Goal: Task Accomplishment & Management: Use online tool/utility

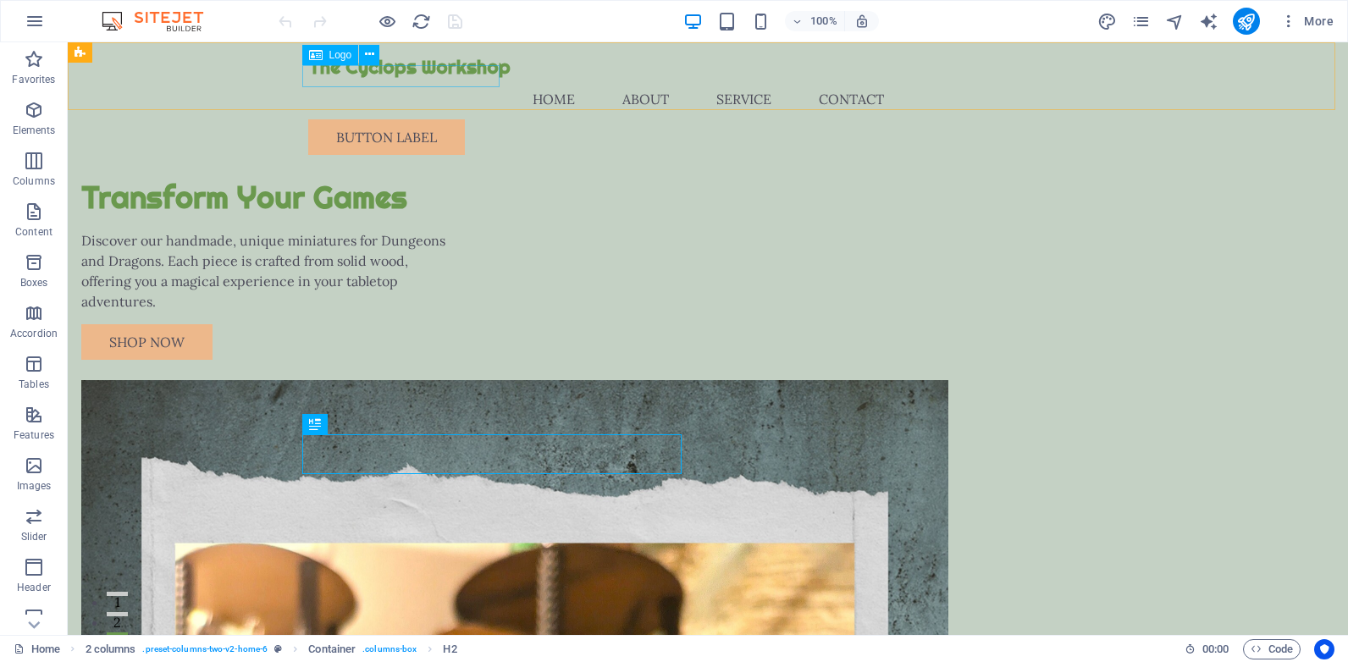
click at [401, 79] on div "The Cyclops Workshop" at bounding box center [707, 67] width 799 height 23
click at [367, 56] on icon at bounding box center [369, 55] width 9 height 18
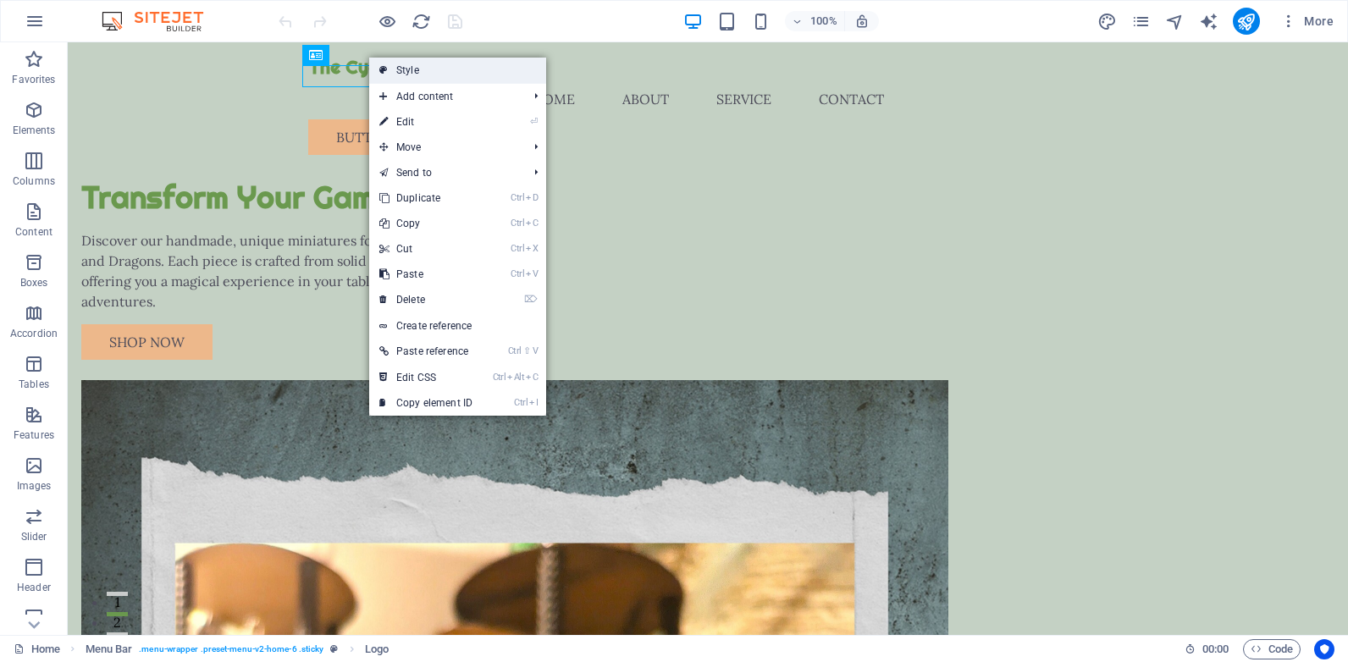
click at [414, 68] on link "Style" at bounding box center [457, 70] width 177 height 25
select select "rem"
select select "preset-menu-v2-home-6"
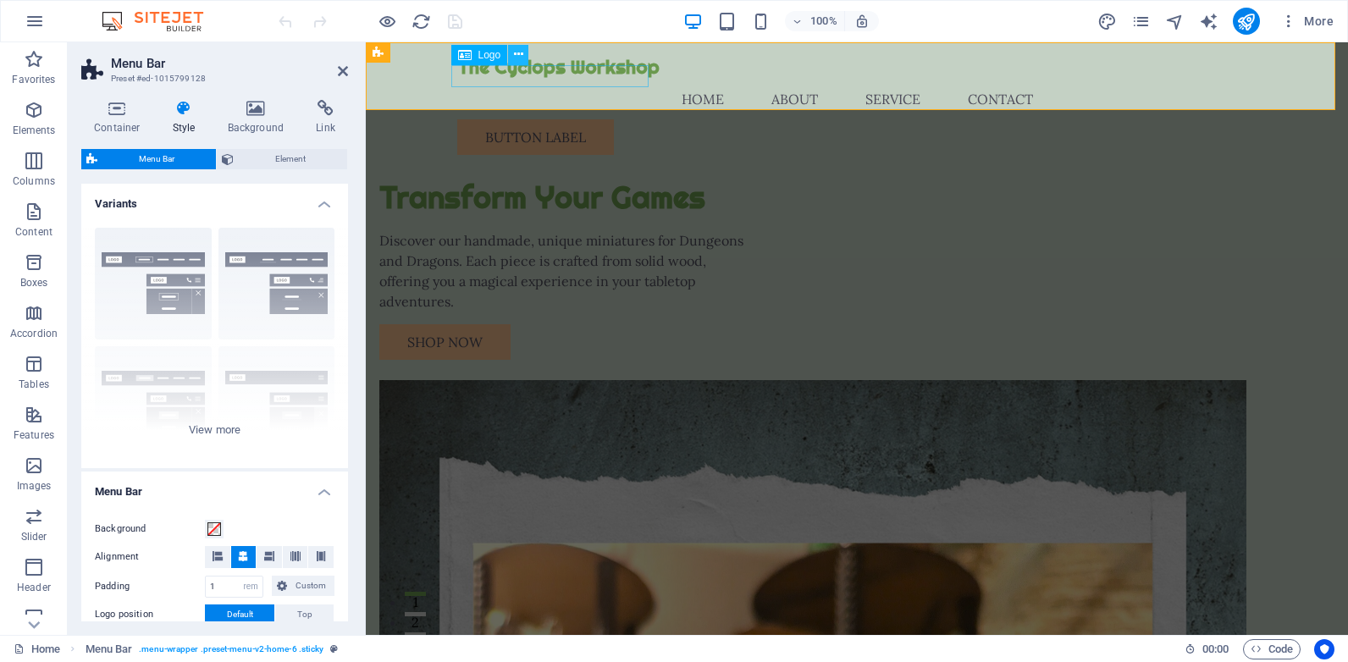
click at [515, 52] on icon at bounding box center [518, 55] width 9 height 18
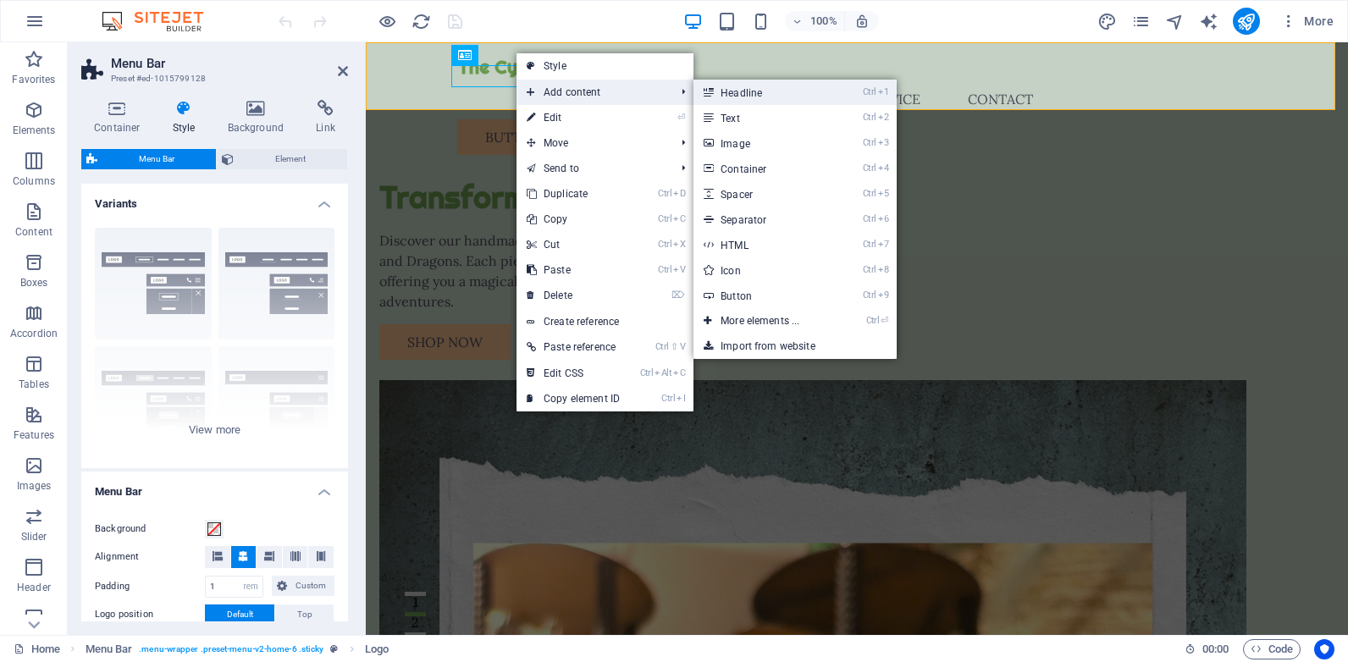
click at [750, 94] on link "Ctrl 1 Headline" at bounding box center [764, 92] width 140 height 25
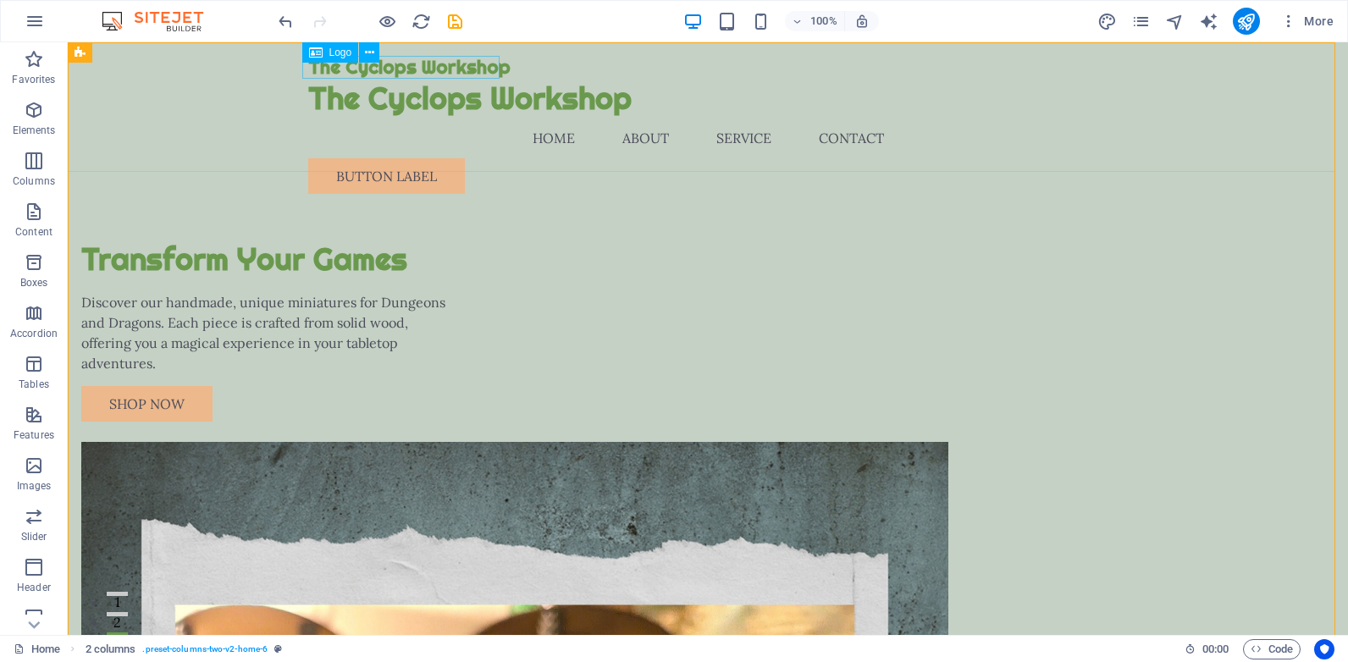
click at [417, 64] on div "The Cyclops Workshop" at bounding box center [707, 67] width 799 height 23
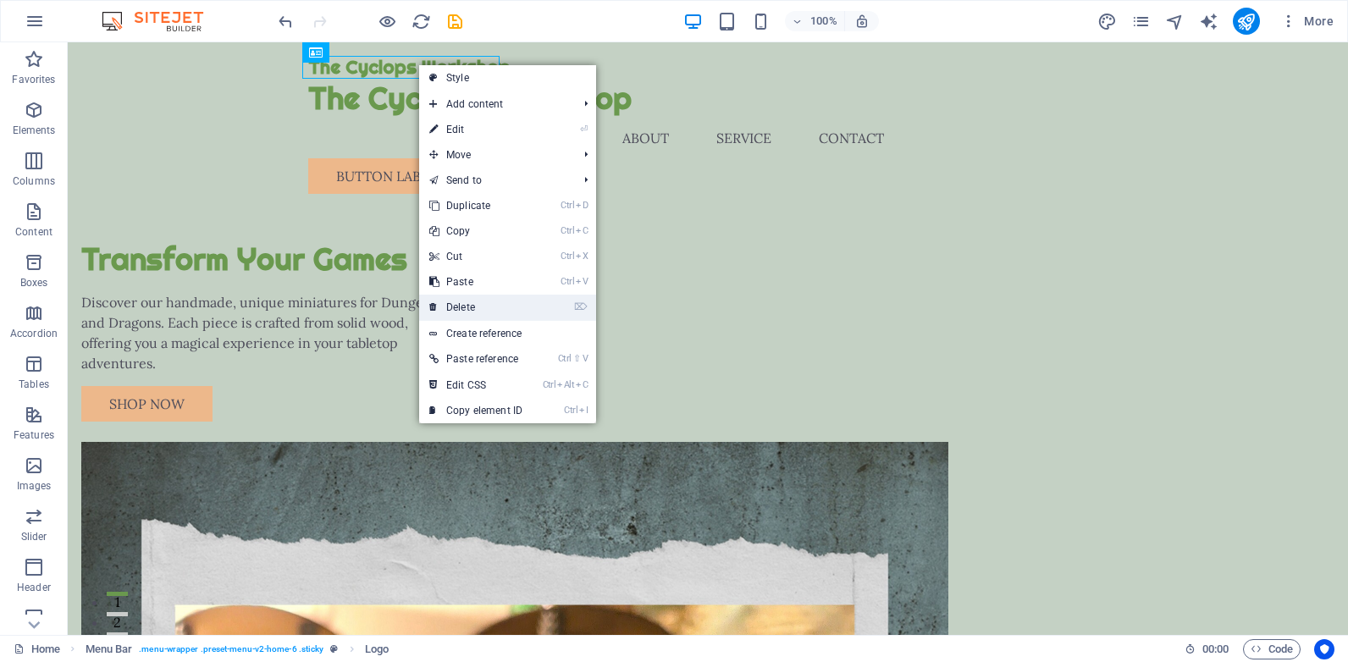
click at [448, 299] on link "⌦ Delete" at bounding box center [475, 307] width 113 height 25
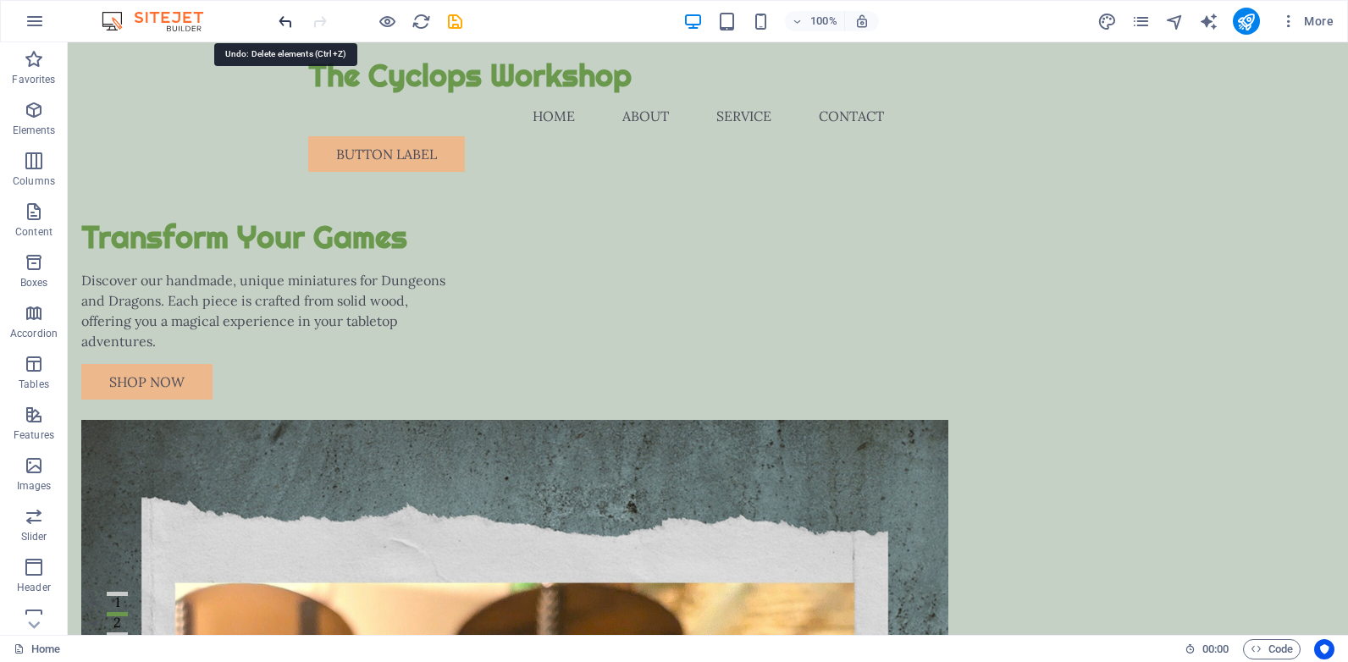
click at [284, 21] on icon "undo" at bounding box center [285, 21] width 19 height 19
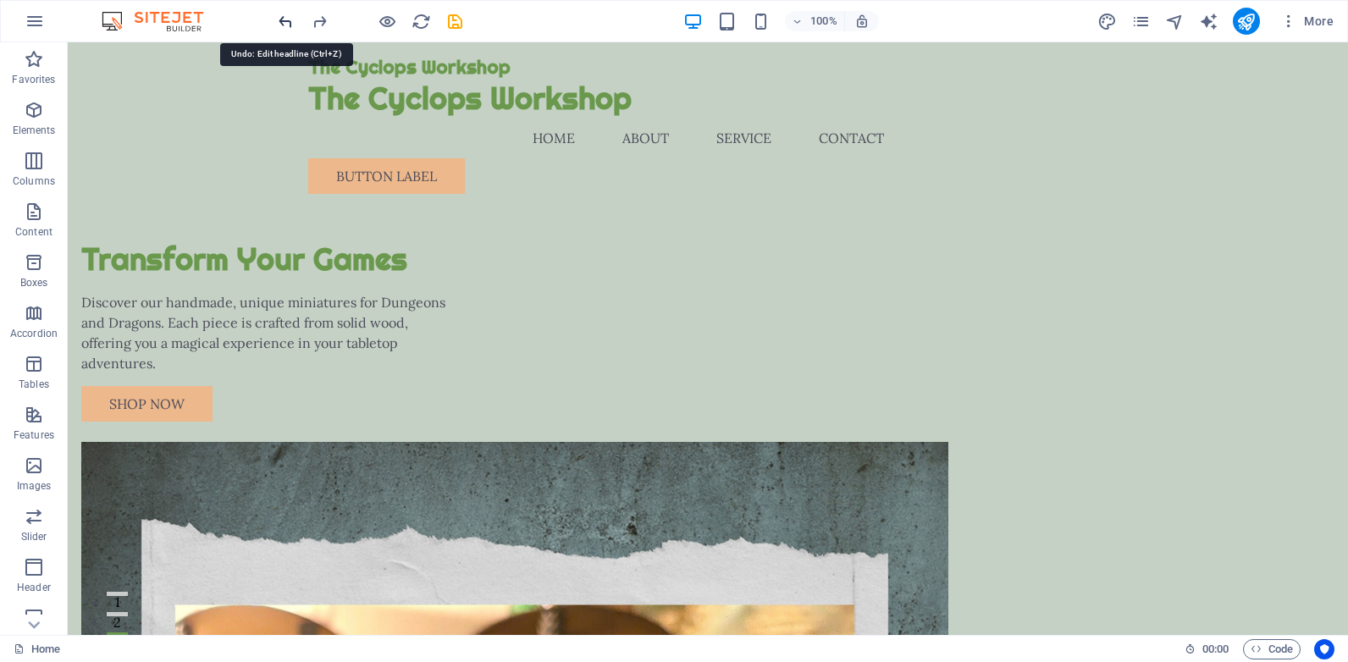
click at [289, 22] on icon "undo" at bounding box center [285, 21] width 19 height 19
click at [288, 22] on icon "undo" at bounding box center [285, 21] width 19 height 19
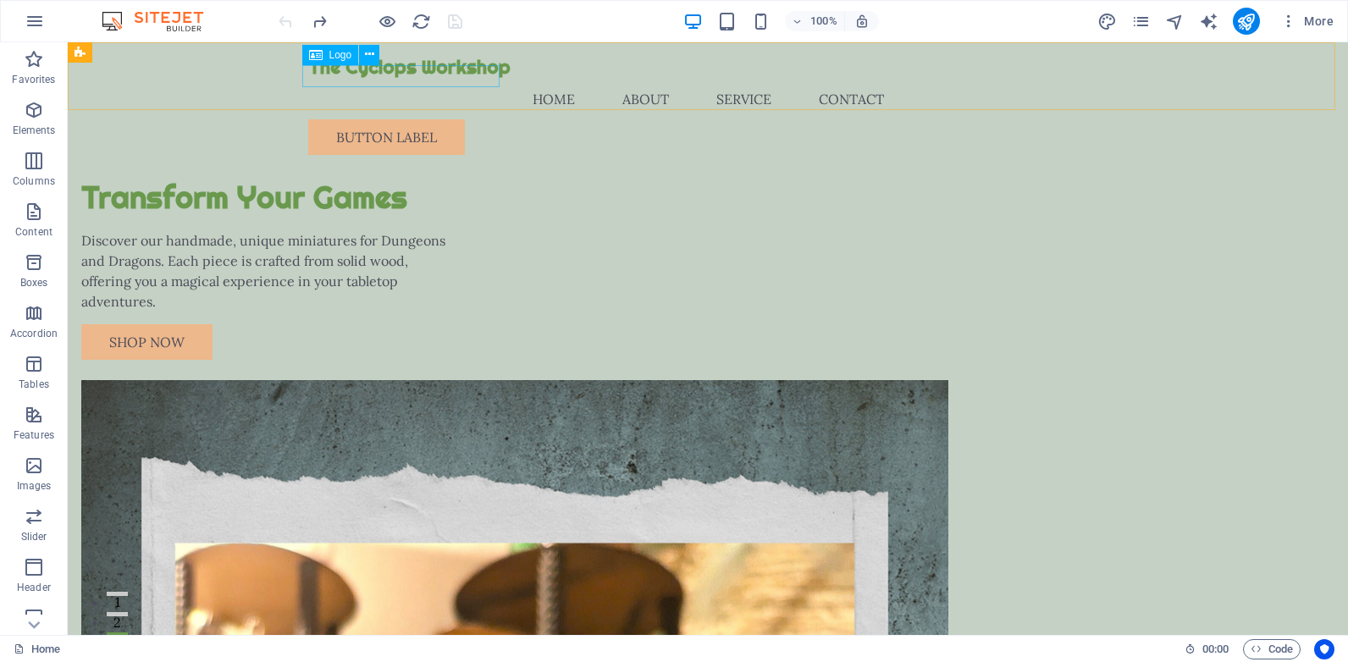
click at [410, 75] on div "The Cyclops Workshop" at bounding box center [707, 67] width 799 height 23
click at [370, 52] on icon at bounding box center [369, 55] width 9 height 18
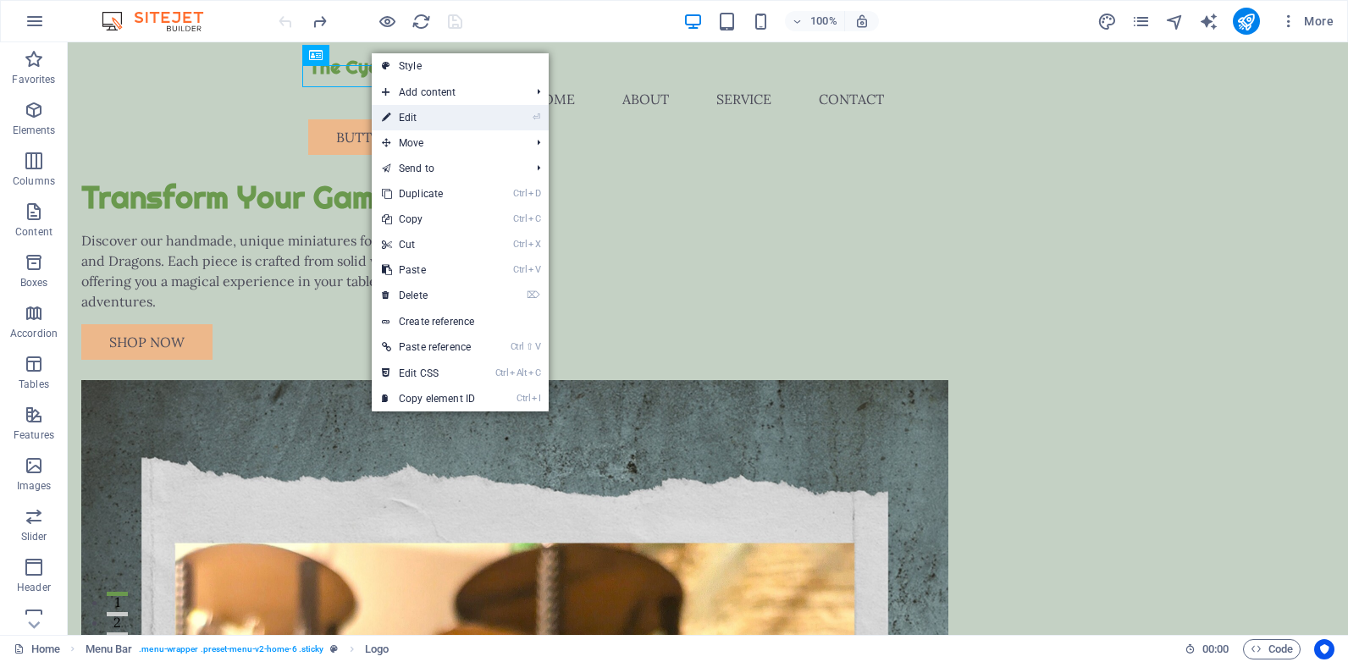
click at [477, 117] on link "⏎ Edit" at bounding box center [428, 117] width 113 height 25
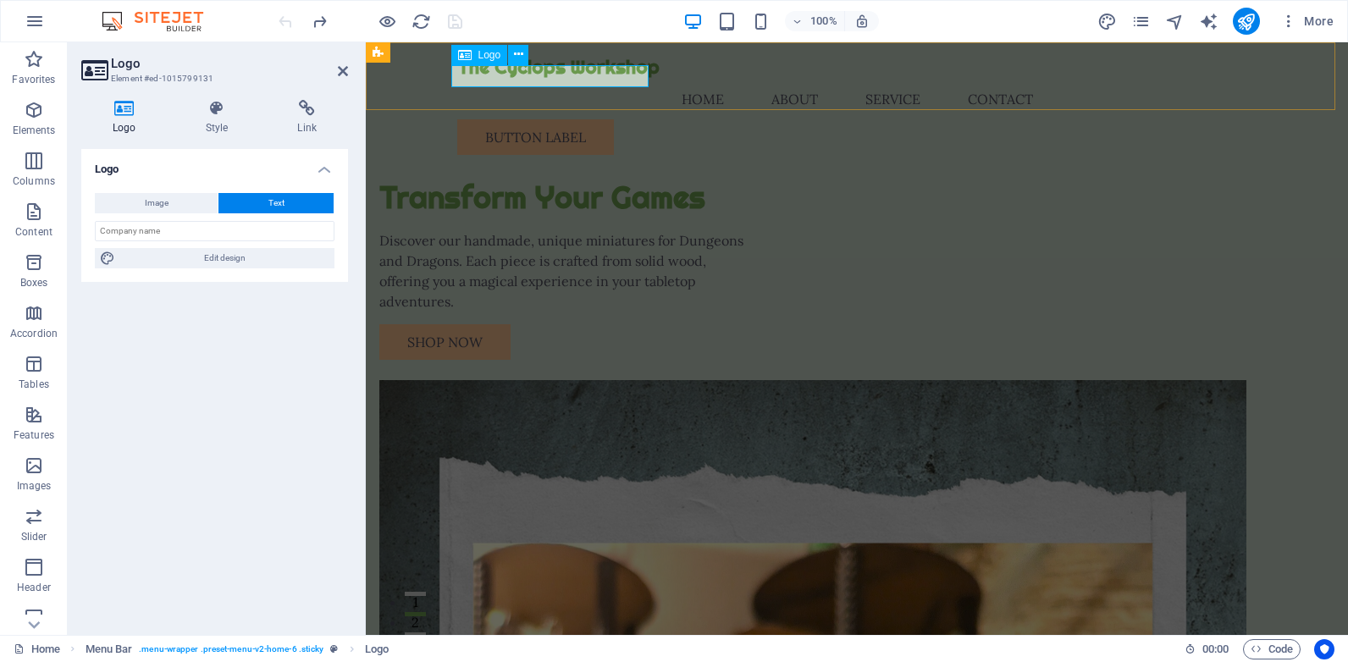
click at [511, 76] on div "The Cyclops Workshop" at bounding box center [856, 67] width 799 height 23
click at [522, 56] on icon at bounding box center [518, 55] width 9 height 18
click at [464, 56] on icon at bounding box center [465, 55] width 14 height 20
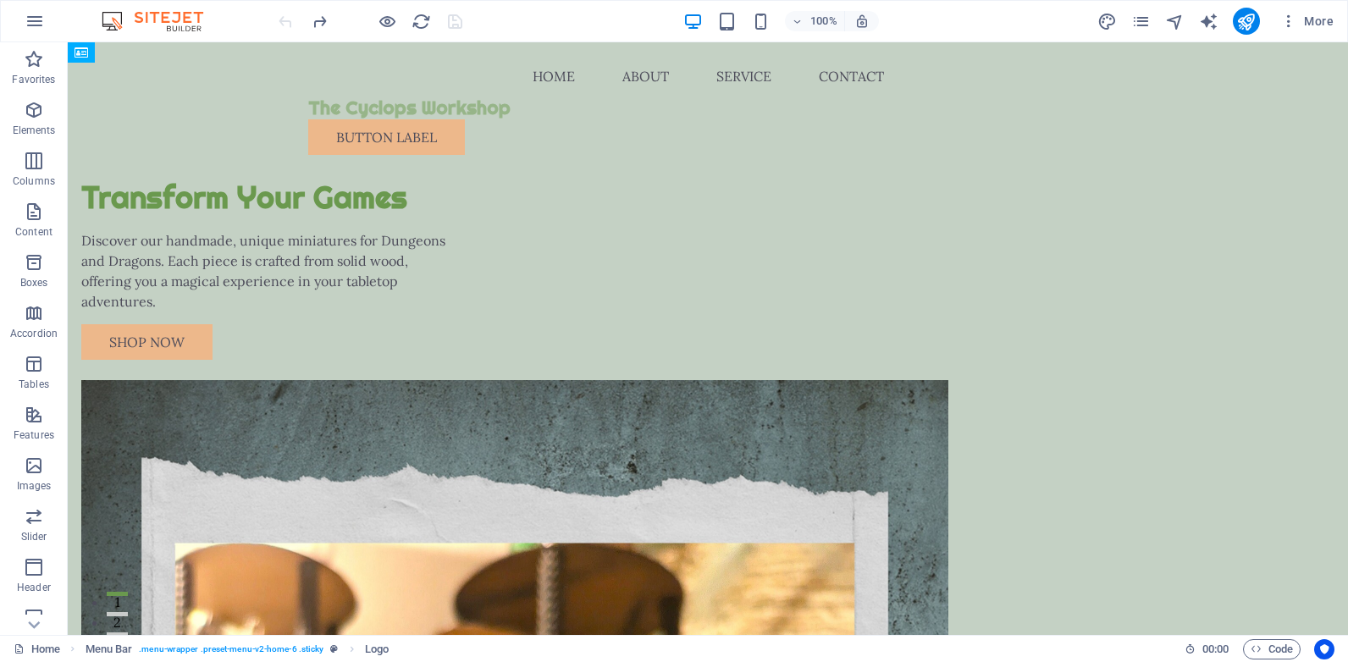
drag, startPoint x: 497, startPoint y: 77, endPoint x: 512, endPoint y: 81, distance: 15.8
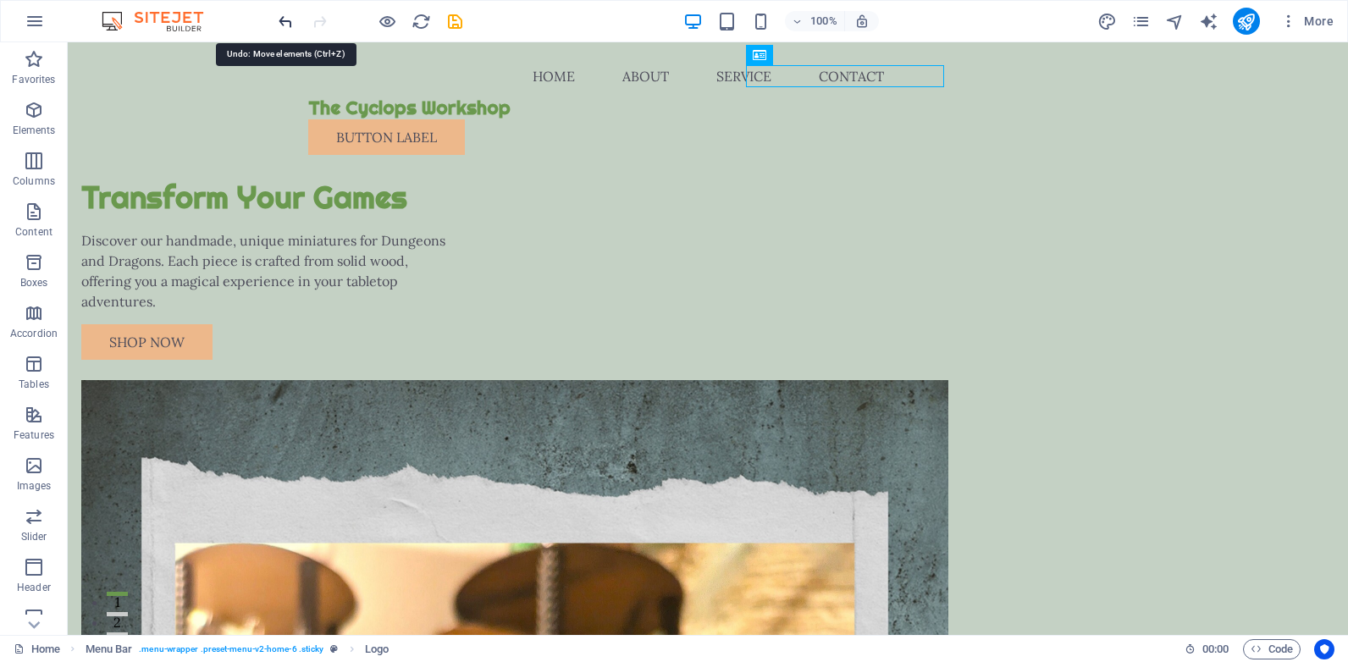
click at [286, 20] on icon "undo" at bounding box center [285, 21] width 19 height 19
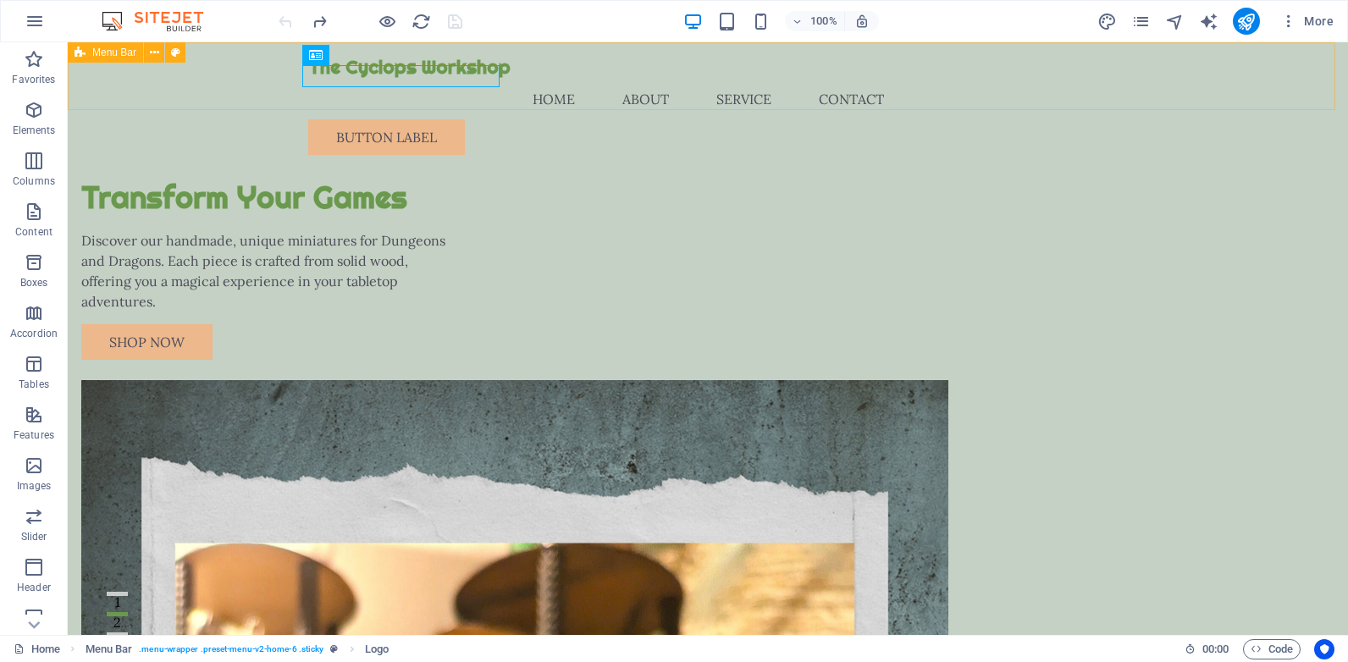
click at [263, 105] on div "The Cyclops Workshop Menu Home About Service Contact Button label" at bounding box center [708, 105] width 1280 height 126
click at [174, 54] on icon at bounding box center [175, 53] width 9 height 18
select select "rem"
select select "preset-menu-v2-home-6"
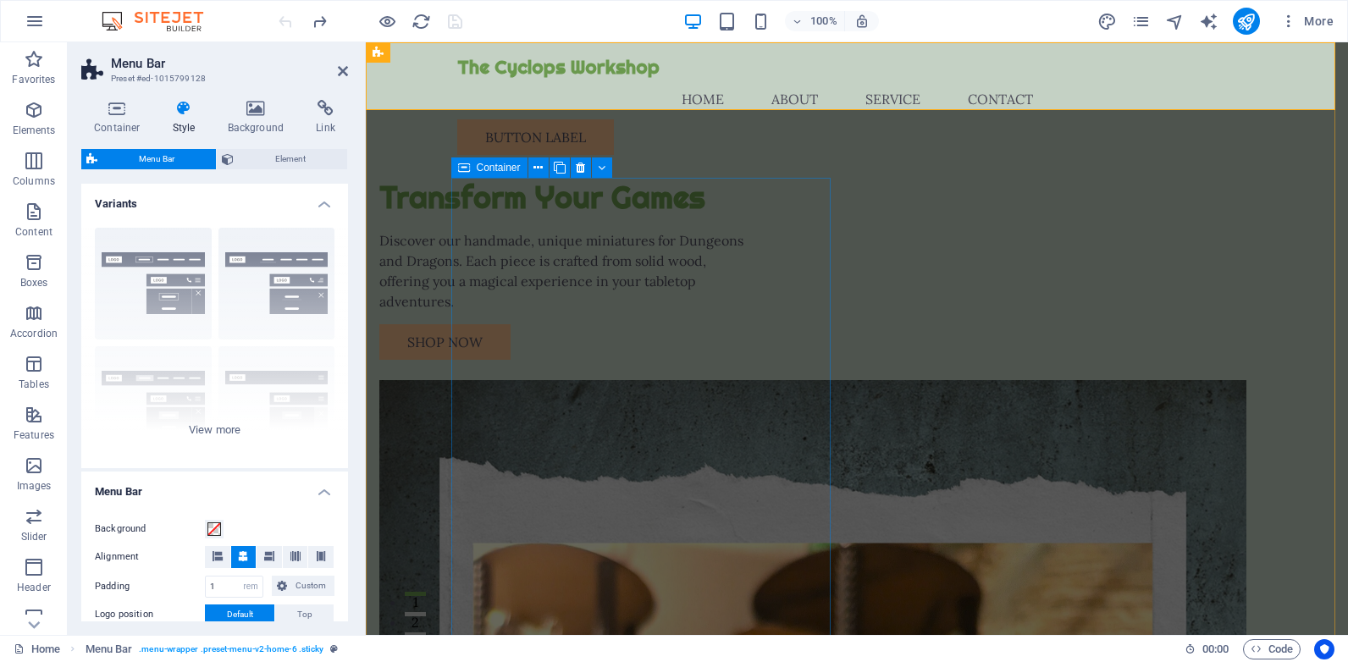
click at [538, 207] on div "Transform Your Games Discover our handmade, unique miniatures for Dungeons and …" at bounding box center [568, 269] width 379 height 182
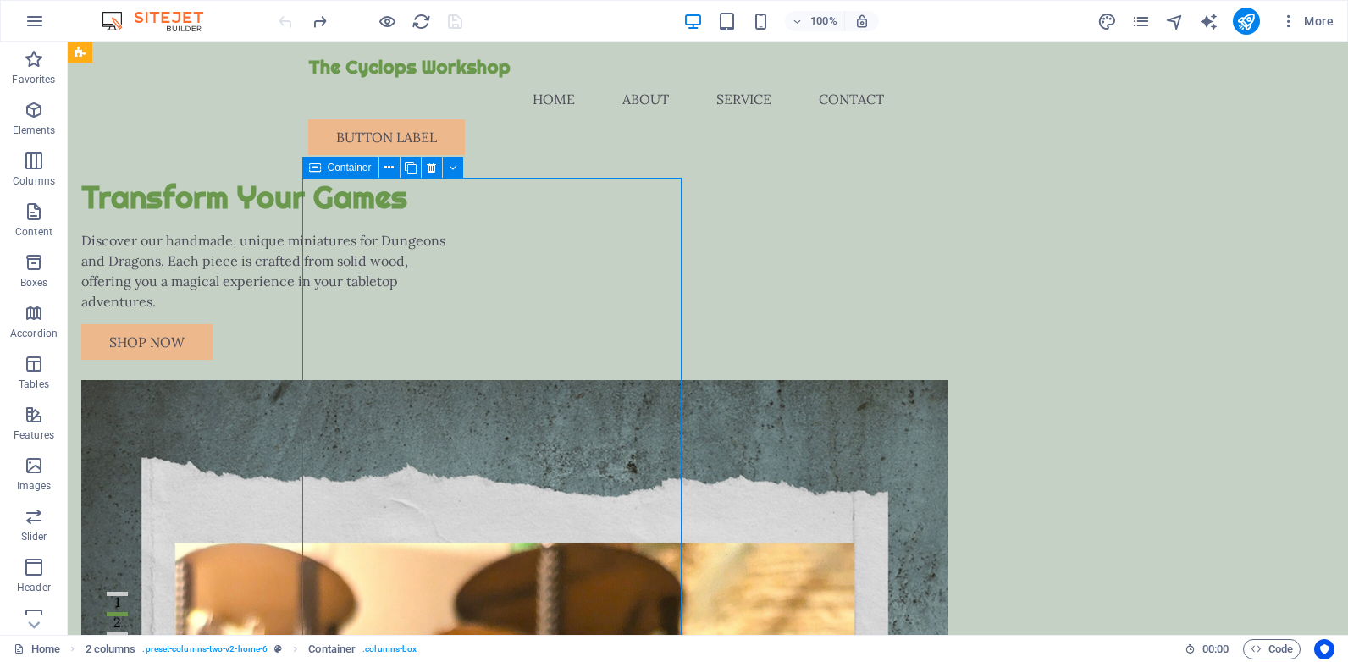
click at [337, 204] on div "Transform Your Games Discover our handmade, unique miniatures for Dungeons and …" at bounding box center [270, 269] width 379 height 182
click at [390, 168] on icon at bounding box center [388, 168] width 9 height 18
click at [36, 21] on icon "button" at bounding box center [35, 21] width 20 height 20
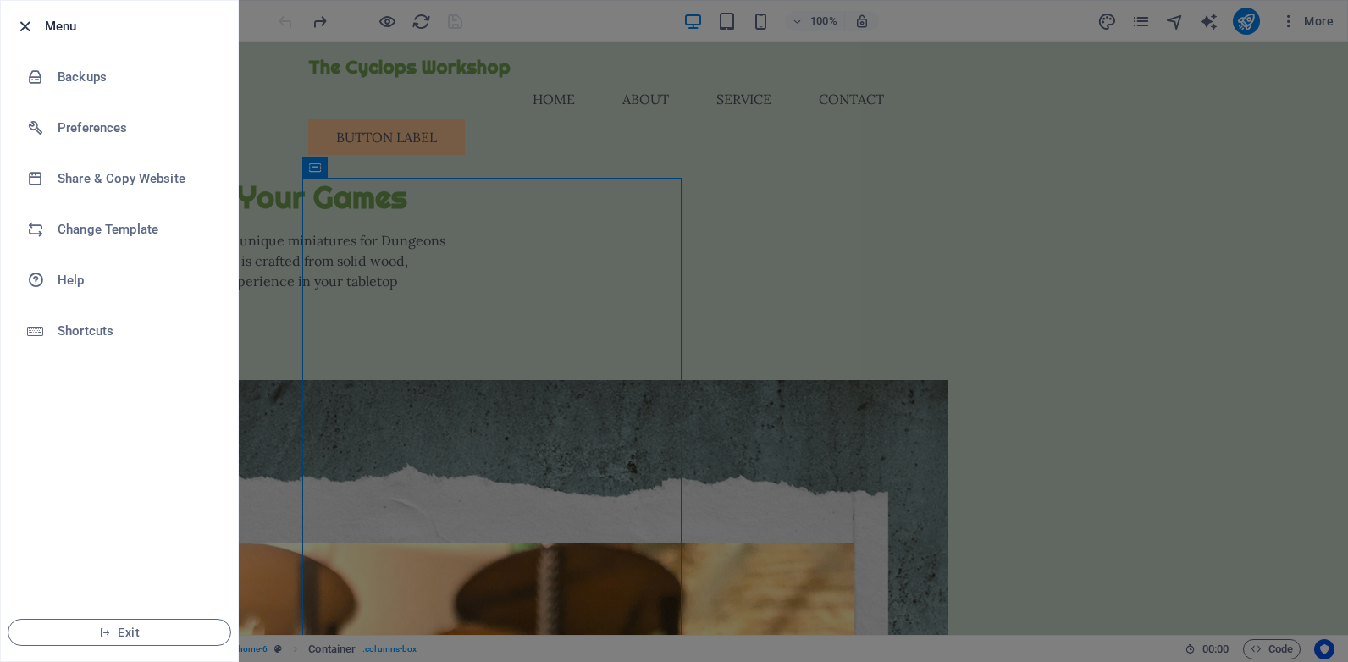
click at [22, 25] on icon "button" at bounding box center [24, 26] width 19 height 19
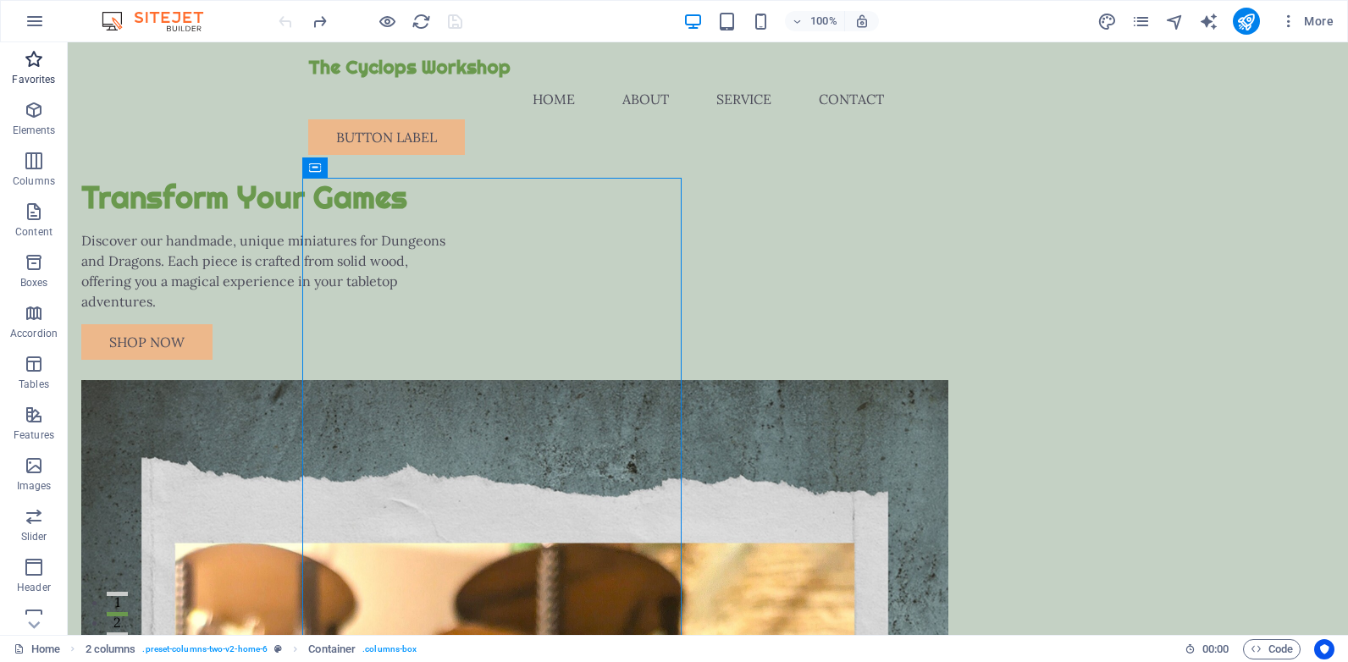
click at [31, 59] on icon "button" at bounding box center [34, 59] width 20 height 20
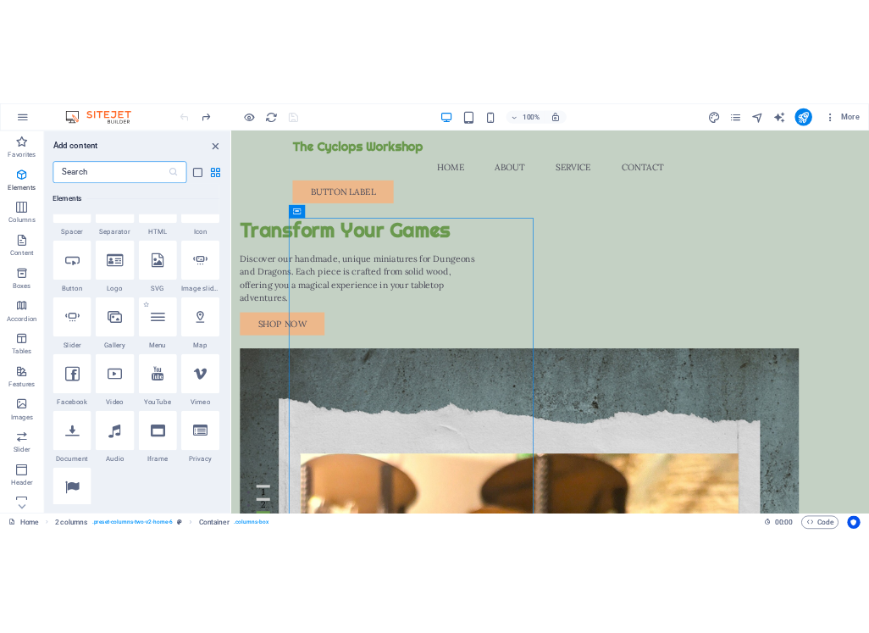
scroll to position [339, 0]
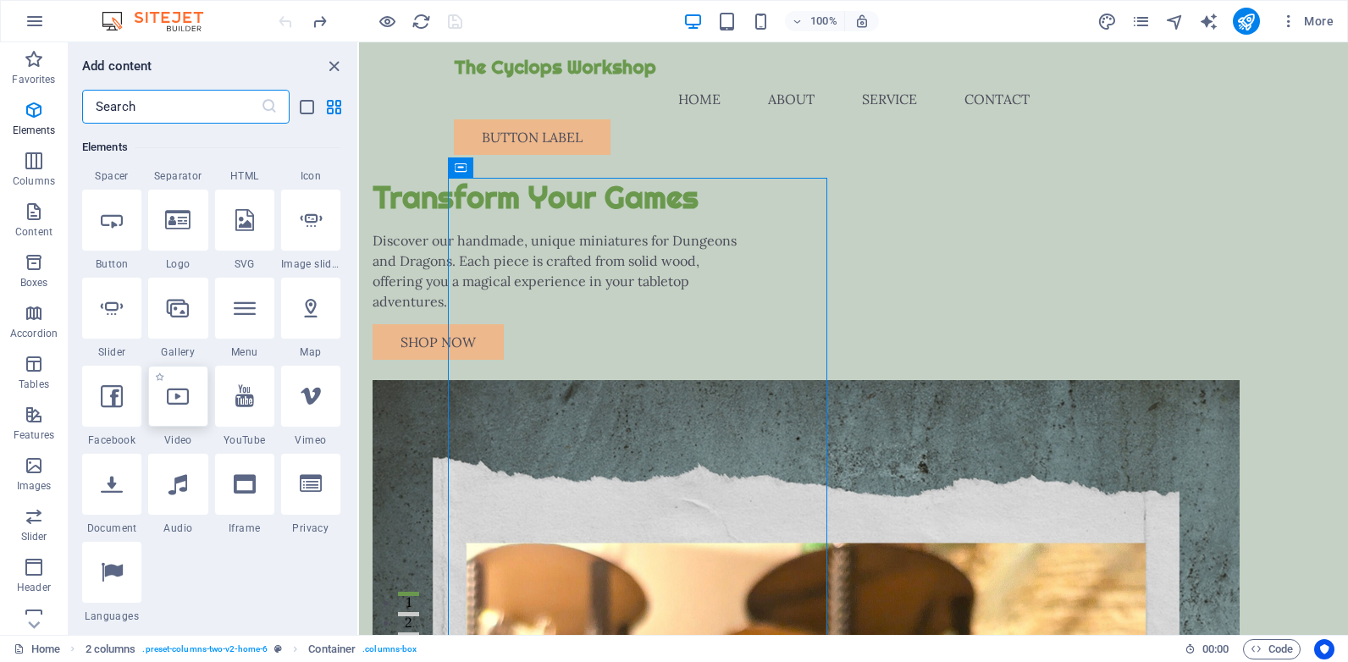
click at [176, 402] on icon at bounding box center [178, 396] width 22 height 22
select select "%"
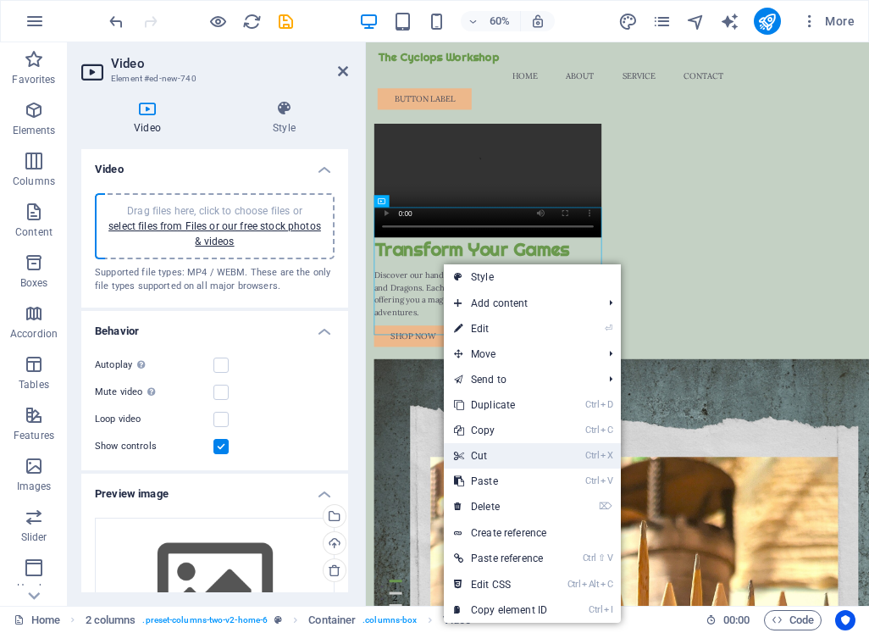
click at [502, 454] on link "Ctrl X Cut" at bounding box center [500, 455] width 113 height 25
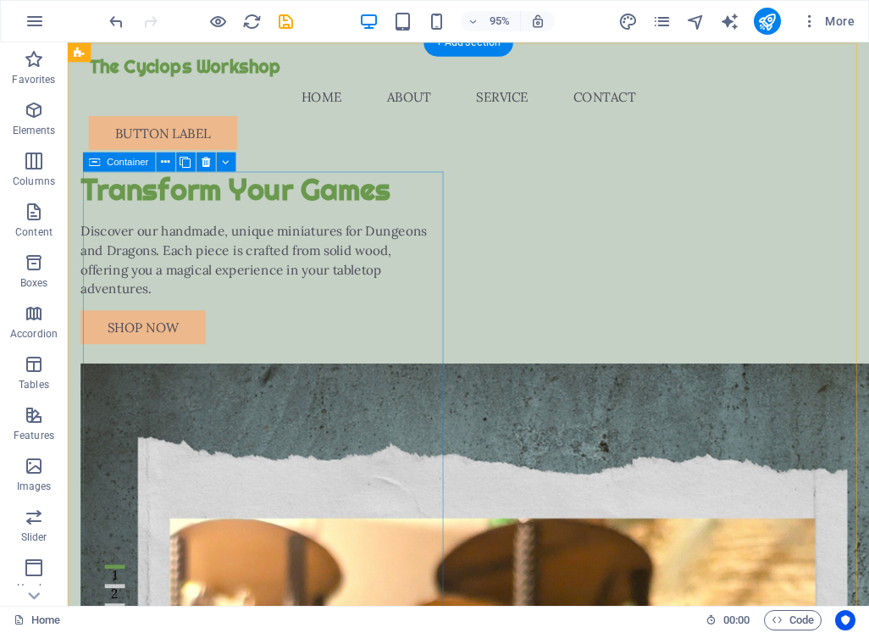
click at [233, 275] on div "Transform Your Games Discover our handmade, unique miniatures for Dungeons and …" at bounding box center [270, 269] width 379 height 182
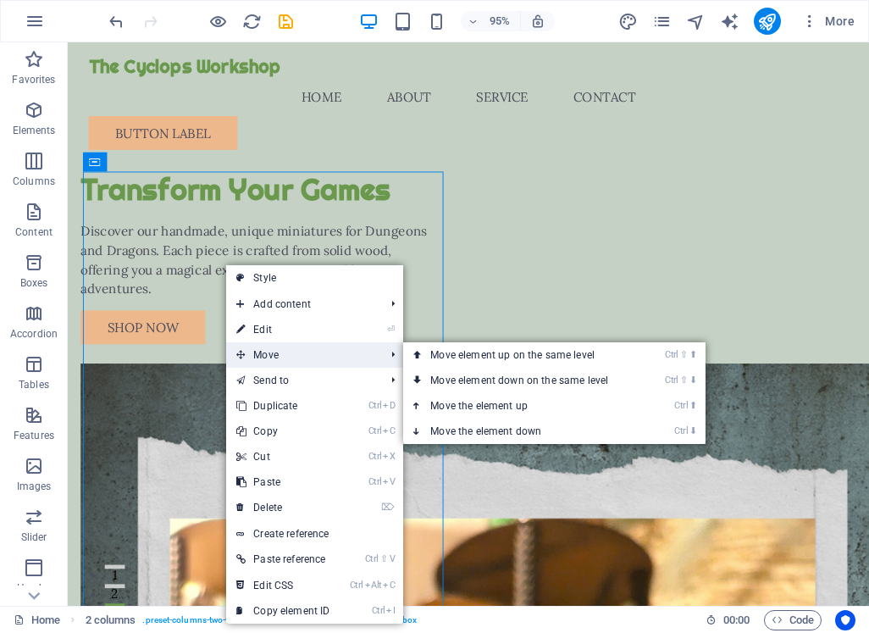
click at [307, 353] on span "Move" at bounding box center [302, 354] width 152 height 25
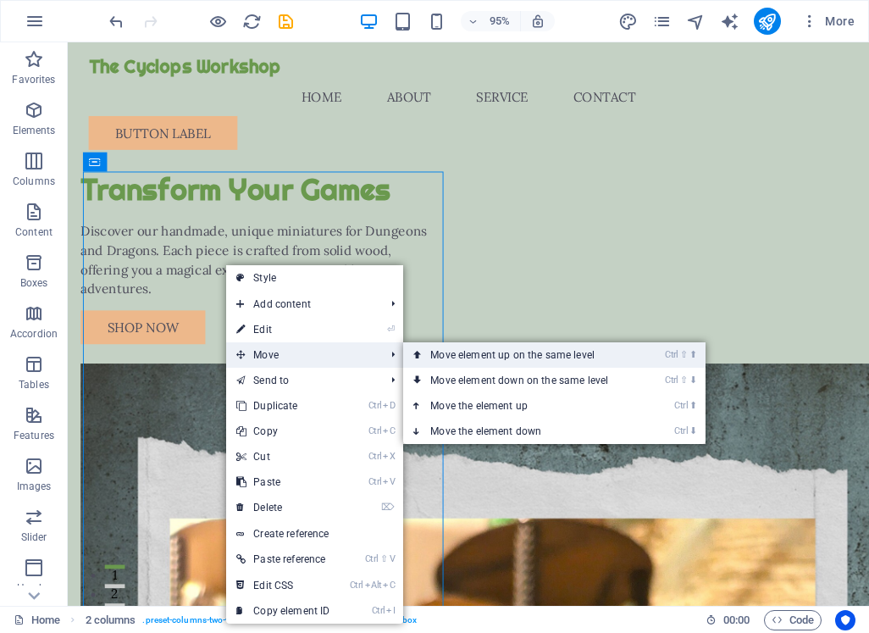
click at [431, 352] on link "Ctrl ⇧ ⬆ Move element up on the same level" at bounding box center [522, 354] width 239 height 25
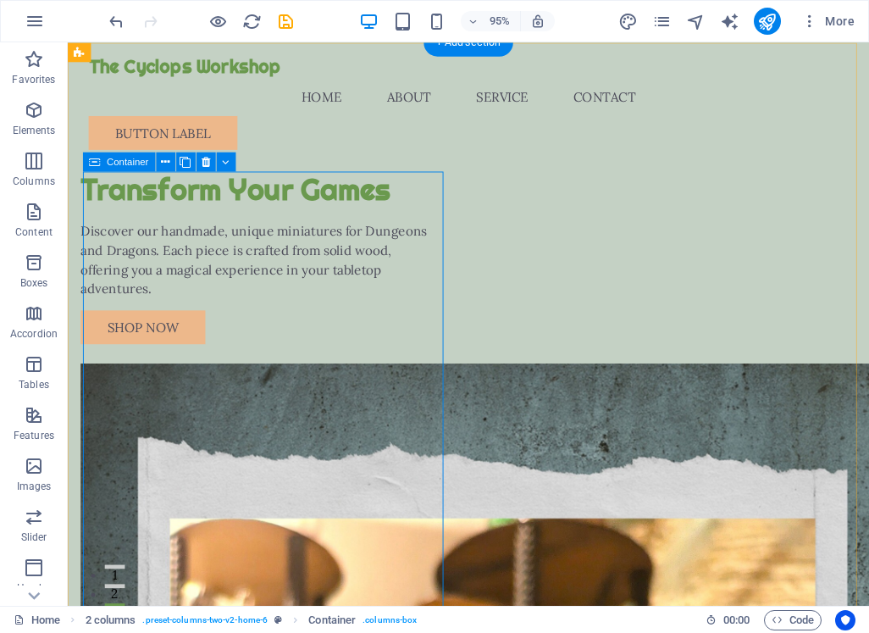
click at [240, 299] on div "Transform Your Games Discover our handmade, unique miniatures for Dungeons and …" at bounding box center [270, 269] width 379 height 182
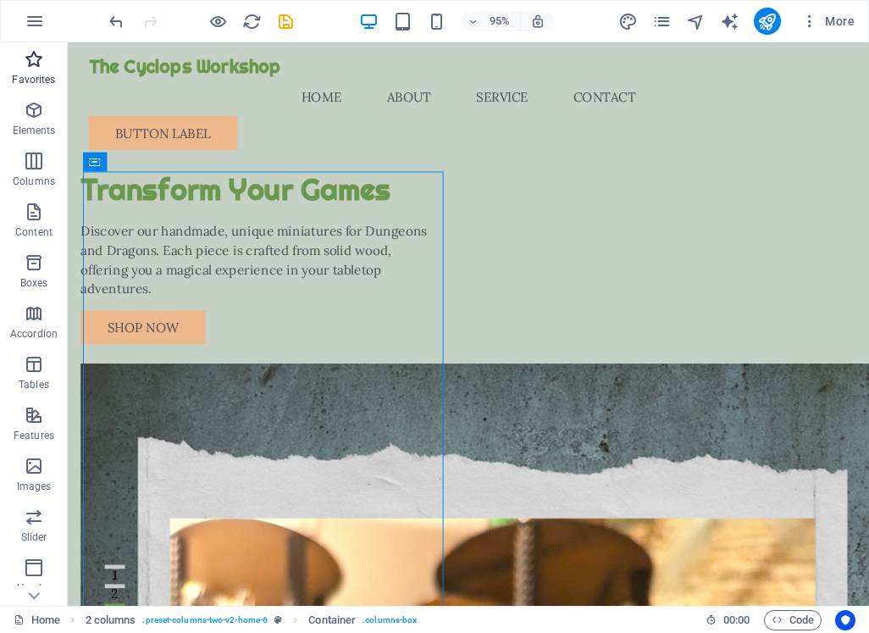
click at [24, 58] on icon "button" at bounding box center [34, 59] width 20 height 20
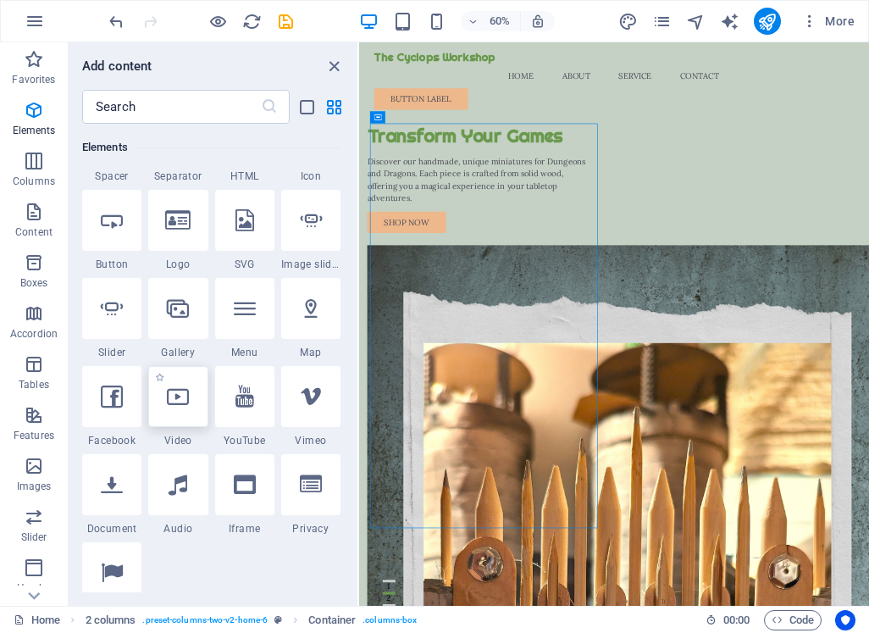
click at [185, 396] on icon at bounding box center [178, 396] width 22 height 22
select select "%"
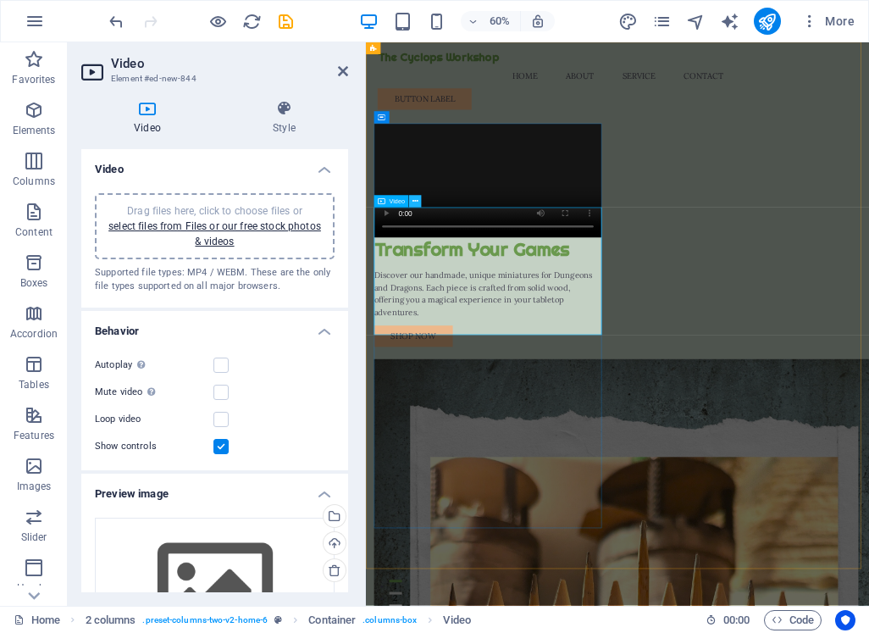
click at [416, 201] on icon at bounding box center [415, 201] width 6 height 11
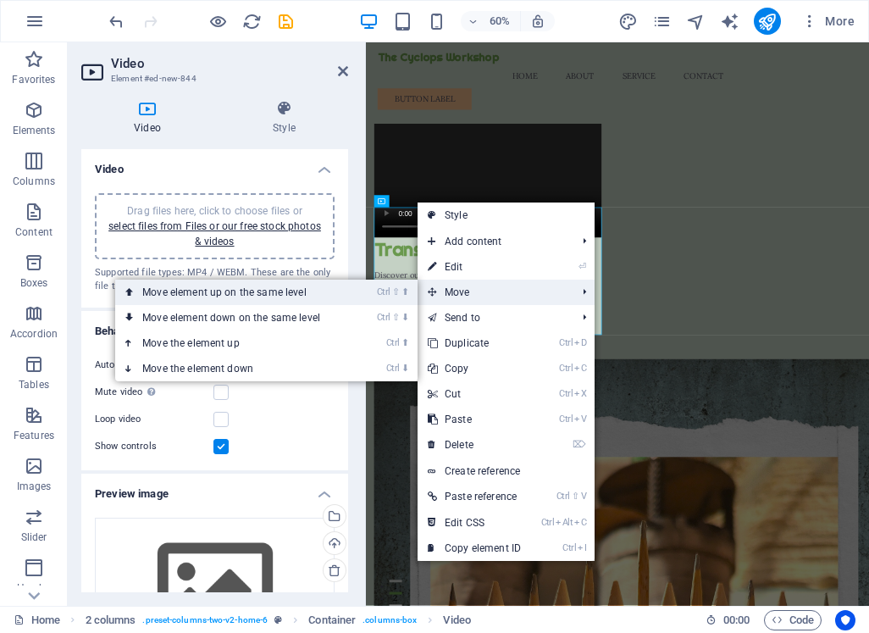
click at [300, 291] on link "Ctrl ⇧ ⬆ Move element up on the same level" at bounding box center [234, 291] width 239 height 25
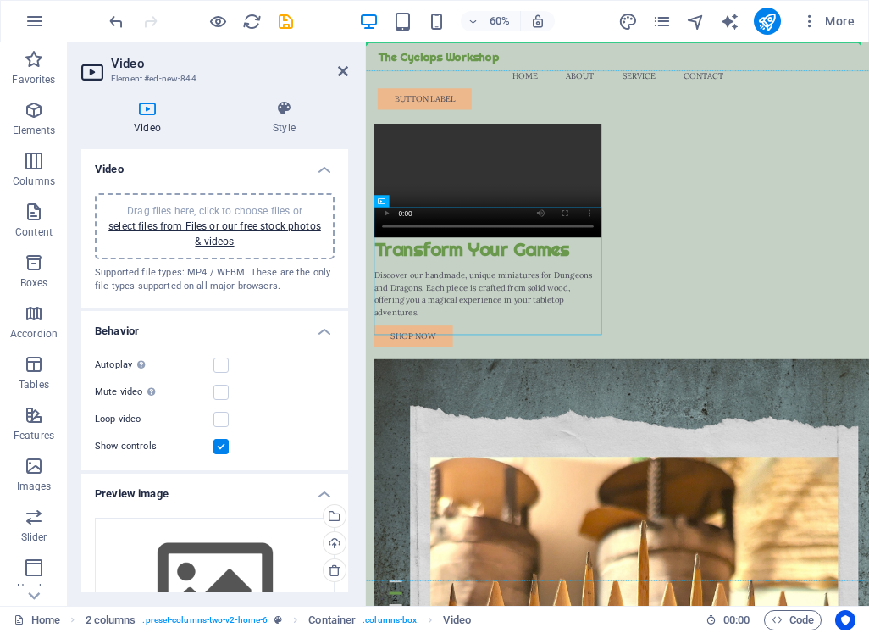
drag, startPoint x: 538, startPoint y: 379, endPoint x: 550, endPoint y: 276, distance: 104.1
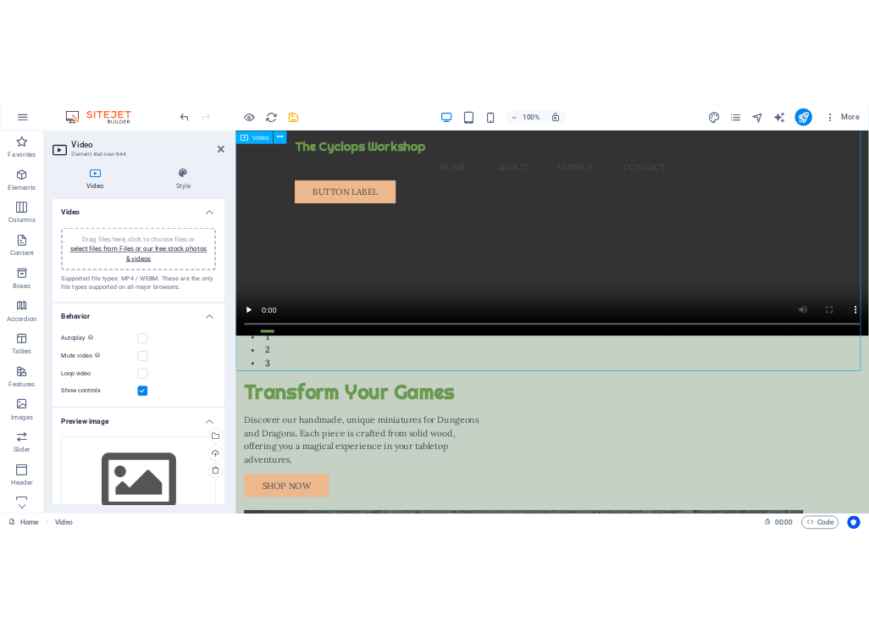
scroll to position [0, 0]
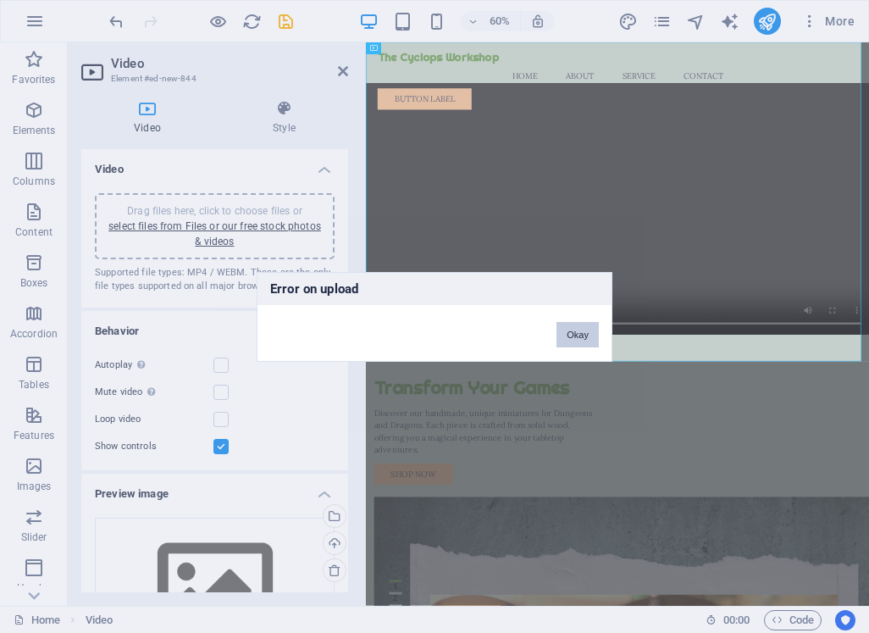
drag, startPoint x: 576, startPoint y: 340, endPoint x: 354, endPoint y: 477, distance: 260.8
click at [576, 340] on button "Okay" at bounding box center [577, 334] width 42 height 25
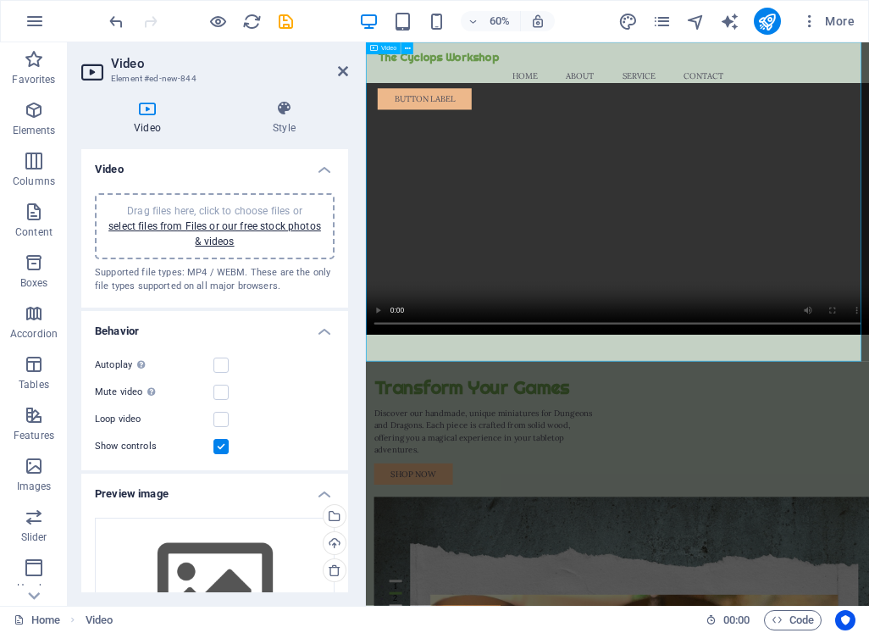
click at [790, 268] on figure at bounding box center [785, 285] width 838 height 487
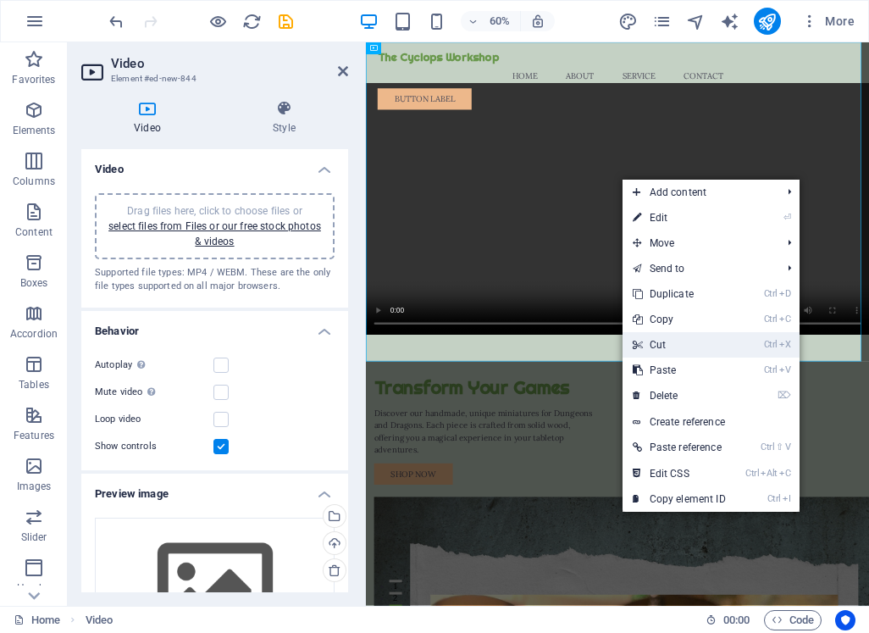
click at [666, 342] on link "Ctrl X Cut" at bounding box center [678, 344] width 113 height 25
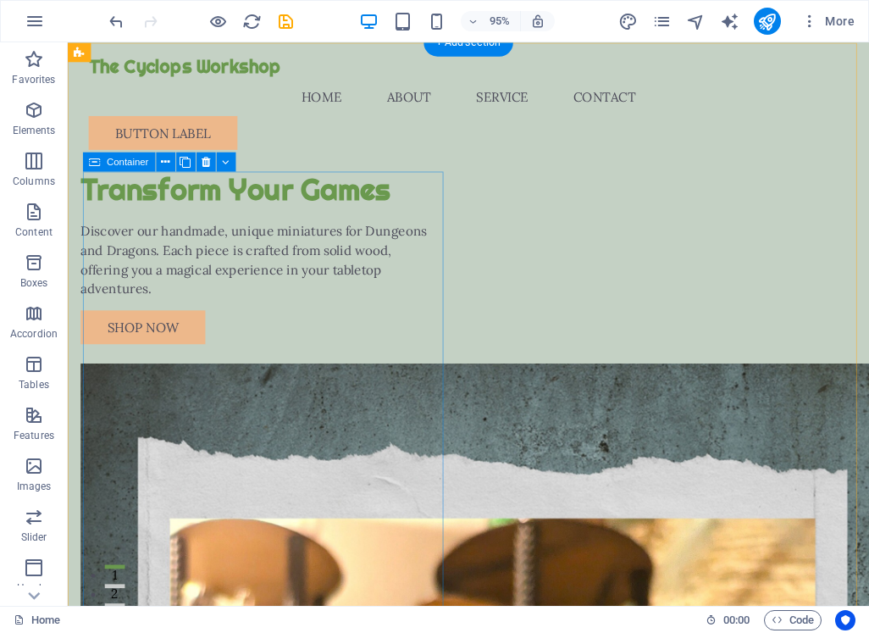
click at [238, 274] on div "Transform Your Games Discover our handmade, unique miniatures for Dungeons and …" at bounding box center [270, 269] width 379 height 182
click at [229, 163] on button at bounding box center [225, 161] width 19 height 19
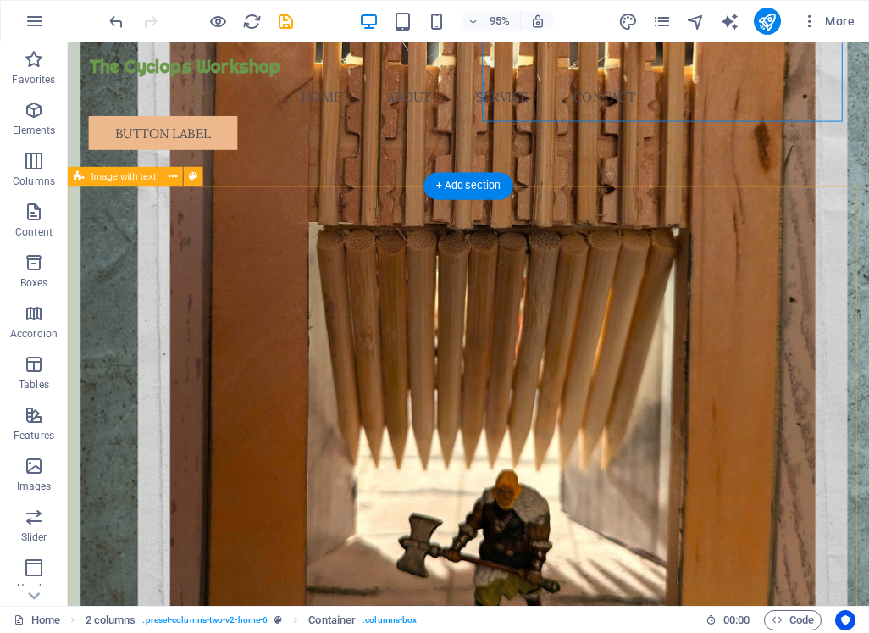
scroll to position [762, 0]
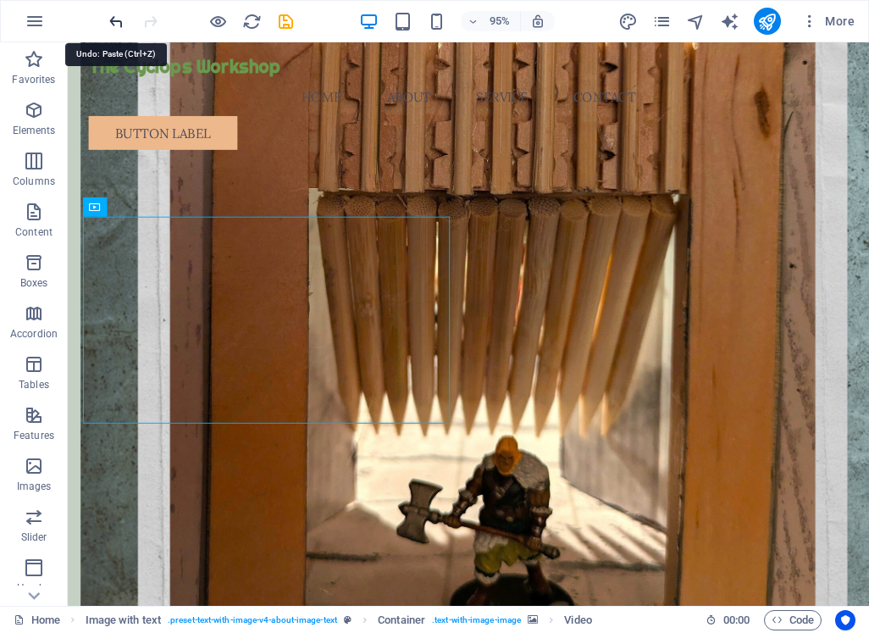
click at [112, 23] on icon "undo" at bounding box center [116, 21] width 19 height 19
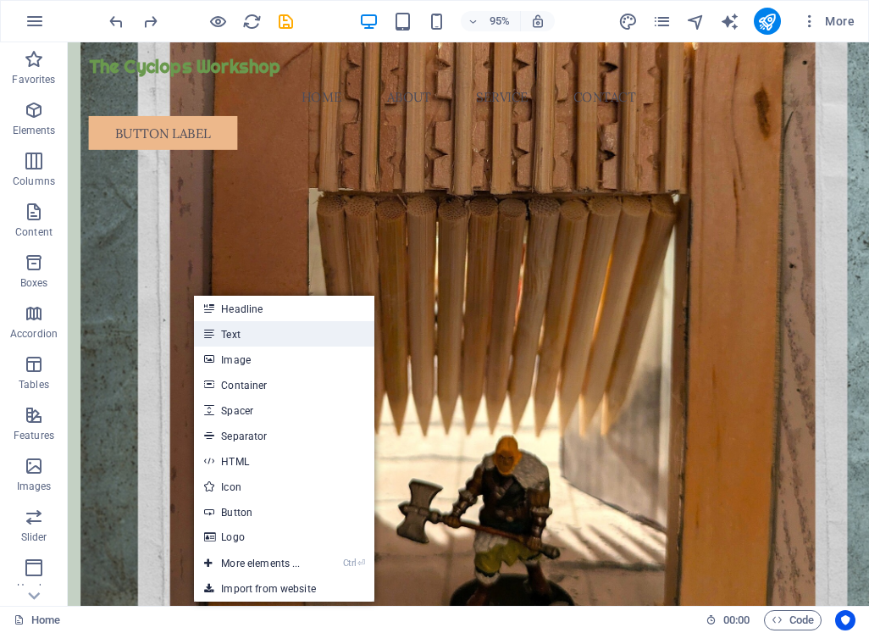
click at [235, 334] on link "Text" at bounding box center [284, 333] width 180 height 25
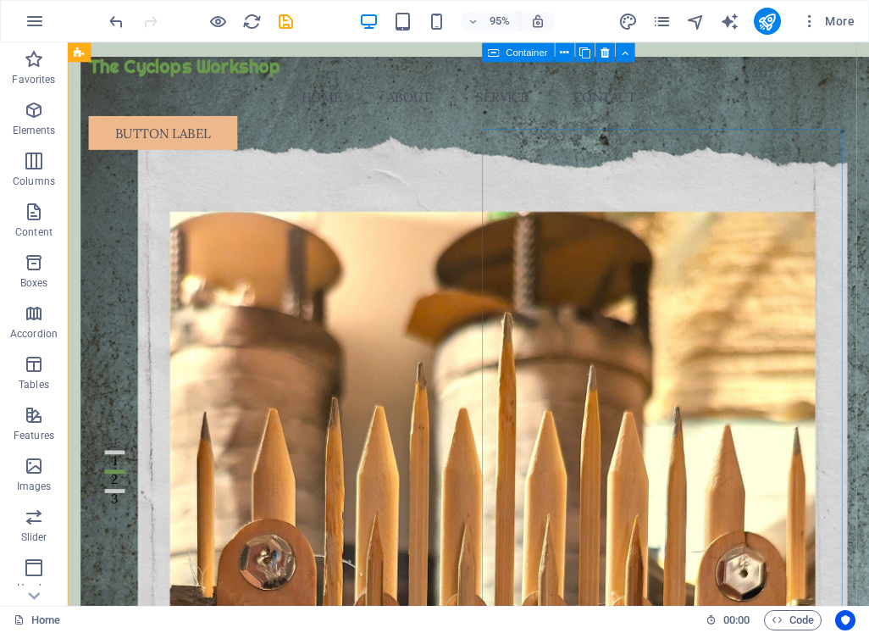
scroll to position [0, 0]
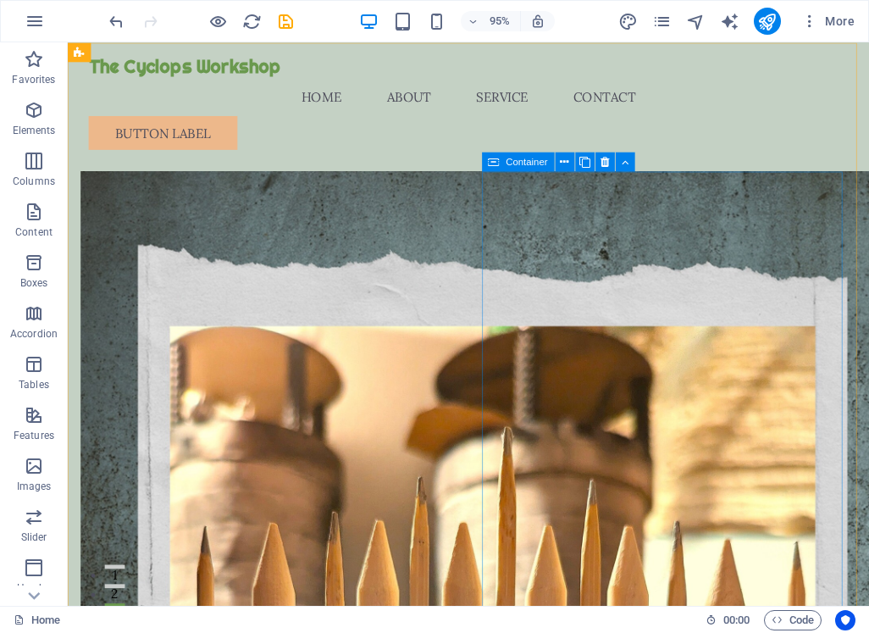
click at [493, 163] on icon at bounding box center [493, 161] width 11 height 19
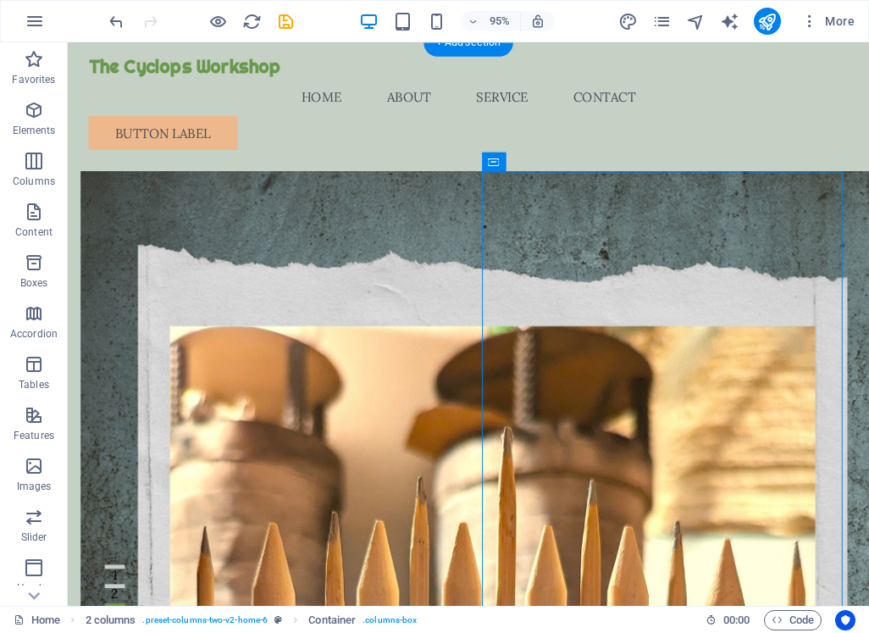
drag, startPoint x: 563, startPoint y: 208, endPoint x: 530, endPoint y: 223, distance: 36.0
click at [506, 404] on span "H2" at bounding box center [512, 405] width 13 height 9
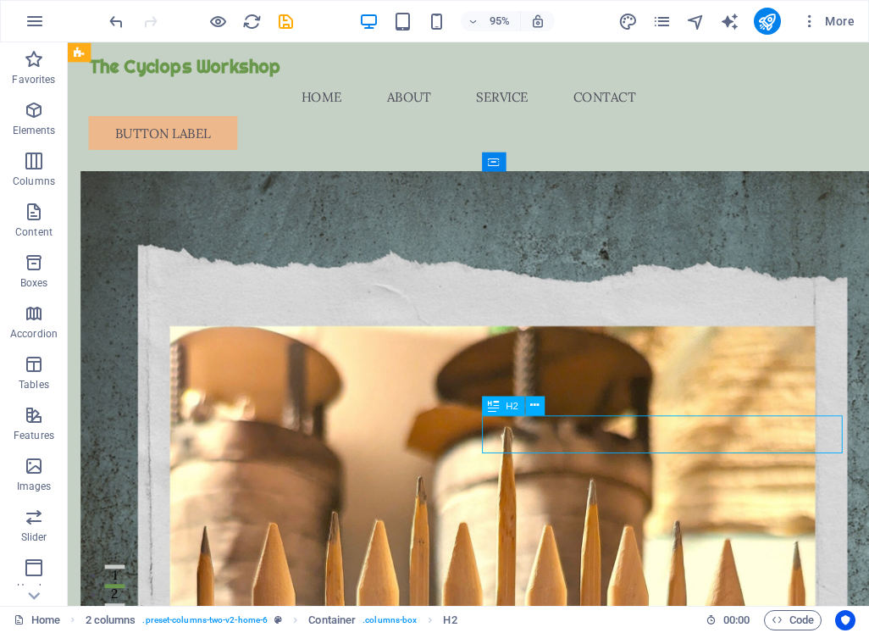
click at [501, 410] on div "H2" at bounding box center [503, 404] width 43 height 19
click at [493, 410] on div "H2" at bounding box center [503, 404] width 43 height 19
drag, startPoint x: 631, startPoint y: 450, endPoint x: 633, endPoint y: 442, distance: 8.8
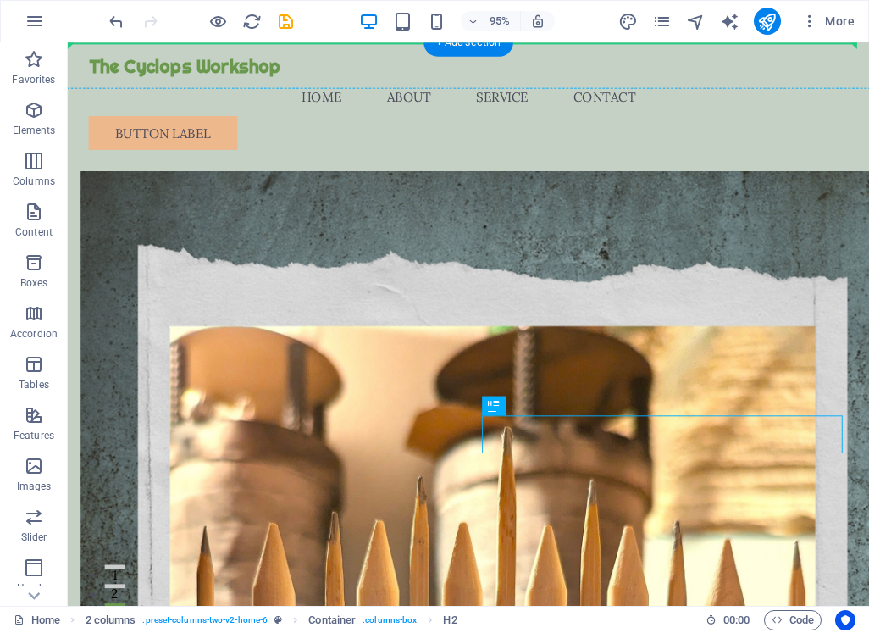
drag, startPoint x: 638, startPoint y: 451, endPoint x: 622, endPoint y: 215, distance: 236.8
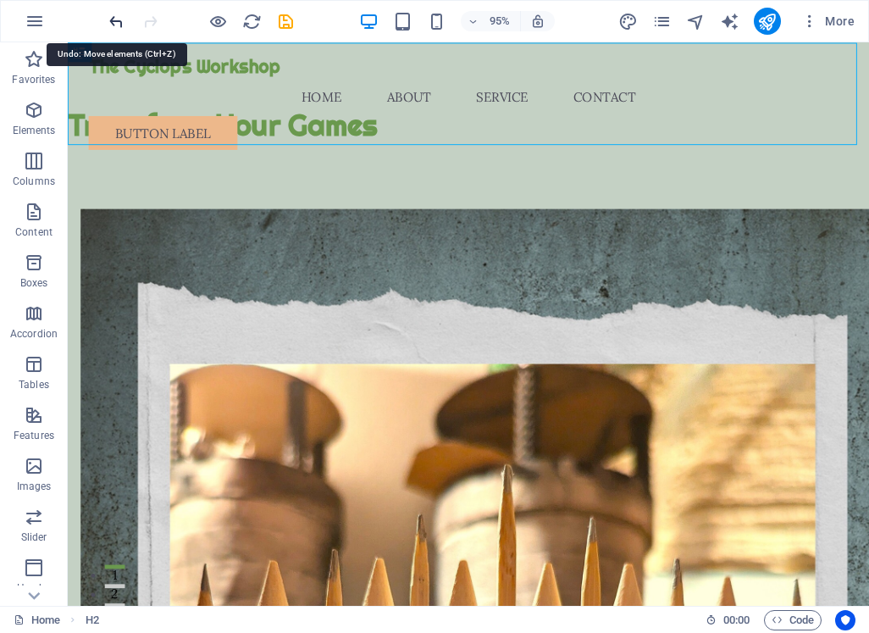
click at [121, 21] on icon "undo" at bounding box center [116, 21] width 19 height 19
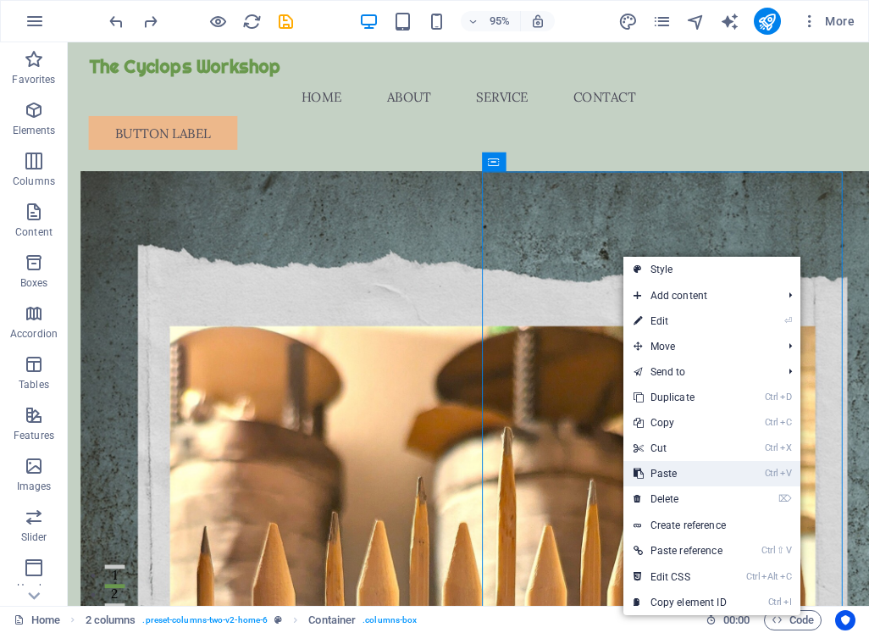
click at [684, 467] on link "Ctrl V Paste" at bounding box center [679, 473] width 113 height 25
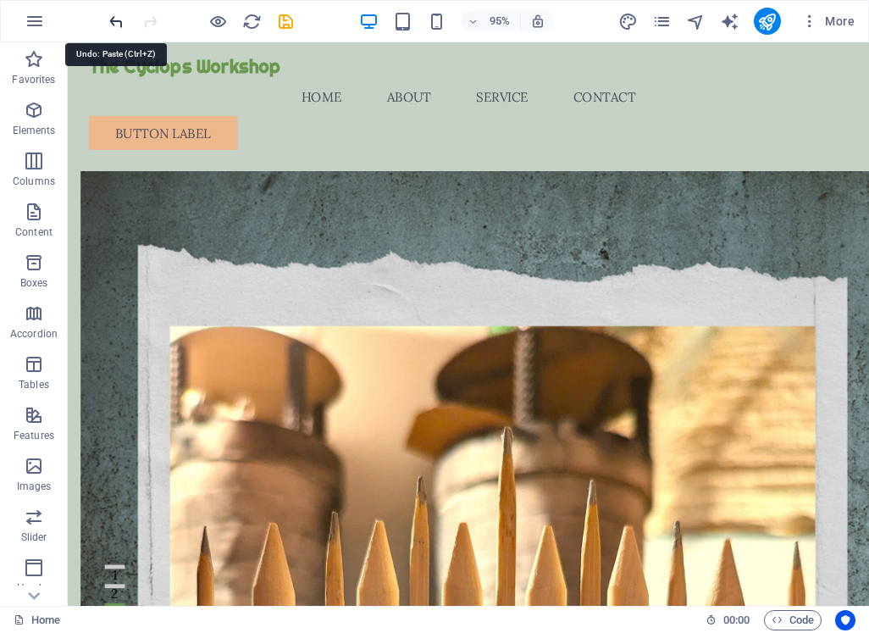
click at [114, 23] on icon "undo" at bounding box center [116, 21] width 19 height 19
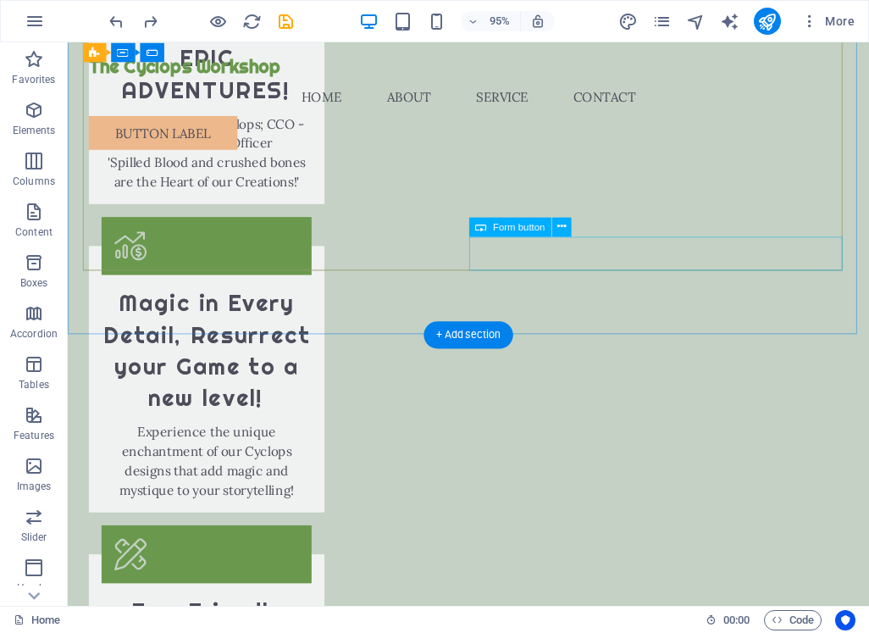
scroll to position [3302, 0]
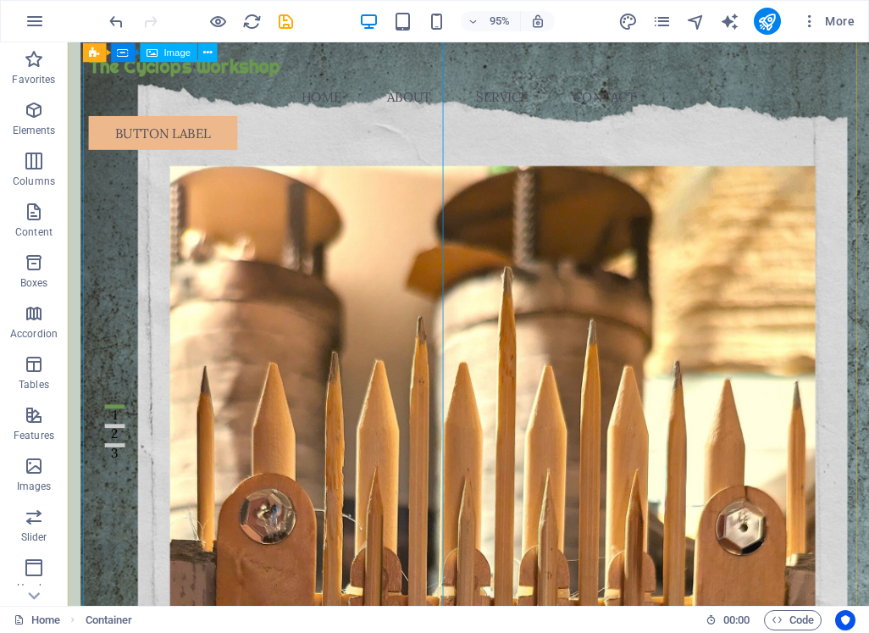
scroll to position [0, 0]
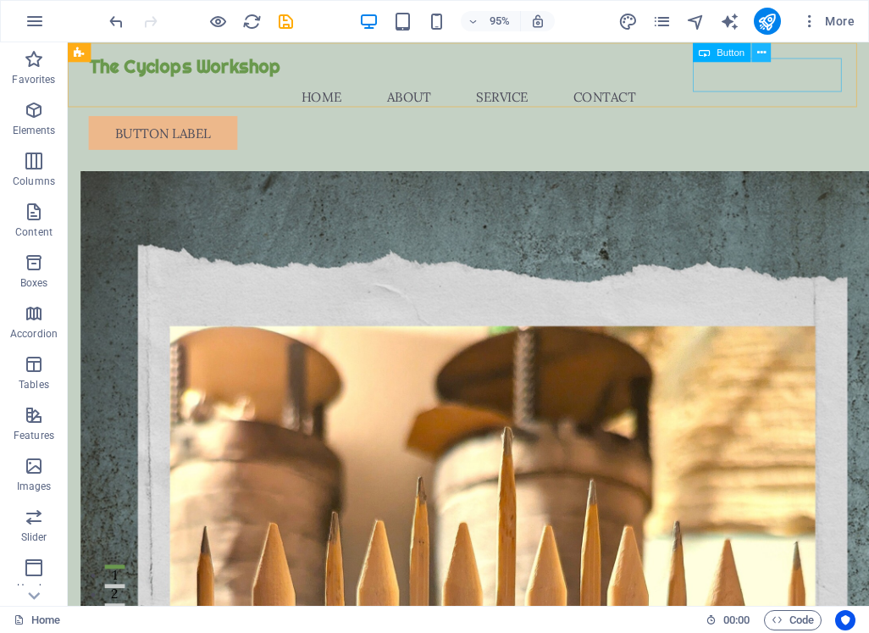
click at [761, 52] on icon at bounding box center [761, 51] width 8 height 17
click at [765, 54] on icon at bounding box center [761, 51] width 8 height 17
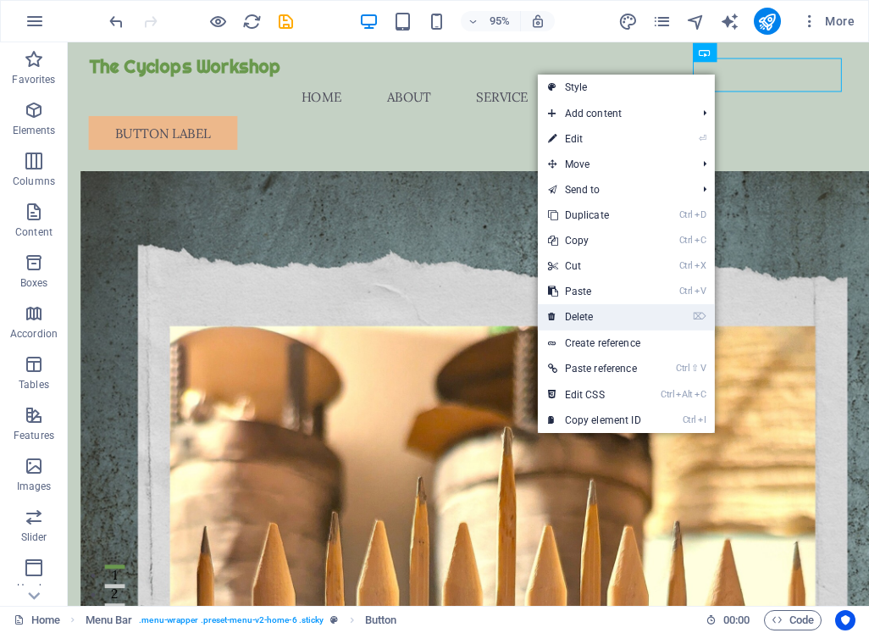
click at [583, 318] on link "⌦ Delete" at bounding box center [594, 316] width 113 height 25
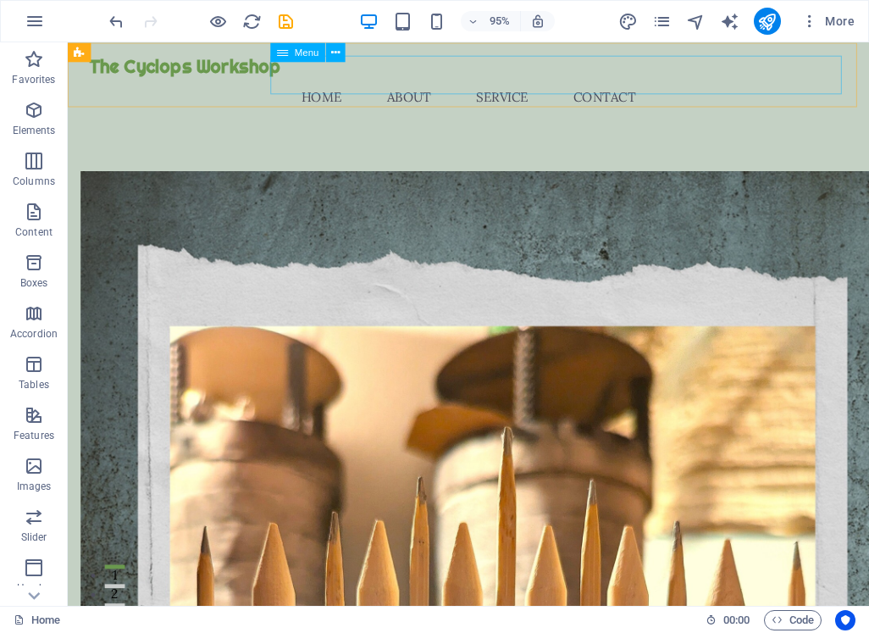
click at [292, 52] on div "Menu" at bounding box center [297, 51] width 55 height 19
click at [433, 79] on nav "Home About Service Contact" at bounding box center [489, 99] width 799 height 41
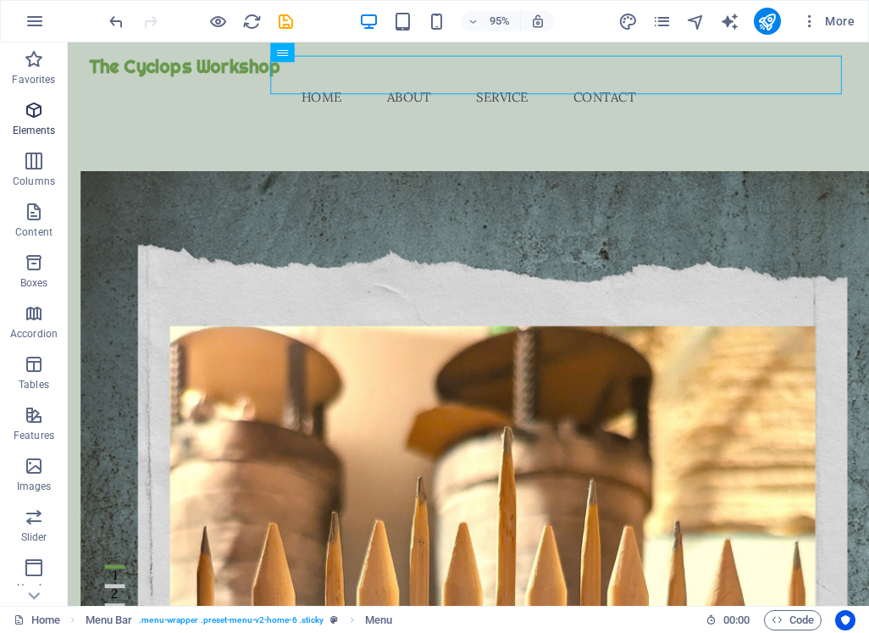
click at [34, 112] on icon "button" at bounding box center [34, 110] width 20 height 20
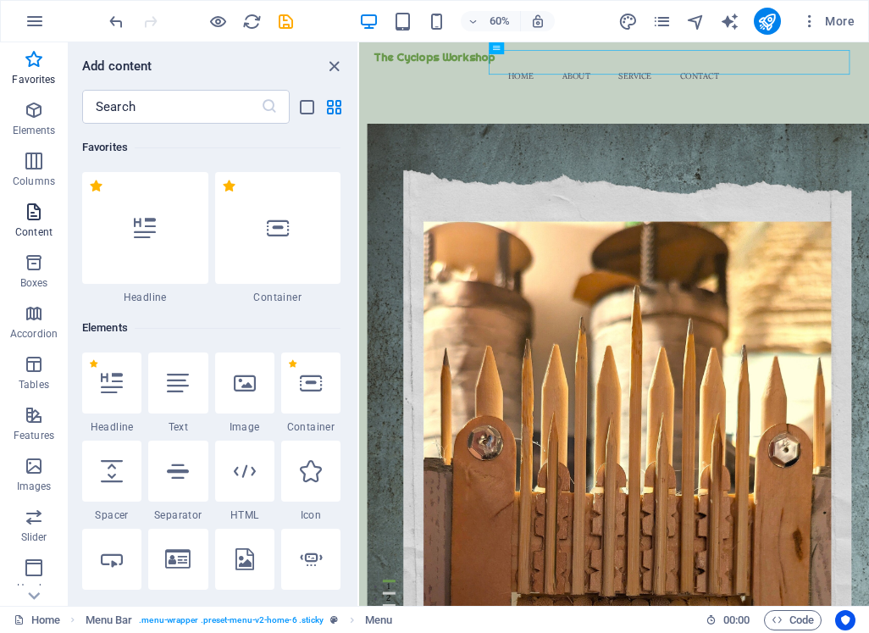
click at [36, 215] on icon "button" at bounding box center [34, 212] width 20 height 20
click at [332, 64] on icon "close panel" at bounding box center [333, 66] width 19 height 19
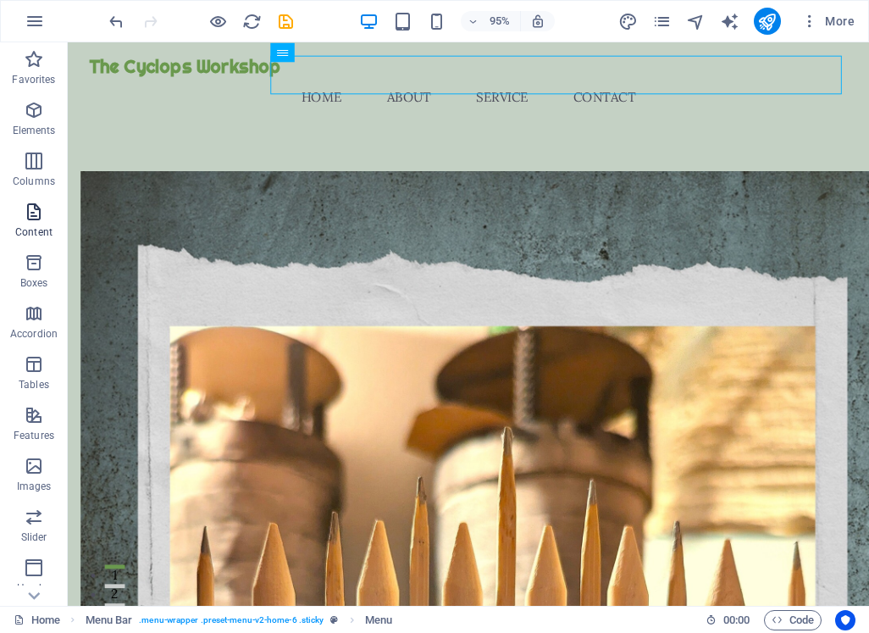
click at [36, 213] on icon "button" at bounding box center [34, 212] width 20 height 20
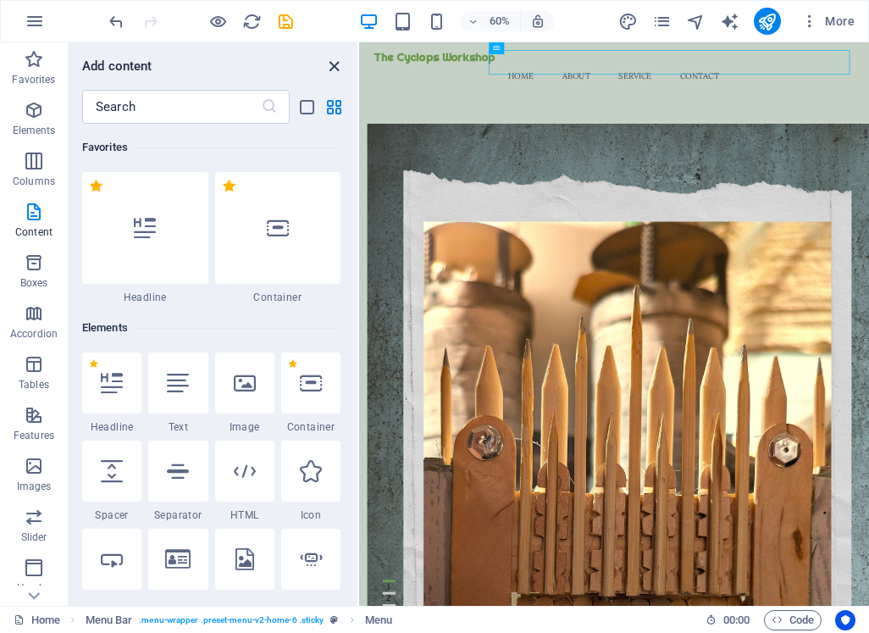
drag, startPoint x: 324, startPoint y: 65, endPoint x: 268, endPoint y: 25, distance: 69.3
click at [324, 65] on icon "close panel" at bounding box center [333, 66] width 19 height 19
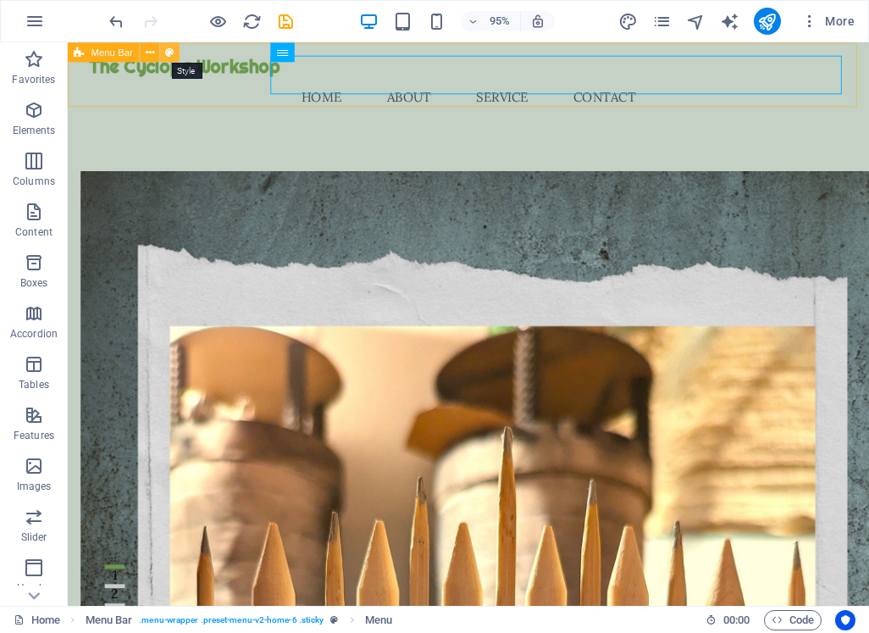
click at [169, 52] on icon at bounding box center [169, 51] width 8 height 17
select select "rem"
select select "preset-menu-v2-home-6"
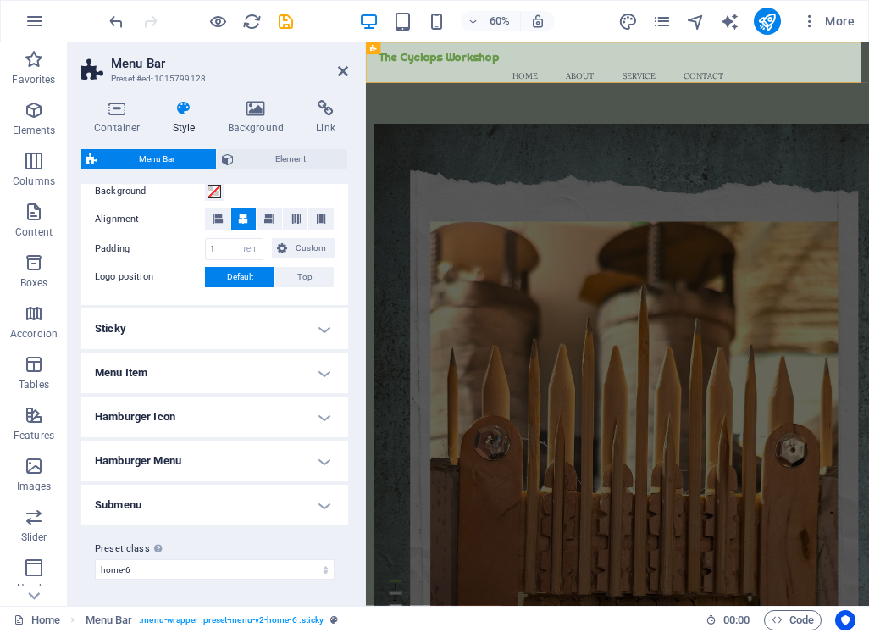
scroll to position [339, 0]
click at [326, 373] on h4 "Menu Item" at bounding box center [214, 371] width 267 height 41
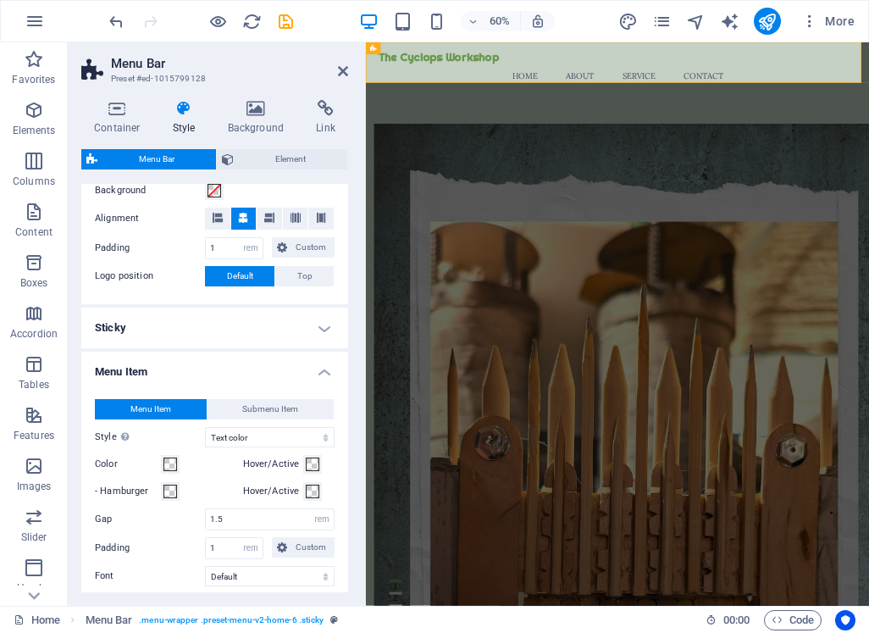
click at [318, 370] on h4 "Menu Item" at bounding box center [214, 366] width 267 height 30
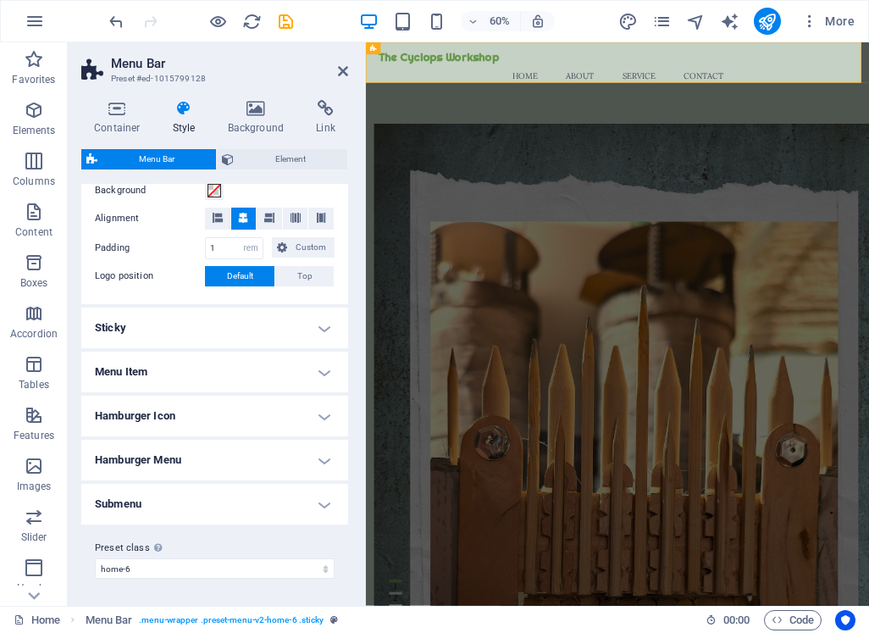
click at [323, 417] on h4 "Hamburger Icon" at bounding box center [214, 415] width 267 height 41
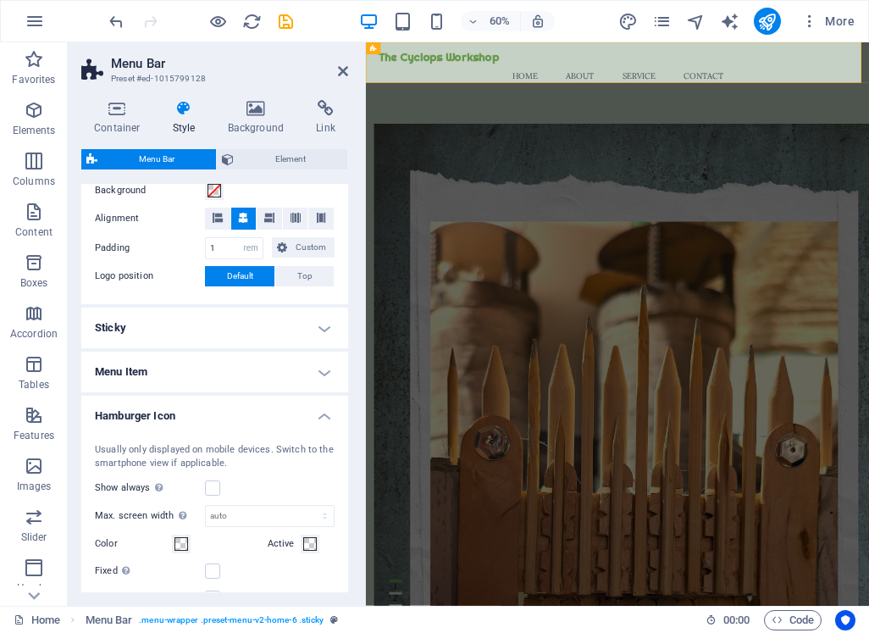
click at [321, 417] on h4 "Hamburger Icon" at bounding box center [214, 410] width 267 height 30
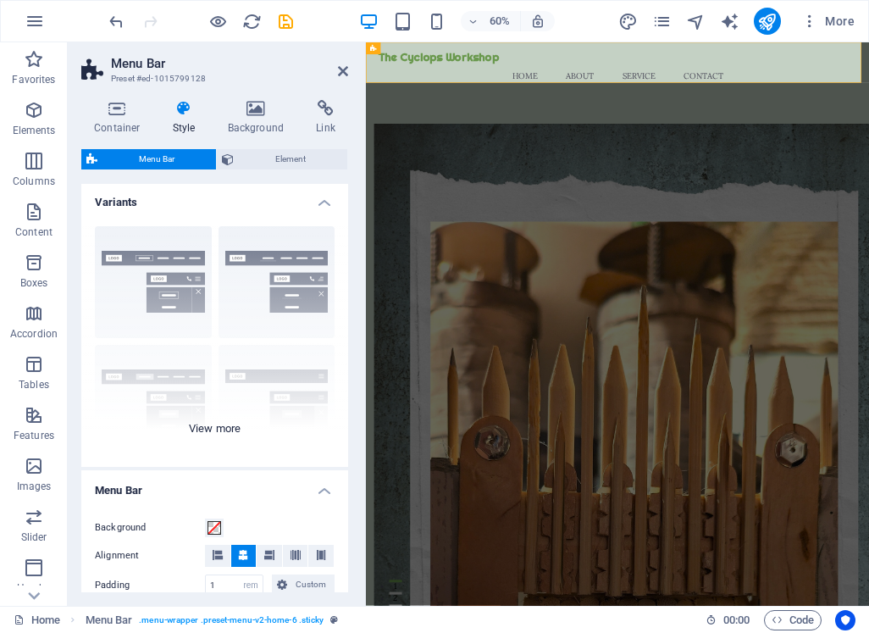
scroll to position [0, 0]
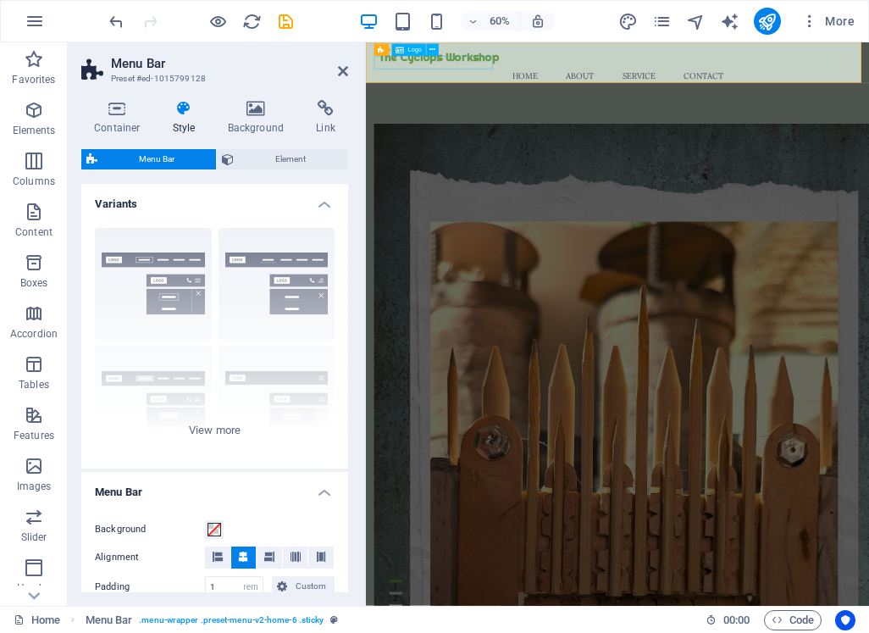
click at [429, 79] on div "The Cyclops Workshop" at bounding box center [784, 67] width 799 height 23
click at [343, 70] on icon at bounding box center [343, 71] width 10 height 14
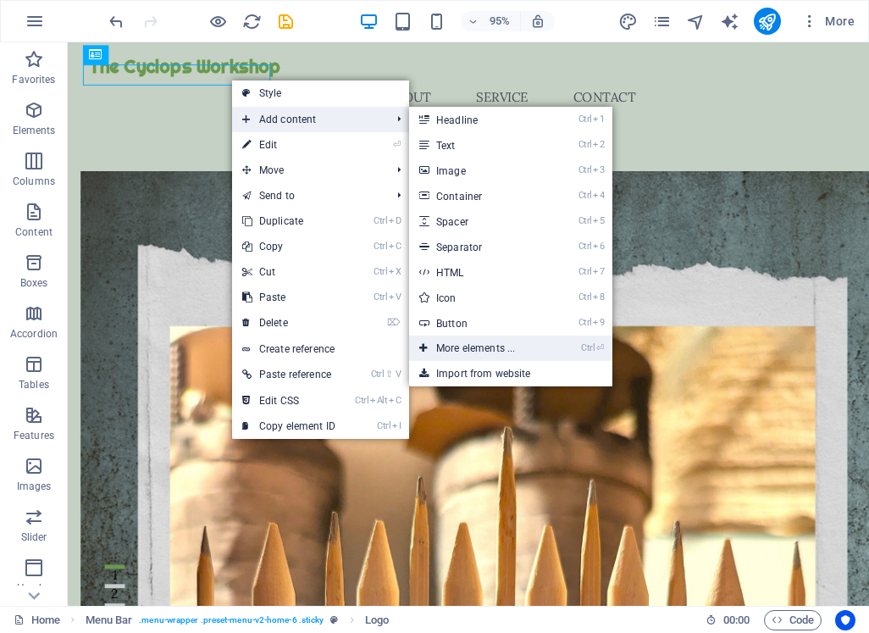
click at [471, 351] on link "Ctrl ⏎ More elements ..." at bounding box center [479, 347] width 140 height 25
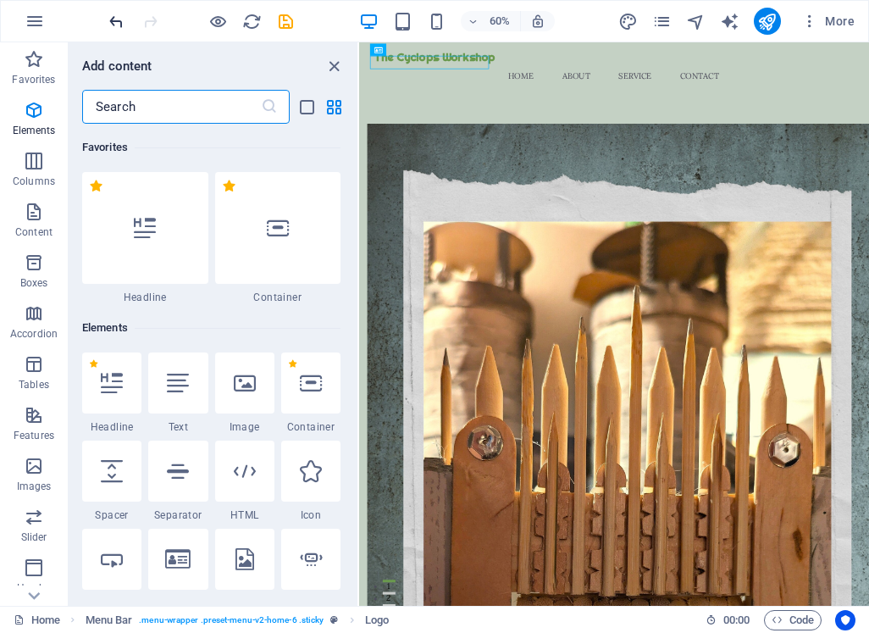
click at [111, 21] on icon "undo" at bounding box center [116, 21] width 19 height 19
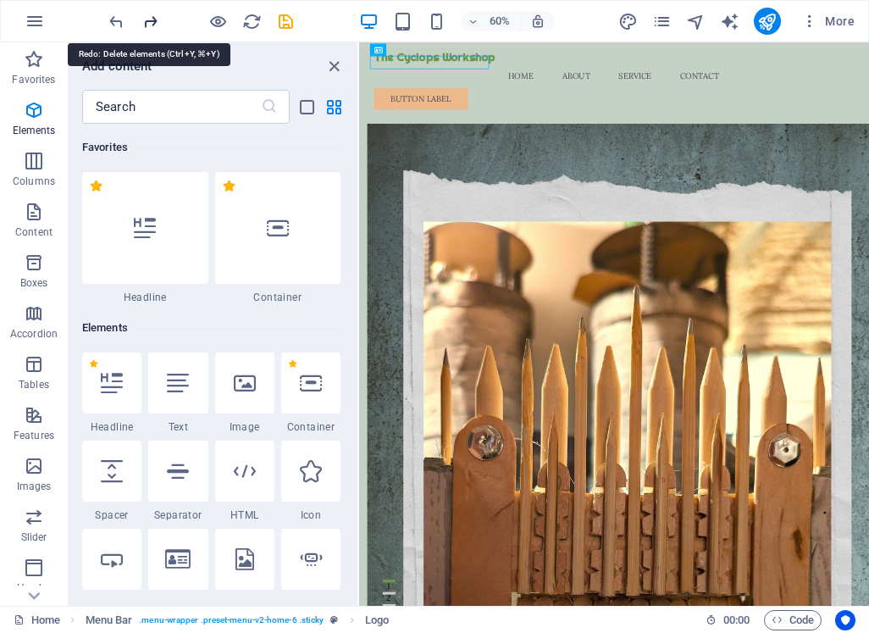
click at [153, 20] on icon "redo" at bounding box center [150, 21] width 19 height 19
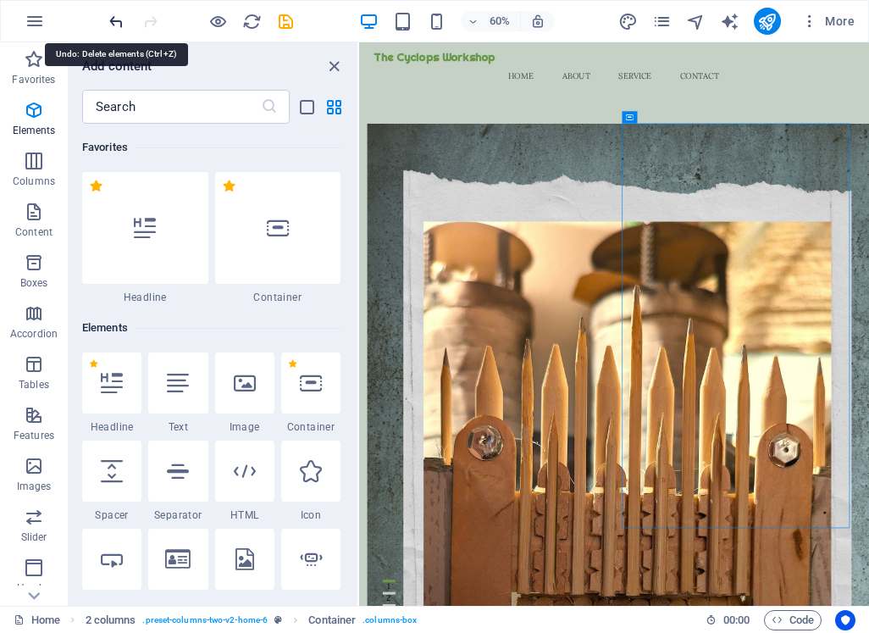
click at [119, 19] on icon "undo" at bounding box center [116, 21] width 19 height 19
click at [114, 24] on icon "undo" at bounding box center [116, 21] width 19 height 19
click at [117, 24] on icon "undo" at bounding box center [116, 21] width 19 height 19
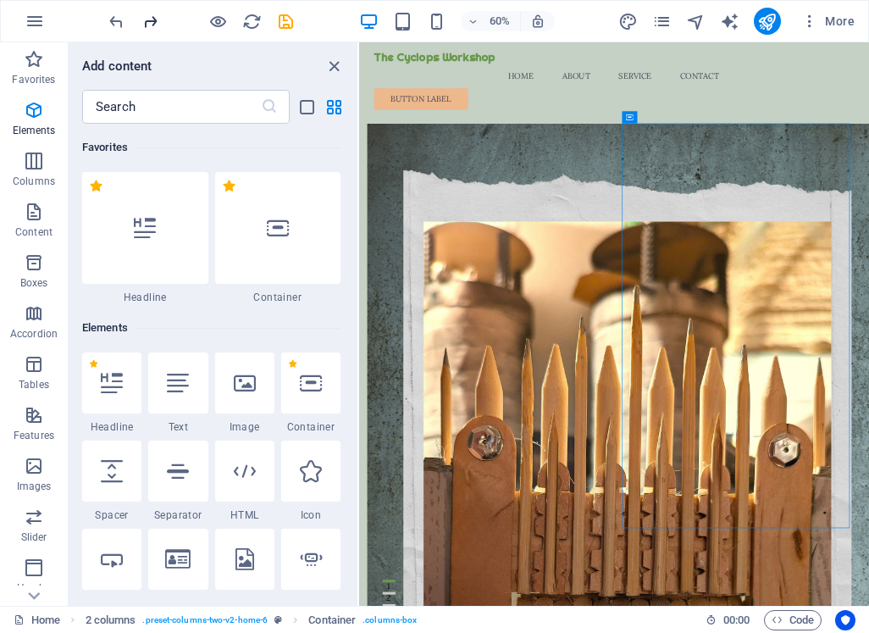
click at [149, 23] on icon "redo" at bounding box center [150, 21] width 19 height 19
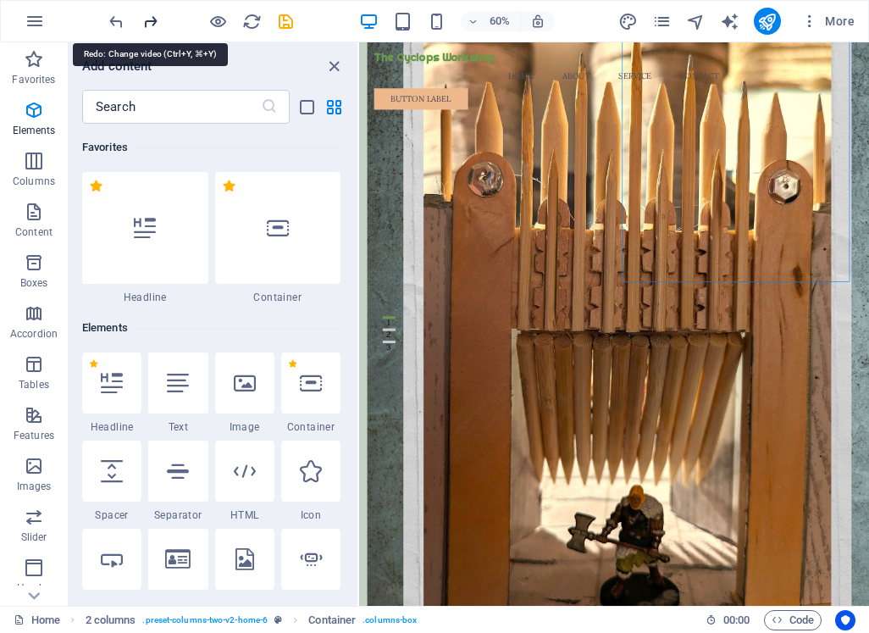
scroll to position [486, 0]
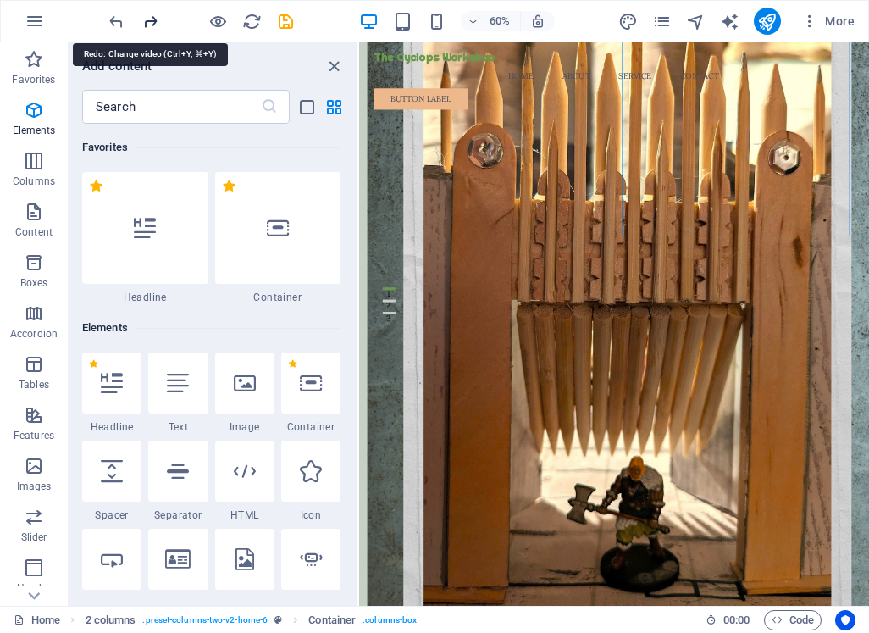
click at [149, 23] on icon "redo" at bounding box center [150, 21] width 19 height 19
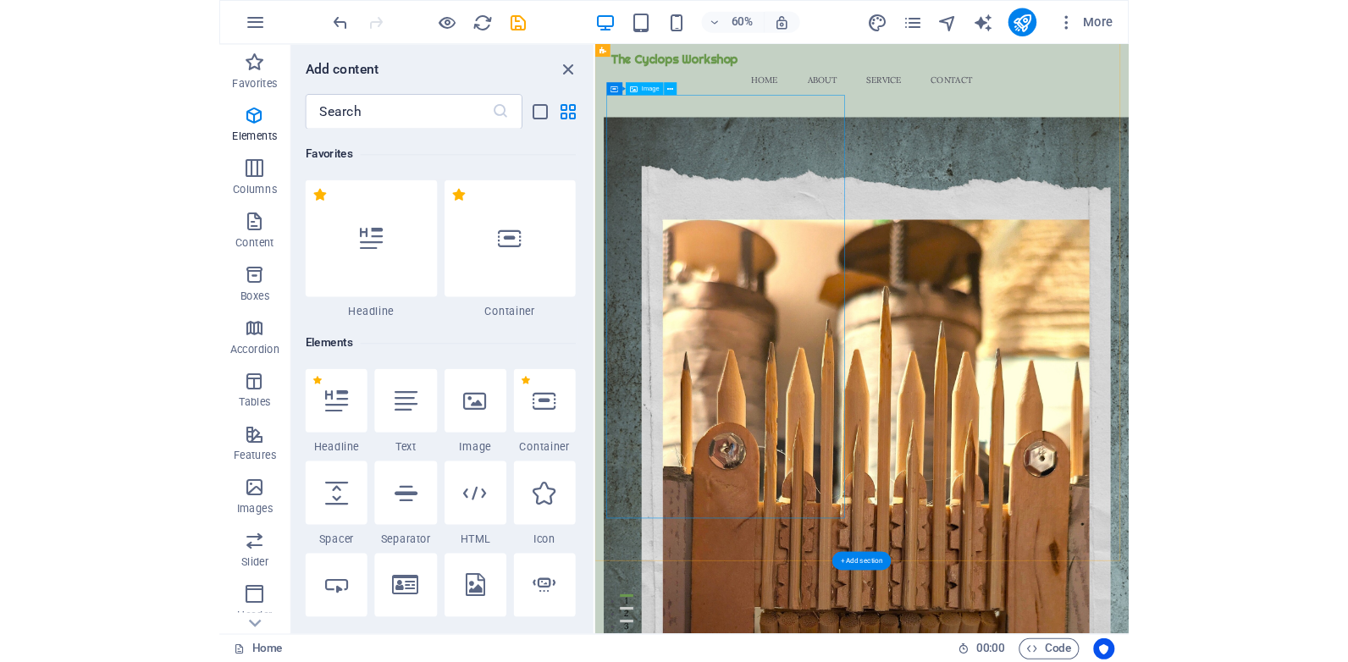
scroll to position [0, 0]
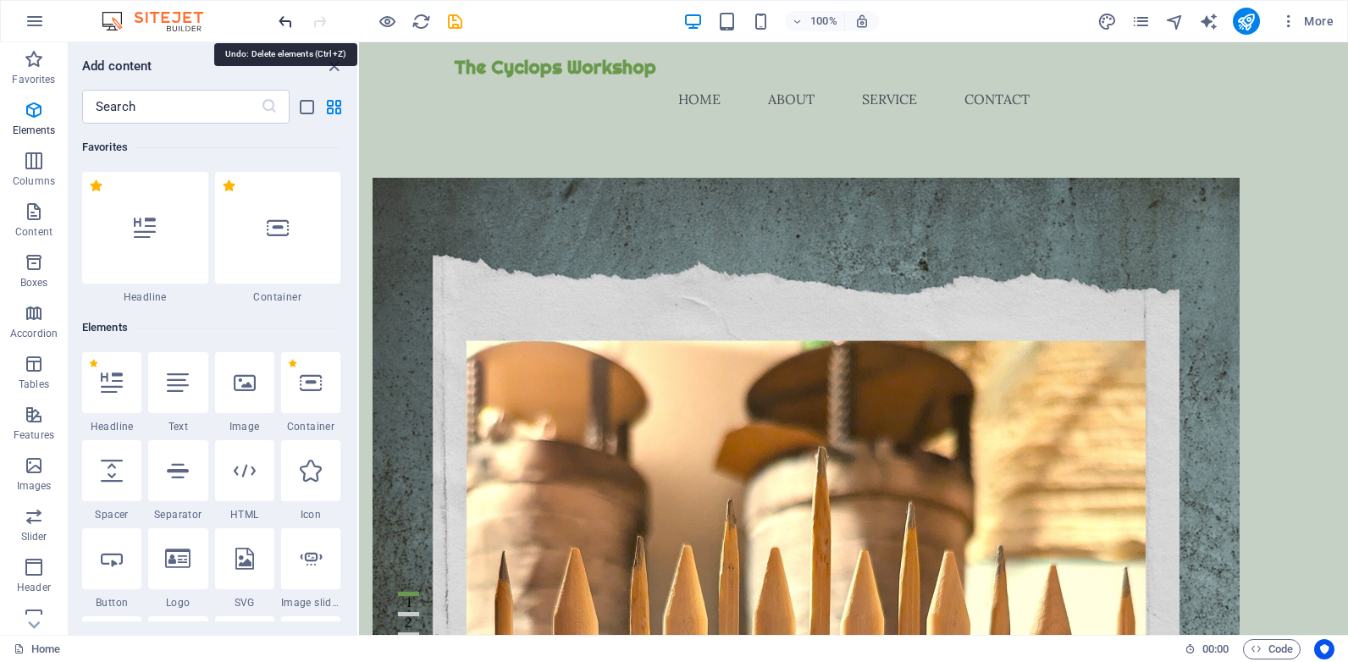
click at [286, 25] on icon "undo" at bounding box center [285, 21] width 19 height 19
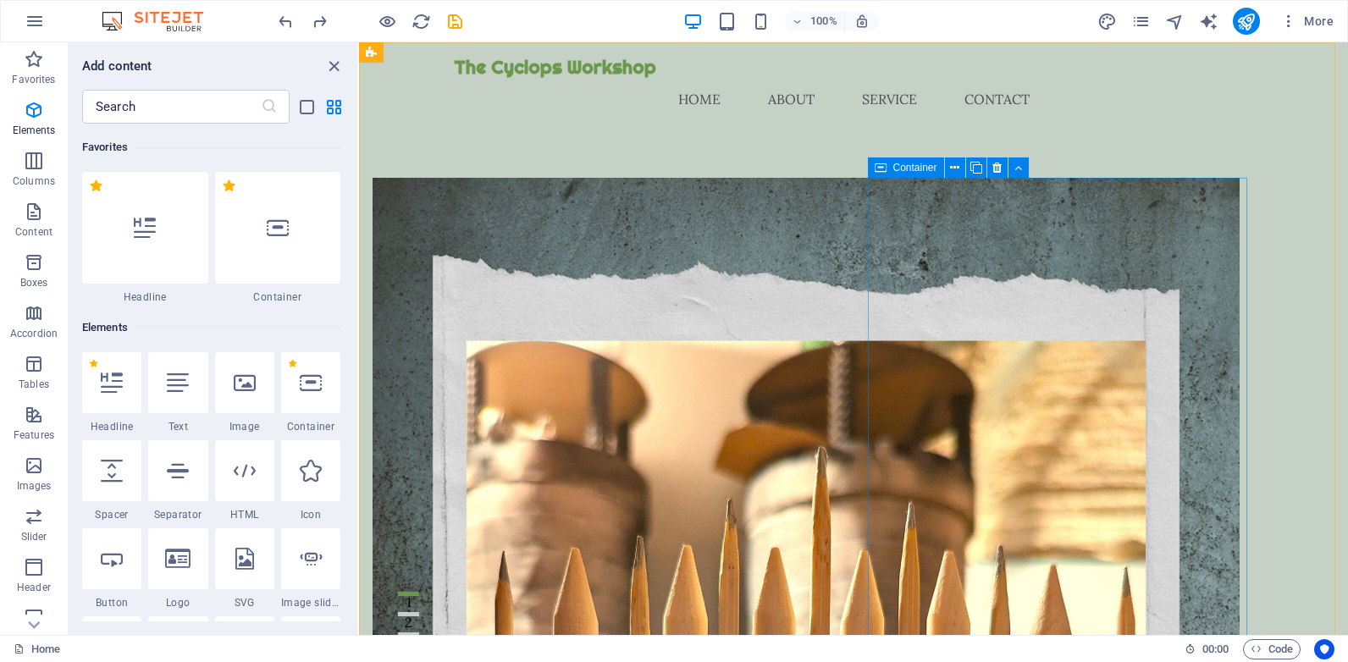
click at [904, 166] on span "Container" at bounding box center [915, 168] width 44 height 10
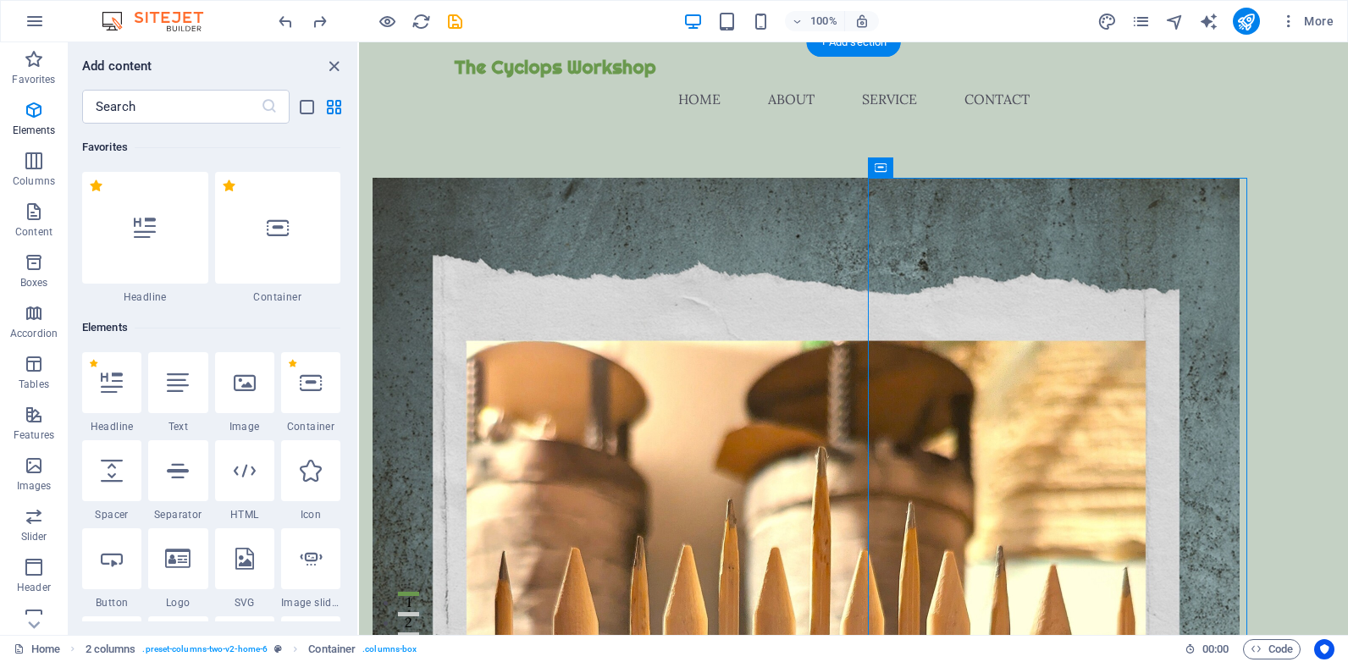
drag, startPoint x: 1243, startPoint y: 211, endPoint x: 938, endPoint y: 246, distance: 306.9
click at [913, 168] on span "Container" at bounding box center [915, 168] width 44 height 10
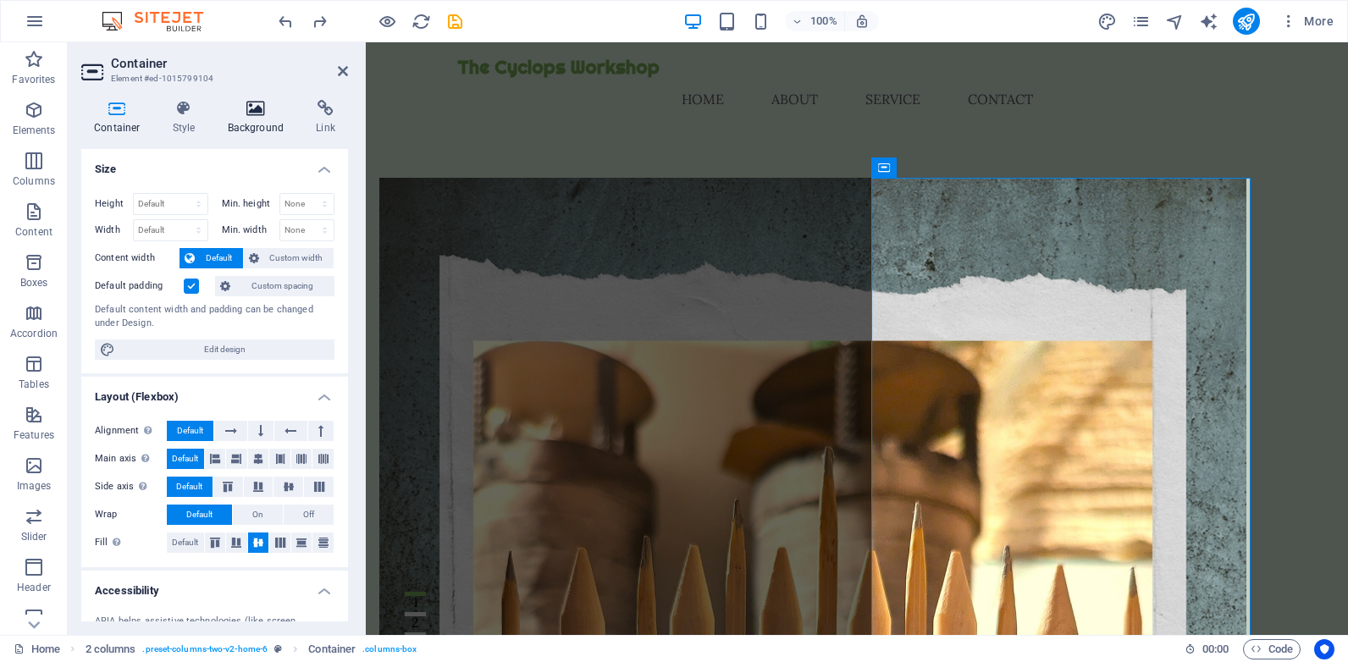
click at [251, 108] on icon at bounding box center [256, 108] width 82 height 17
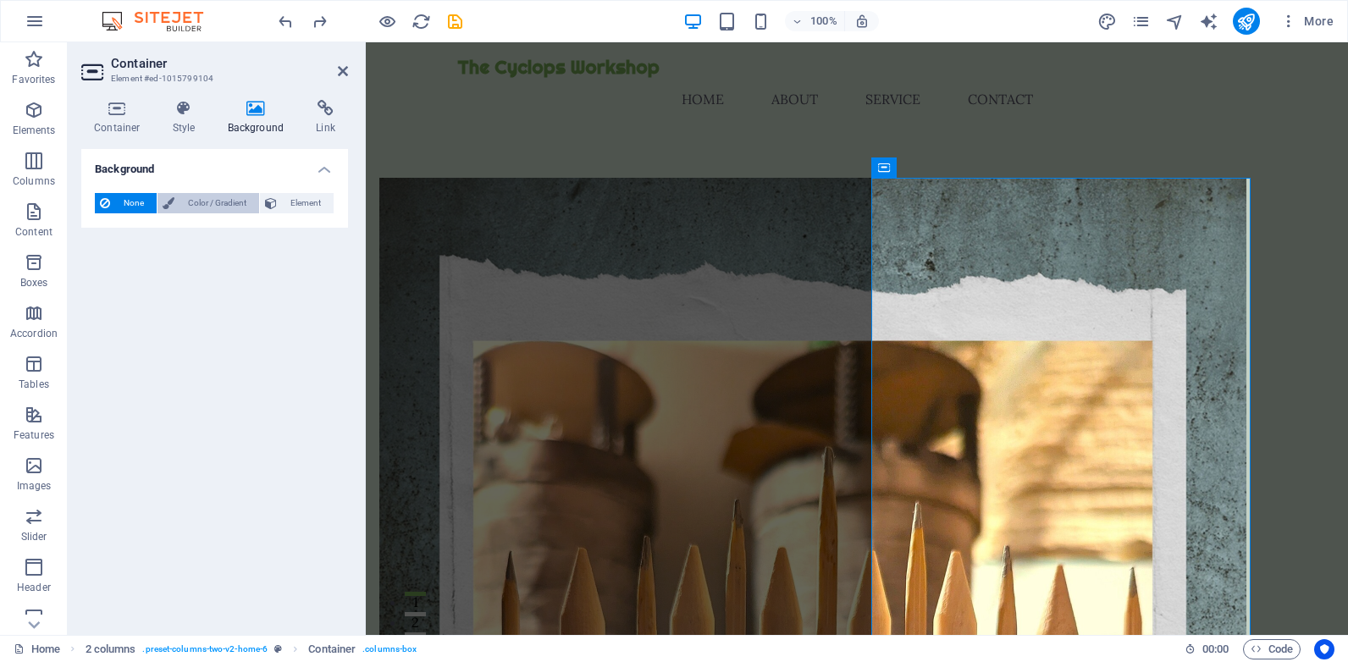
click at [218, 203] on span "Color / Gradient" at bounding box center [217, 203] width 75 height 20
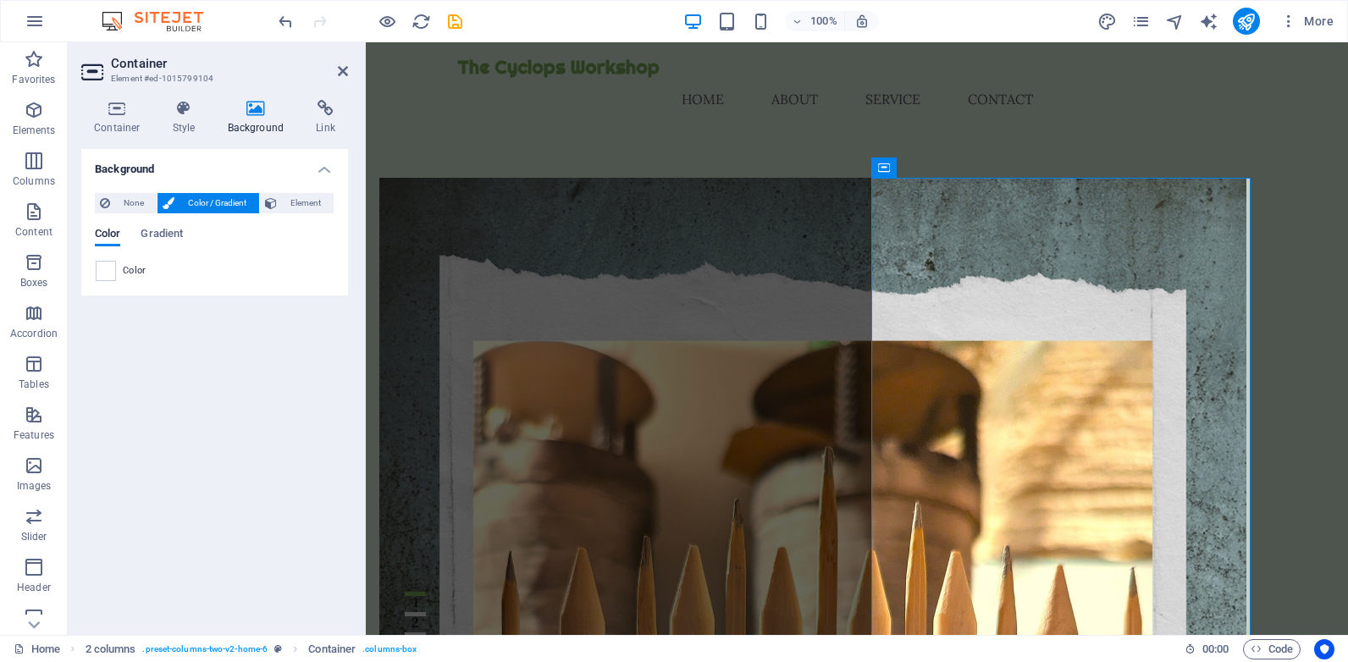
click at [216, 203] on span "Color / Gradient" at bounding box center [217, 203] width 75 height 20
click at [205, 205] on span "Color / Gradient" at bounding box center [217, 203] width 75 height 20
click at [299, 202] on span "Element" at bounding box center [305, 203] width 47 height 20
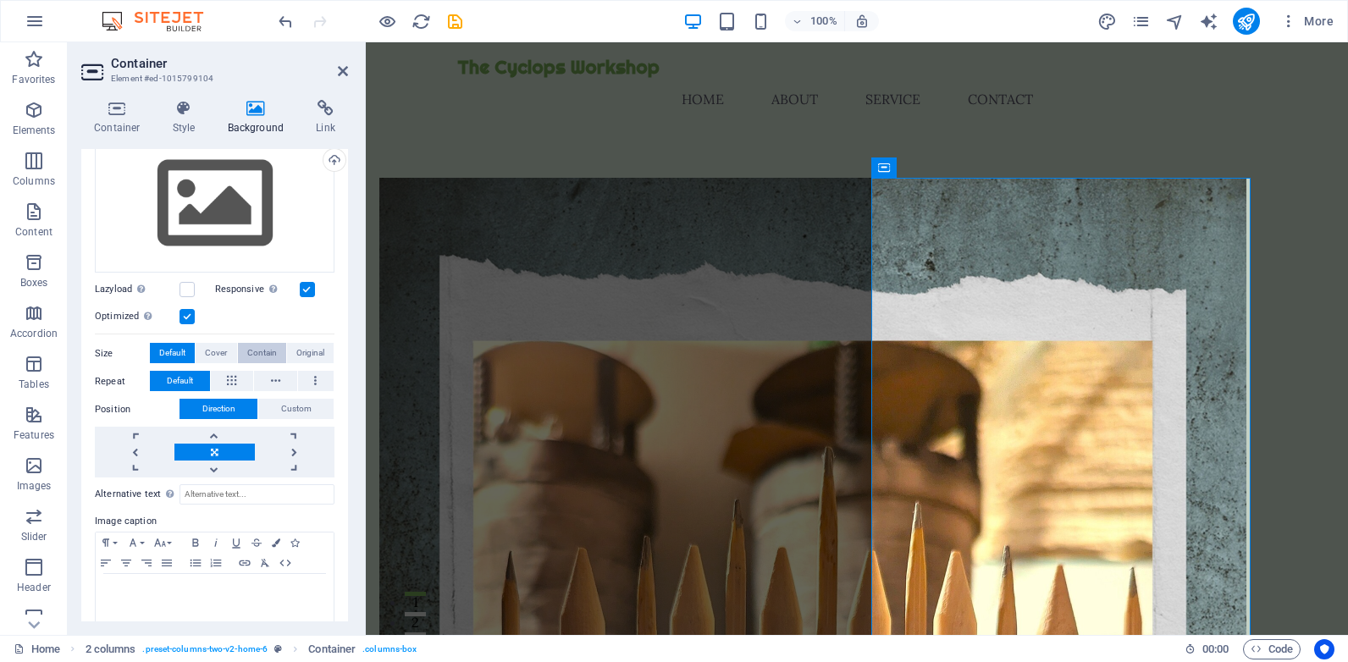
scroll to position [181, 0]
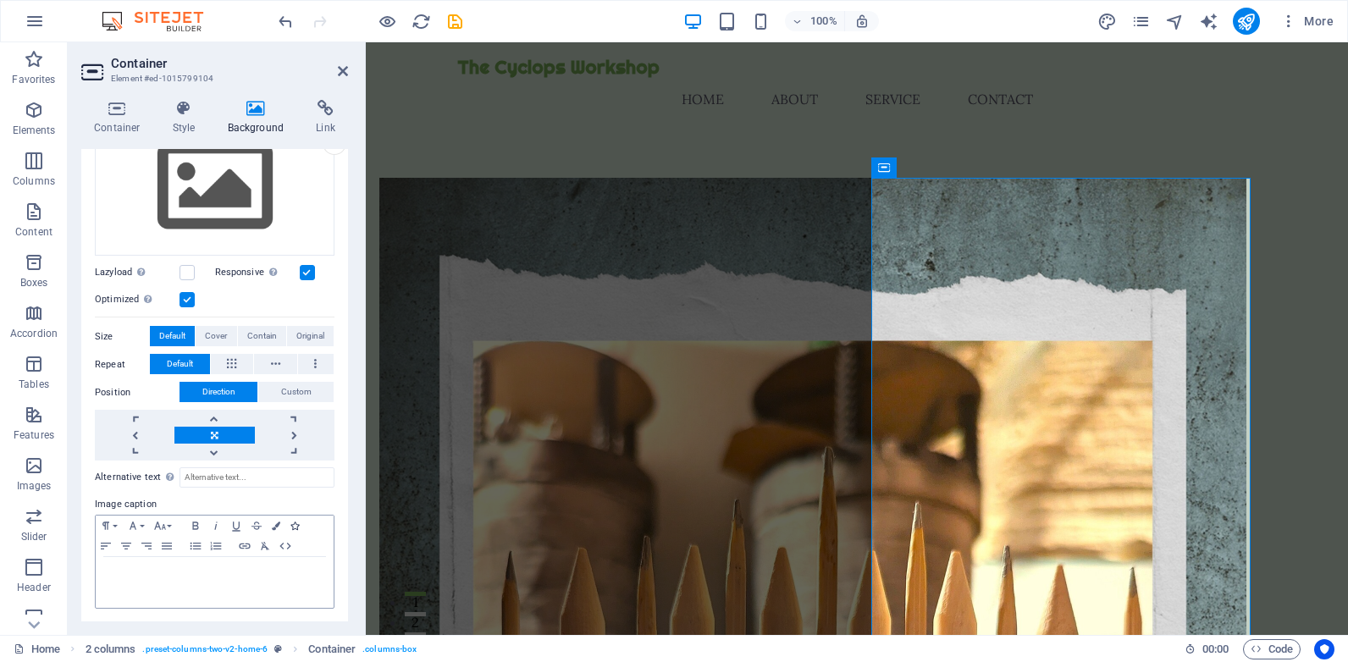
click at [293, 522] on icon "button" at bounding box center [294, 526] width 8 height 8
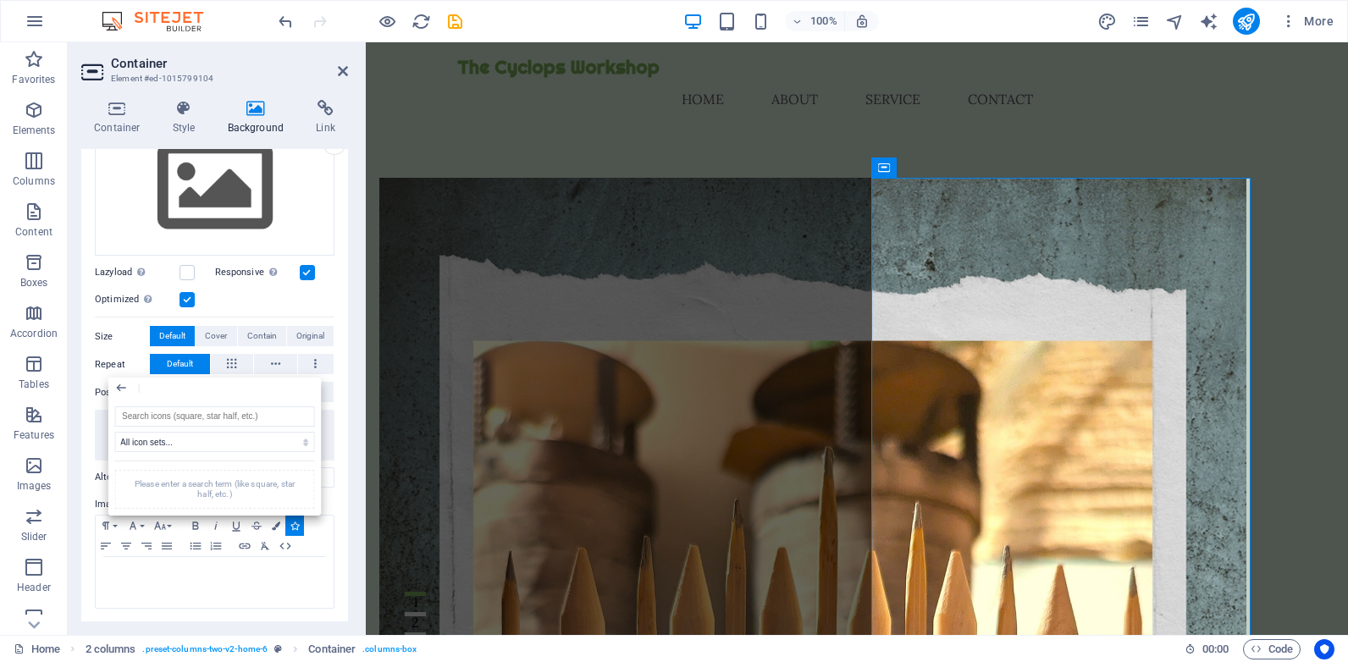
click at [335, 68] on h2 "Container" at bounding box center [229, 63] width 237 height 15
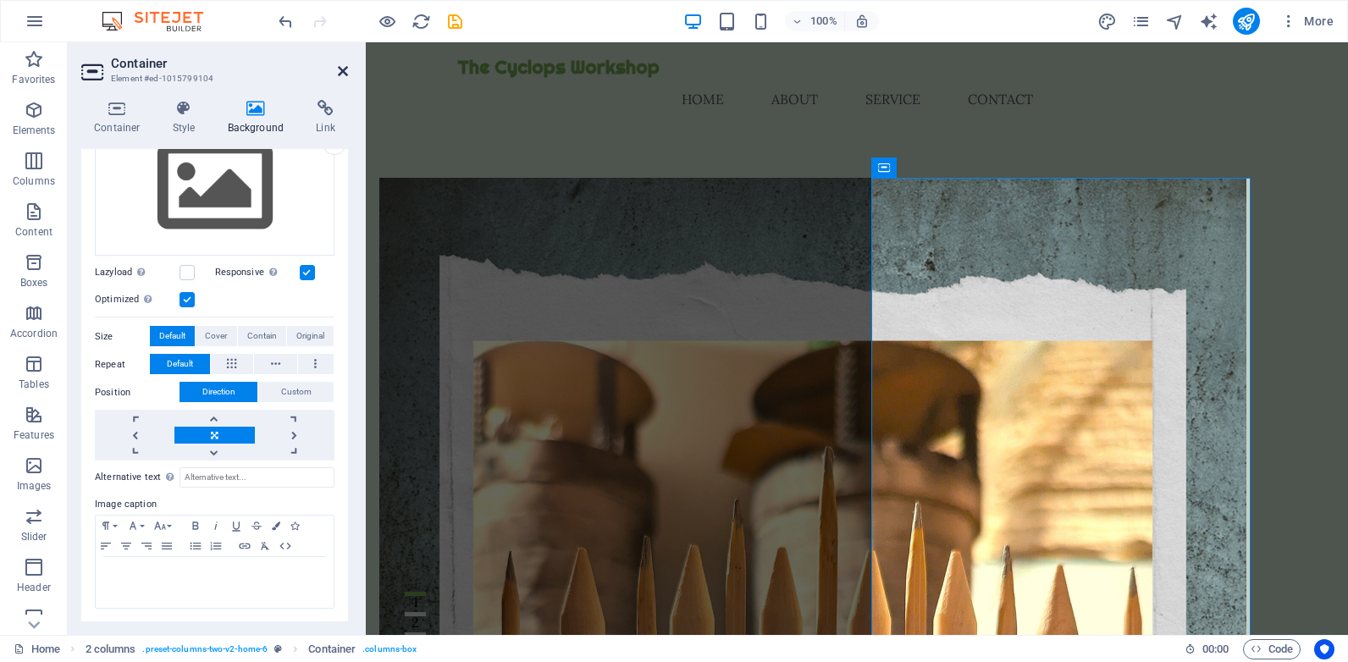
click at [345, 68] on icon at bounding box center [343, 71] width 10 height 14
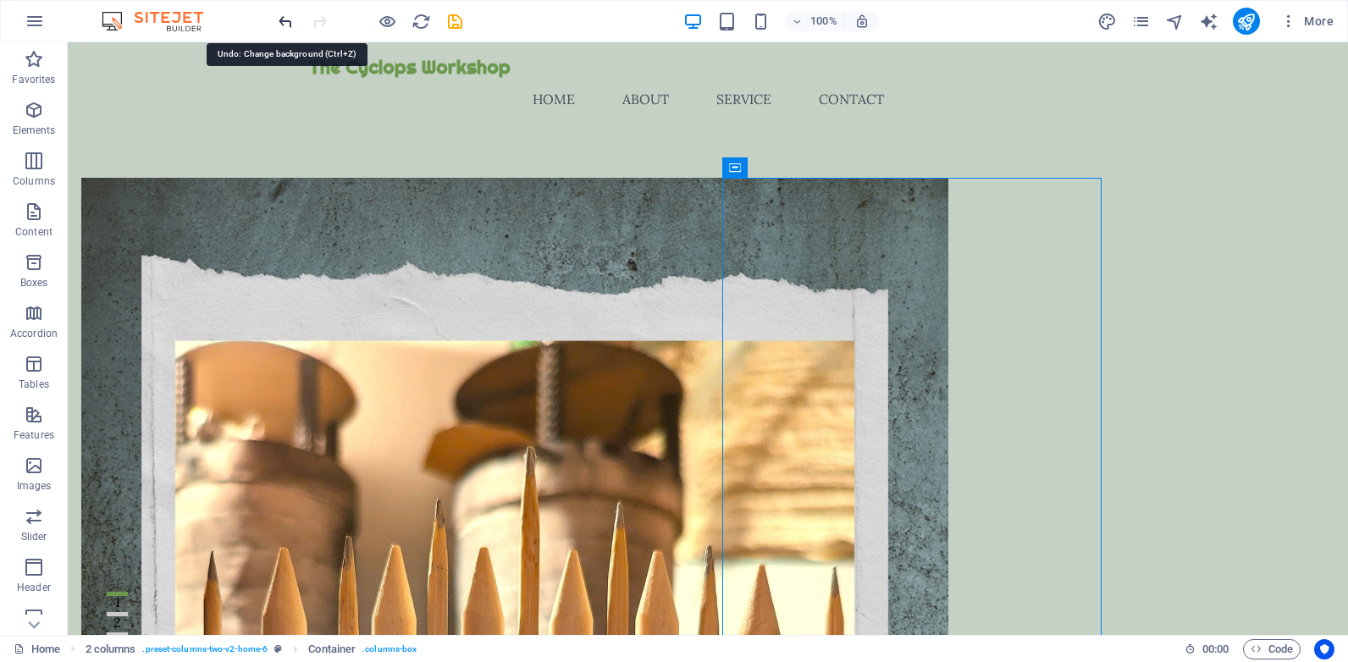
click at [279, 22] on icon "undo" at bounding box center [285, 21] width 19 height 19
click at [287, 21] on icon "undo" at bounding box center [285, 21] width 19 height 19
click at [649, 79] on nav "Home About Service Contact" at bounding box center [707, 99] width 799 height 41
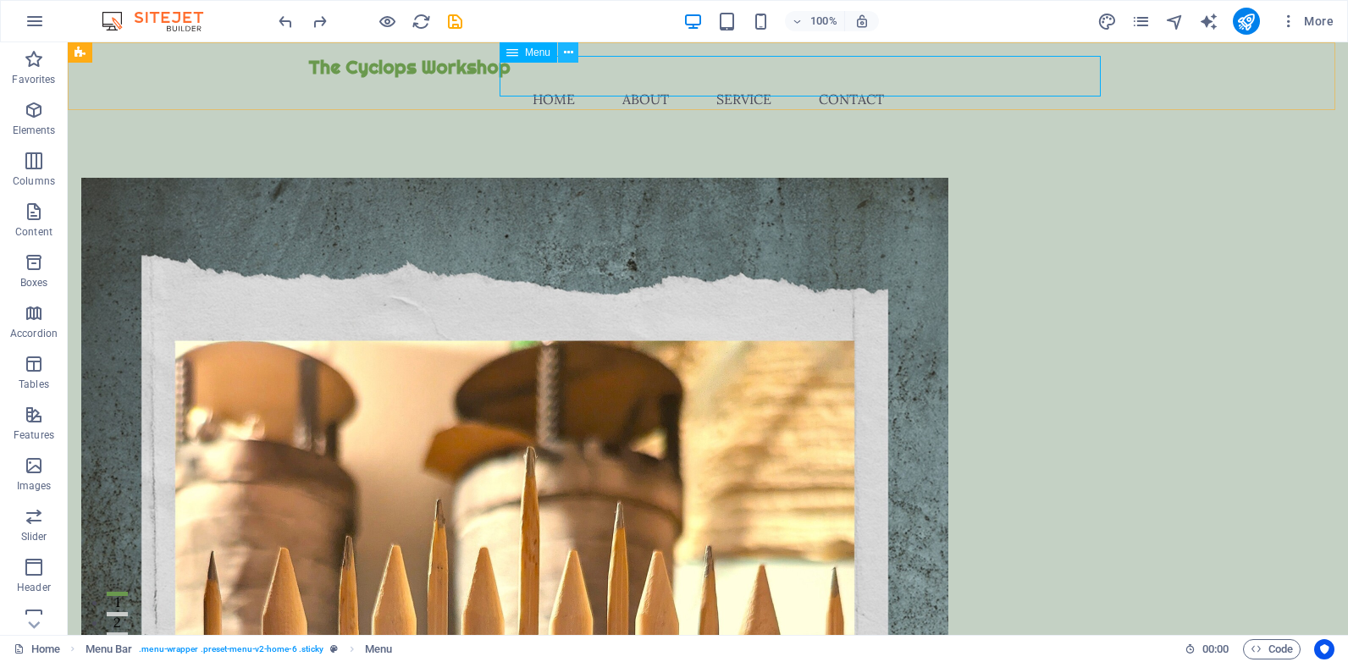
click at [567, 50] on icon at bounding box center [568, 53] width 9 height 18
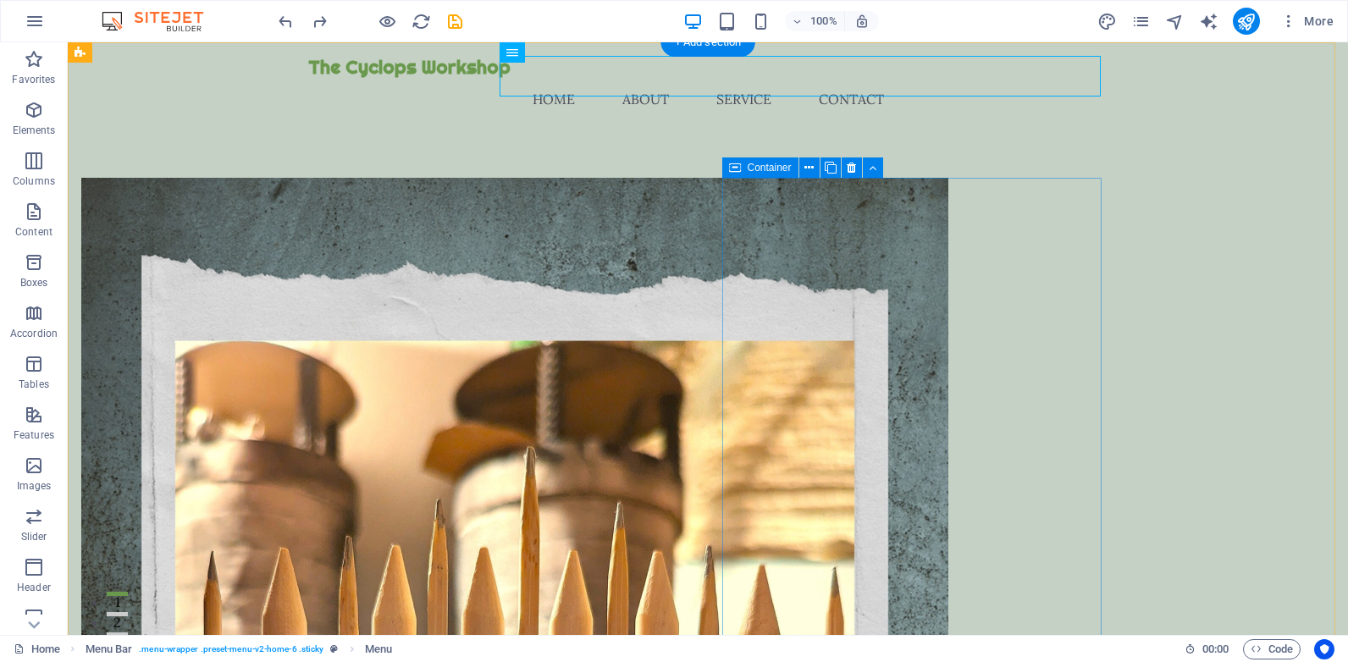
click at [764, 169] on span "Container" at bounding box center [770, 168] width 44 height 10
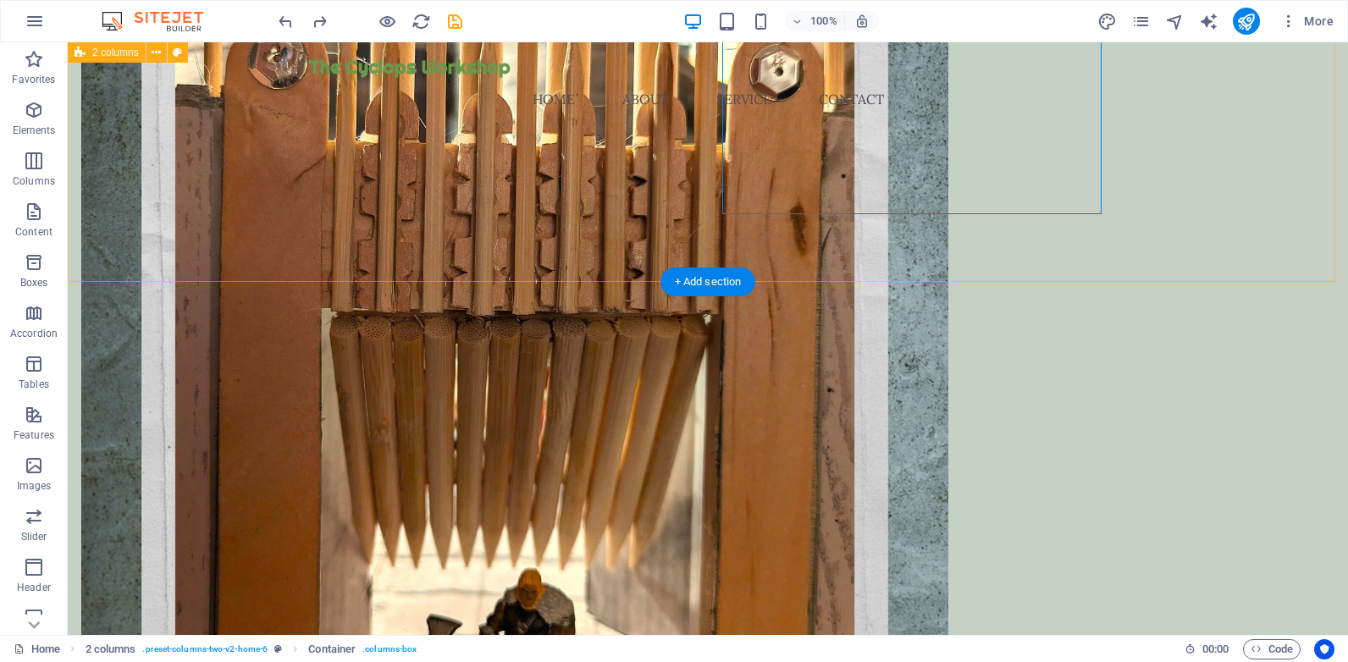
scroll to position [677, 0]
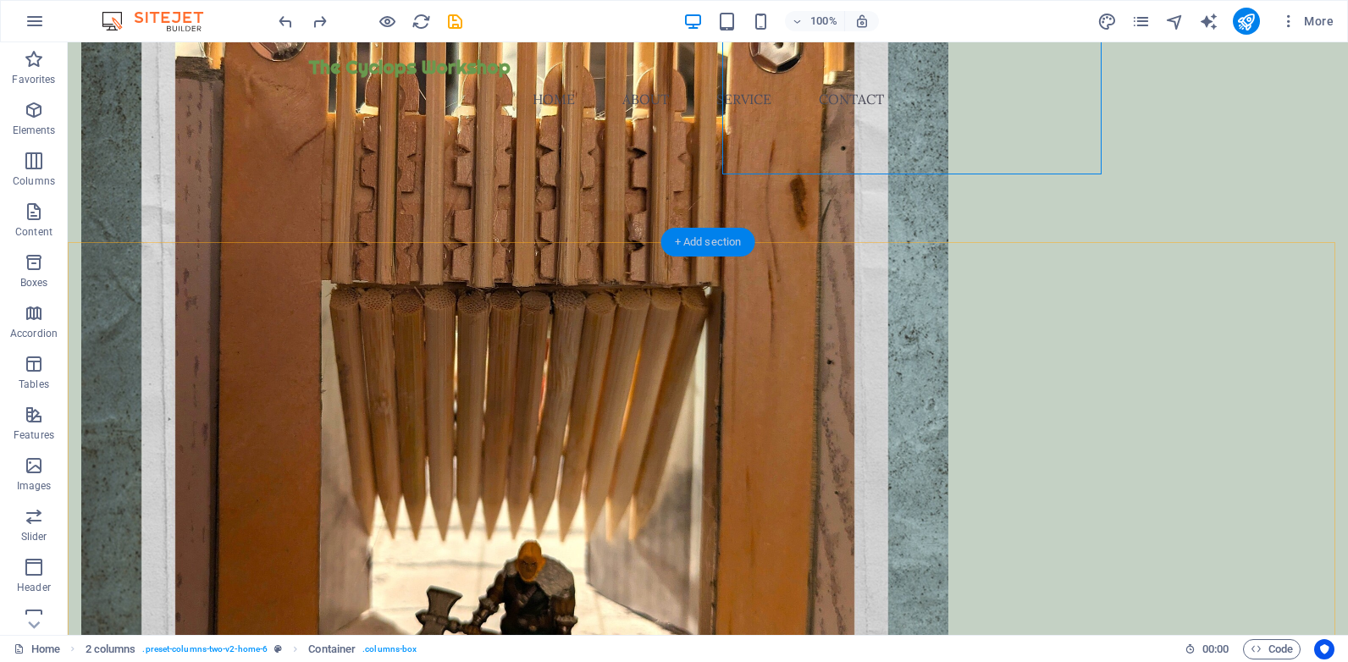
drag, startPoint x: 716, startPoint y: 241, endPoint x: 357, endPoint y: 201, distance: 361.3
click at [716, 241] on div "+ Add section" at bounding box center [708, 242] width 94 height 29
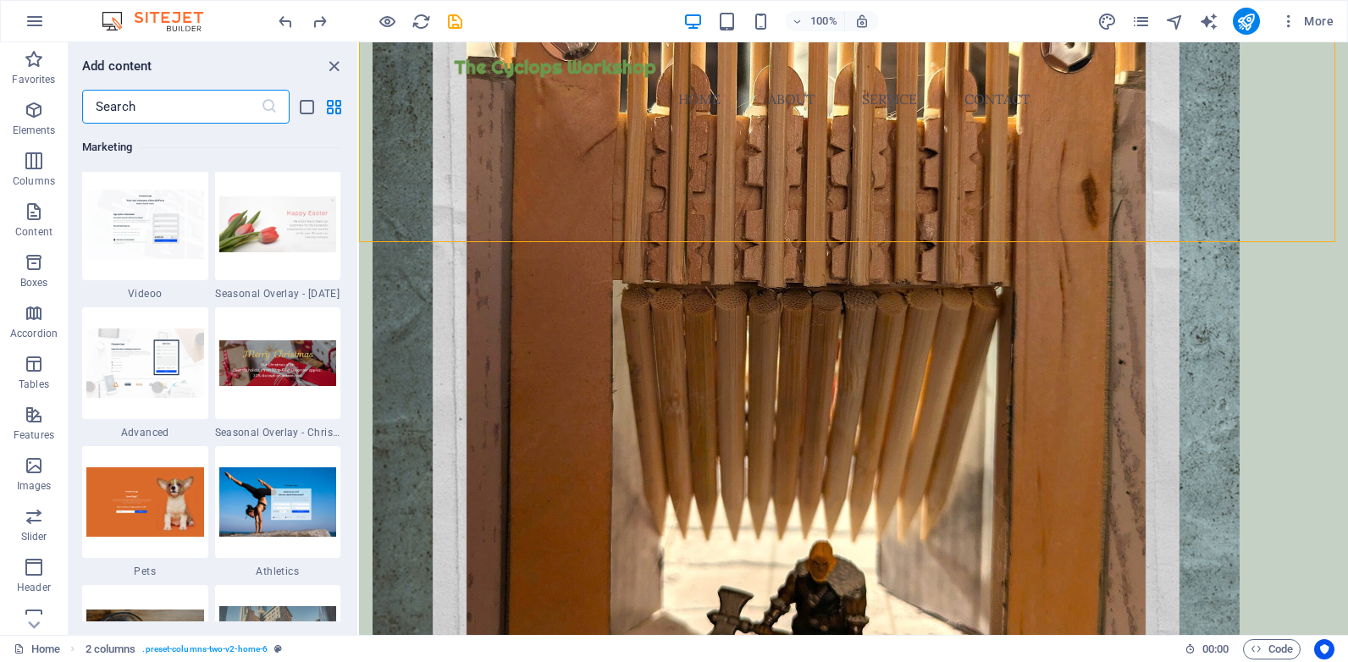
scroll to position [14225, 0]
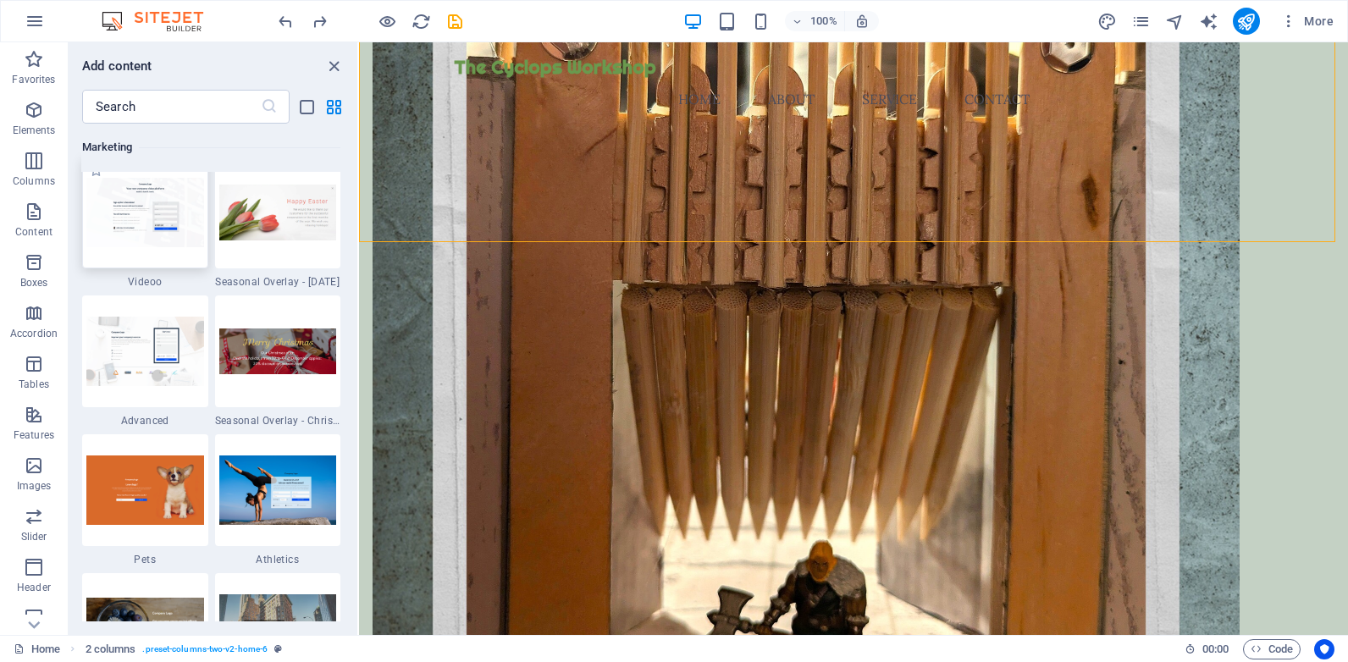
click at [144, 235] on img at bounding box center [145, 212] width 118 height 69
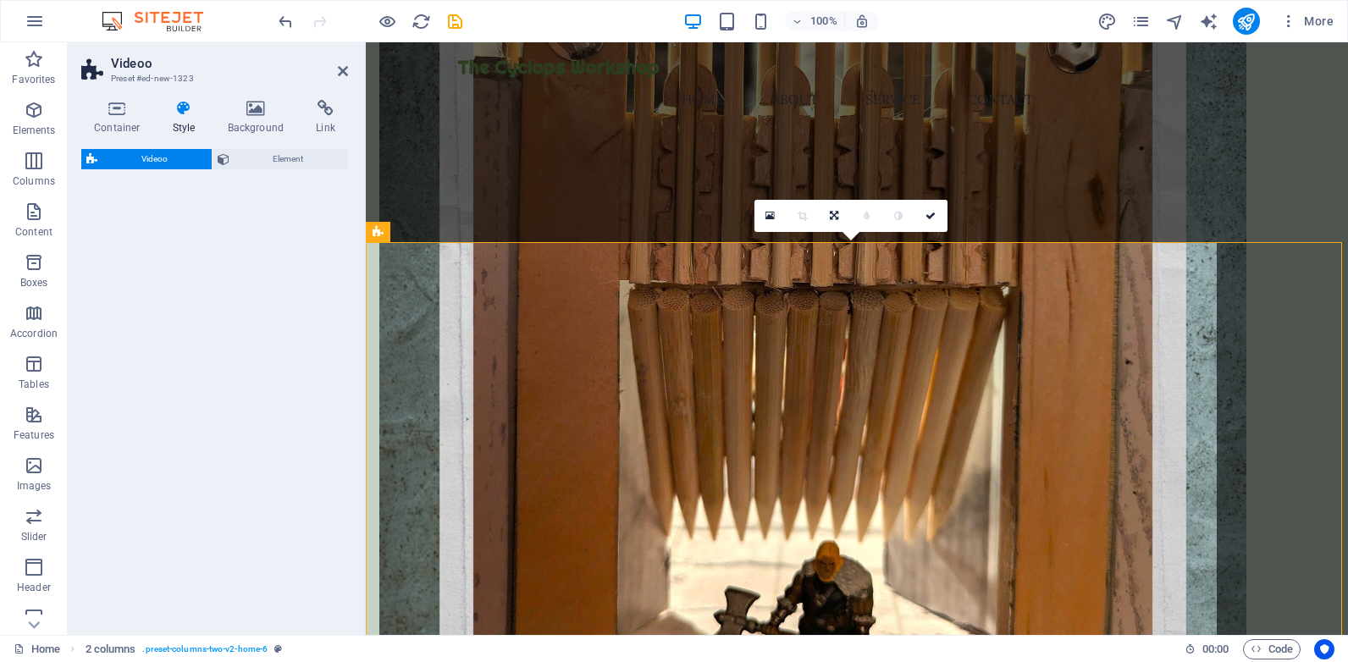
select select "%"
select select "rem"
select select "px"
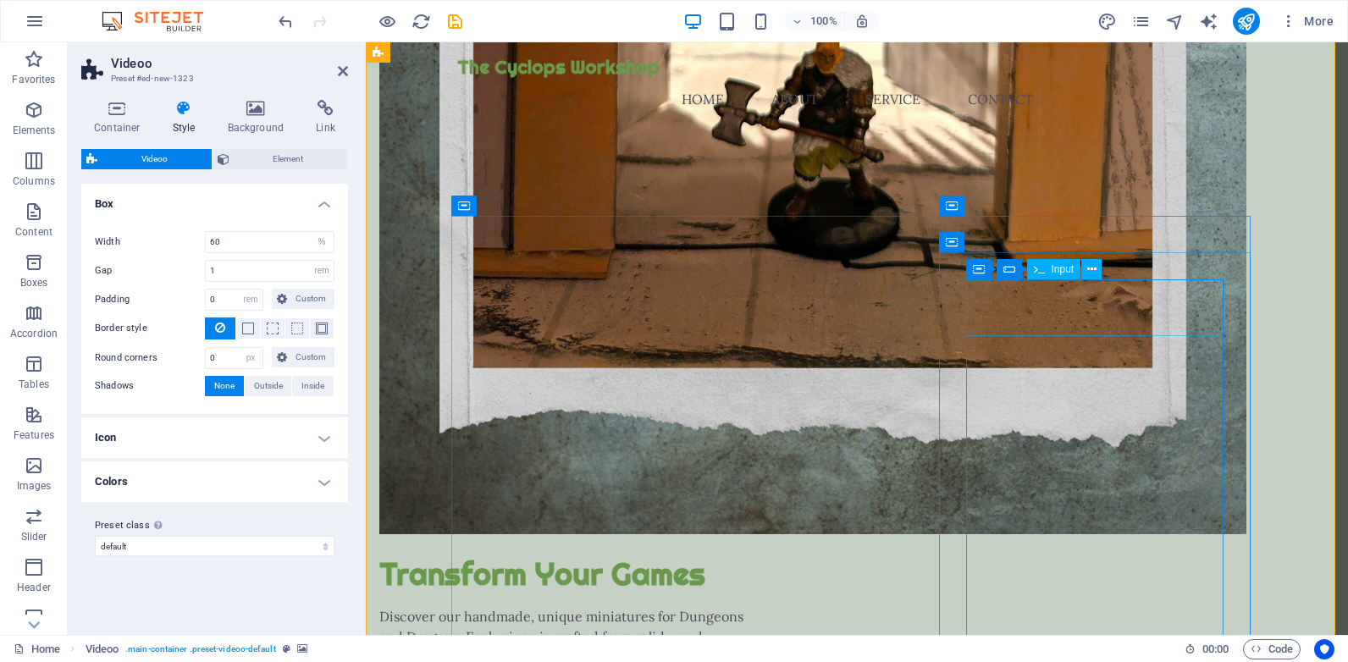
scroll to position [1270, 0]
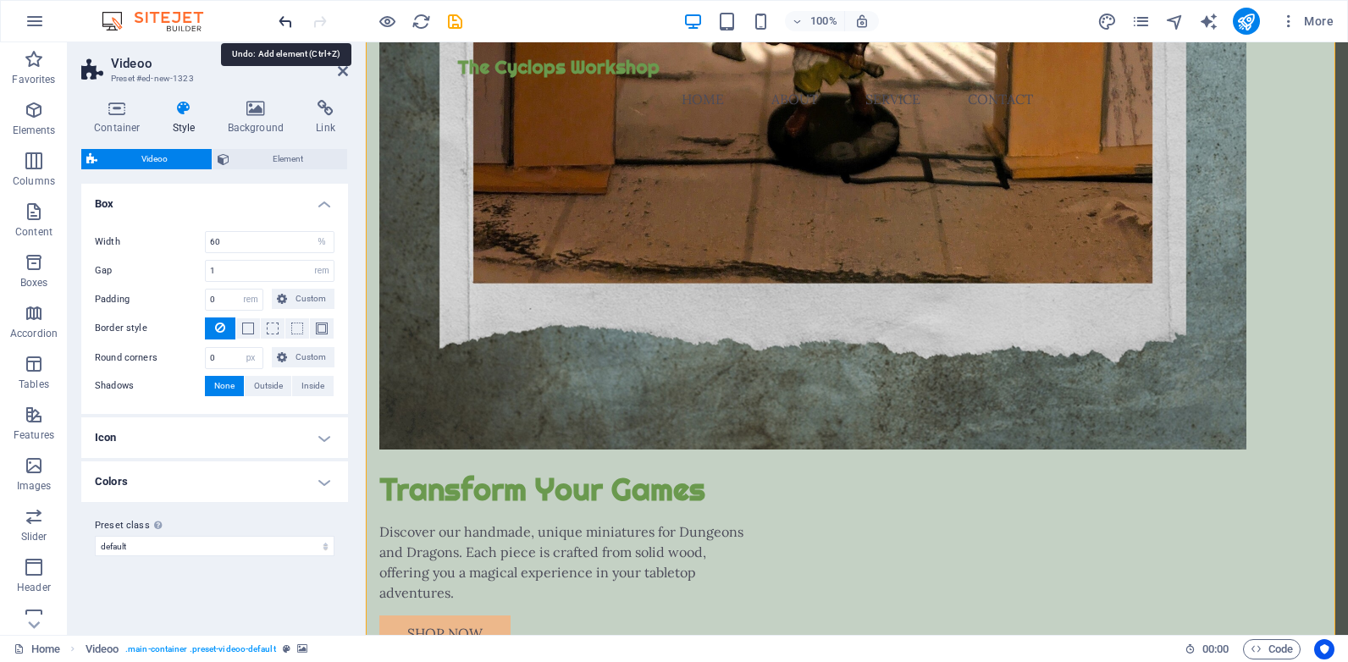
click at [283, 24] on icon "undo" at bounding box center [285, 21] width 19 height 19
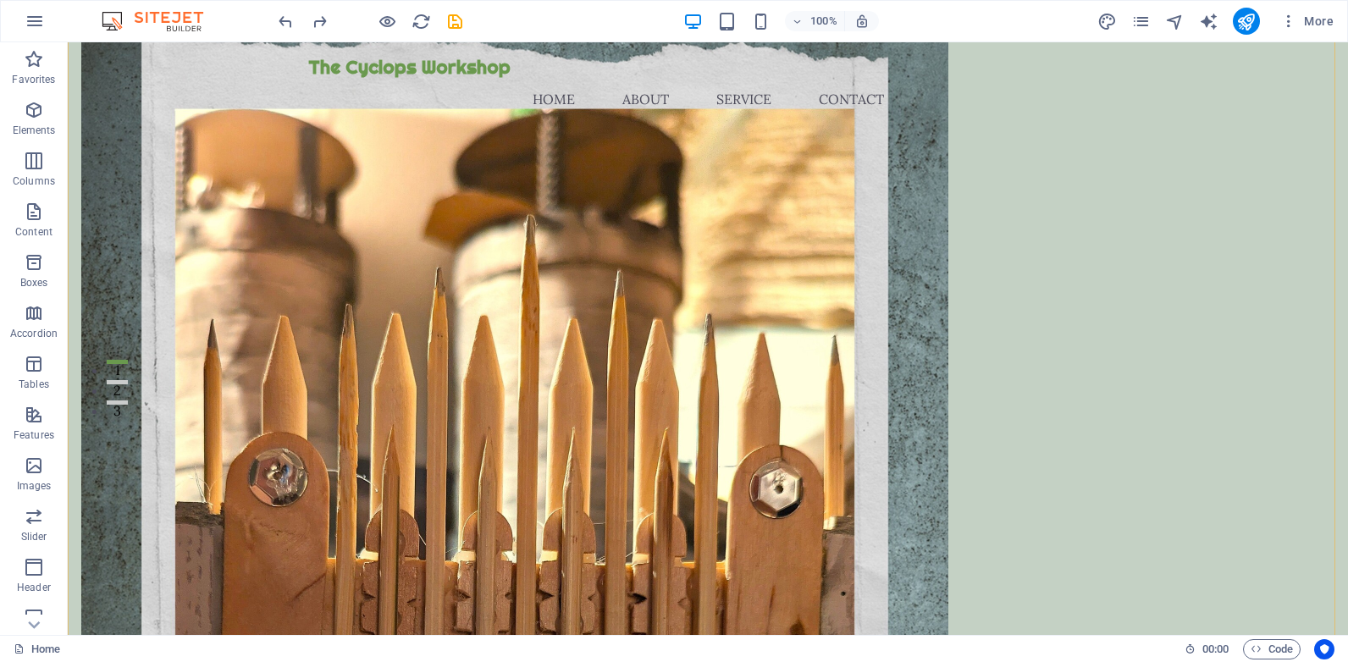
scroll to position [254, 0]
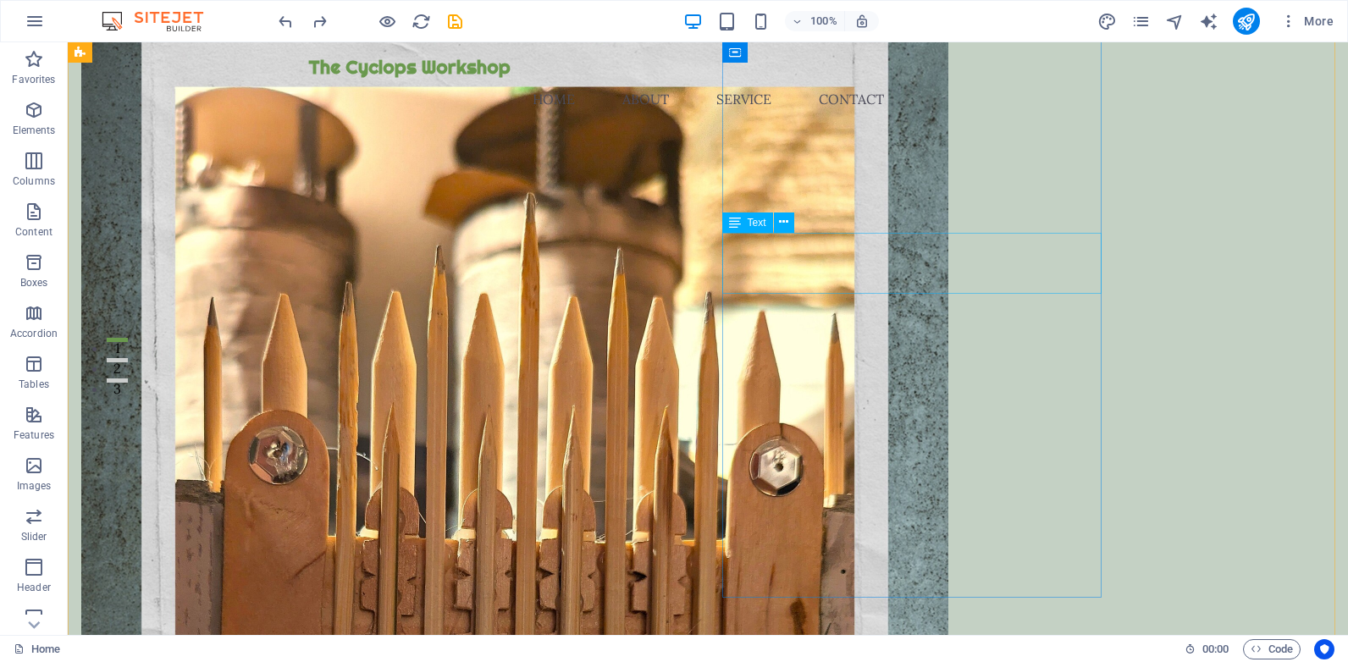
click at [782, 222] on icon at bounding box center [783, 222] width 9 height 18
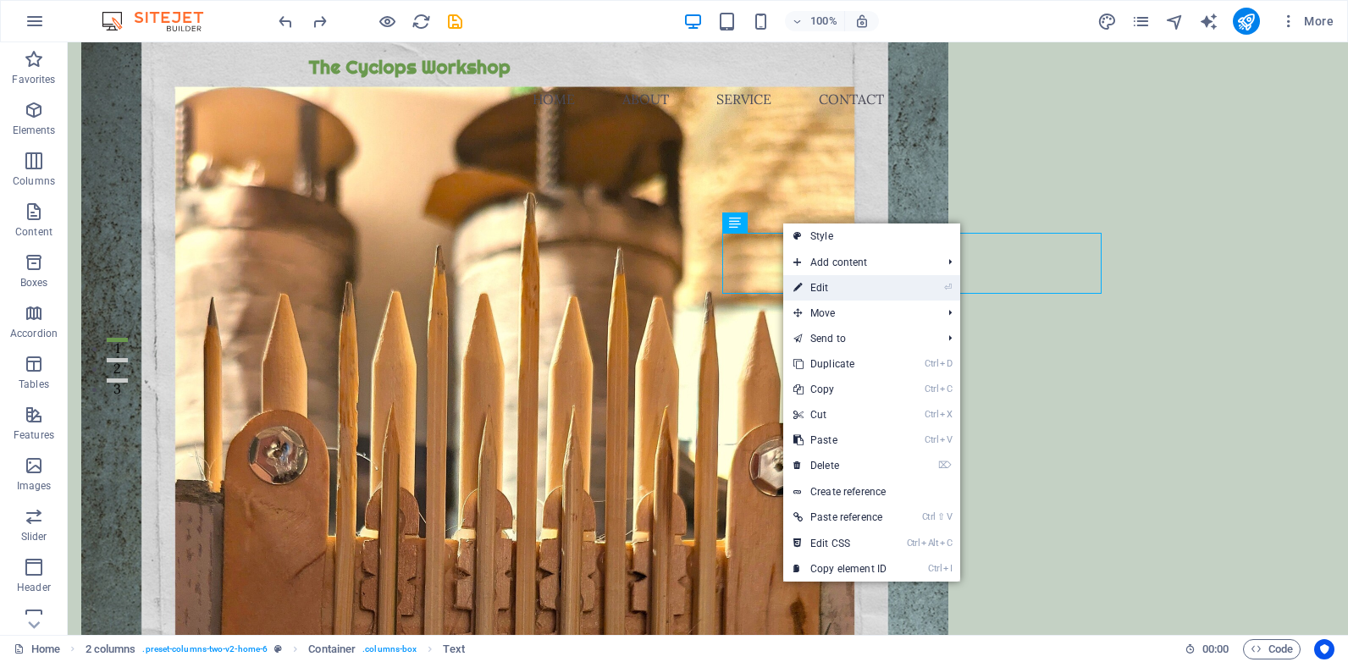
click at [926, 283] on li "⏎ Edit" at bounding box center [871, 287] width 177 height 25
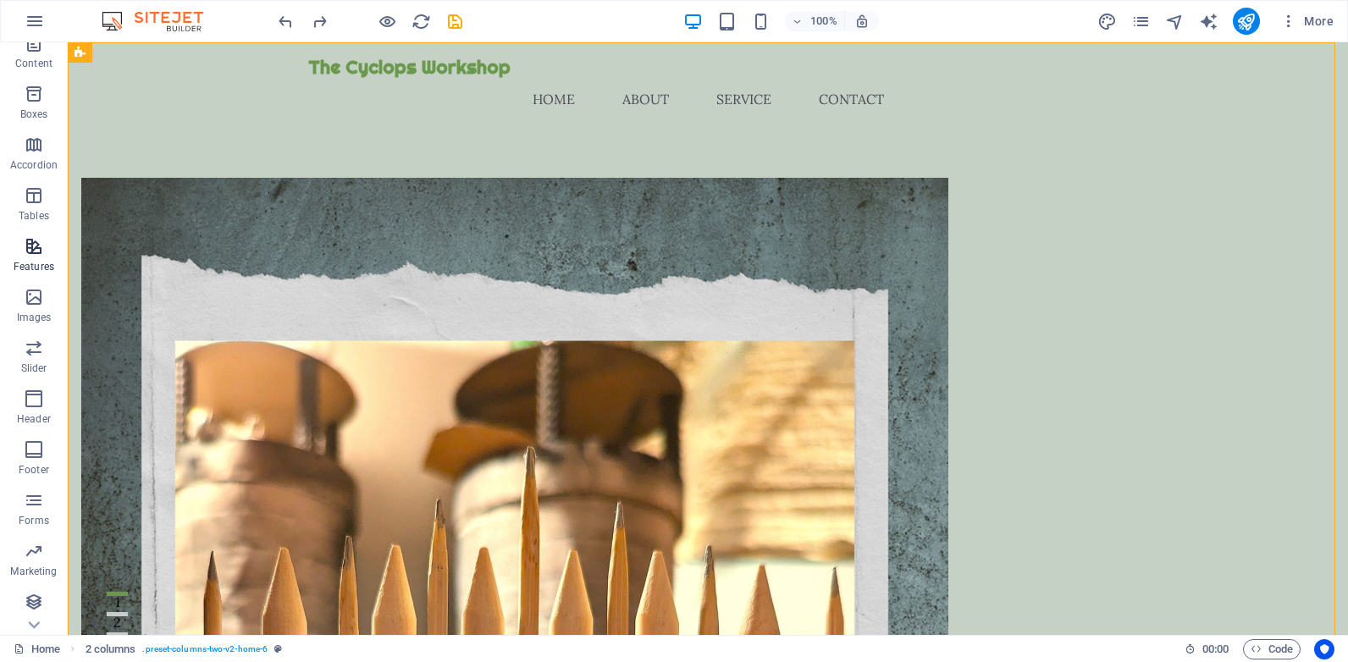
scroll to position [169, 0]
click at [109, 52] on span "Menu Bar" at bounding box center [114, 52] width 44 height 10
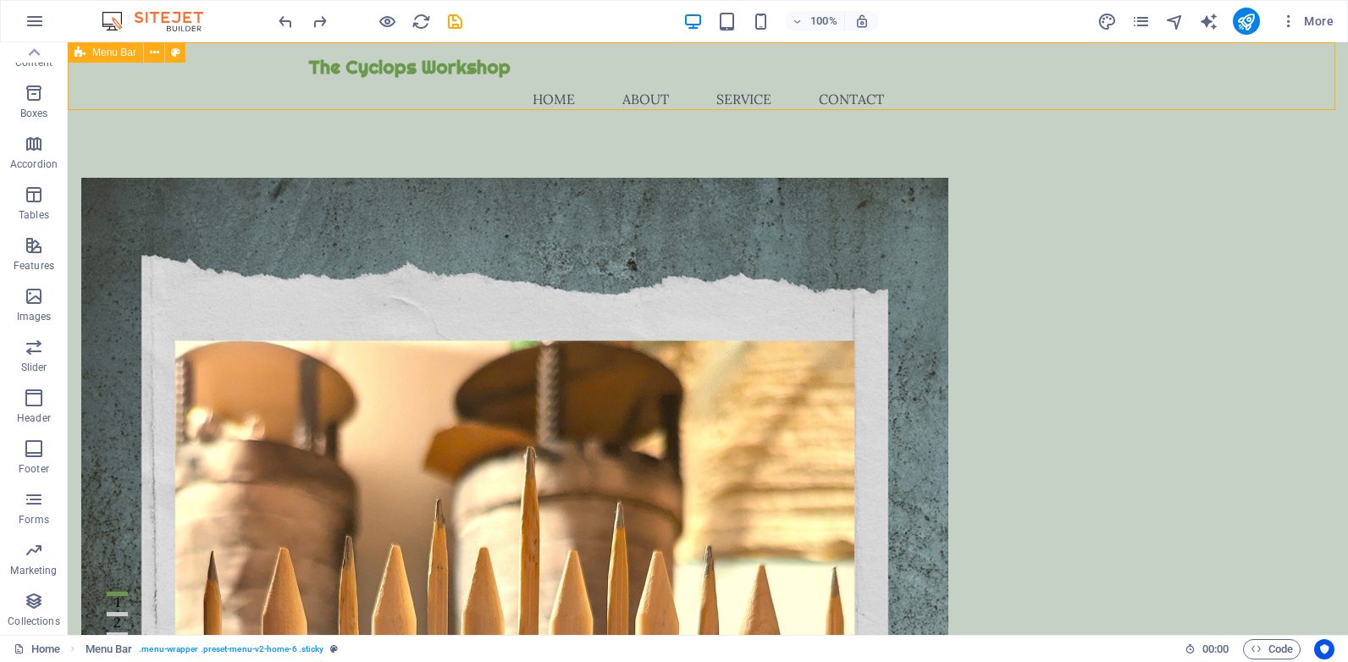
click at [80, 53] on icon at bounding box center [80, 52] width 11 height 20
click at [178, 52] on icon at bounding box center [175, 53] width 9 height 18
select select "rem"
select select "preset-menu-v2-home-6"
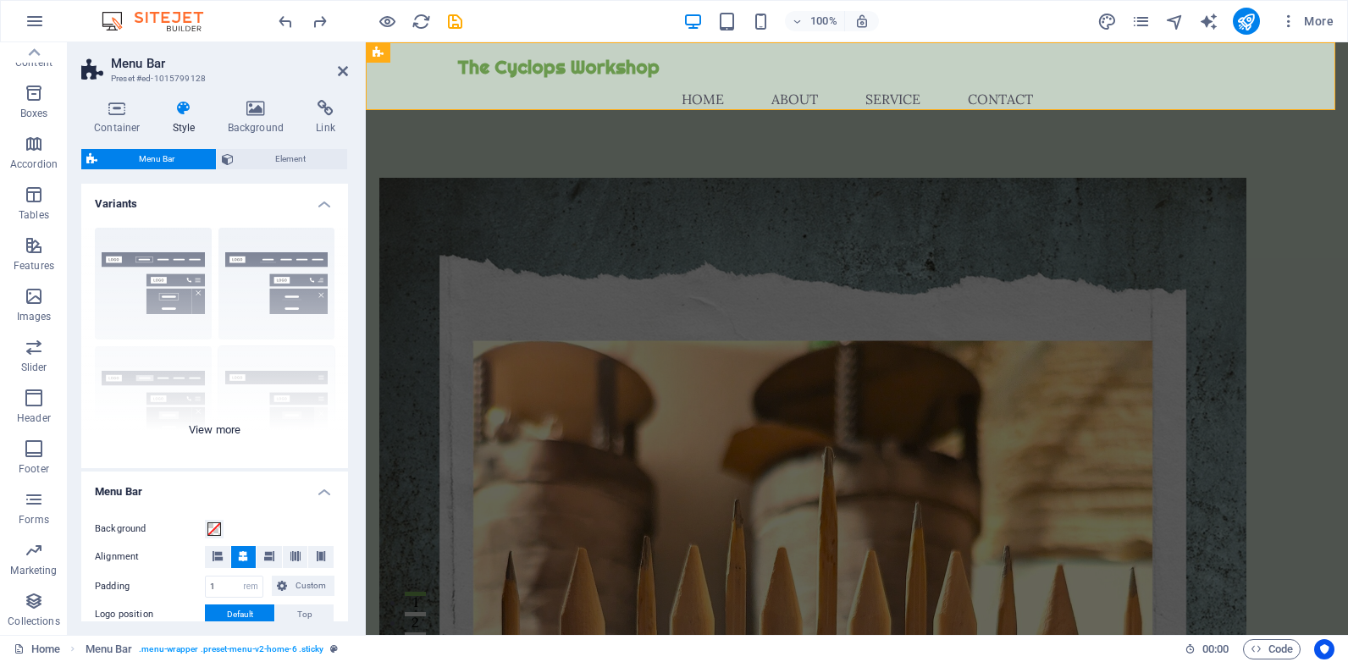
click at [219, 431] on div "Border Centered Default Fixed Loki Trigger Wide XXL" at bounding box center [214, 341] width 267 height 254
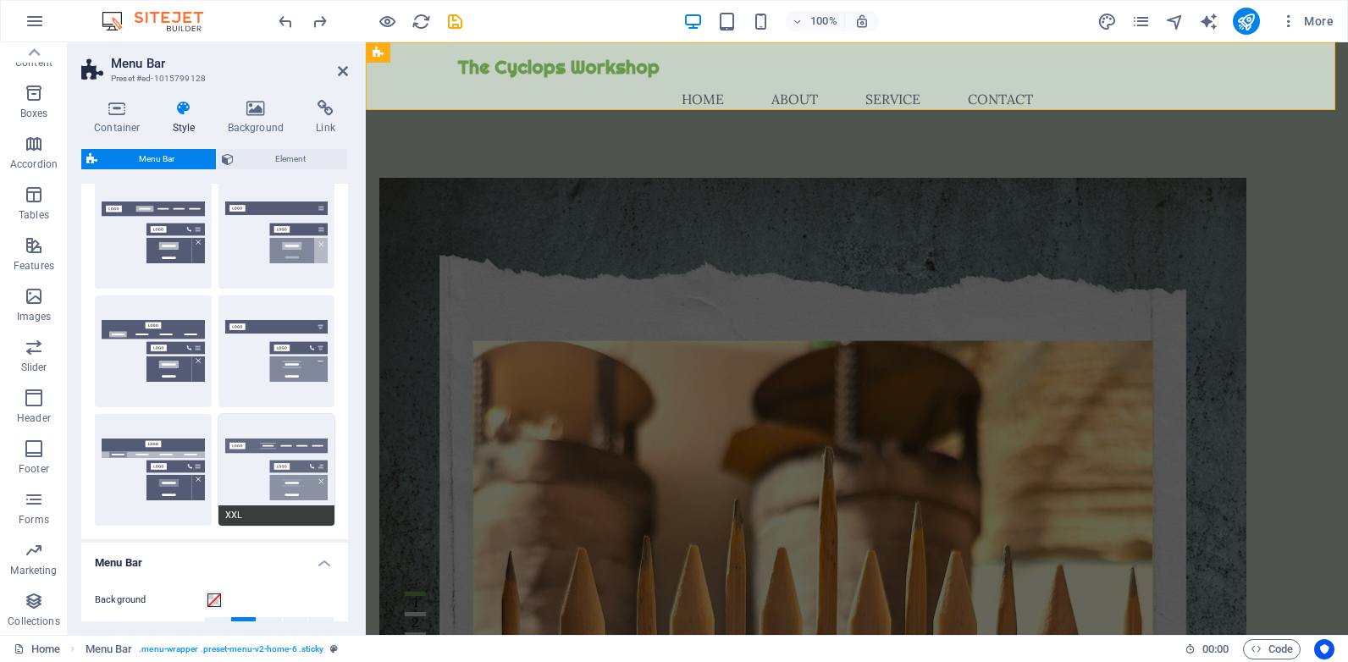
click at [285, 458] on button "XXL" at bounding box center [276, 470] width 117 height 112
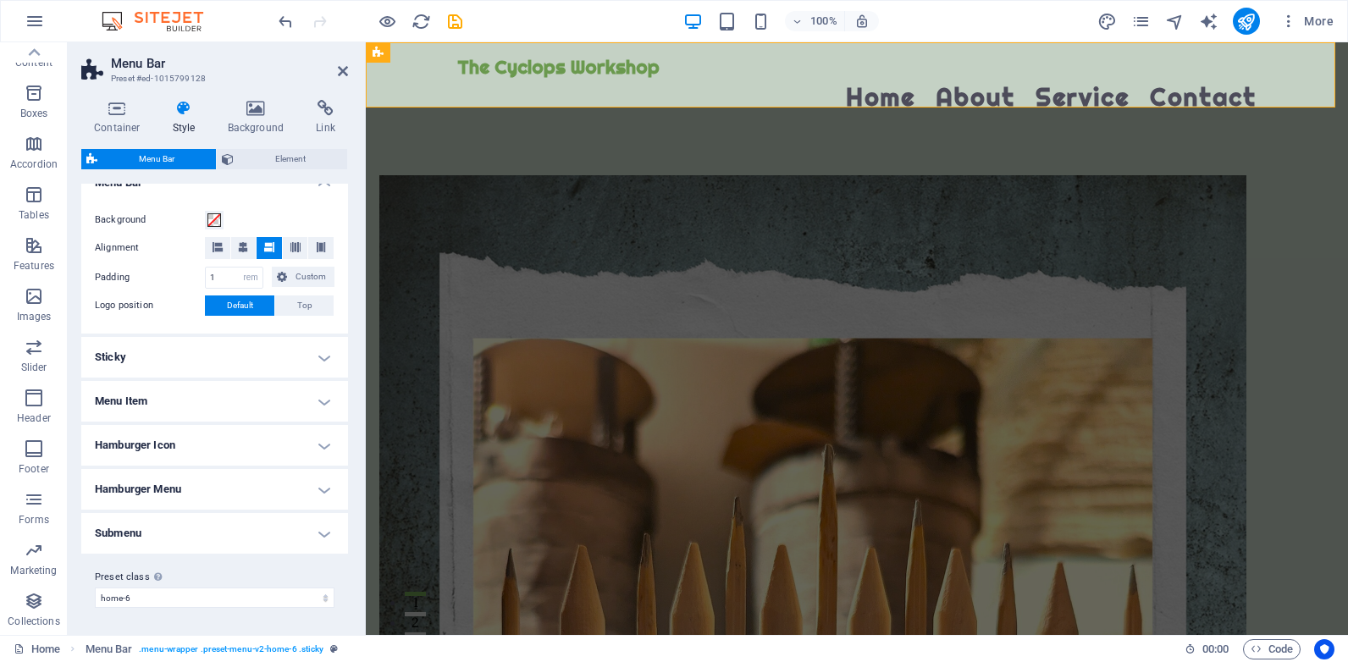
scroll to position [465, 0]
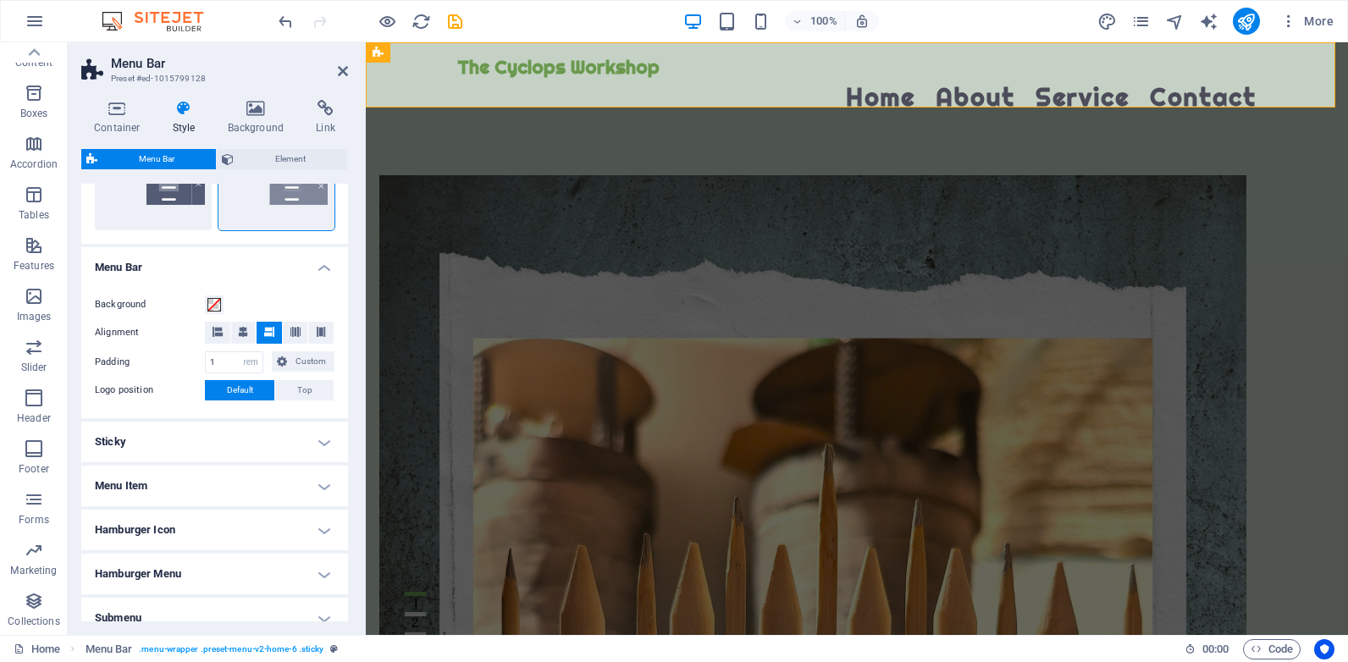
click at [319, 443] on h4 "Sticky" at bounding box center [214, 442] width 267 height 41
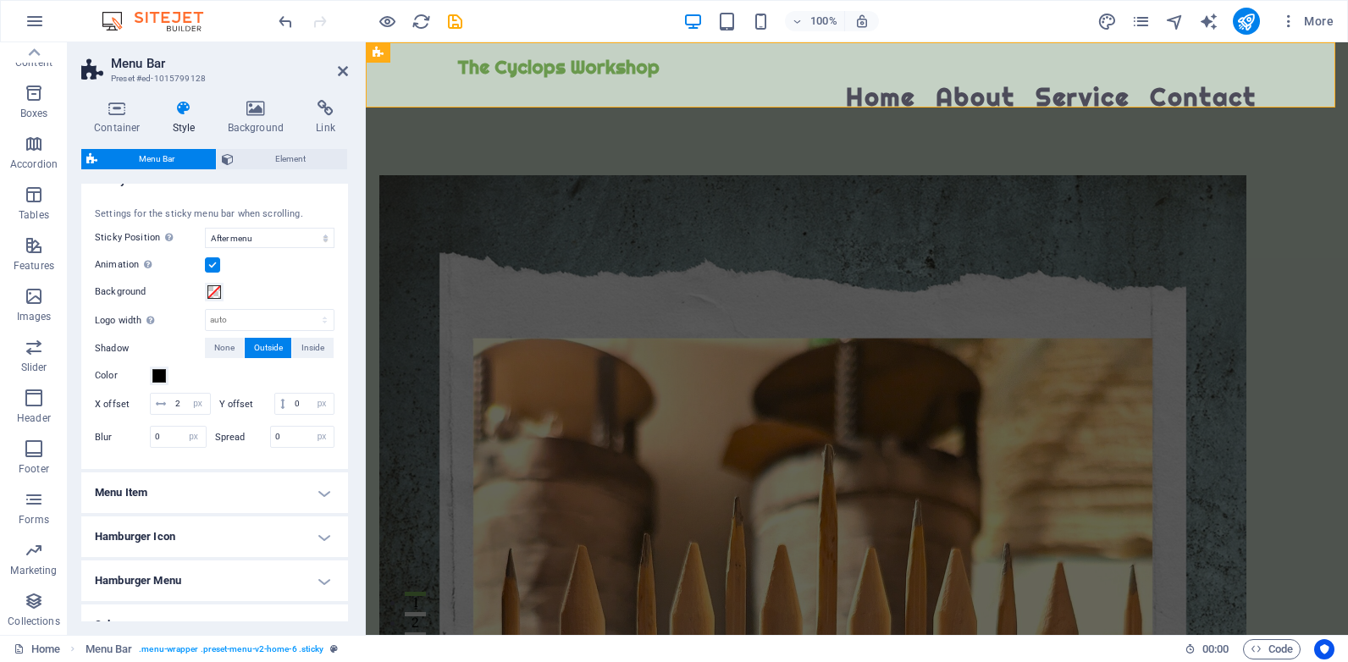
scroll to position [804, 0]
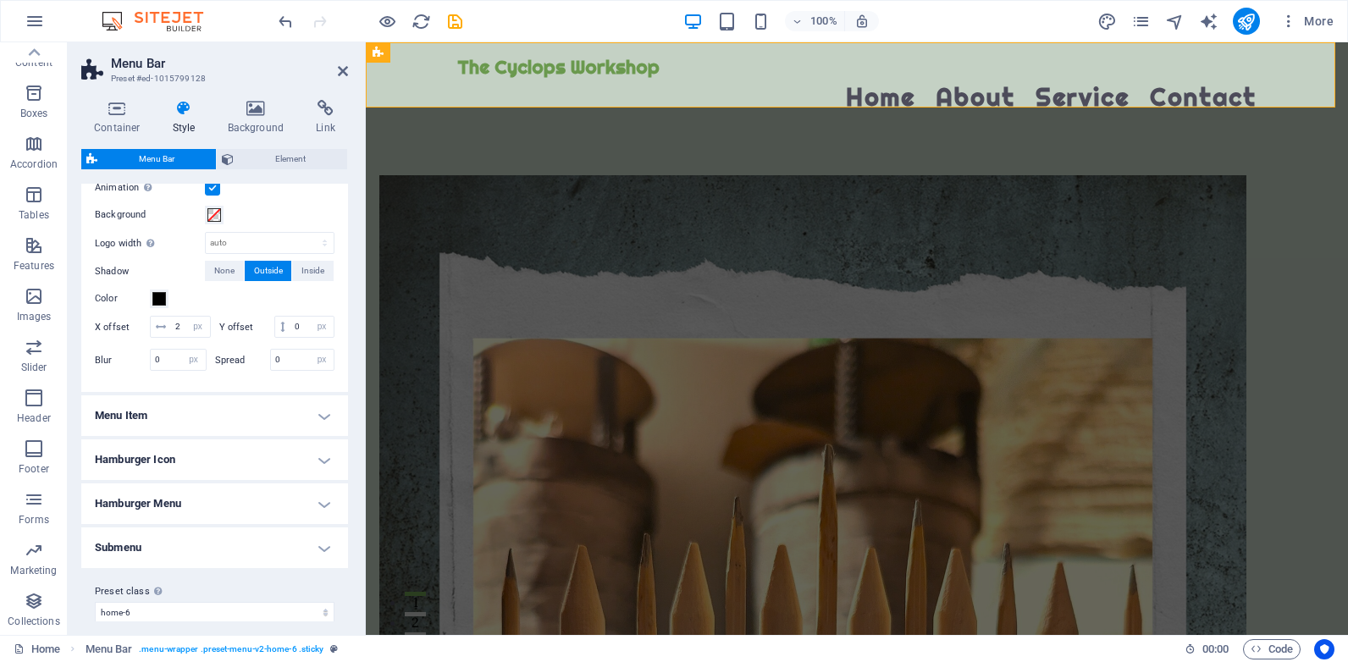
click at [320, 436] on h4 "Menu Item" at bounding box center [214, 415] width 267 height 41
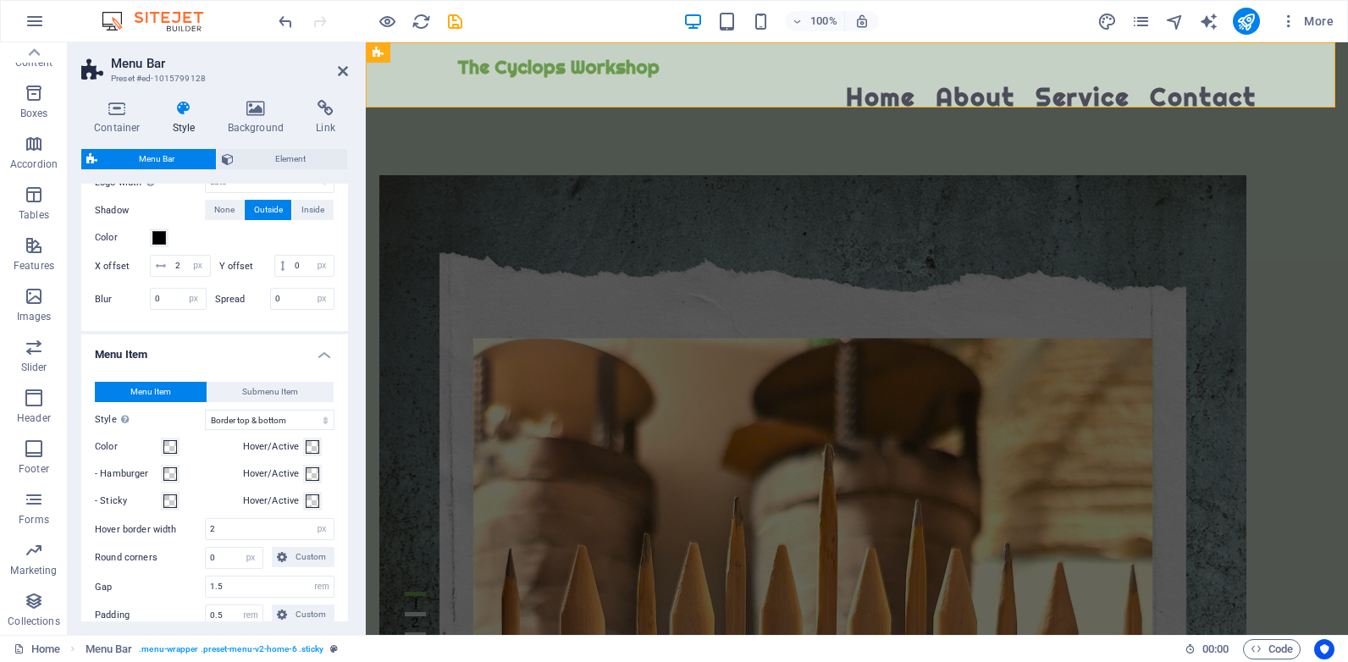
scroll to position [888, 0]
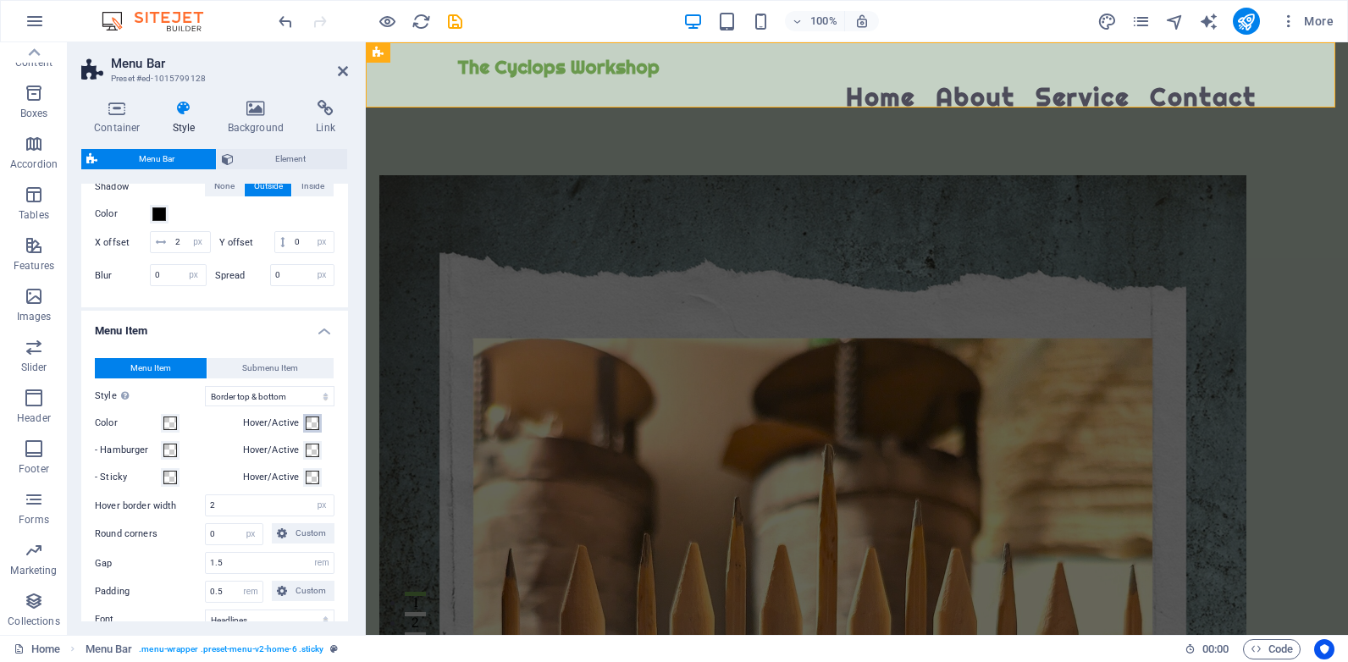
click at [311, 430] on span at bounding box center [313, 424] width 14 height 14
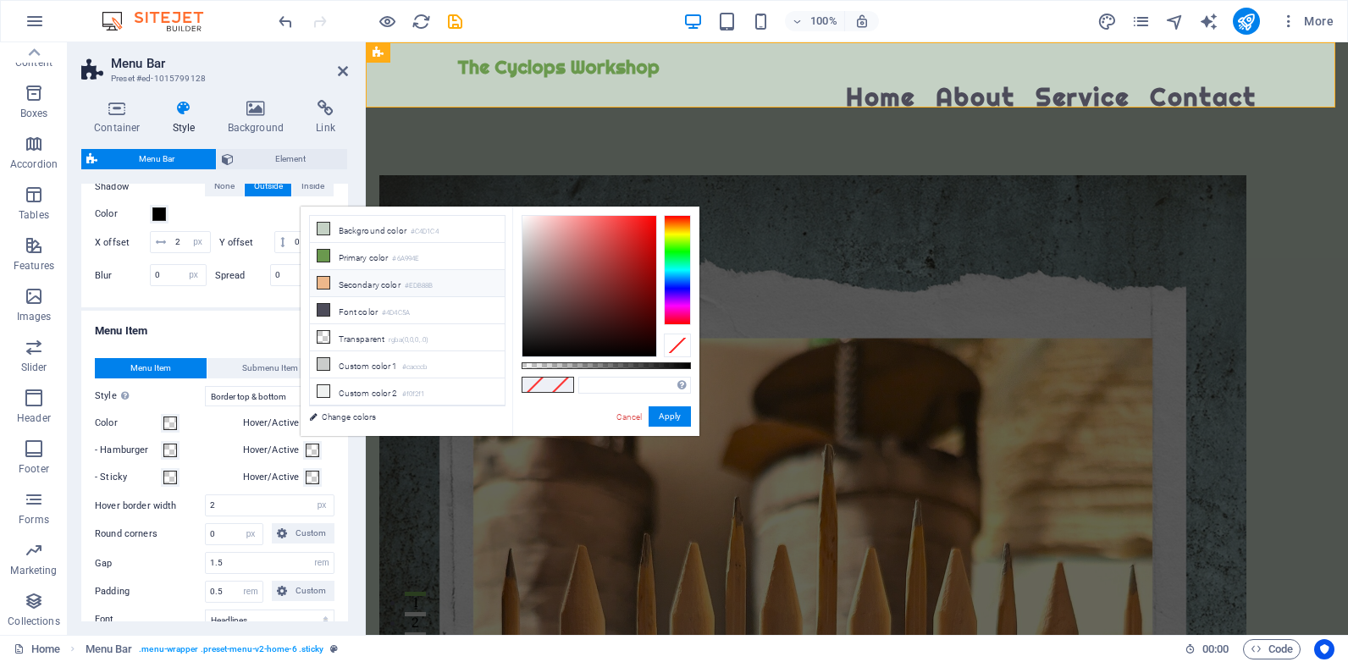
click at [319, 281] on icon at bounding box center [324, 283] width 12 height 12
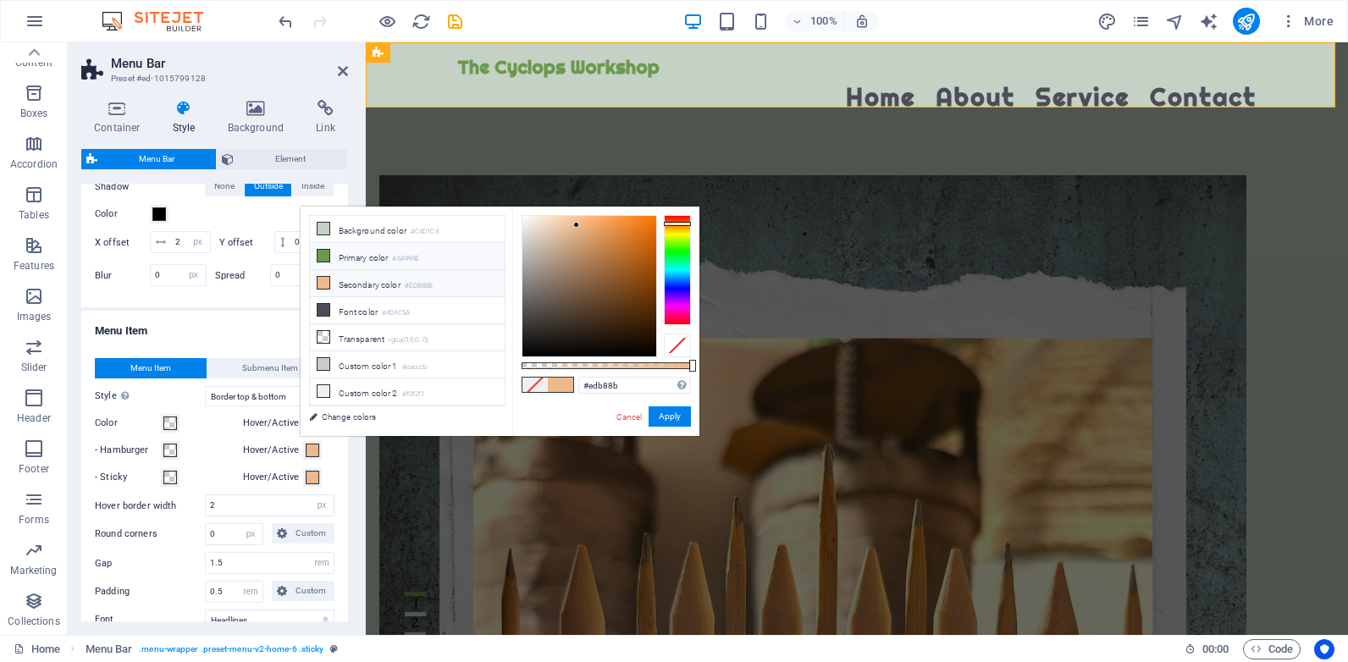
click at [321, 254] on icon at bounding box center [324, 256] width 12 height 12
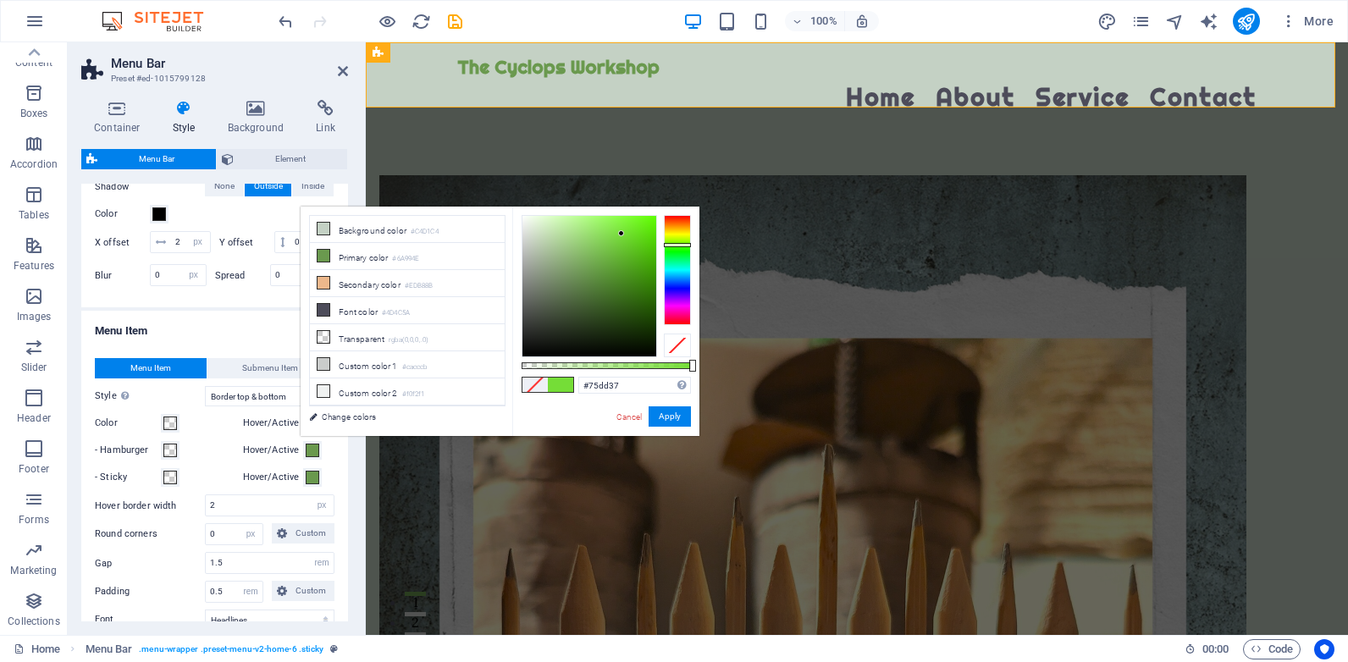
drag, startPoint x: 586, startPoint y: 270, endPoint x: 622, endPoint y: 234, distance: 50.9
click at [622, 234] on div at bounding box center [621, 233] width 6 height 6
drag, startPoint x: 317, startPoint y: 282, endPoint x: 374, endPoint y: 278, distance: 57.7
click at [318, 282] on icon at bounding box center [324, 283] width 12 height 12
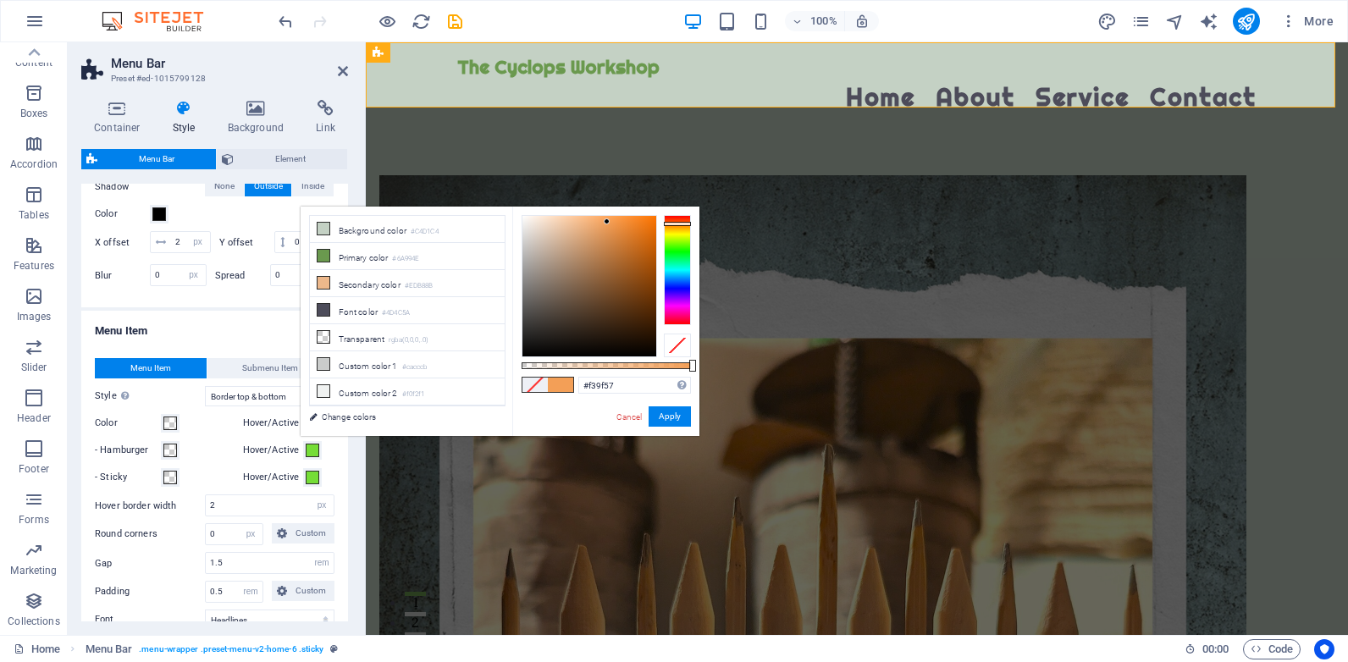
type input "#f39e55"
drag, startPoint x: 577, startPoint y: 222, endPoint x: 608, endPoint y: 222, distance: 31.3
click at [608, 222] on div at bounding box center [608, 221] width 6 height 6
click at [672, 414] on button "Apply" at bounding box center [670, 416] width 42 height 20
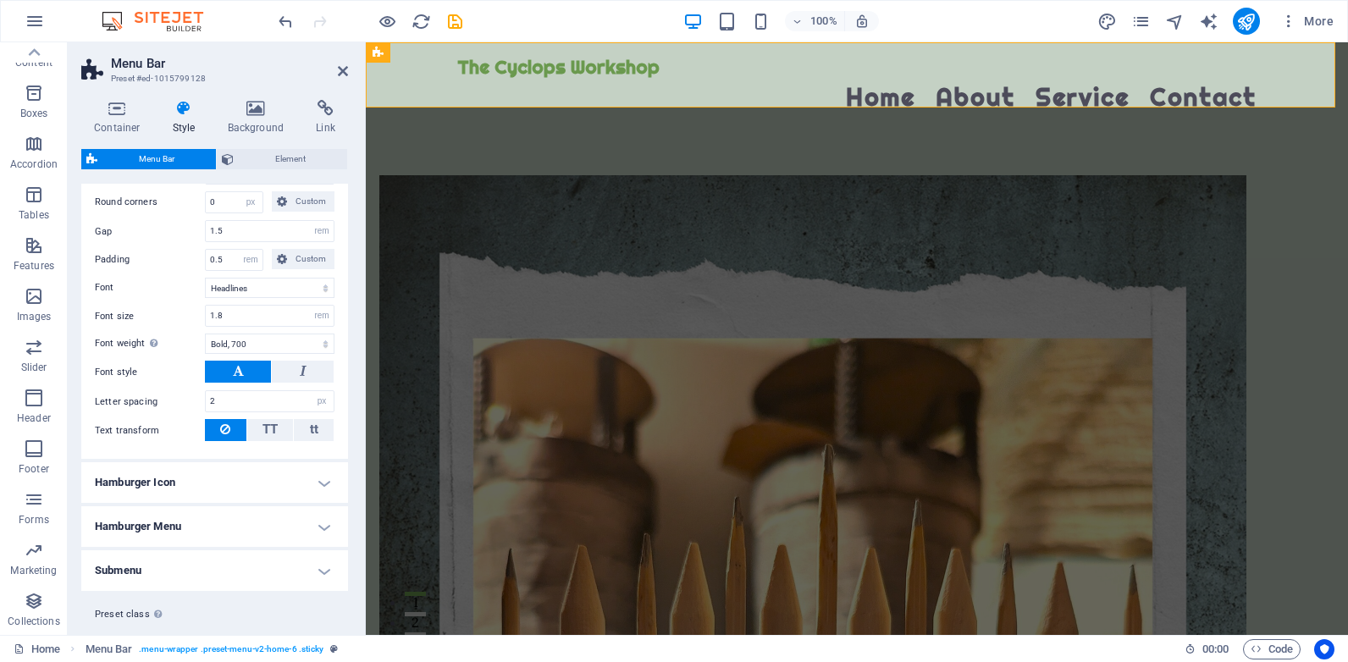
scroll to position [1195, 0]
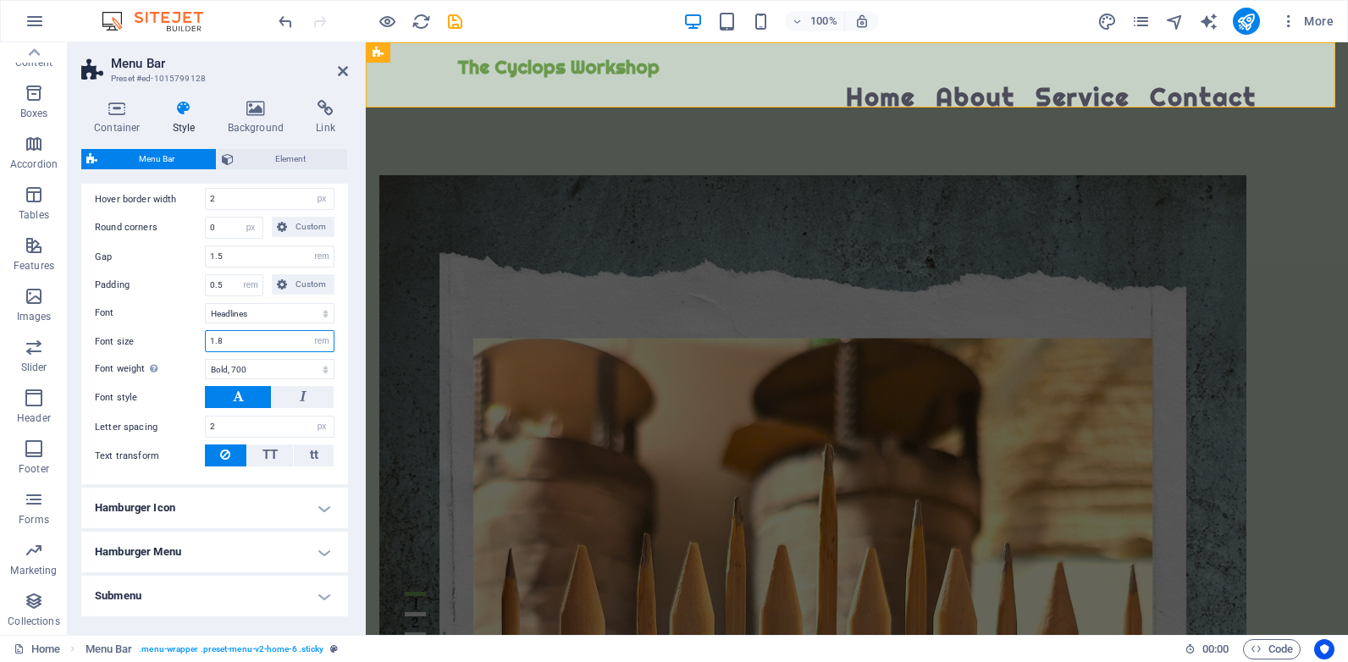
drag, startPoint x: 264, startPoint y: 360, endPoint x: 196, endPoint y: 357, distance: 68.6
click at [196, 352] on div "Font size 1.8 px rem % vh vw" at bounding box center [215, 341] width 240 height 22
type input "6"
click at [179, 346] on label "Font size" at bounding box center [150, 341] width 110 height 9
drag, startPoint x: 634, startPoint y: 75, endPoint x: 938, endPoint y: 70, distance: 304.0
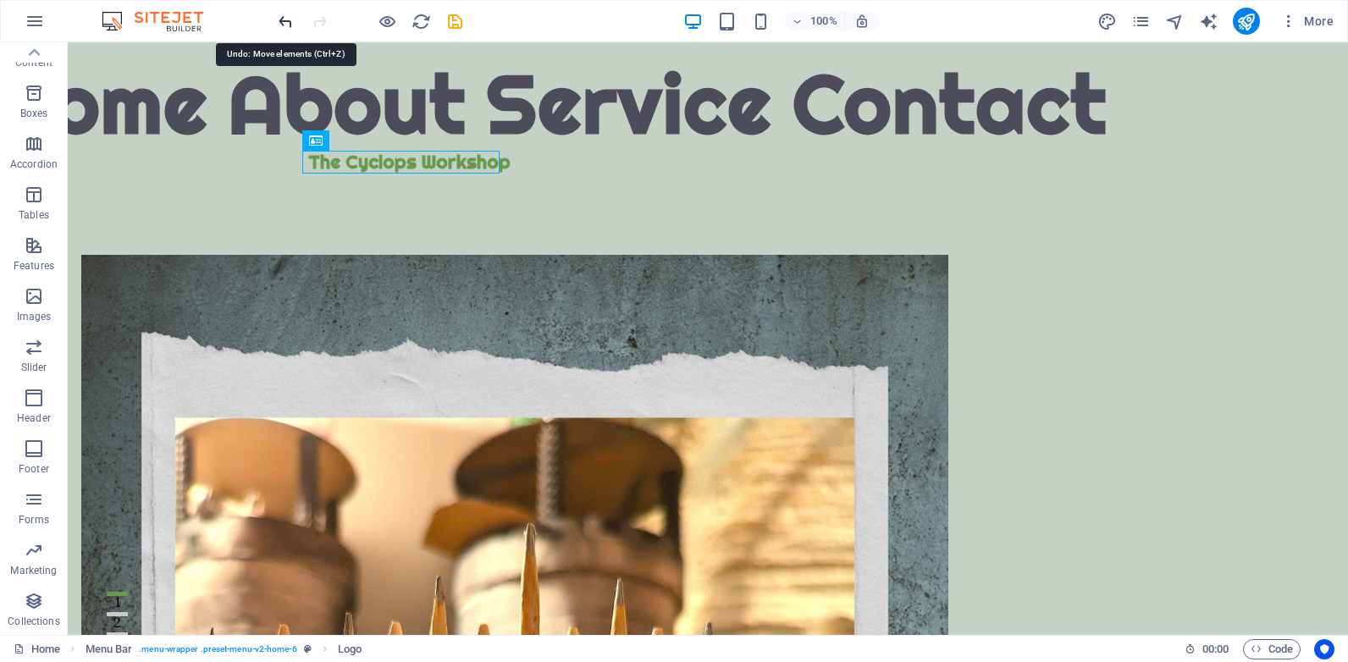
click at [284, 19] on icon "undo" at bounding box center [285, 21] width 19 height 19
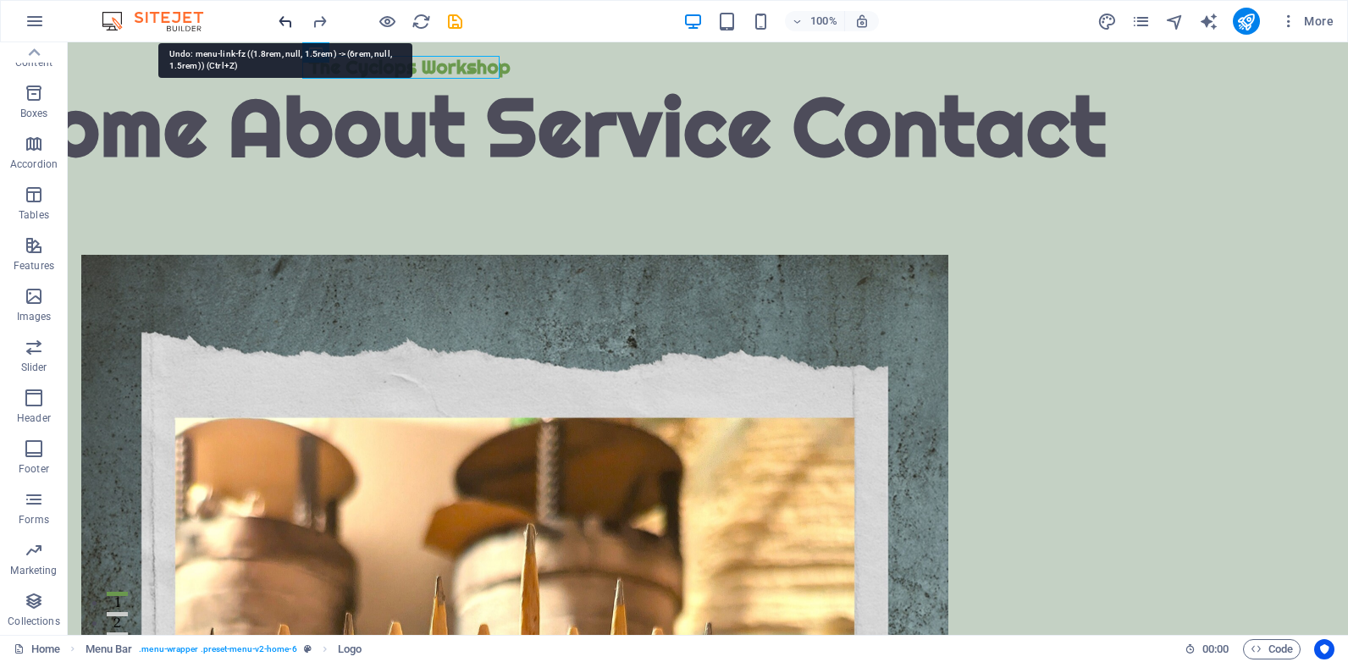
click at [285, 20] on icon "undo" at bounding box center [285, 21] width 19 height 19
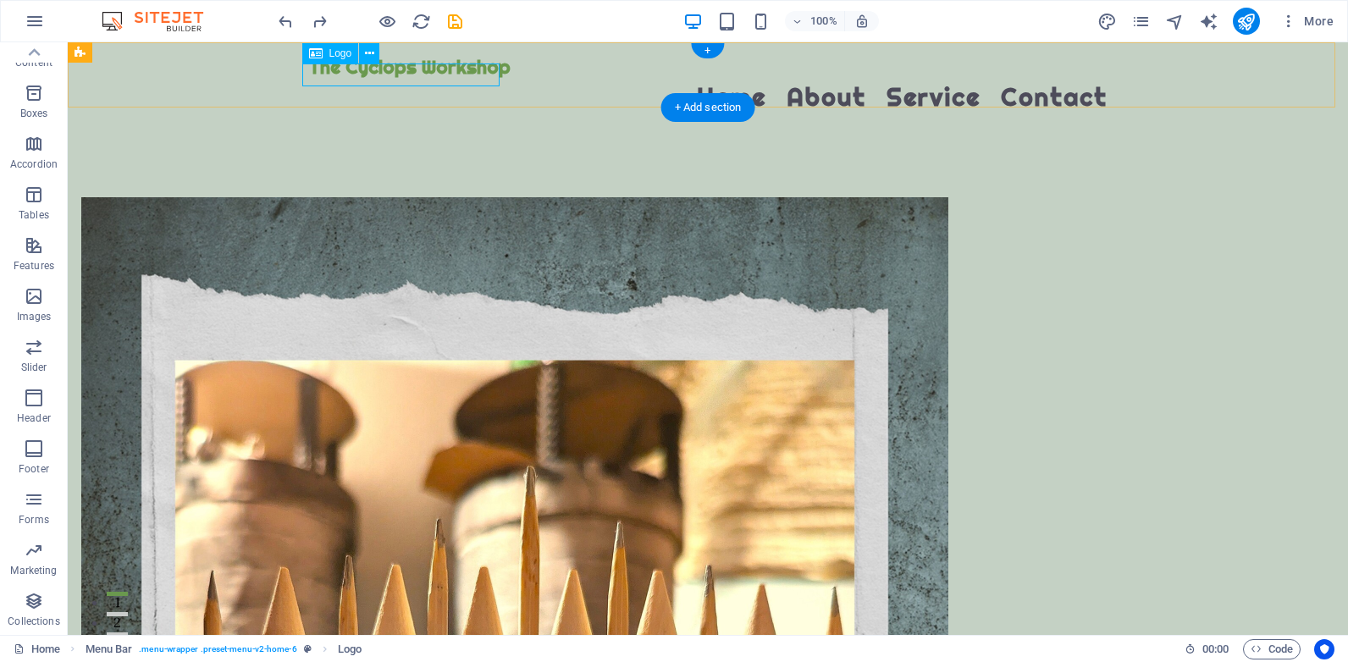
click at [364, 73] on div "The Cyclops Workshop" at bounding box center [707, 67] width 799 height 23
click at [368, 55] on icon at bounding box center [369, 54] width 9 height 18
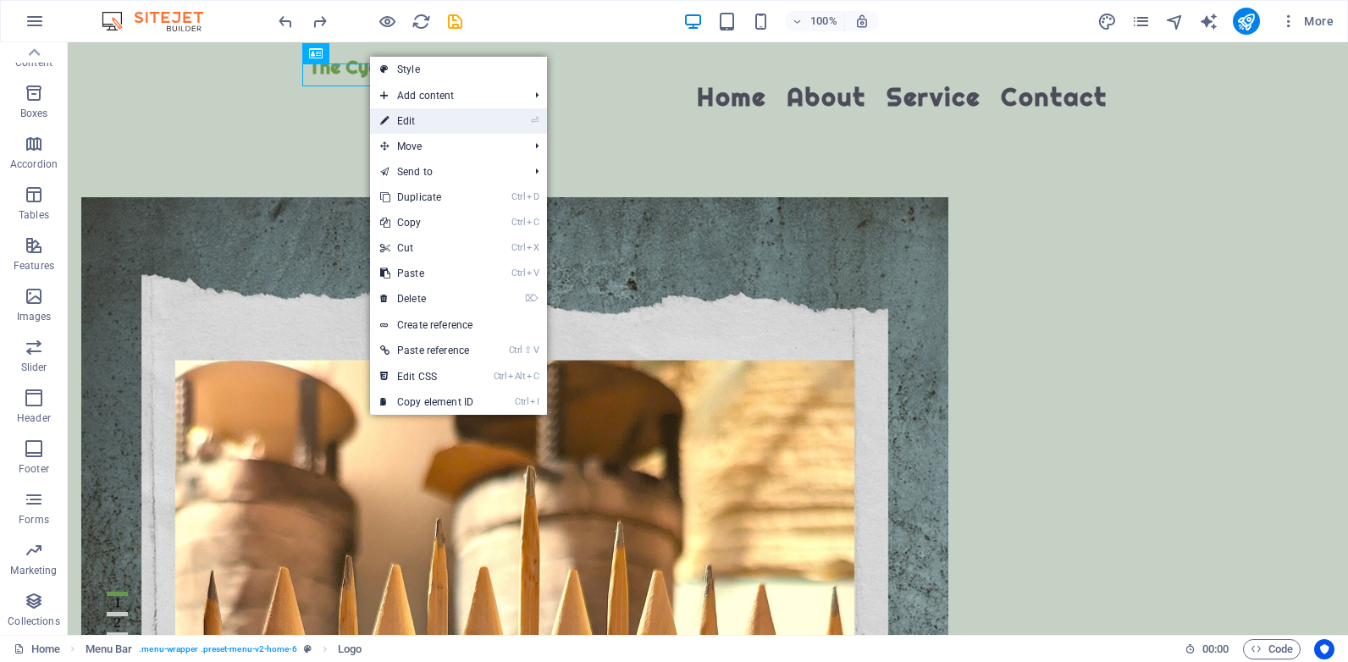
click at [517, 119] on li "⏎ Edit" at bounding box center [458, 120] width 177 height 25
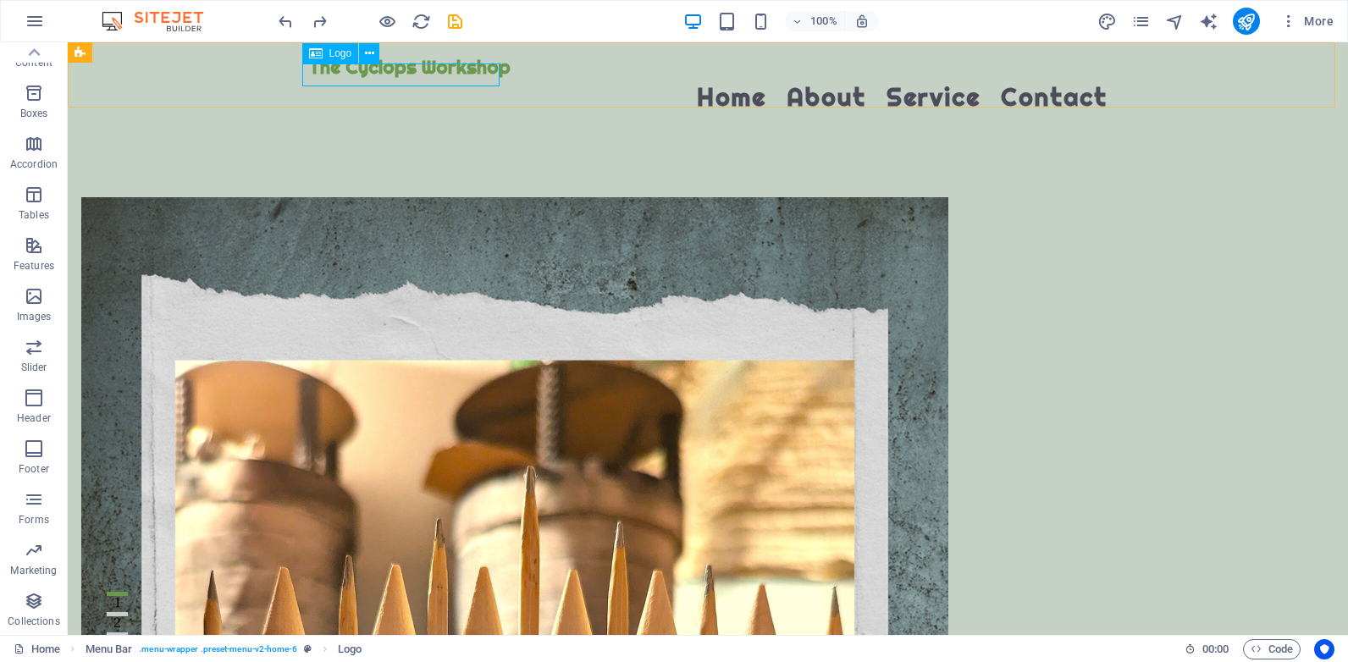
click at [344, 56] on span "Logo" at bounding box center [340, 53] width 23 height 10
click at [370, 54] on icon at bounding box center [369, 54] width 9 height 18
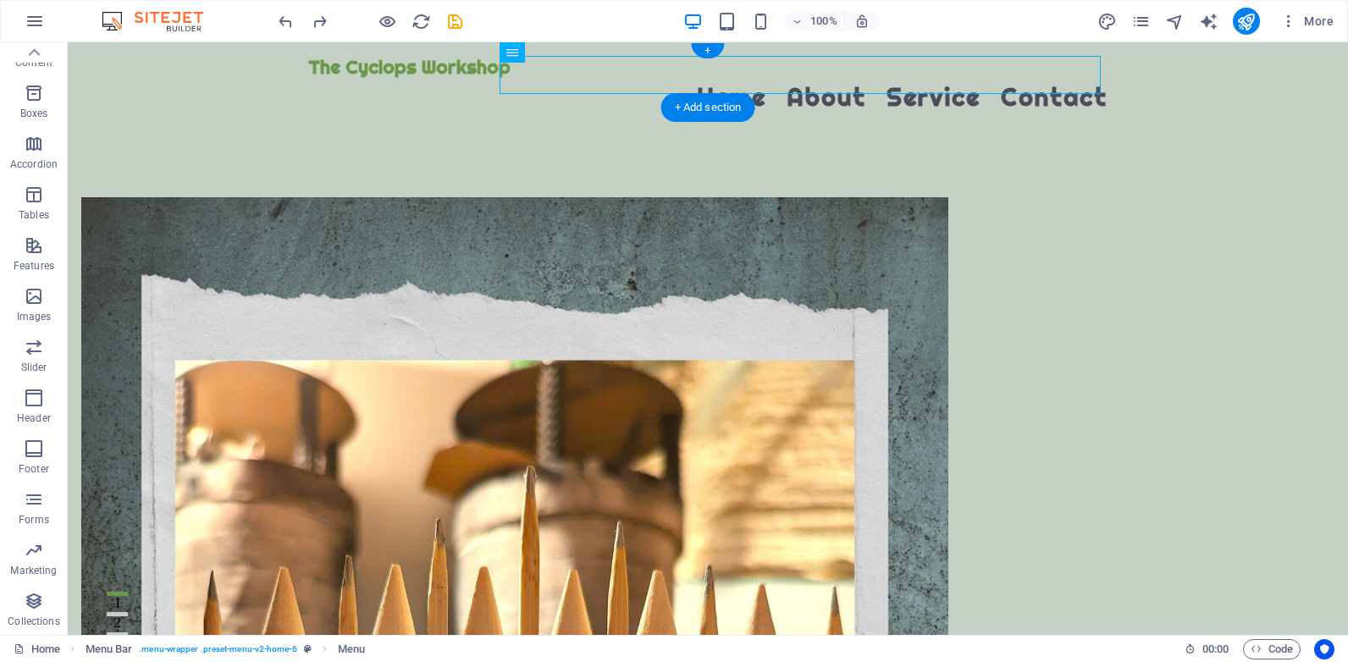
drag, startPoint x: 580, startPoint y: 94, endPoint x: 671, endPoint y: 59, distance: 97.8
drag, startPoint x: 323, startPoint y: 67, endPoint x: 387, endPoint y: 107, distance: 75.7
click at [323, 67] on div "The Cyclops Workshop" at bounding box center [707, 67] width 799 height 23
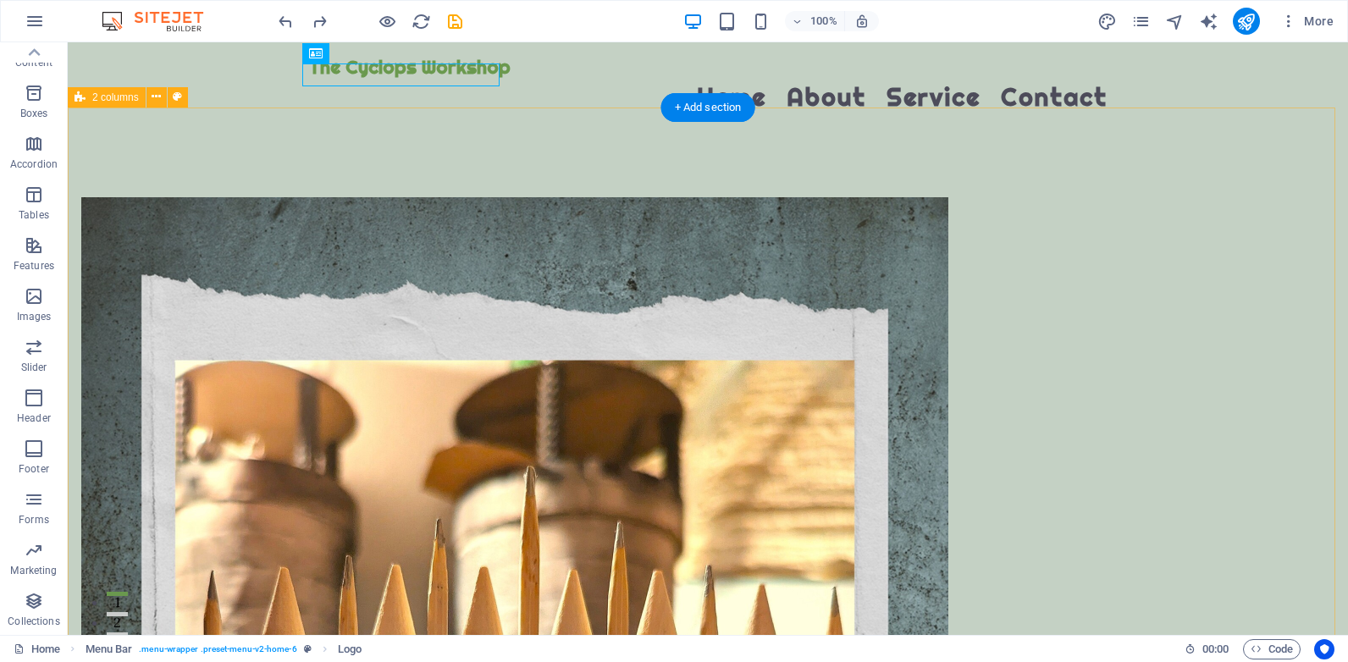
drag, startPoint x: 314, startPoint y: 86, endPoint x: 289, endPoint y: 131, distance: 52.3
drag, startPoint x: 102, startPoint y: 110, endPoint x: 97, endPoint y: 155, distance: 45.1
click at [120, 93] on span "2 columns" at bounding box center [115, 97] width 47 height 10
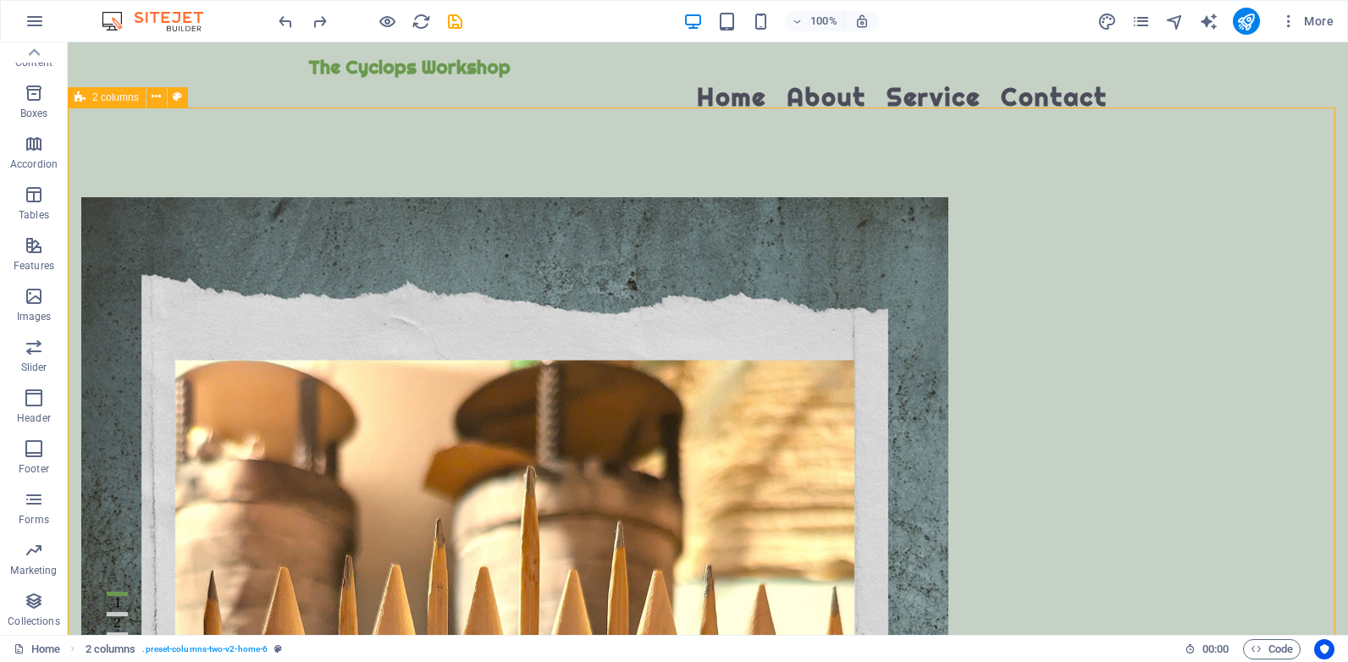
click at [120, 98] on span "2 columns" at bounding box center [115, 97] width 47 height 10
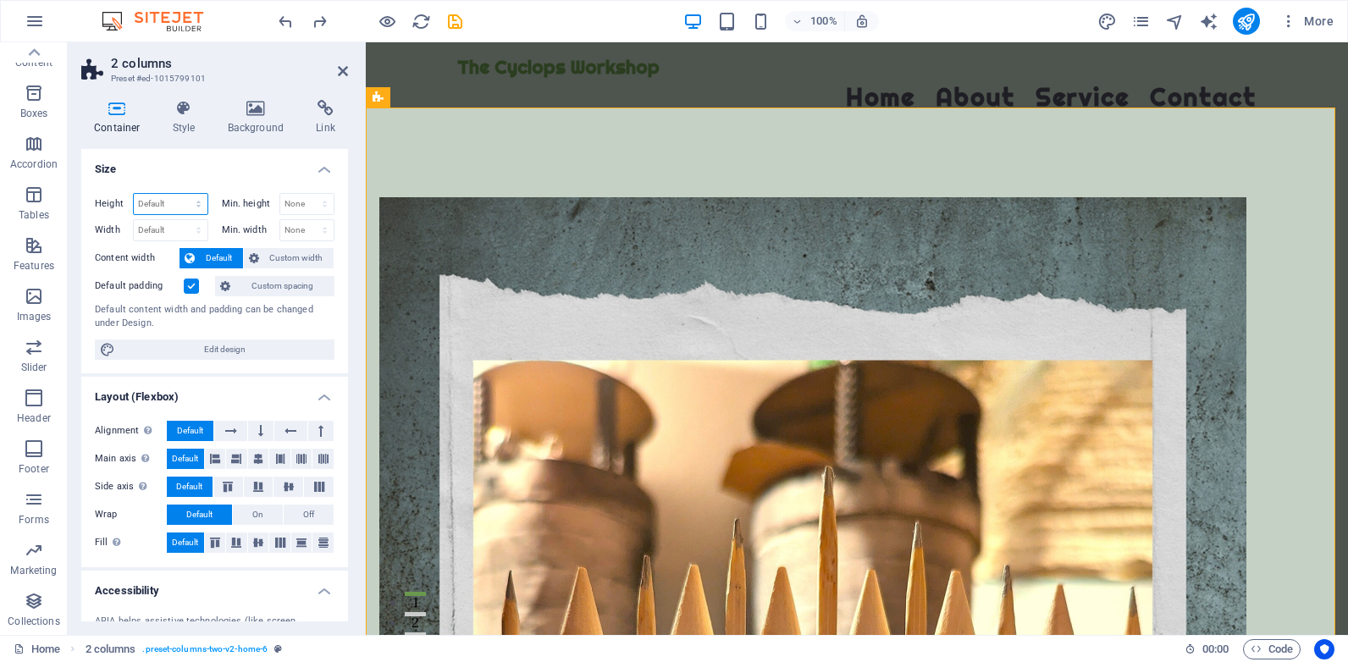
click at [164, 203] on select "Default px rem % vh vw" at bounding box center [171, 204] width 74 height 20
select select "px"
click at [181, 194] on select "Default px rem % vh vw" at bounding box center [171, 204] width 74 height 20
type input "1111"
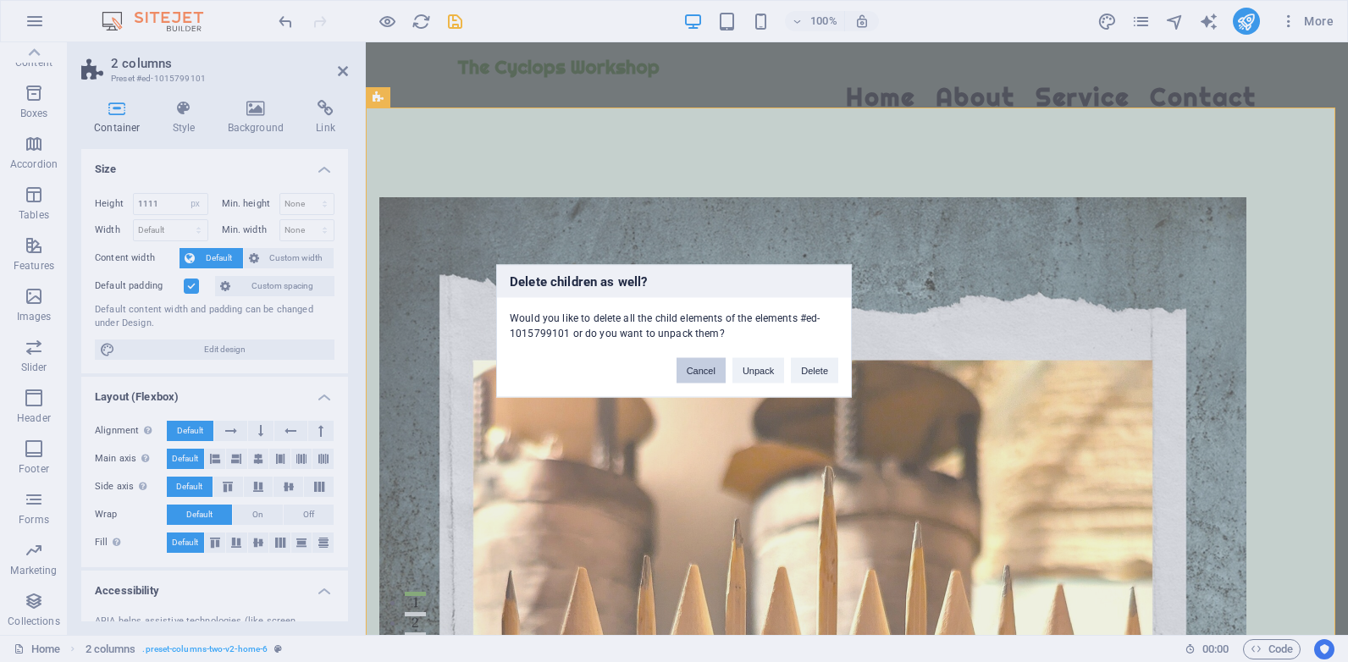
click at [701, 373] on button "Cancel" at bounding box center [701, 370] width 49 height 25
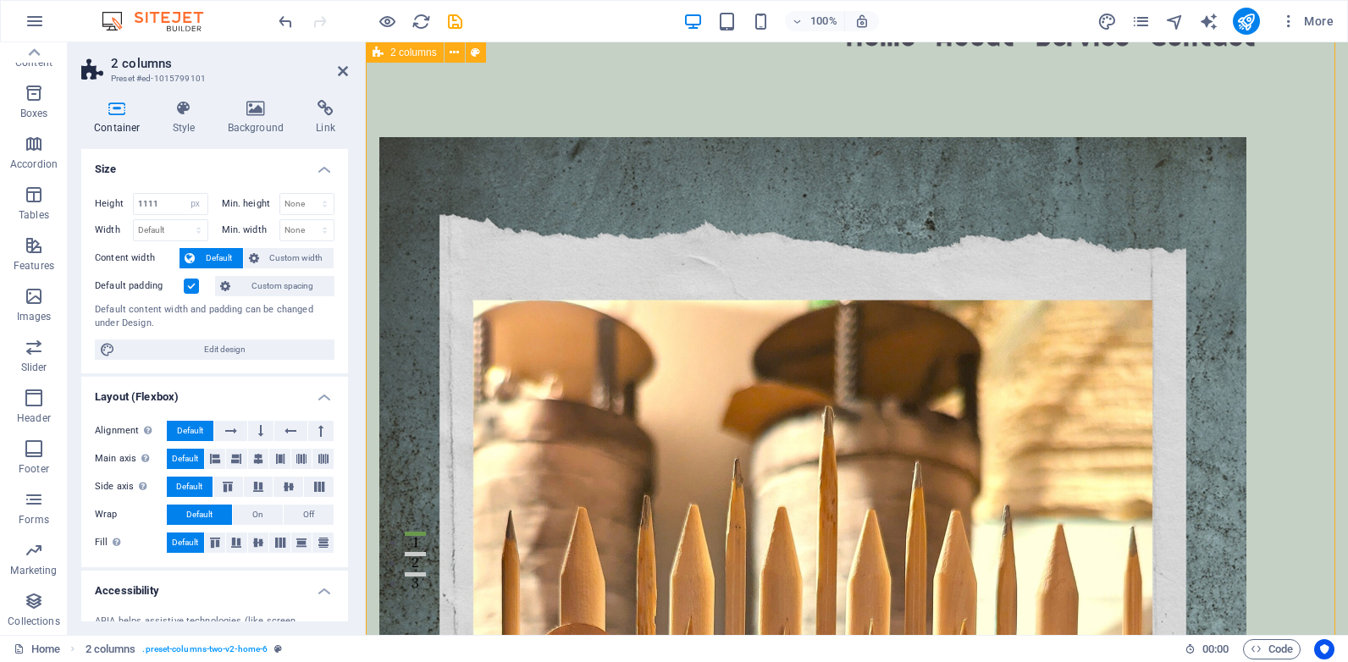
scroll to position [0, 0]
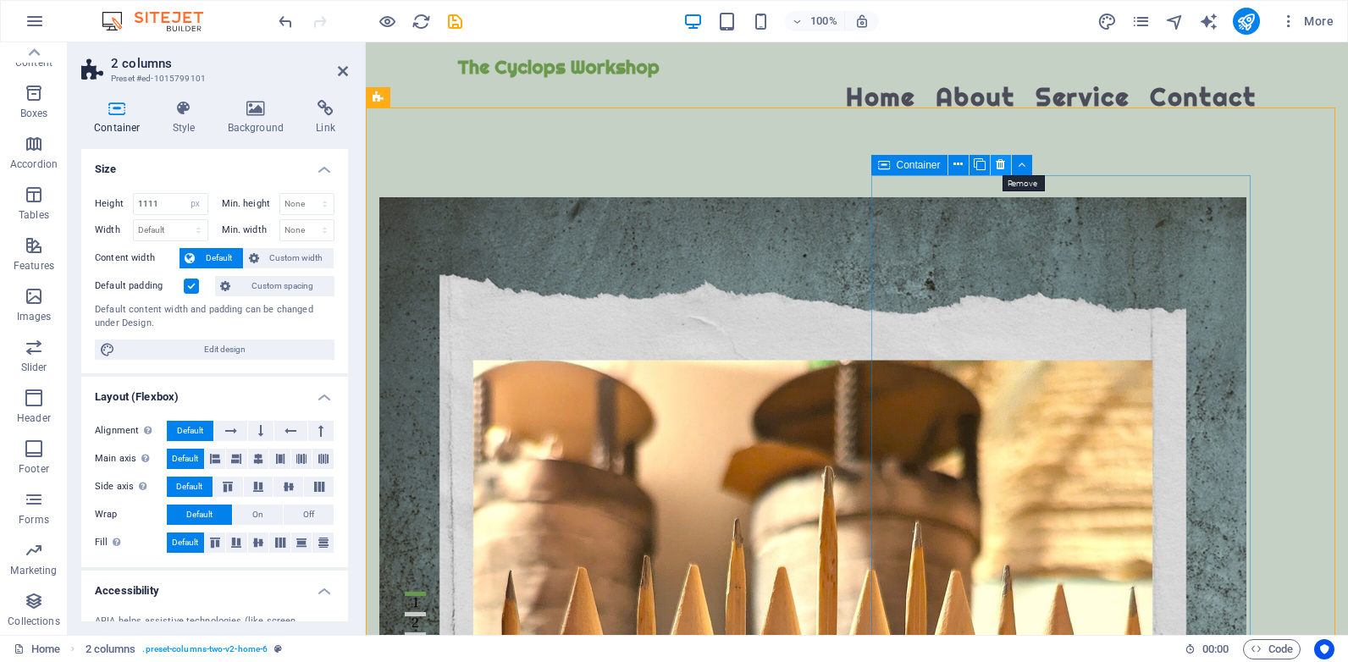
click at [1001, 163] on icon at bounding box center [1000, 165] width 9 height 18
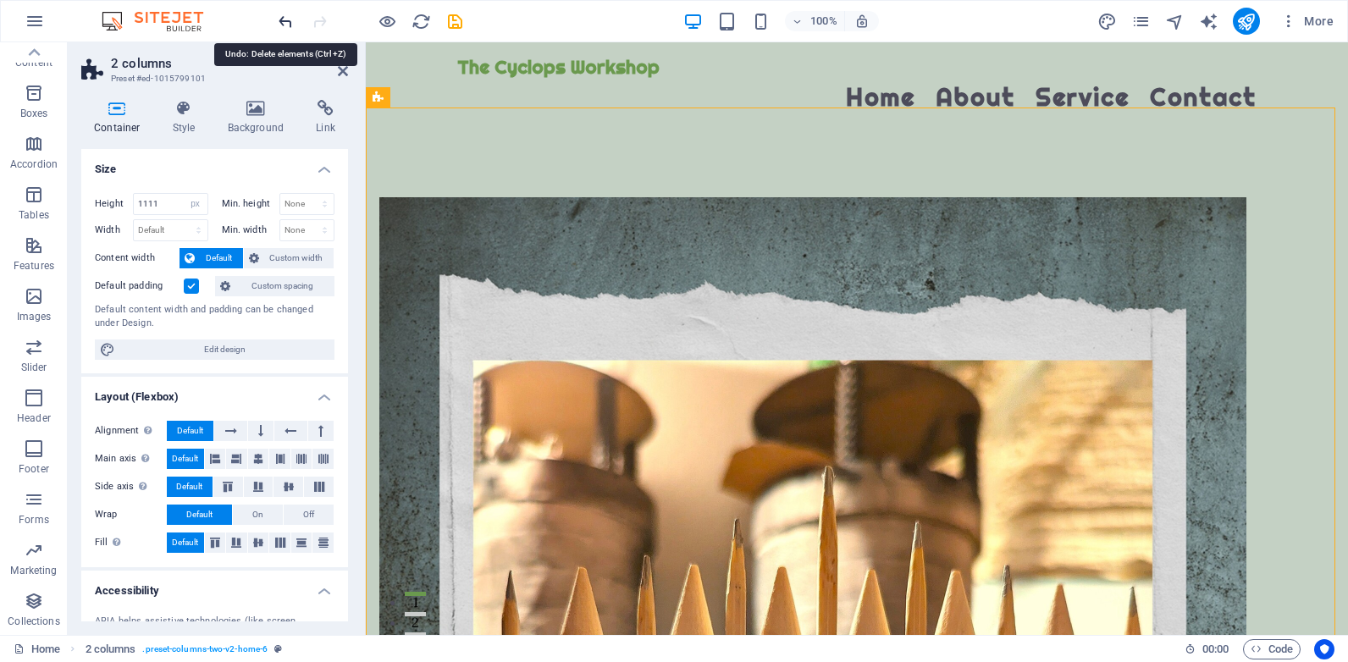
click at [290, 22] on icon "undo" at bounding box center [285, 21] width 19 height 19
click at [884, 166] on icon at bounding box center [884, 165] width 12 height 20
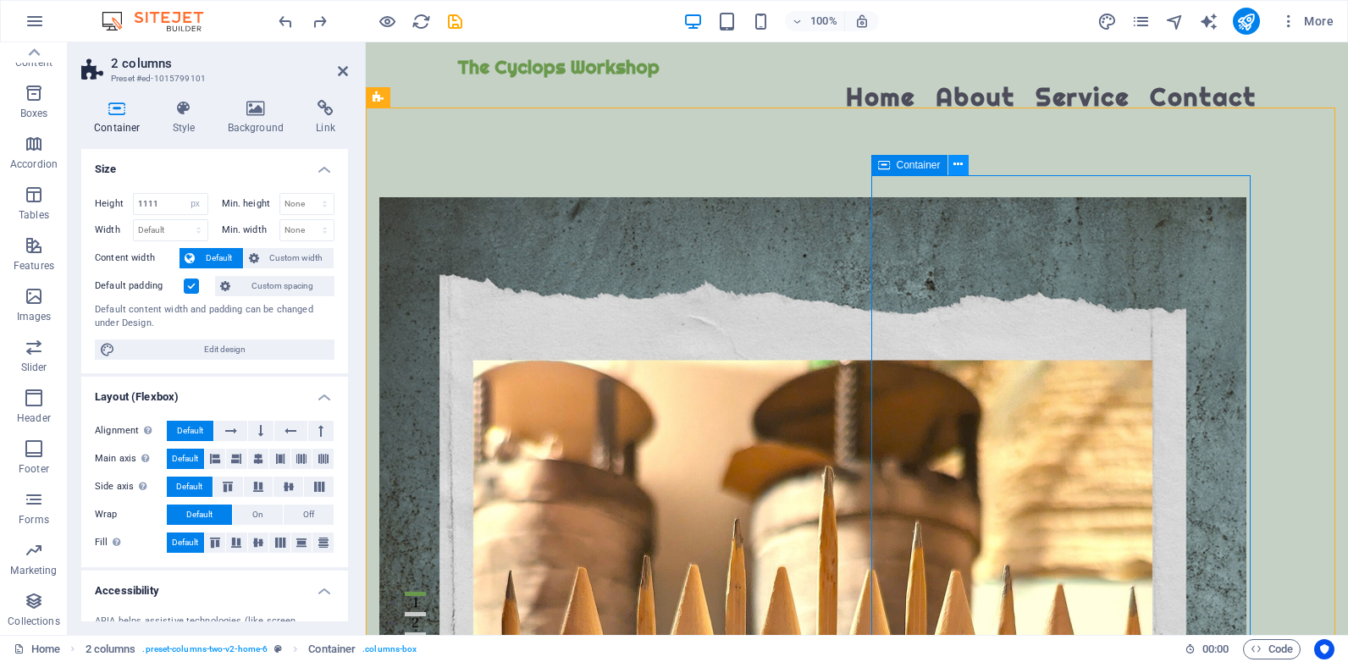
click at [958, 164] on icon at bounding box center [957, 165] width 9 height 18
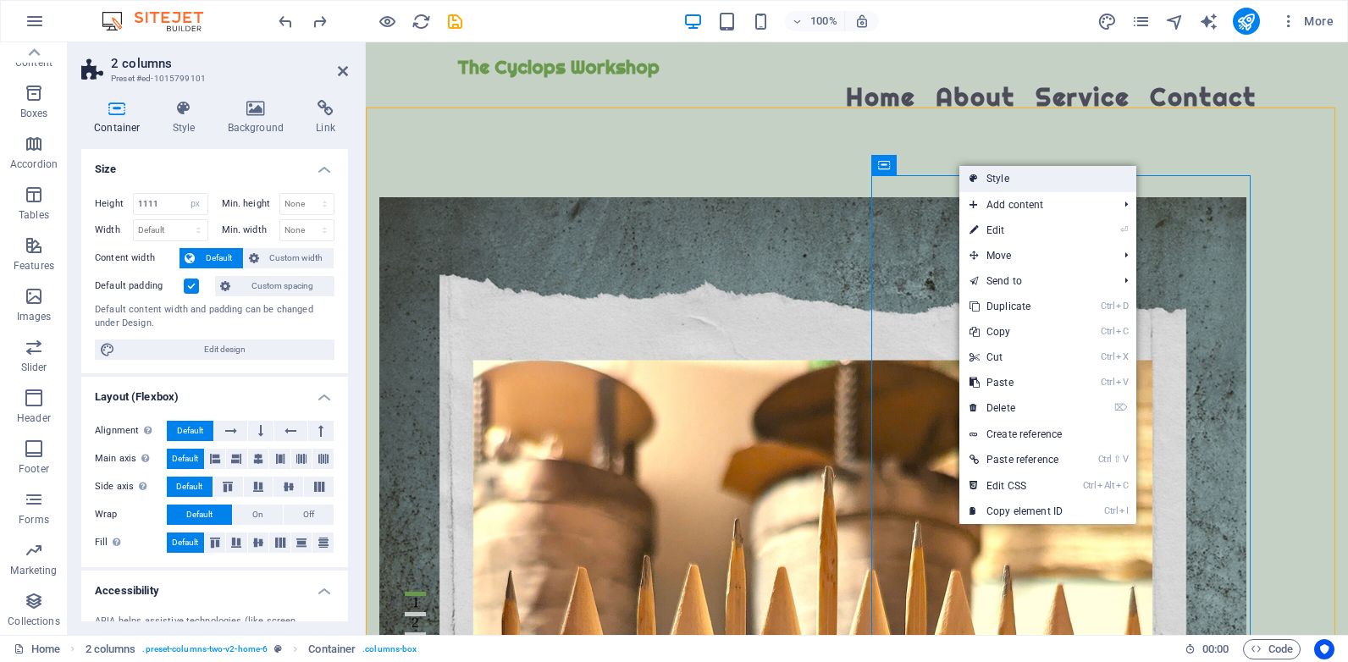
click at [1001, 177] on link "Style" at bounding box center [1047, 178] width 177 height 25
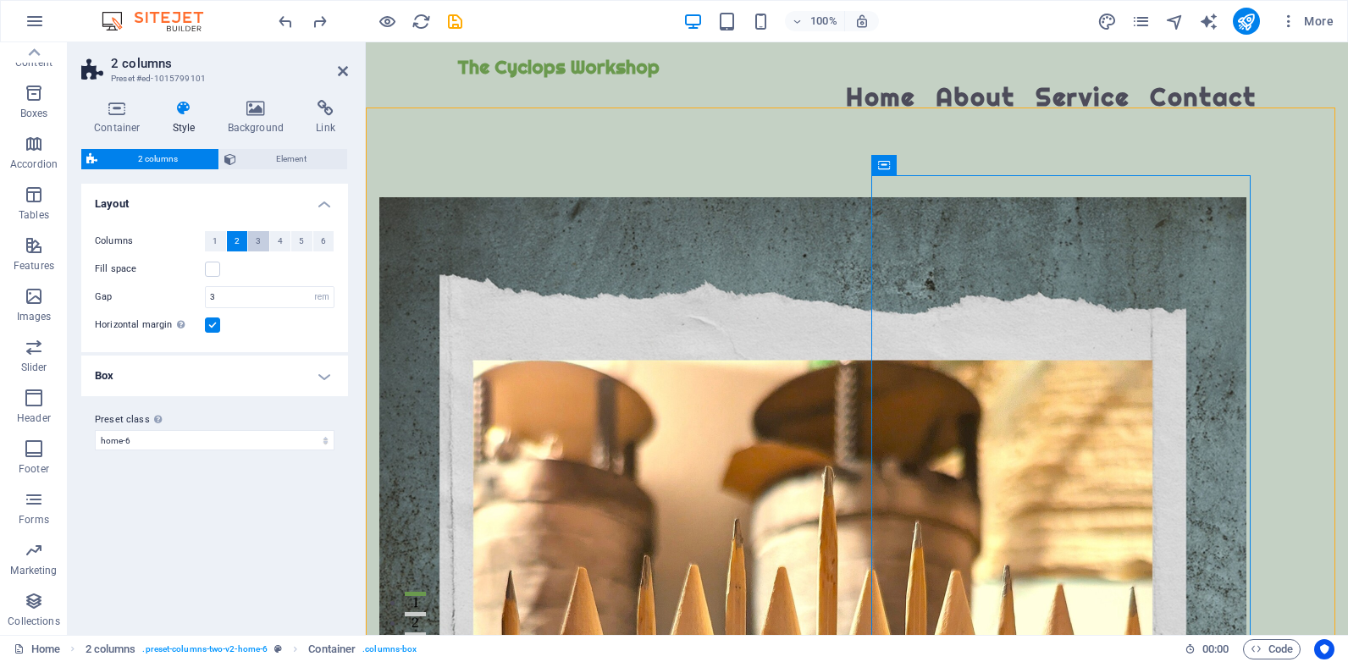
click at [257, 247] on span "3" at bounding box center [258, 241] width 5 height 20
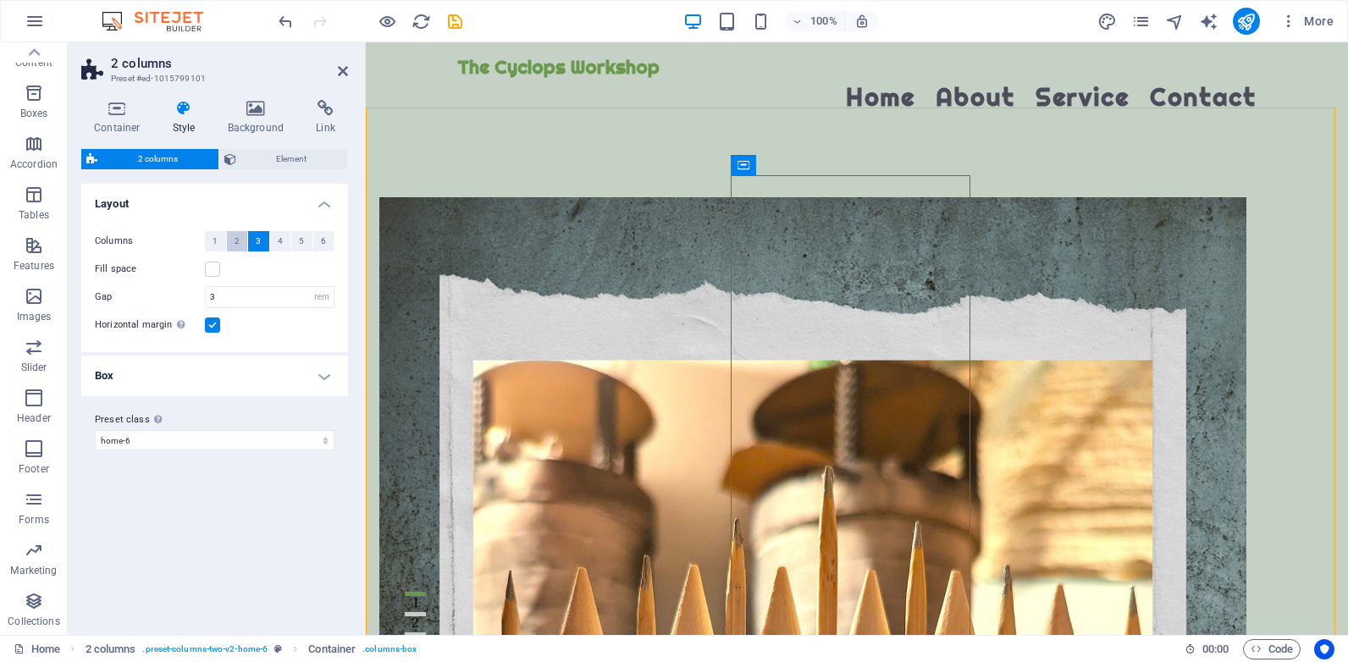
click at [238, 244] on span "2" at bounding box center [237, 241] width 5 height 20
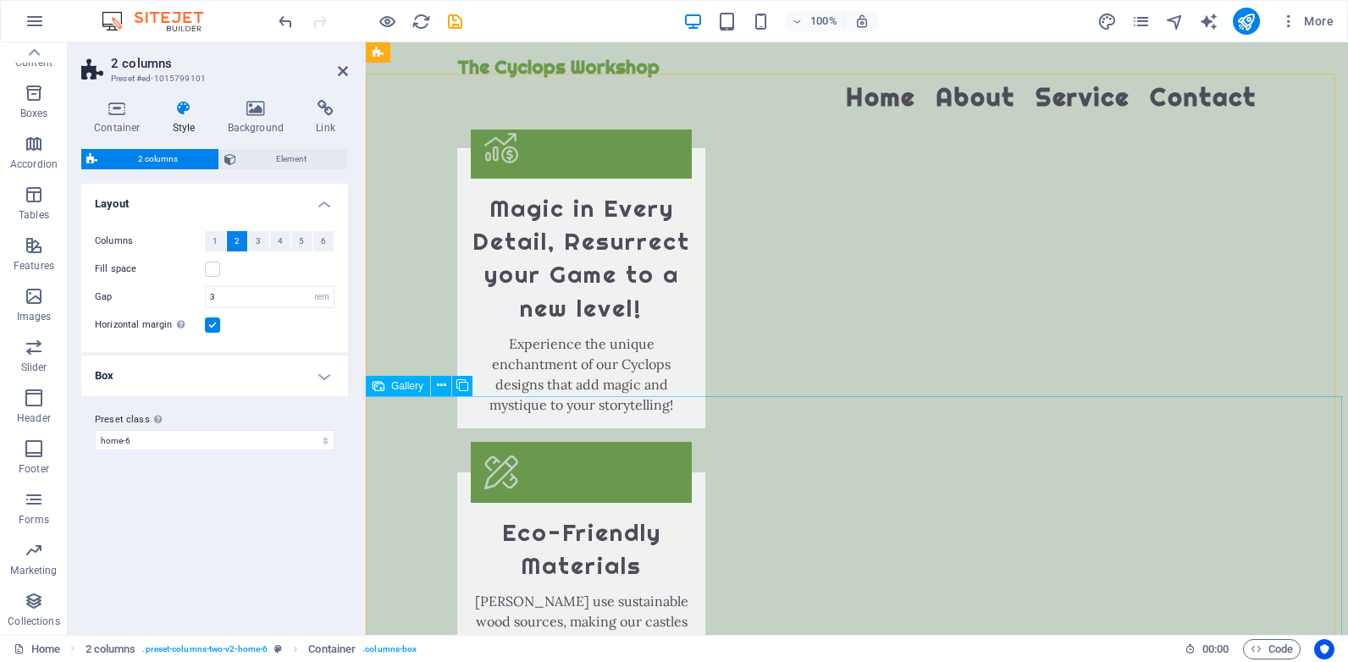
scroll to position [2182, 0]
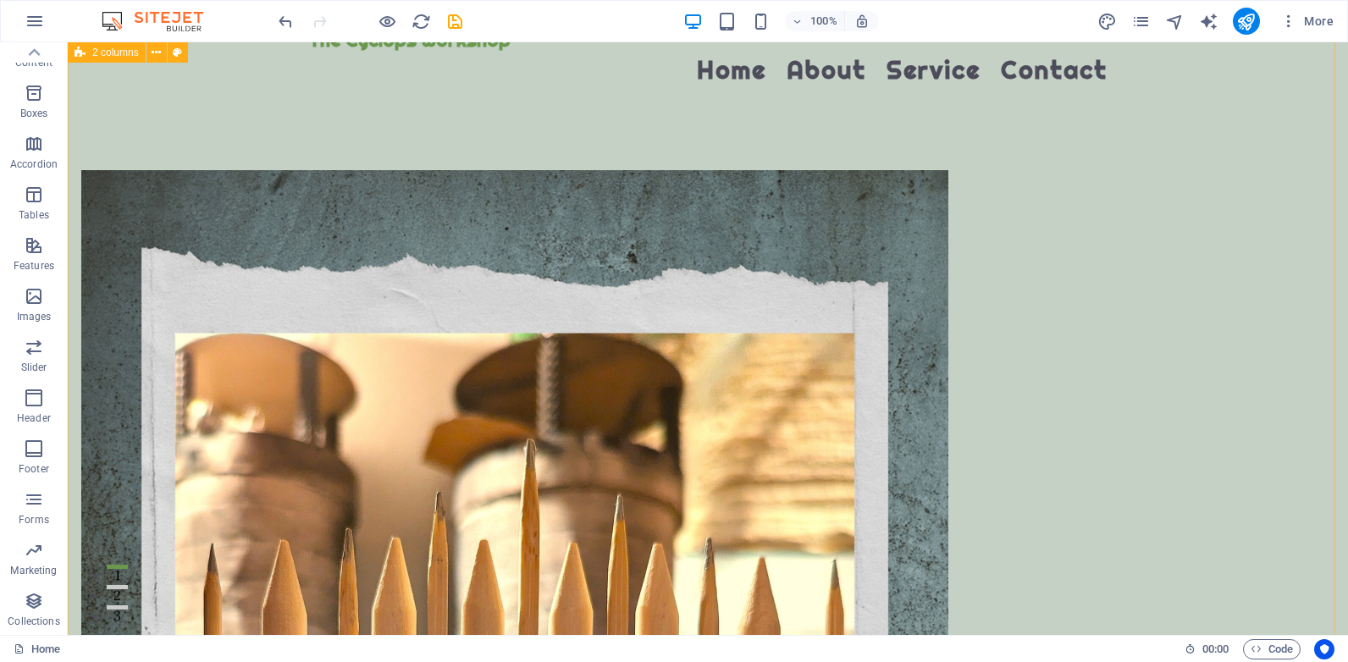
scroll to position [0, 0]
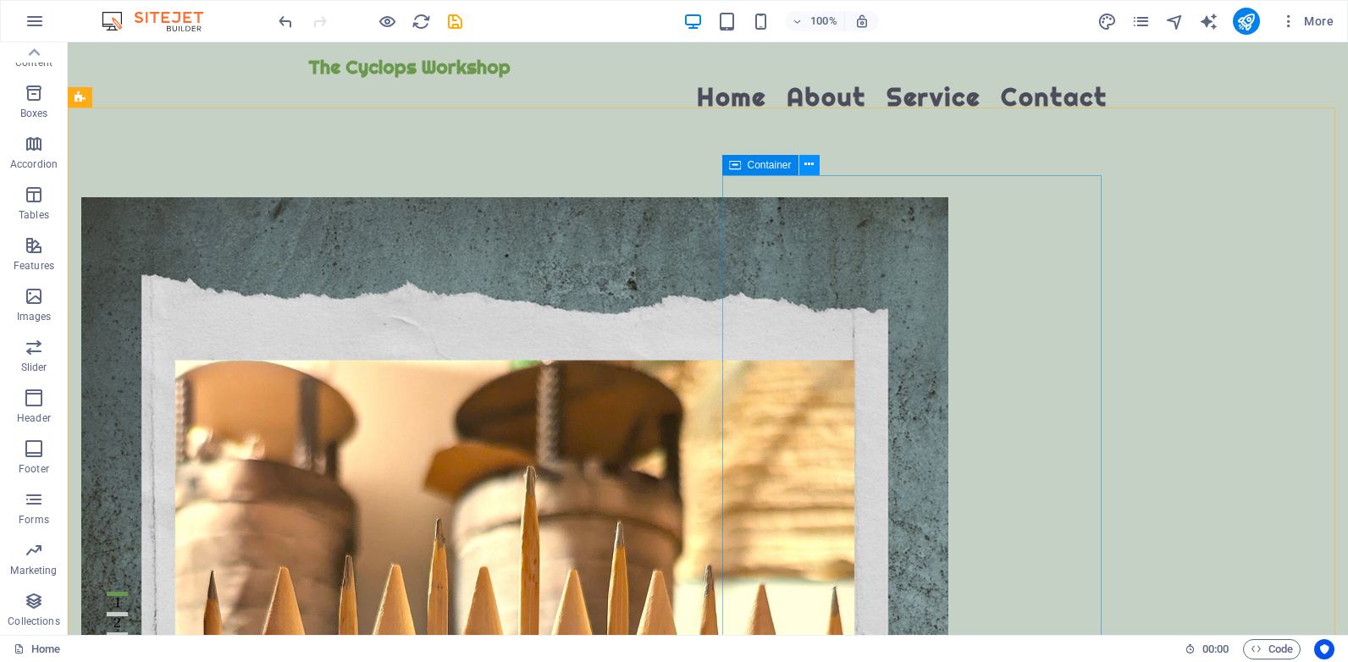
click at [811, 166] on icon at bounding box center [808, 165] width 9 height 18
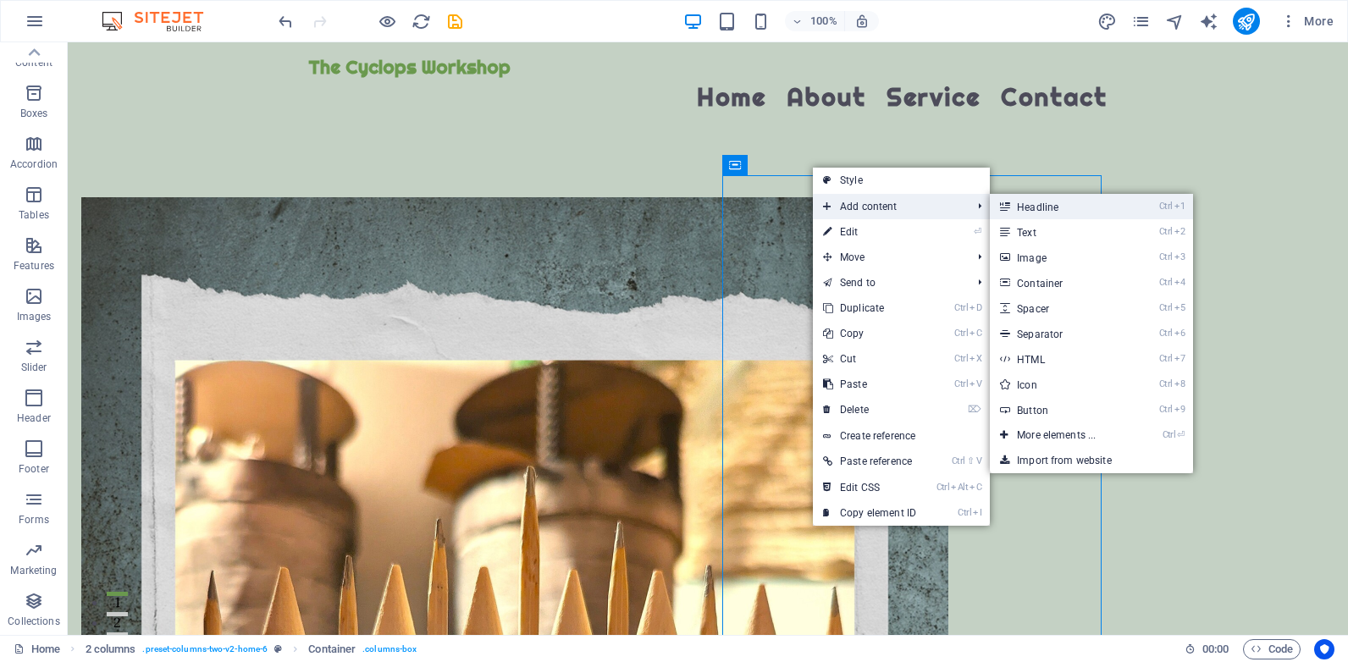
click at [1040, 207] on link "Ctrl 1 Headline" at bounding box center [1060, 206] width 140 height 25
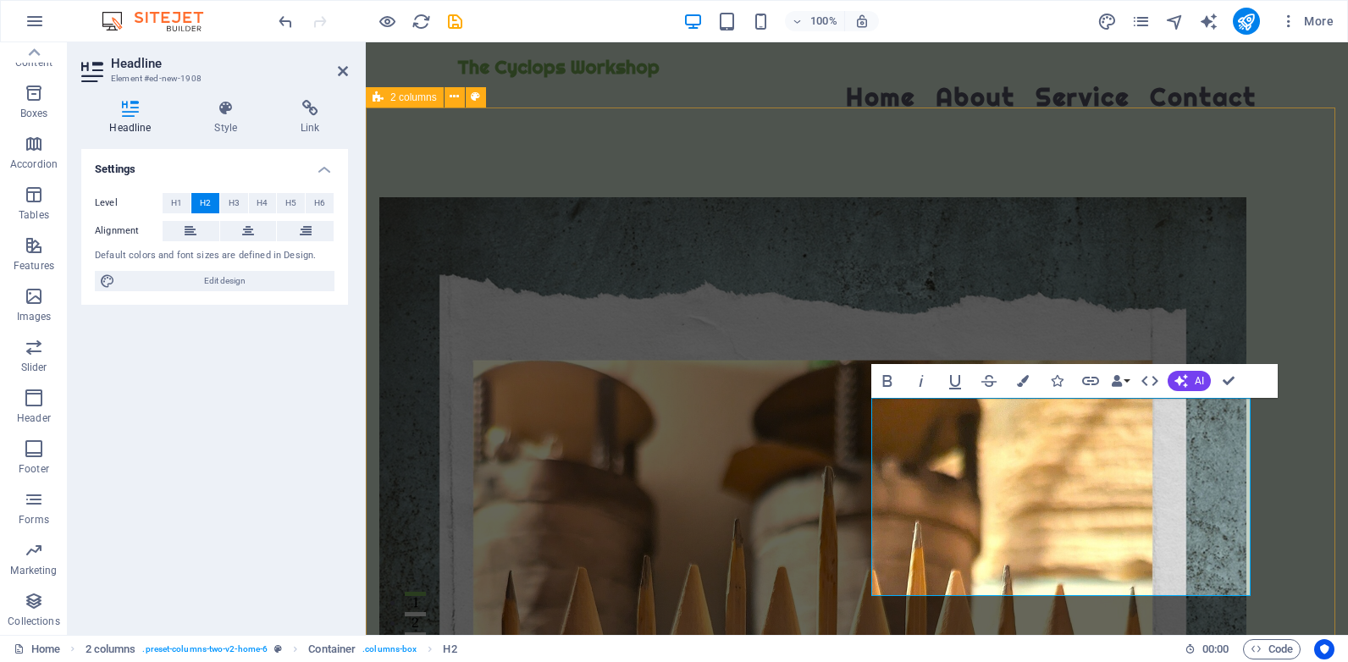
click at [406, 296] on div "Enter the Realm of Fantasy Gaming: all things Dungeons & Dragons! Dice, Castles…" at bounding box center [857, 600] width 982 height 941
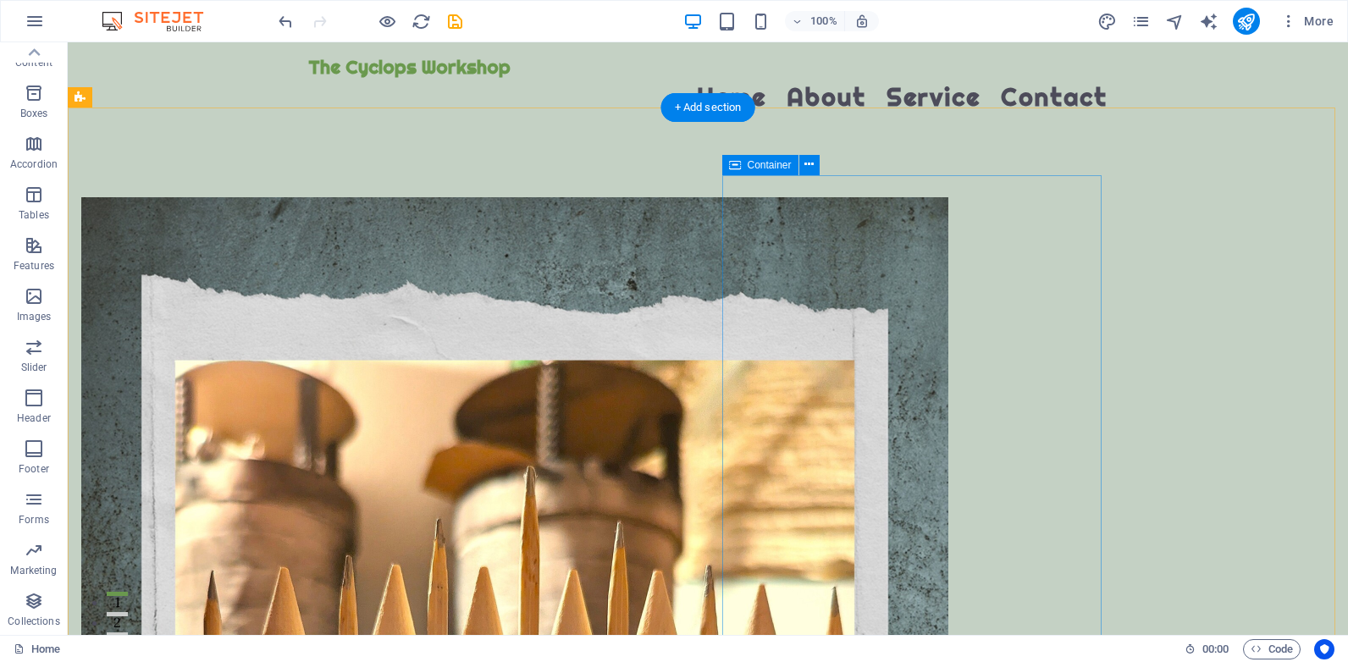
click at [809, 164] on icon at bounding box center [808, 165] width 9 height 18
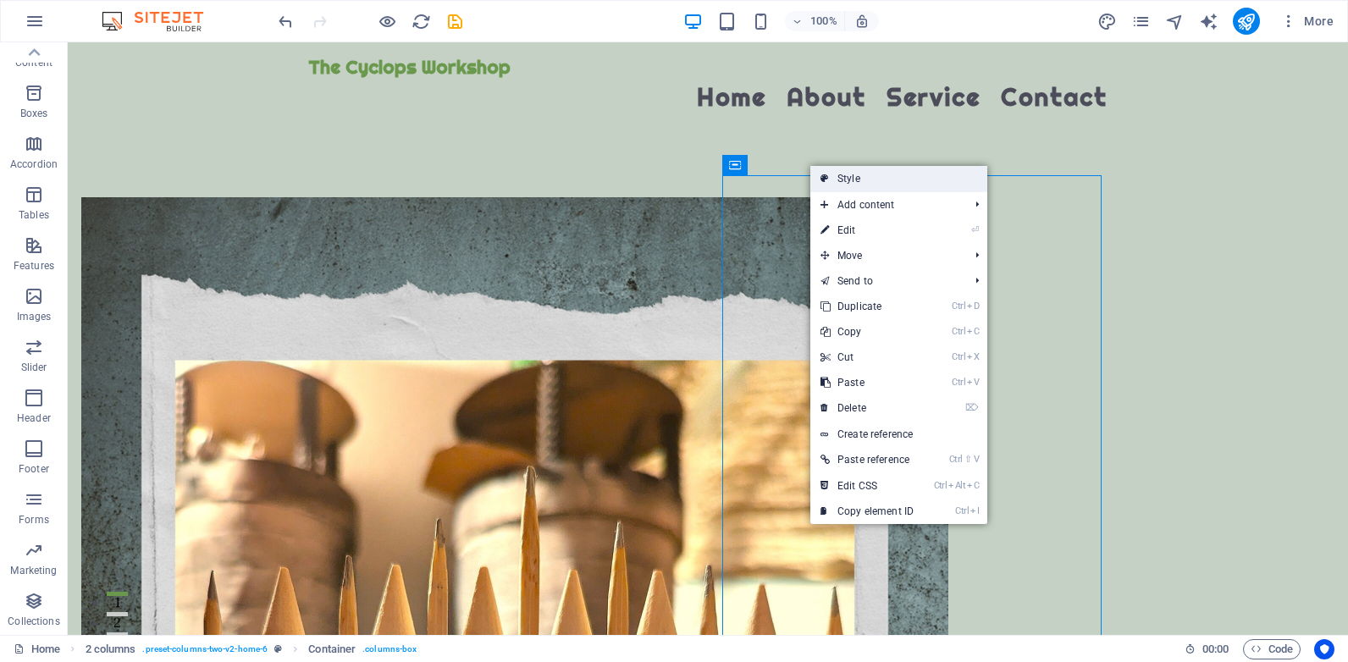
click at [843, 173] on link "Style" at bounding box center [898, 178] width 177 height 25
select select "rem"
select select "preset-columns-two-v2-home-6"
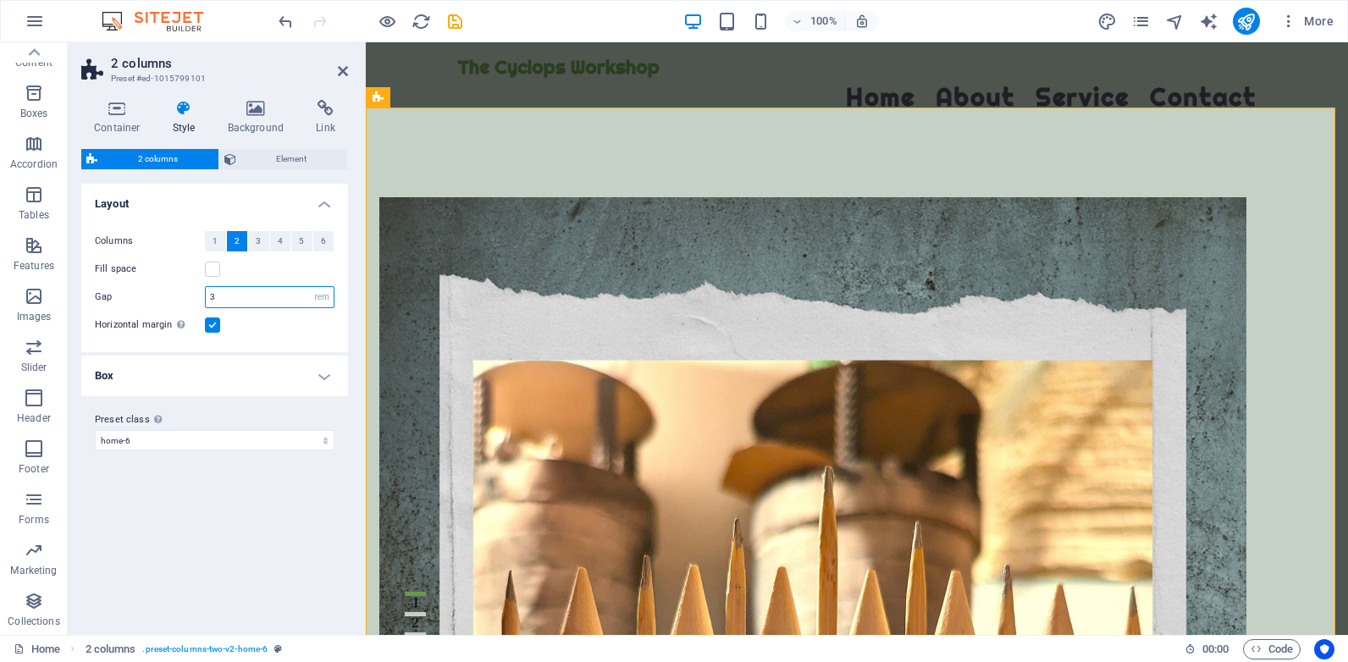
drag, startPoint x: 237, startPoint y: 296, endPoint x: 196, endPoint y: 293, distance: 41.6
click at [196, 294] on div "Gap 3 px rem % vw vh" at bounding box center [215, 297] width 240 height 22
type input "1"
click at [226, 522] on div "Variants Default Layout Columns 1 2 3 4 5 6 Fill space Gap 1 px rem % vw vh Hor…" at bounding box center [214, 403] width 267 height 438
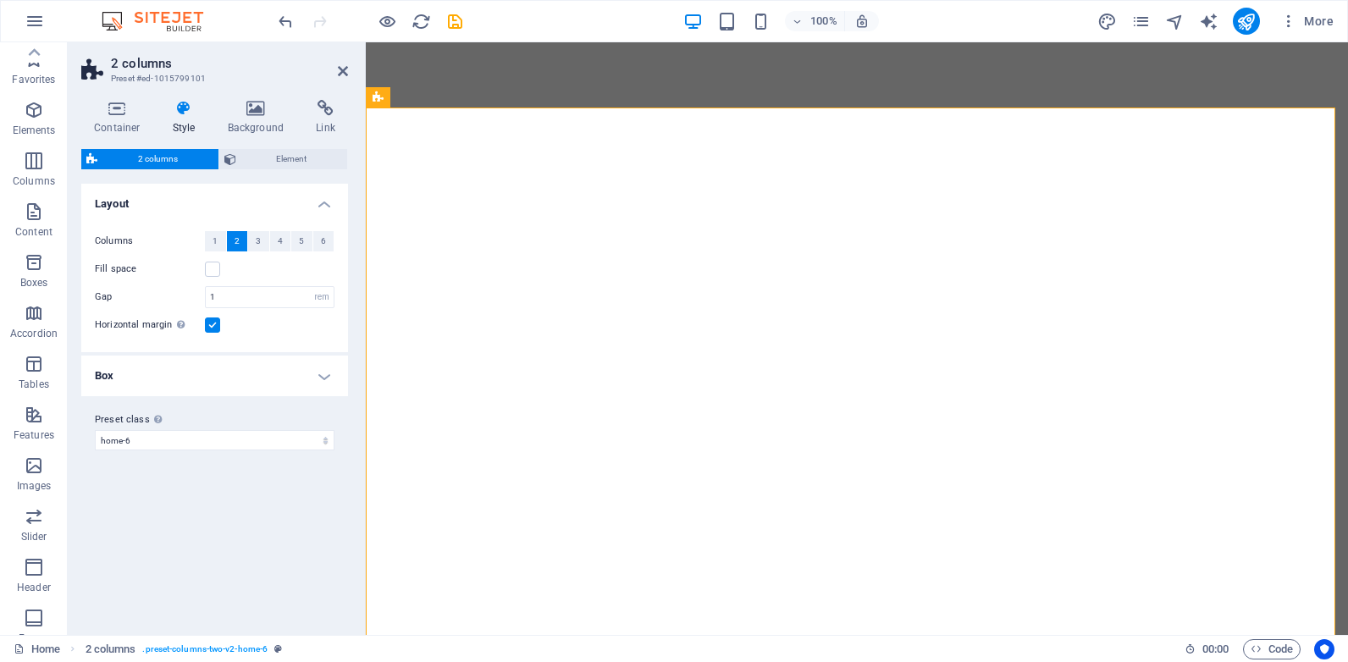
select select "rem"
select select "px"
select select "preset-columns-two-v2-home-6"
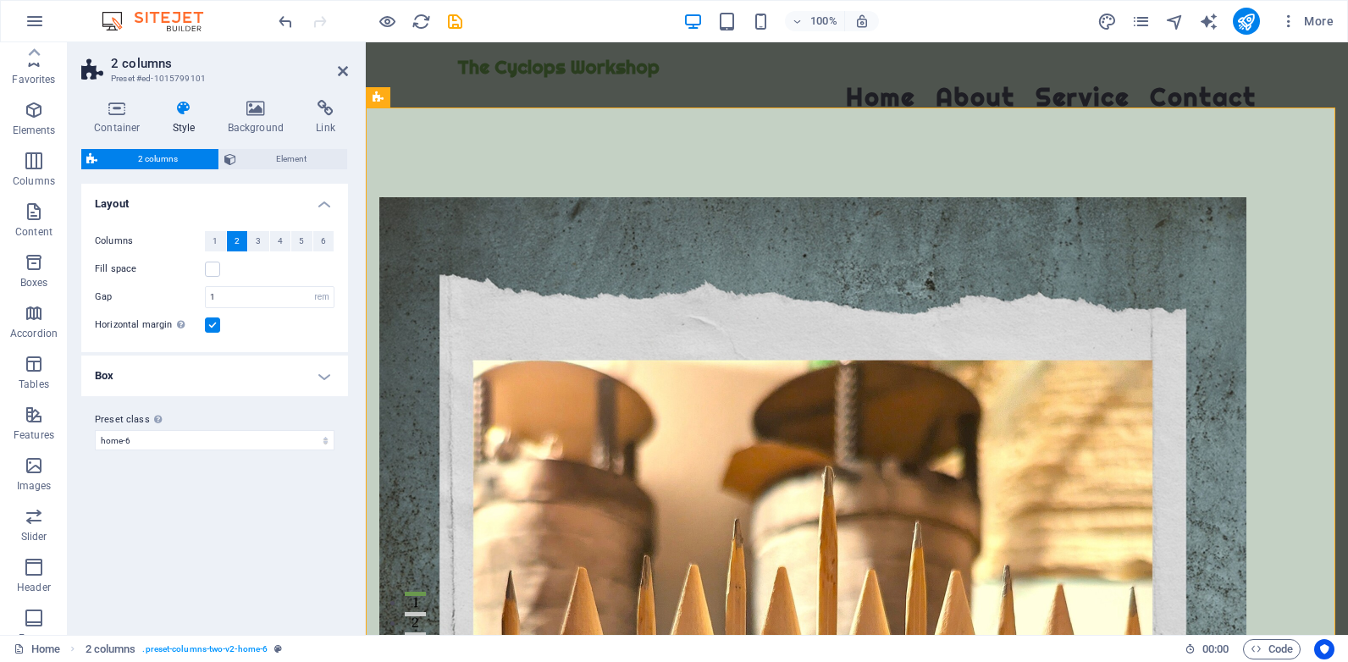
scroll to position [169, 0]
click at [213, 327] on label at bounding box center [212, 325] width 15 height 15
click at [0, 0] on input "Horizontal margin Only if the containers "Content width" is not set to "Default"" at bounding box center [0, 0] width 0 height 0
click at [327, 376] on h4 "Box" at bounding box center [214, 376] width 267 height 41
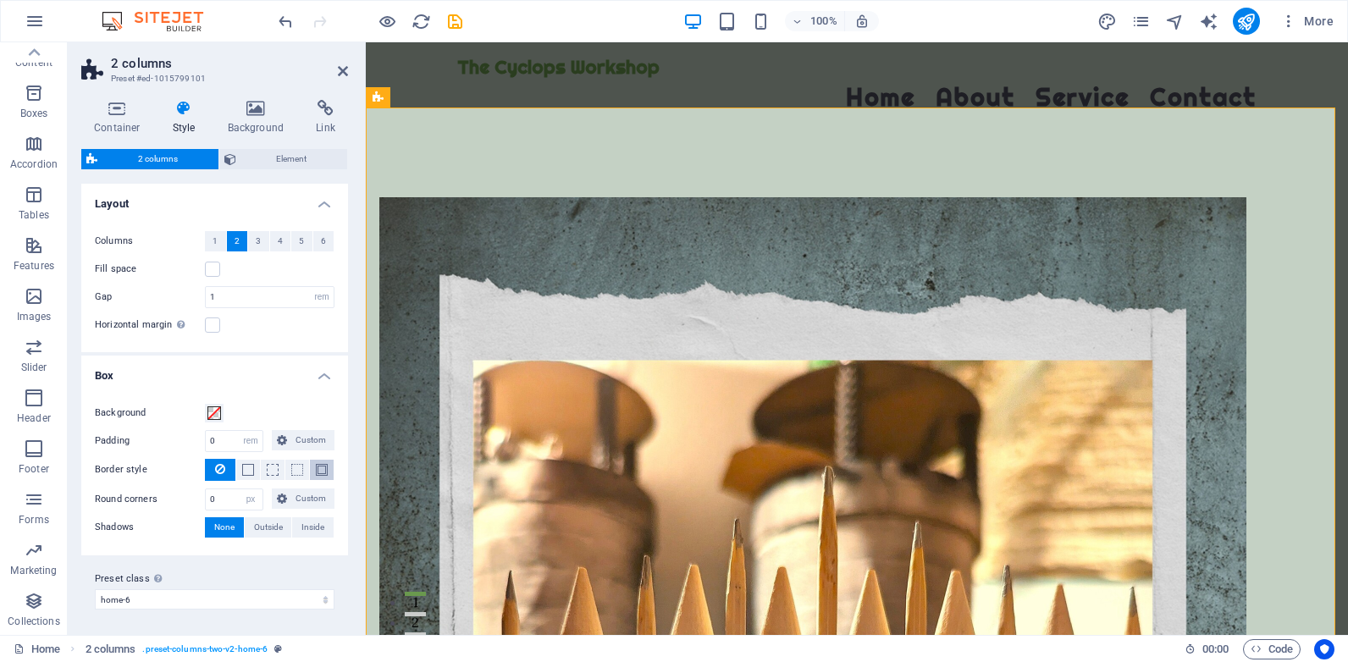
click at [316, 469] on span at bounding box center [322, 470] width 12 height 12
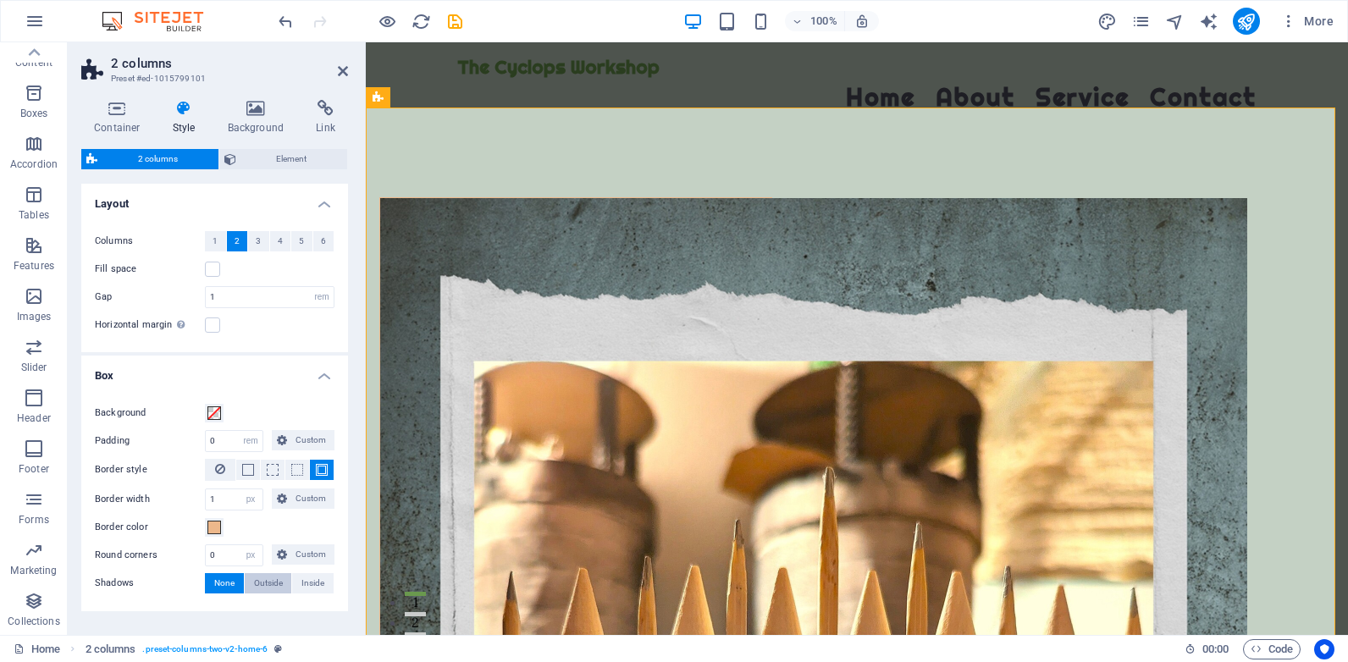
click at [269, 583] on span "Outside" at bounding box center [268, 583] width 29 height 20
type input "2"
type input "4"
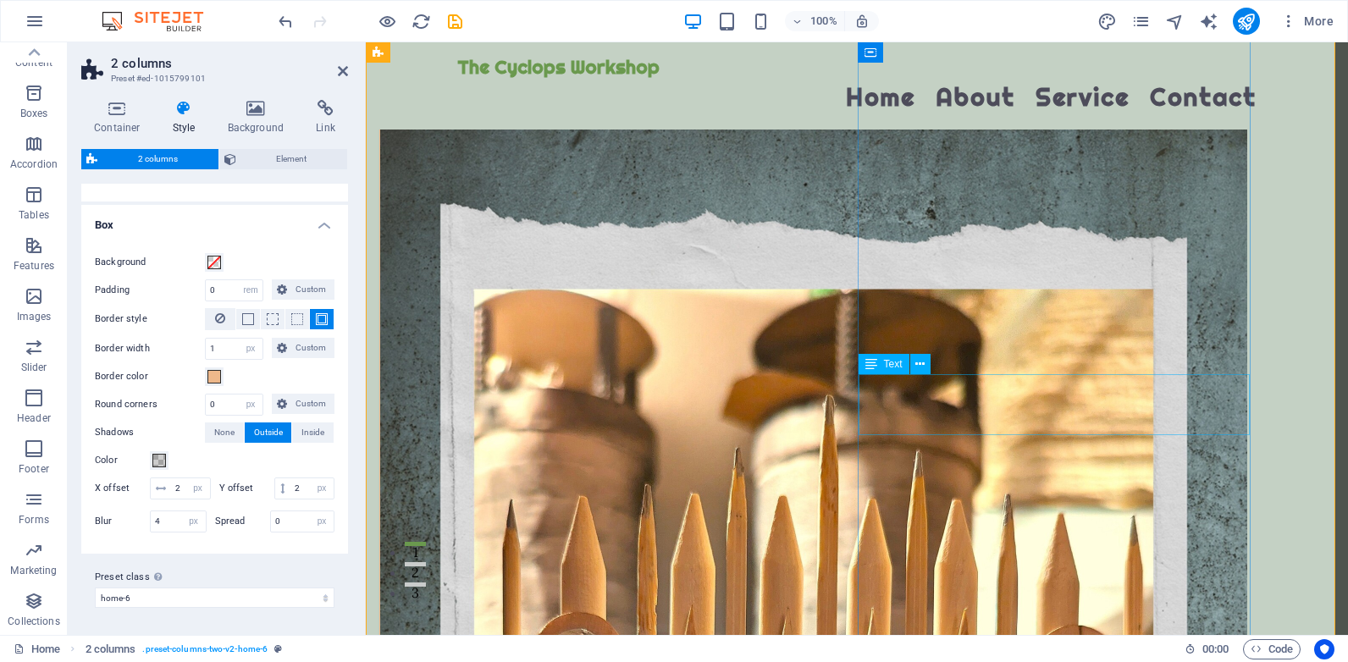
scroll to position [0, 0]
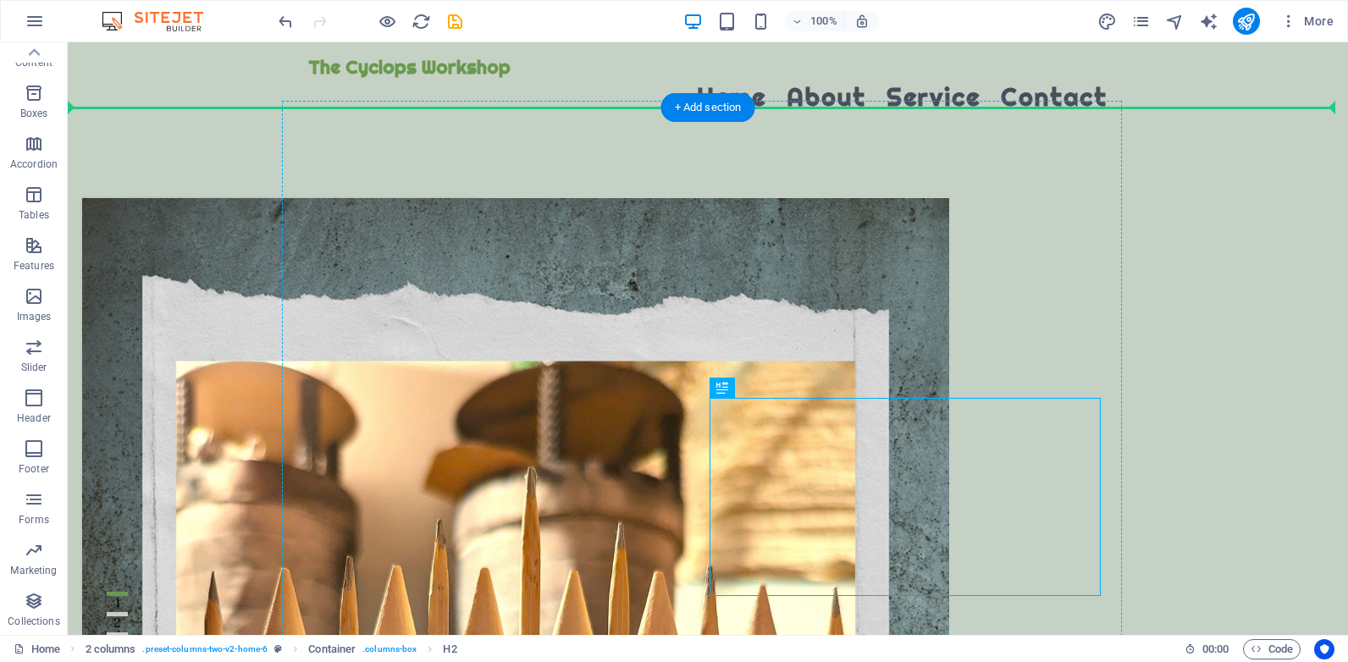
drag, startPoint x: 949, startPoint y: 439, endPoint x: 872, endPoint y: 261, distance: 193.8
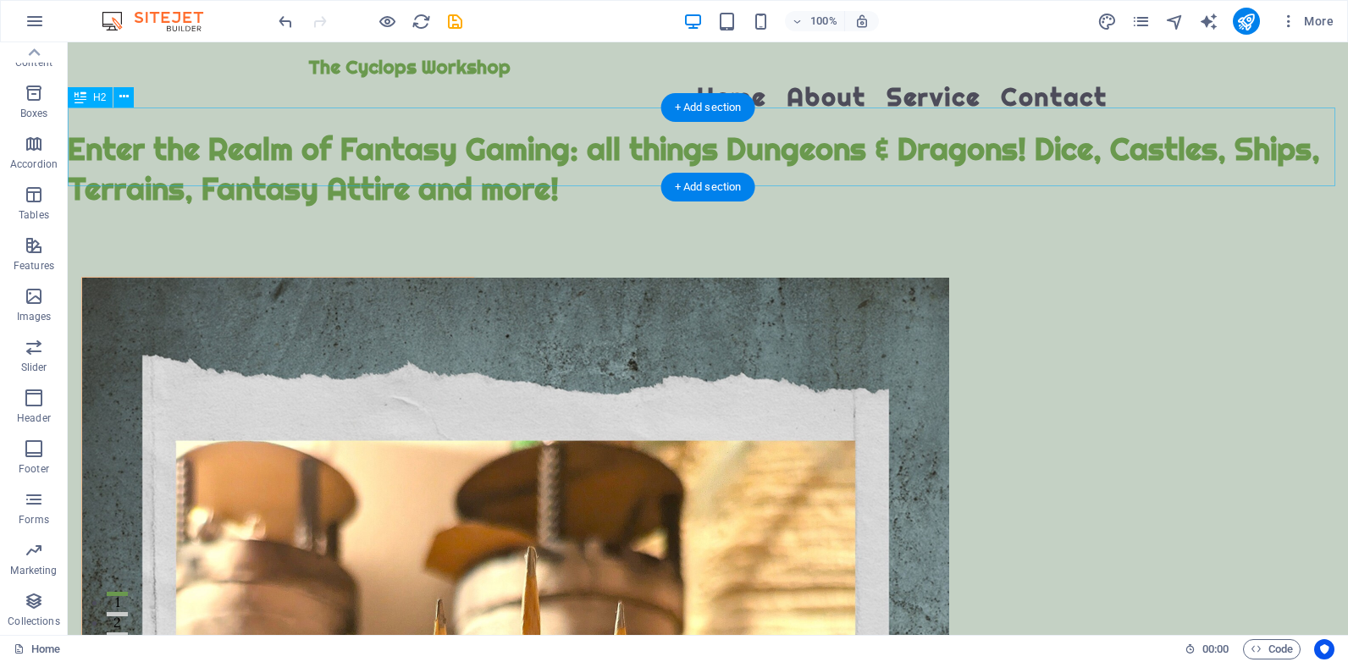
click at [196, 139] on div "Enter the Realm of Fantasy Gaming: all things Dungeons & Dragons! Dice, Castles…" at bounding box center [708, 170] width 1280 height 80
click at [124, 95] on icon at bounding box center [123, 97] width 9 height 18
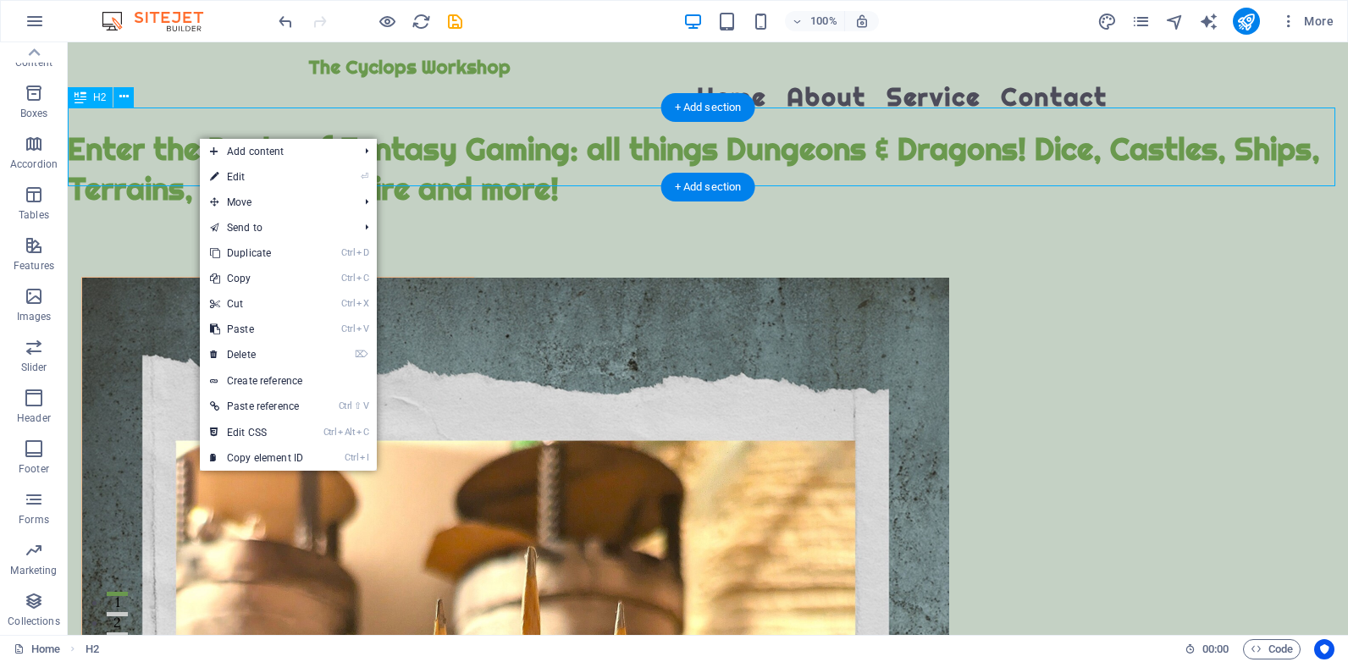
click at [186, 137] on div "Enter the Realm of Fantasy Gaming: all things Dungeons & Dragons! Dice, Castles…" at bounding box center [708, 170] width 1280 height 80
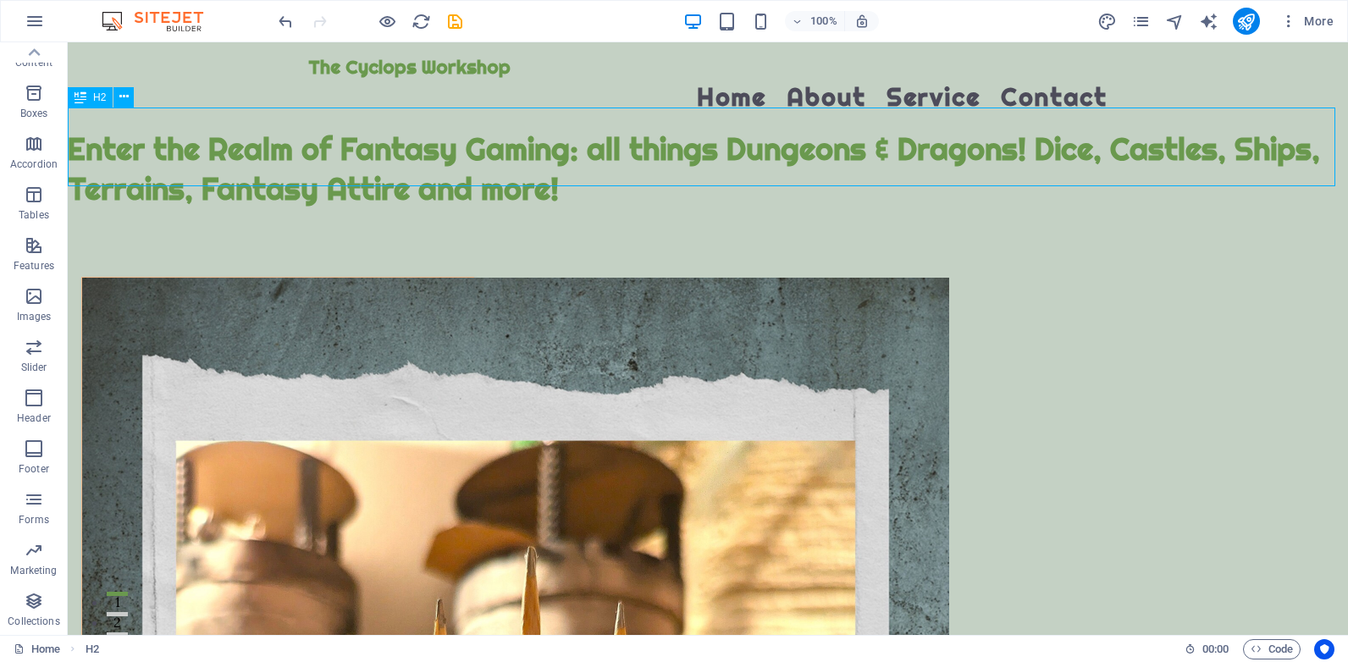
click at [100, 96] on span "H2" at bounding box center [99, 97] width 13 height 10
click at [78, 99] on icon at bounding box center [81, 97] width 12 height 20
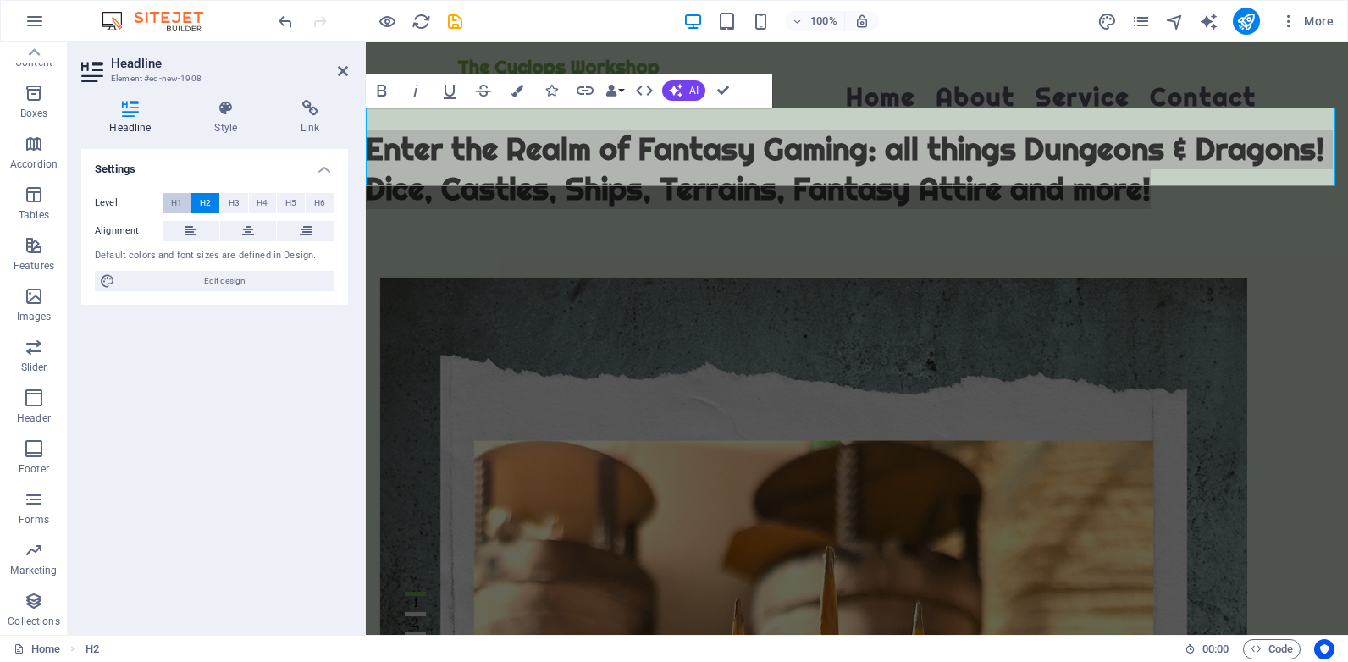
click at [169, 205] on button "H1" at bounding box center [177, 203] width 28 height 20
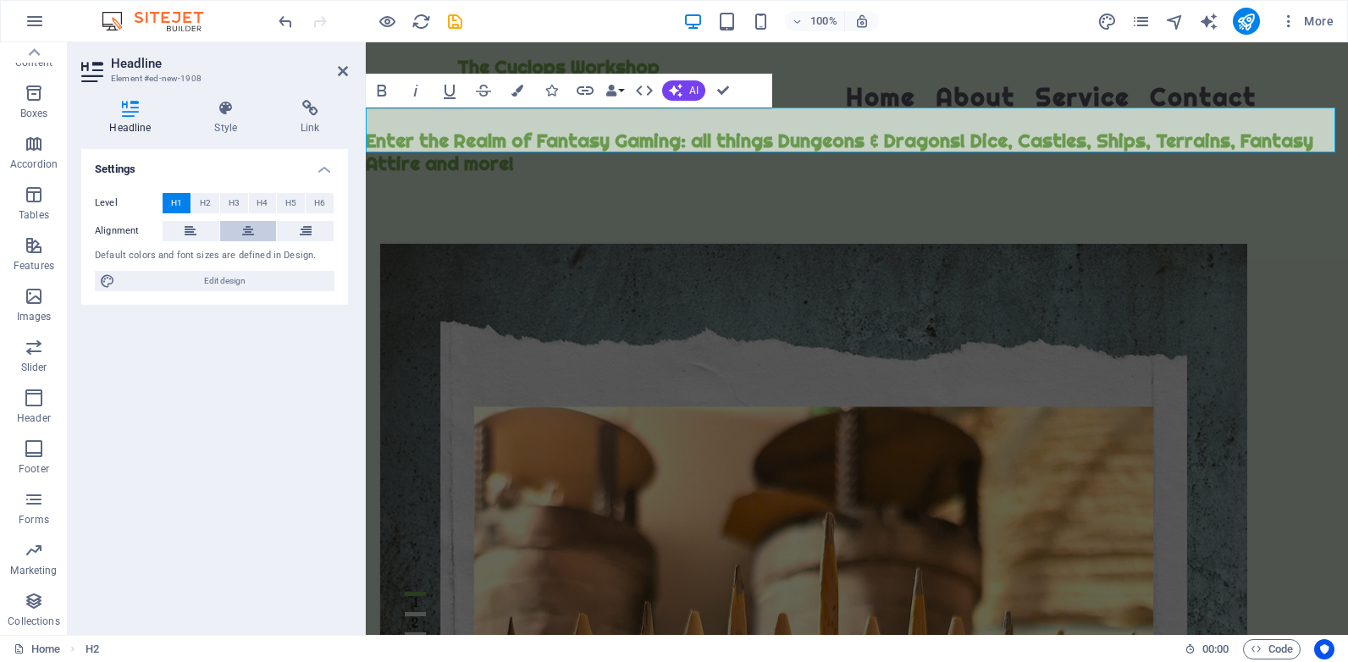
click at [251, 235] on icon at bounding box center [248, 231] width 12 height 20
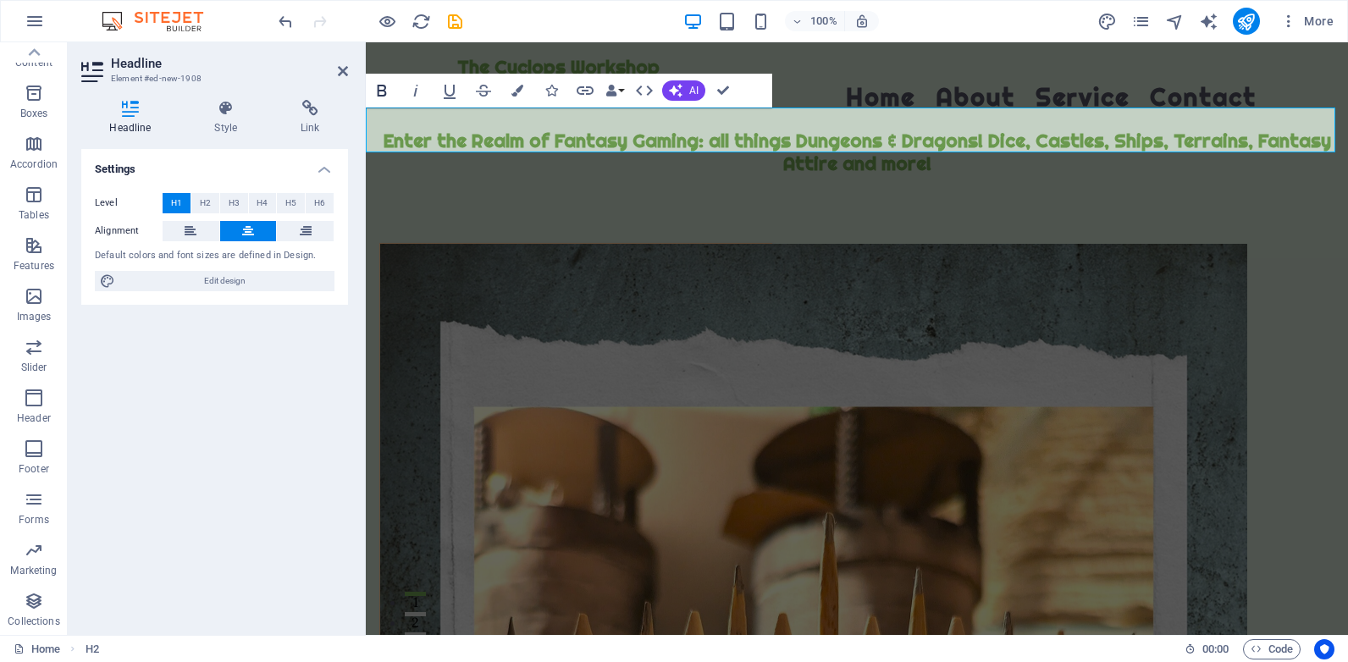
click at [378, 93] on icon "button" at bounding box center [382, 91] width 9 height 12
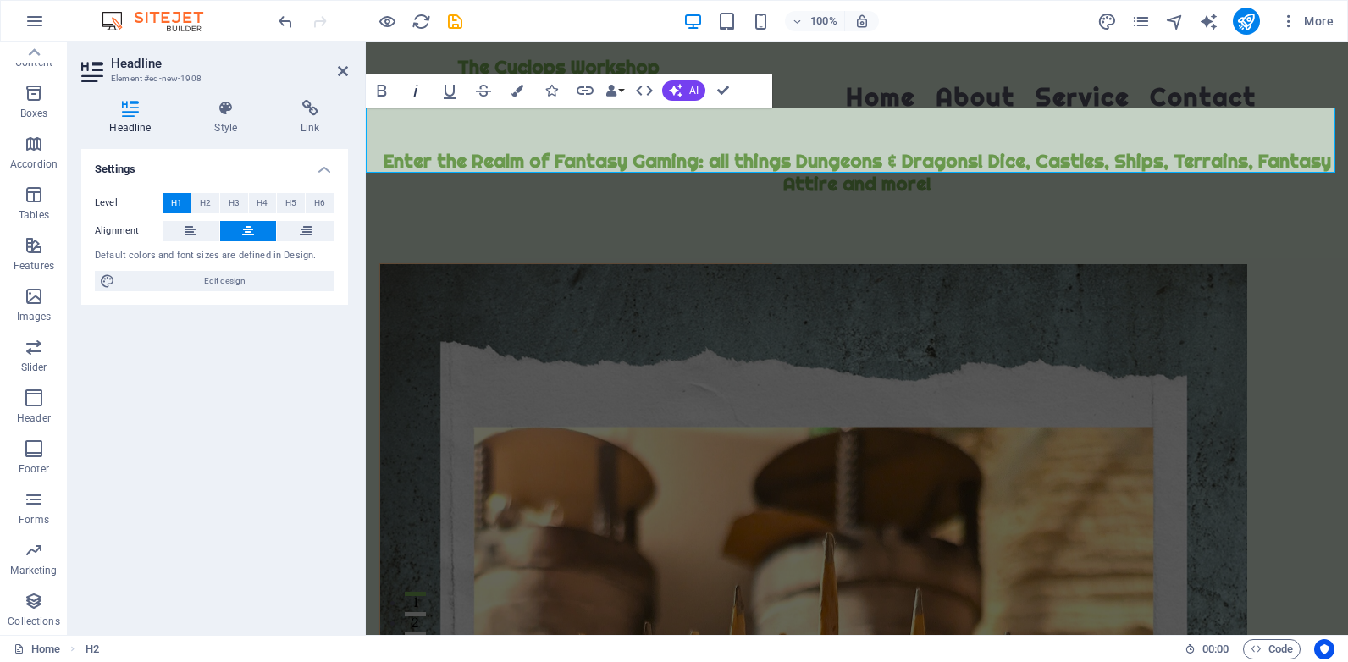
click at [412, 94] on icon "button" at bounding box center [416, 90] width 20 height 20
click at [413, 94] on icon "button" at bounding box center [416, 90] width 20 height 20
click at [448, 95] on icon "button" at bounding box center [450, 92] width 12 height 14
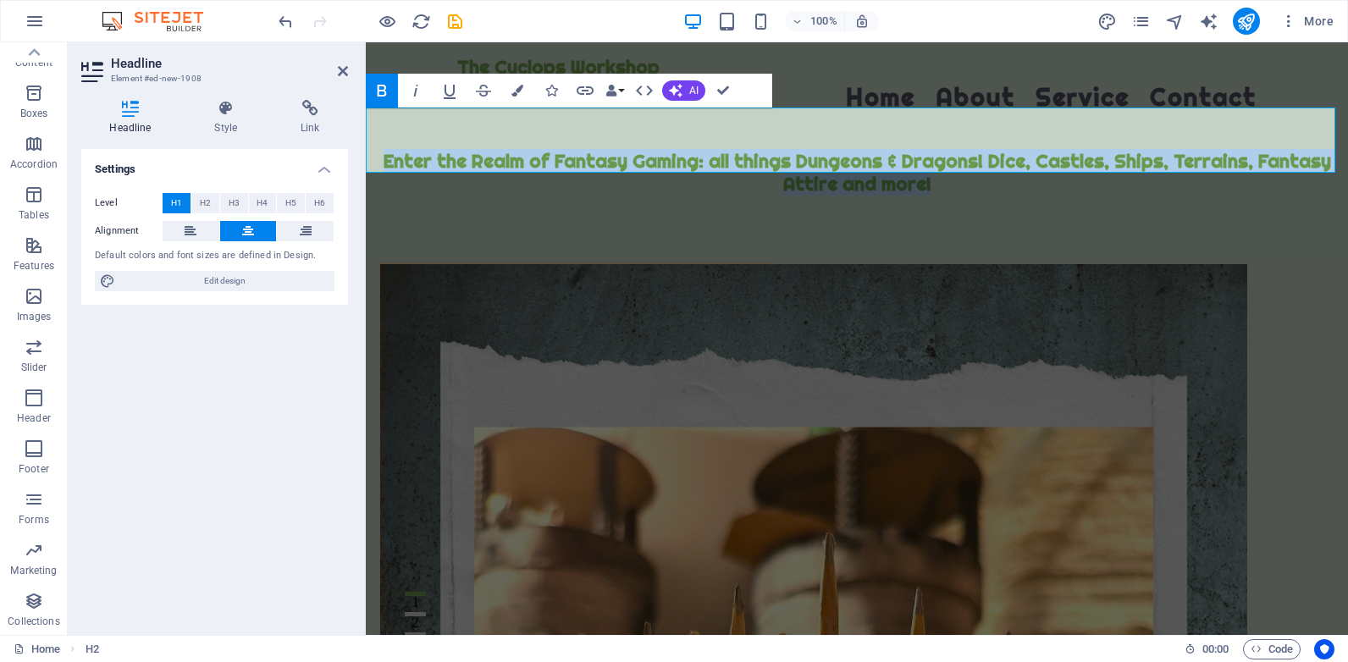
drag, startPoint x: 384, startPoint y: 135, endPoint x: 801, endPoint y: 143, distance: 416.7
click at [925, 167] on h1 "Enter the Realm of Fantasy Gaming: all things Dungeons & Dragons! Dice, Castles…" at bounding box center [857, 172] width 982 height 45
click at [384, 91] on icon "button" at bounding box center [382, 91] width 9 height 12
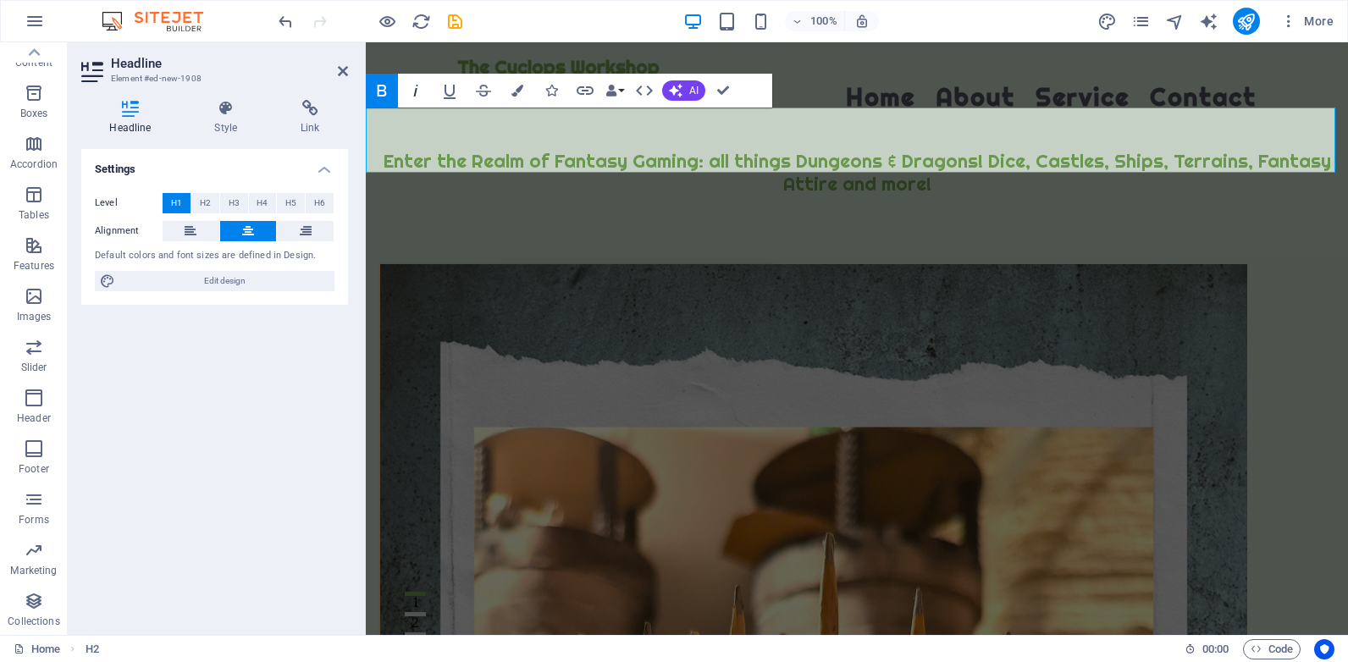
click at [419, 95] on icon "button" at bounding box center [416, 90] width 20 height 20
click at [284, 364] on div "Settings Level H1 H2 H3 H4 H5 H6 Alignment Default colors and font sizes are de…" at bounding box center [214, 385] width 267 height 472
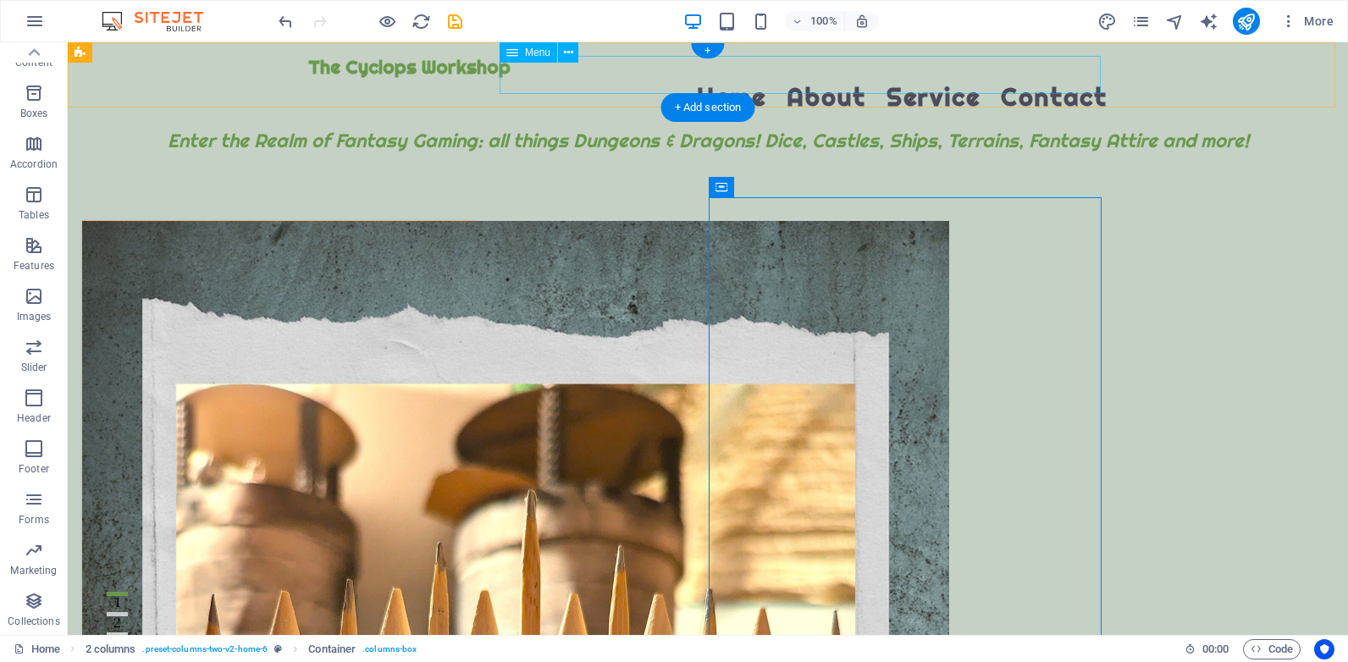
click at [698, 79] on nav "Home About Service Contact" at bounding box center [707, 98] width 799 height 38
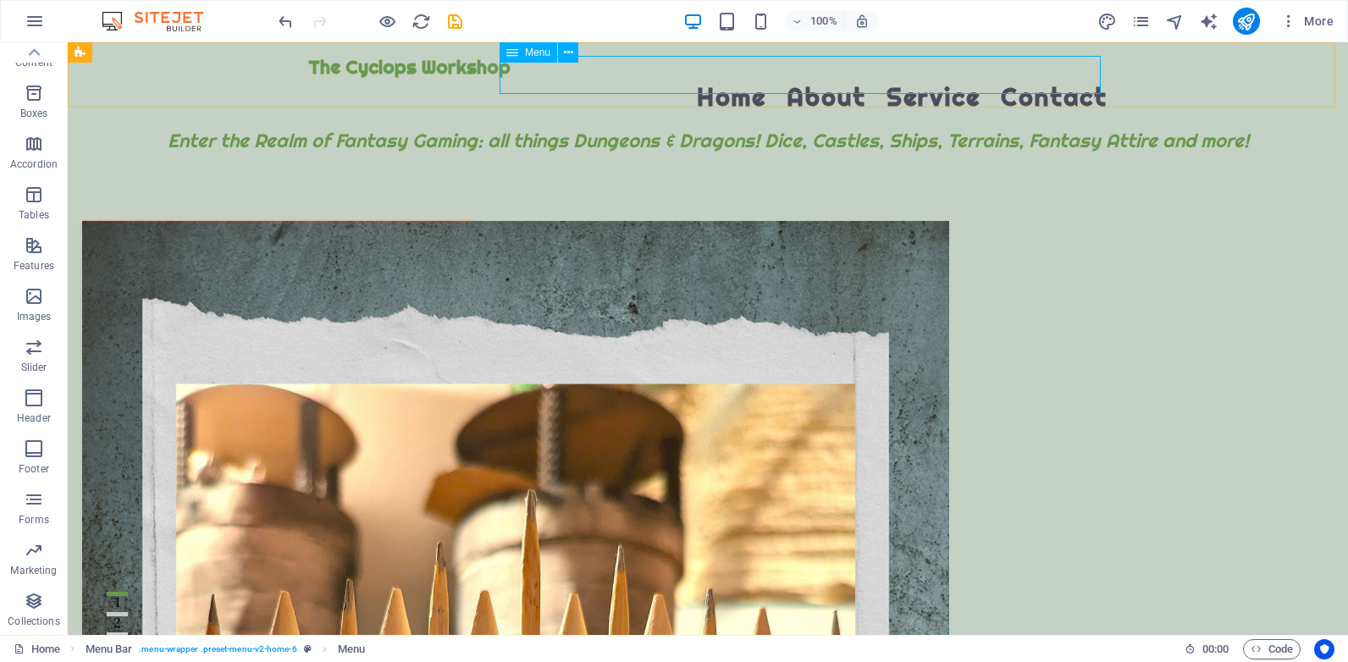
click at [515, 49] on icon at bounding box center [512, 52] width 12 height 20
select select
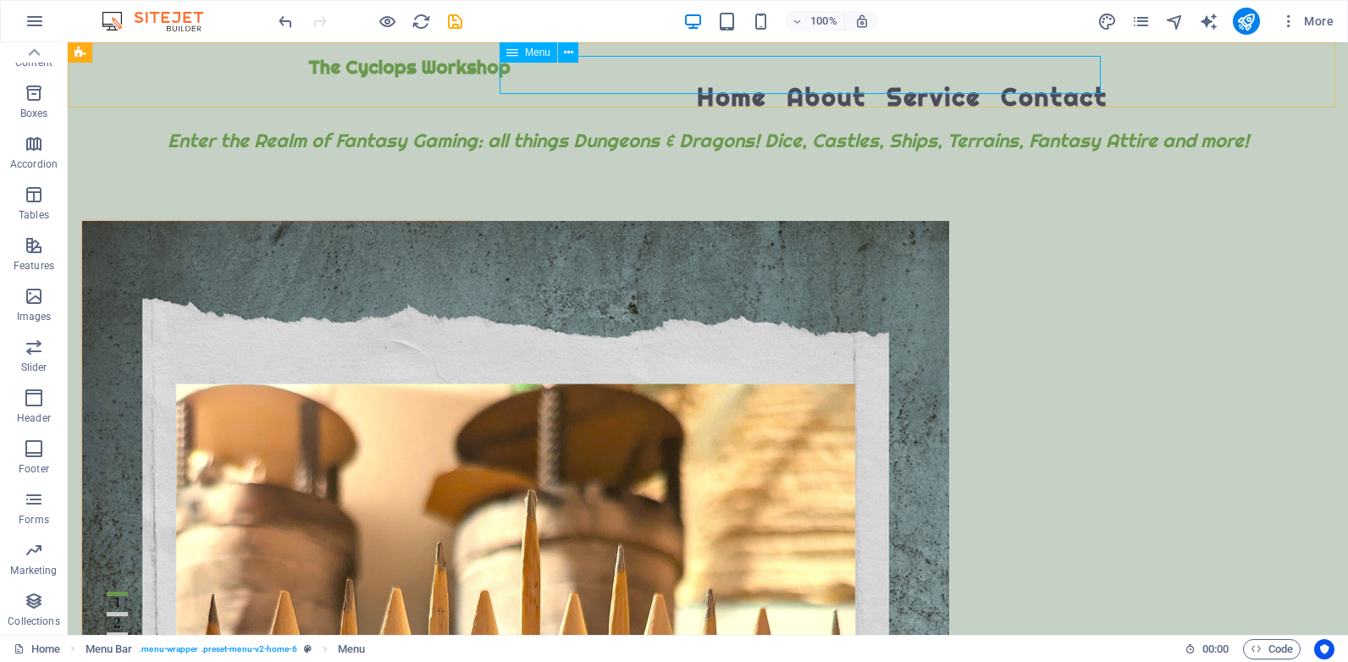
select select
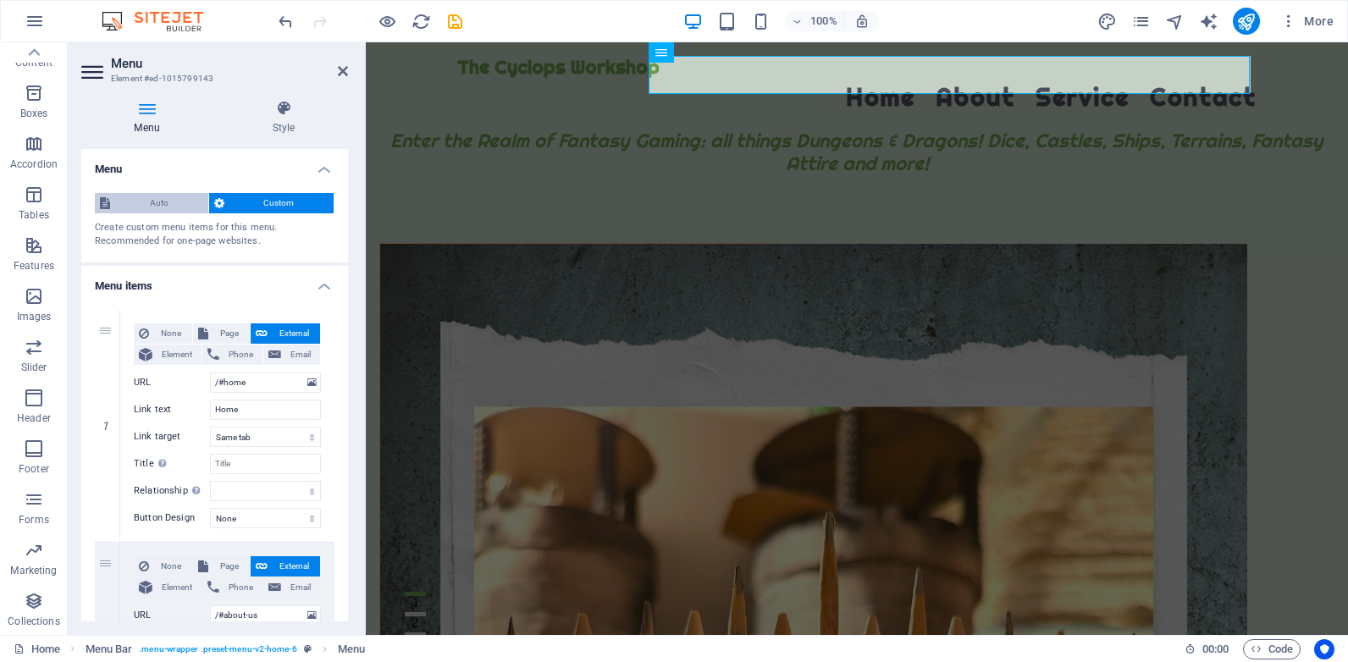
click at [182, 207] on span "Auto" at bounding box center [159, 203] width 88 height 20
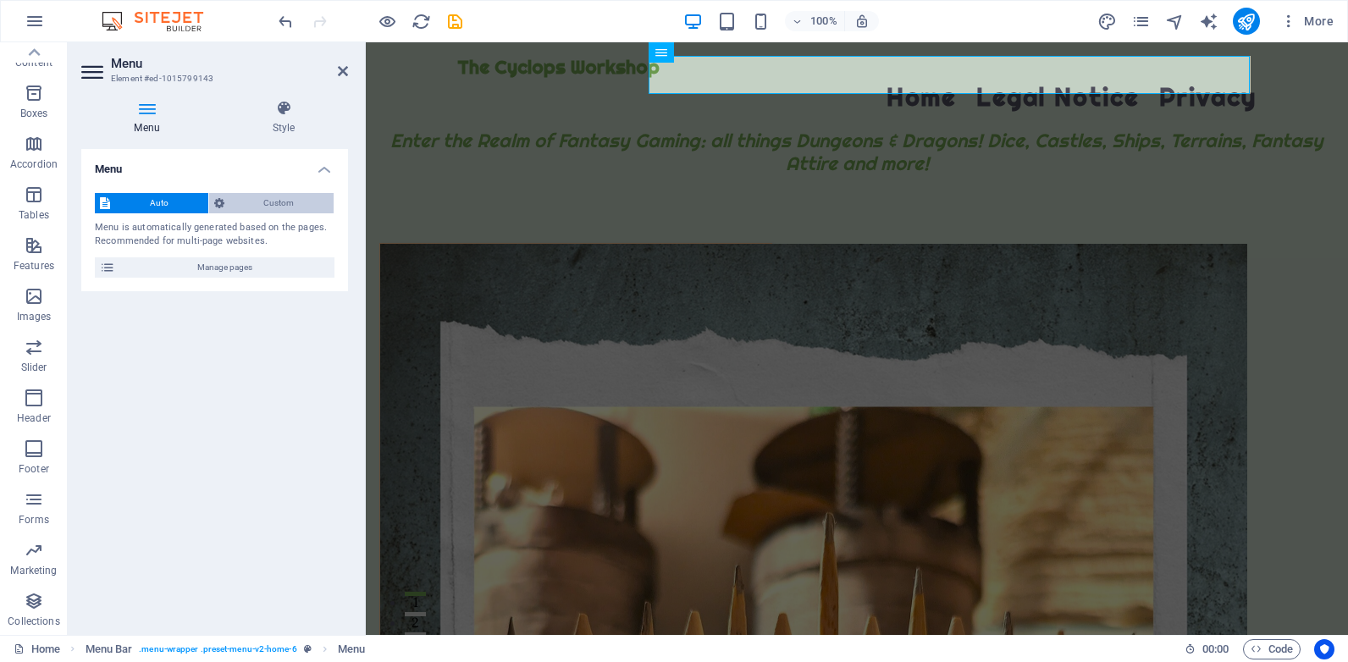
click at [305, 195] on span "Custom" at bounding box center [279, 203] width 100 height 20
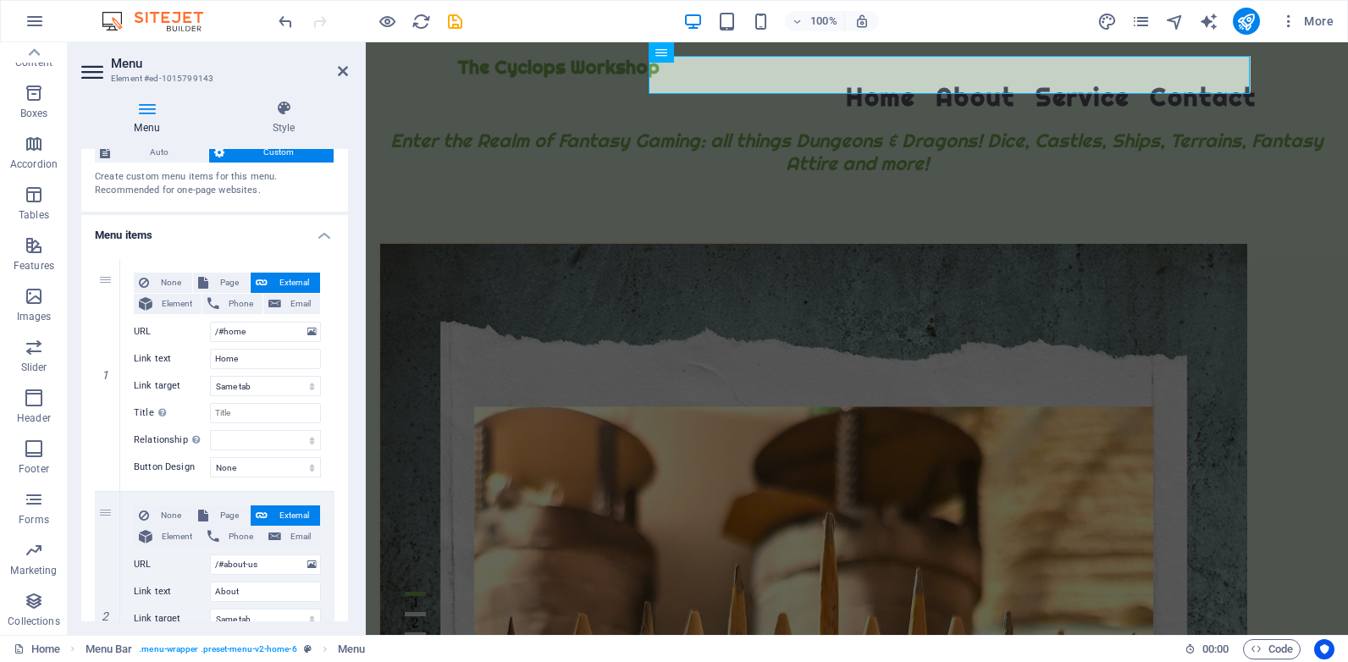
scroll to position [85, 0]
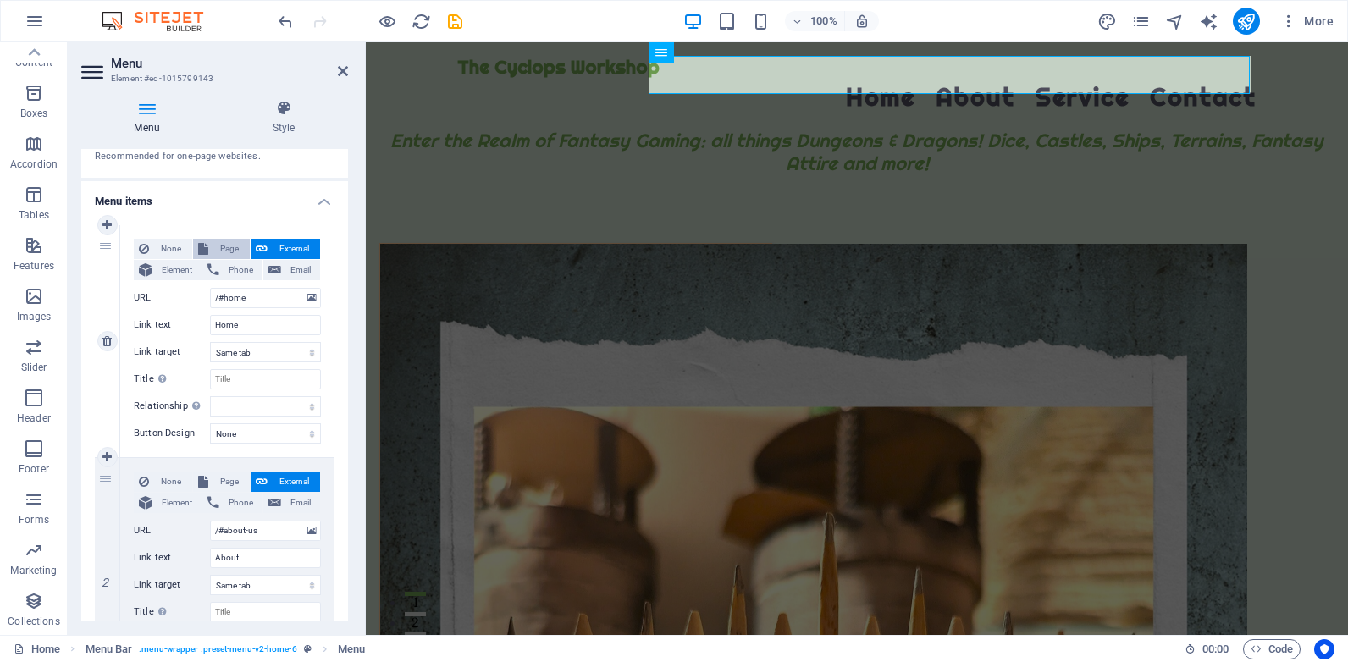
click at [220, 243] on span "Page" at bounding box center [228, 249] width 31 height 20
select select
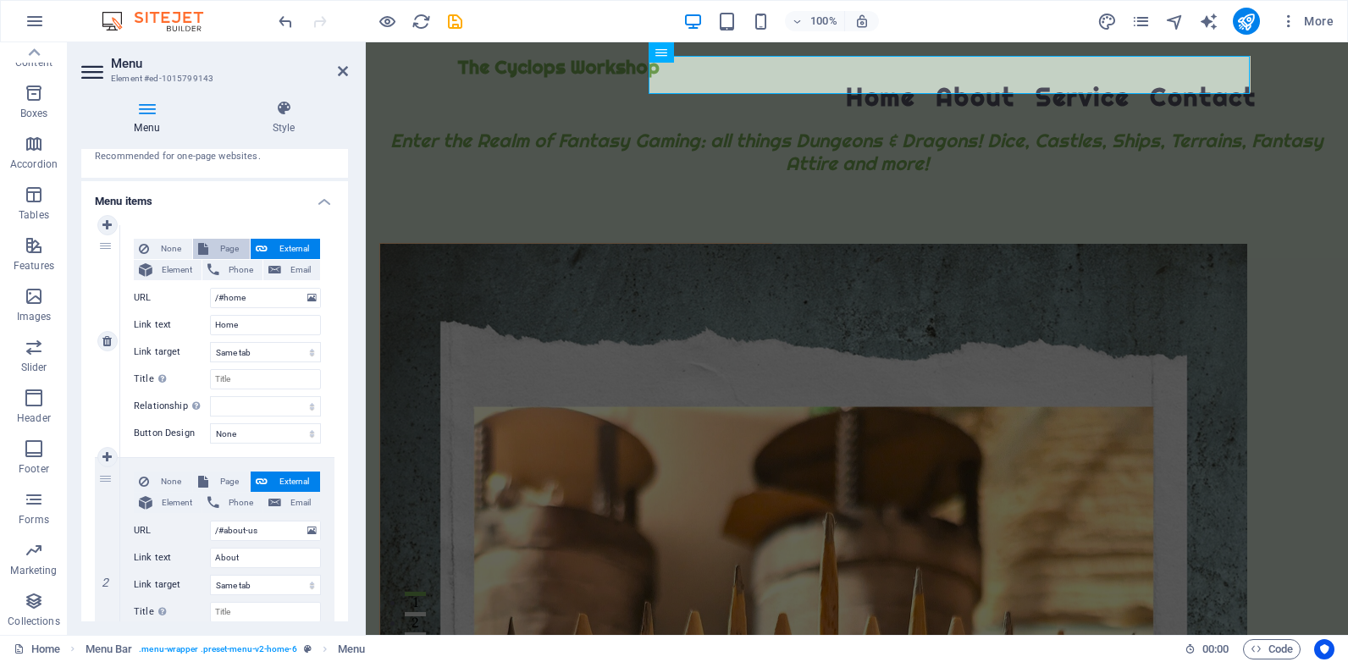
select select
click at [236, 296] on select "Home Subpage Legal Notice Privacy" at bounding box center [265, 298] width 111 height 20
select select "0"
click at [210, 288] on select "Home Subpage Legal Notice Privacy" at bounding box center [265, 298] width 111 height 20
select select
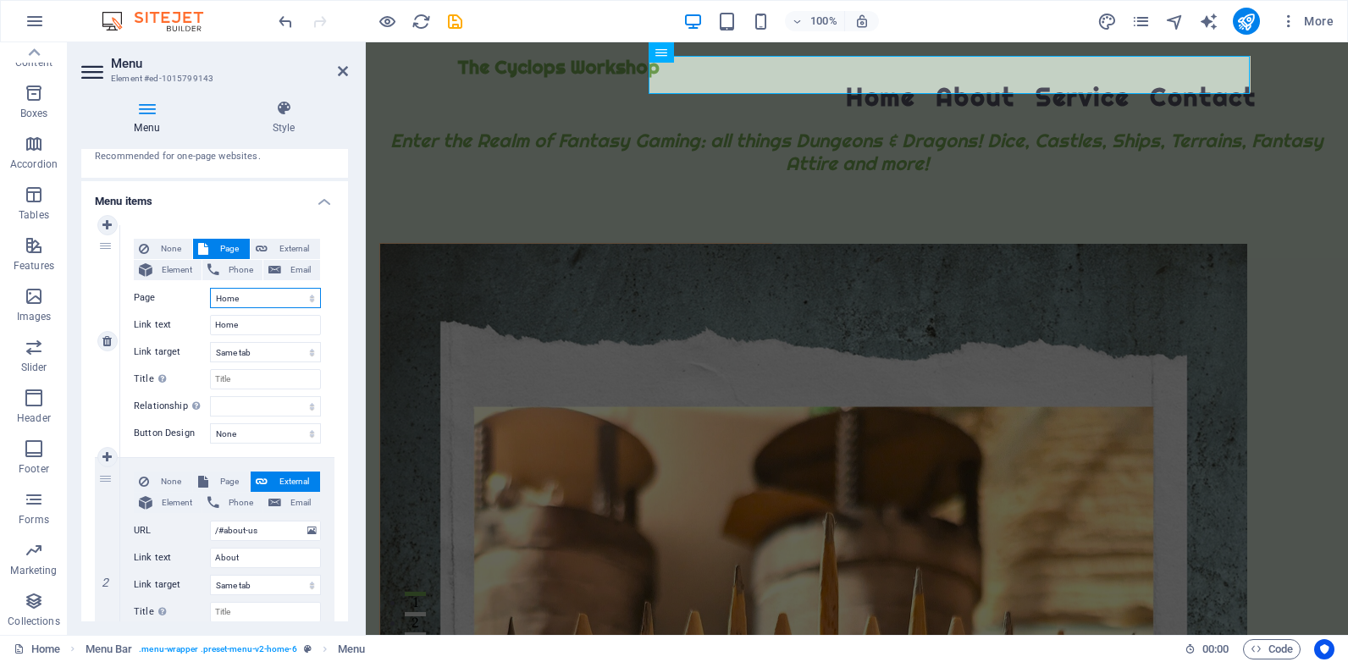
select select
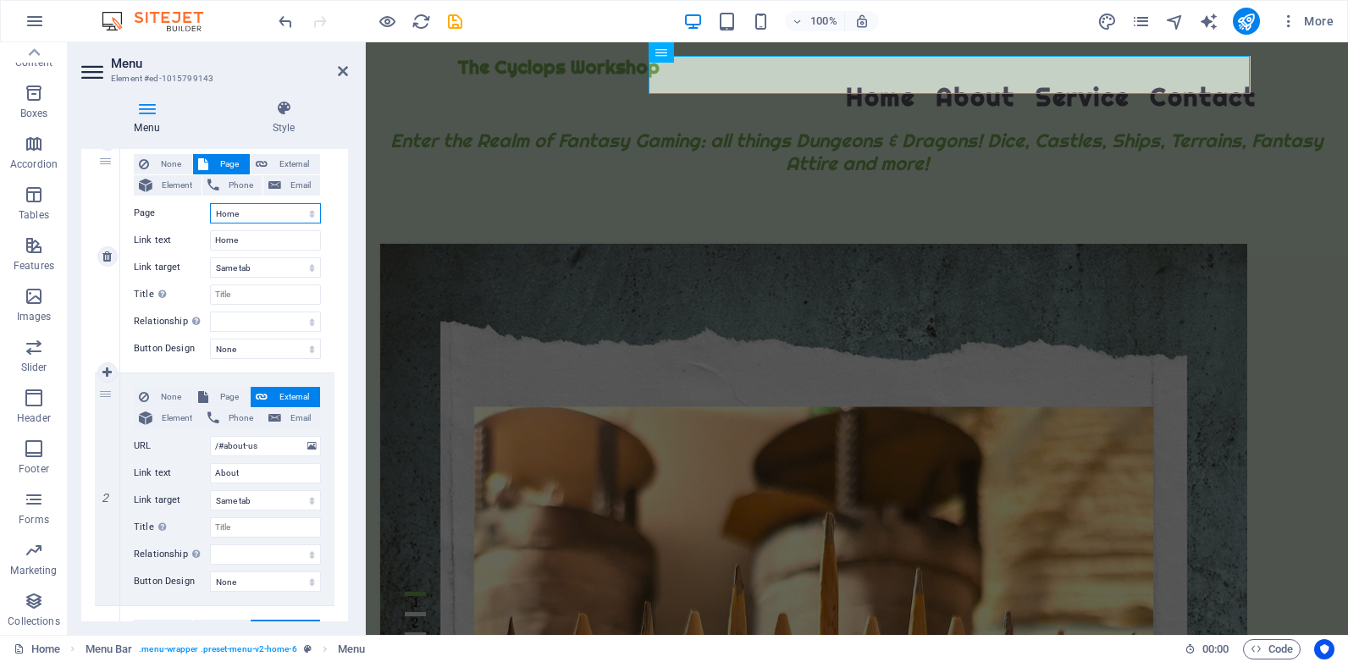
scroll to position [254, 0]
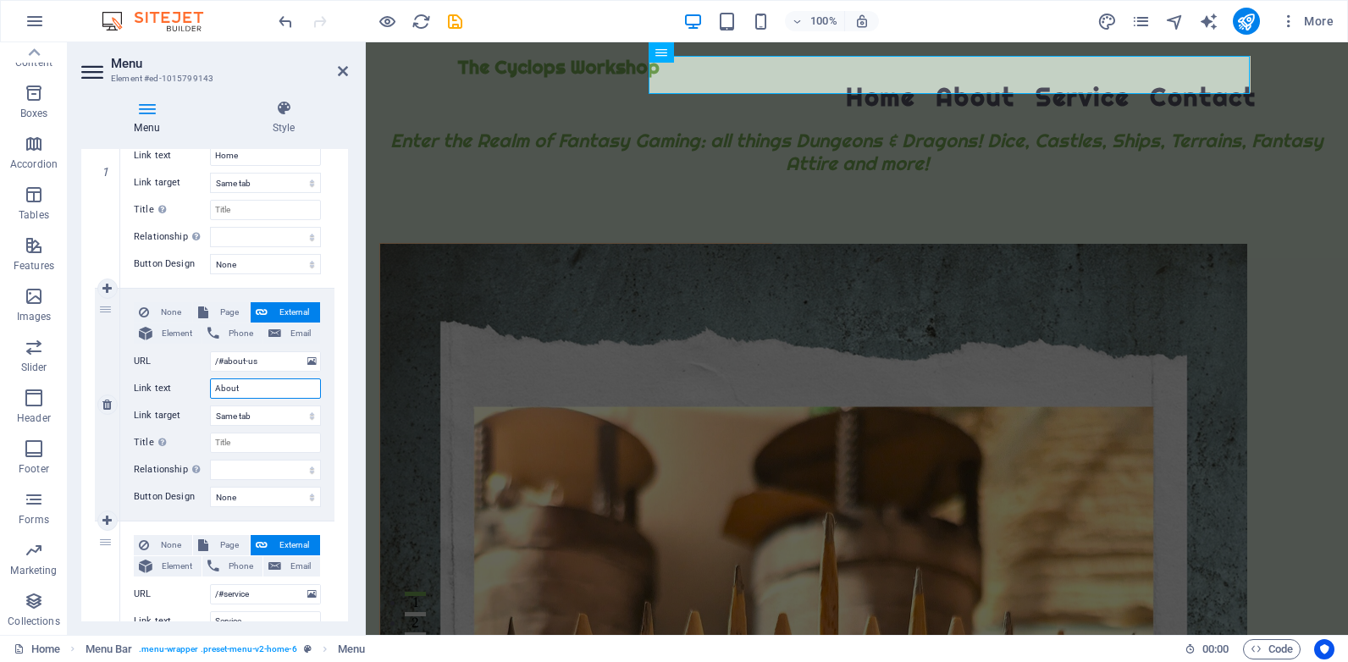
click at [266, 388] on input "About" at bounding box center [265, 389] width 111 height 20
click at [265, 416] on select "New tab Same tab Overlay" at bounding box center [265, 416] width 111 height 20
select select "blank"
click at [210, 406] on select "New tab Same tab Overlay" at bounding box center [265, 416] width 111 height 20
select select
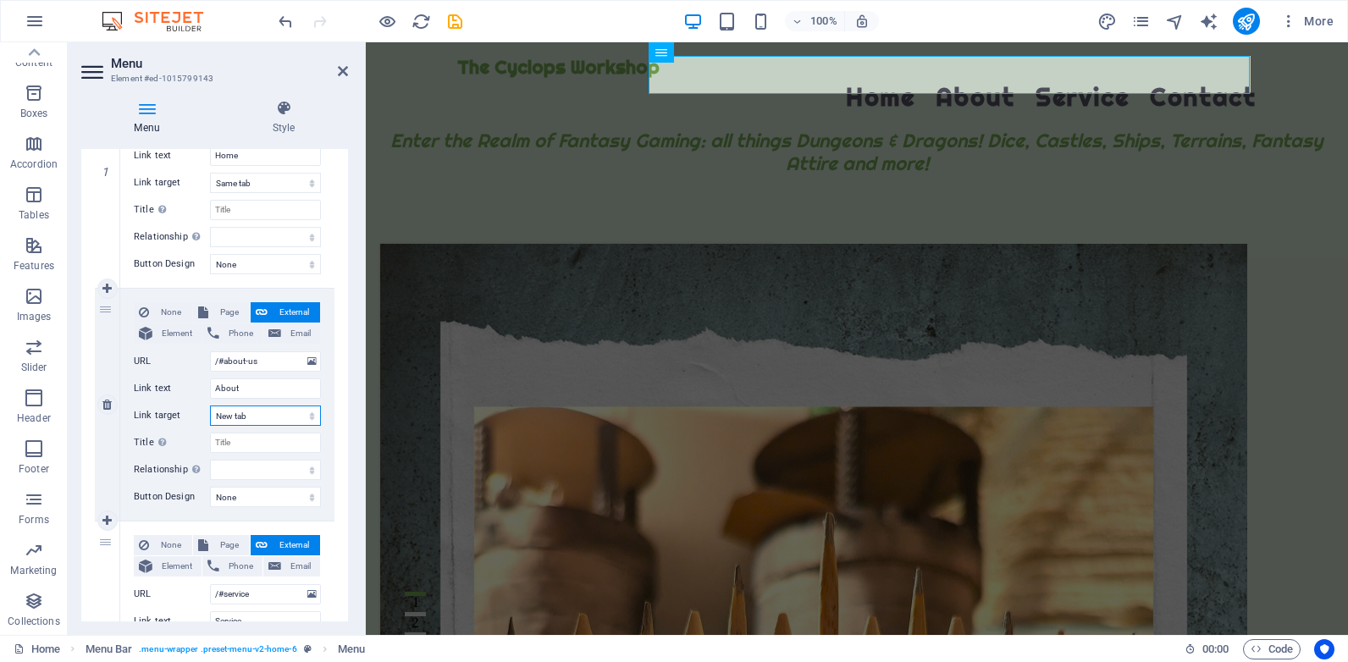
select select
click at [263, 445] on input "Title Additional link description, should not be the same as the link text. The…" at bounding box center [265, 443] width 111 height 20
click at [220, 307] on span "Page" at bounding box center [228, 312] width 31 height 20
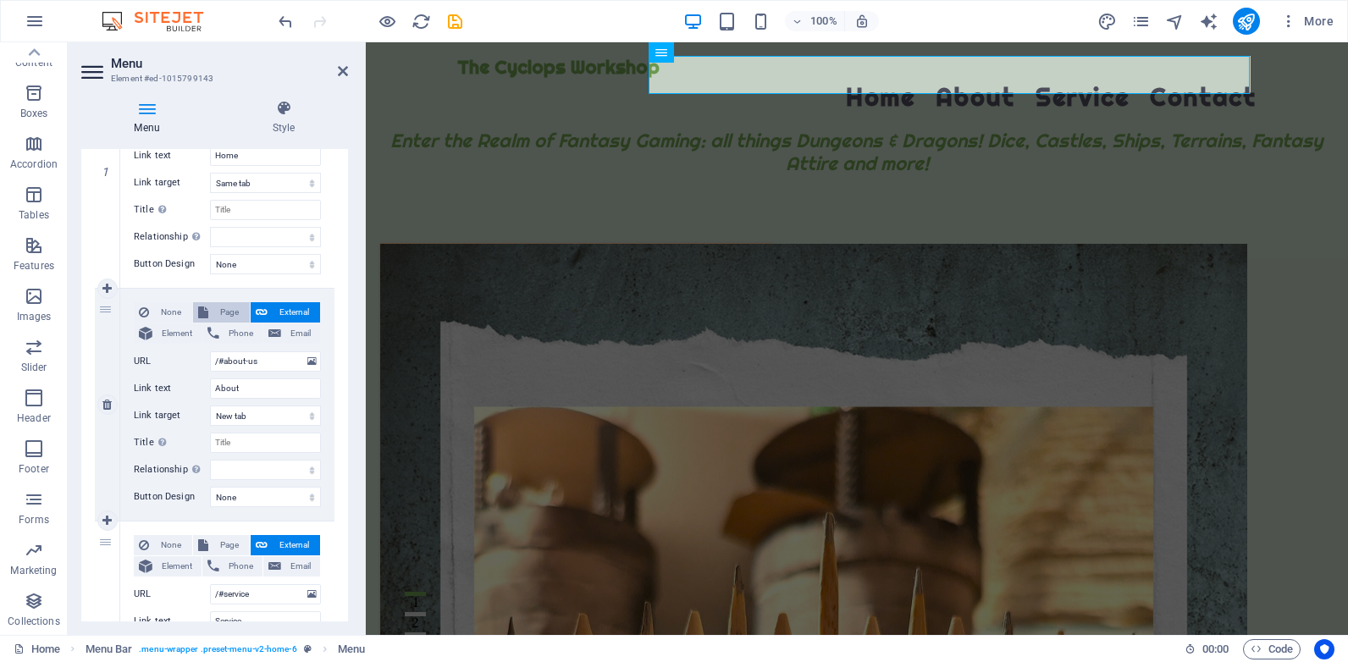
select select
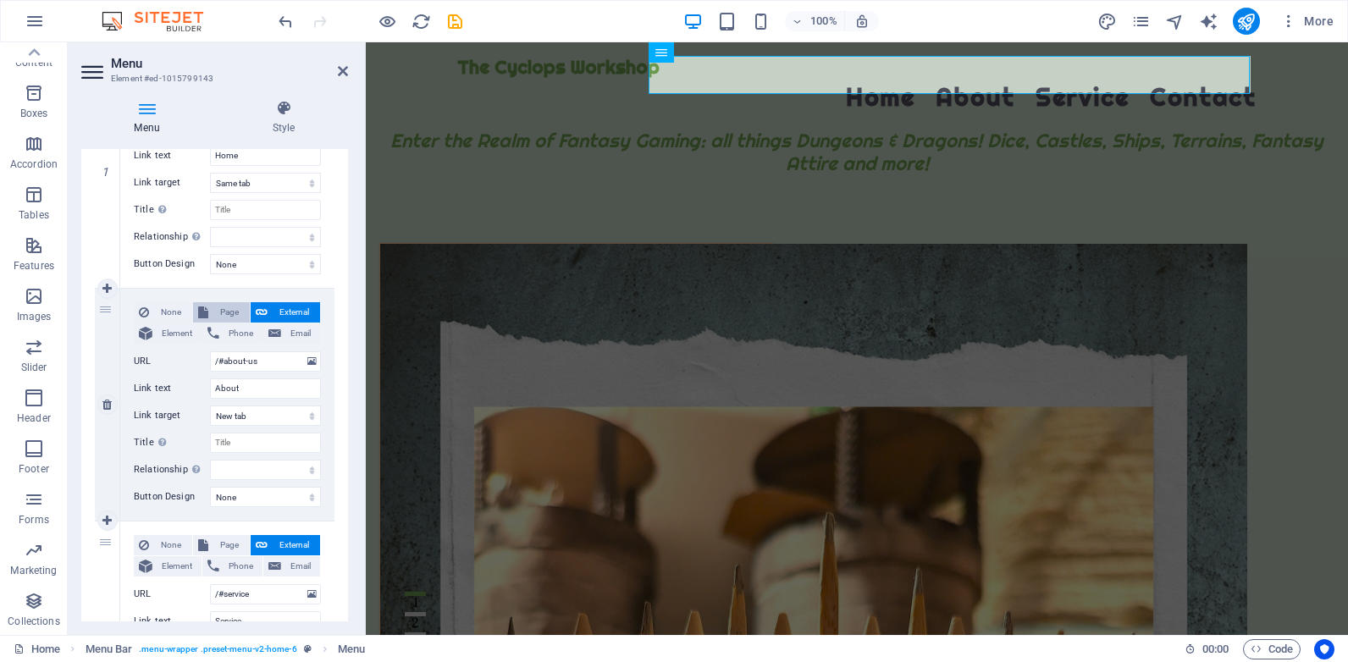
select select
click at [256, 360] on select "Home Subpage Legal Notice Privacy" at bounding box center [265, 361] width 111 height 20
select select "1"
click at [210, 351] on select "Home Subpage Legal Notice Privacy" at bounding box center [265, 361] width 111 height 20
select select
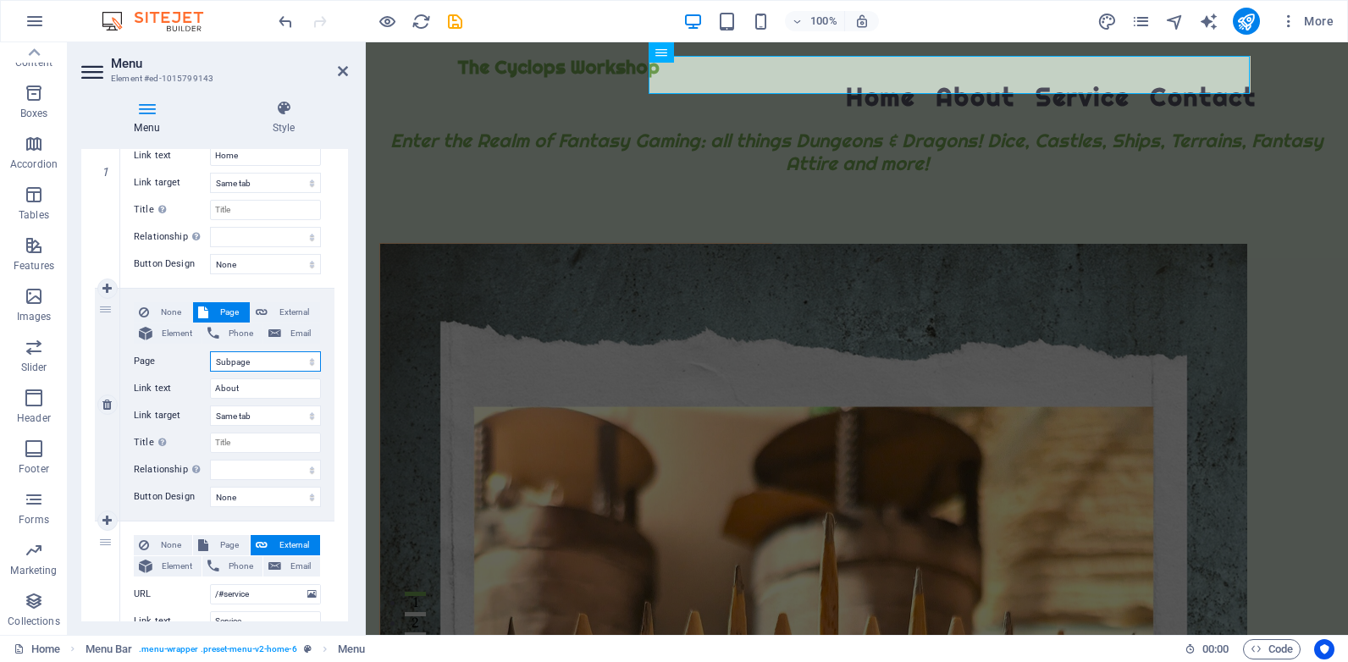
select select
drag, startPoint x: 279, startPoint y: 384, endPoint x: 200, endPoint y: 390, distance: 79.8
click at [201, 390] on div "Link text About" at bounding box center [227, 389] width 187 height 20
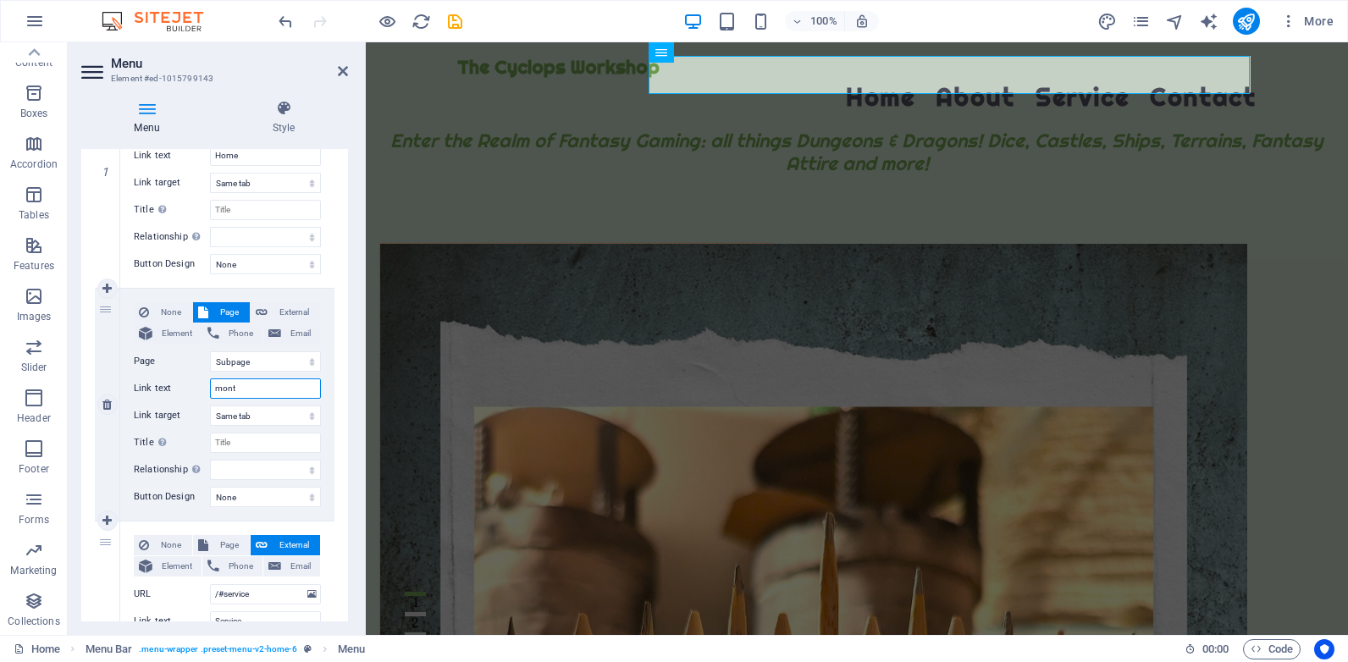
type input "monty"
select select
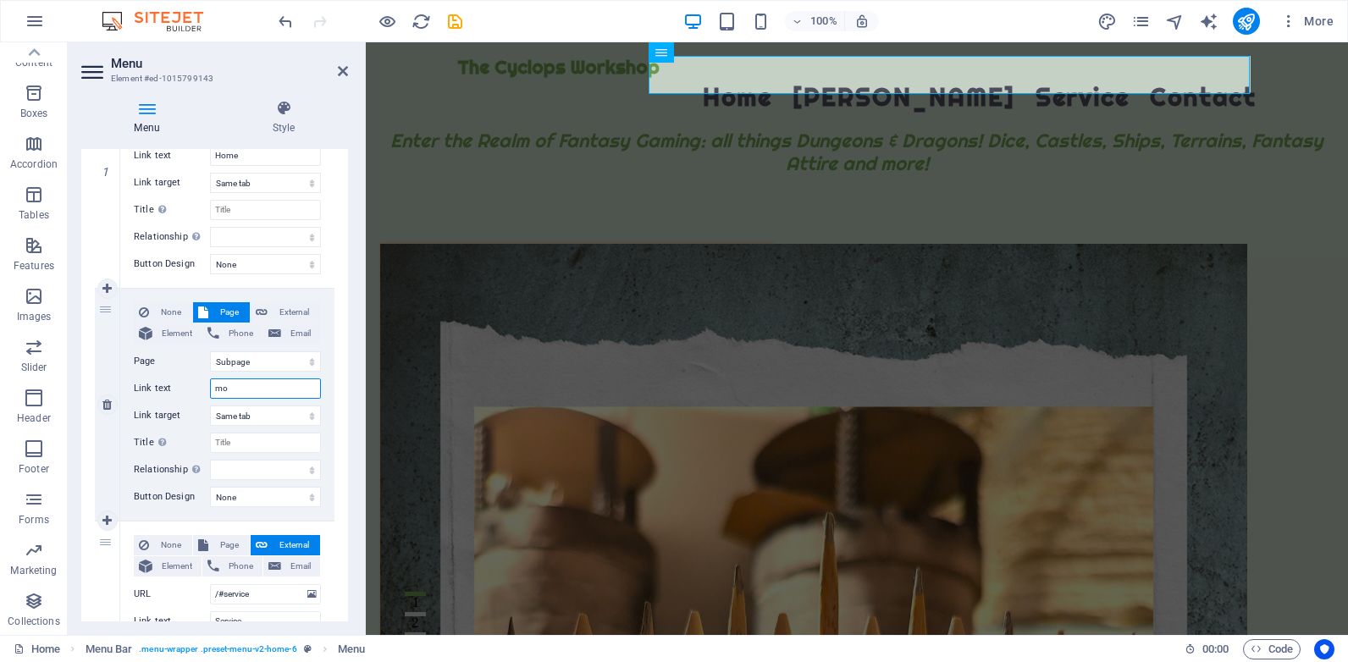
type input "m"
select select
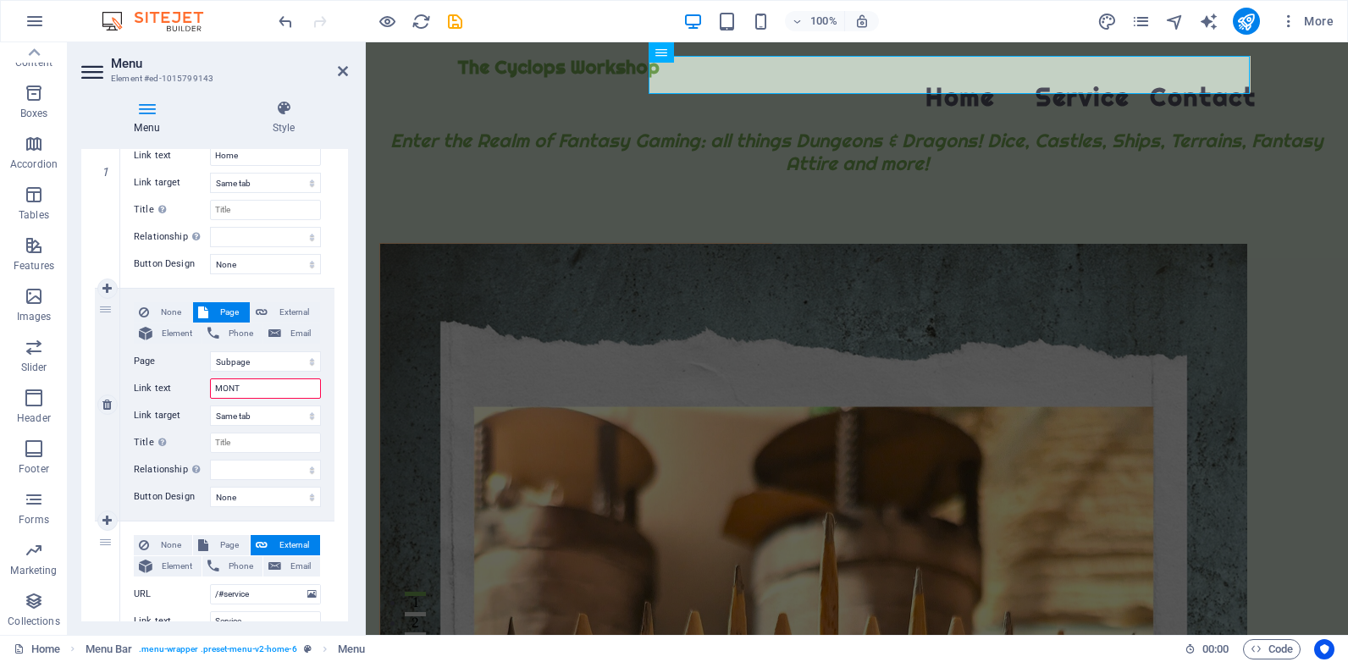
type input "MONTY"
select select
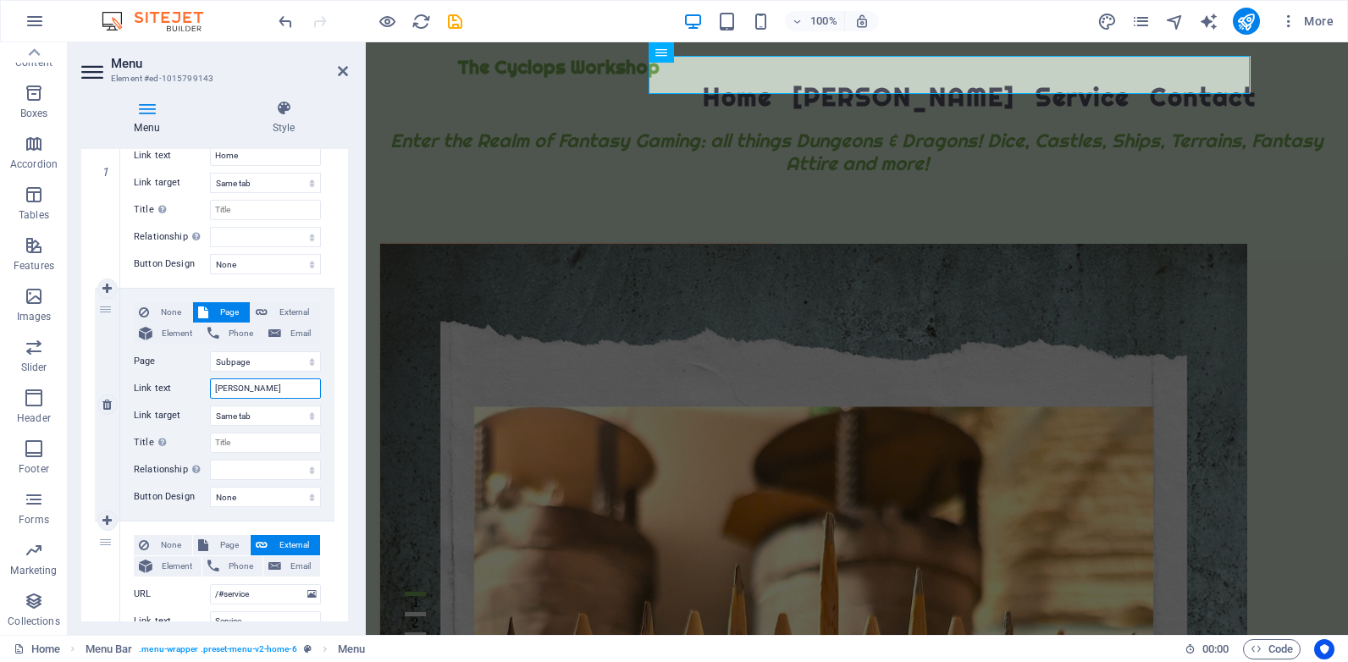
type input "MONTY'"
select select
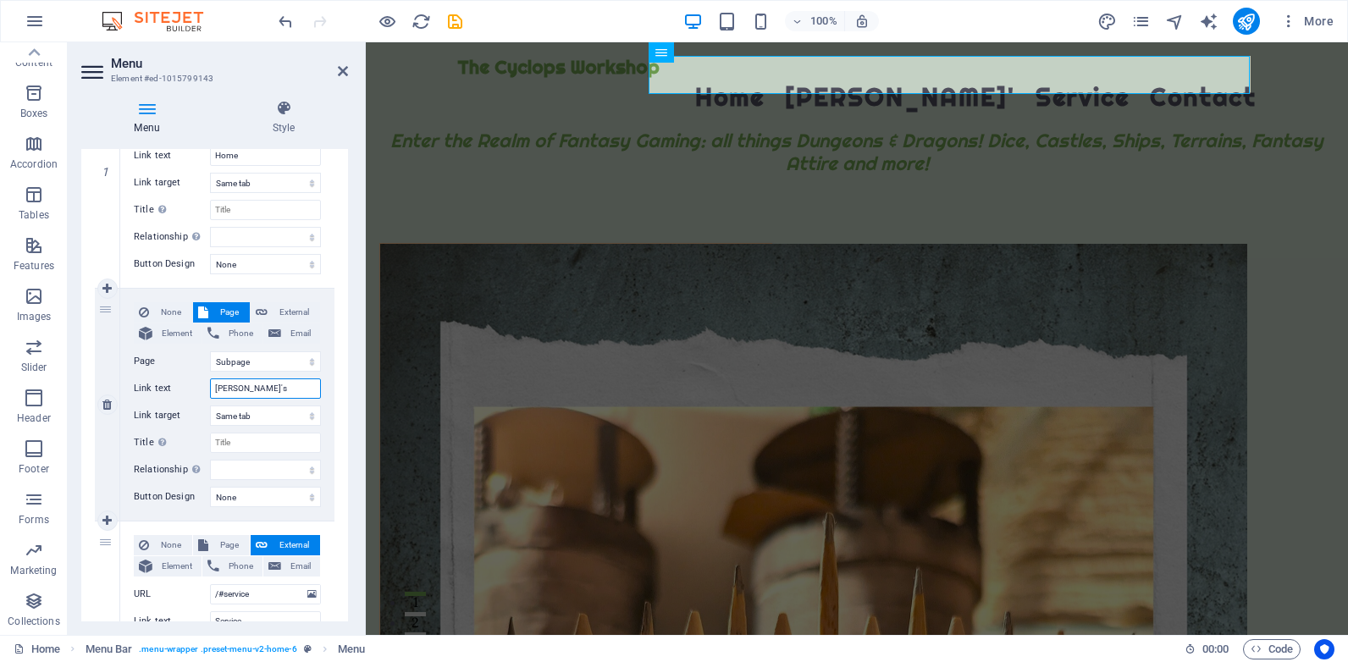
type input "MONTY's"
select select
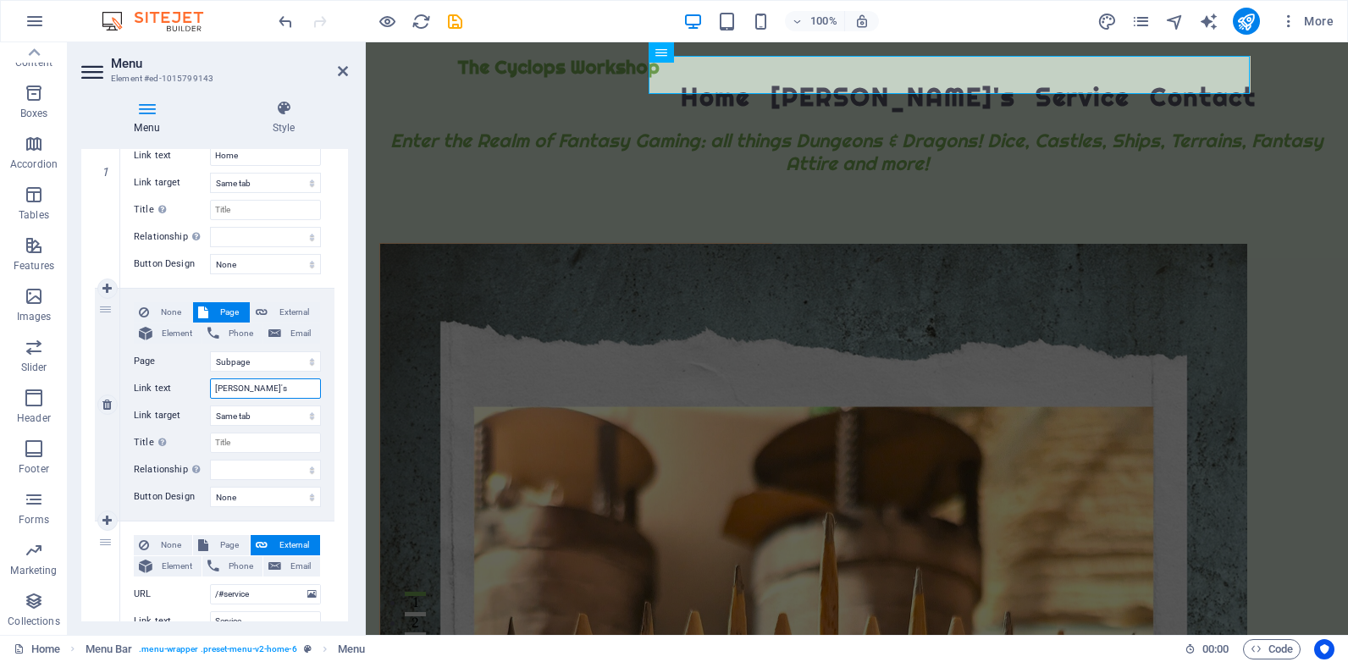
type input "MONTY's K"
select select
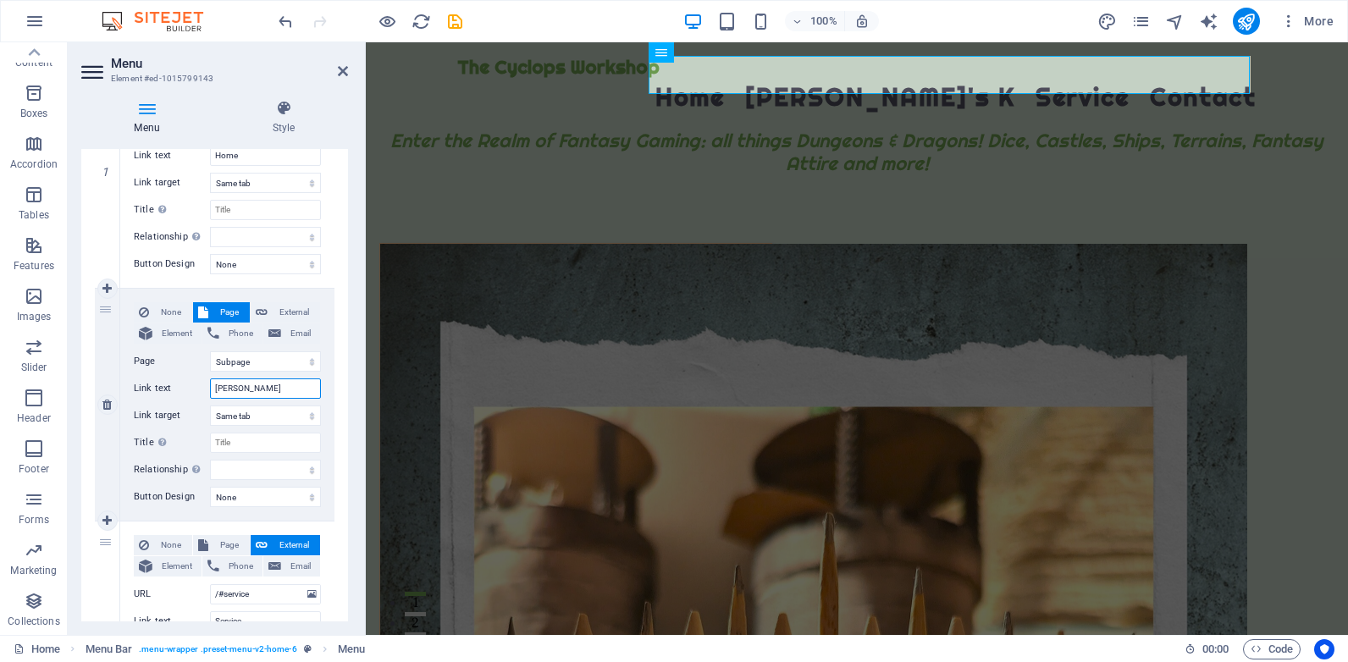
type input "MONTY's KRE"
select select
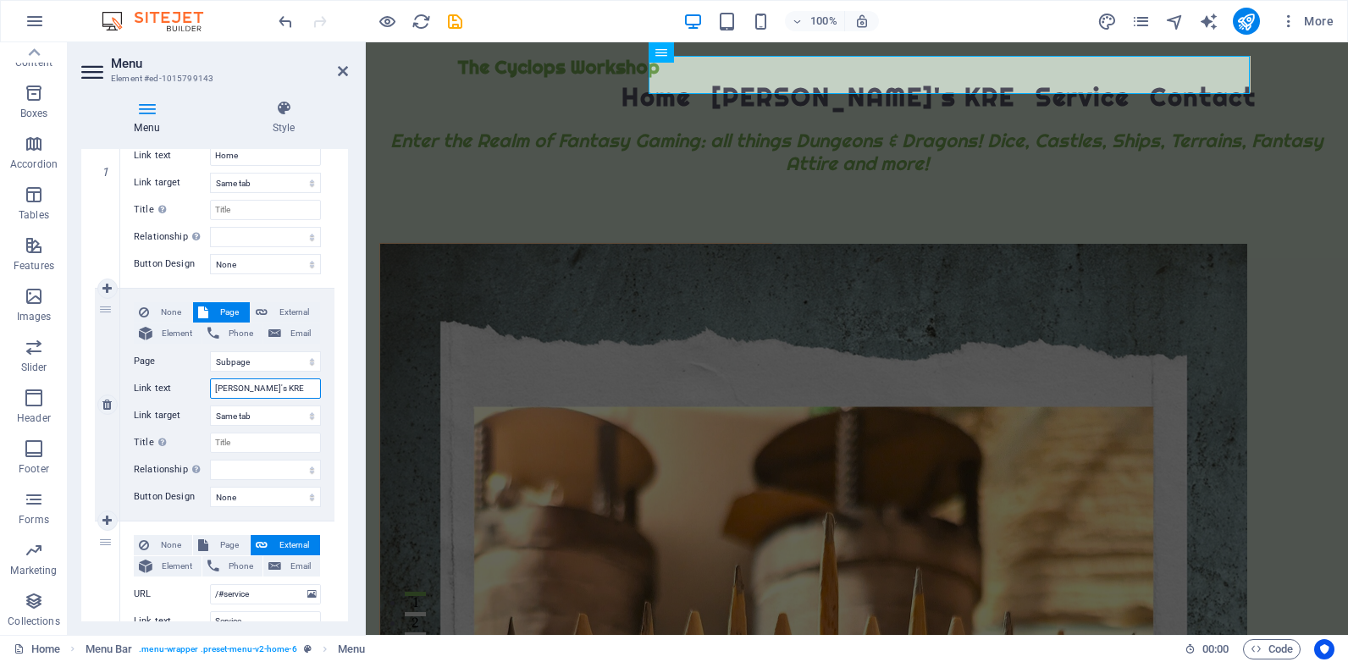
type input "MONTY's KREW"
select select
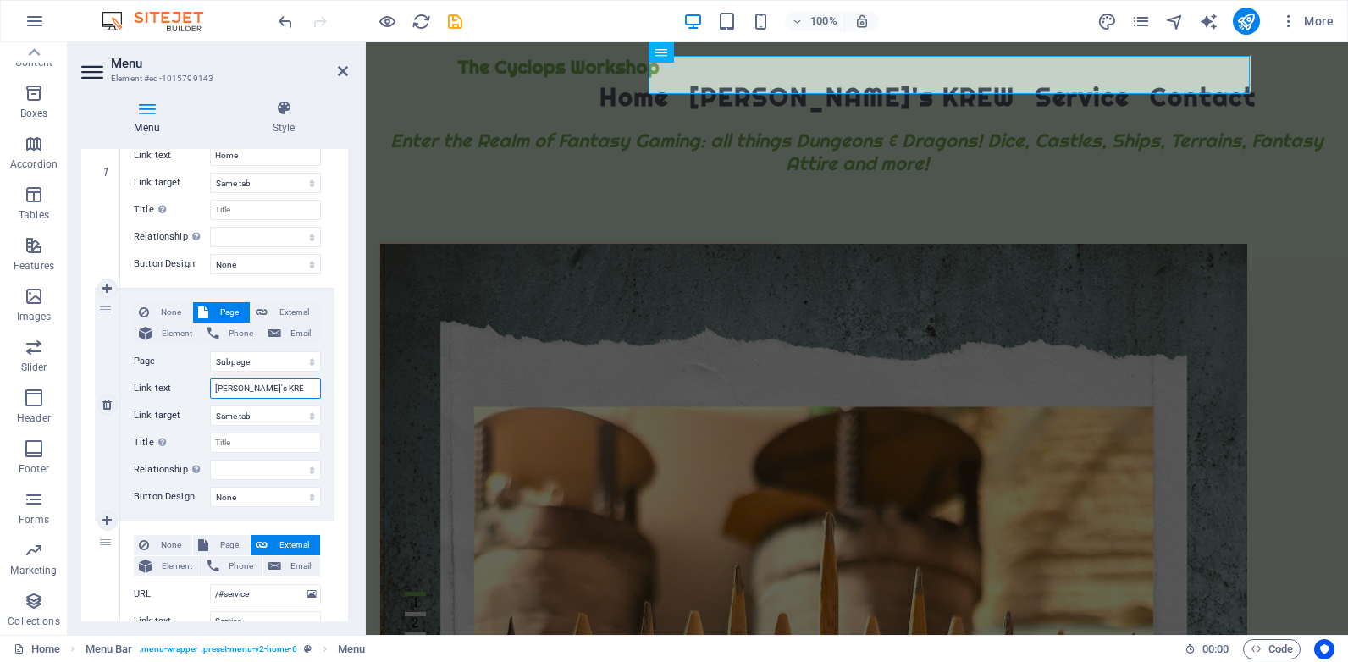
type input "MONTY's KR"
select select
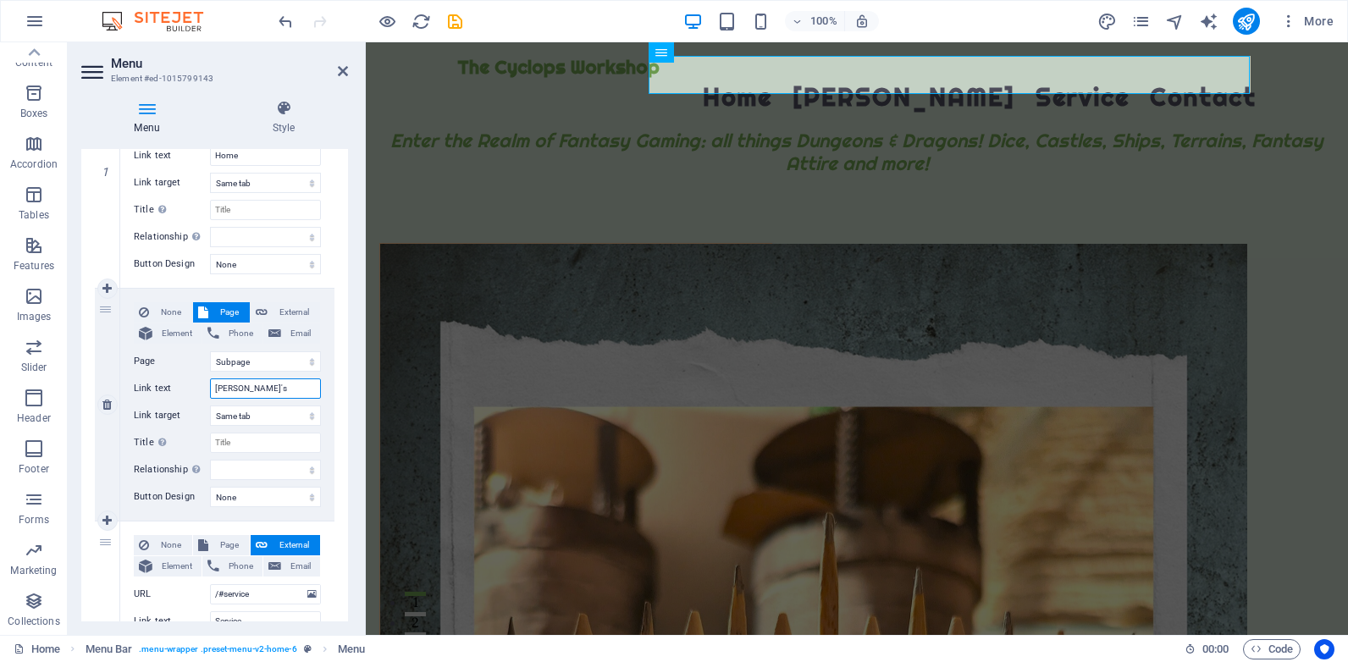
type input "MONTY'"
select select
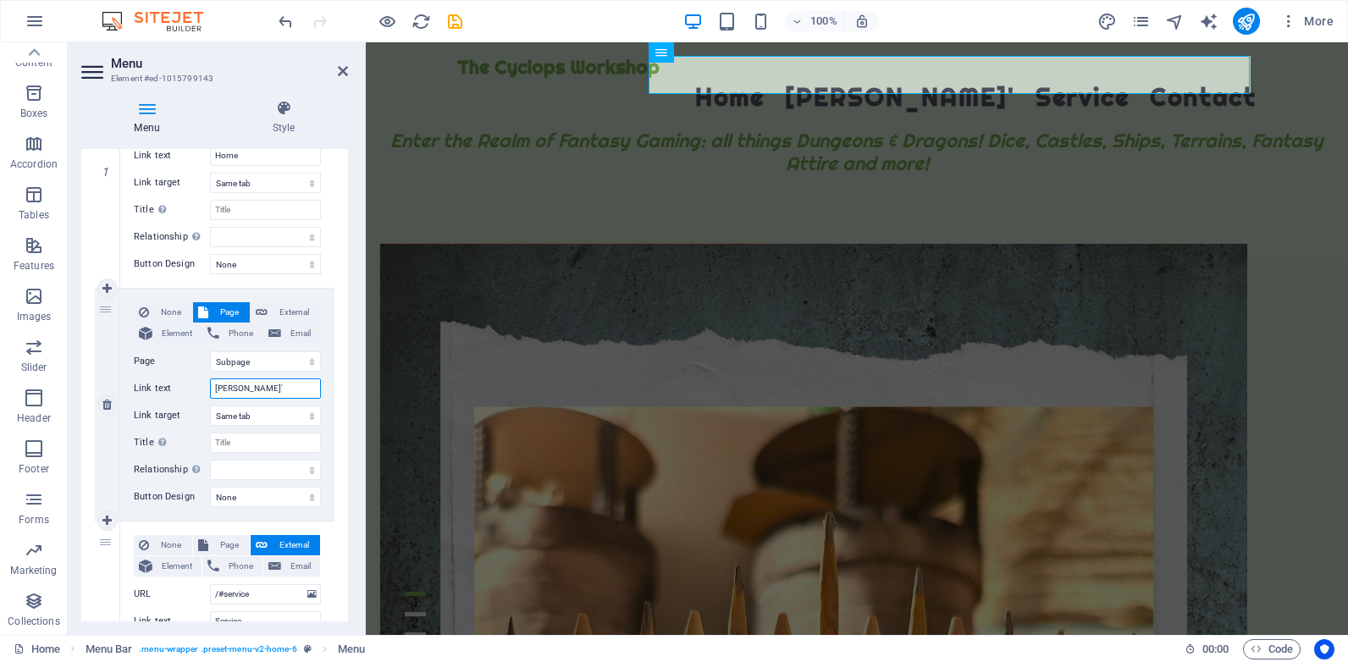
type input "MONTY"
select select
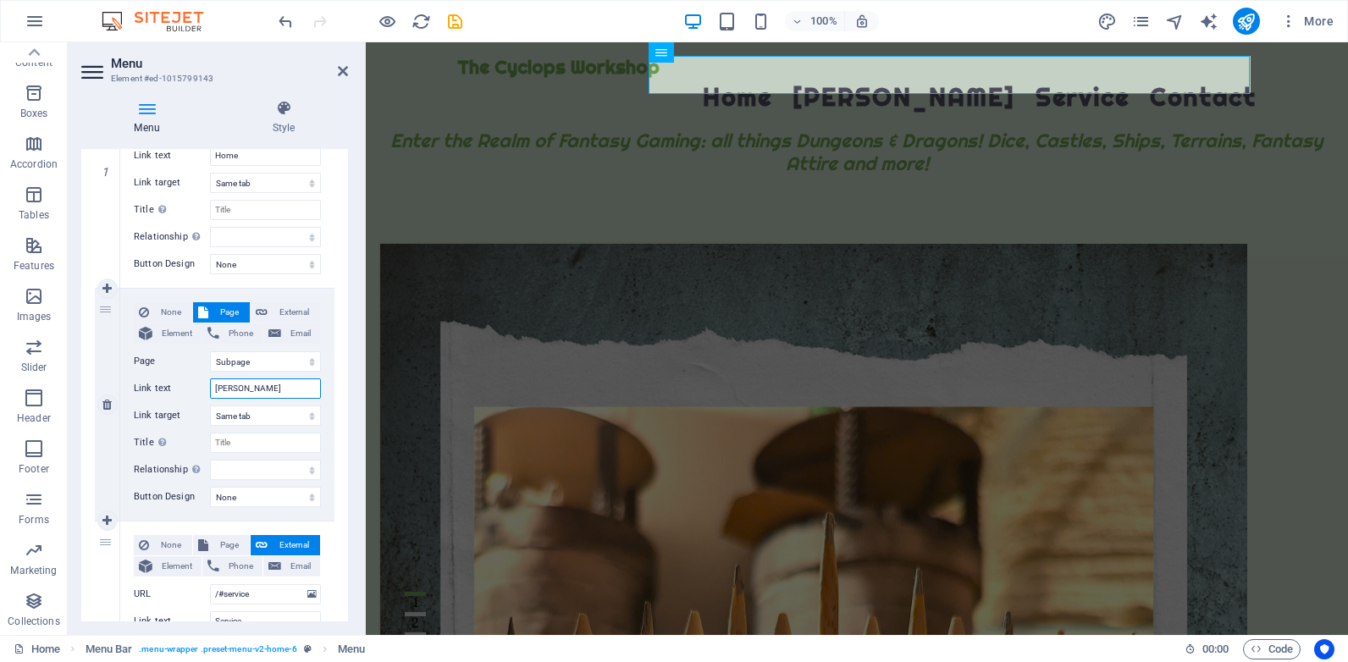
type input "MONT"
select select
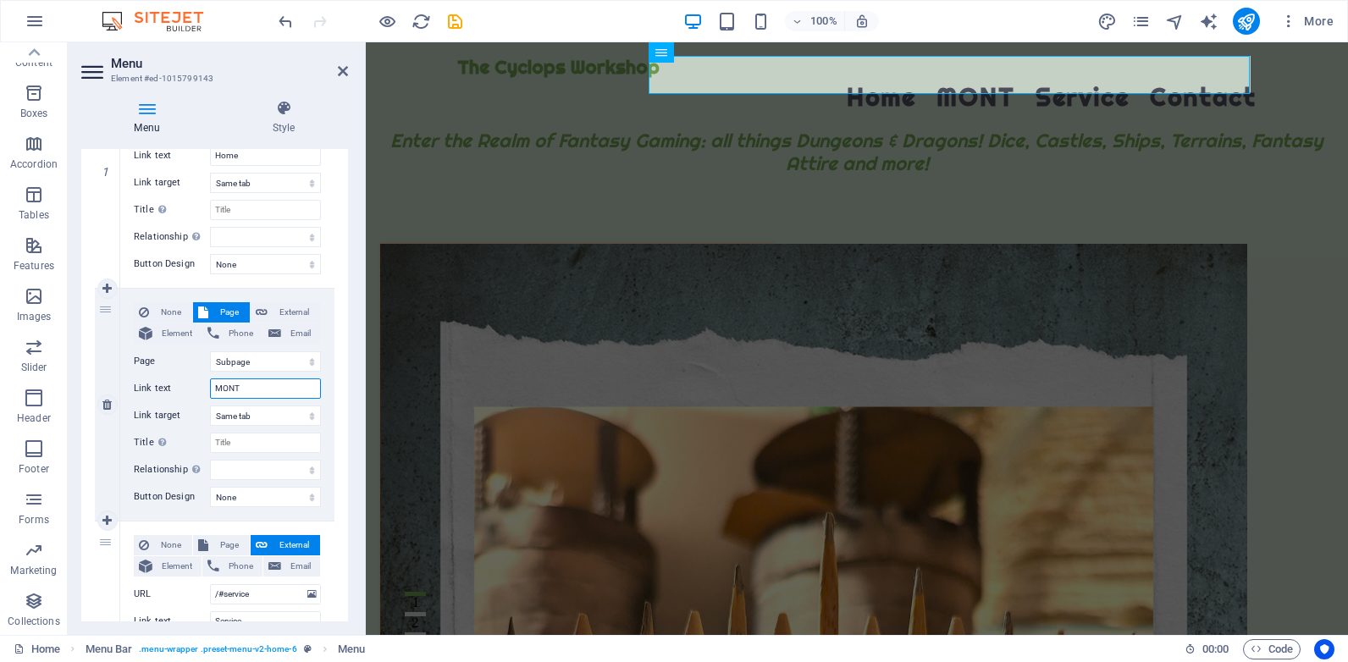
type input "MON"
select select
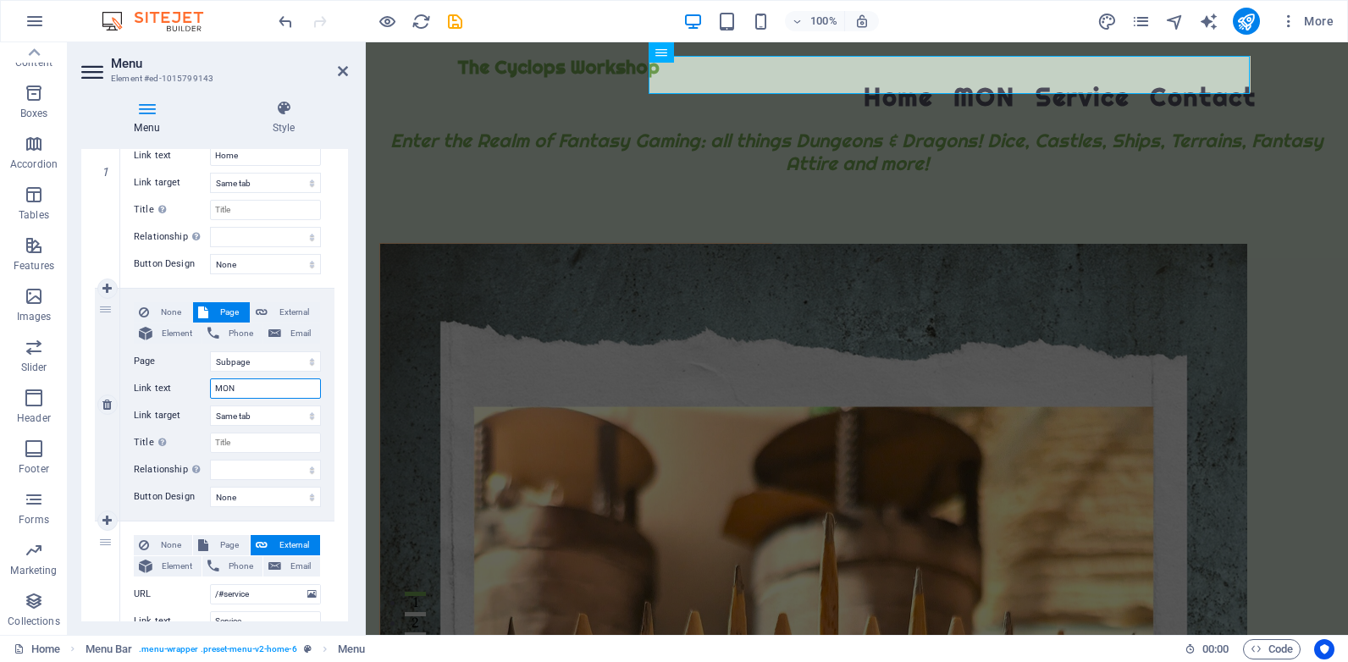
type input "MO"
select select
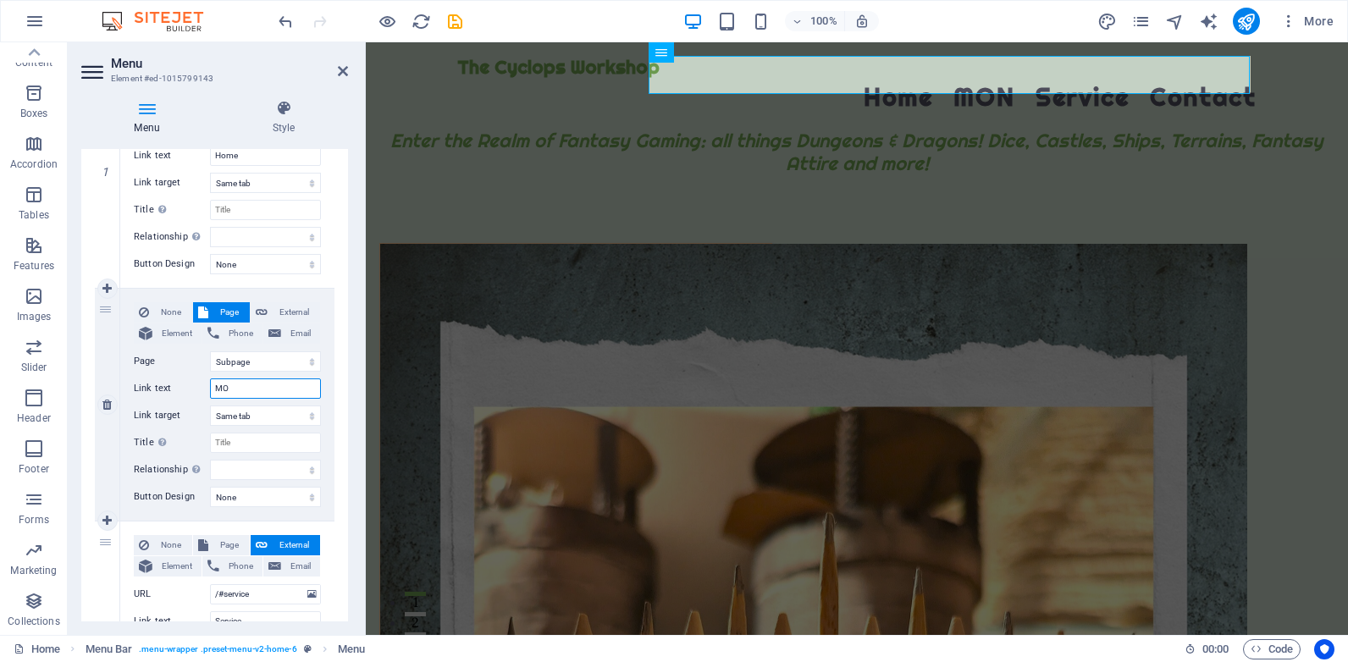
type input "M"
select select
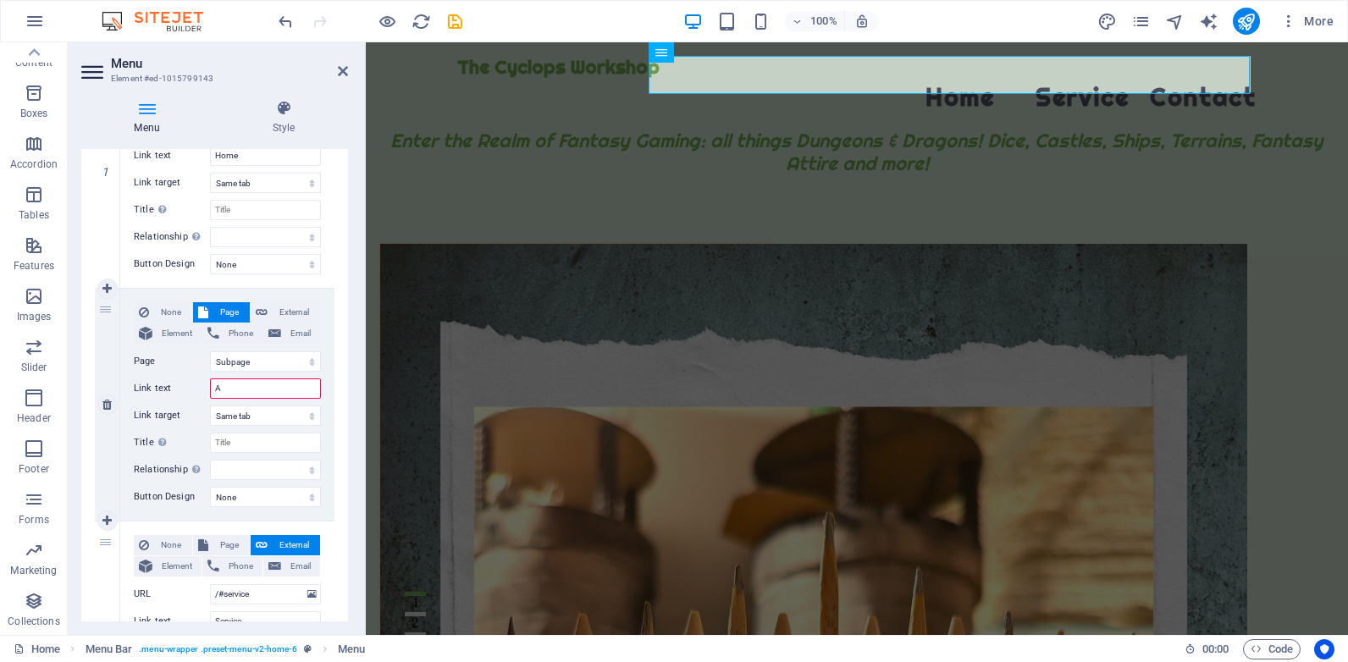
type input "AB"
select select
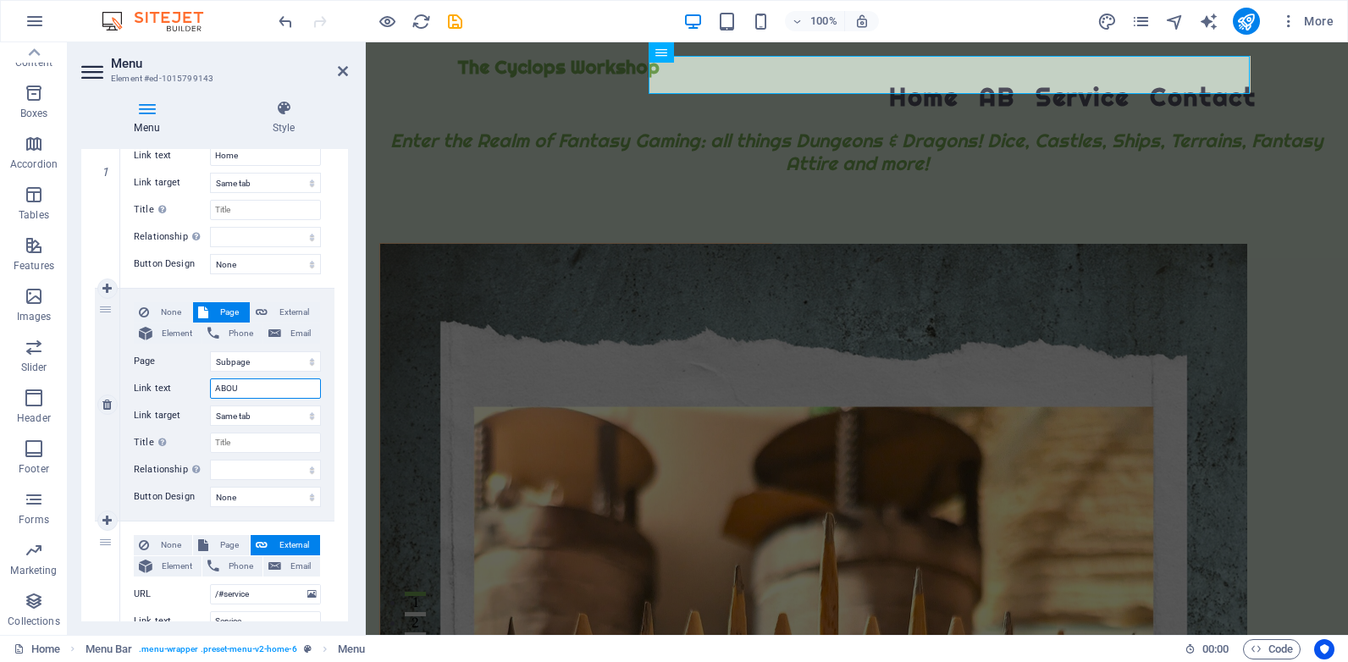
type input "ABOUT"
select select
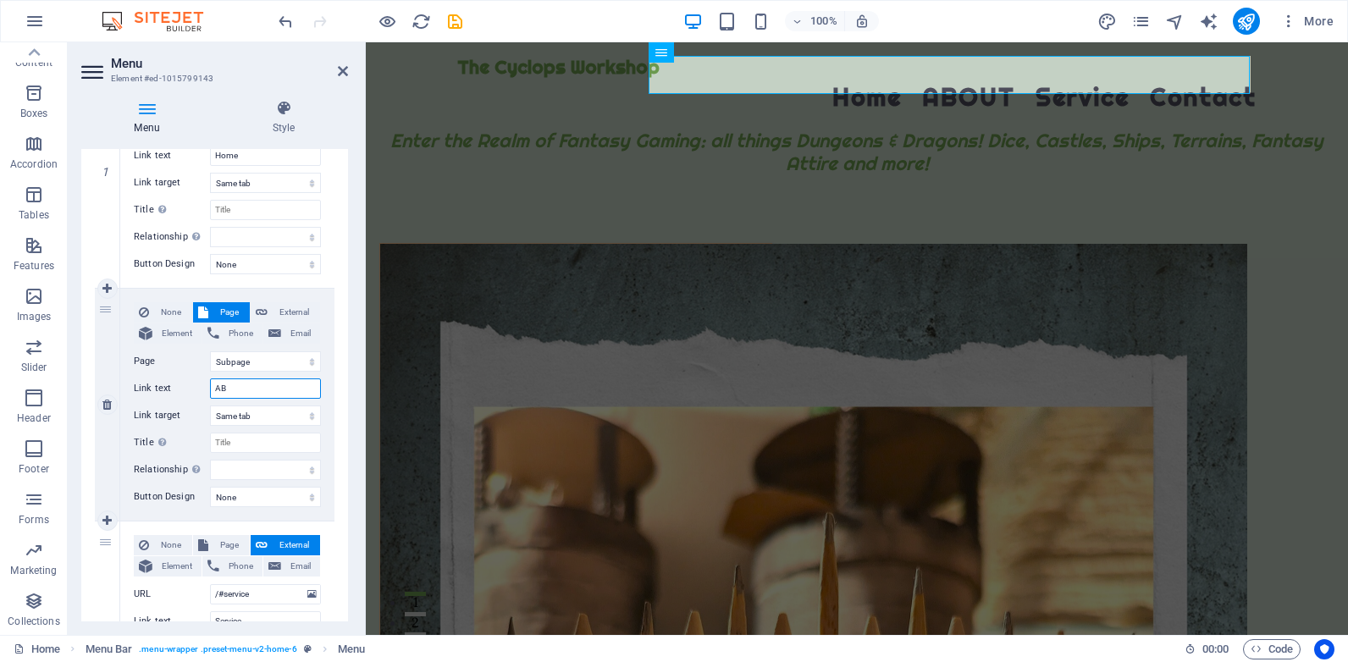
type input "A"
select select
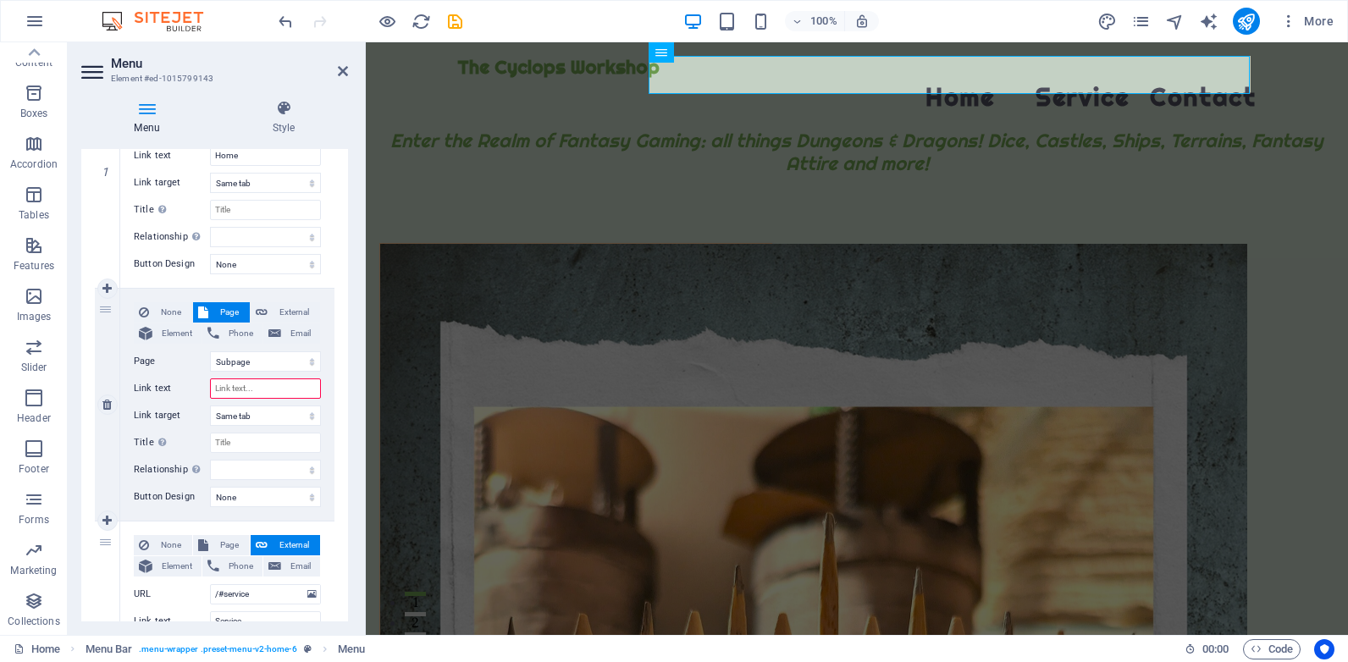
type input "A"
select select
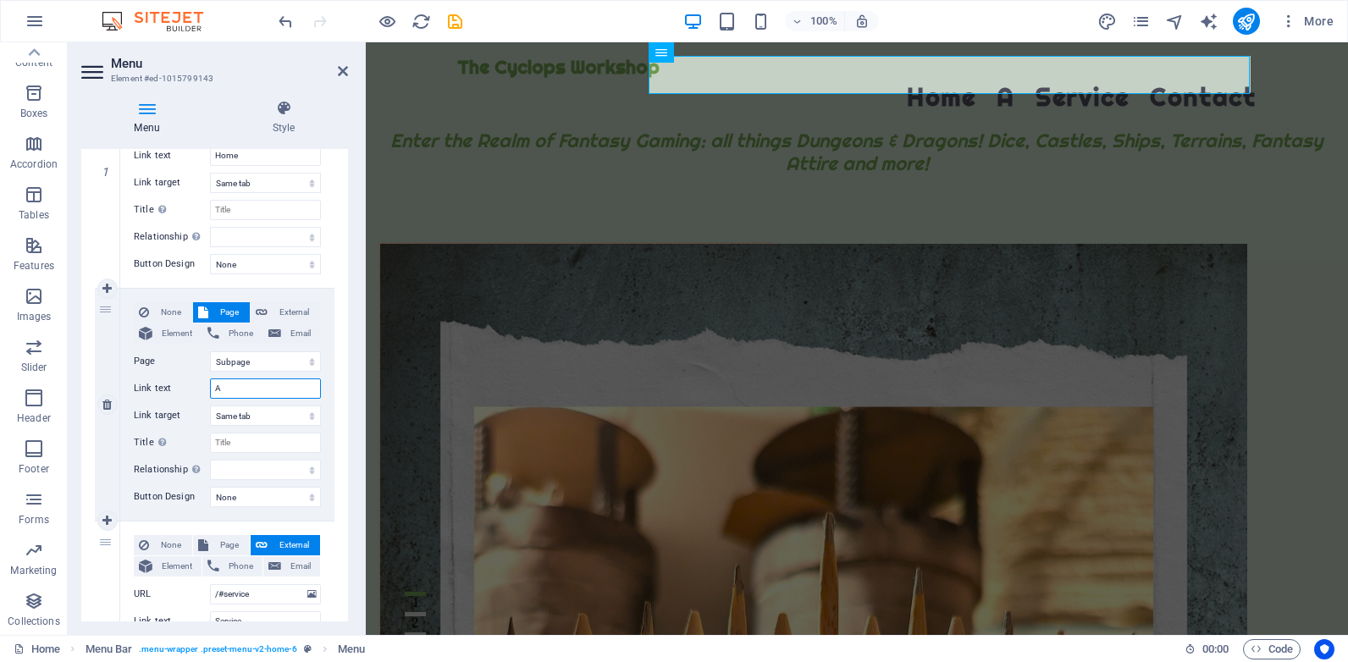
type input "Ab"
select select
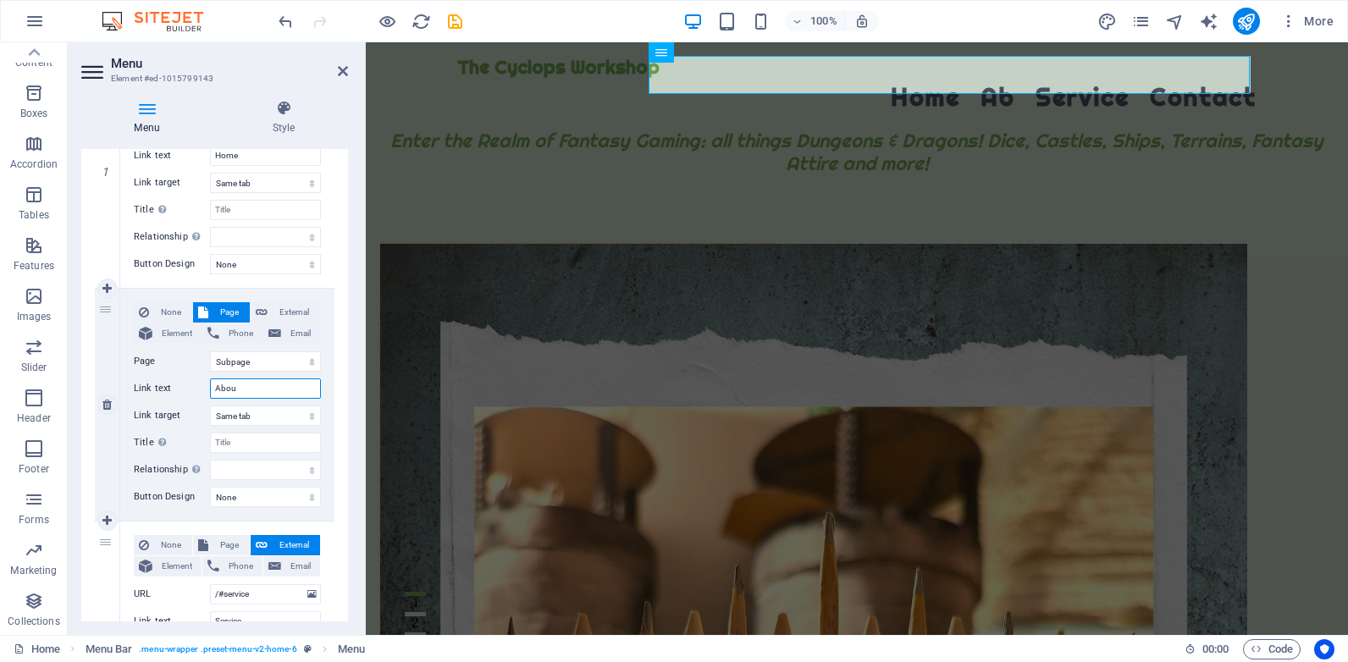
type input "About"
select select
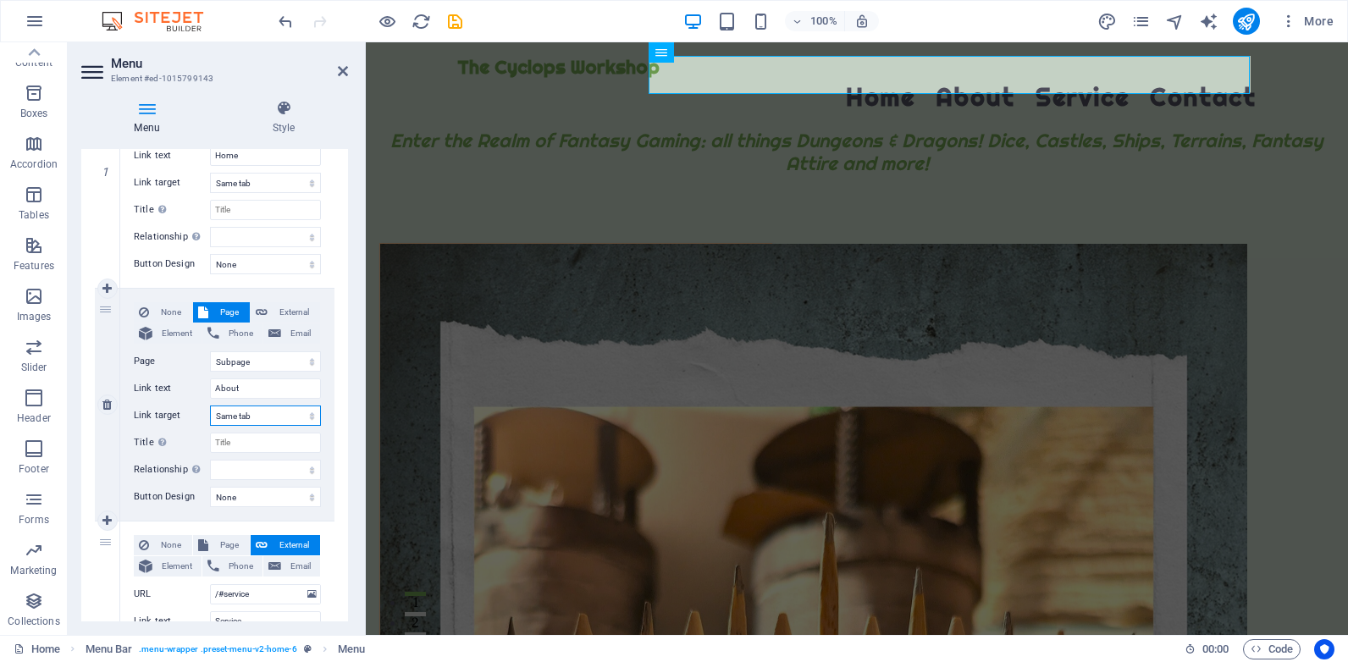
click at [254, 414] on select "New tab Same tab Overlay" at bounding box center [265, 416] width 111 height 20
select select "blank"
click at [210, 406] on select "New tab Same tab Overlay" at bounding box center [265, 416] width 111 height 20
select select
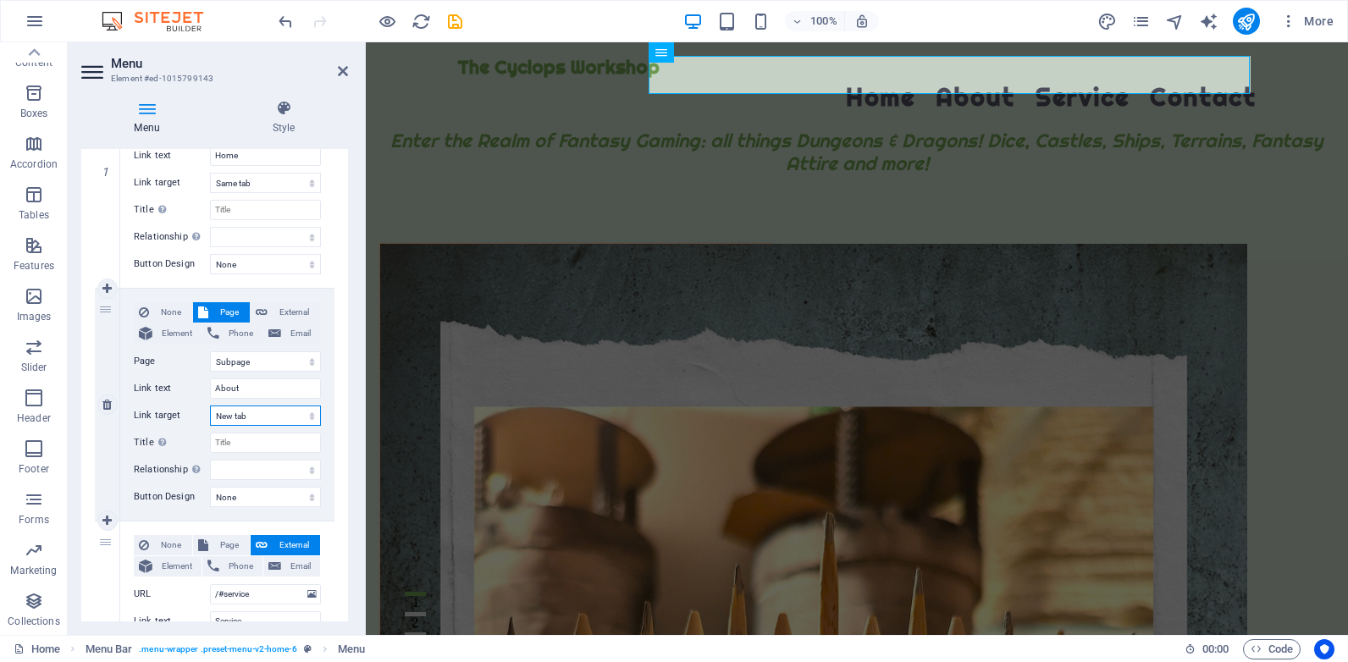
select select
click at [270, 468] on select "alternate author bookmark external help license next nofollow noreferrer noopen…" at bounding box center [265, 470] width 111 height 20
click at [266, 492] on select "None Default Primary Secondary" at bounding box center [265, 497] width 111 height 20
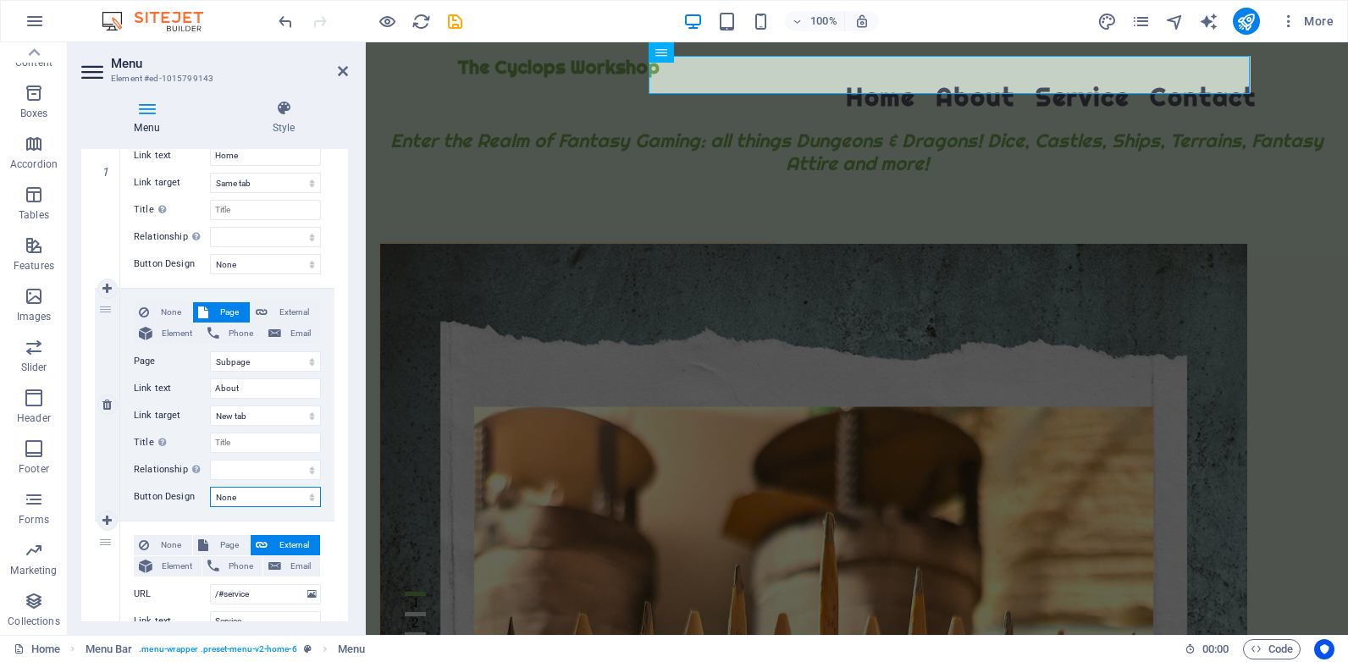
select select "default"
click at [210, 487] on select "None Default Primary Secondary" at bounding box center [265, 497] width 111 height 20
select select
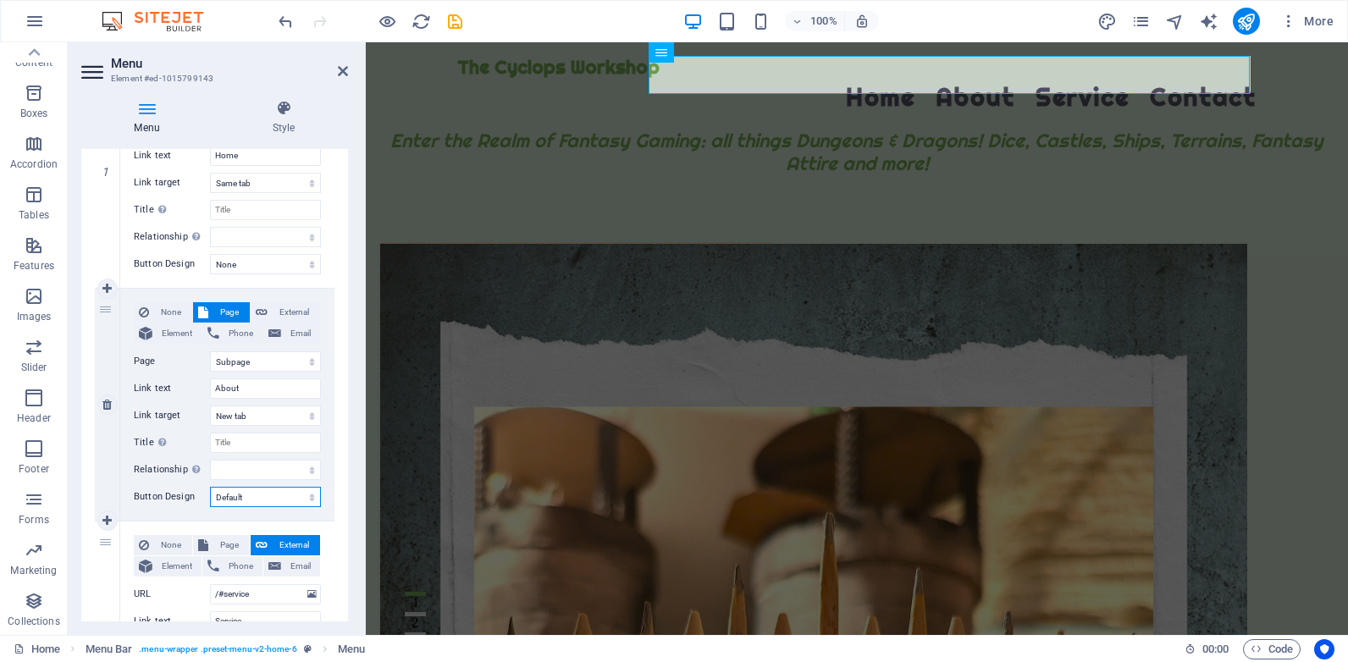
select select
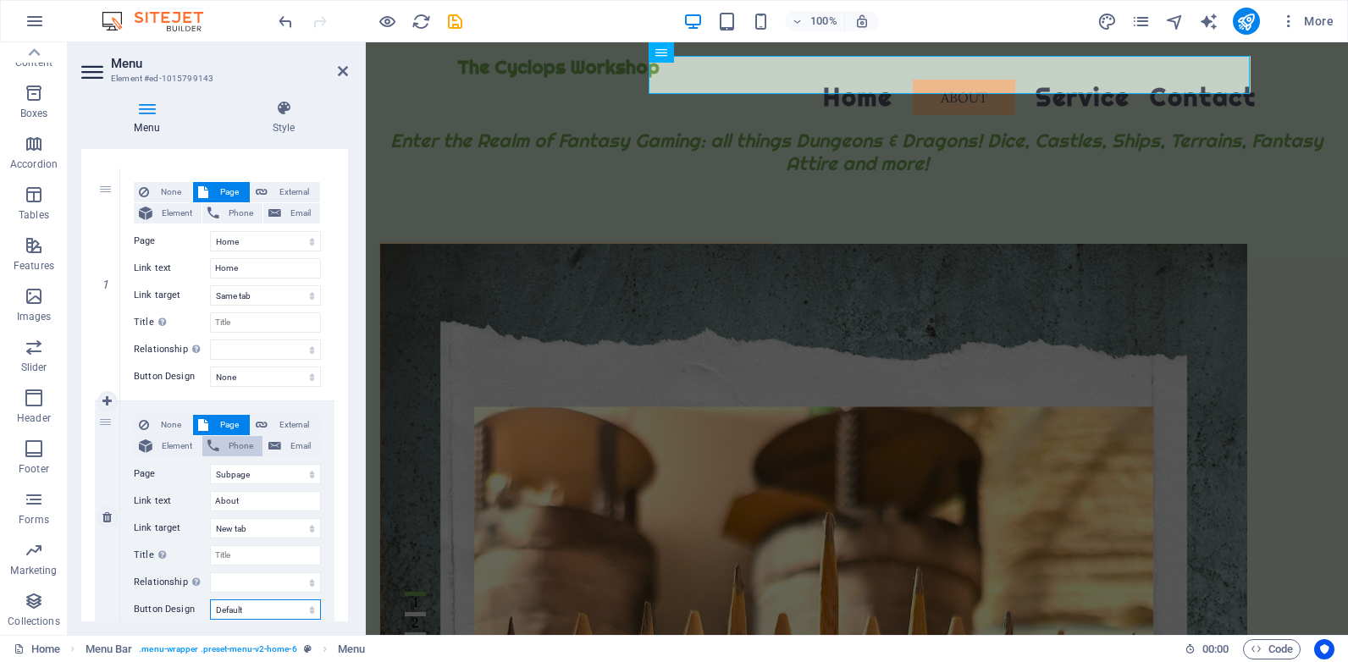
scroll to position [0, 0]
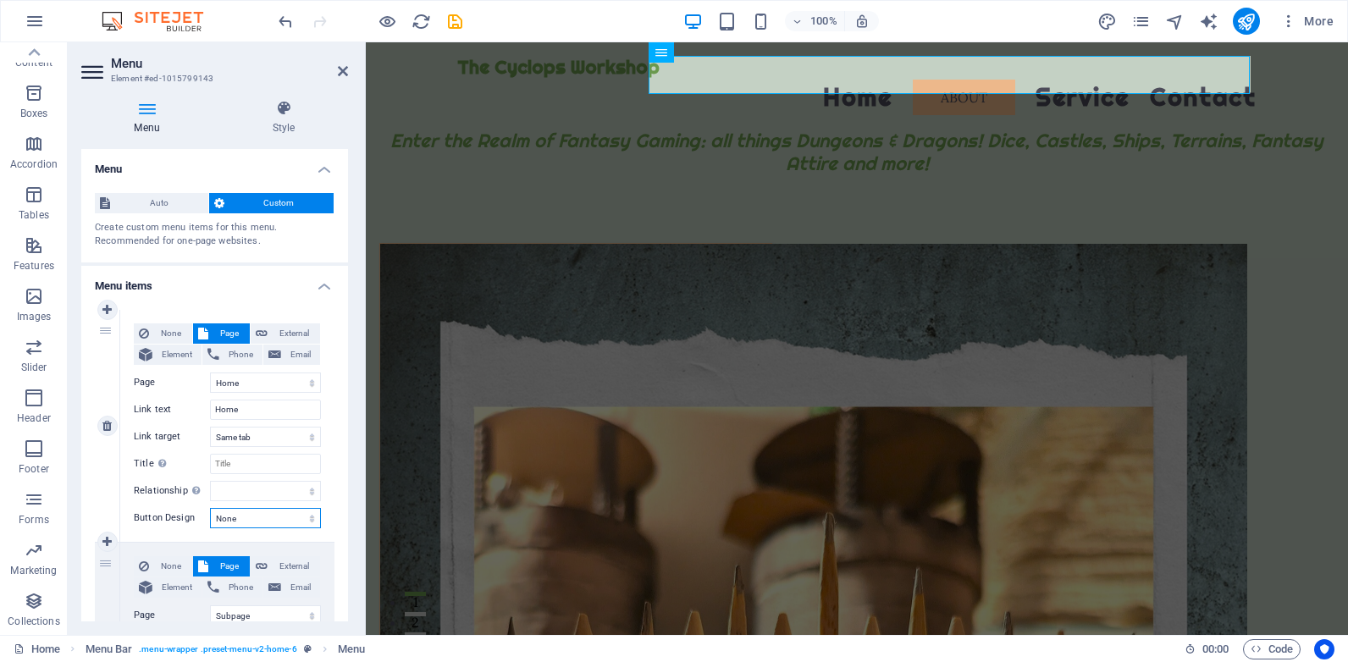
click at [240, 515] on select "None Default Primary Secondary" at bounding box center [265, 518] width 111 height 20
select select "default"
click at [210, 508] on select "None Default Primary Secondary" at bounding box center [265, 518] width 111 height 20
select select
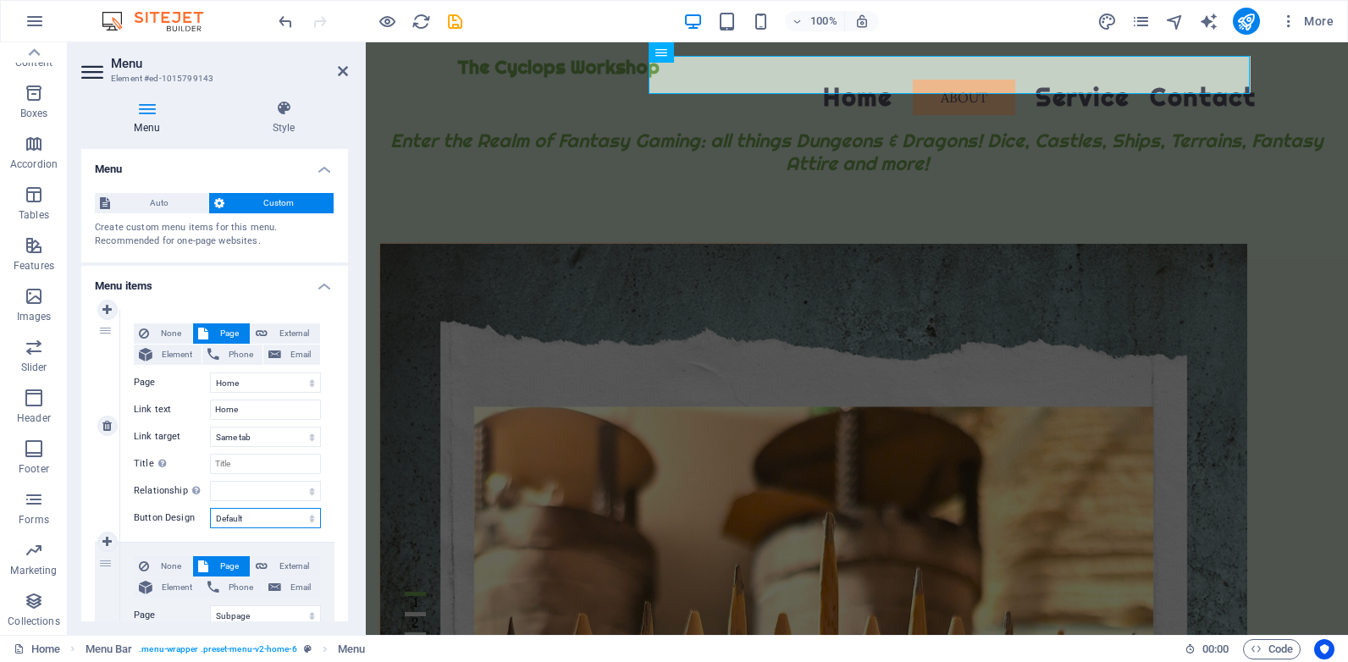
select select
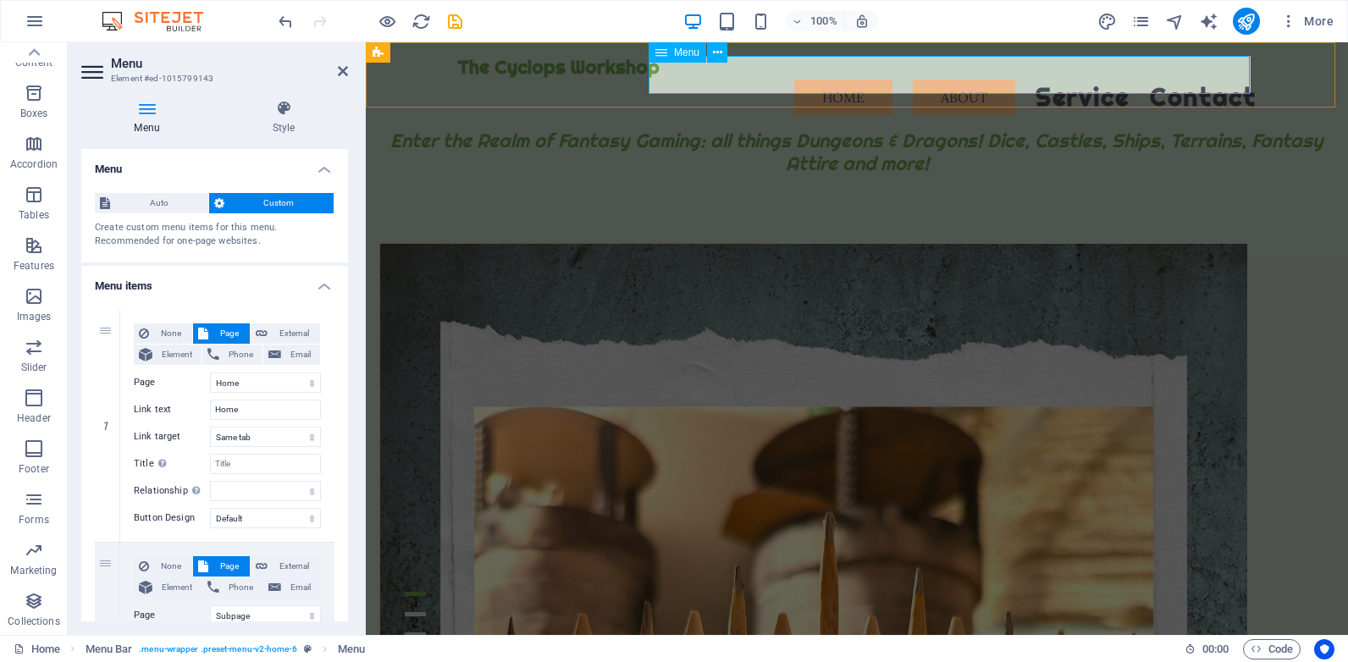
click at [830, 79] on nav "Home About Service Contact" at bounding box center [856, 98] width 799 height 38
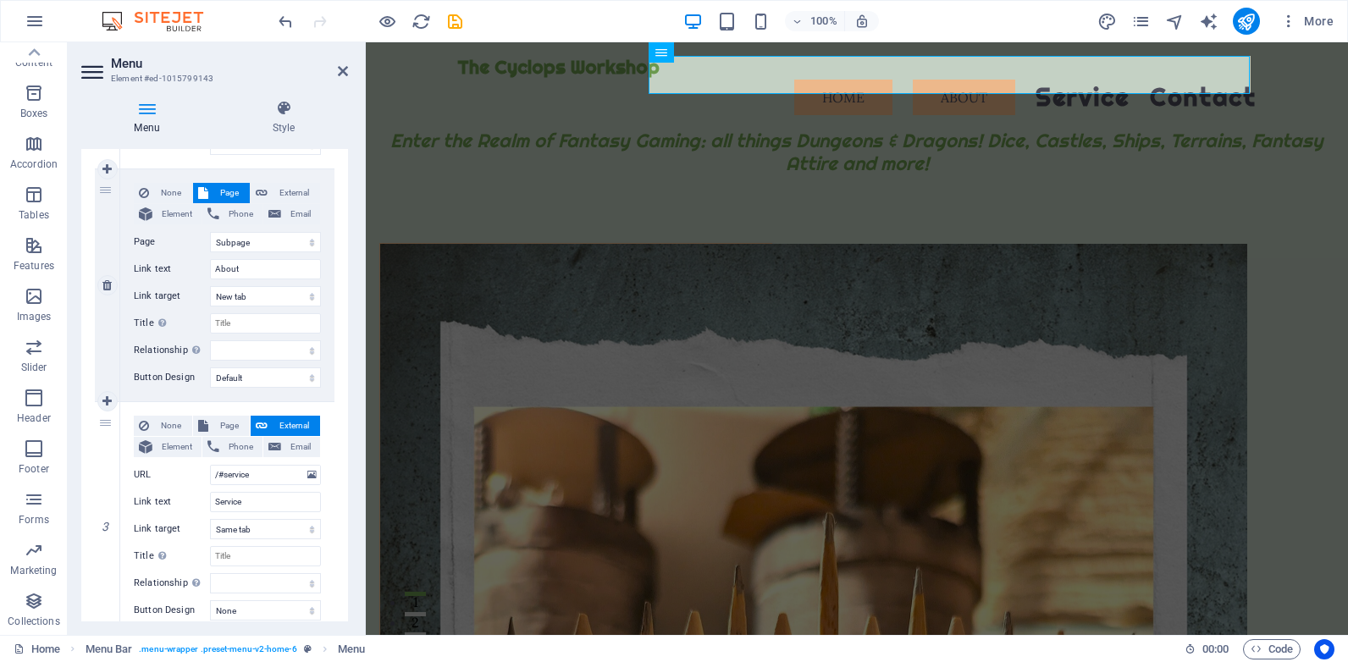
scroll to position [508, 0]
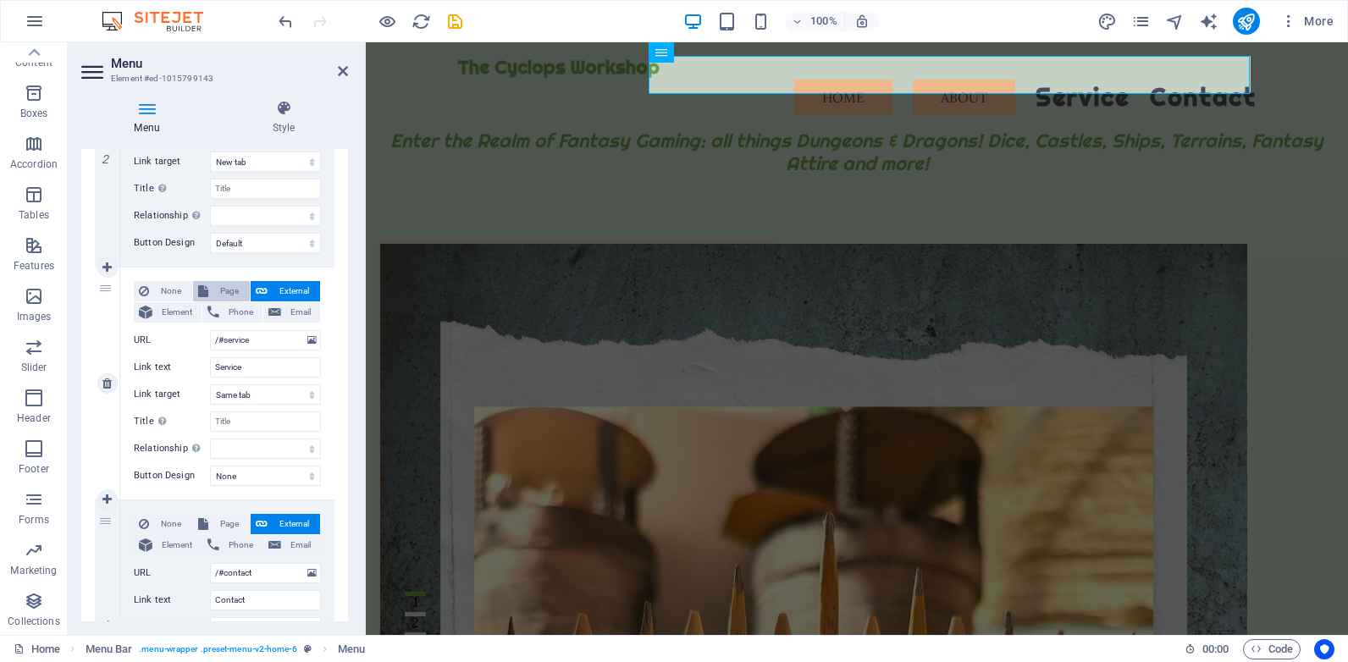
click at [226, 289] on span "Page" at bounding box center [228, 291] width 31 height 20
select select
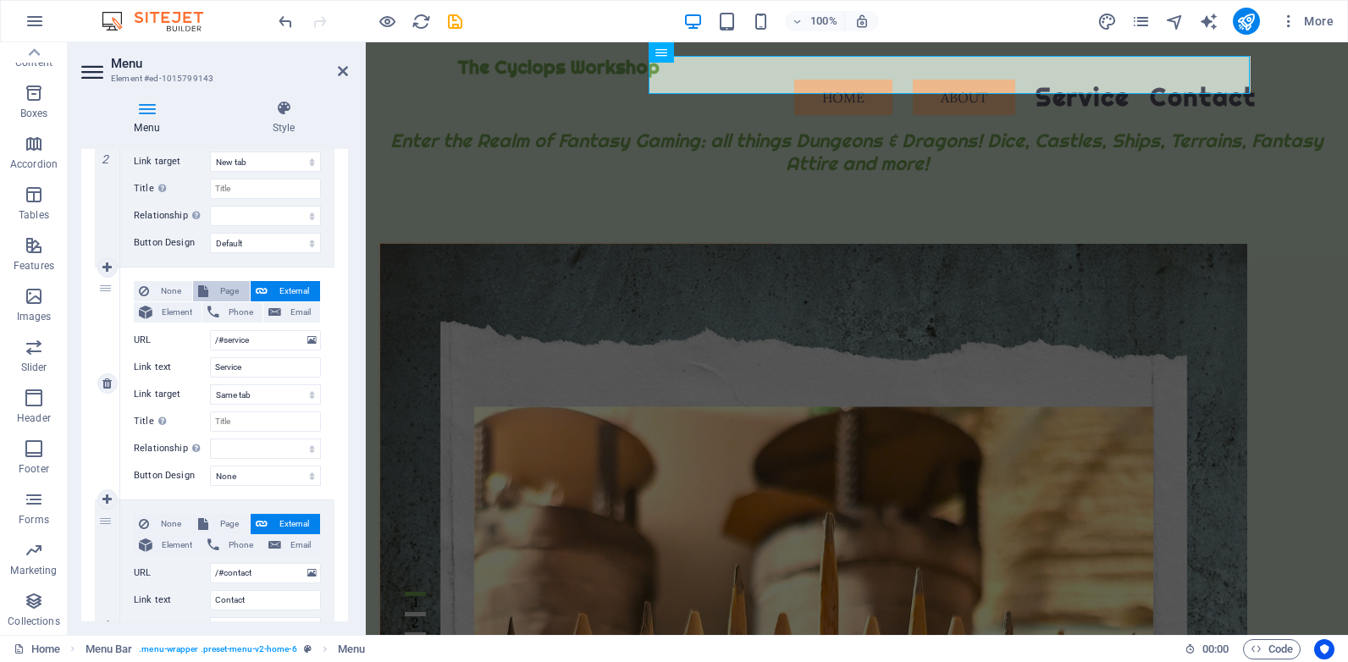
select select
click at [239, 472] on select "None Default Primary Secondary" at bounding box center [265, 476] width 111 height 20
select select "default"
click at [210, 466] on select "None Default Primary Secondary" at bounding box center [265, 476] width 111 height 20
select select
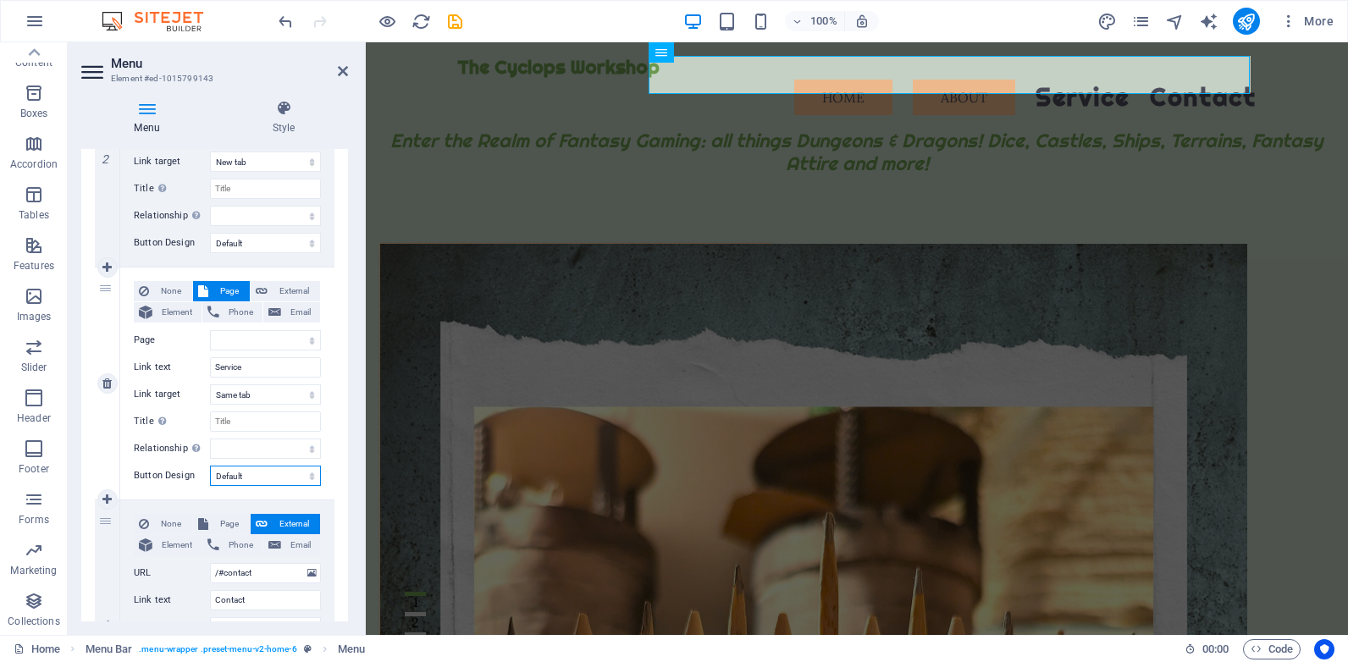
select select
click at [173, 309] on span "Element" at bounding box center [176, 312] width 39 height 20
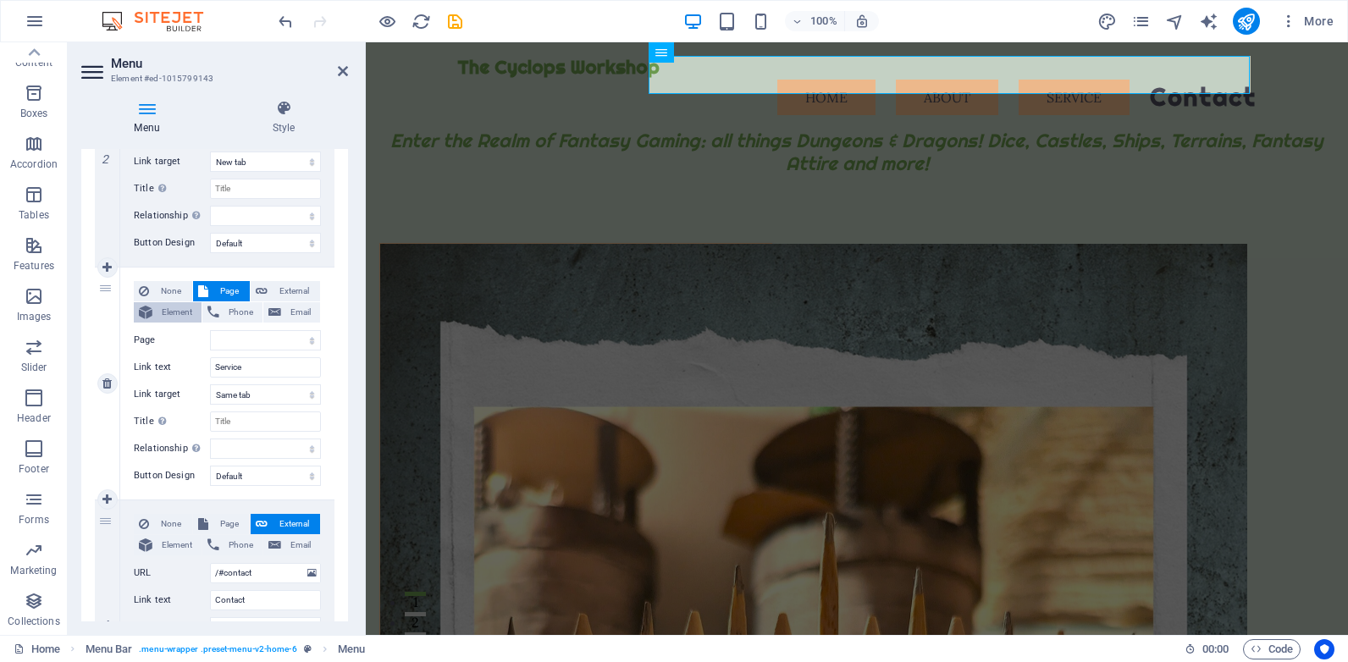
select select
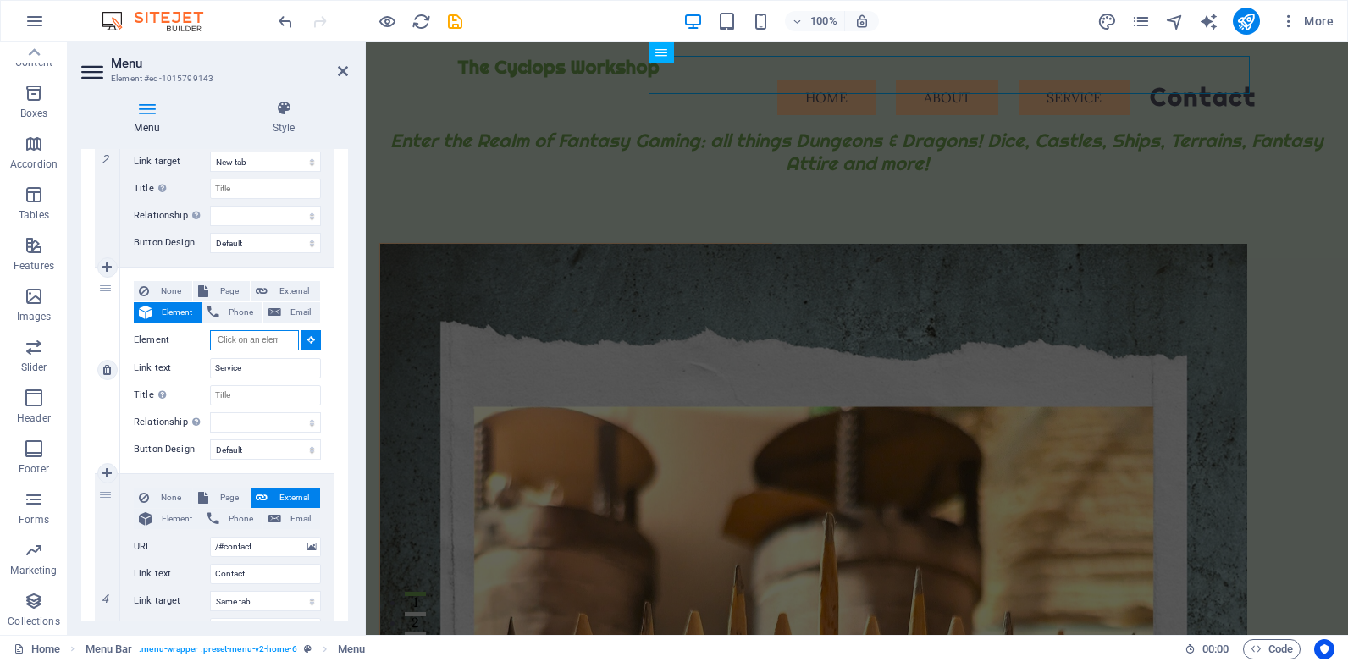
click at [235, 342] on input "Element" at bounding box center [254, 340] width 89 height 20
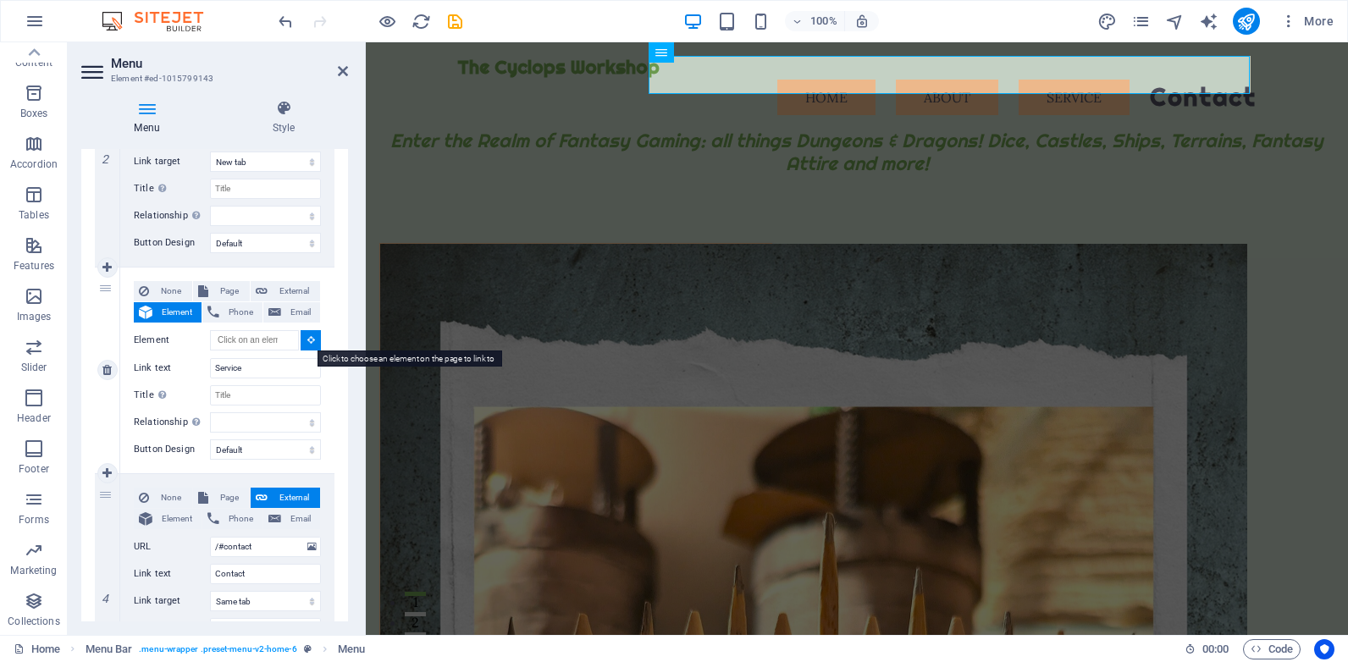
click at [310, 340] on icon at bounding box center [311, 339] width 8 height 8
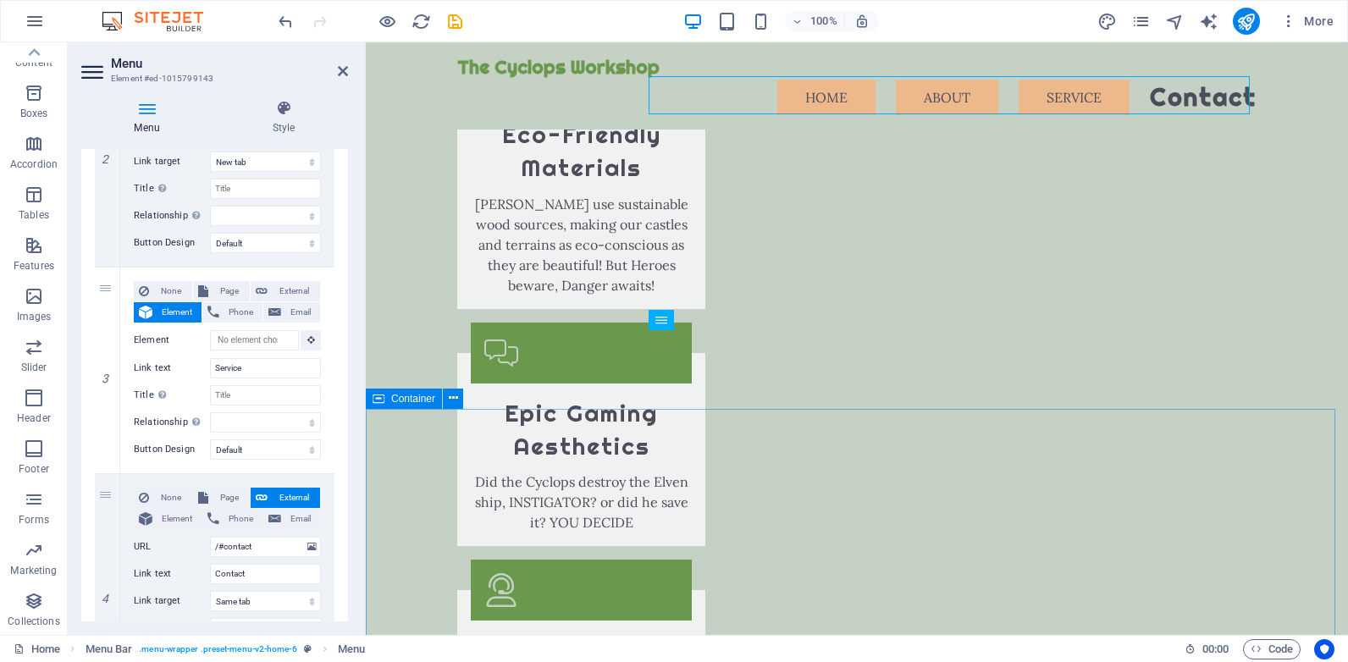
scroll to position [2879, 0]
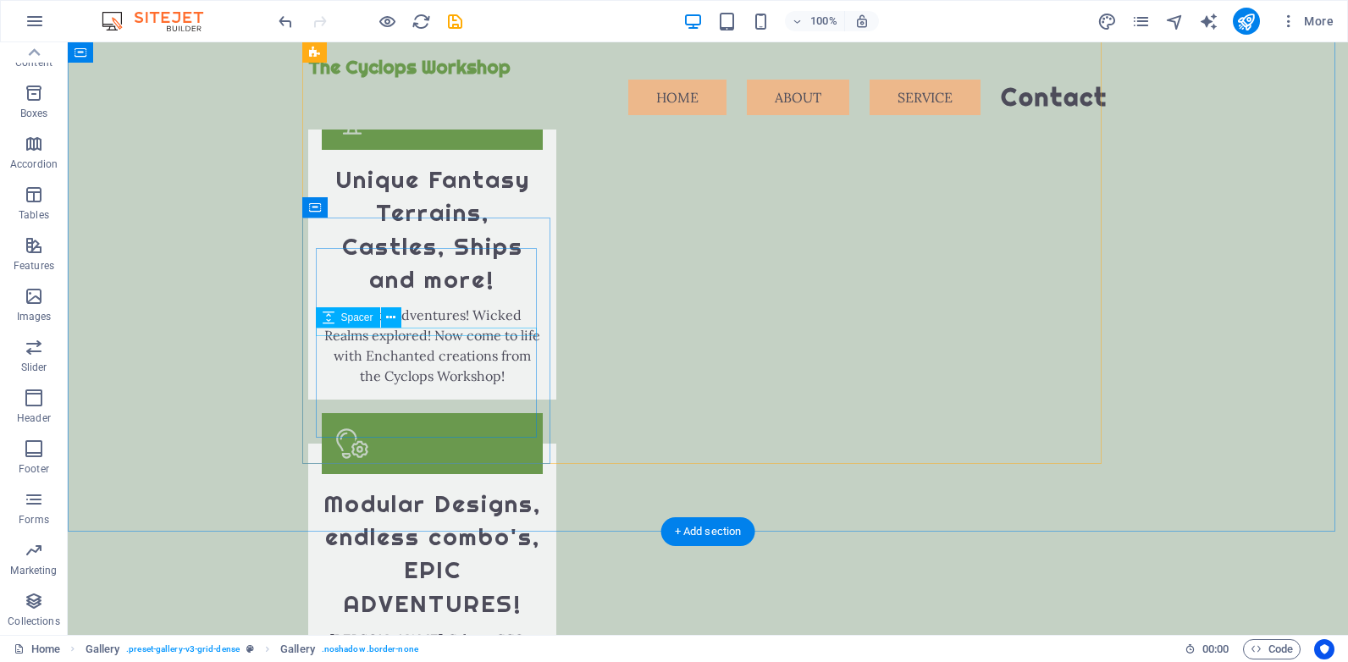
scroll to position [1417, 0]
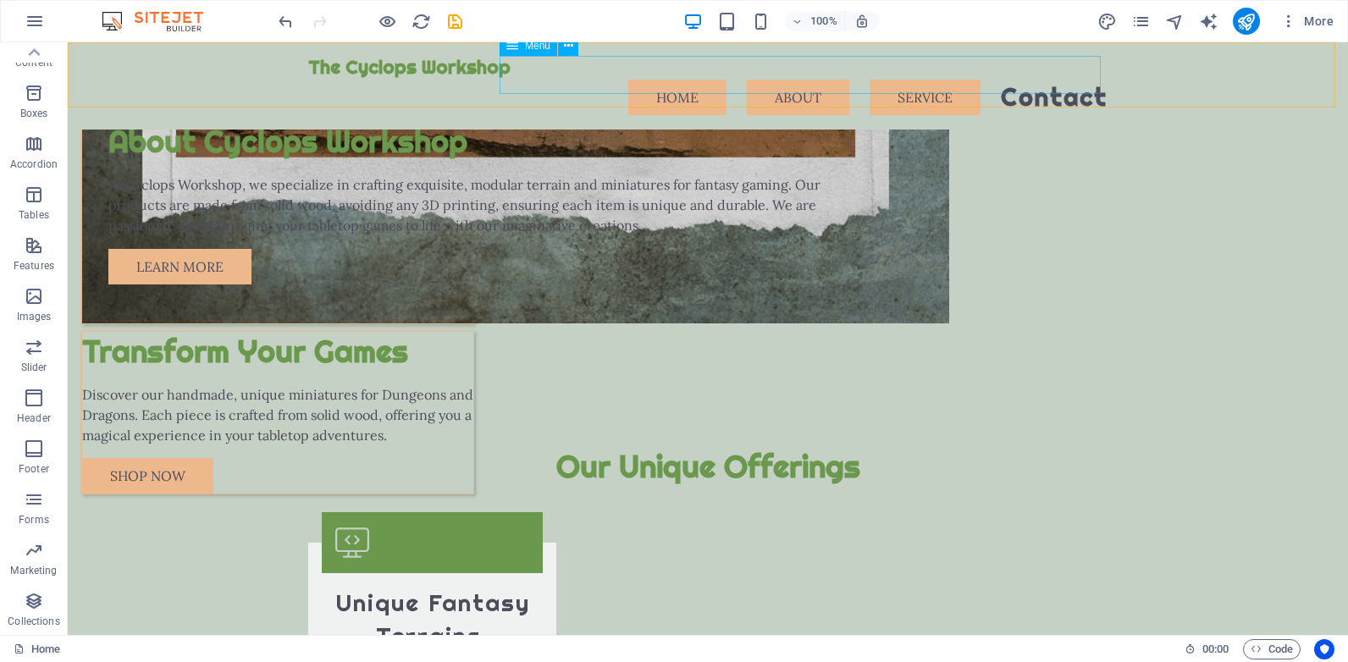
click at [607, 81] on nav "Home About Service Contact" at bounding box center [707, 98] width 799 height 38
click at [527, 47] on span "Menu" at bounding box center [537, 46] width 25 height 10
select select
select select "default"
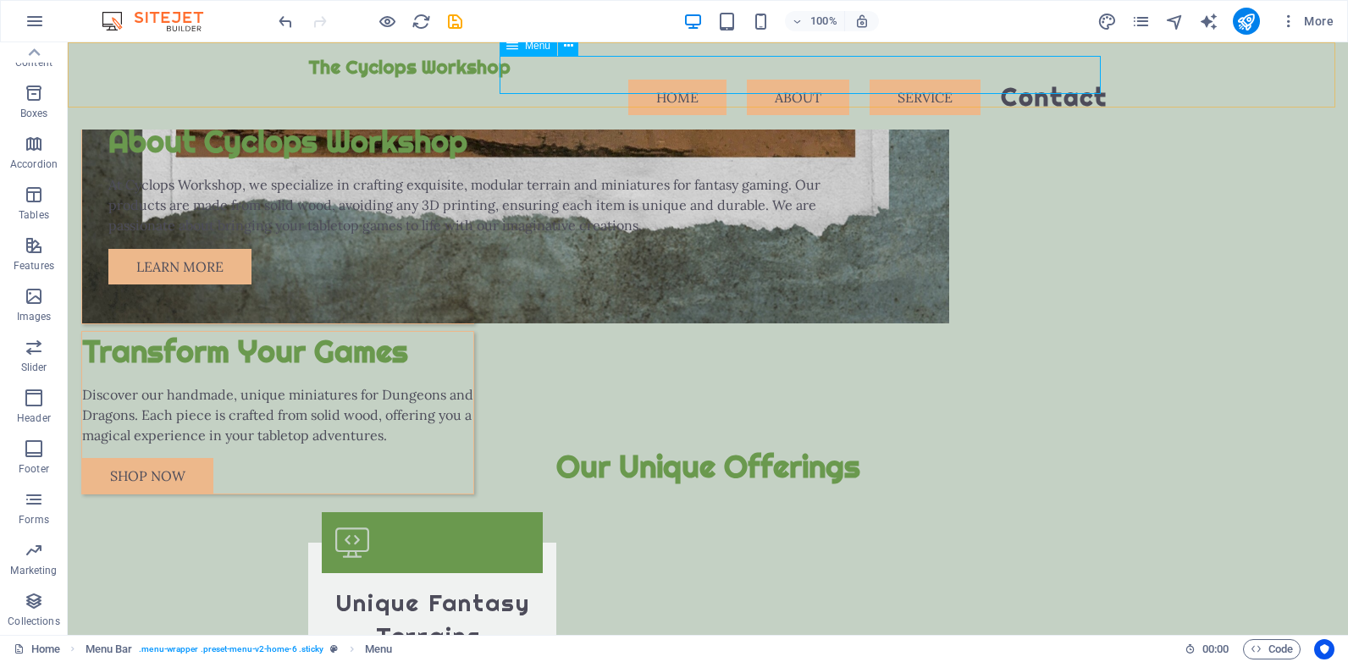
select select "1"
select select "default"
select select
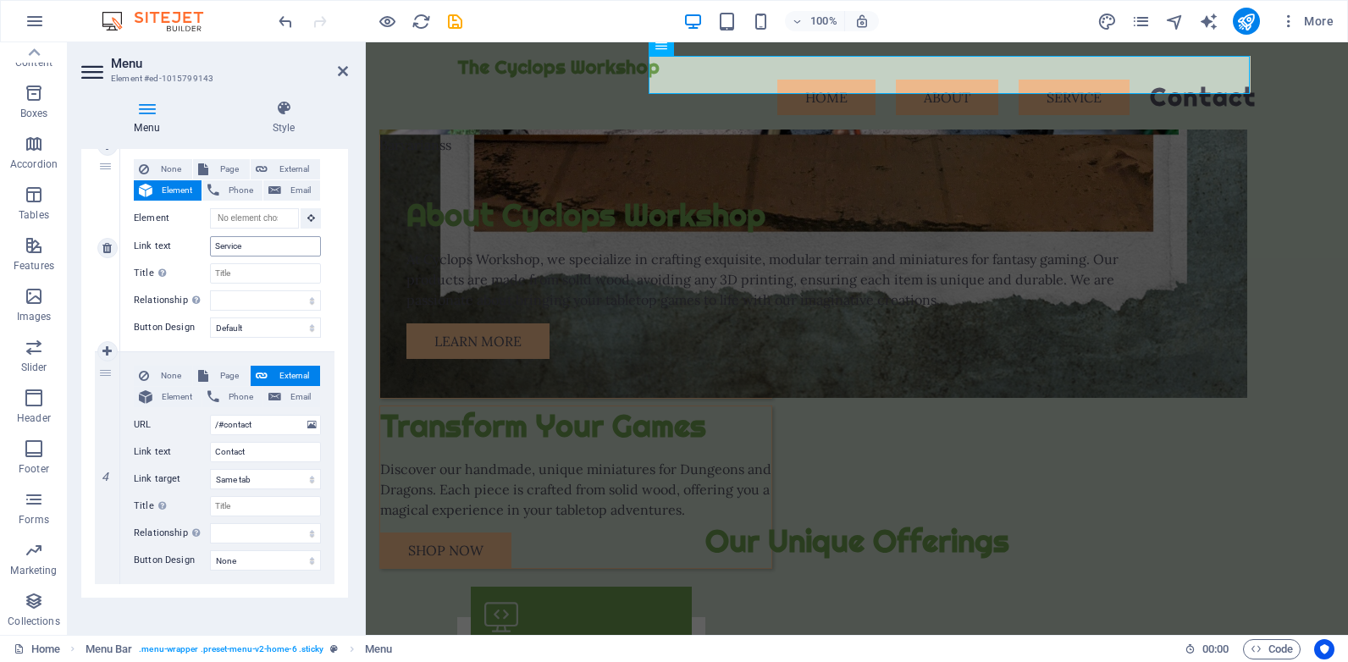
scroll to position [640, 0]
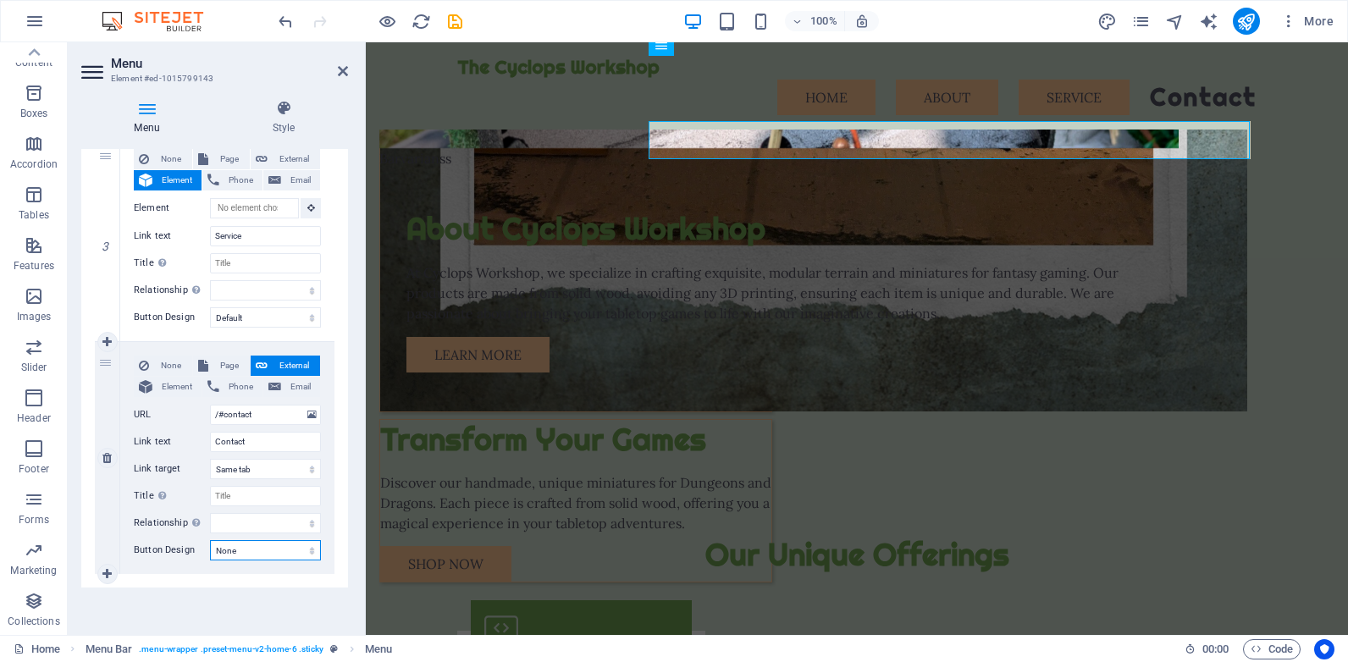
click at [225, 550] on select "None Default Primary Secondary" at bounding box center [265, 550] width 111 height 20
select select "default"
click at [210, 540] on select "None Default Primary Secondary" at bounding box center [265, 550] width 111 height 20
select select
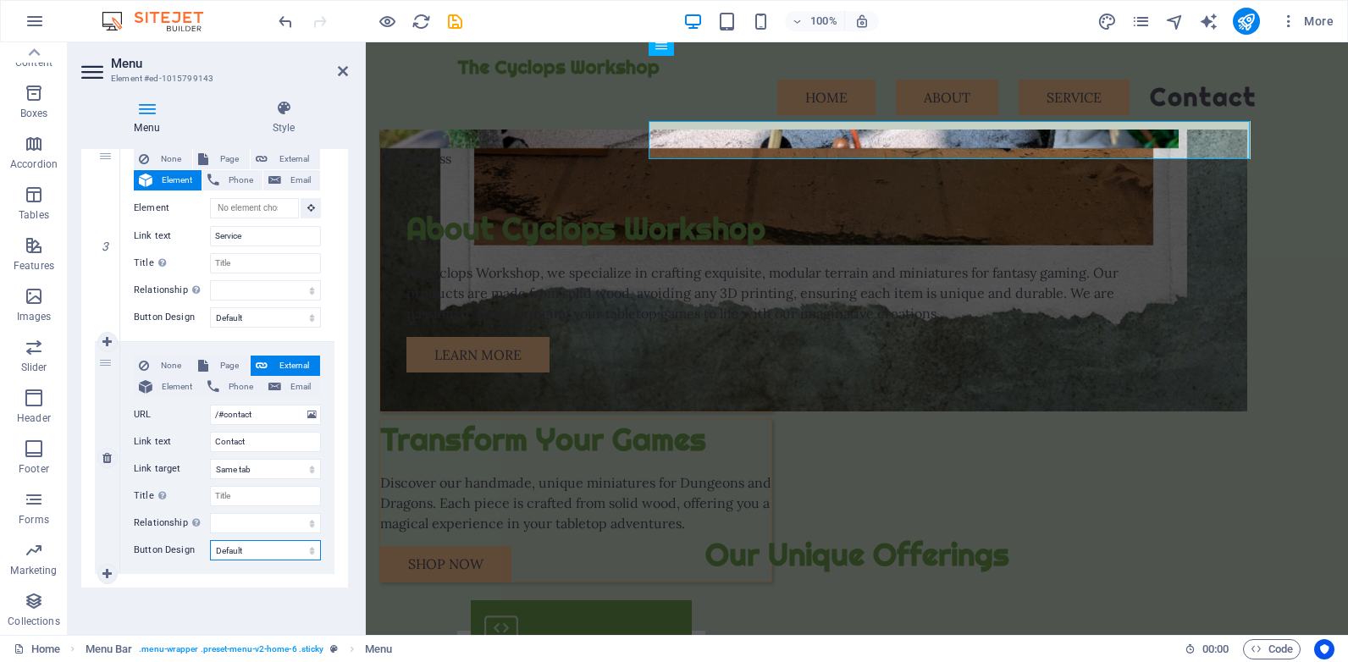
select select
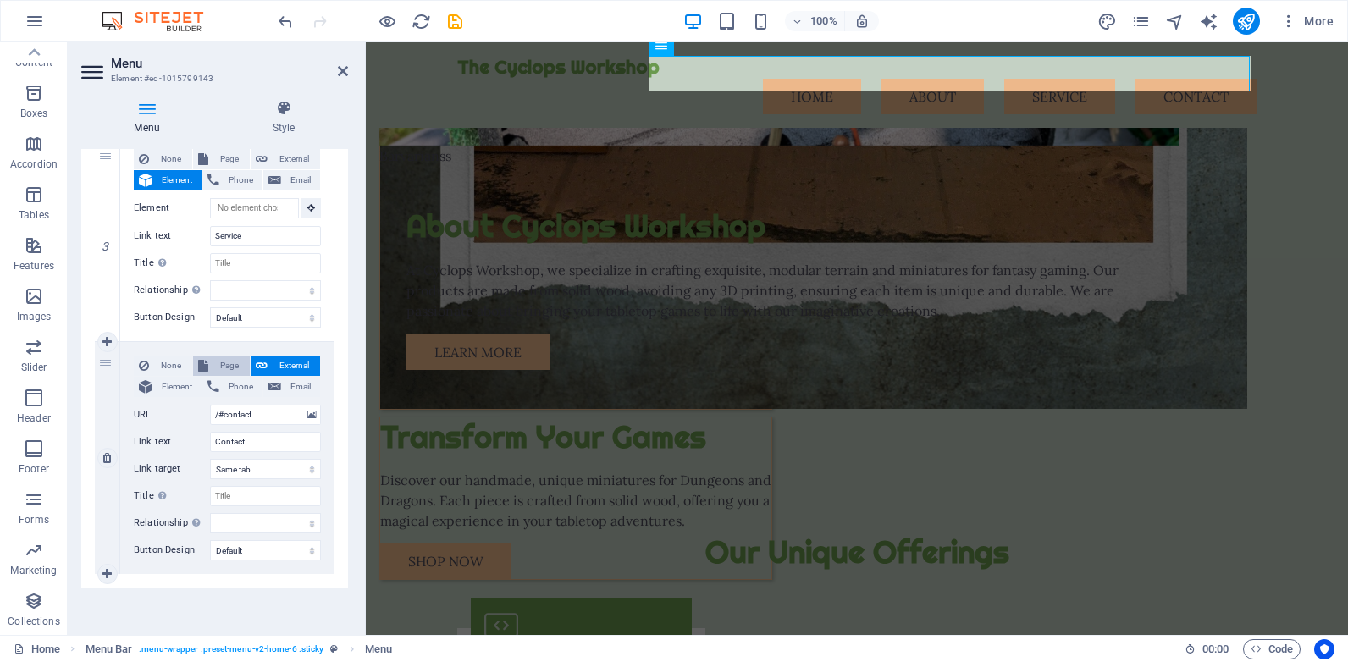
click at [223, 362] on span "Page" at bounding box center [228, 366] width 31 height 20
select select
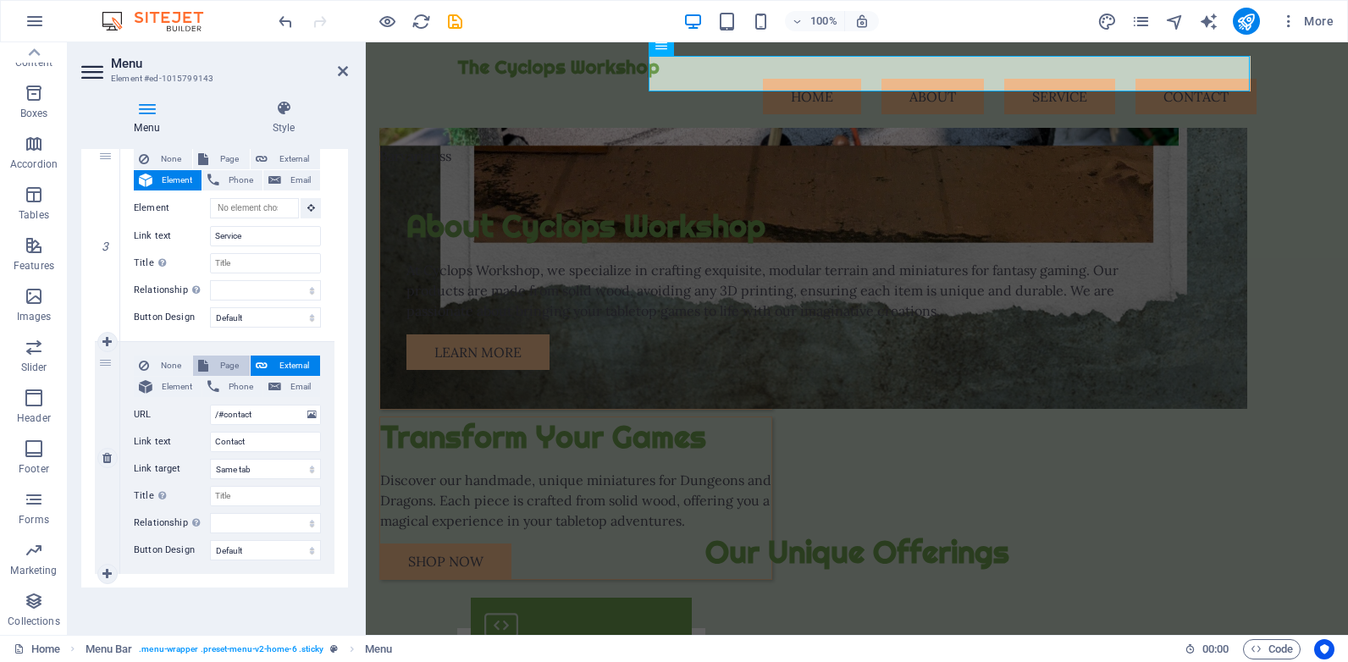
select select
click at [231, 414] on select "Home Subpage Legal Notice Privacy" at bounding box center [265, 415] width 111 height 20
select select "1"
click at [210, 405] on select "Home Subpage Legal Notice Privacy" at bounding box center [265, 415] width 111 height 20
select select
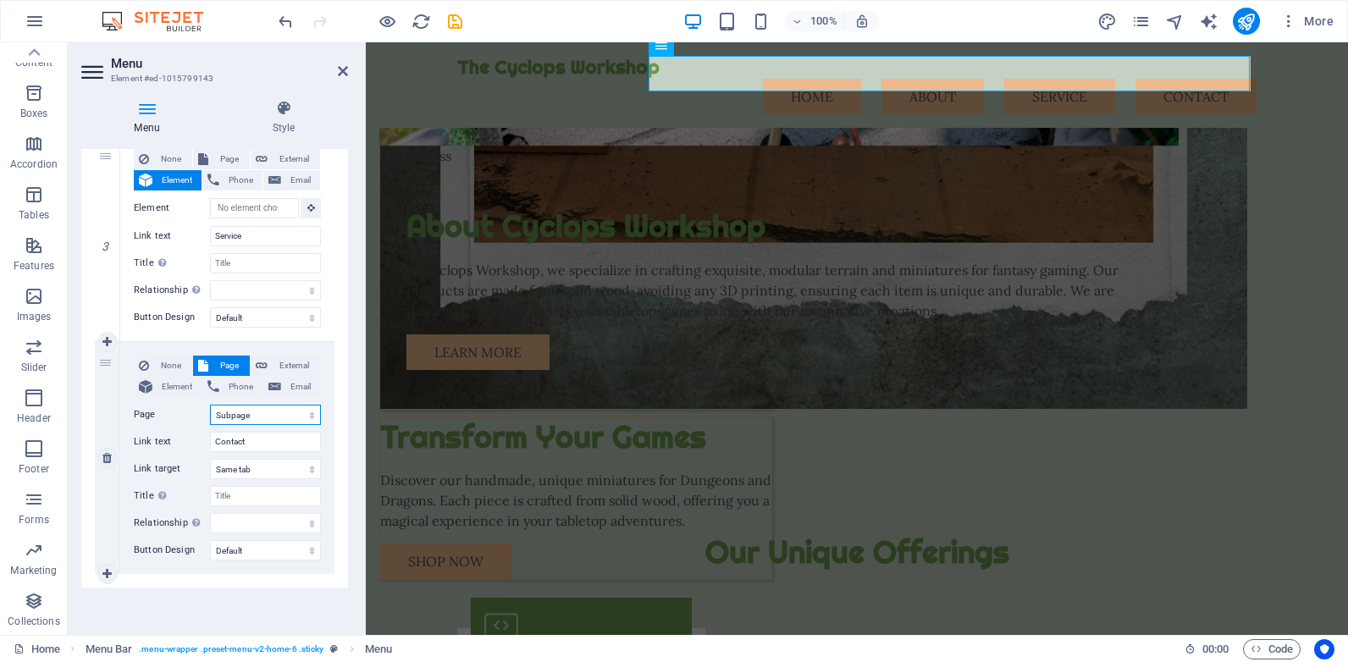
select select
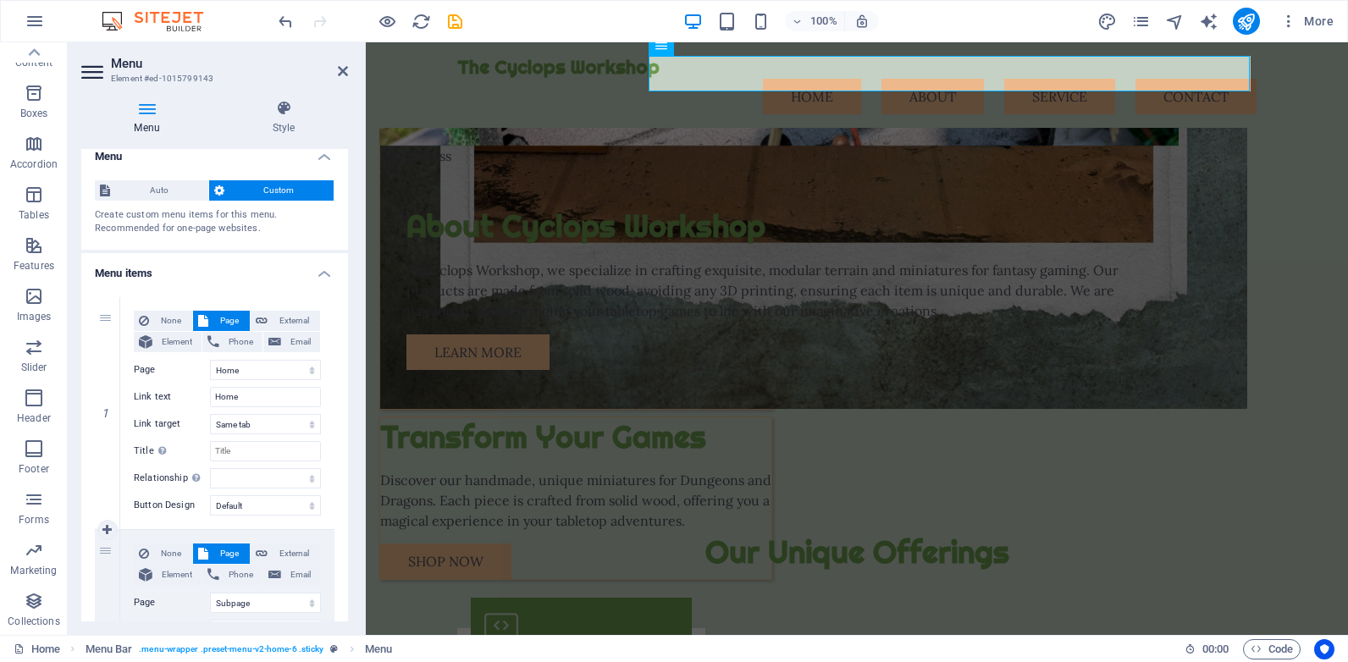
scroll to position [0, 0]
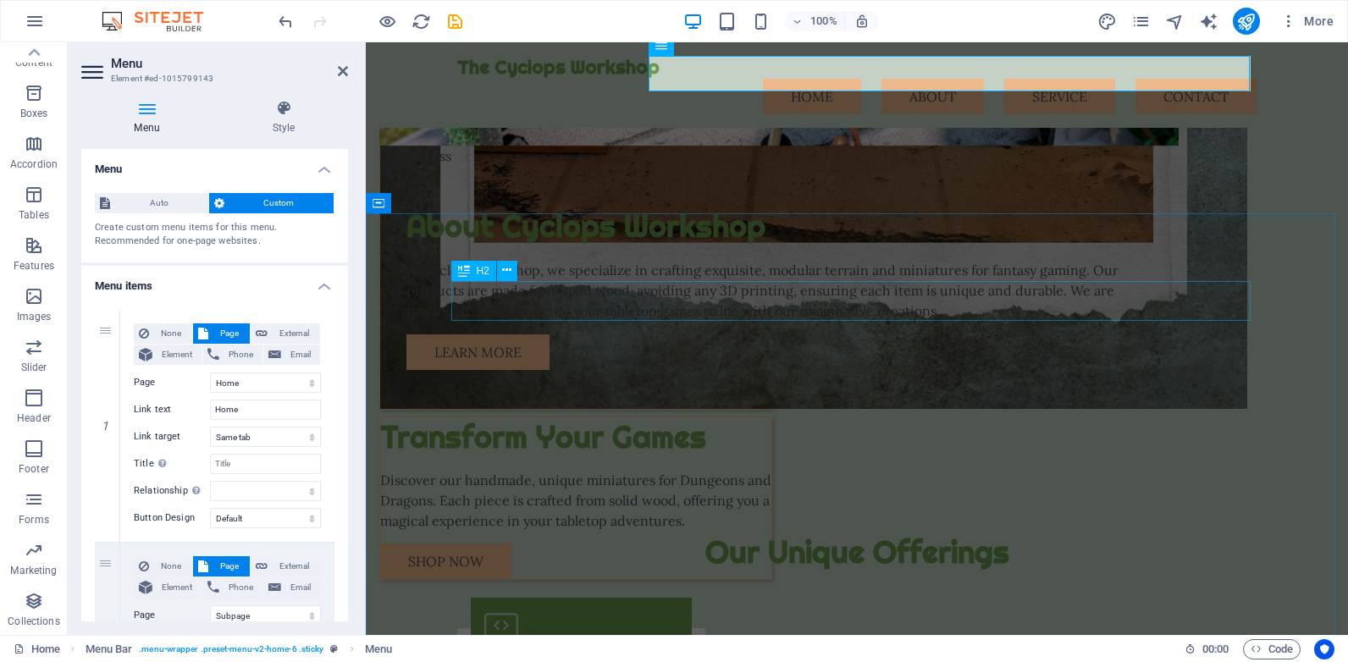
click at [494, 264] on div "H2" at bounding box center [473, 271] width 45 height 20
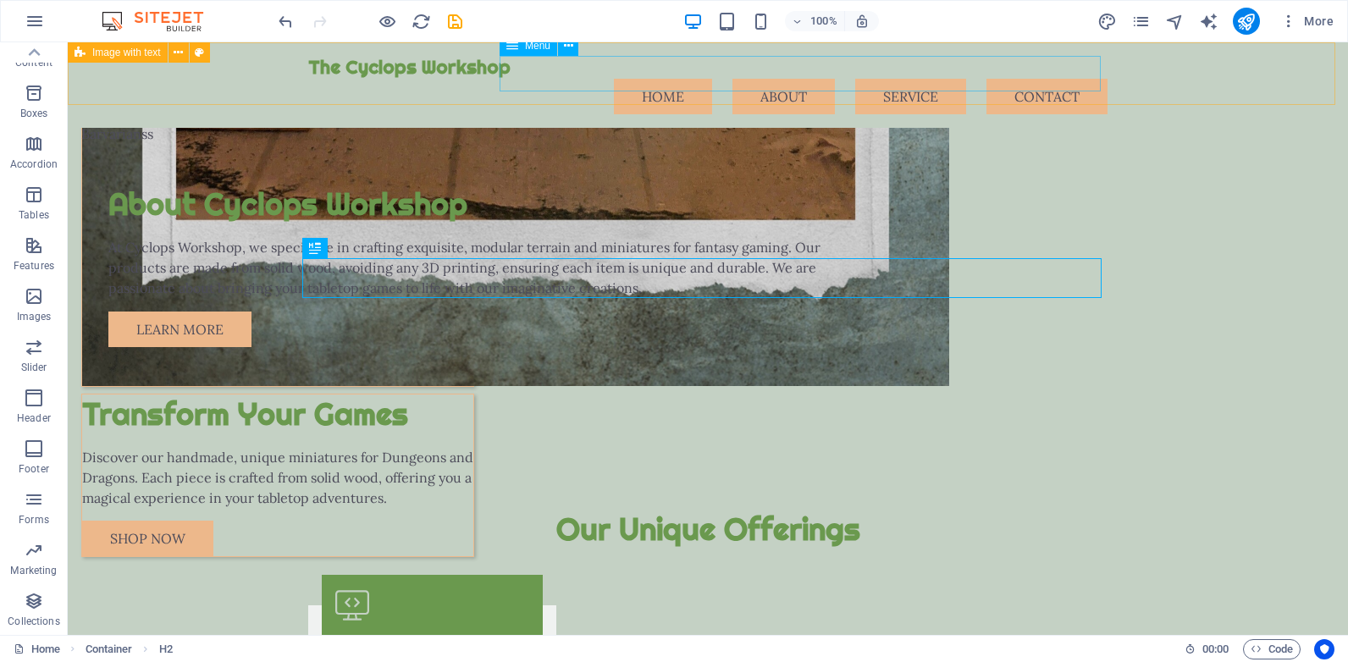
click at [656, 79] on nav "Home About Service Contact" at bounding box center [707, 97] width 799 height 36
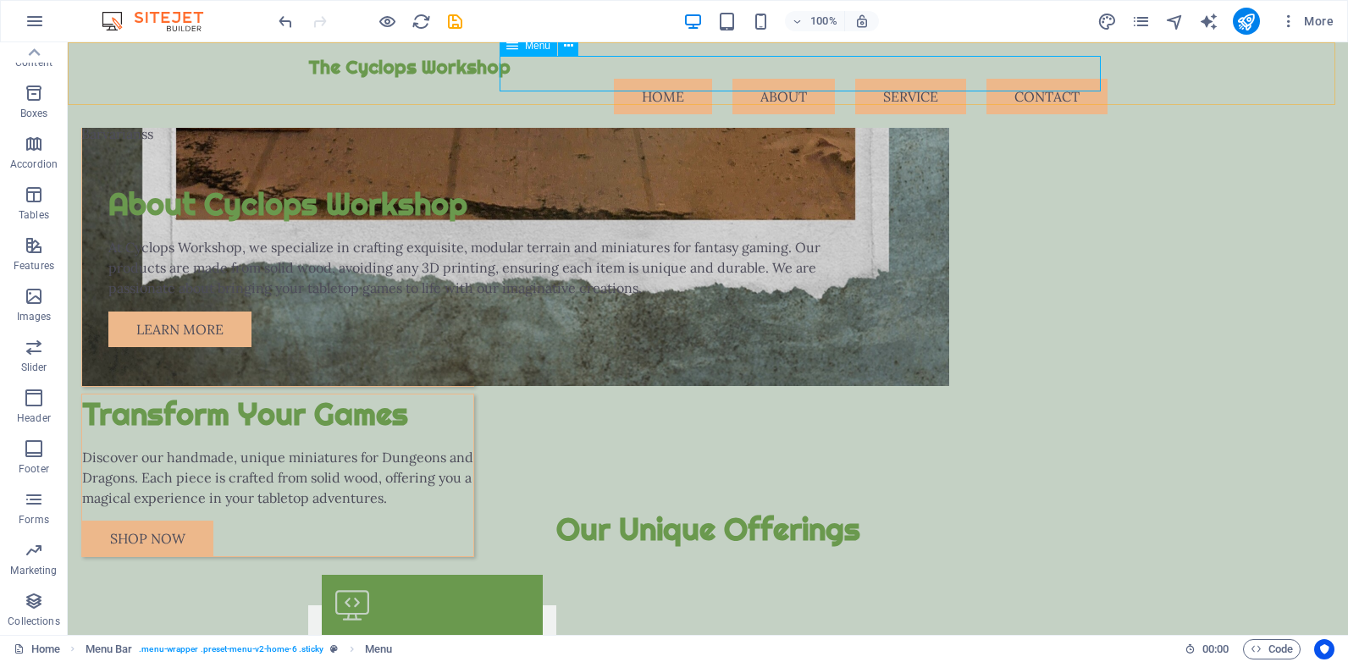
click at [776, 79] on nav "Home About Service Contact" at bounding box center [707, 97] width 799 height 36
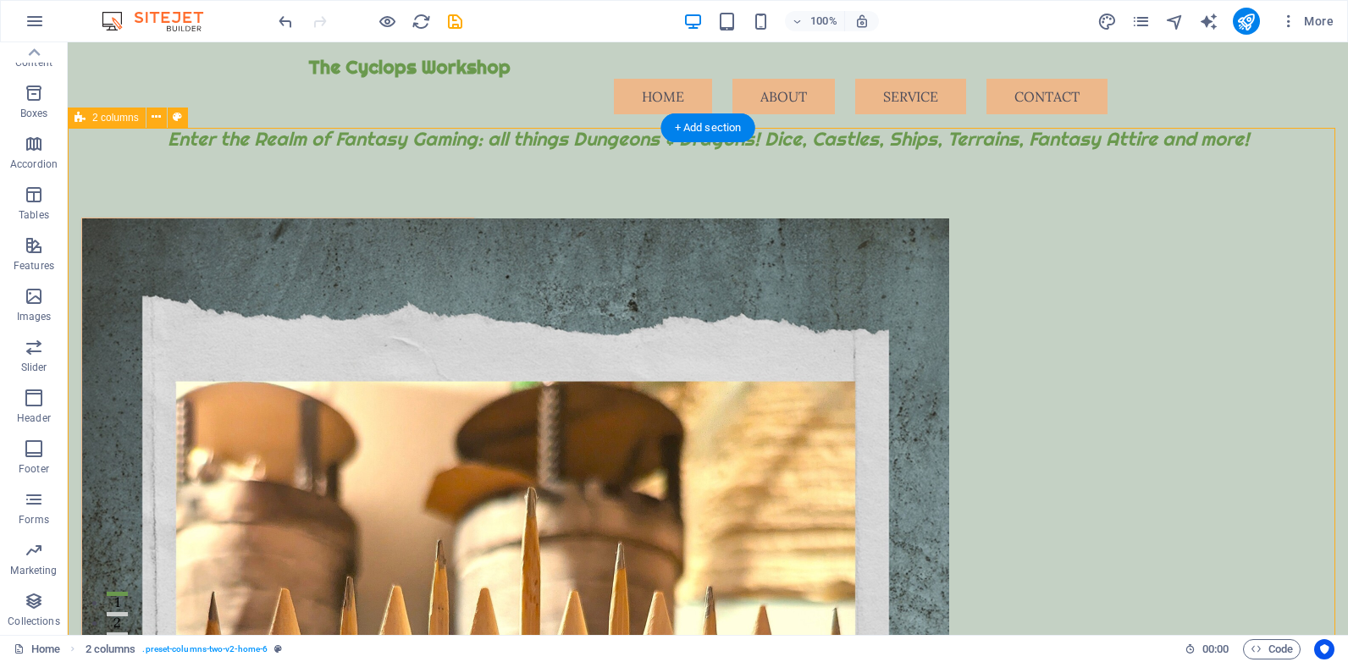
scroll to position [254, 0]
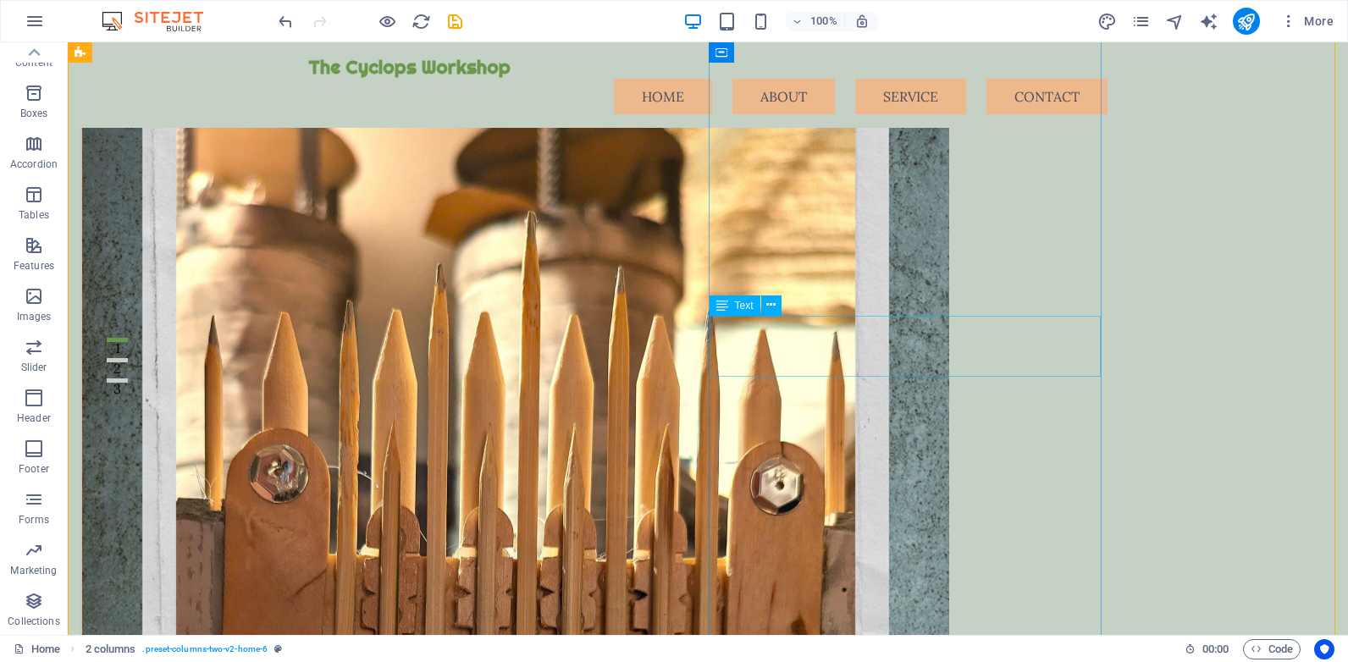
click at [744, 307] on span "Text" at bounding box center [744, 306] width 19 height 10
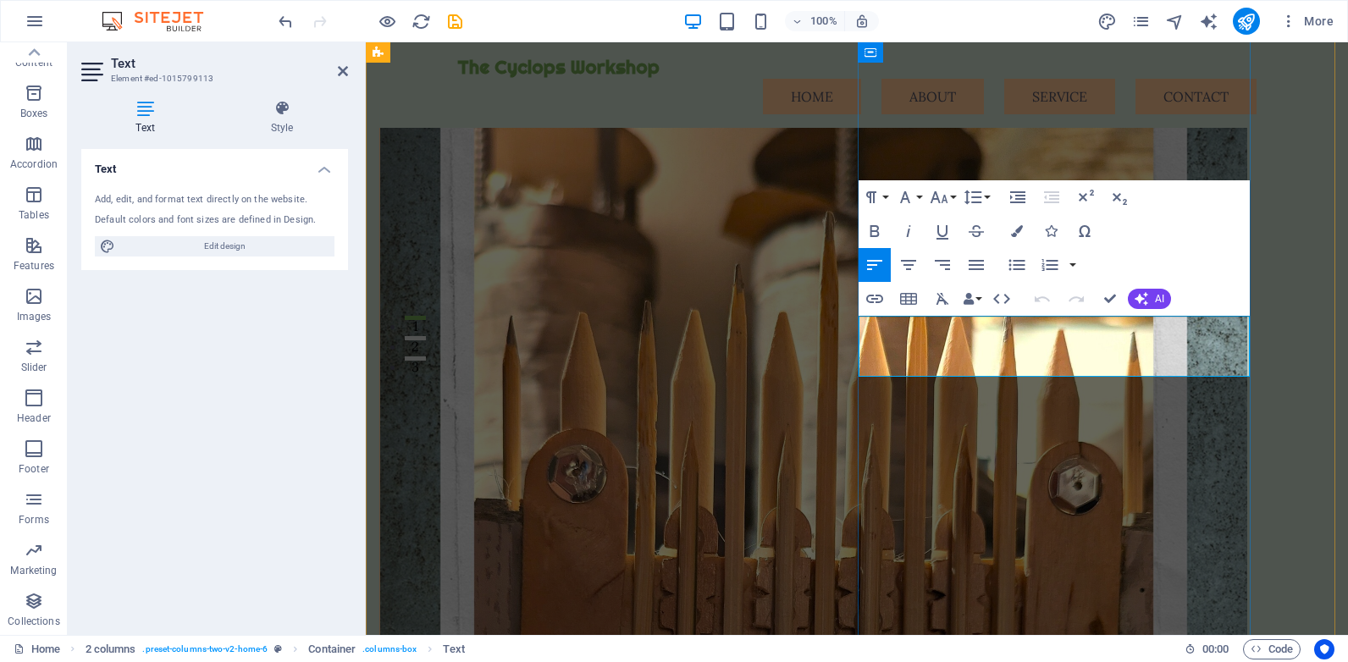
drag, startPoint x: 1061, startPoint y: 329, endPoint x: 1072, endPoint y: 333, distance: 11.8
drag, startPoint x: 1163, startPoint y: 366, endPoint x: 859, endPoint y: 323, distance: 307.8
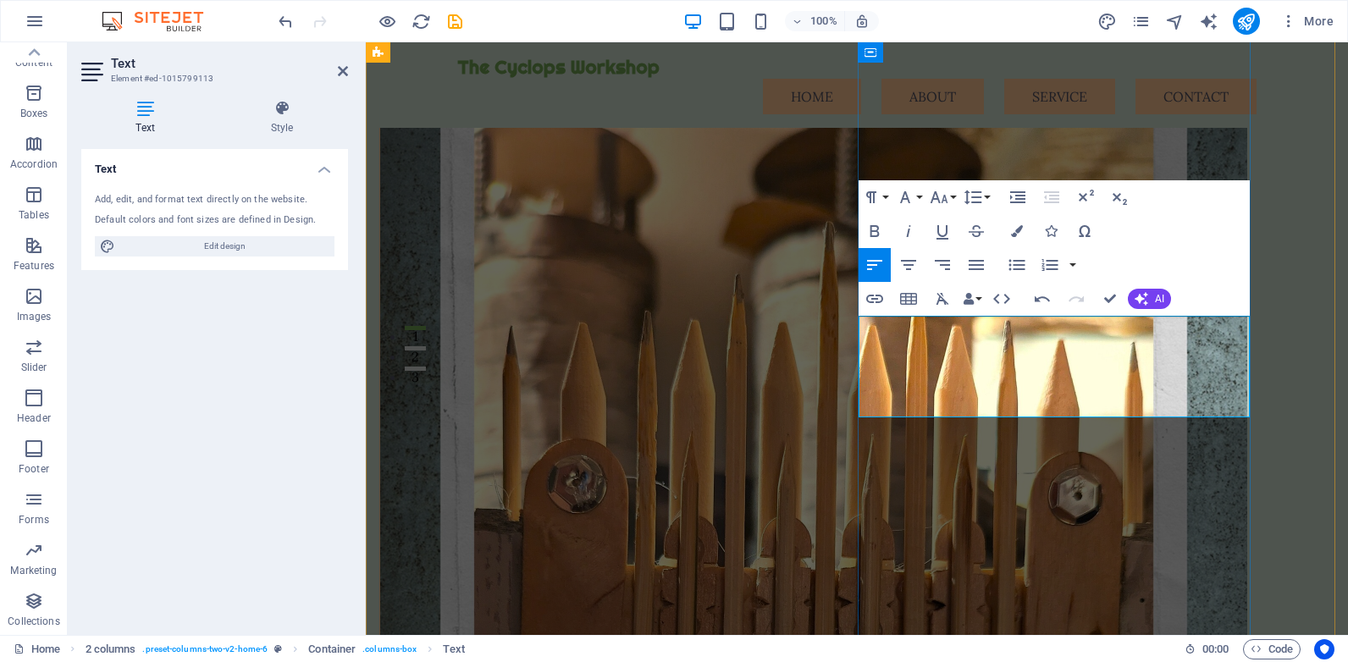
scroll to position [256, 0]
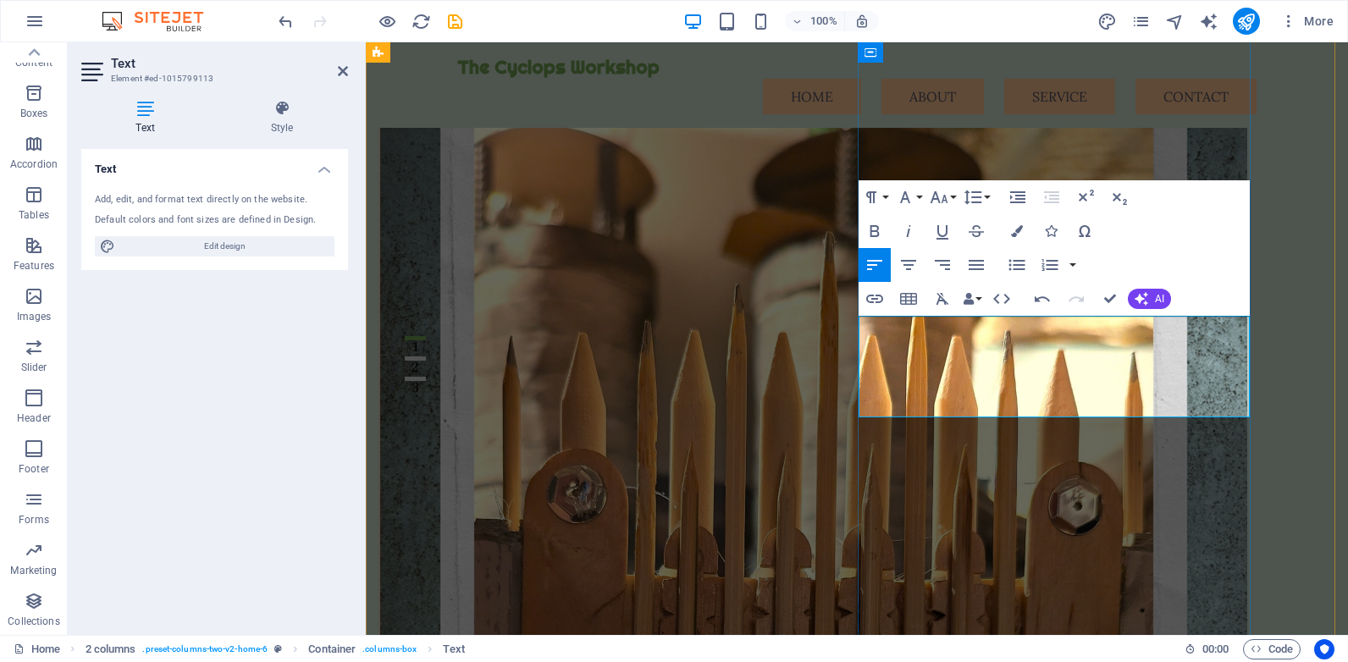
drag, startPoint x: 860, startPoint y: 366, endPoint x: 1117, endPoint y: 410, distance: 260.3
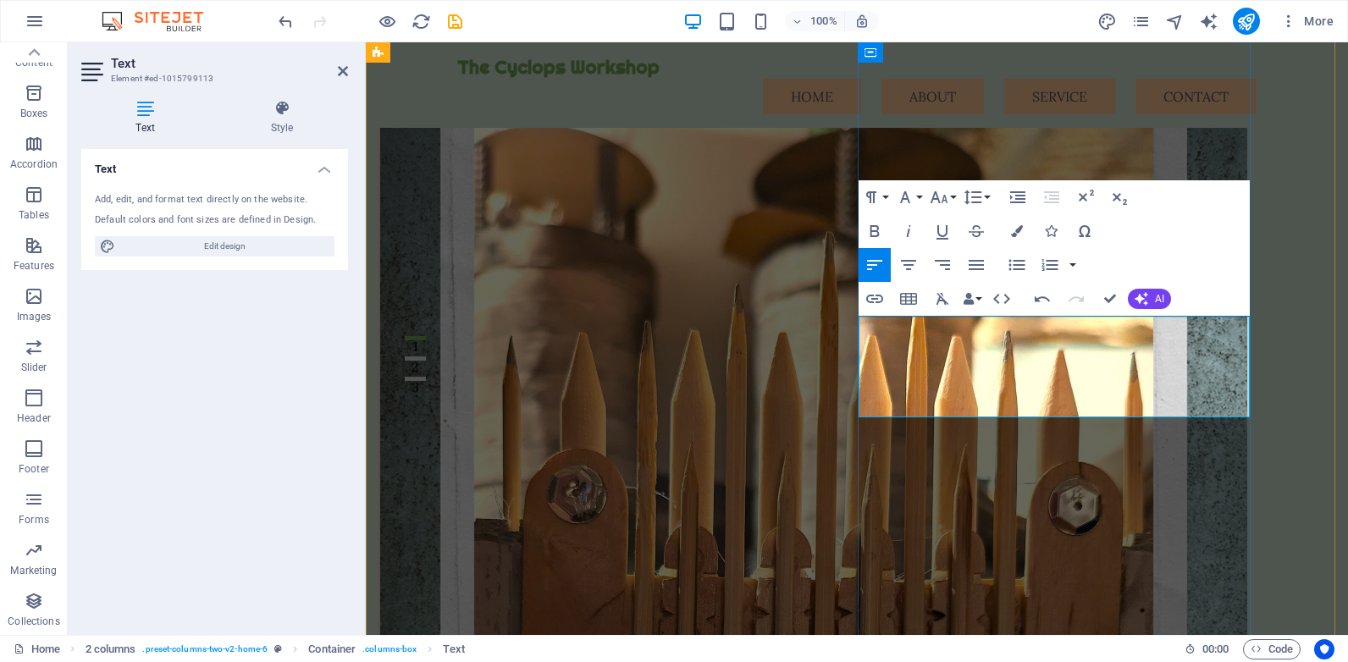
scroll to position [246, 0]
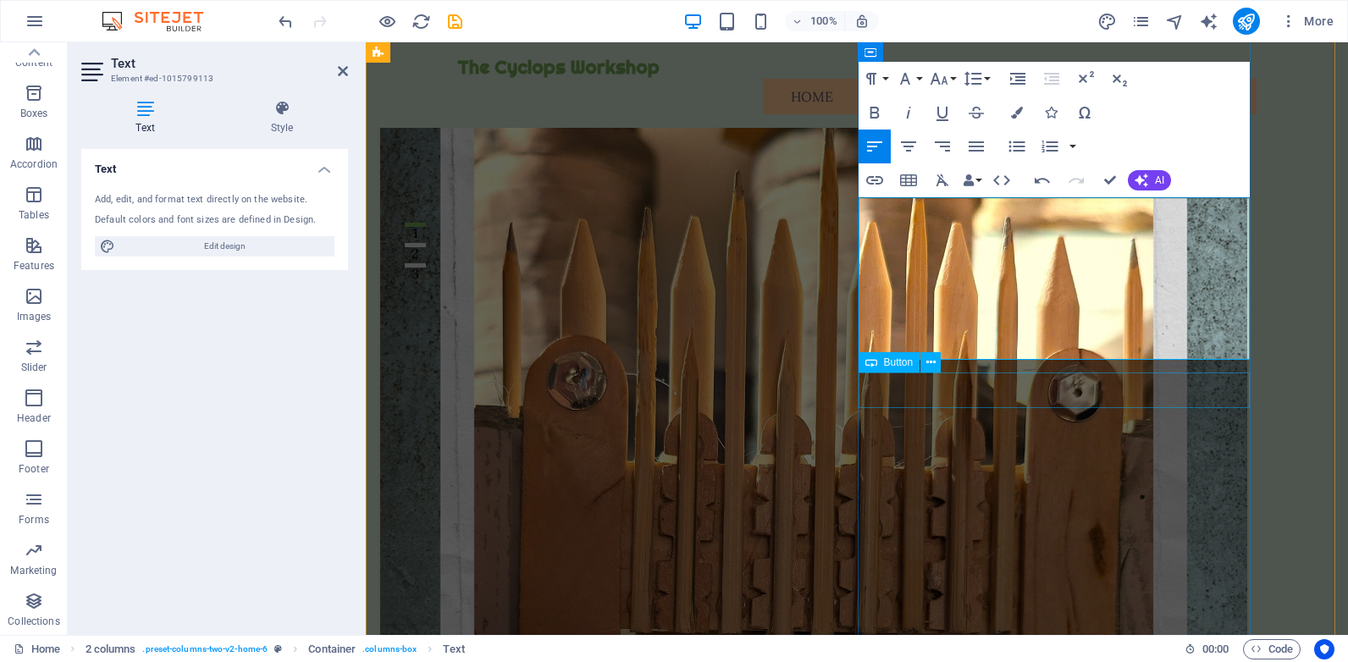
scroll to position [395, 0]
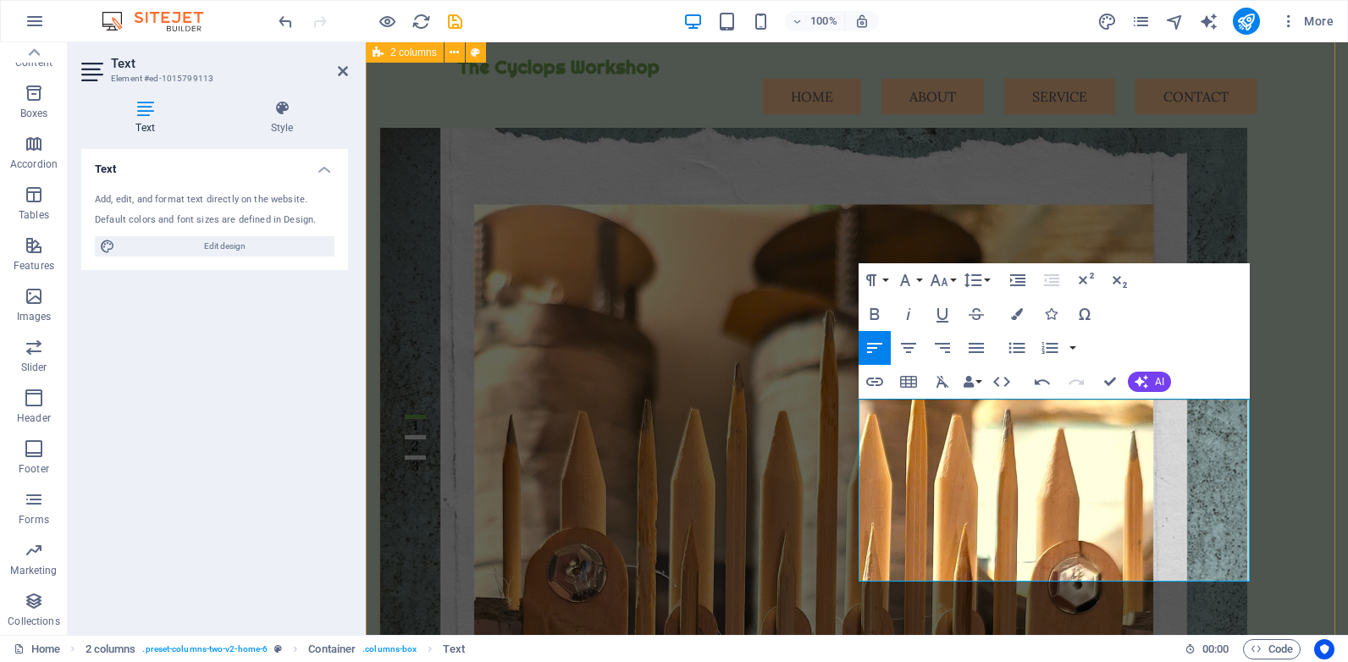
scroll to position [215, 0]
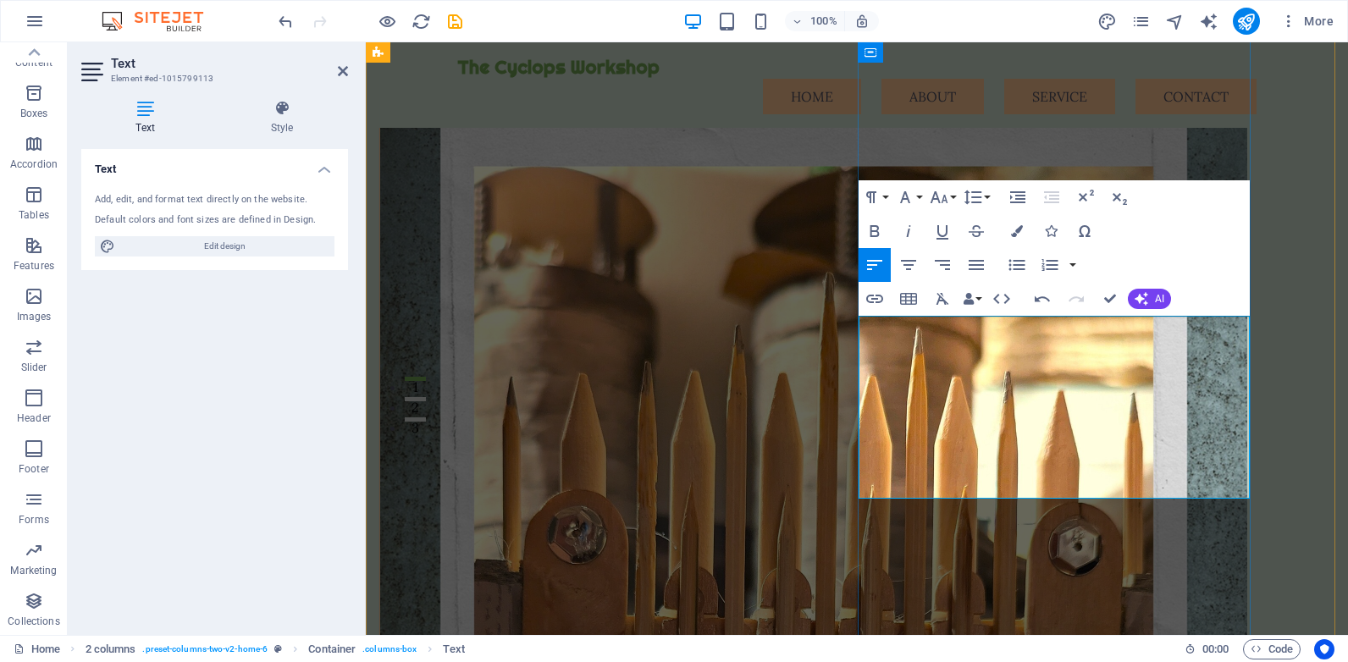
click at [908, 268] on icon "button" at bounding box center [908, 265] width 20 height 20
click at [971, 263] on icon "button" at bounding box center [976, 265] width 20 height 20
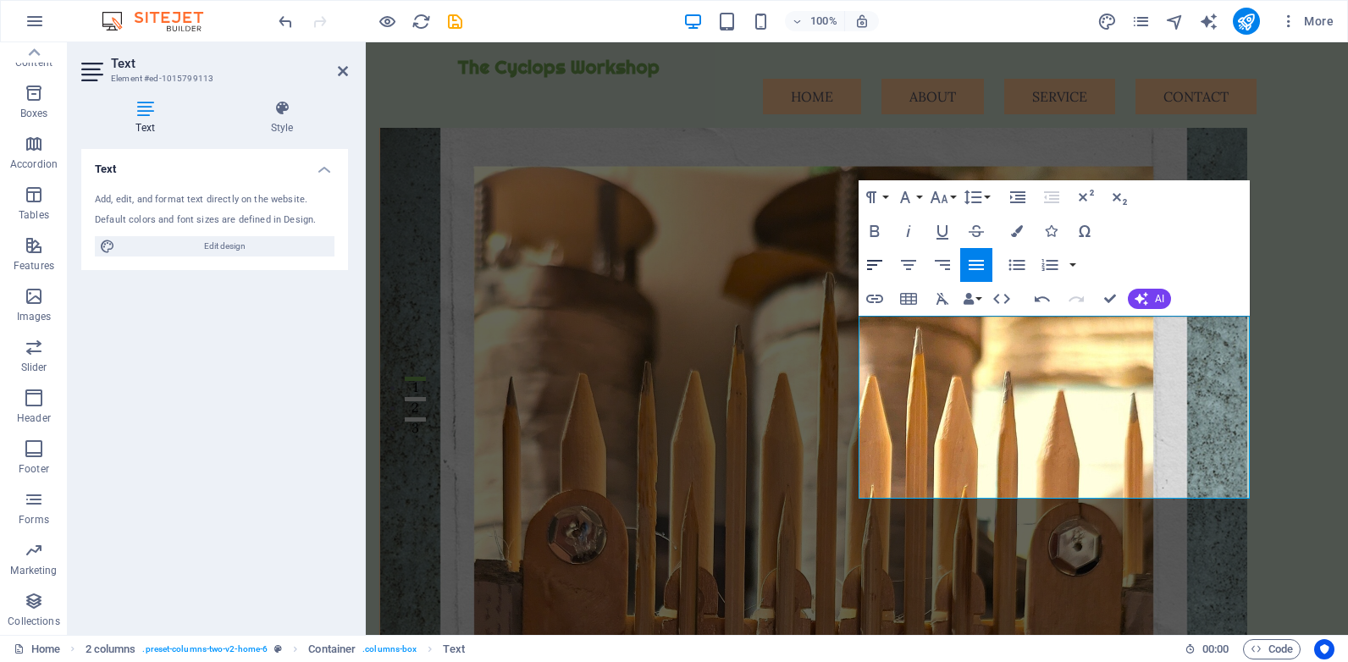
click at [874, 262] on icon "button" at bounding box center [874, 265] width 15 height 10
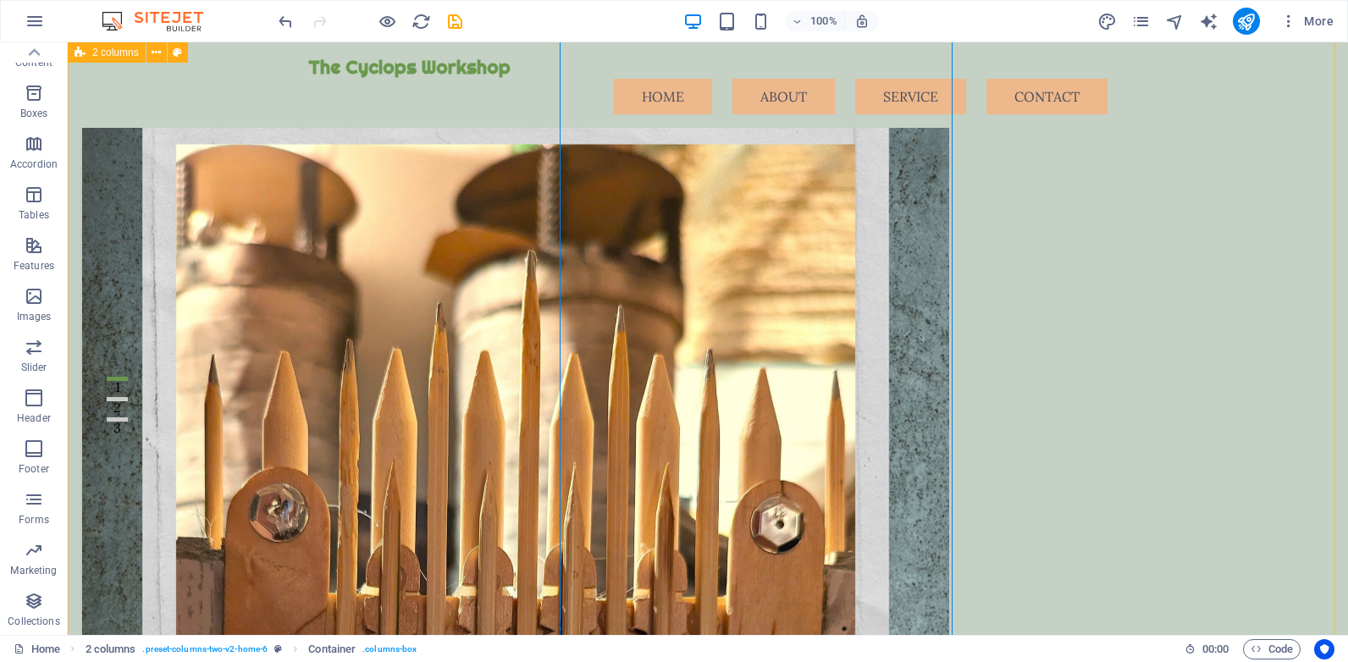
scroll to position [193, 0]
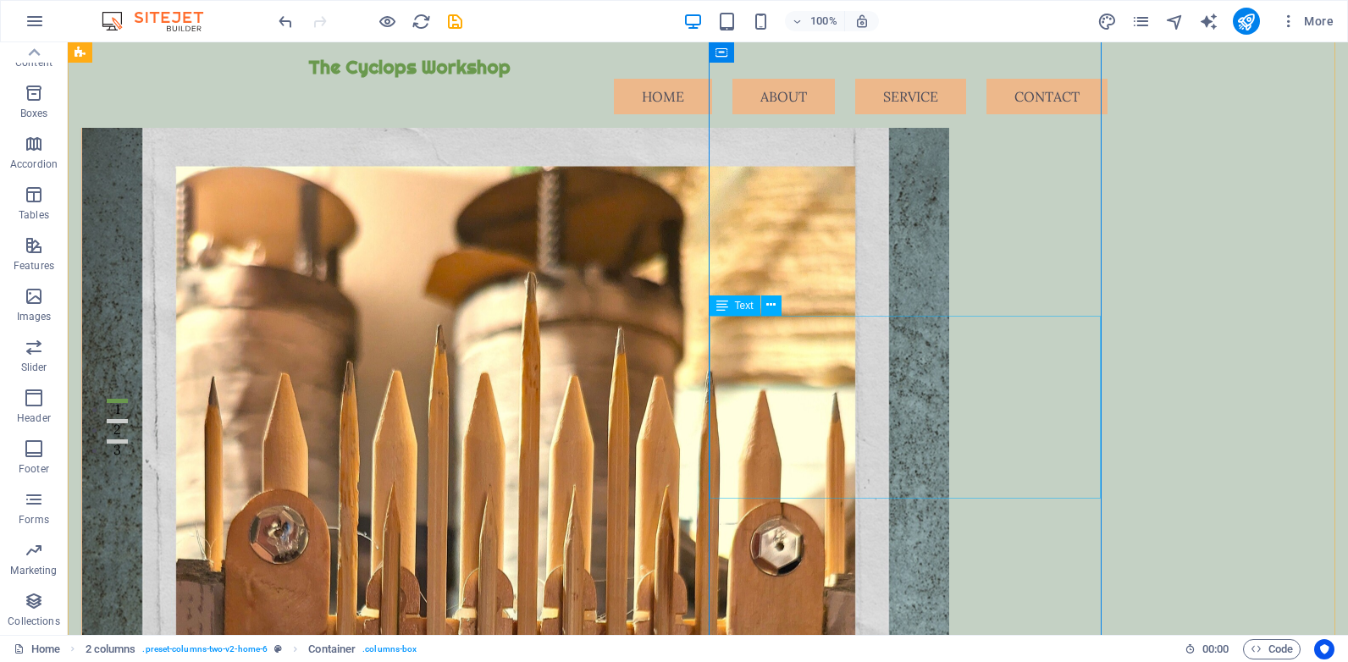
click at [735, 304] on span "Text" at bounding box center [744, 306] width 19 height 10
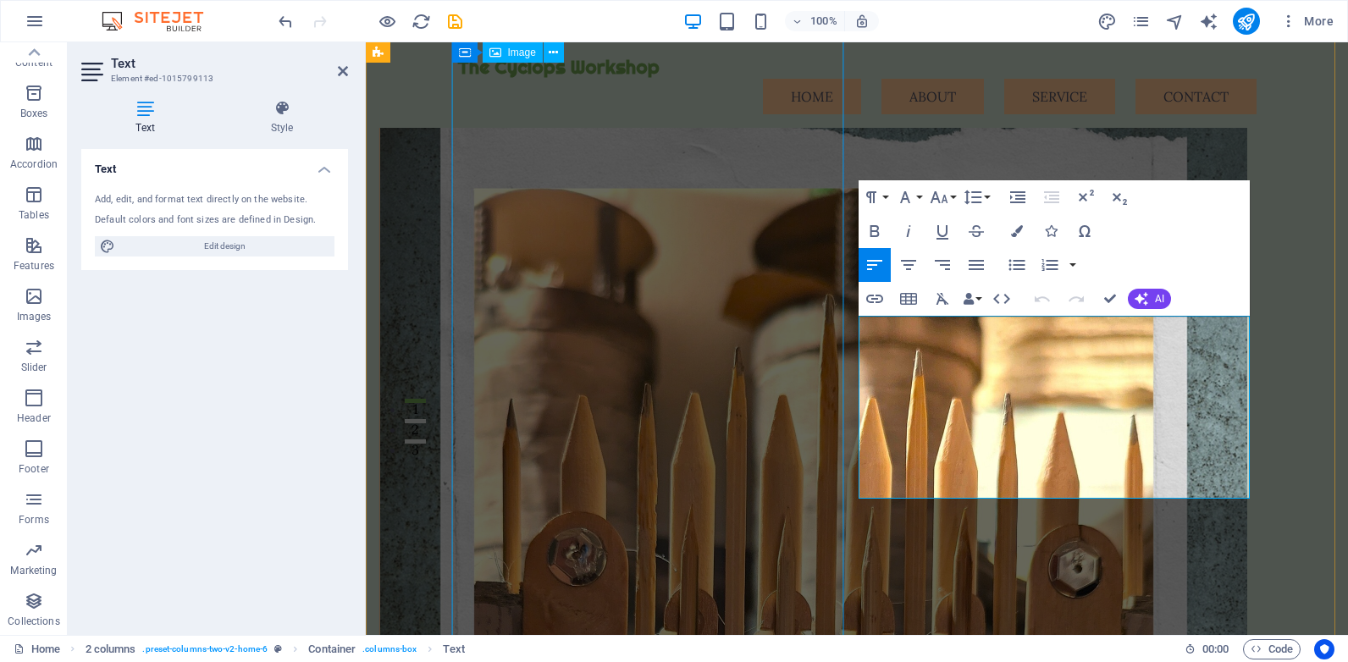
scroll to position [215, 0]
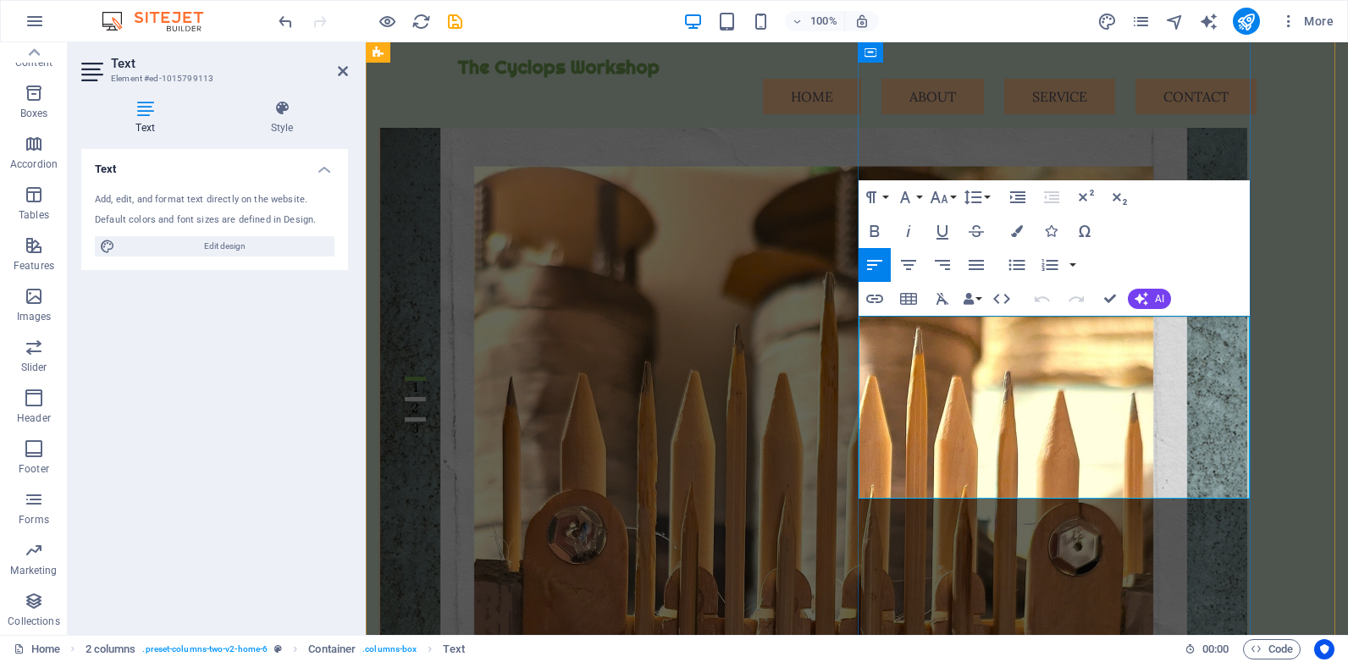
drag, startPoint x: 1180, startPoint y: 388, endPoint x: 1155, endPoint y: 384, distance: 25.6
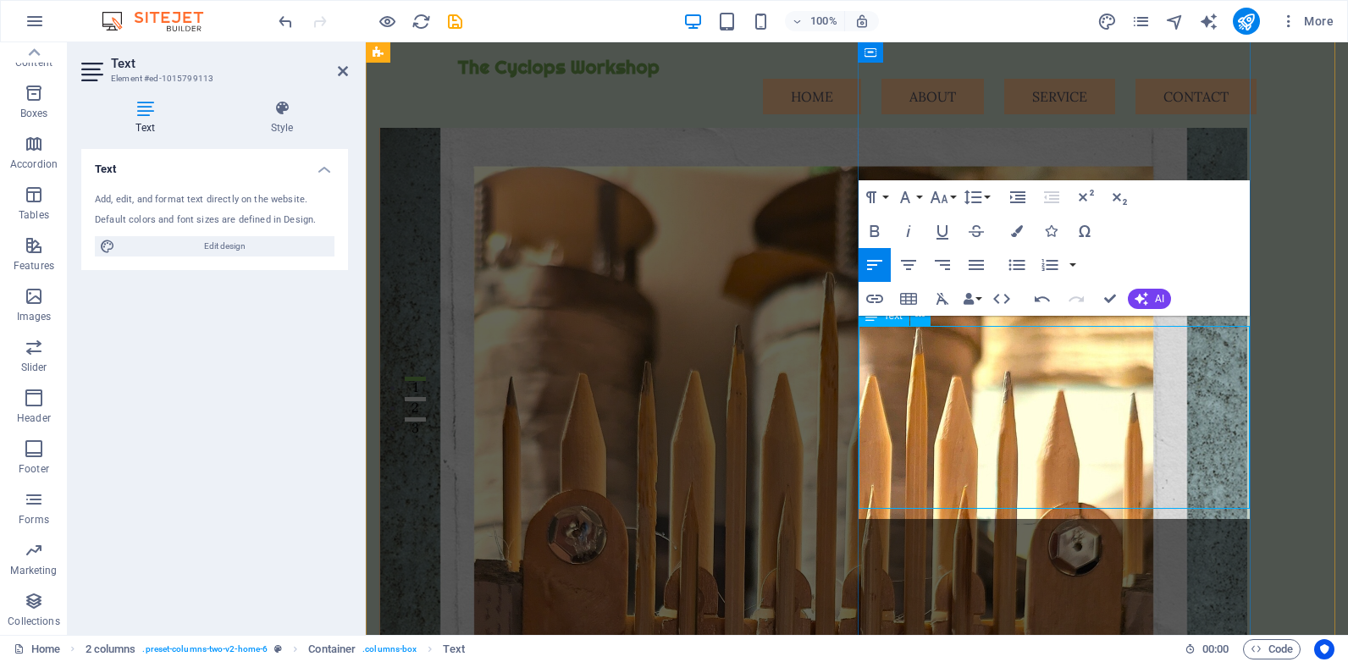
scroll to position [205, 0]
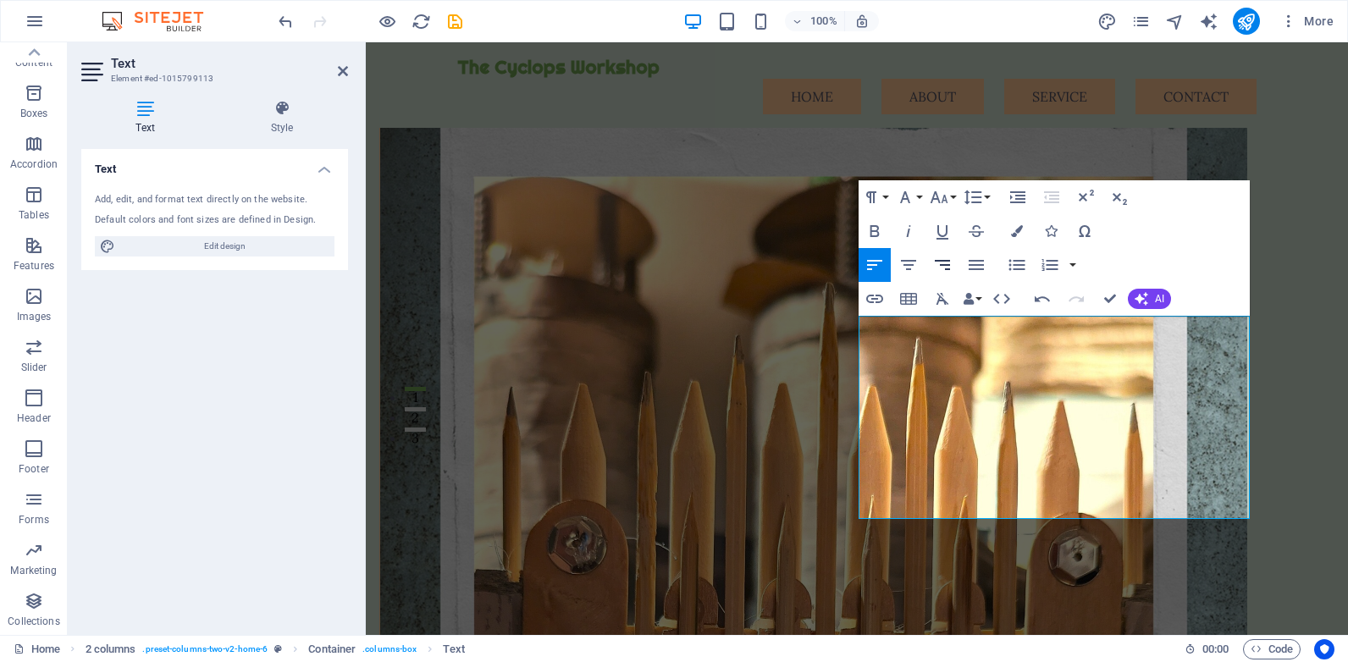
click at [946, 262] on icon "button" at bounding box center [942, 265] width 20 height 20
click at [974, 262] on icon "button" at bounding box center [976, 265] width 15 height 10
click at [910, 262] on icon "button" at bounding box center [908, 265] width 20 height 20
click at [943, 195] on icon "button" at bounding box center [939, 197] width 20 height 20
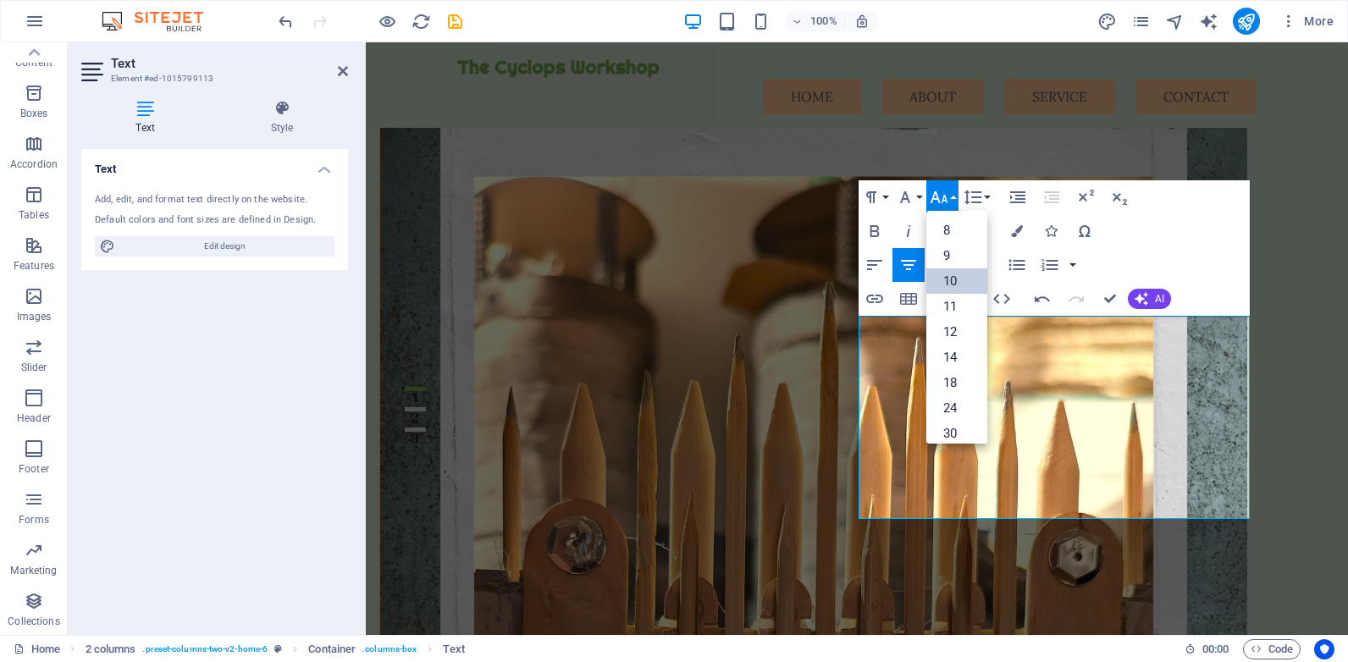
click at [941, 279] on link "10" at bounding box center [956, 280] width 61 height 25
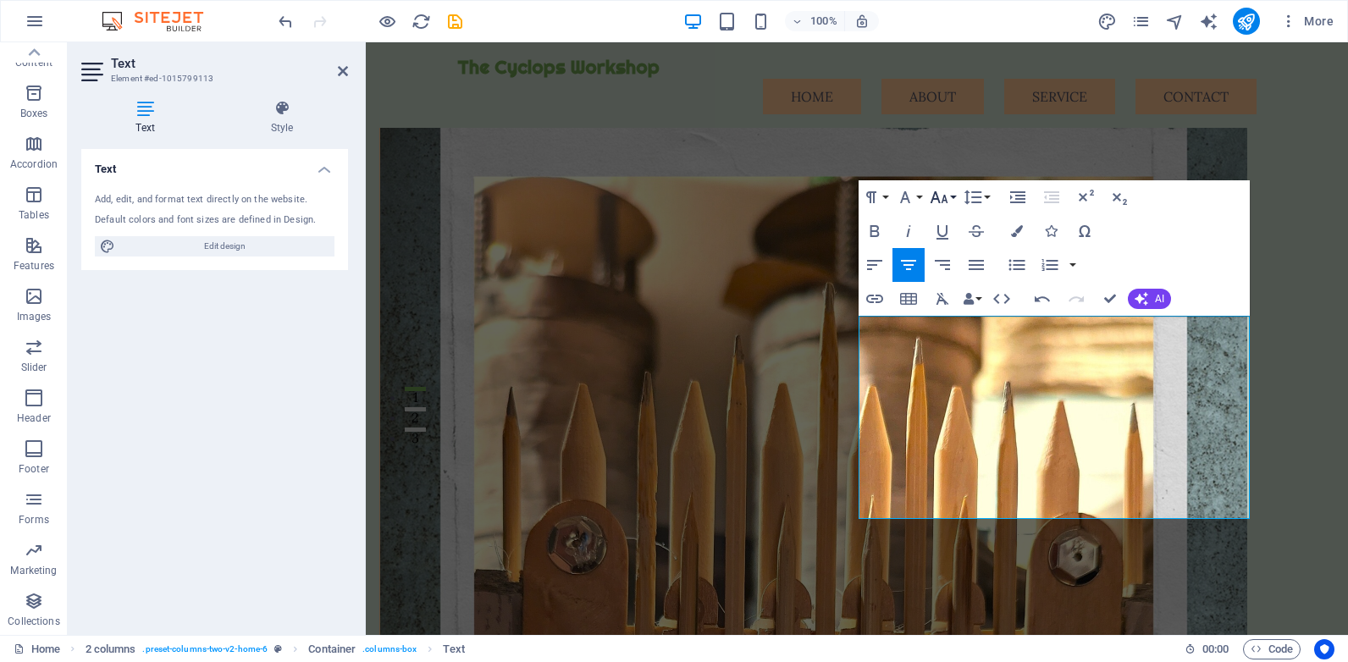
click at [942, 200] on icon "button" at bounding box center [939, 197] width 18 height 12
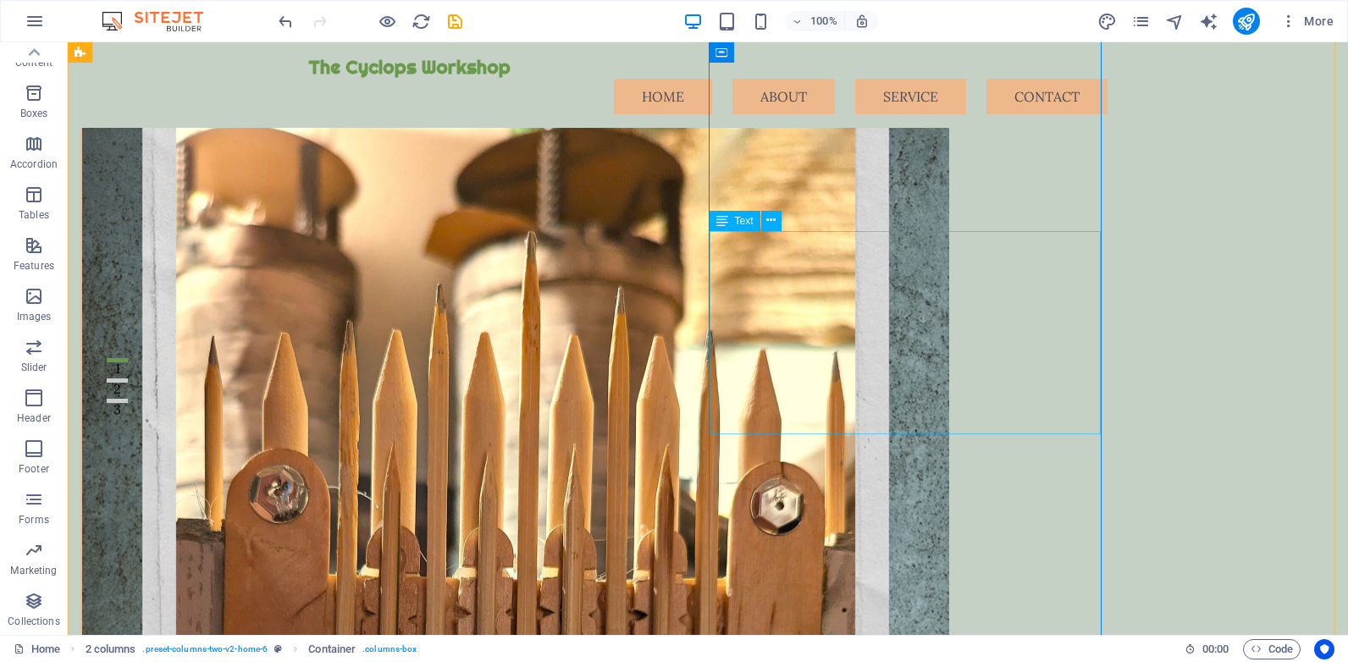
scroll to position [268, 0]
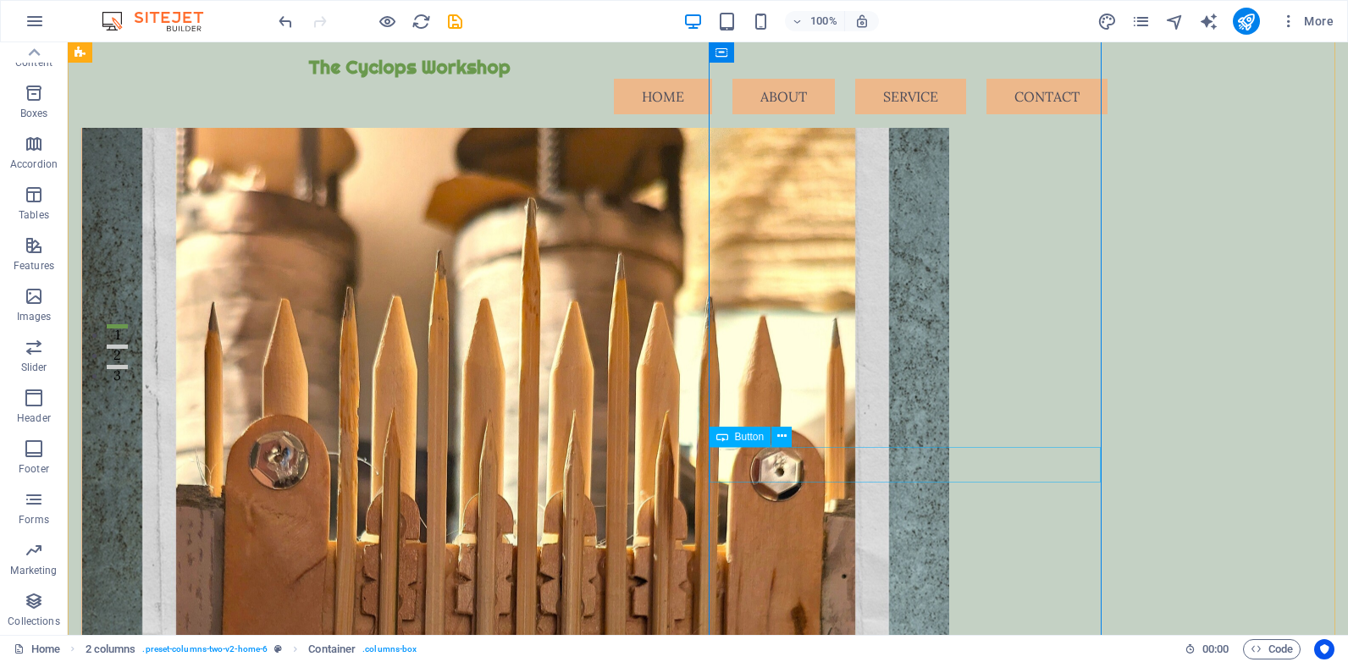
click at [739, 440] on span "Button" at bounding box center [750, 437] width 30 height 10
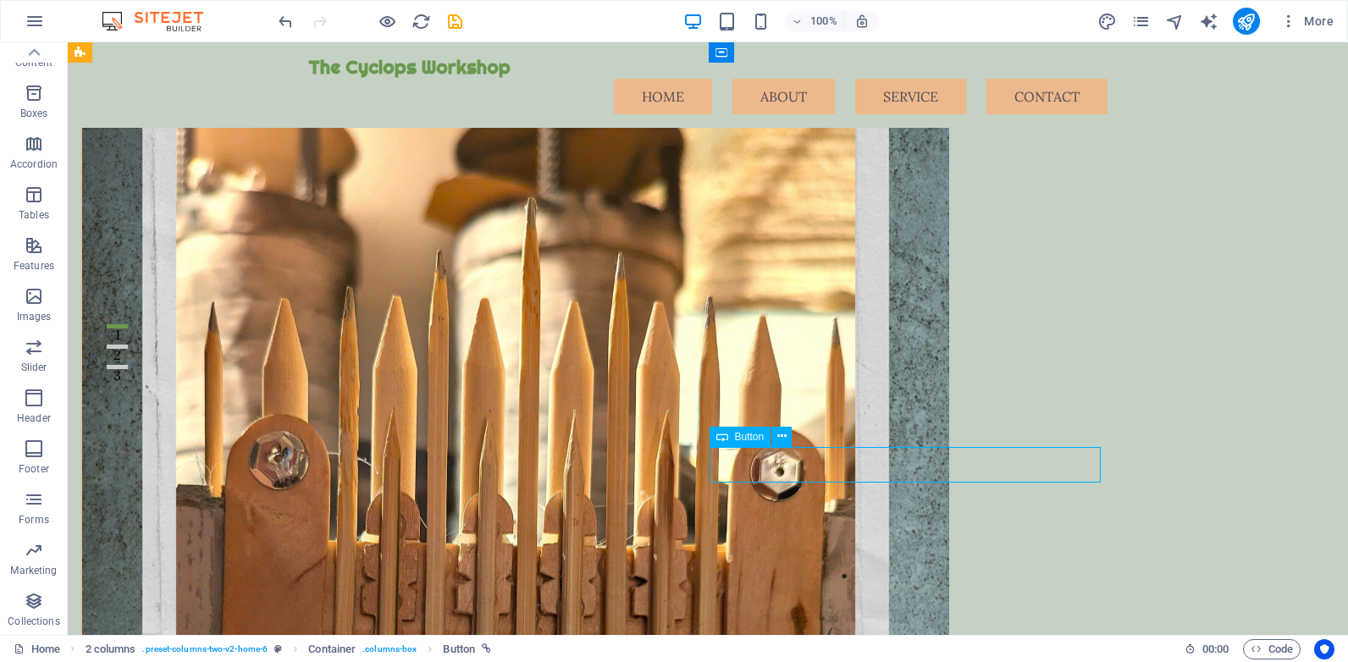
click at [742, 438] on span "Button" at bounding box center [750, 437] width 30 height 10
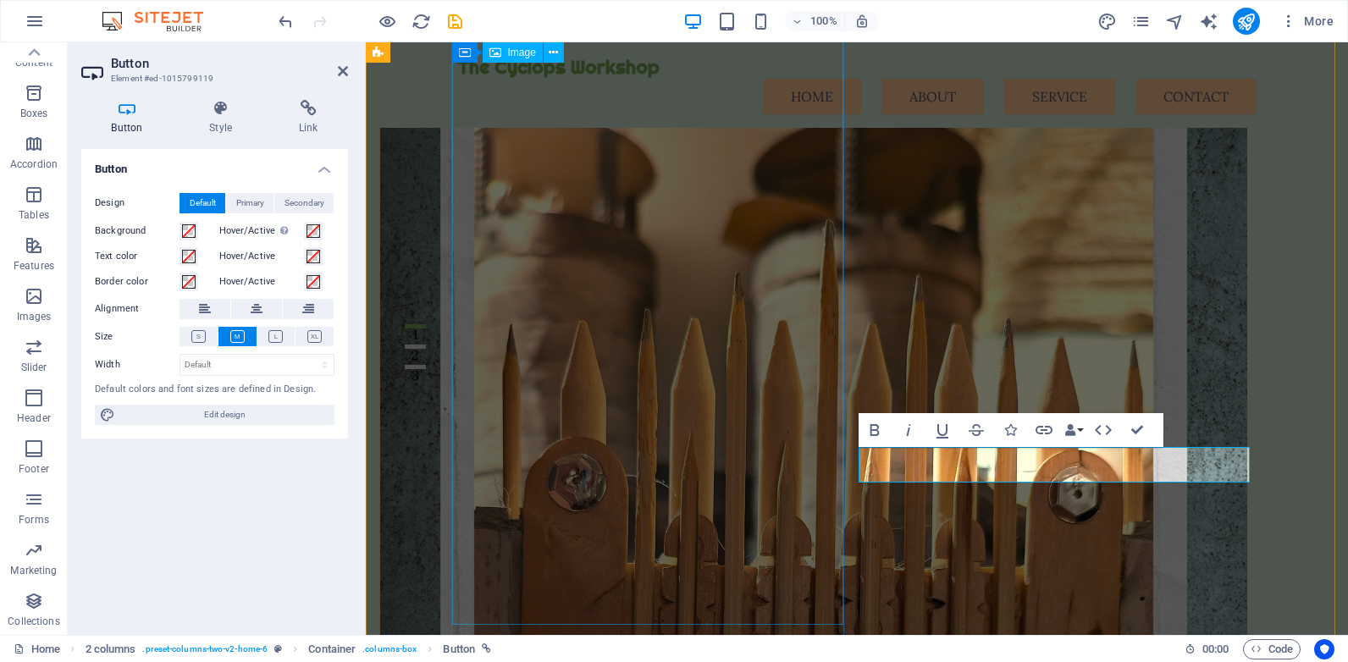
scroll to position [290, 0]
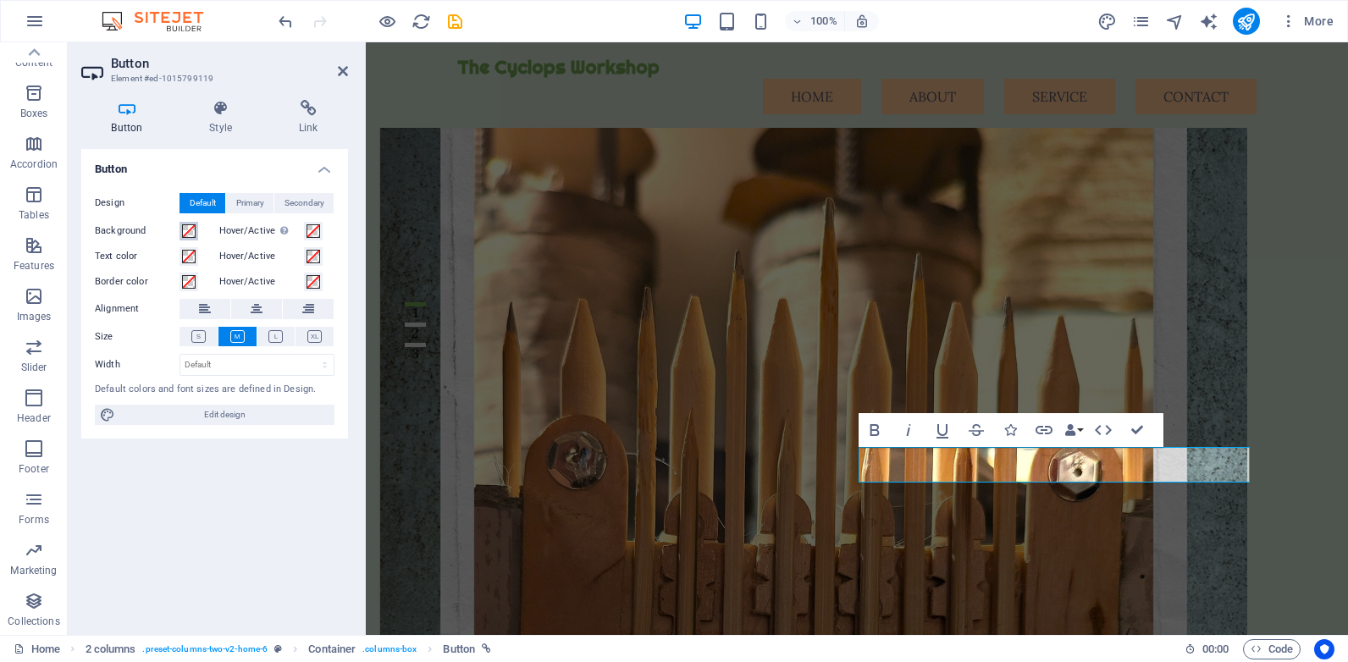
click at [184, 231] on span at bounding box center [189, 231] width 14 height 14
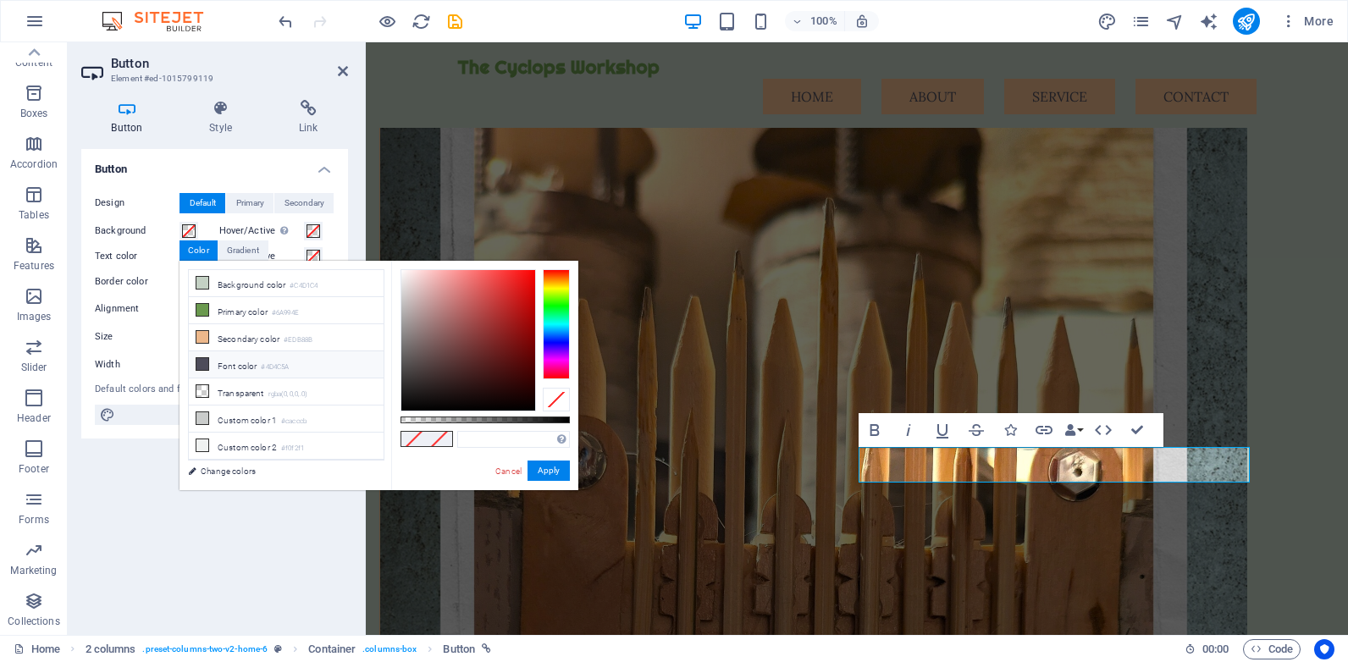
click at [198, 360] on icon at bounding box center [202, 364] width 12 height 12
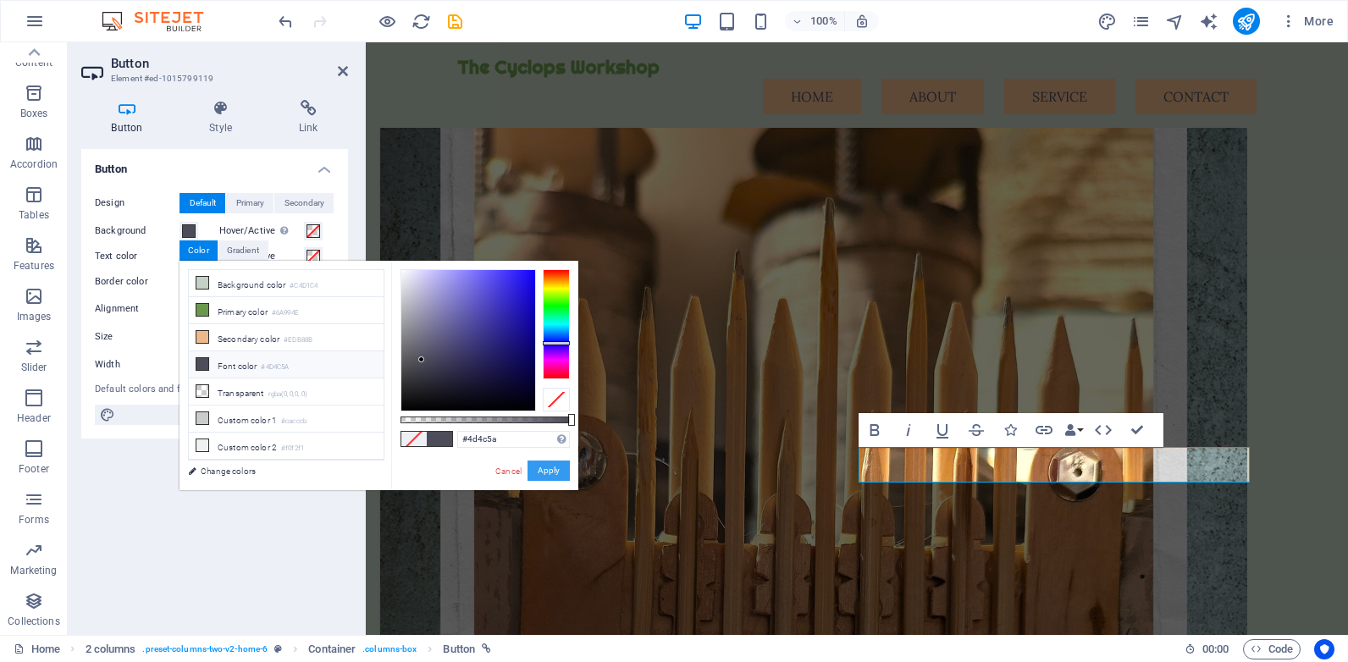
click at [550, 472] on button "Apply" at bounding box center [549, 471] width 42 height 20
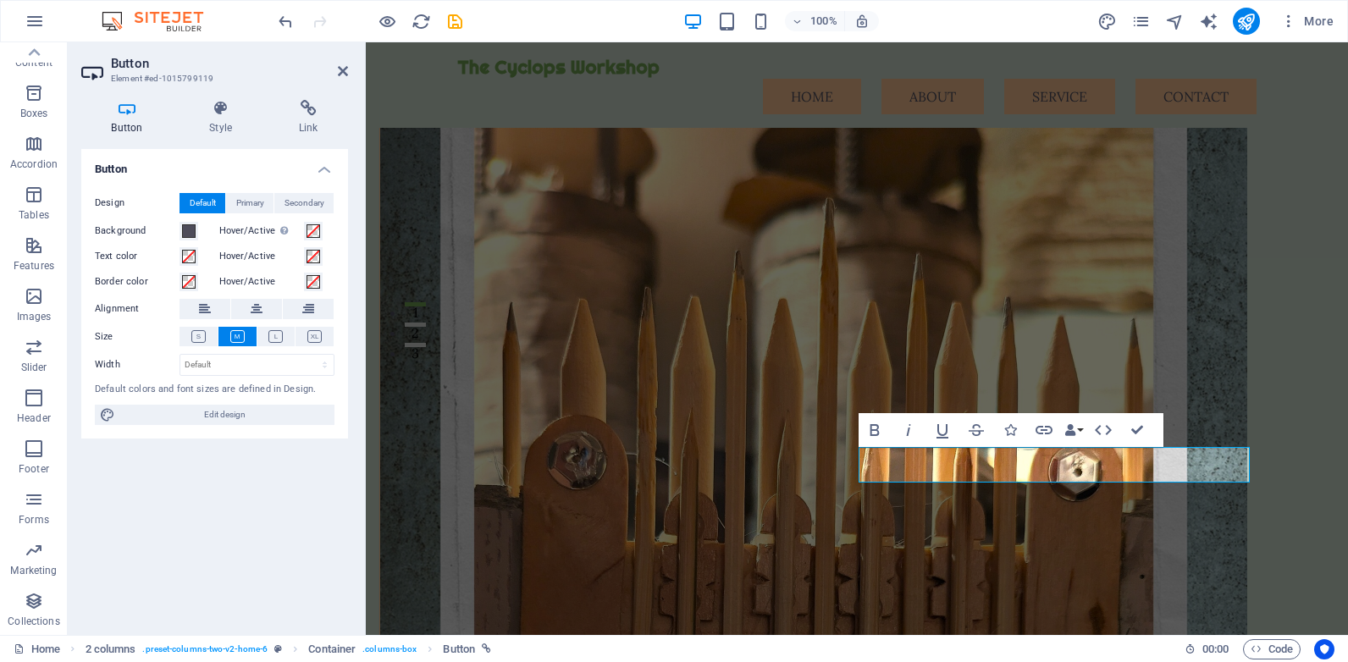
click at [269, 489] on div "Button Design Default Primary Secondary Background Hover/Active Switch to previ…" at bounding box center [214, 385] width 267 height 472
click at [344, 69] on icon at bounding box center [343, 71] width 10 height 14
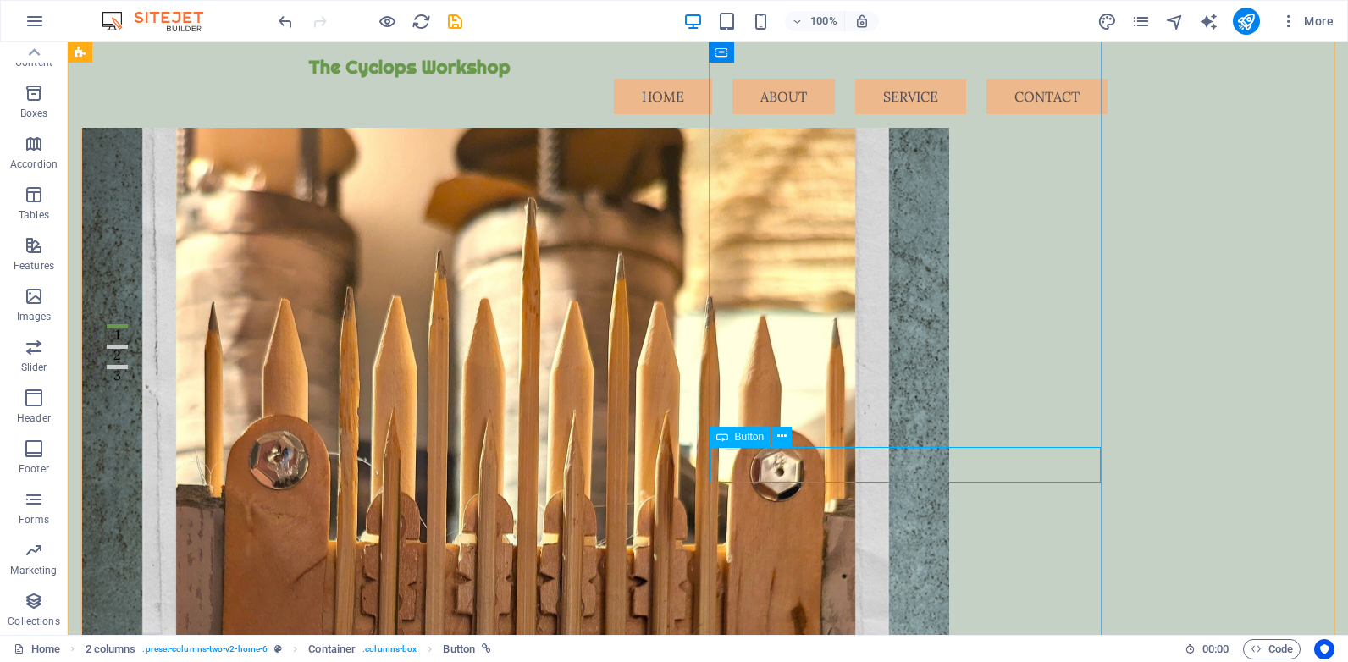
click at [747, 436] on span "Button" at bounding box center [750, 437] width 30 height 10
click at [747, 437] on span "Button" at bounding box center [750, 437] width 30 height 10
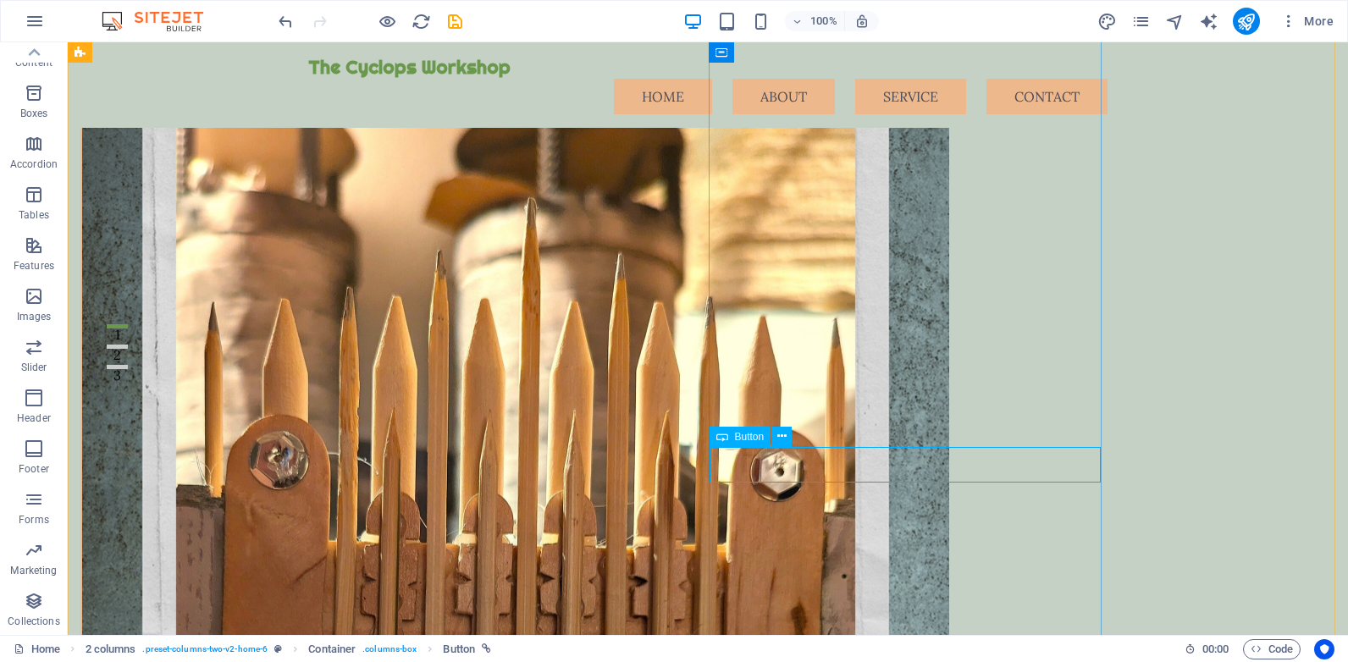
click at [753, 439] on span "Button" at bounding box center [750, 437] width 30 height 10
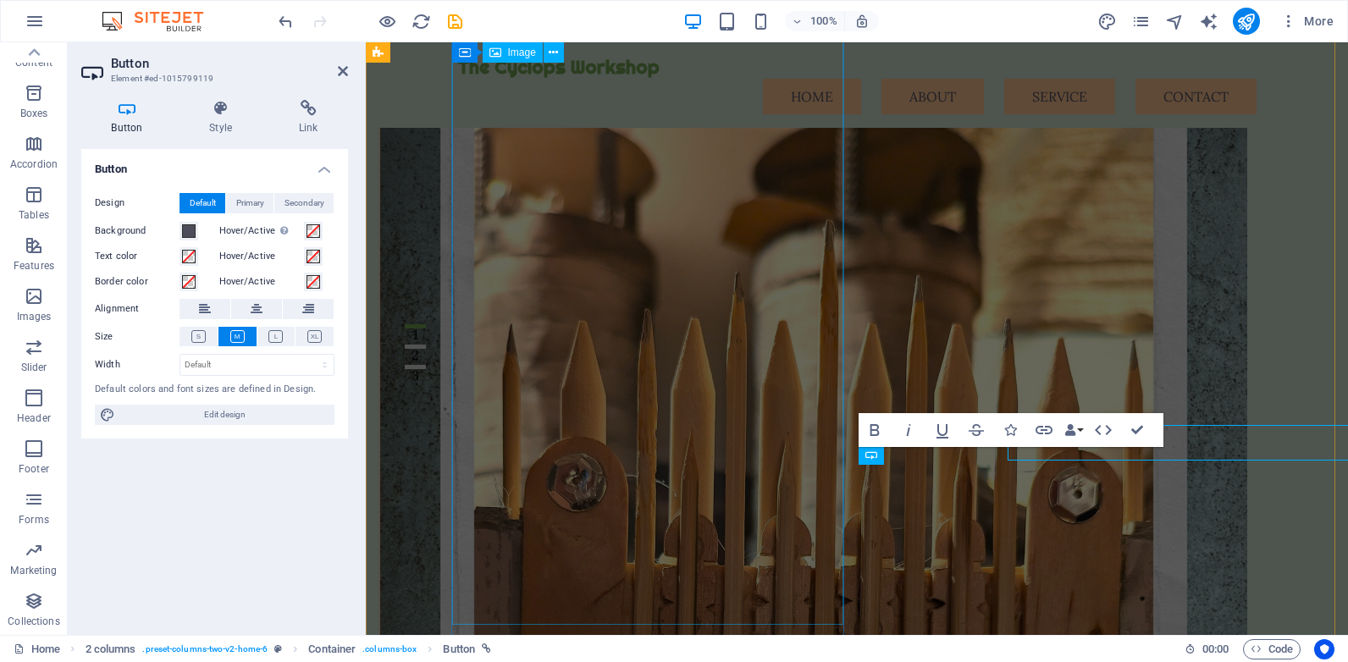
scroll to position [290, 0]
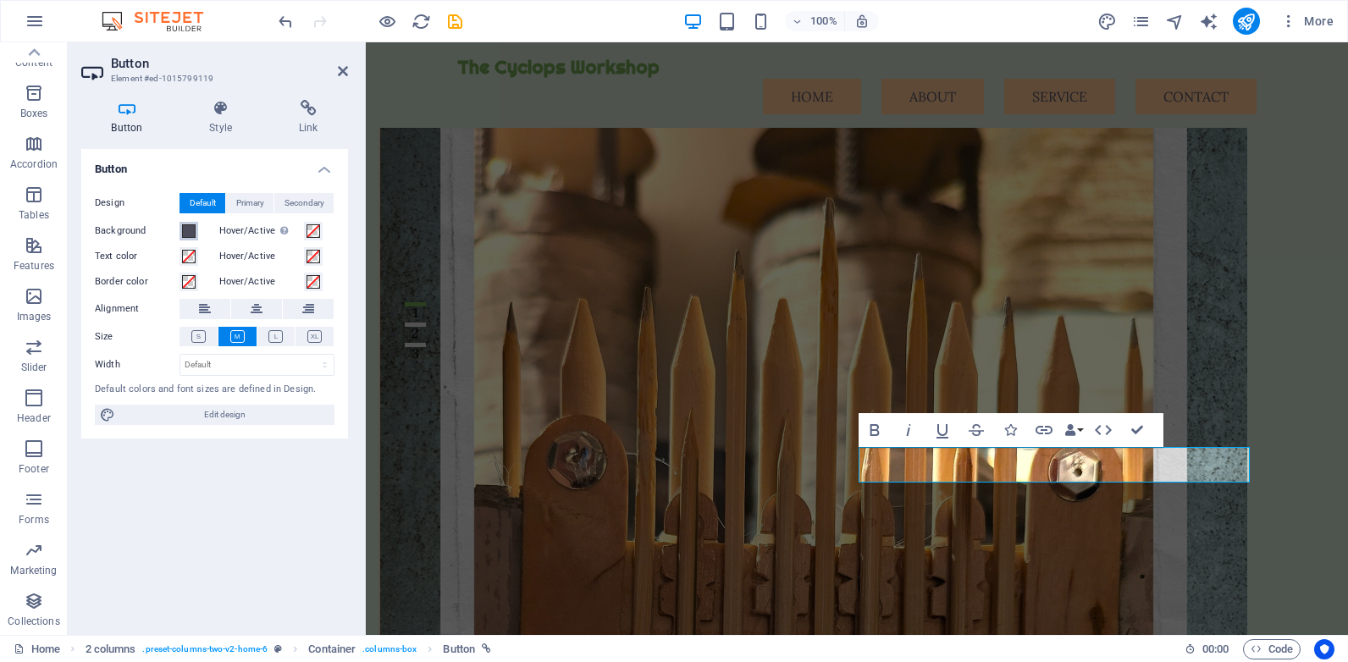
click at [190, 230] on span at bounding box center [189, 231] width 14 height 14
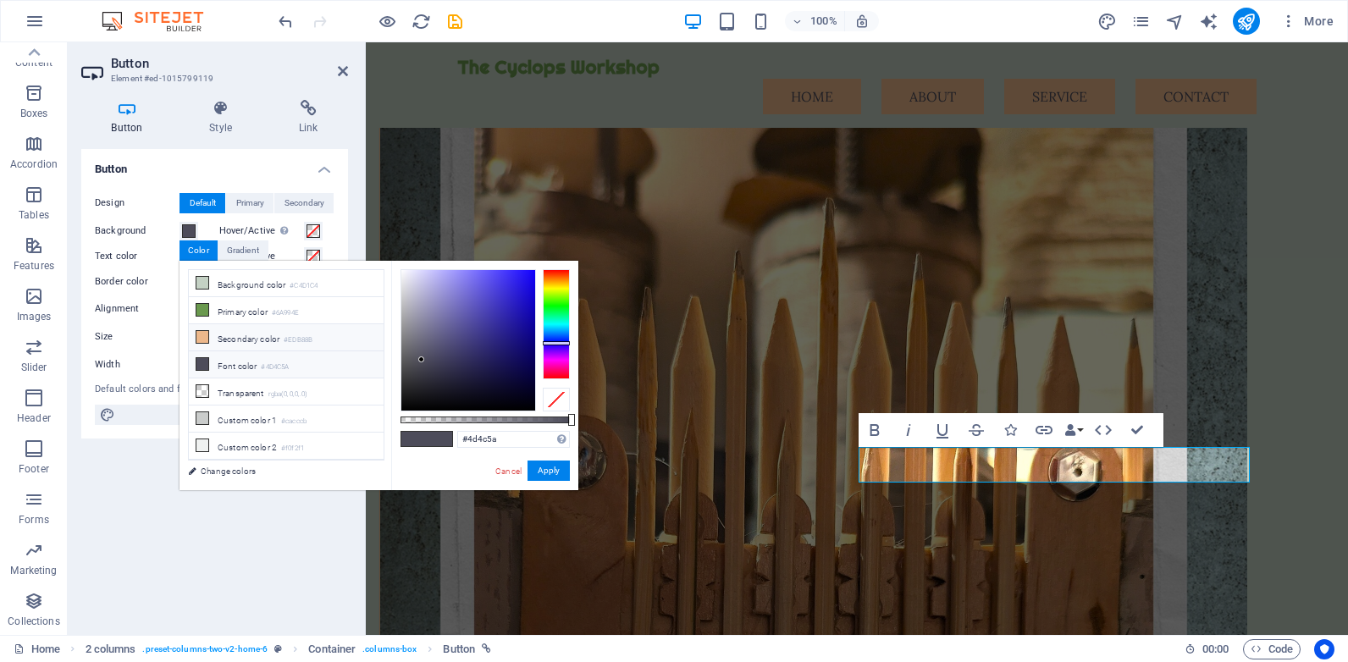
click at [198, 334] on icon at bounding box center [202, 337] width 12 height 12
type input "#edb88b"
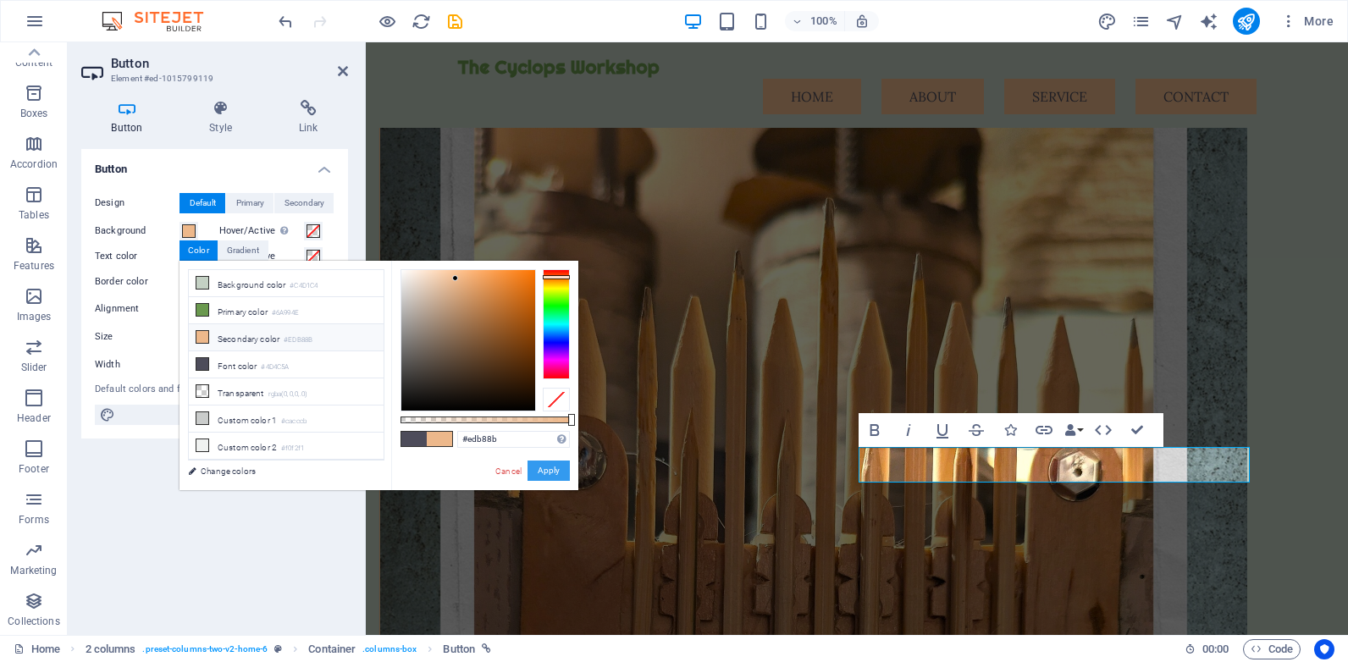
click at [555, 472] on button "Apply" at bounding box center [549, 471] width 42 height 20
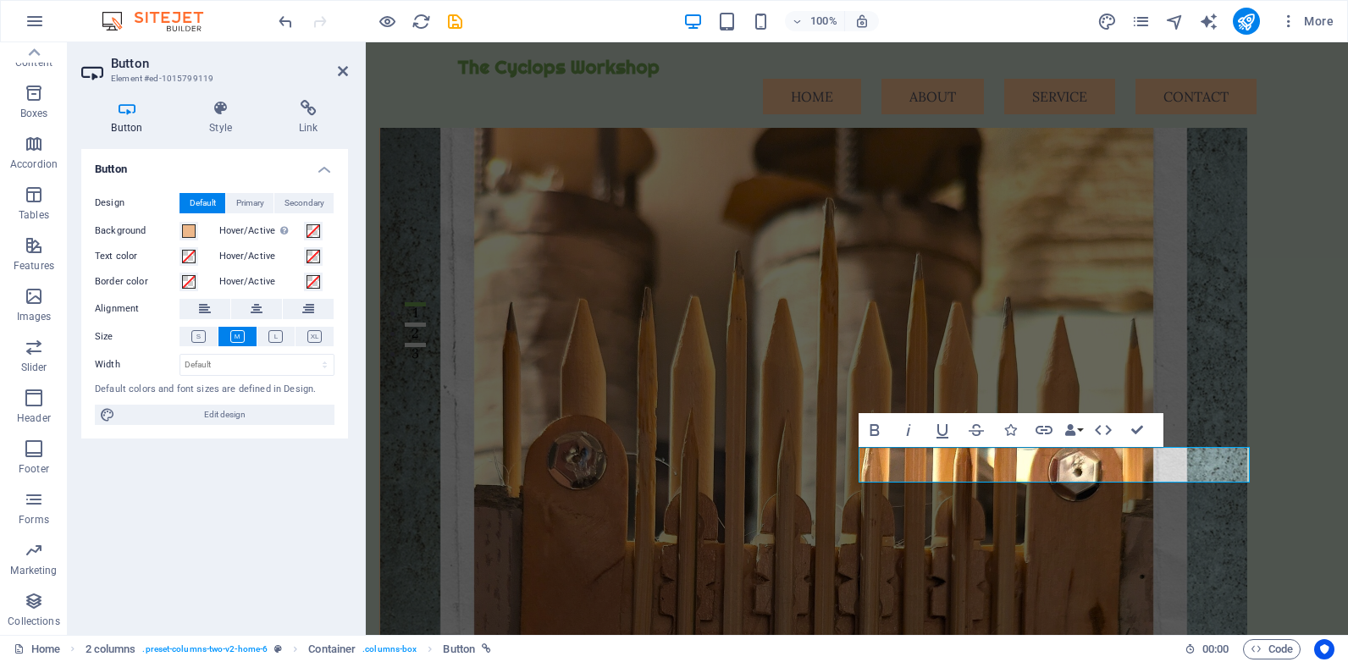
click at [253, 487] on div "Button Design Default Primary Secondary Background Hover/Active Switch to previ…" at bounding box center [214, 385] width 267 height 472
click at [875, 428] on icon "button" at bounding box center [875, 430] width 20 height 20
click at [875, 433] on icon "button" at bounding box center [875, 430] width 20 height 20
drag, startPoint x: 963, startPoint y: 463, endPoint x: 880, endPoint y: 463, distance: 83.0
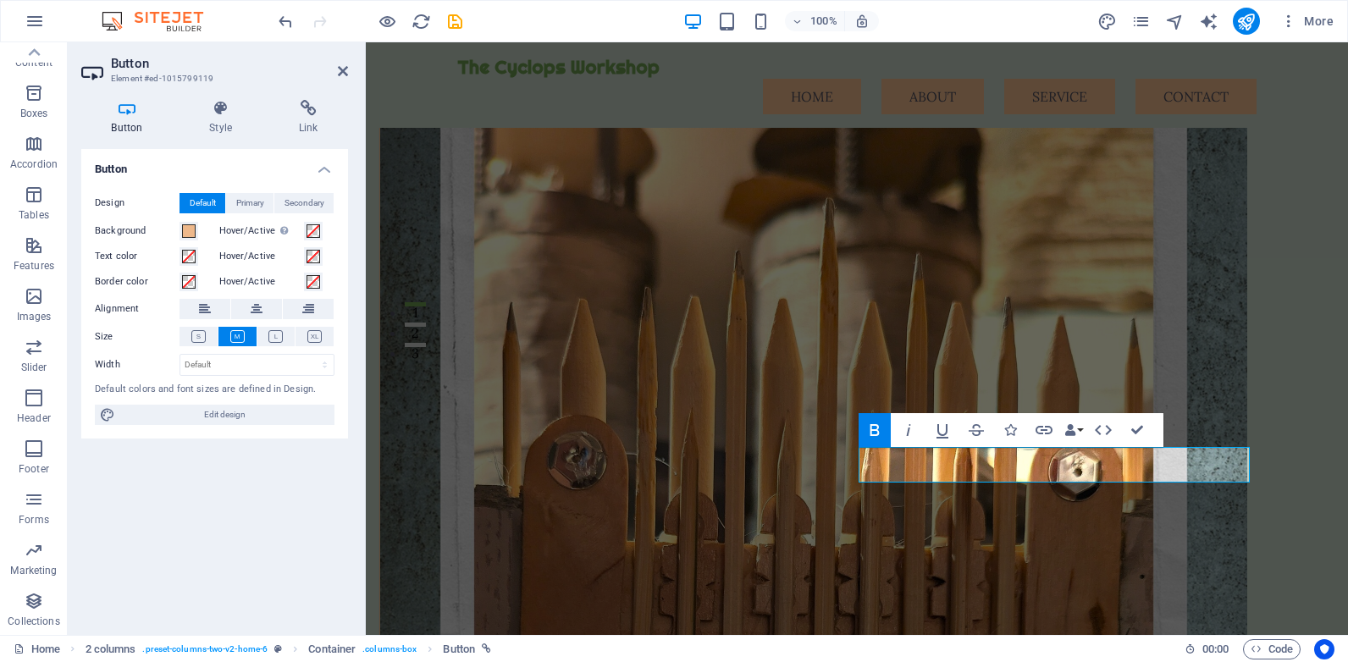
click at [871, 427] on icon "button" at bounding box center [874, 430] width 9 height 12
click at [310, 489] on div "Button Design Default Primary Secondary Background Hover/Active Switch to previ…" at bounding box center [214, 385] width 267 height 472
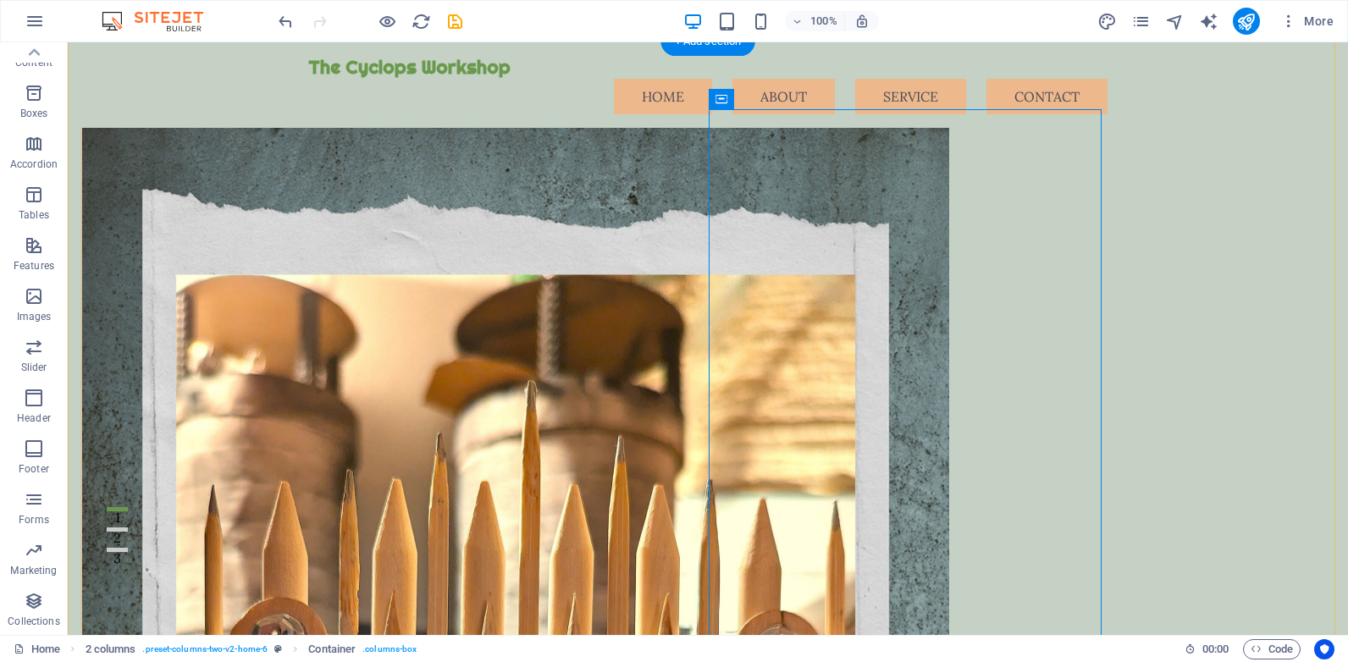
scroll to position [169, 0]
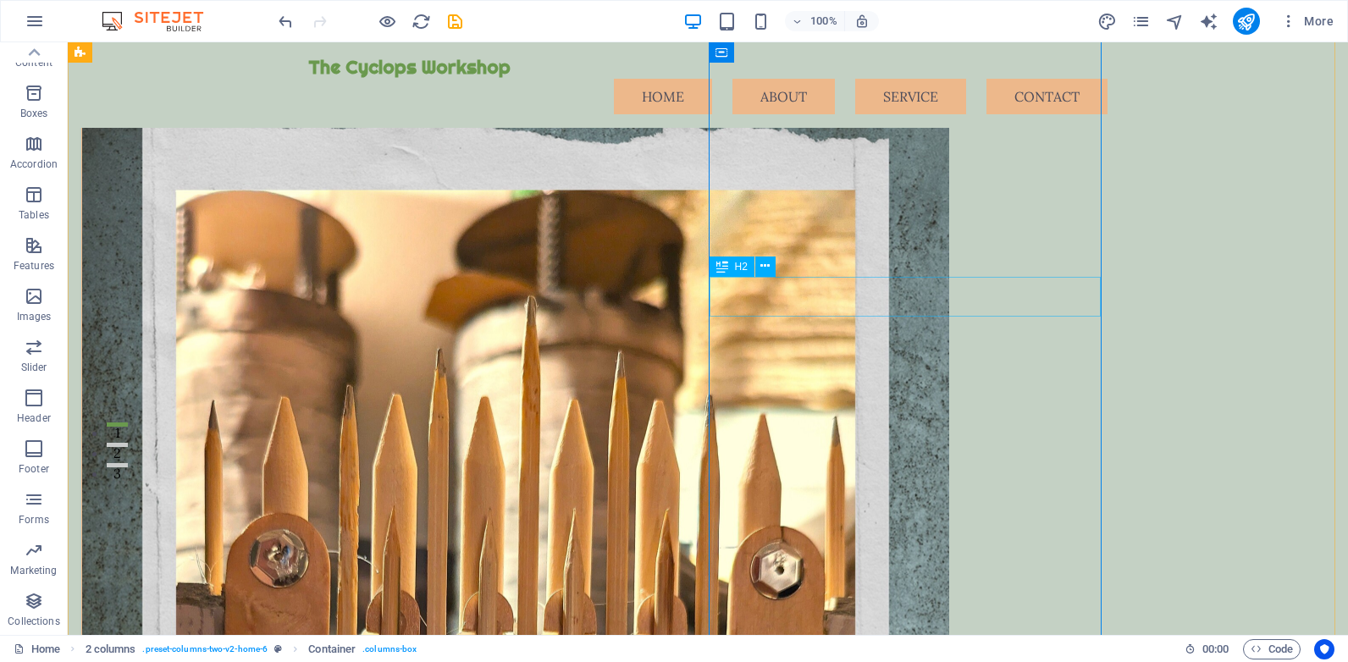
click at [735, 269] on span "H2" at bounding box center [741, 267] width 13 height 10
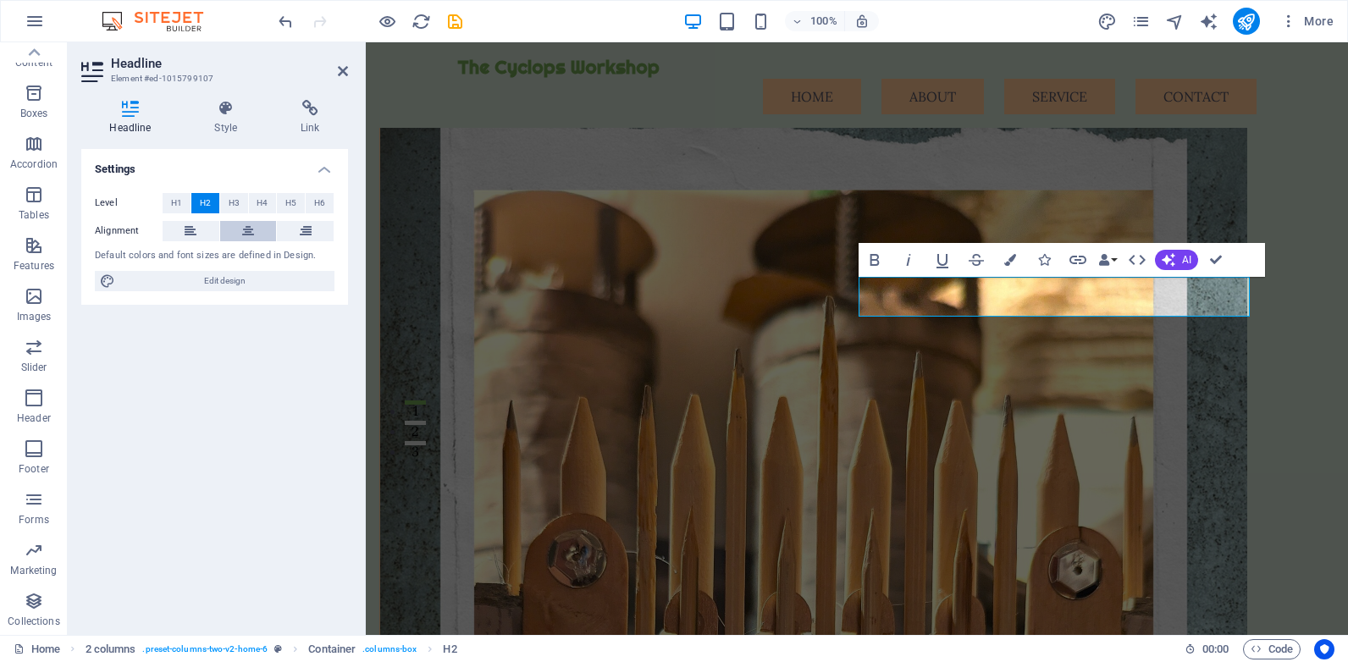
click at [245, 231] on icon at bounding box center [248, 231] width 12 height 20
click at [879, 263] on icon "button" at bounding box center [875, 260] width 20 height 20
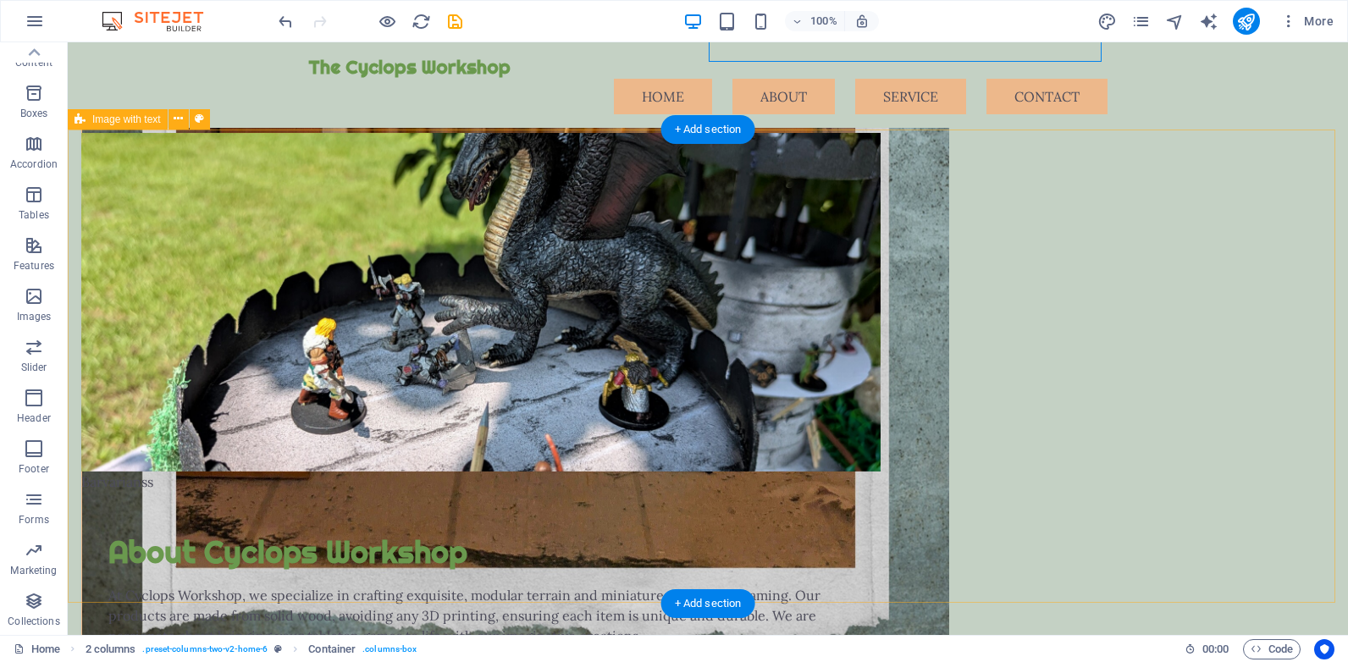
scroll to position [1016, 0]
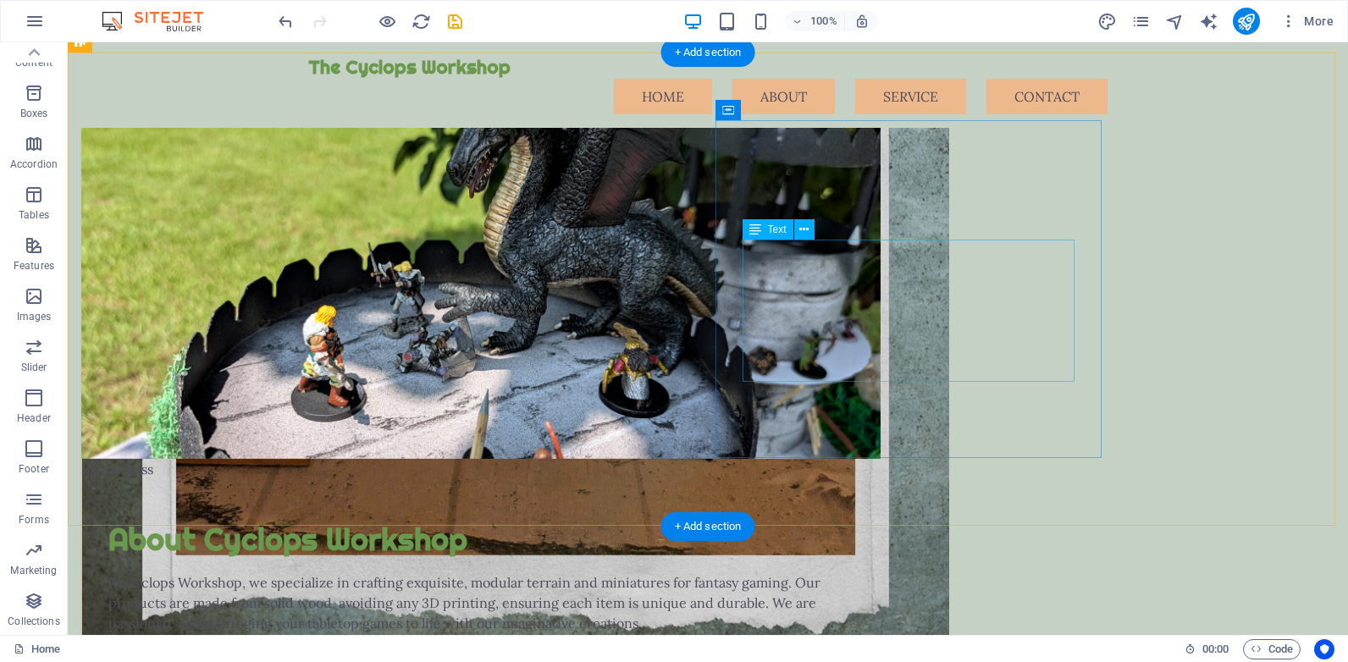
drag, startPoint x: 860, startPoint y: 285, endPoint x: 809, endPoint y: 281, distance: 51.8
click at [854, 572] on div "At Cyclops Workshop, we specialize in crafting exquisite, modular terrain and m…" at bounding box center [480, 602] width 745 height 61
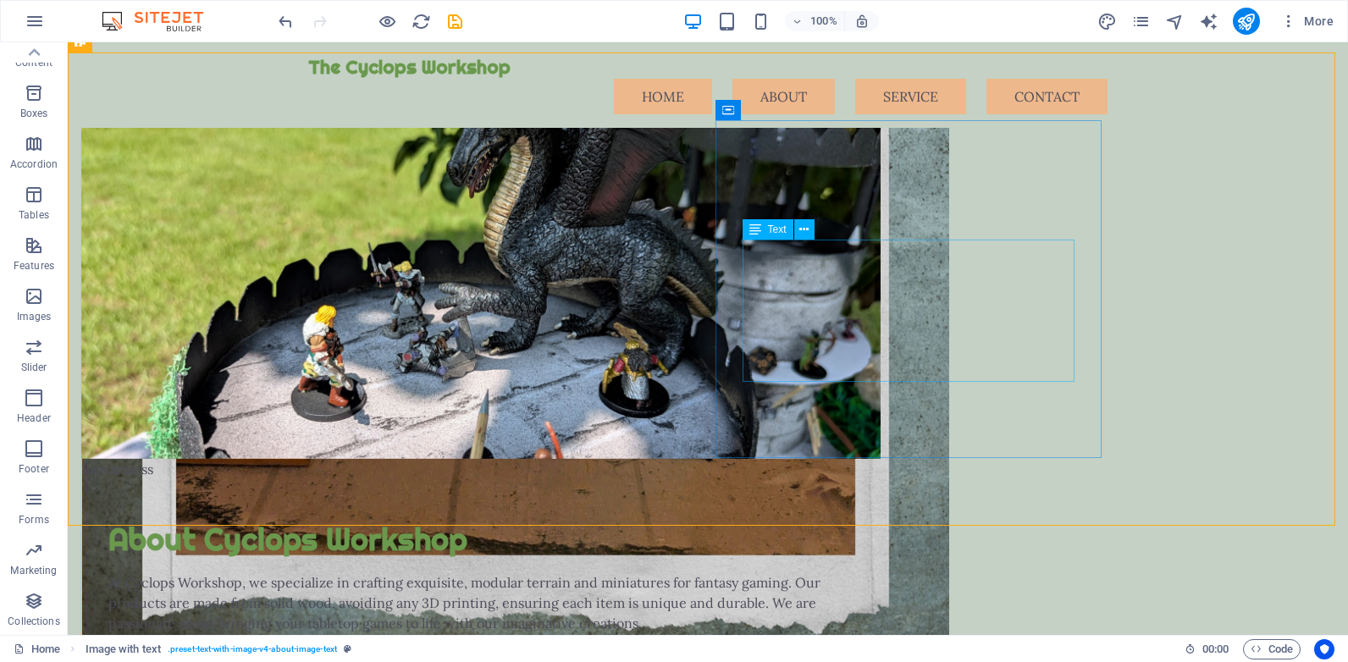
click at [768, 229] on span "Text" at bounding box center [777, 229] width 19 height 10
click at [770, 229] on span "Text" at bounding box center [777, 229] width 19 height 10
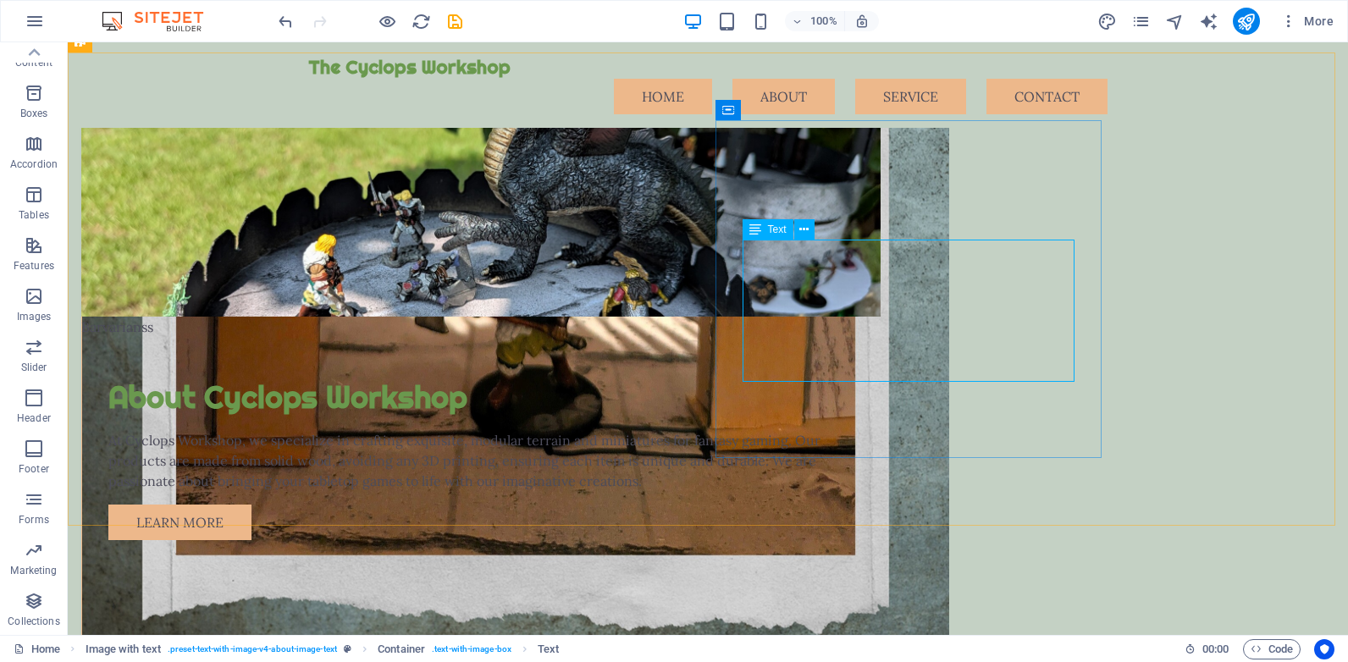
scroll to position [1038, 0]
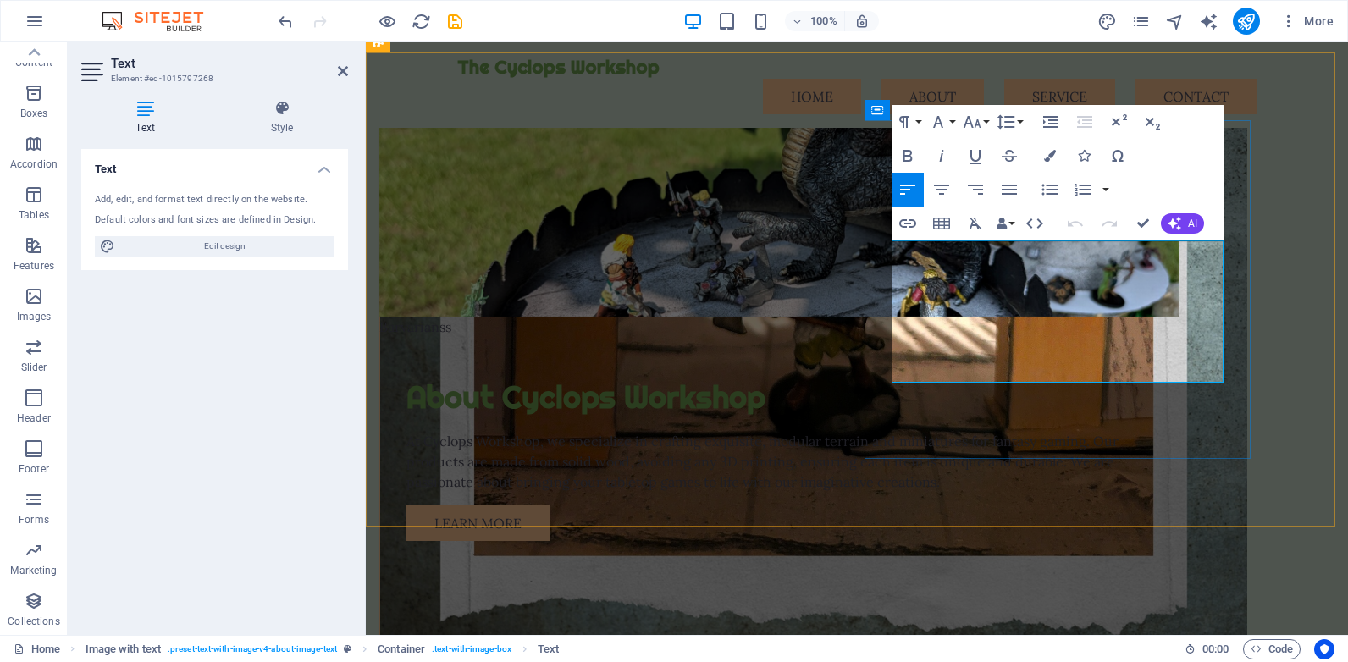
click at [1035, 431] on p "At Cyclops Workshop, we specialize in crafting exquisite, modular terrain and m…" at bounding box center [778, 461] width 745 height 61
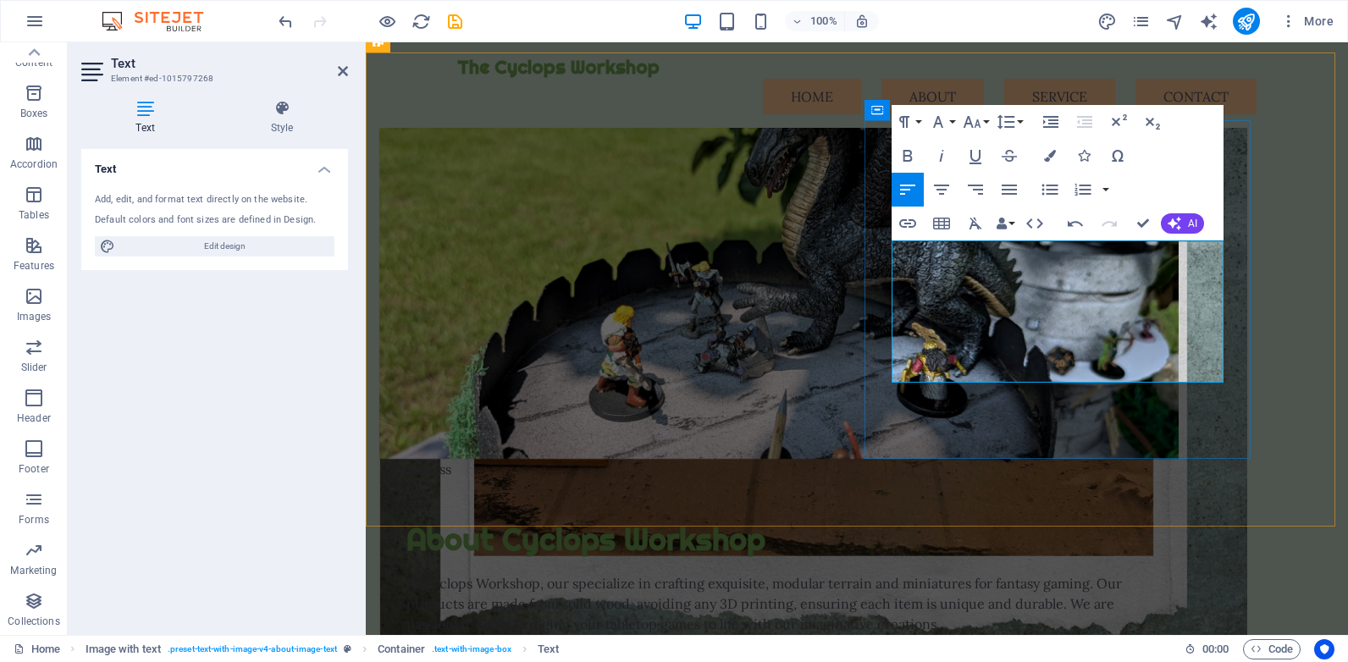
click at [1117, 573] on p "At Cyclops Workshop, our specialize in crafting exquisite, modular terrain and …" at bounding box center [778, 603] width 745 height 61
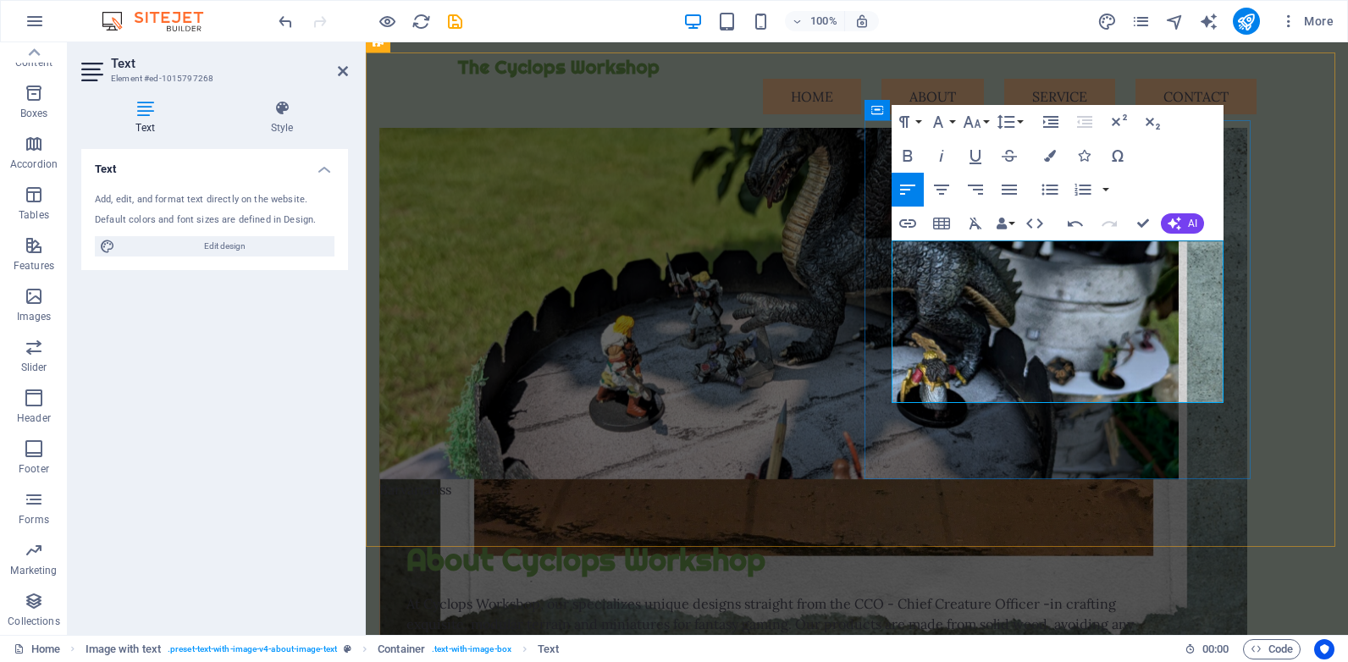
click at [1123, 594] on p "At Cyclops Workshop, our specializes unique designs straight from the CCO - Chi…" at bounding box center [778, 634] width 745 height 81
click at [942, 594] on p "At Cyclops Workshop, our specialized unique designs straight from the CCO - Chi…" at bounding box center [778, 634] width 745 height 81
click at [1152, 594] on p "At Cyclops Workshop, our specialized unique designs are born straight from the …" at bounding box center [778, 634] width 745 height 81
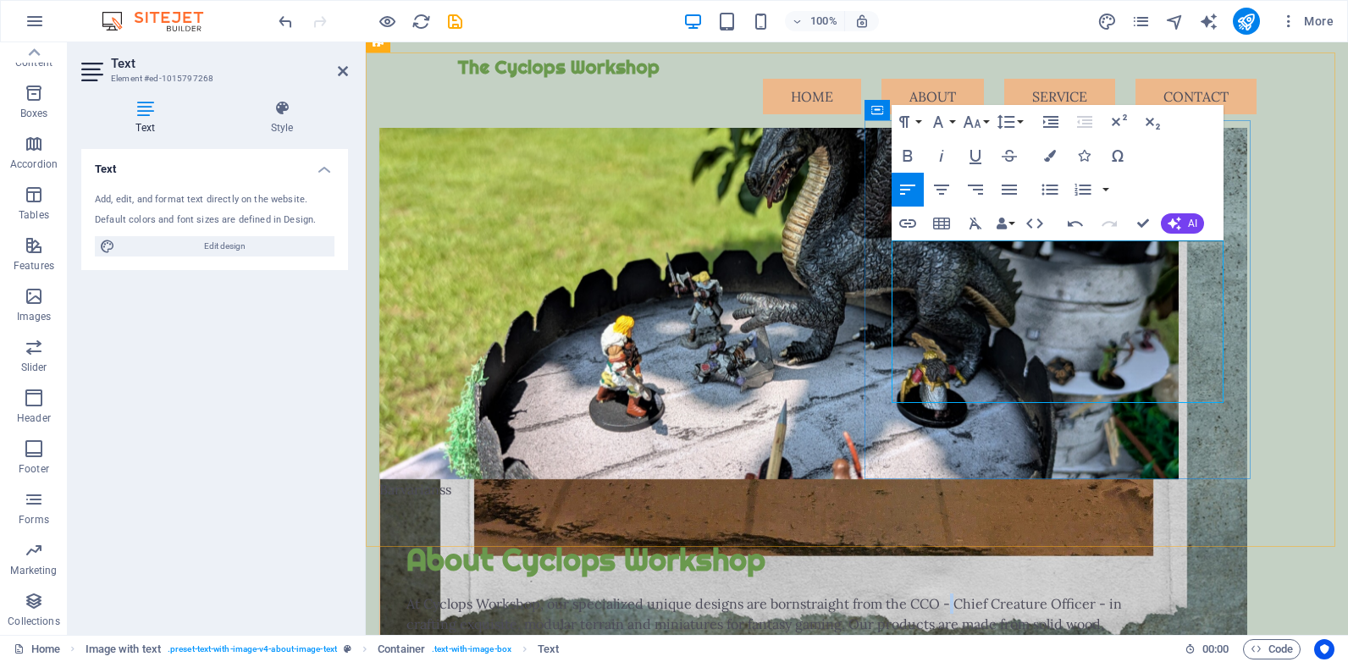
drag, startPoint x: 1156, startPoint y: 272, endPoint x: 1153, endPoint y: 282, distance: 10.5
click at [1152, 594] on p "At Cyclops Workshop, our specialized unique designs are born straight from the …" at bounding box center [778, 634] width 745 height 81
click at [1069, 594] on p "At Cyclops Workshop, our specialized unique designs are born straight from the …" at bounding box center [778, 634] width 745 height 81
click at [1152, 594] on p "At Cyclops Workshop, our specialized unique designs are born straight from the …" at bounding box center [778, 634] width 745 height 81
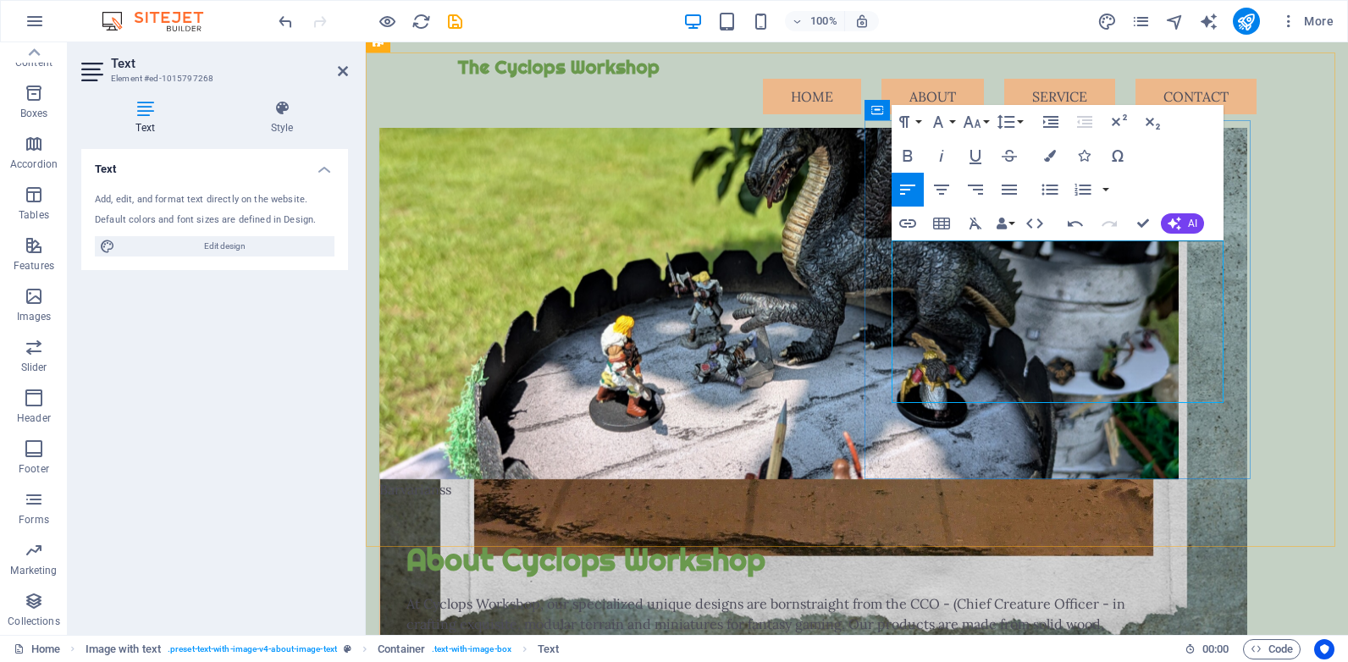
click at [994, 594] on p "At Cyclops Workshop, our specialized unique designs are born straight from the …" at bounding box center [778, 634] width 745 height 81
click at [1014, 594] on p "At Cyclops Workshop, our specialized unique designs are born straight from the …" at bounding box center [778, 634] width 745 height 81
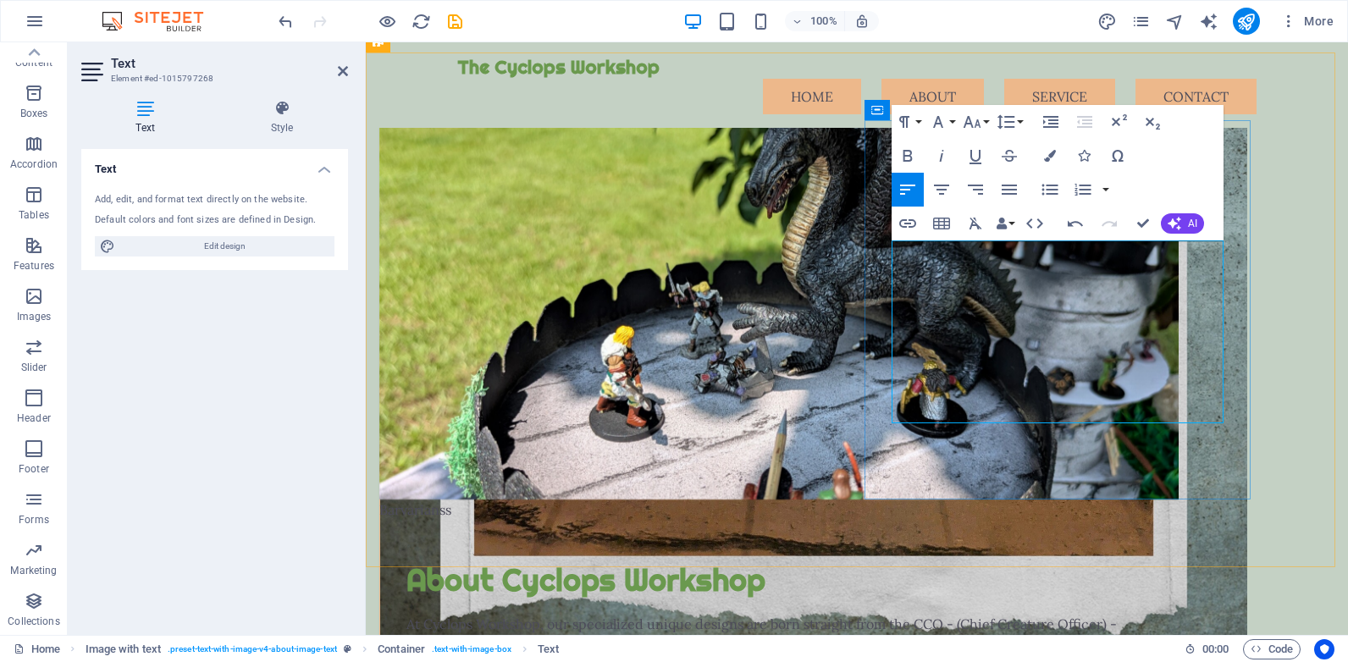
drag, startPoint x: 1042, startPoint y: 325, endPoint x: 1050, endPoint y: 343, distance: 19.3
click at [1043, 614] on p "At Cyclops Workshop, our specialized unique designs are born straight from the …" at bounding box center [778, 654] width 745 height 81
click at [1152, 614] on p "At Cyclops Workshop, our specialized unique designs are born straight from the …" at bounding box center [778, 654] width 745 height 81
click at [1040, 614] on p "At Cyclops Workshop, our specialized unique designs are born straight from the …" at bounding box center [778, 654] width 745 height 81
drag, startPoint x: 1102, startPoint y: 369, endPoint x: 1184, endPoint y: 406, distance: 90.2
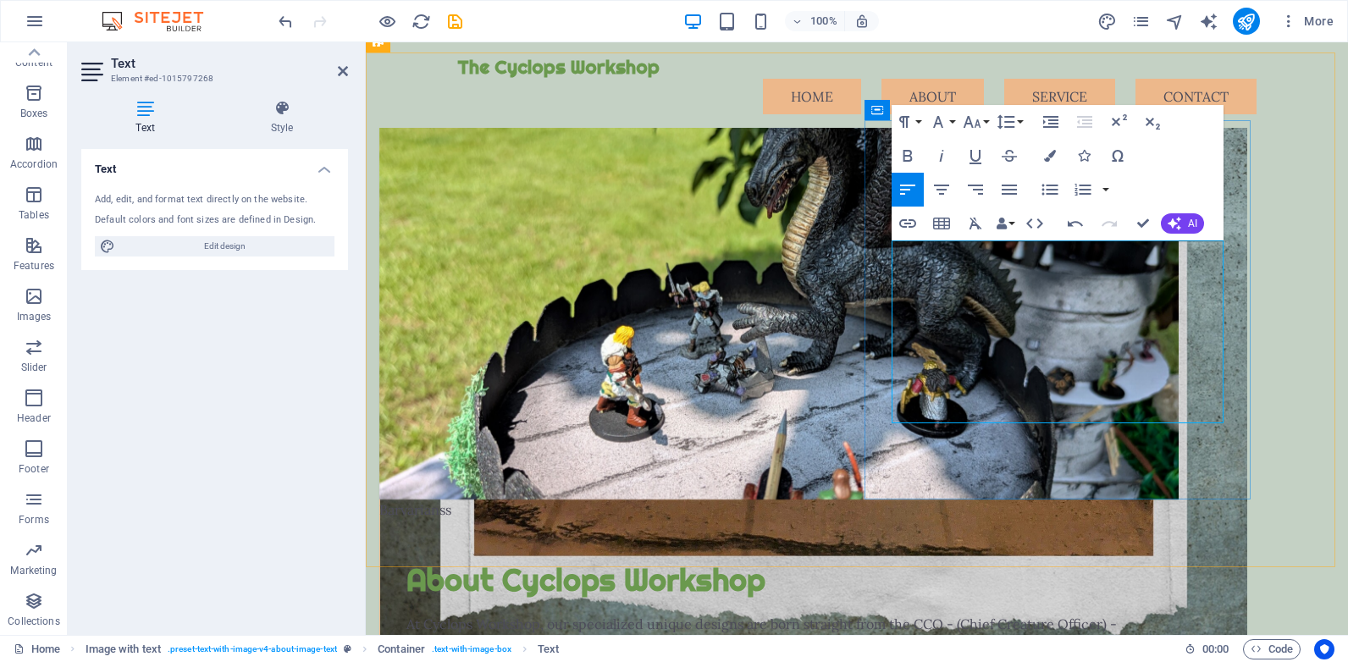
click at [1152, 614] on p "At Cyclops Workshop, our specialized unique designs are born straight from the …" at bounding box center [778, 654] width 745 height 81
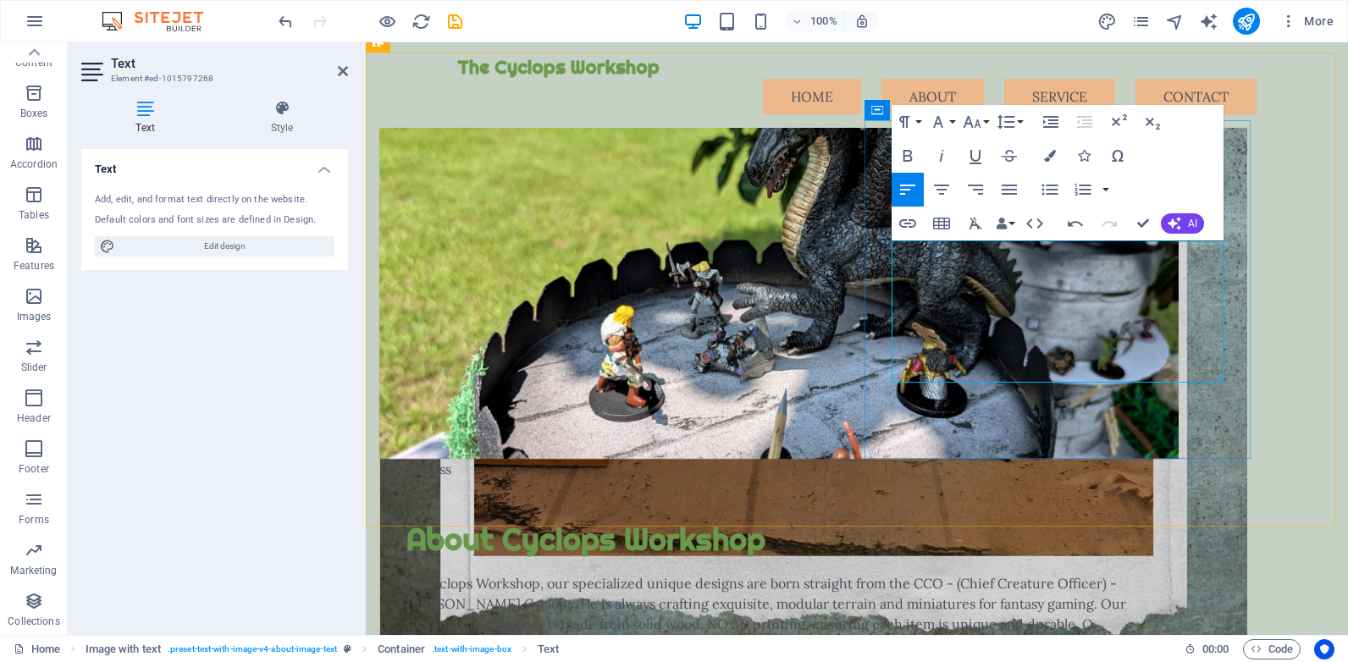
drag, startPoint x: 1141, startPoint y: 350, endPoint x: 1142, endPoint y: 368, distance: 18.6
click at [1142, 573] on p "At Cyclops Workshop, our specialized unique designs are born straight from the …" at bounding box center [778, 603] width 745 height 61
drag, startPoint x: 972, startPoint y: 373, endPoint x: 990, endPoint y: 370, distance: 18.0
click at [990, 573] on p "At Cyclops Workshop, our specialized unique designs are born straight from the …" at bounding box center [778, 603] width 745 height 61
click at [1086, 573] on p "At Cyclops Workshop, our specialized unique designs are born straight from the …" at bounding box center [778, 603] width 745 height 61
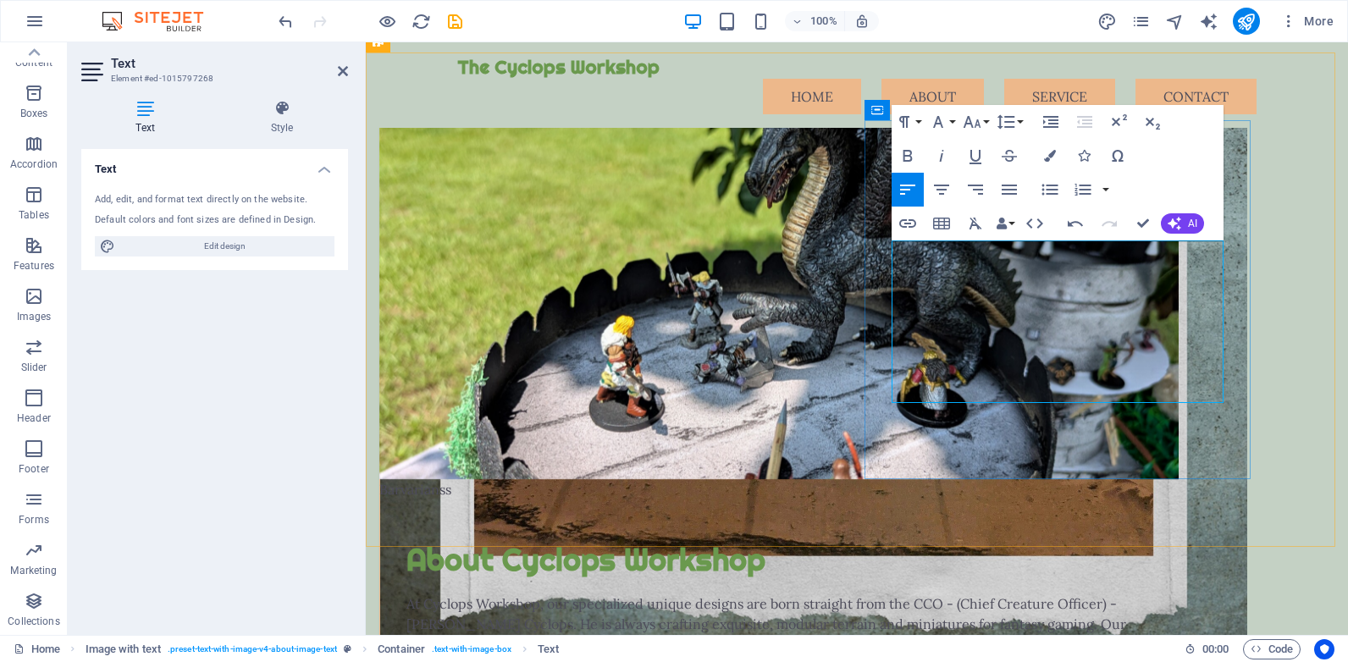
click at [1084, 594] on p "At Cyclops Workshop, our specialized unique designs are born straight from the …" at bounding box center [778, 634] width 745 height 81
click at [1062, 594] on p "At Cyclops Workshop, our specialized unique designs are born straight from the …" at bounding box center [778, 634] width 745 height 81
click at [941, 191] on icon "button" at bounding box center [941, 190] width 20 height 20
click at [1034, 594] on p "At Cyclops Workshop, our specialized unique designs are born straight from the …" at bounding box center [778, 634] width 745 height 81
click at [1100, 481] on div "Barvarianss About Cyclops Workshop At Cyclops Workshop, our specialized unique …" at bounding box center [857, 435] width 982 height 766
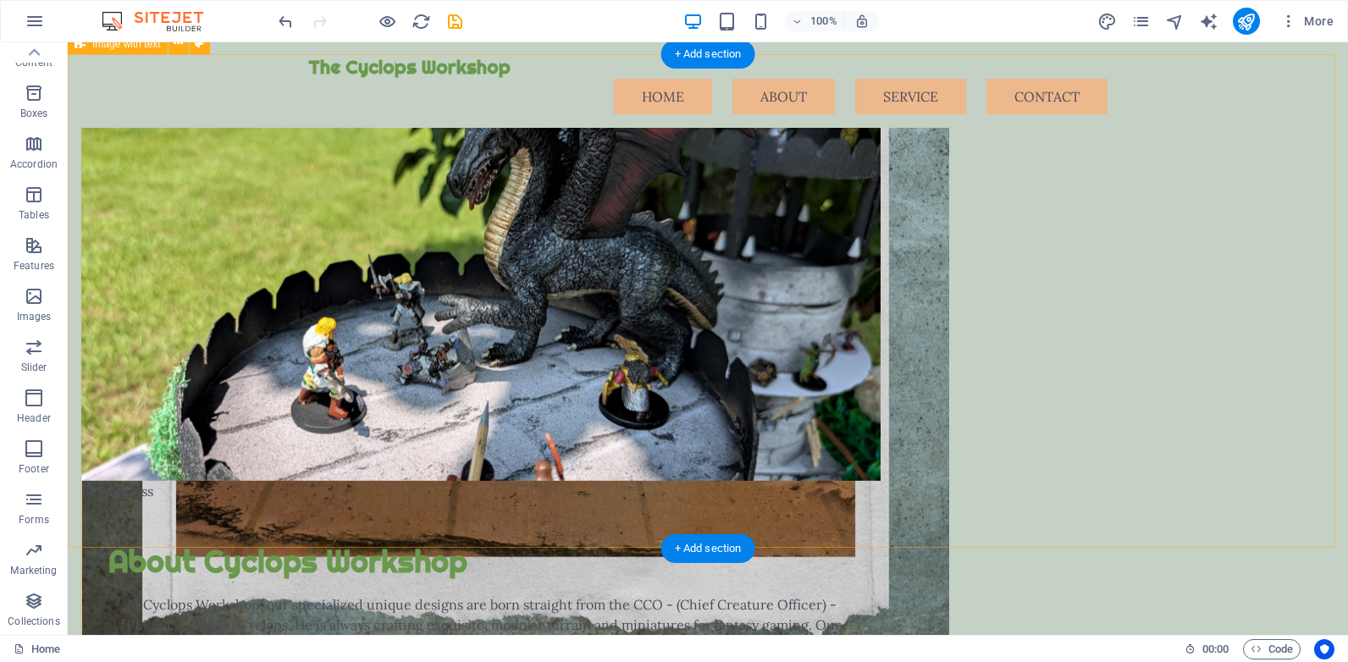
scroll to position [1016, 0]
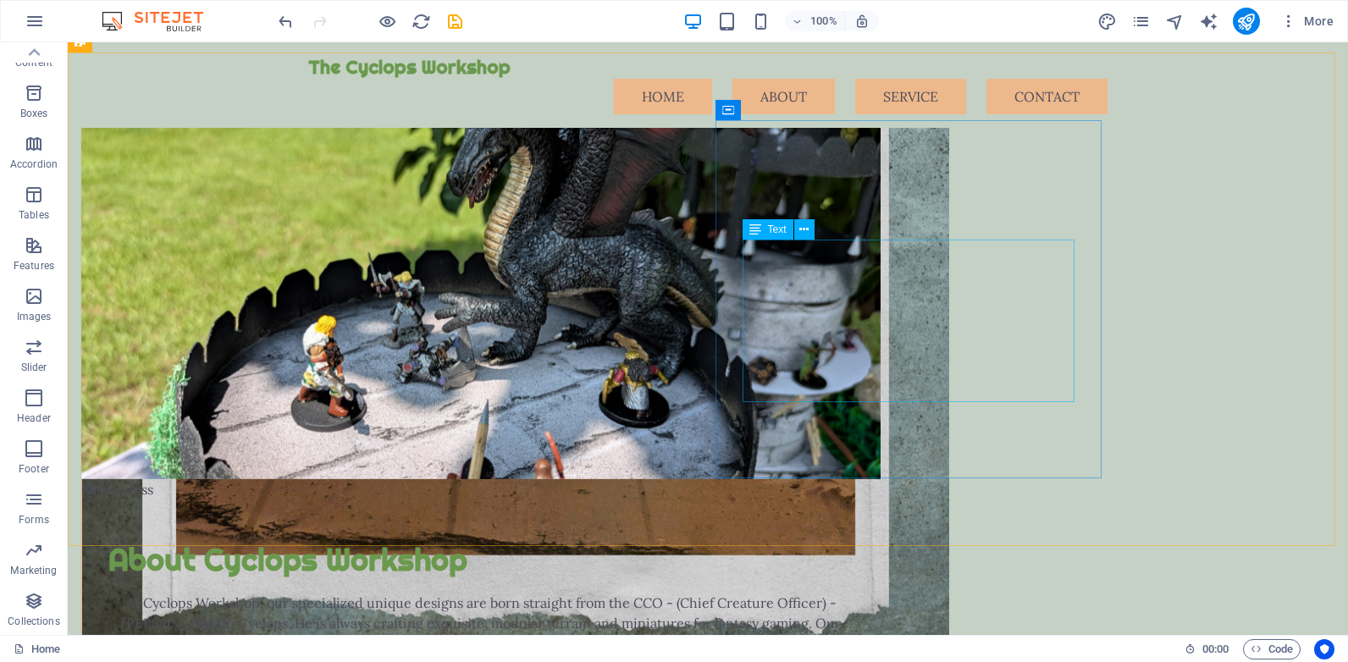
click at [768, 231] on span "Text" at bounding box center [777, 229] width 19 height 10
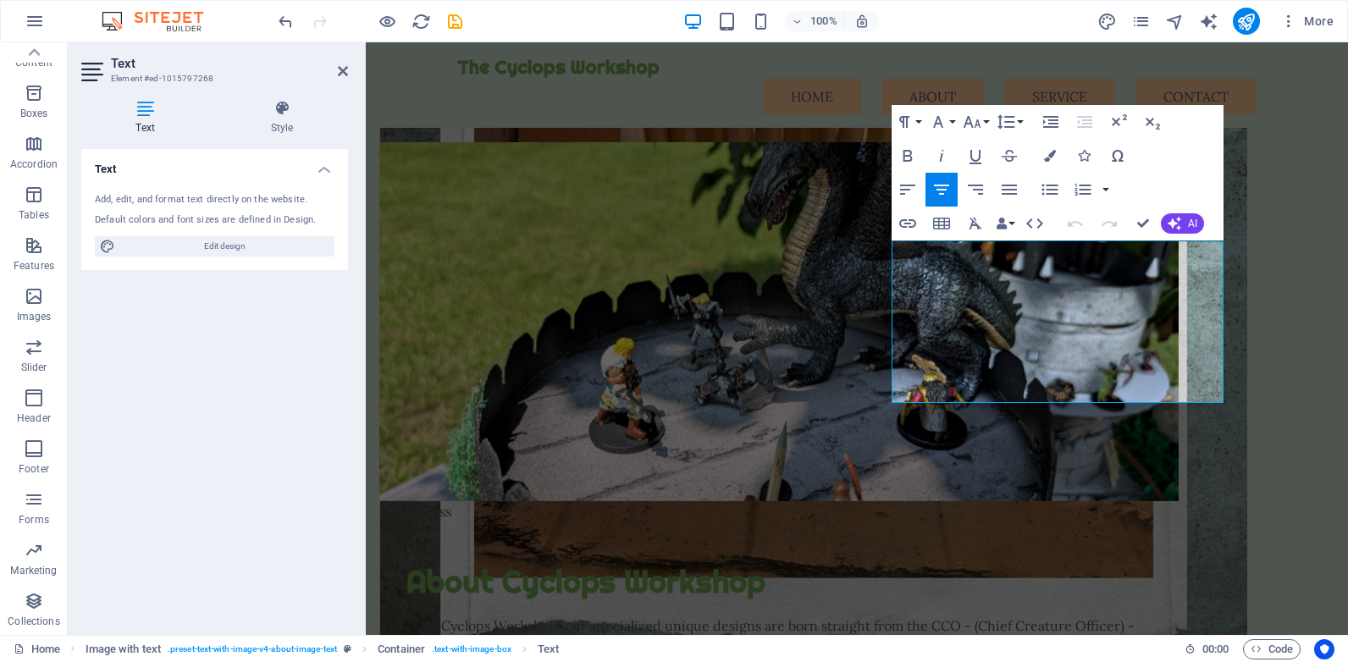
scroll to position [1038, 0]
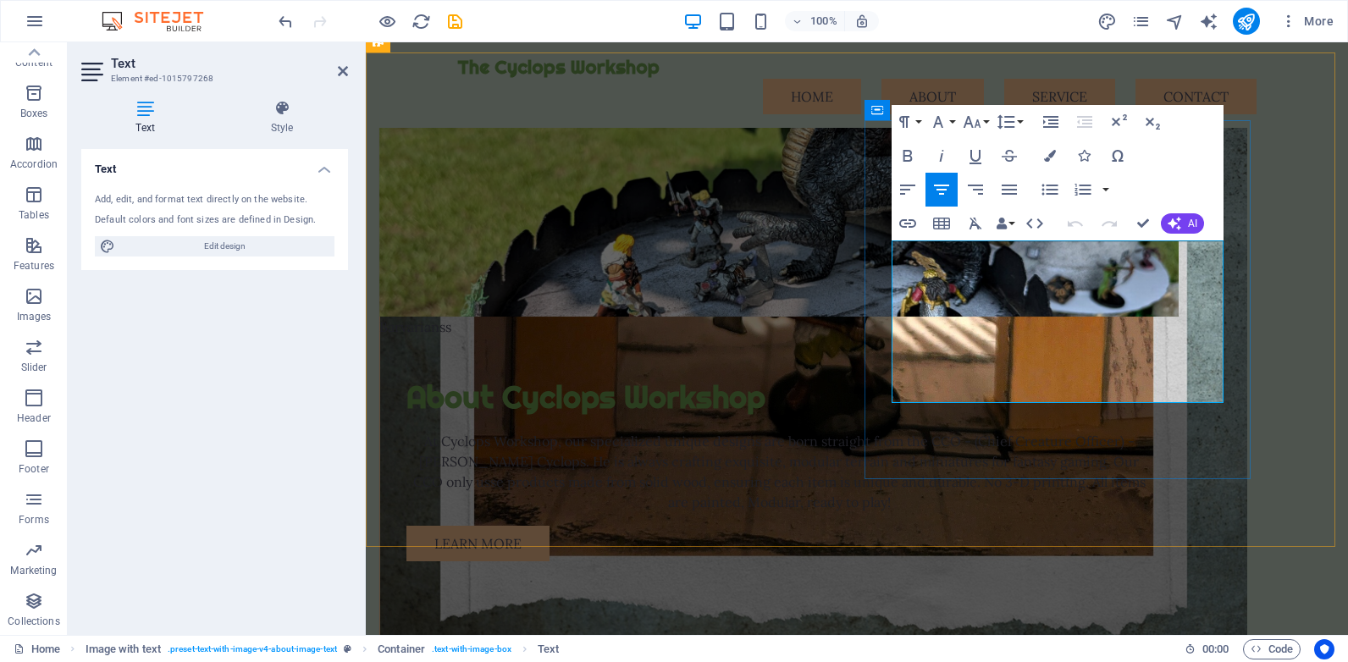
click at [957, 431] on p "At Cyclops Workshop, our specialized unique designs are born straight from the …" at bounding box center [778, 471] width 745 height 81
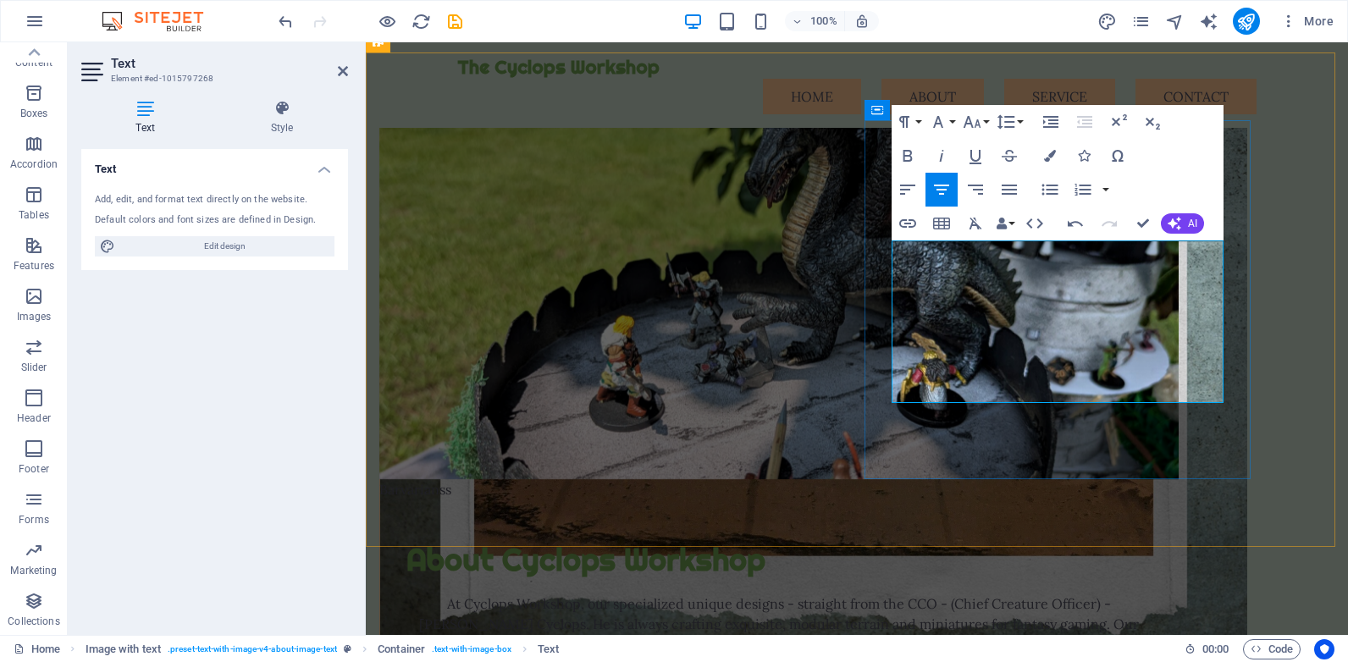
click at [1104, 594] on p "At Cyclops Workshop, our specialized unique designs - straight from the CCO - (…" at bounding box center [778, 634] width 745 height 81
drag, startPoint x: 1170, startPoint y: 334, endPoint x: 1174, endPoint y: 351, distance: 17.5
click at [1152, 594] on p "At Cyclops Workshop, our specialized unique designs - straight from the CCO - (…" at bounding box center [778, 634] width 745 height 81
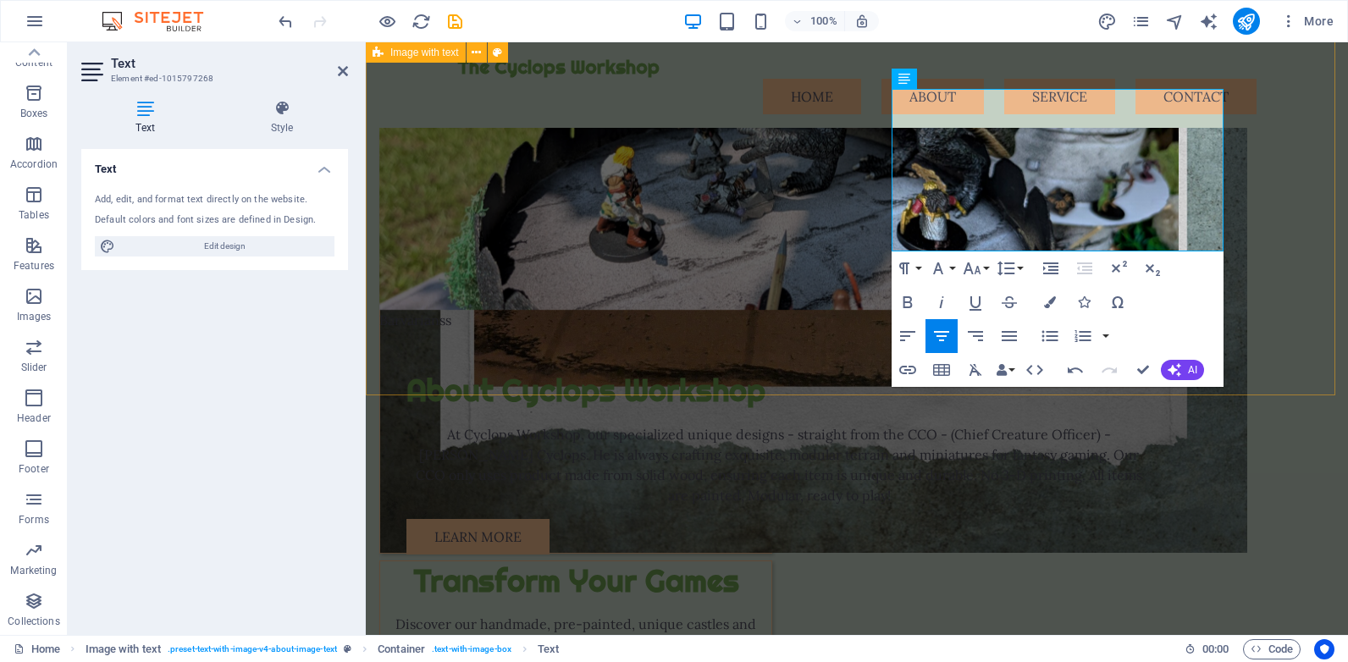
scroll to position [953, 0]
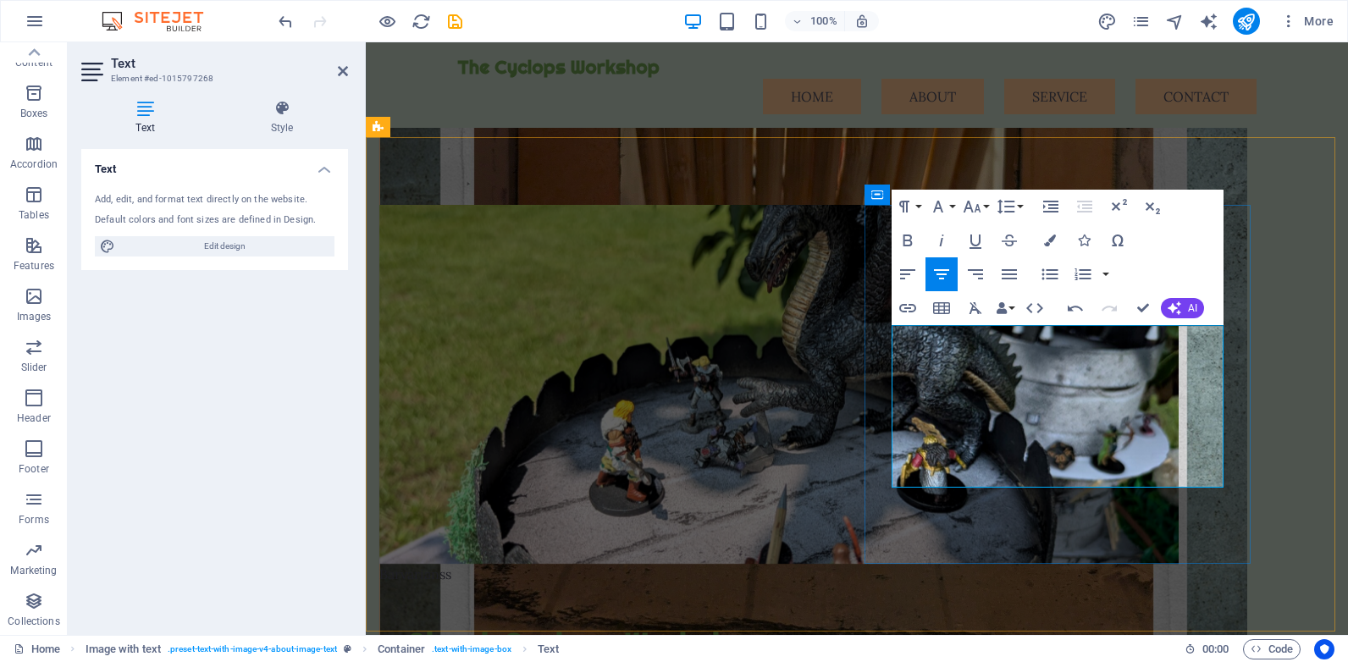
drag, startPoint x: 908, startPoint y: 351, endPoint x: 898, endPoint y: 369, distance: 20.5
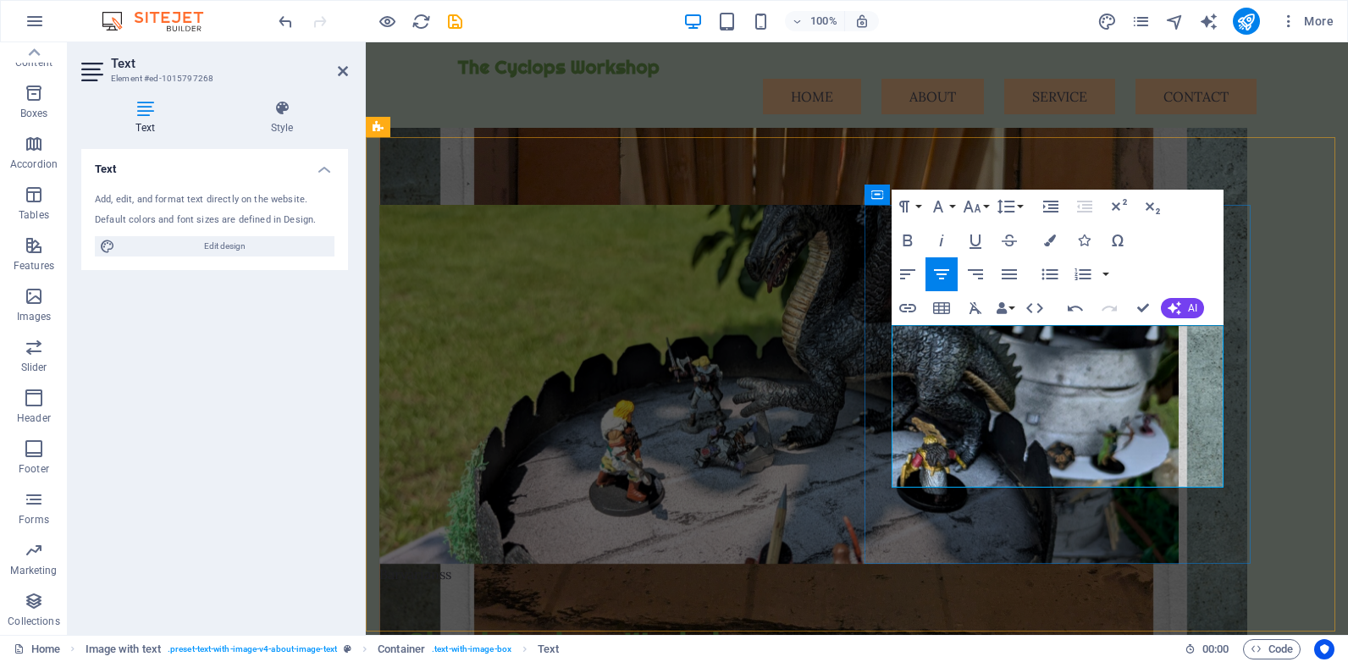
drag, startPoint x: 1089, startPoint y: 417, endPoint x: 1036, endPoint y: 415, distance: 53.4
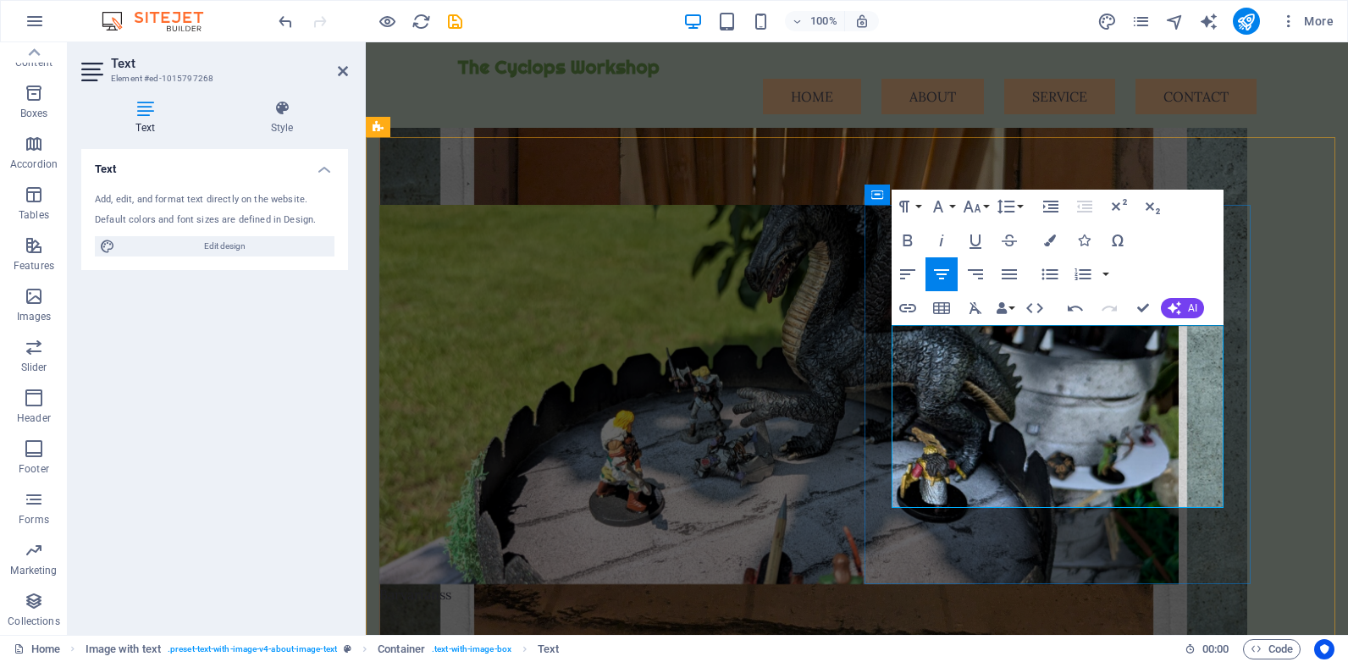
click at [1306, 352] on div "Barvarianss About Cyclops Workshop At Cyclops Workshop, all of our specialized …" at bounding box center [857, 530] width 982 height 787
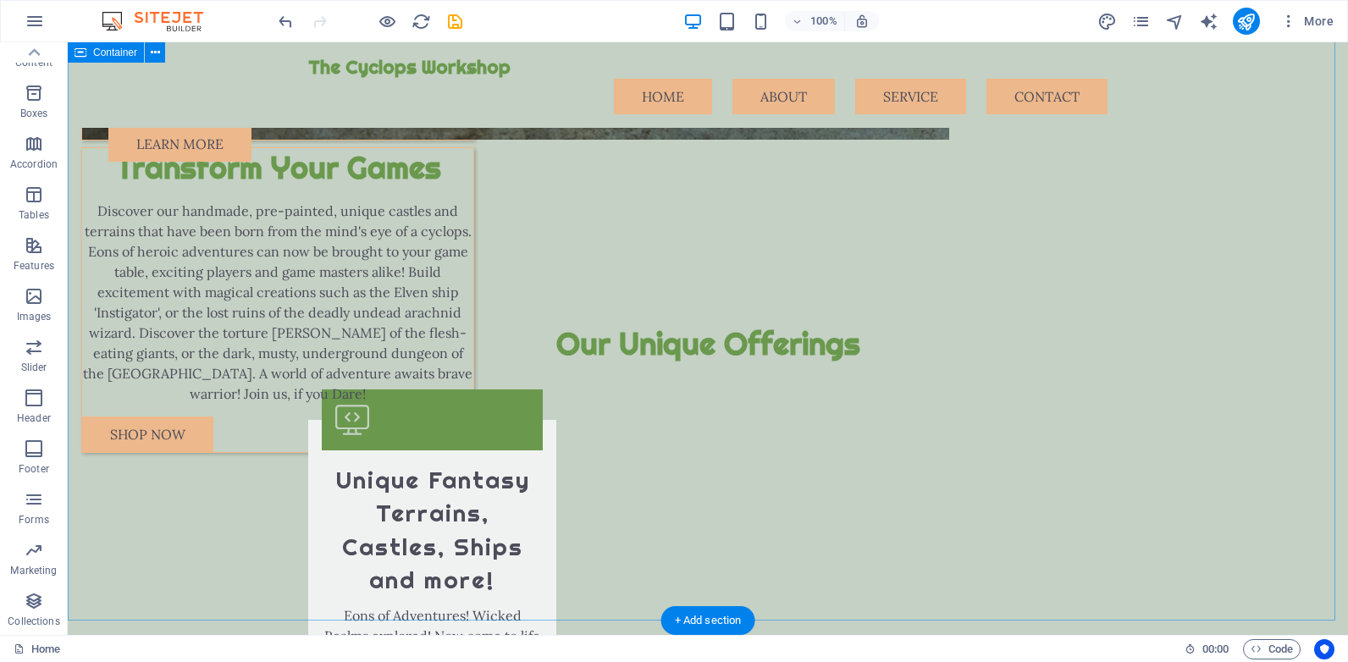
scroll to position [1439, 0]
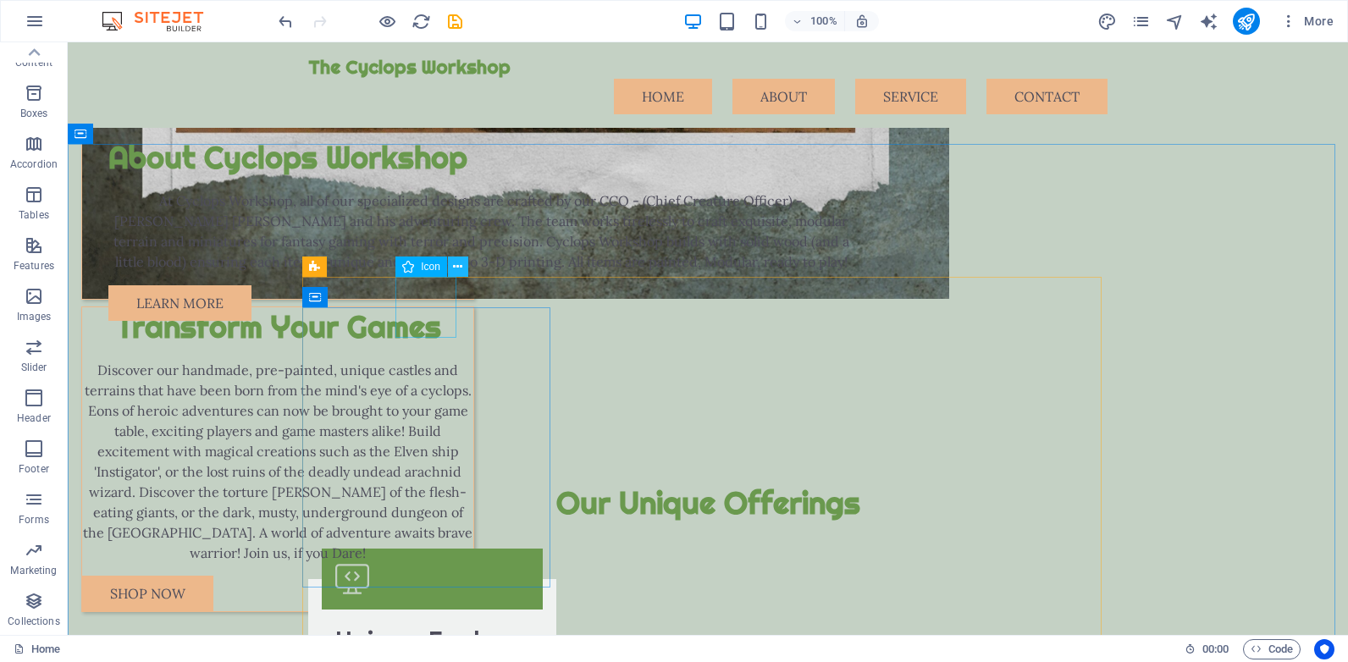
click at [456, 262] on icon at bounding box center [457, 267] width 9 height 18
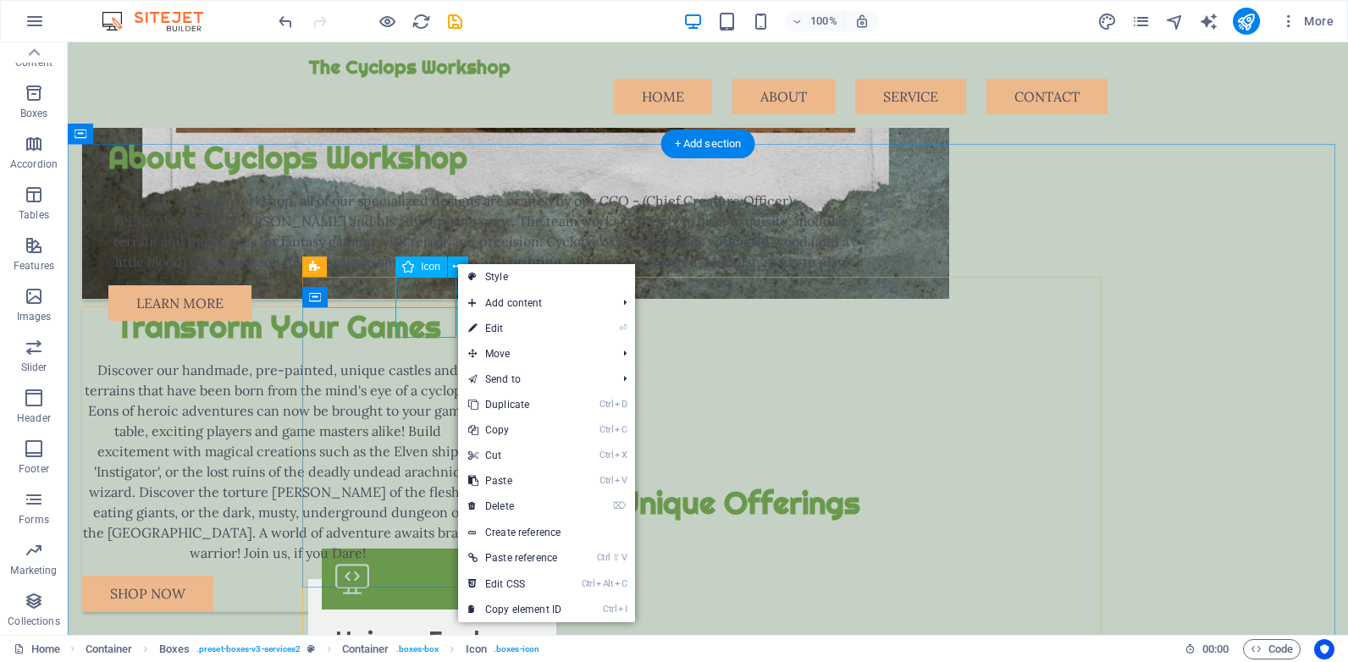
click at [424, 549] on figure at bounding box center [432, 579] width 221 height 61
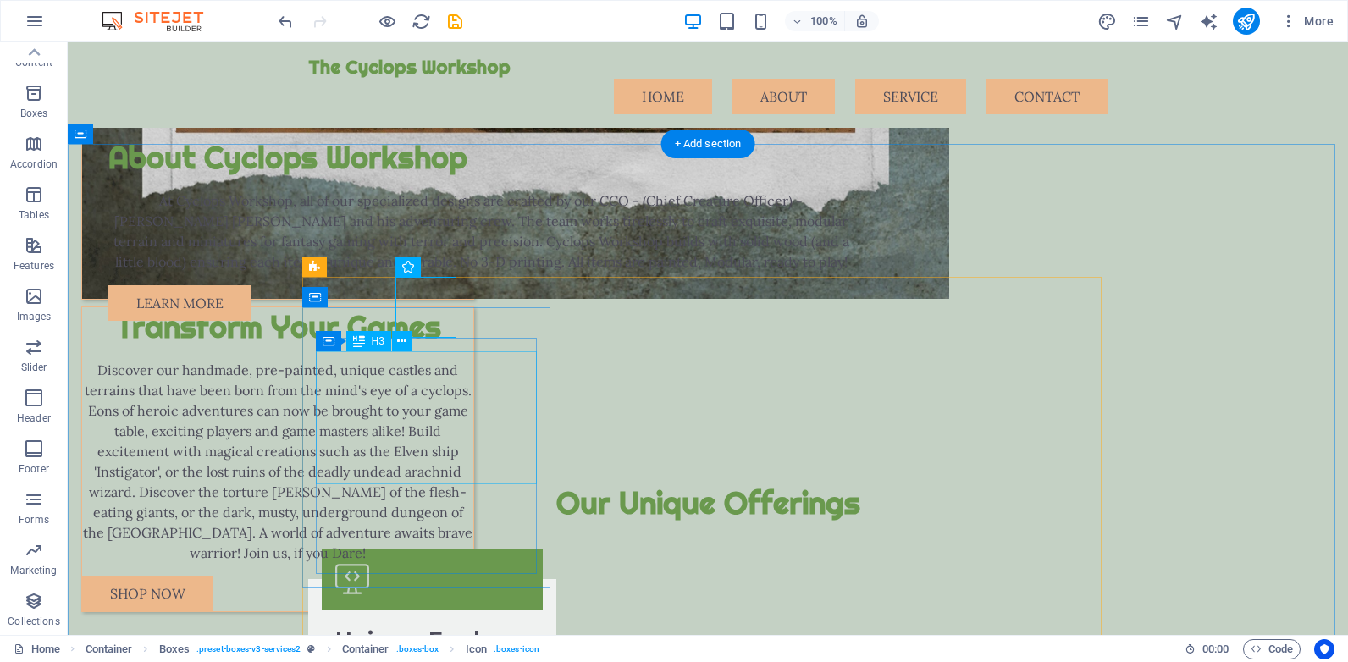
click at [375, 342] on span "H3" at bounding box center [378, 341] width 13 height 10
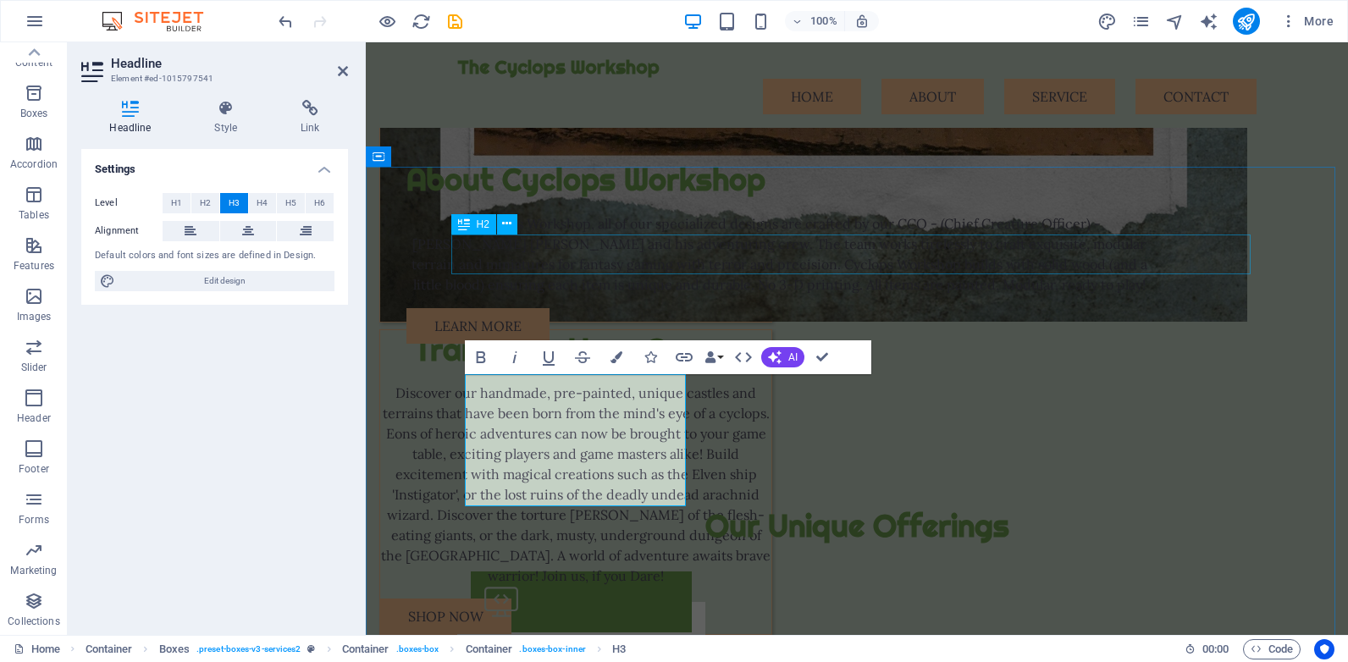
click at [591, 506] on div "Our Unique Offerings" at bounding box center [856, 526] width 799 height 40
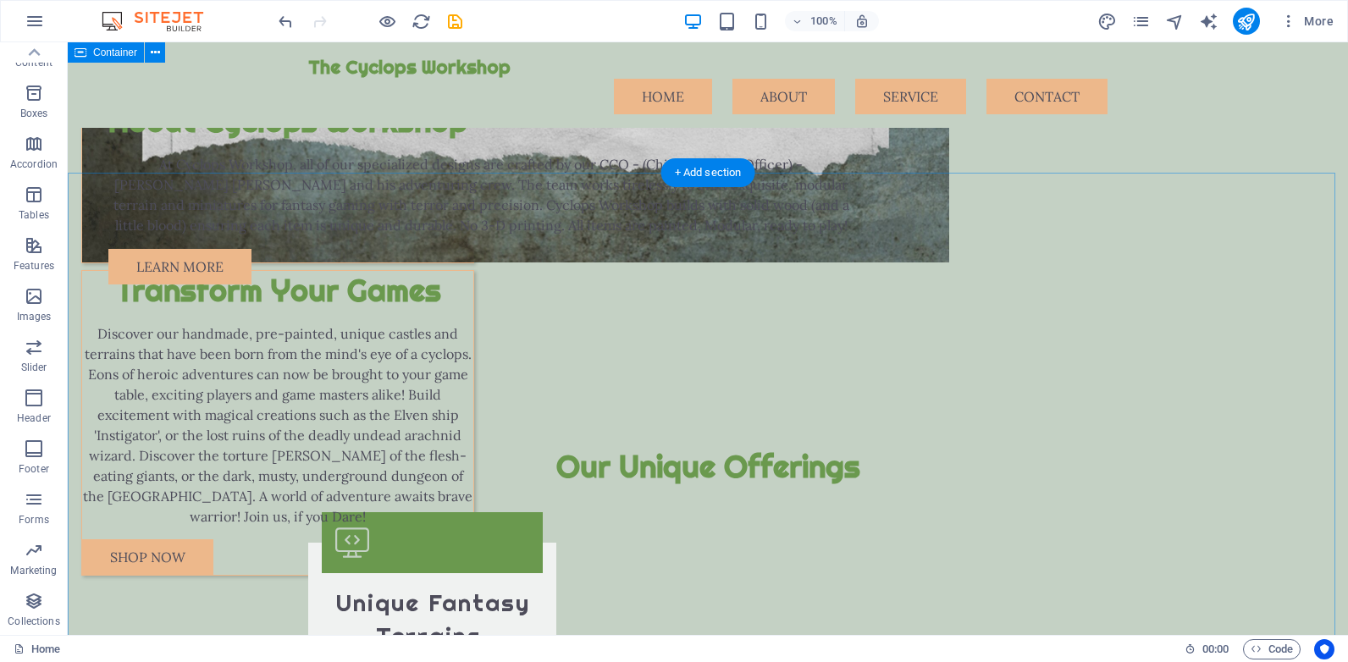
scroll to position [1269, 0]
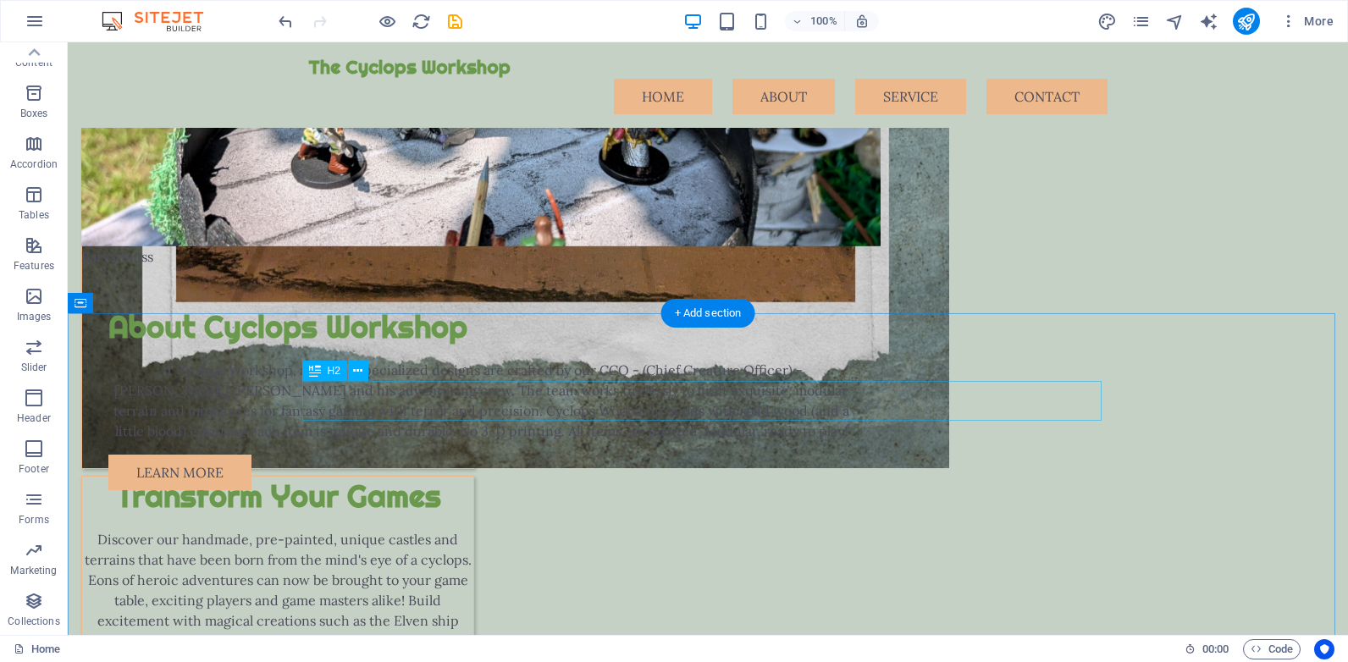
click at [707, 653] on div "Our Unique Offerings" at bounding box center [707, 673] width 799 height 40
click at [355, 370] on icon at bounding box center [357, 371] width 9 height 18
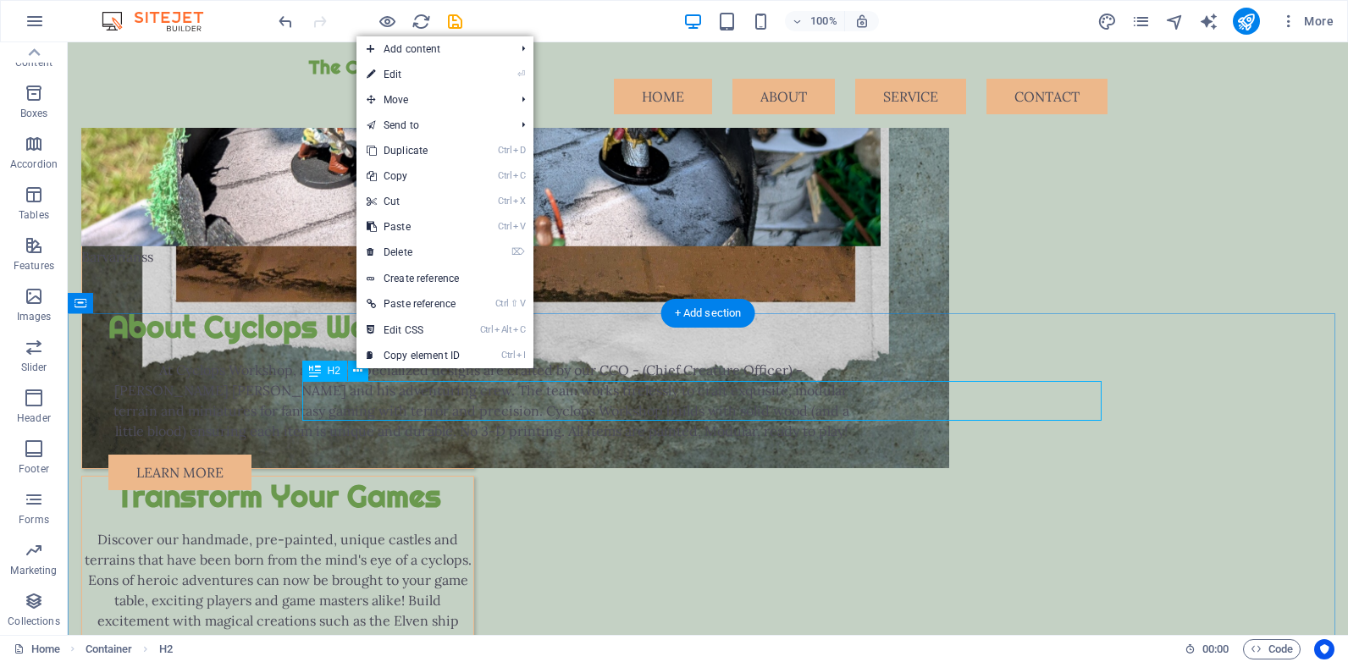
click at [476, 653] on div "Our Unique Offerings" at bounding box center [707, 673] width 799 height 40
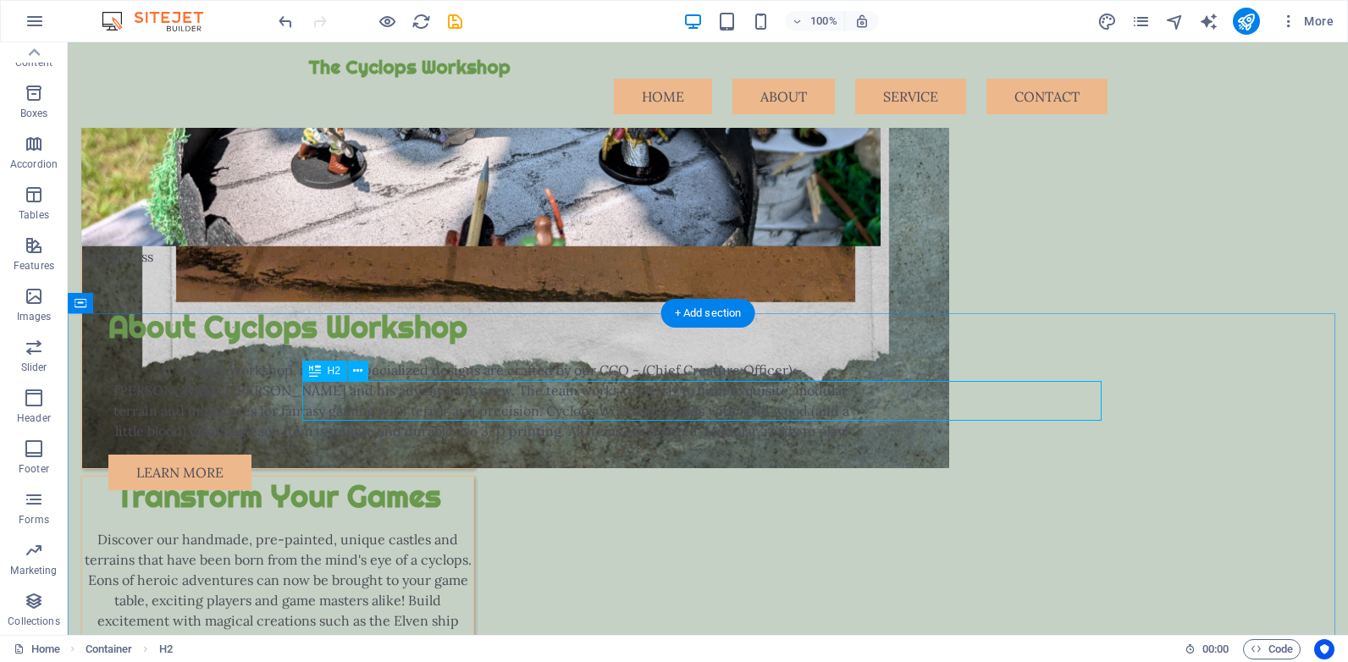
click at [511, 653] on div "Our Unique Offerings" at bounding box center [707, 673] width 799 height 40
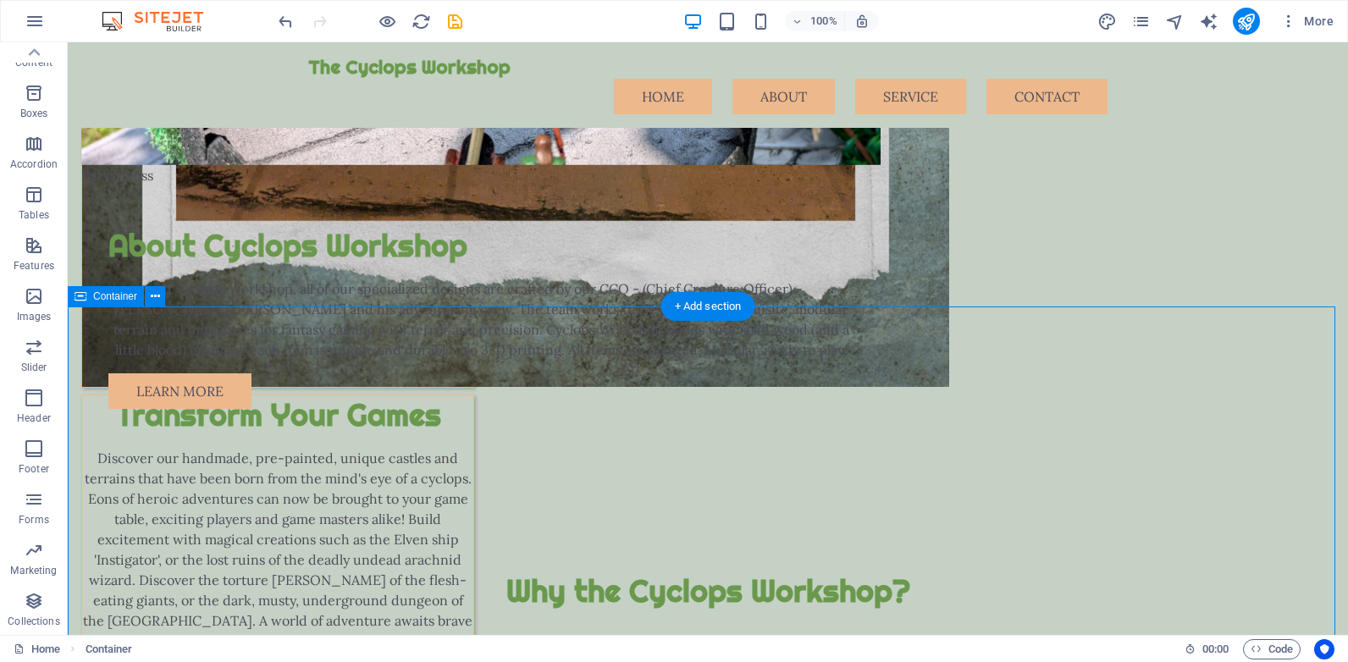
scroll to position [1439, 0]
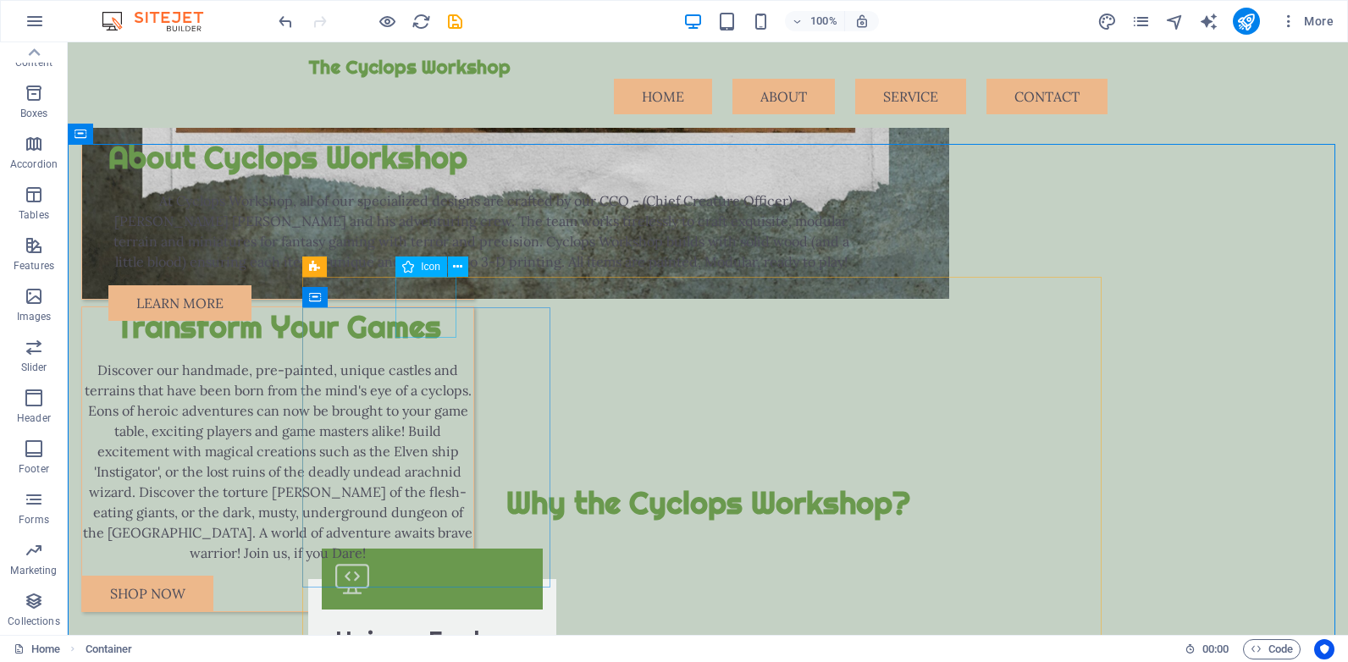
click at [420, 269] on div "Icon" at bounding box center [421, 267] width 52 height 20
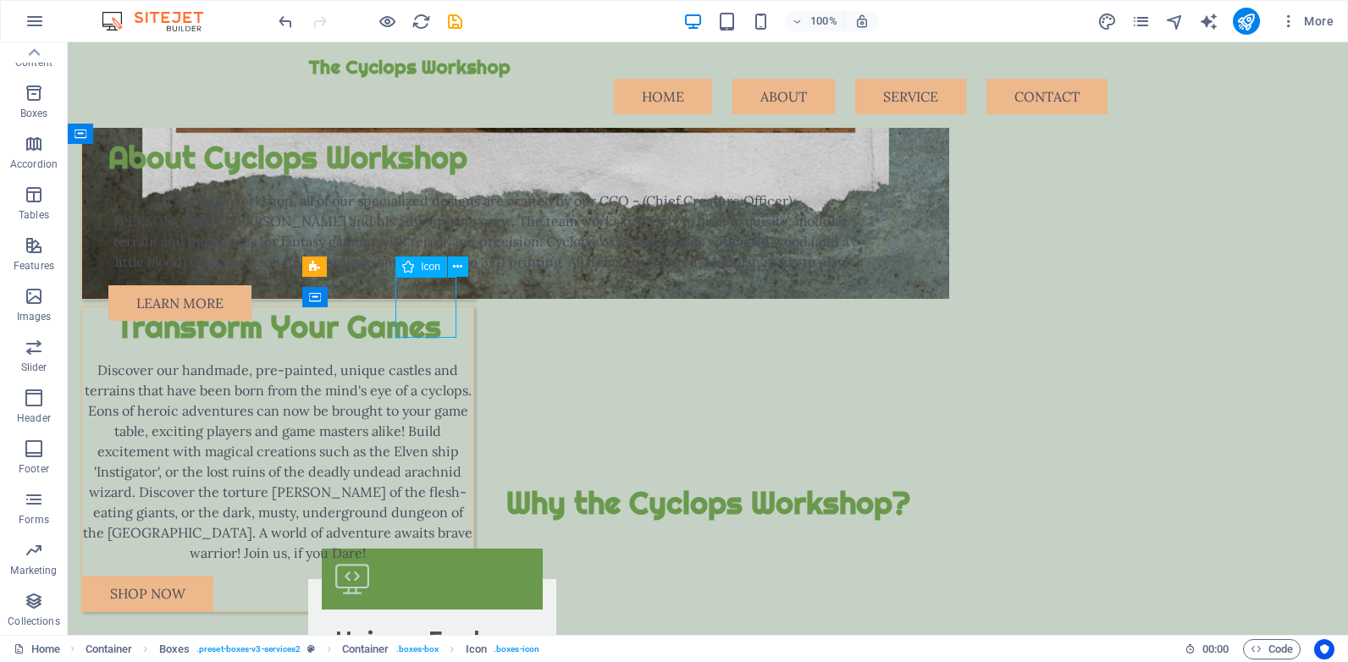
click at [420, 269] on div "Icon" at bounding box center [421, 267] width 52 height 20
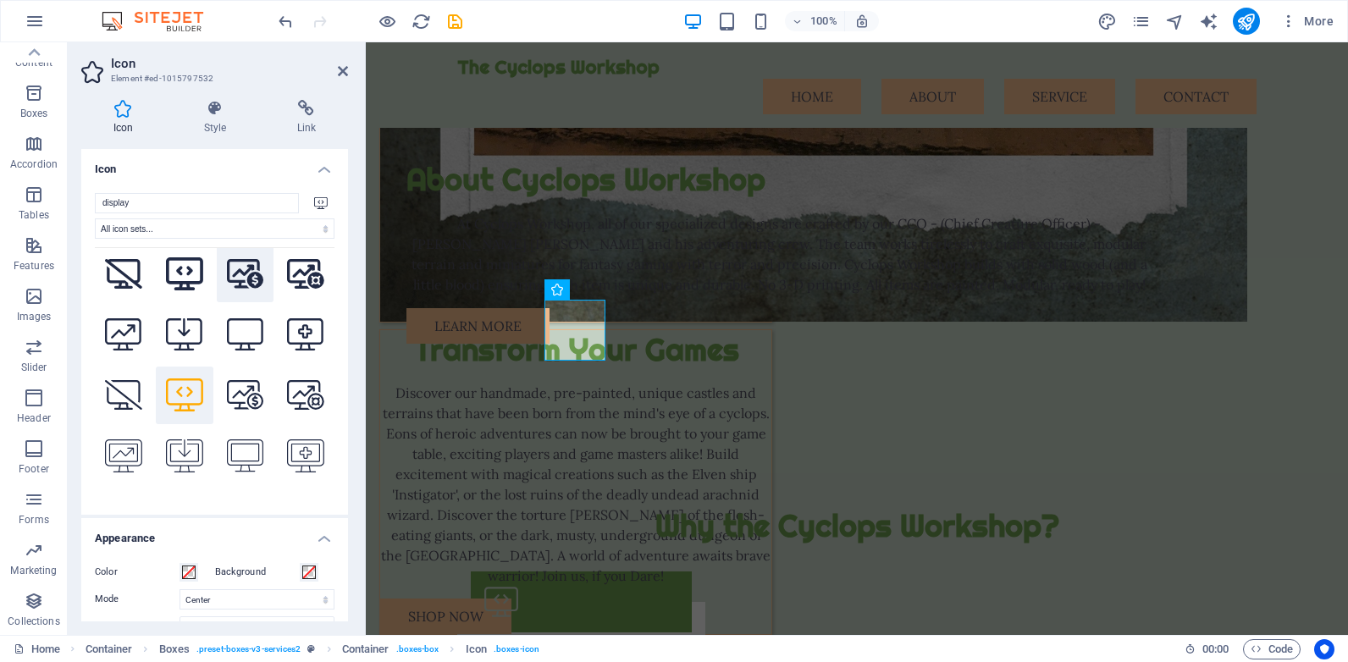
scroll to position [0, 0]
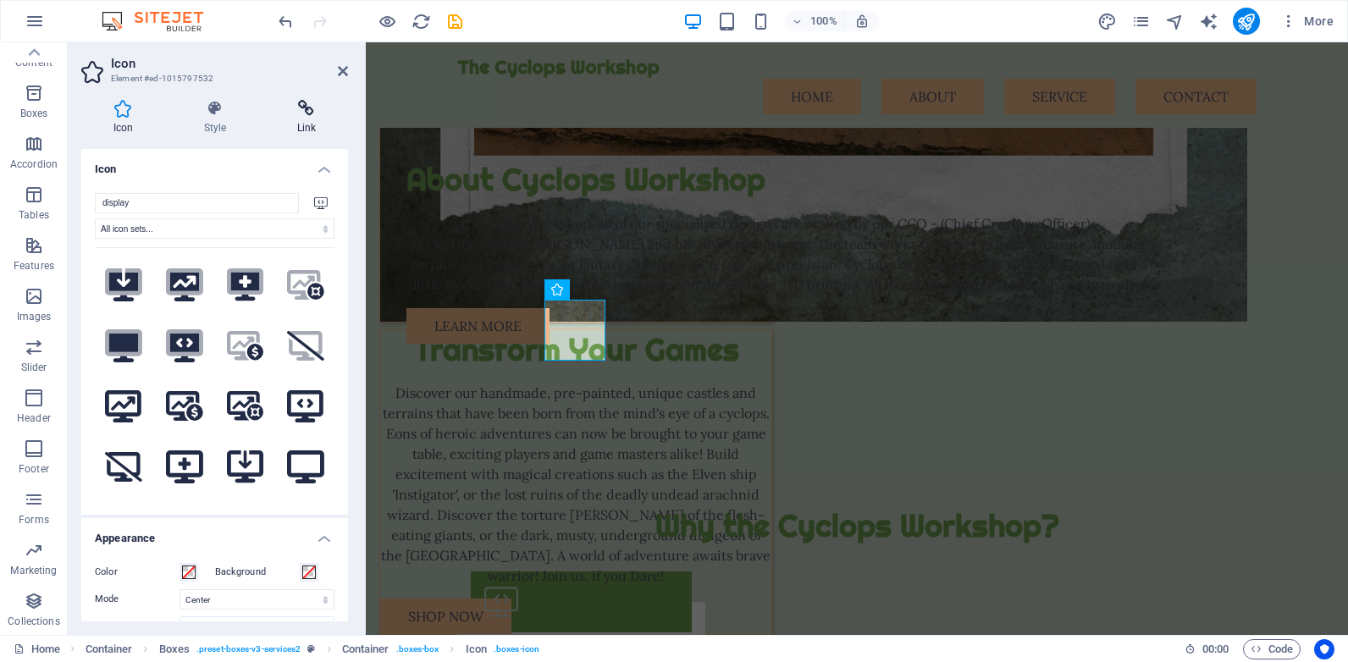
click at [306, 115] on icon at bounding box center [306, 108] width 83 height 17
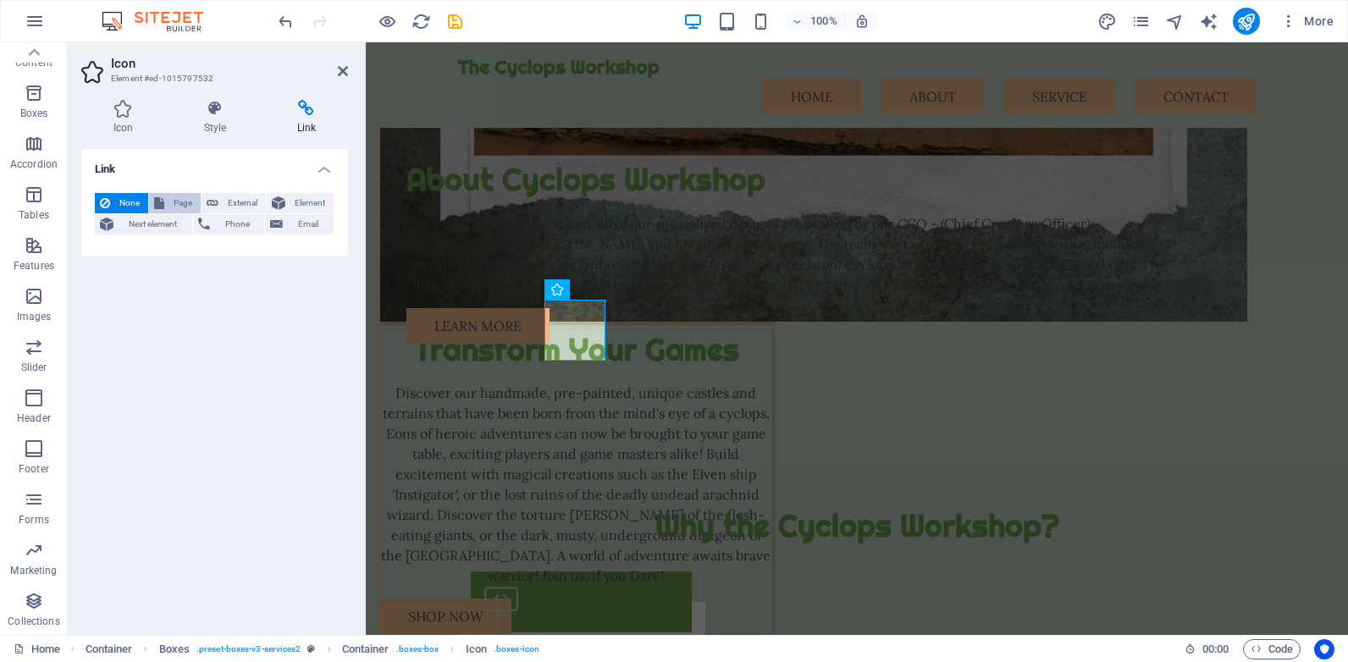
click at [172, 202] on span "Page" at bounding box center [182, 203] width 26 height 20
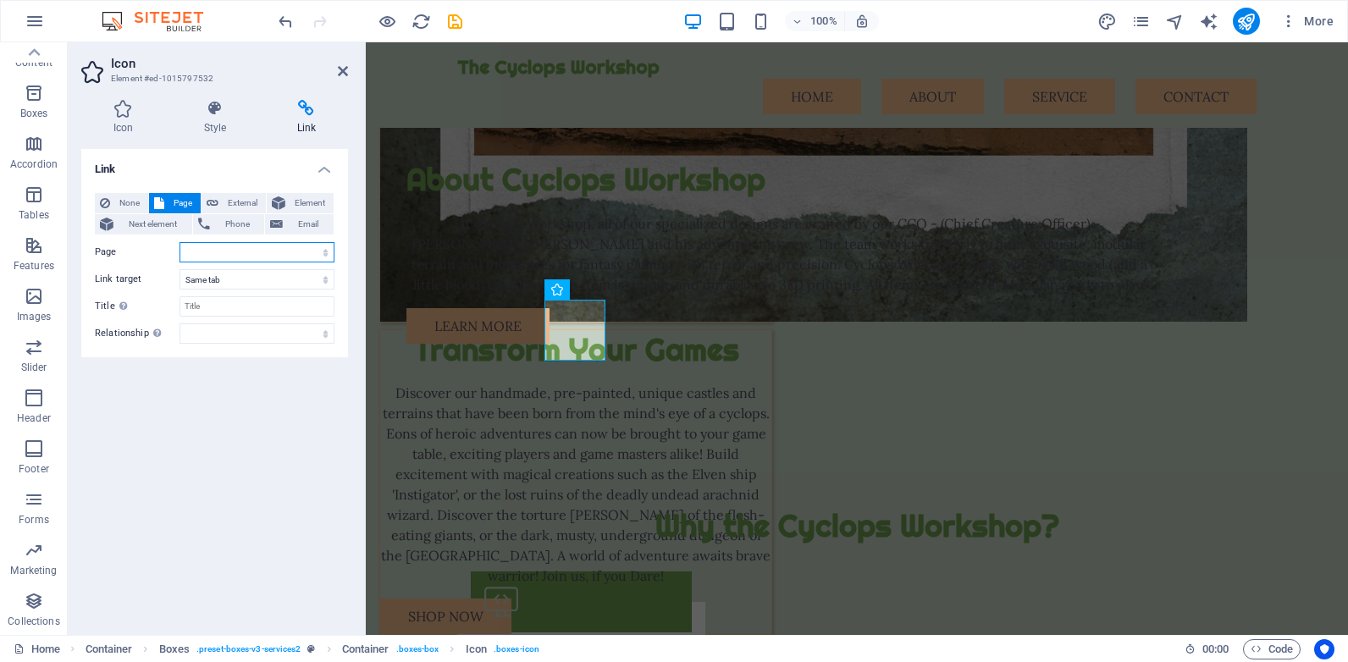
click at [224, 251] on select "Home Subpage Legal Notice Privacy" at bounding box center [257, 252] width 155 height 20
click at [180, 242] on select "Home Subpage Legal Notice Privacy" at bounding box center [257, 252] width 155 height 20
click at [245, 279] on select "New tab Same tab Overlay" at bounding box center [257, 279] width 155 height 20
click at [196, 420] on div "Link None Page External Element Next element Phone Email Page Home Subpage Lega…" at bounding box center [214, 385] width 267 height 472
click at [242, 330] on select "alternate author bookmark external help license next nofollow noreferrer noopen…" at bounding box center [257, 333] width 155 height 20
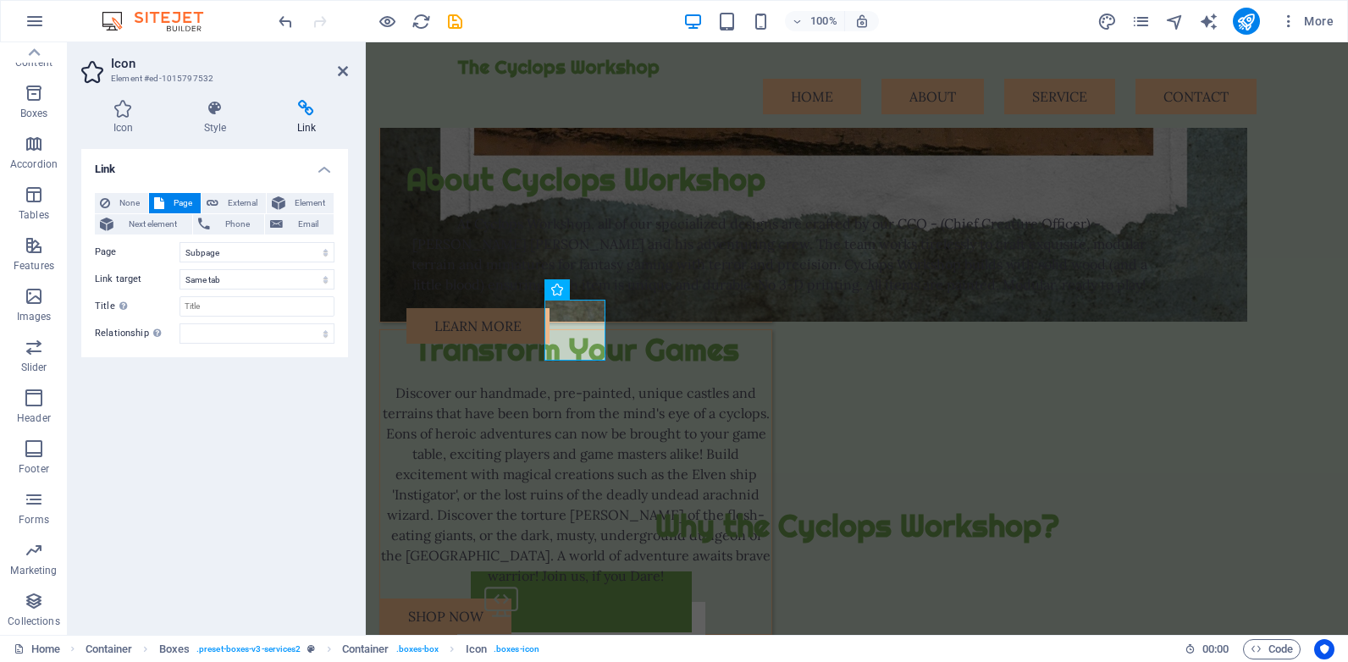
click at [141, 442] on div "Link None Page External Element Next element Phone Email Page Home Subpage Lega…" at bounding box center [214, 385] width 267 height 472
drag, startPoint x: 395, startPoint y: 364, endPoint x: 386, endPoint y: 366, distance: 8.6
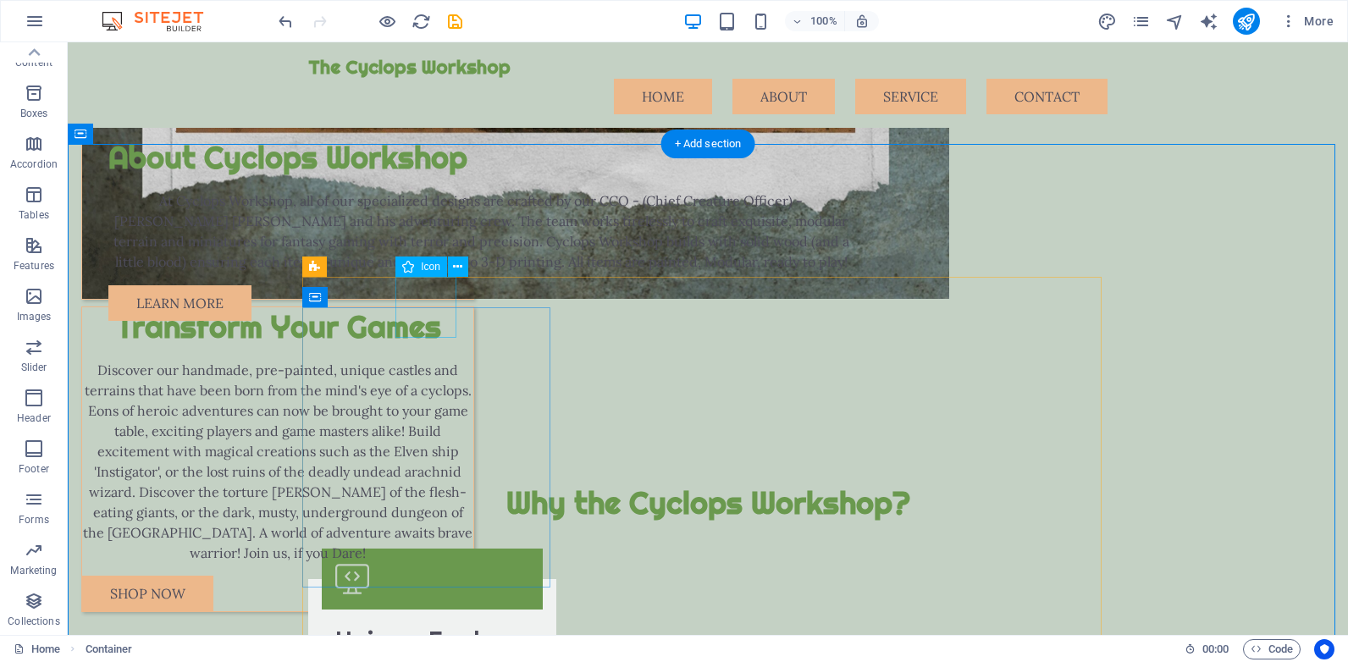
click at [432, 549] on figure at bounding box center [432, 579] width 221 height 61
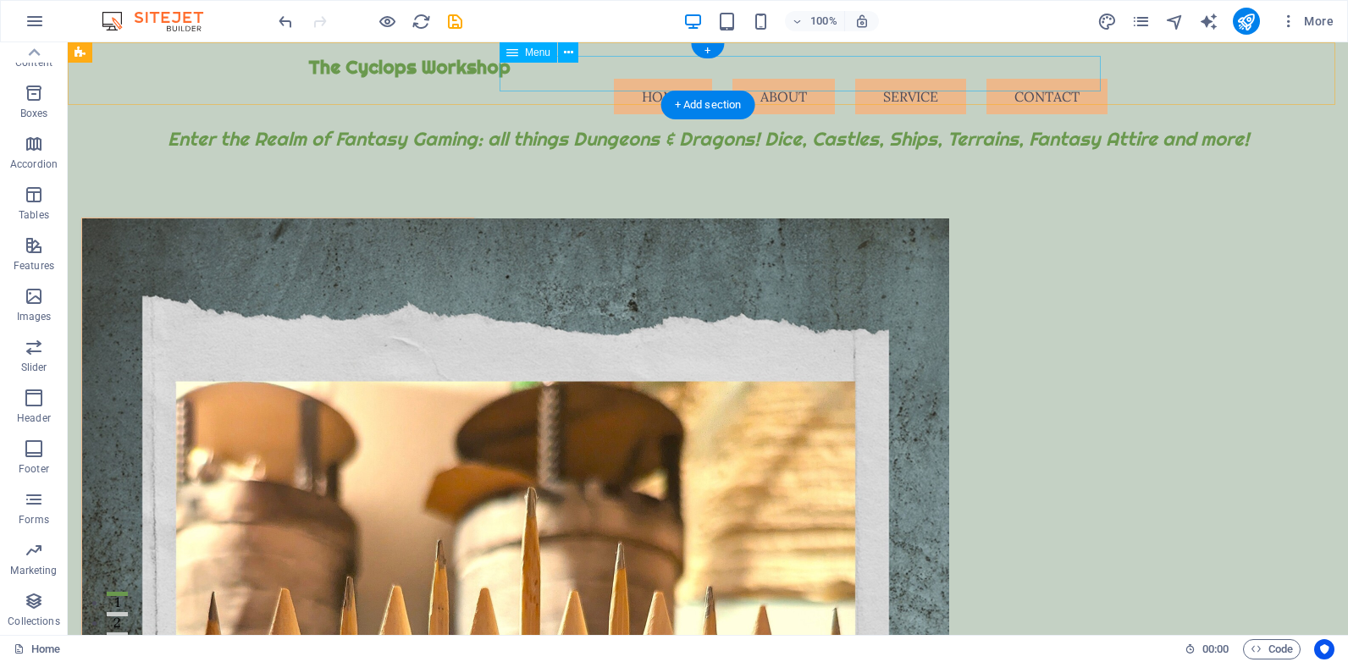
click at [787, 79] on nav "Home About Service Contact" at bounding box center [707, 97] width 799 height 36
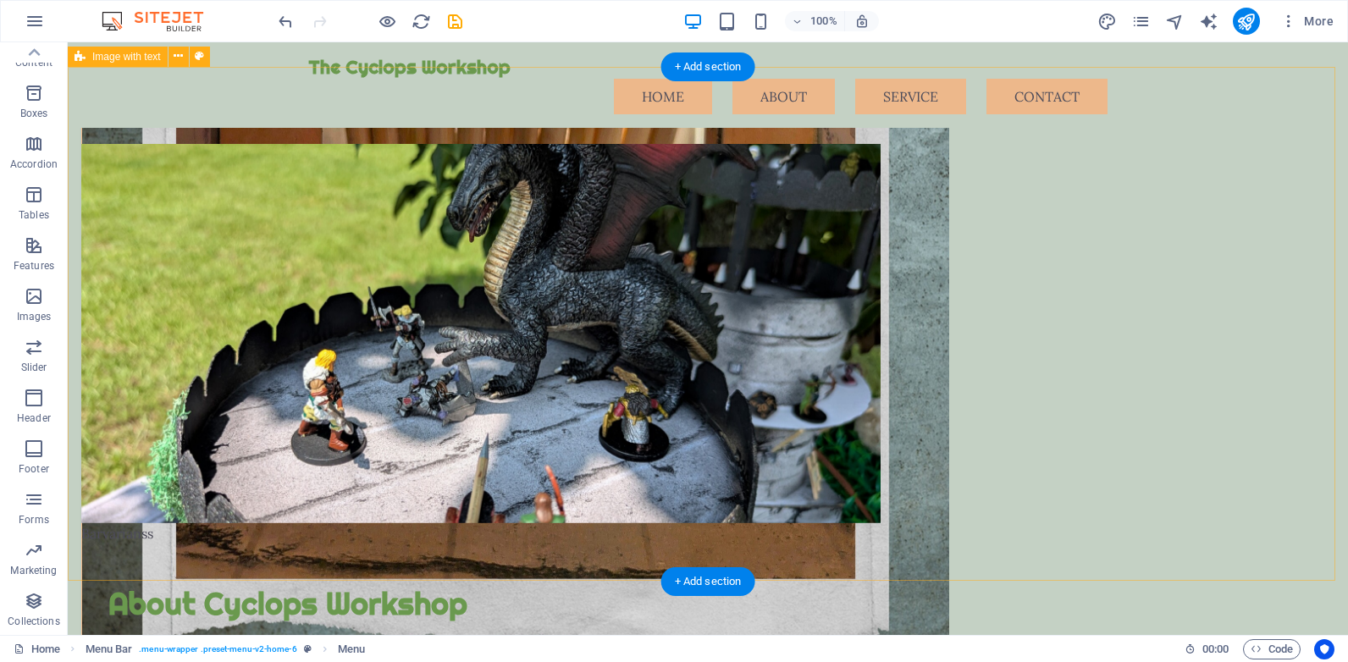
scroll to position [1016, 0]
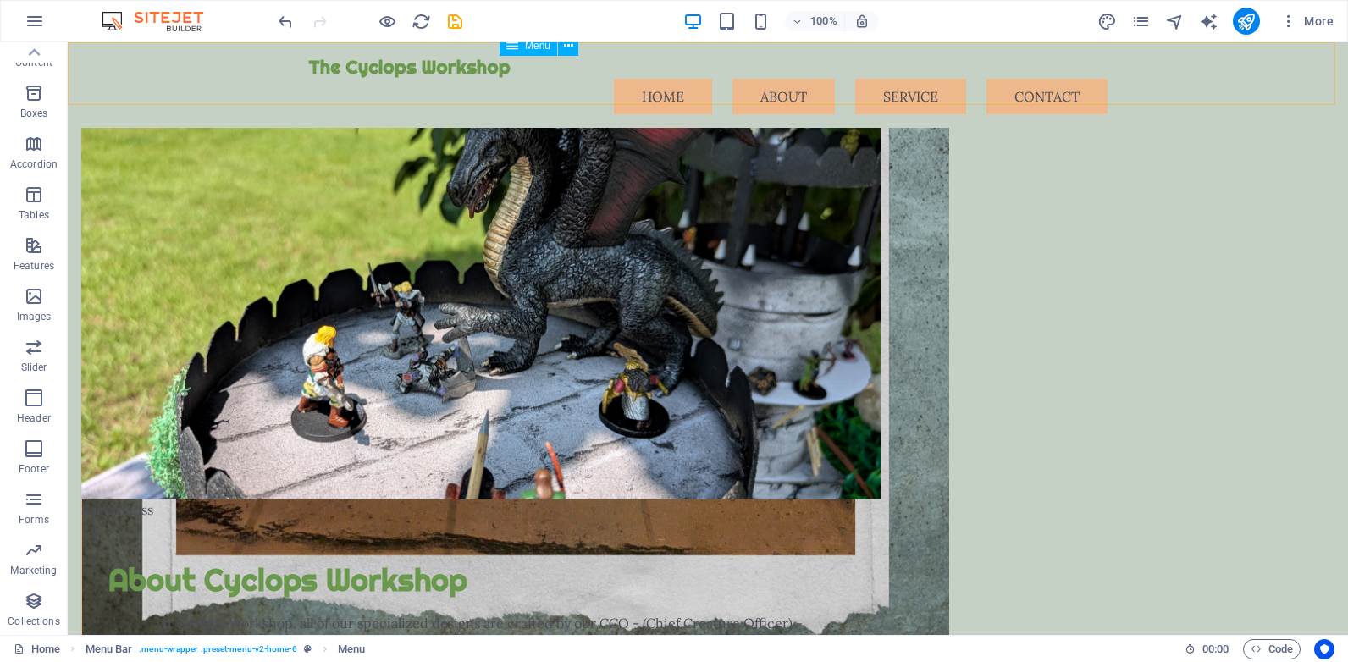
click at [900, 79] on nav "Home About Service Contact" at bounding box center [707, 97] width 799 height 36
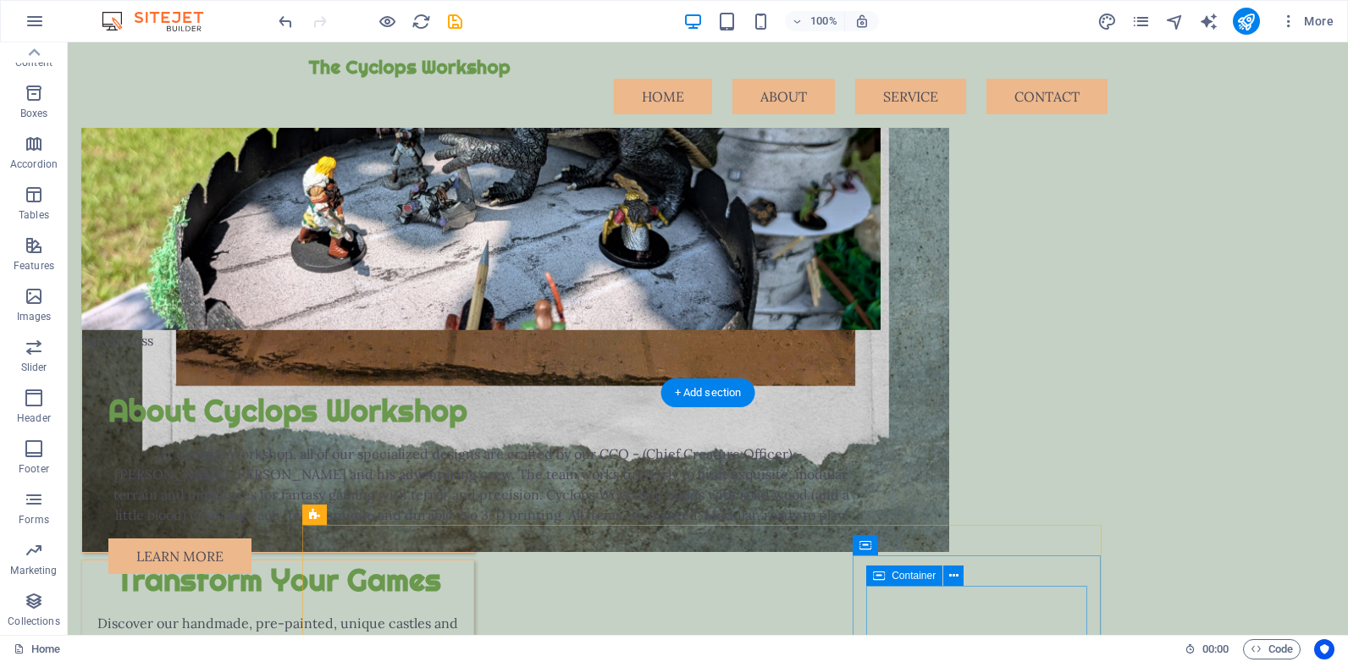
scroll to position [1524, 0]
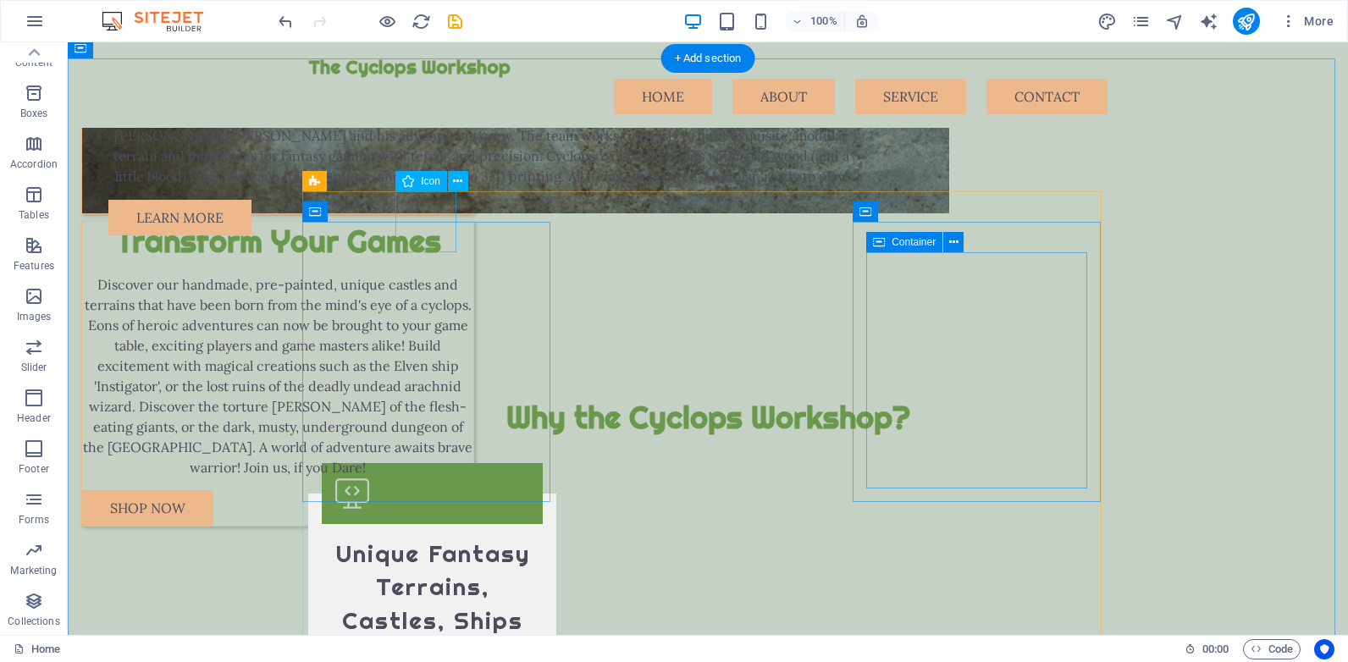
click at [427, 463] on figure at bounding box center [432, 493] width 221 height 61
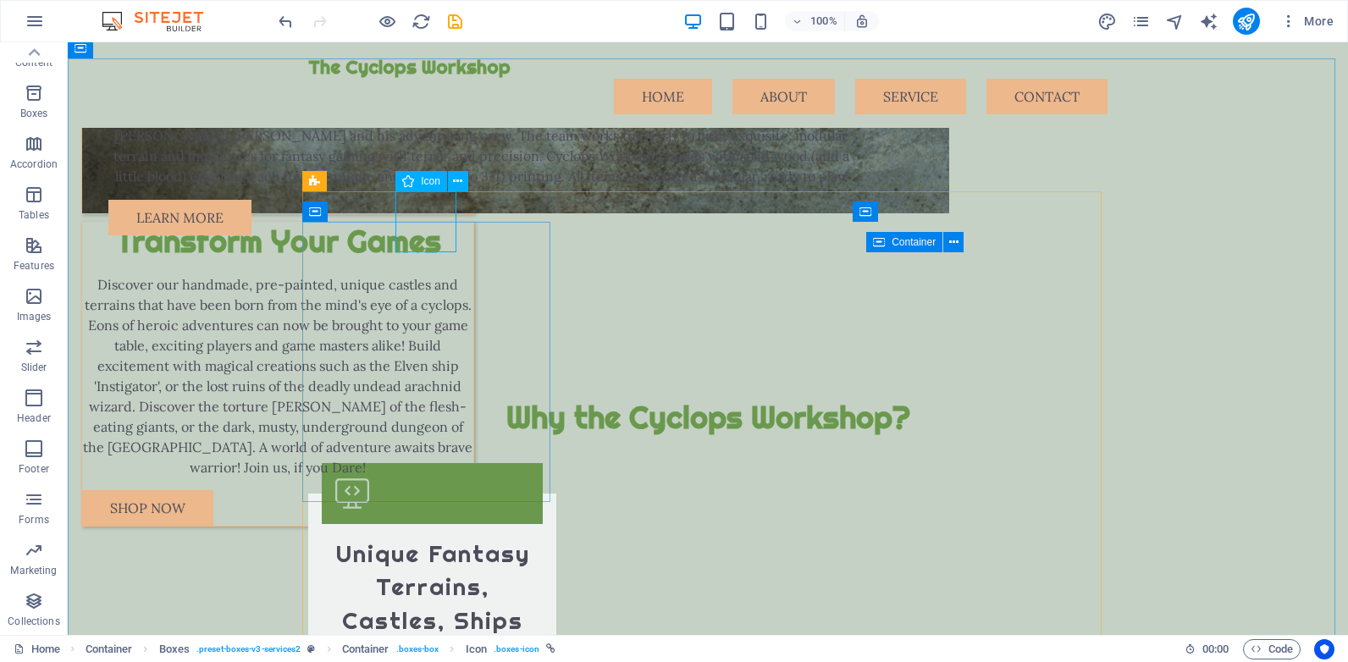
click at [427, 179] on span "Icon" at bounding box center [430, 181] width 19 height 10
click at [30, 297] on icon "button" at bounding box center [34, 296] width 20 height 20
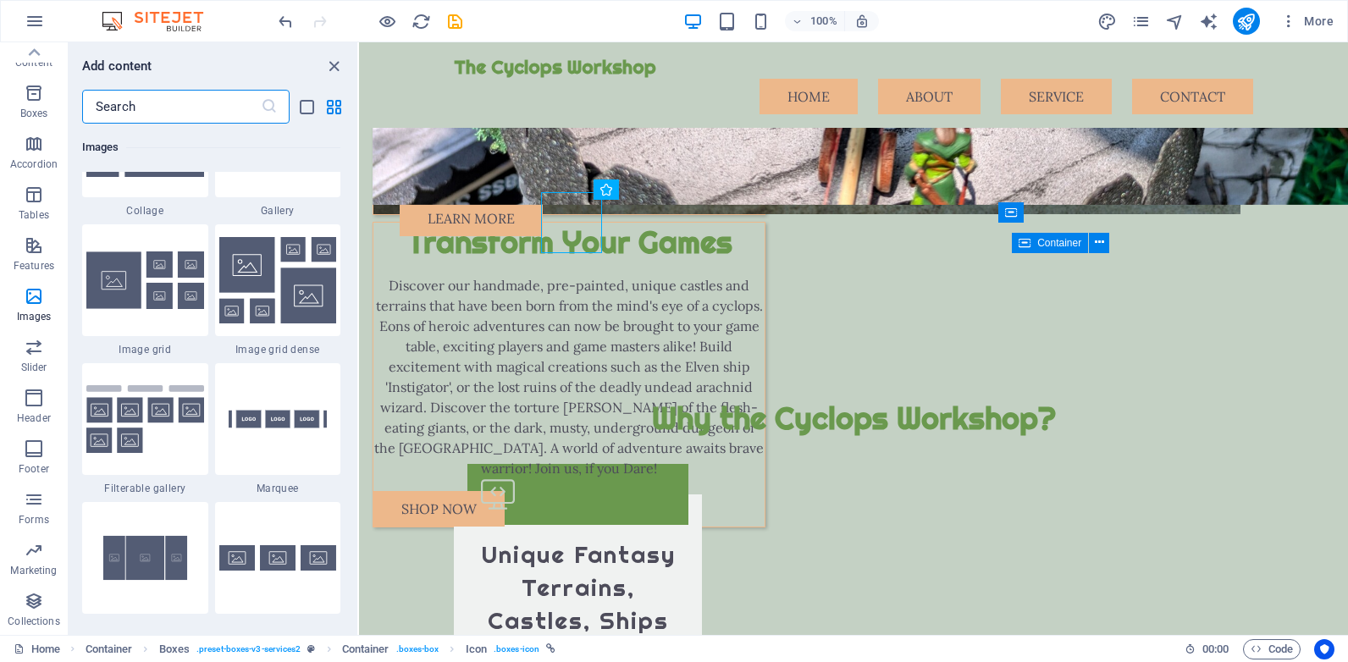
scroll to position [8671, 0]
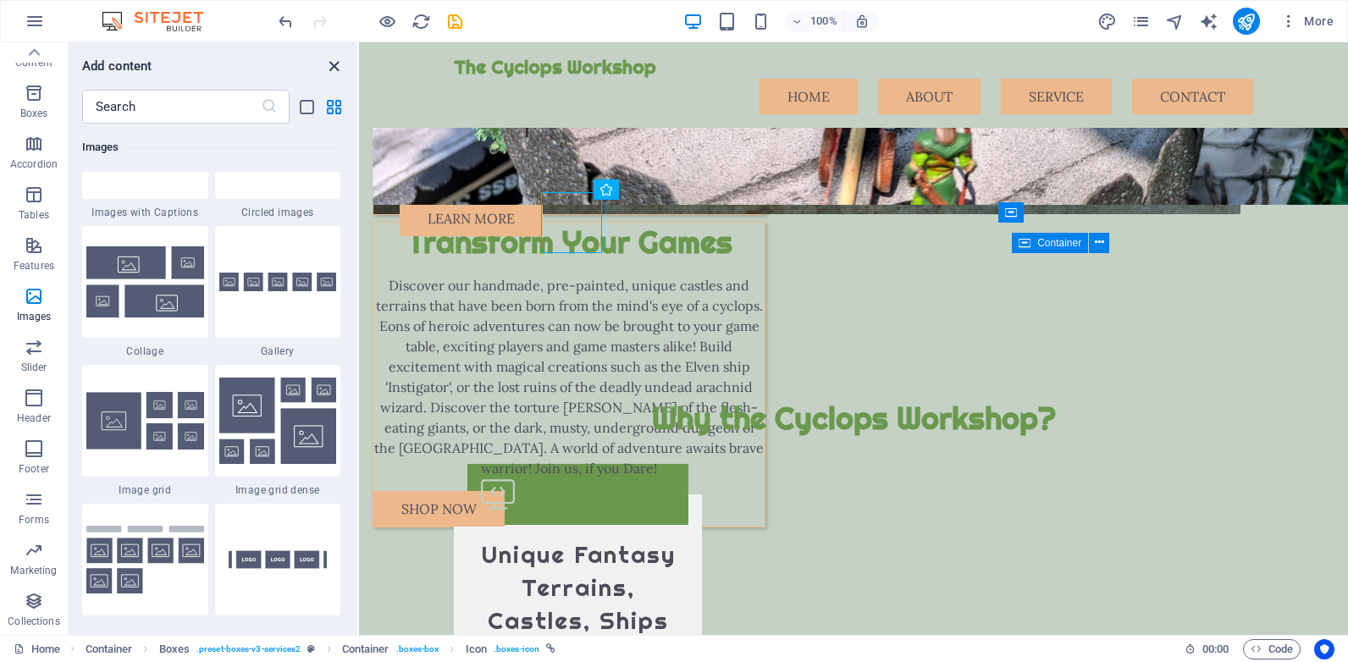
click at [333, 65] on icon "close panel" at bounding box center [333, 66] width 19 height 19
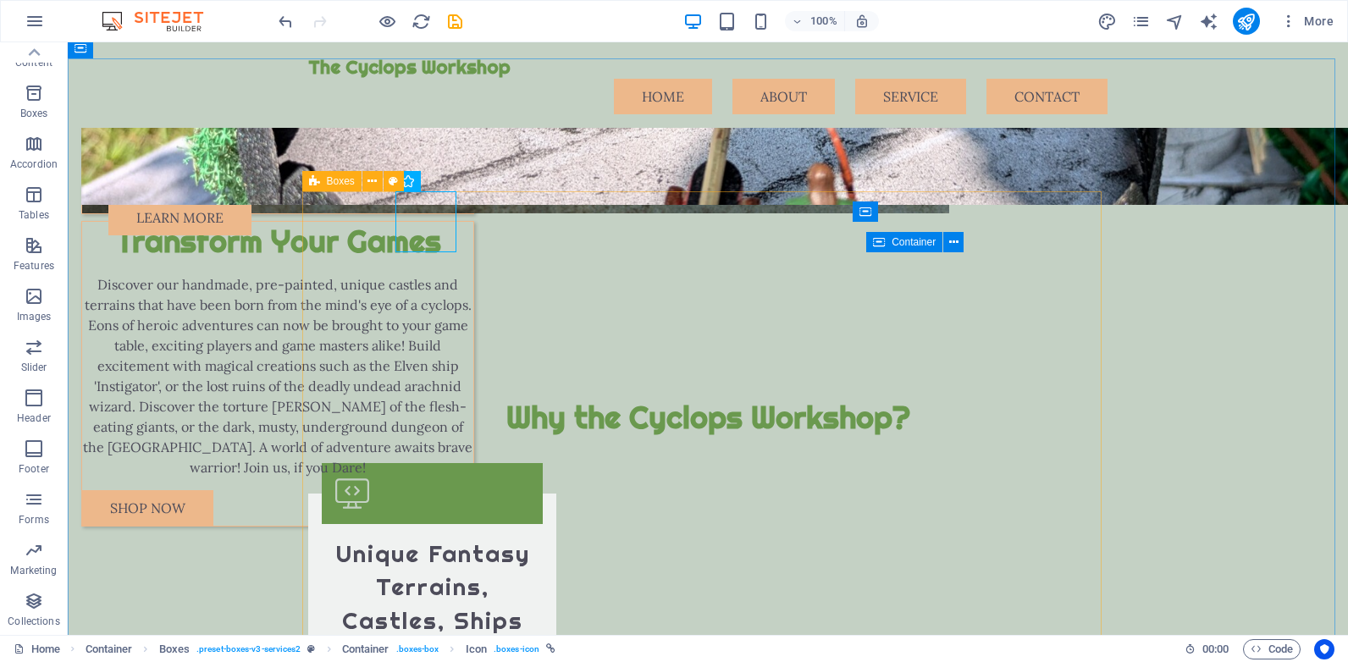
click at [315, 180] on icon at bounding box center [314, 181] width 11 height 20
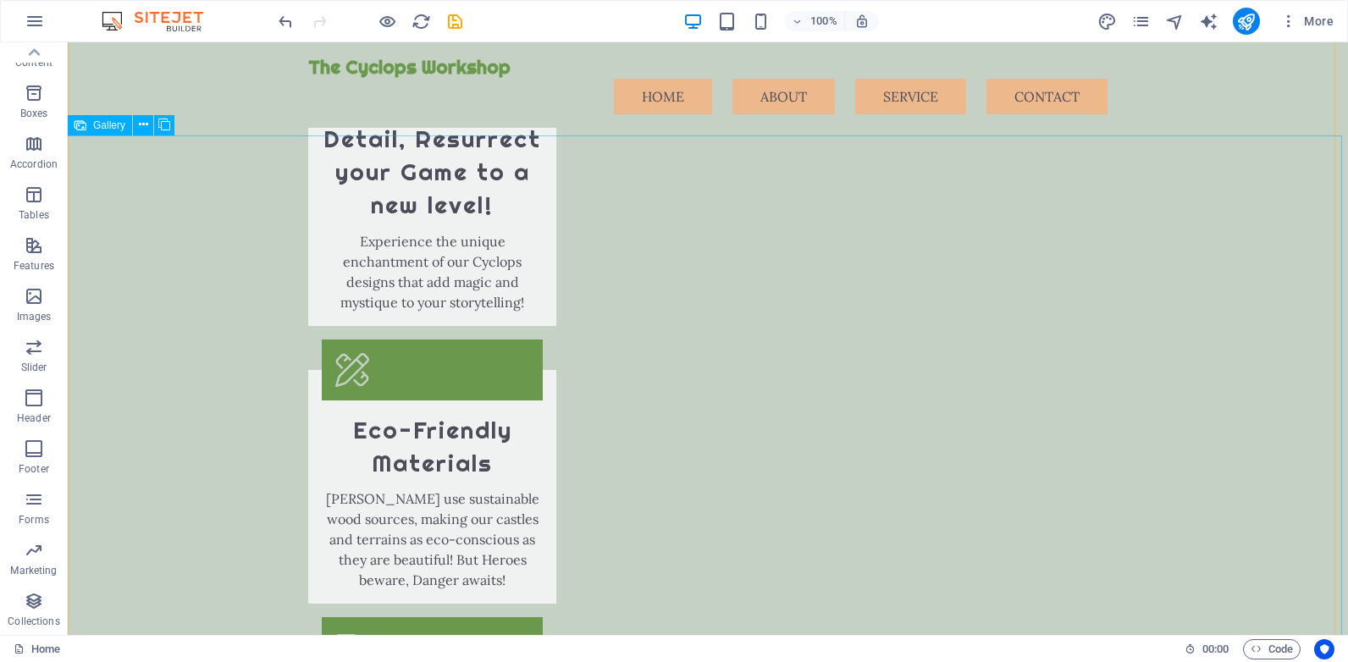
scroll to position [2625, 0]
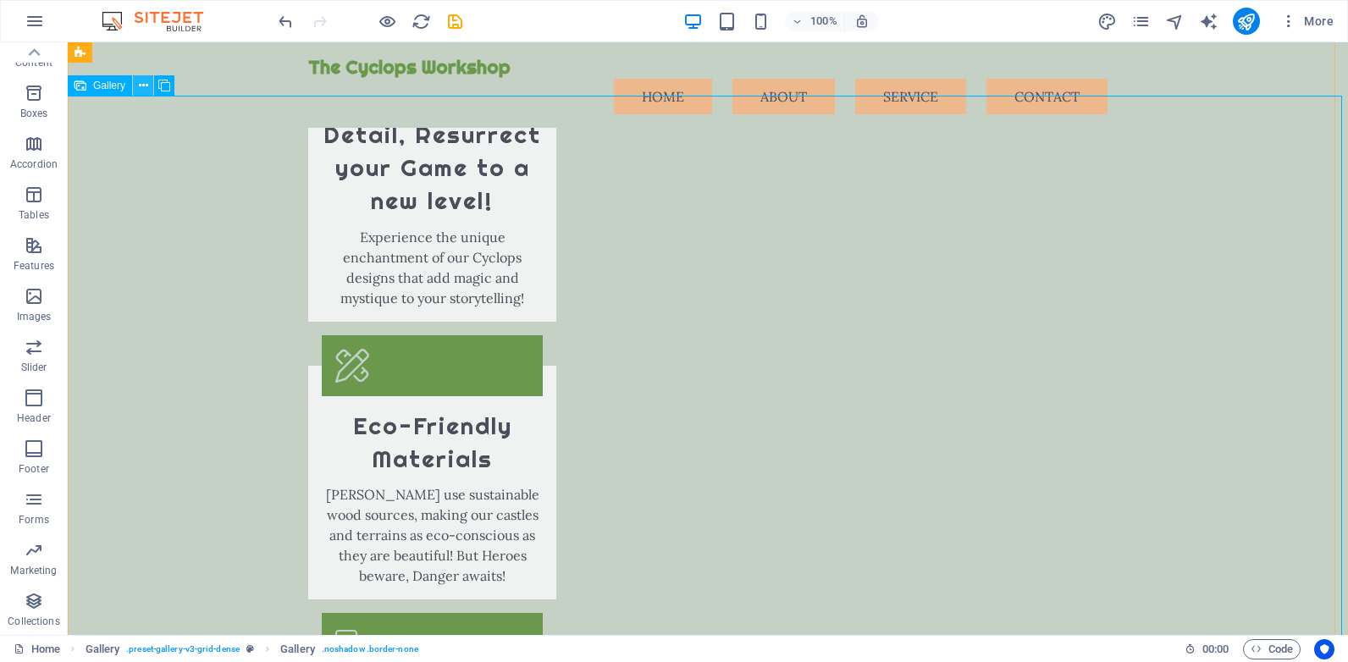
click at [140, 85] on icon at bounding box center [143, 86] width 9 height 18
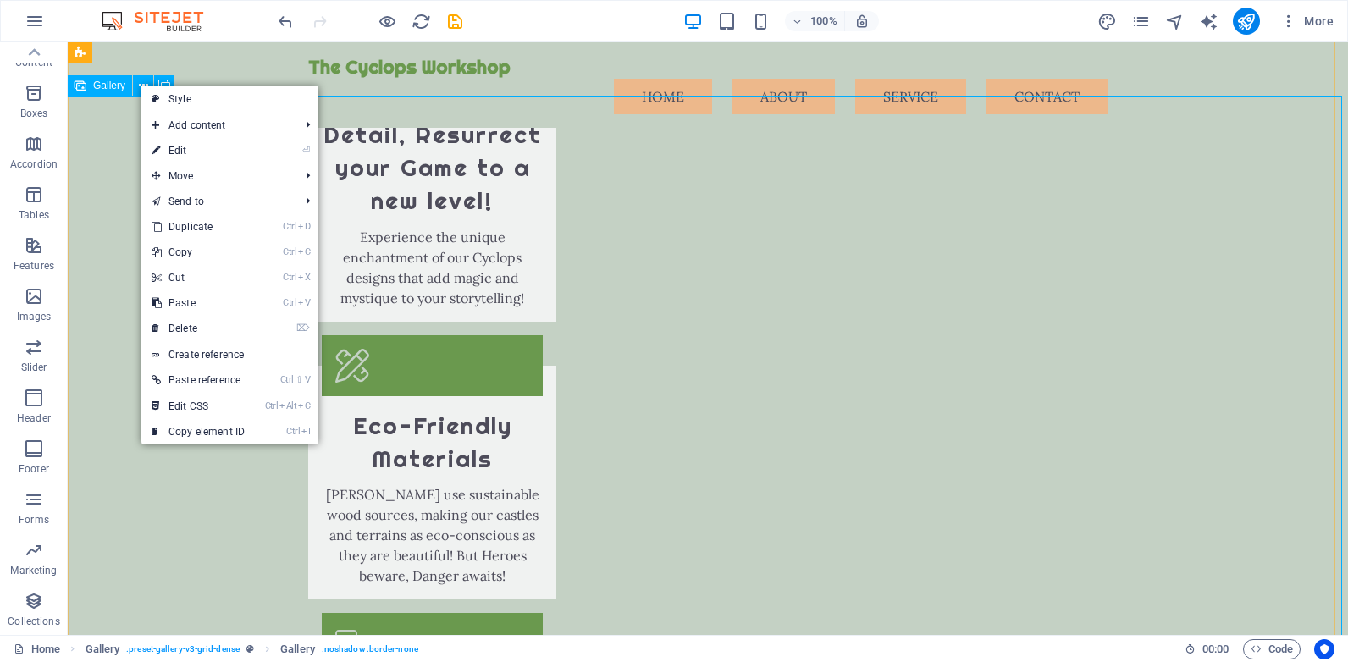
click at [80, 86] on icon at bounding box center [81, 85] width 12 height 20
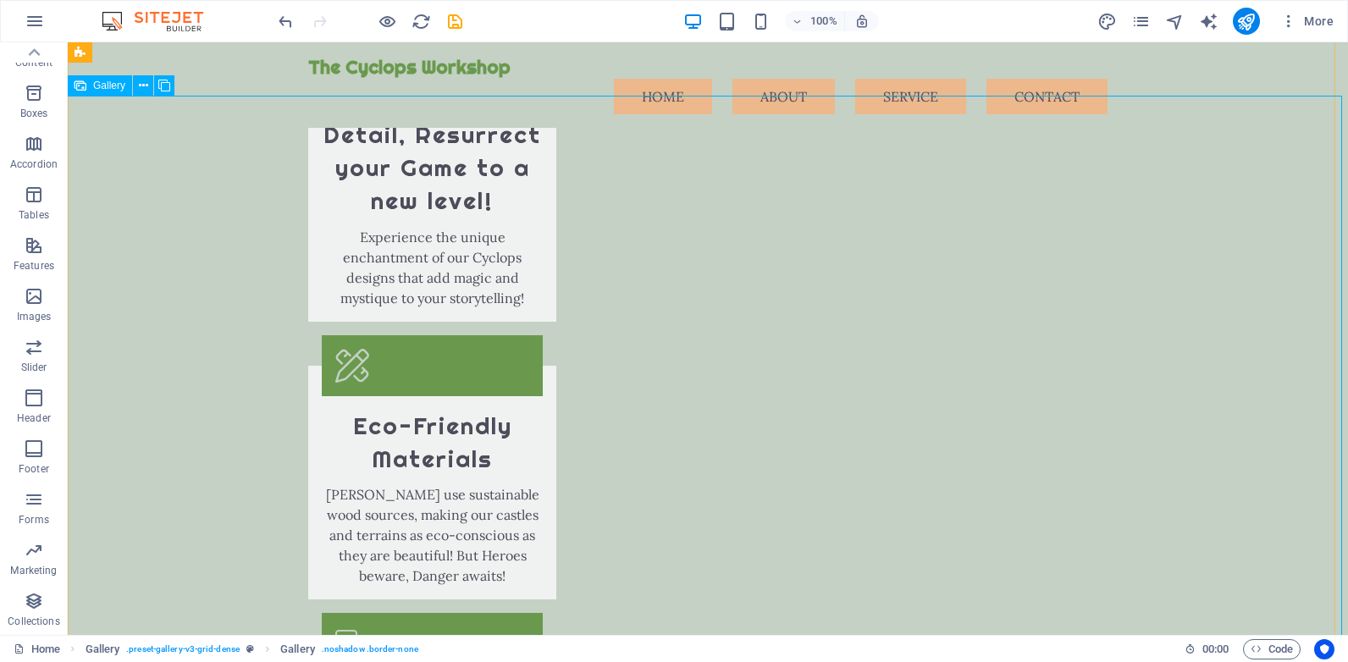
click at [80, 86] on icon at bounding box center [81, 85] width 12 height 20
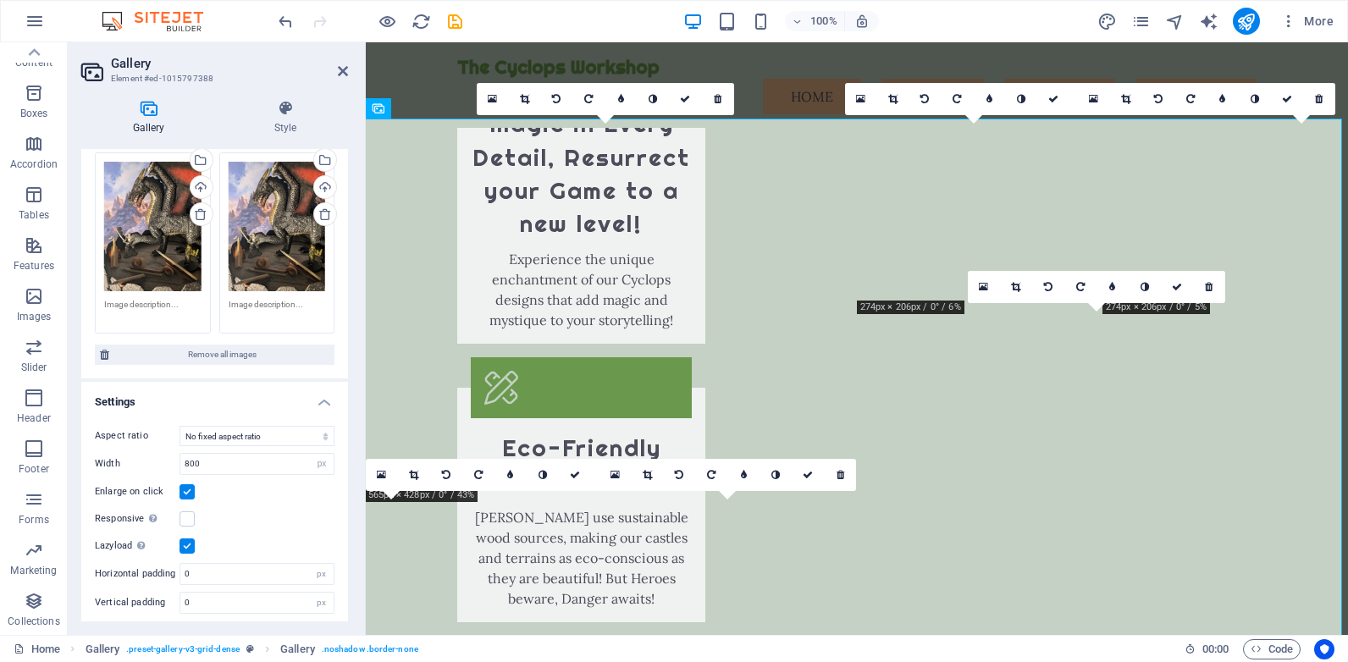
scroll to position [373, 0]
click at [323, 209] on icon at bounding box center [325, 212] width 14 height 14
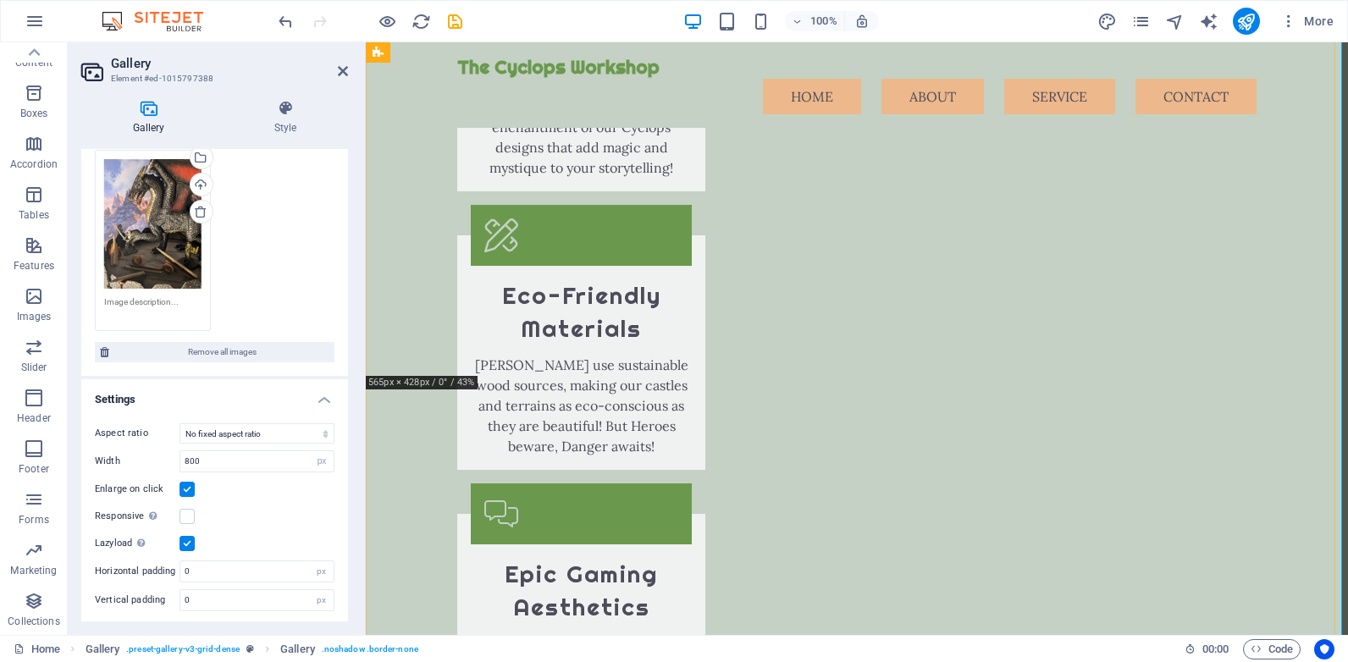
scroll to position [2794, 0]
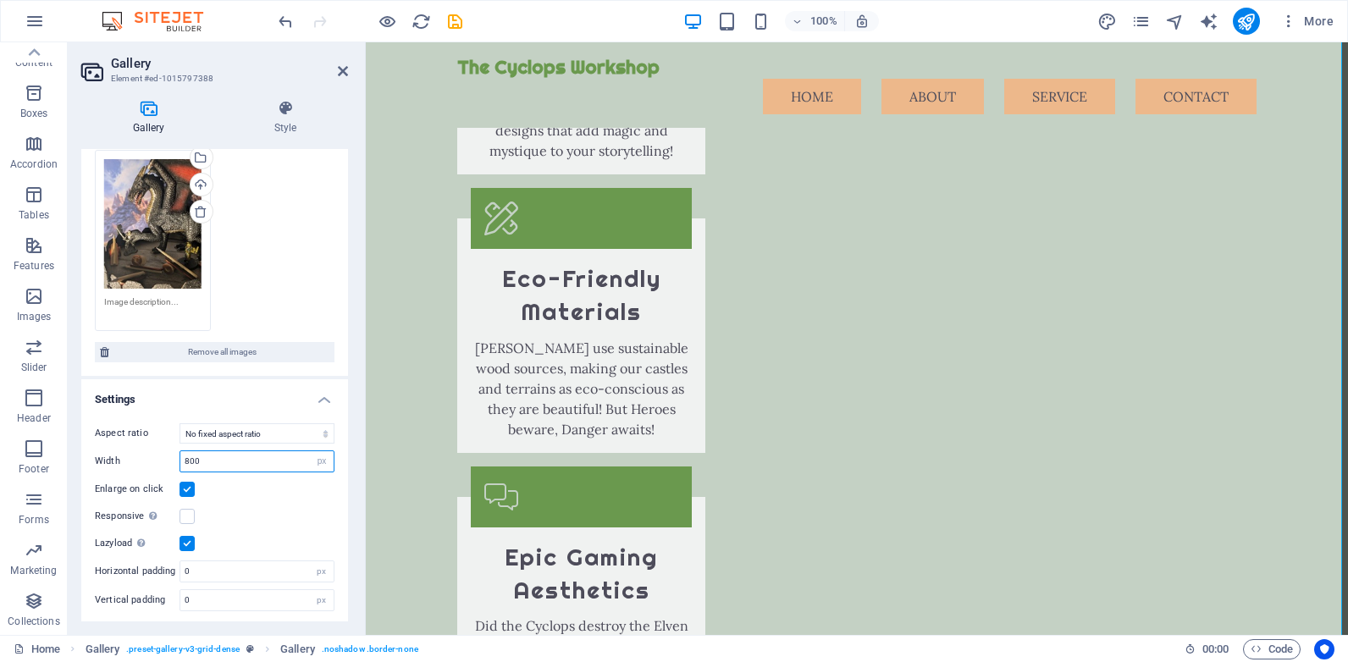
click at [256, 459] on input "800" at bounding box center [256, 461] width 153 height 20
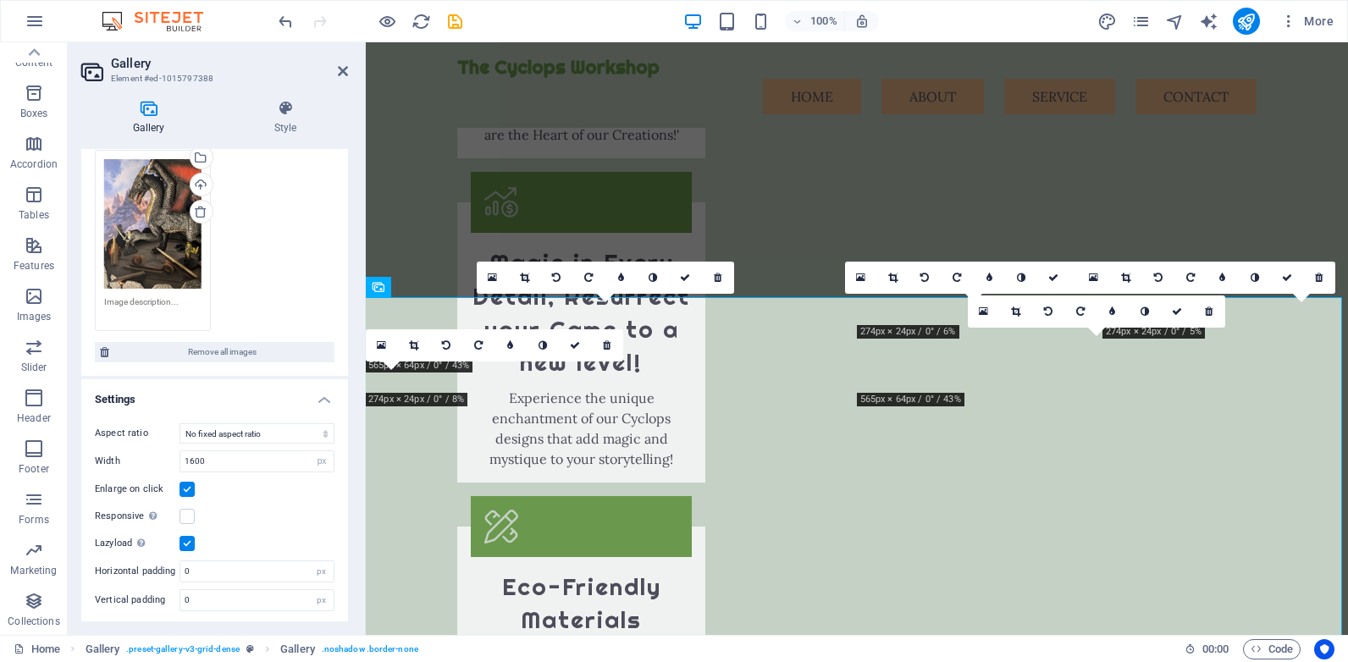
click at [234, 494] on div "Enlarge on click" at bounding box center [215, 489] width 240 height 20
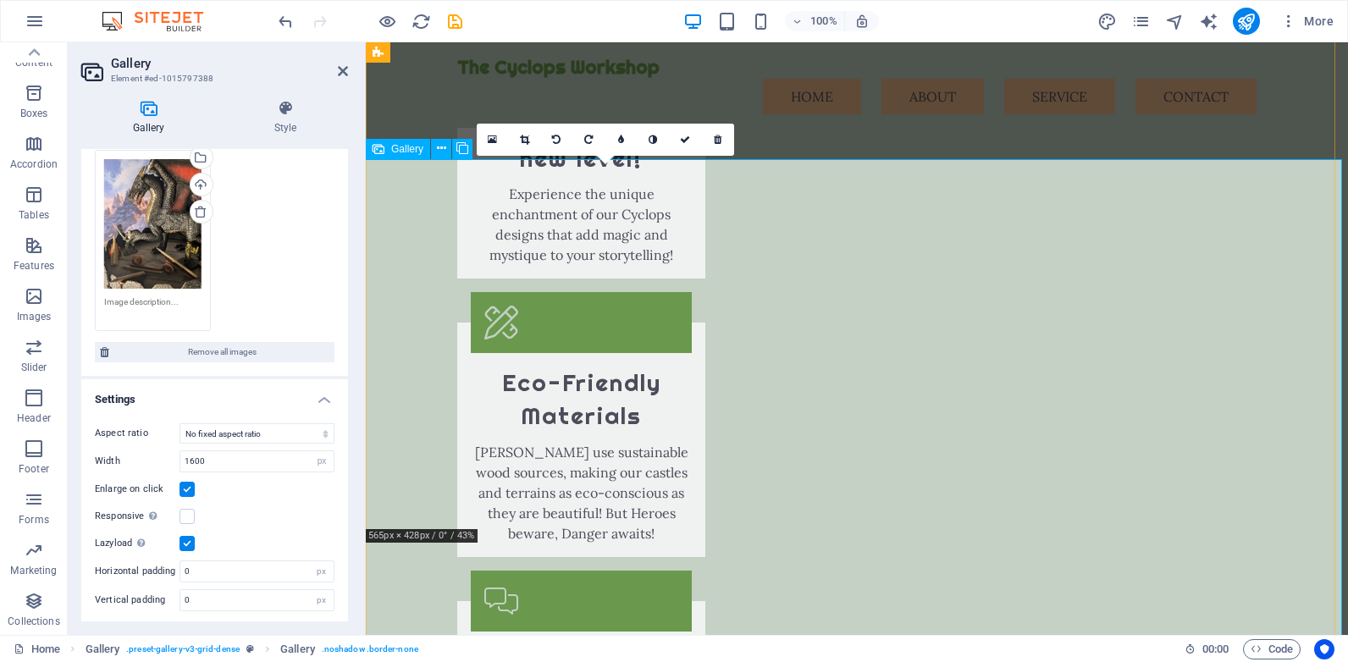
scroll to position [2793, 0]
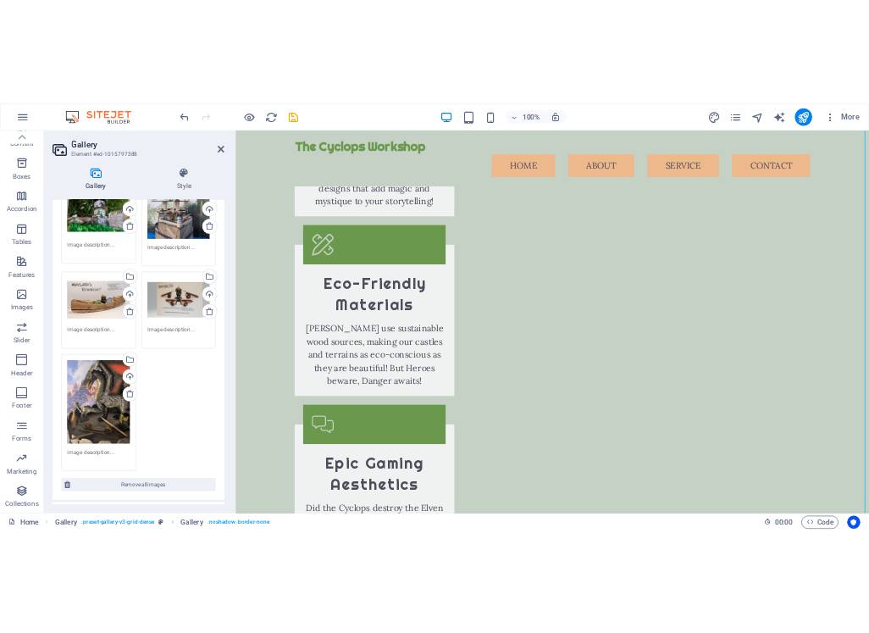
scroll to position [0, 0]
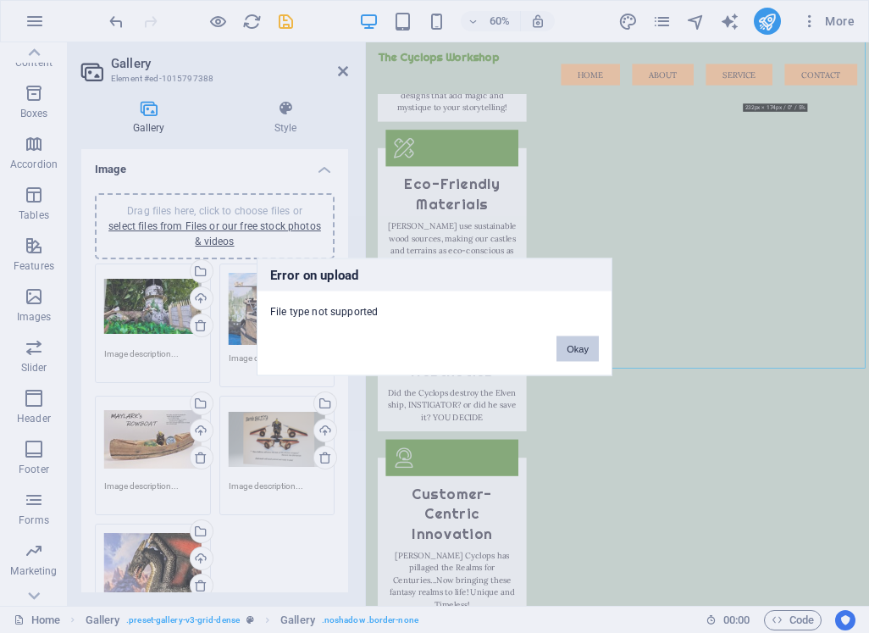
click at [577, 337] on button "Okay" at bounding box center [577, 347] width 42 height 25
click at [581, 343] on button "Okay" at bounding box center [577, 347] width 42 height 25
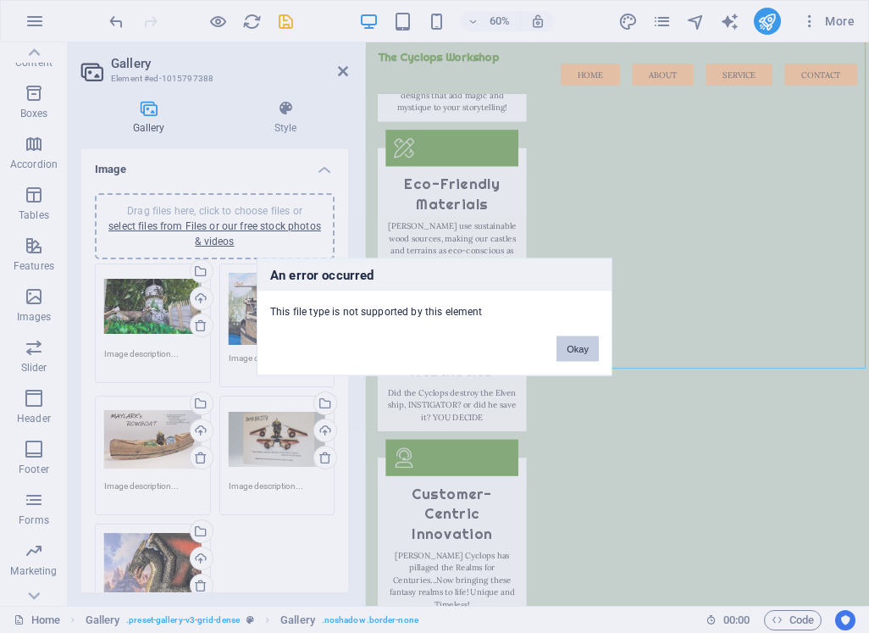
click at [567, 349] on button "Okay" at bounding box center [577, 347] width 42 height 25
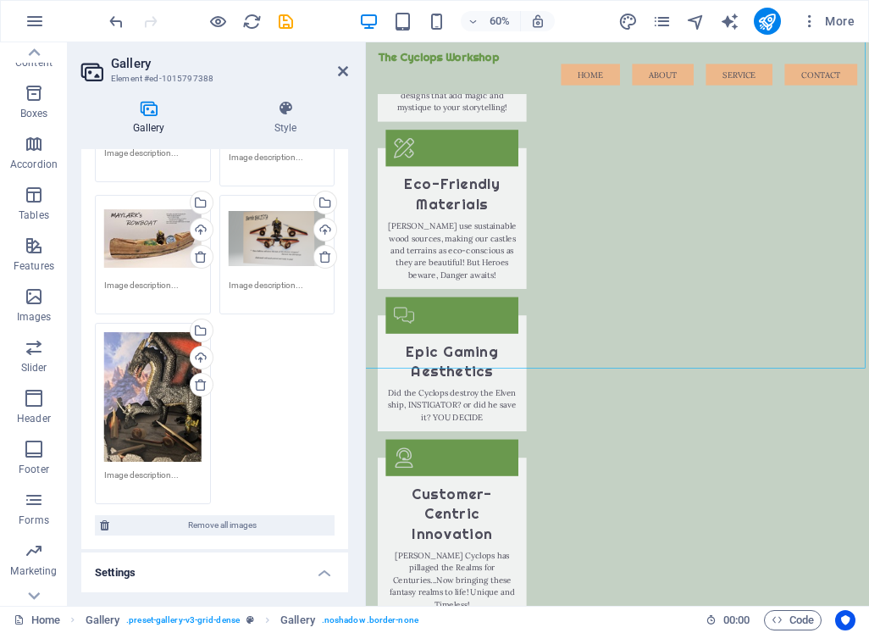
scroll to position [191, 0]
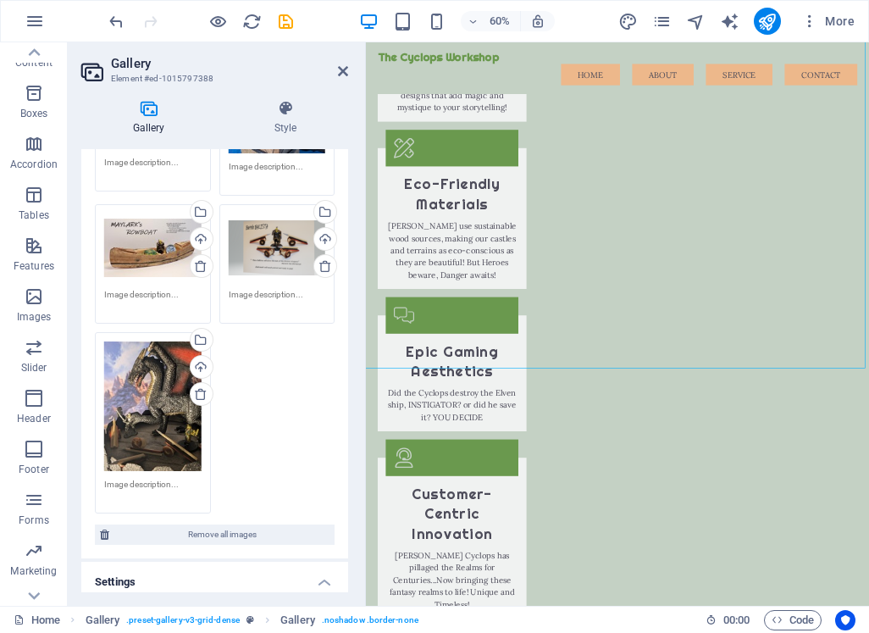
drag, startPoint x: 345, startPoint y: 360, endPoint x: 21, endPoint y: 695, distance: 465.9
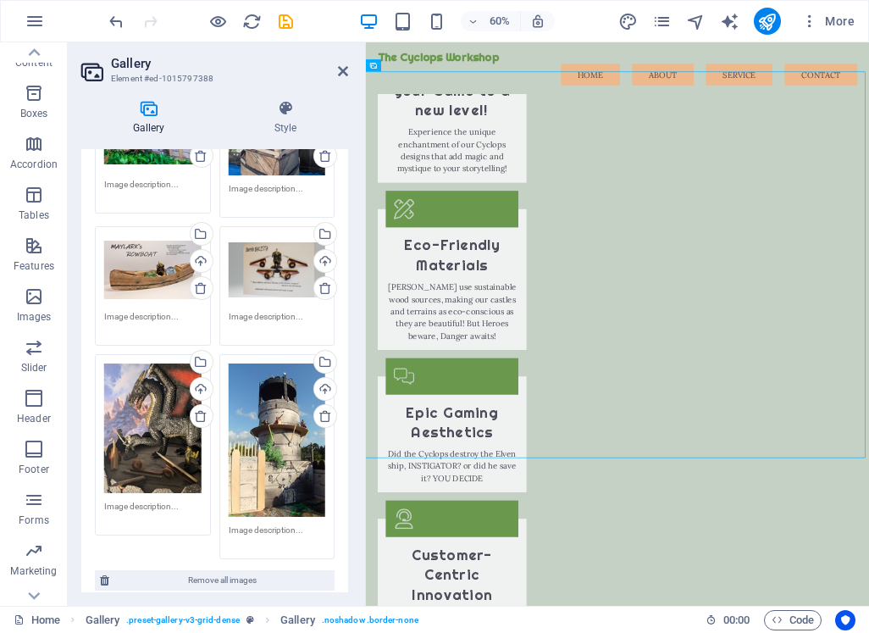
scroll to position [3, 0]
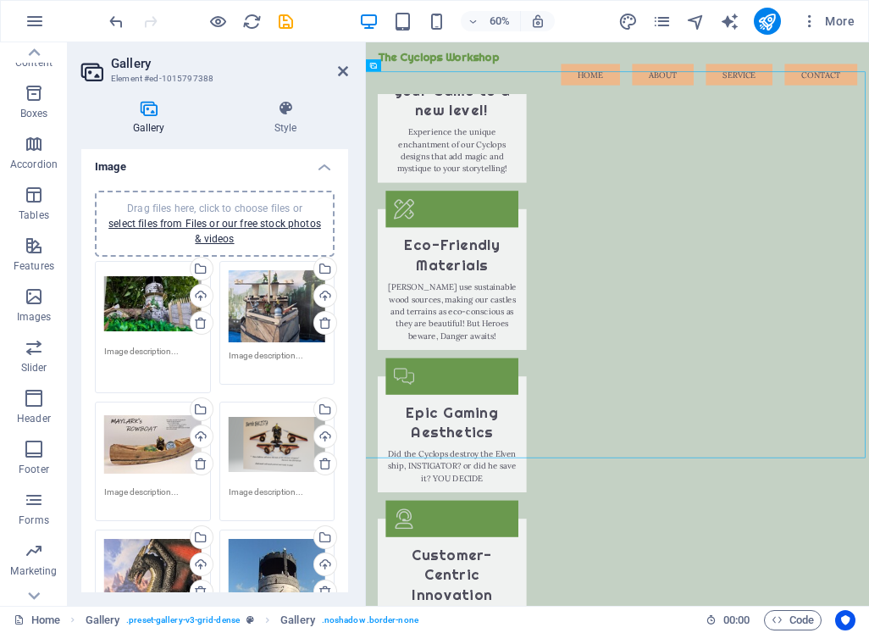
drag, startPoint x: 181, startPoint y: 353, endPoint x: 165, endPoint y: 351, distance: 16.2
click at [165, 351] on textarea at bounding box center [152, 364] width 97 height 38
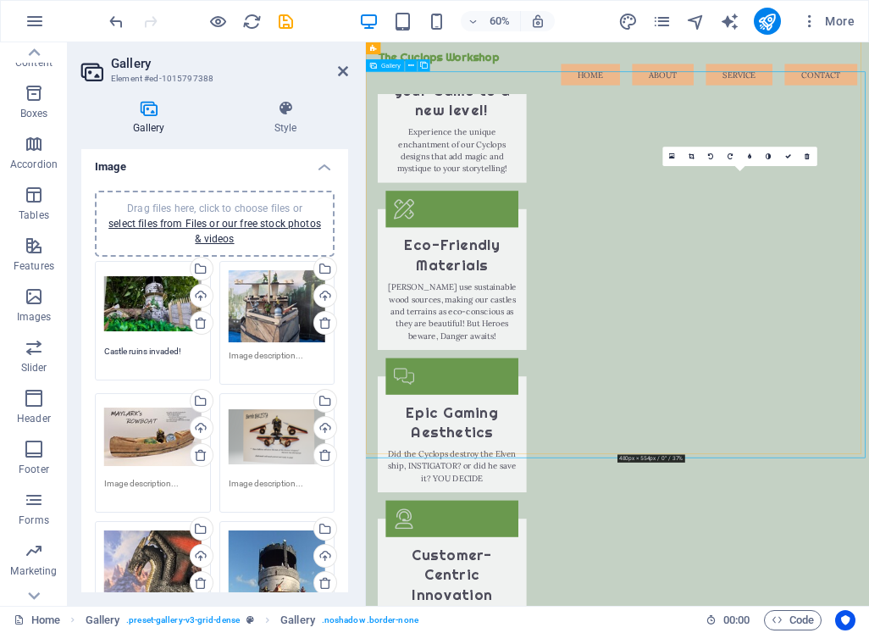
click at [275, 429] on div "Drag files here, click to choose files or select files from Files or our free s…" at bounding box center [277, 436] width 97 height 68
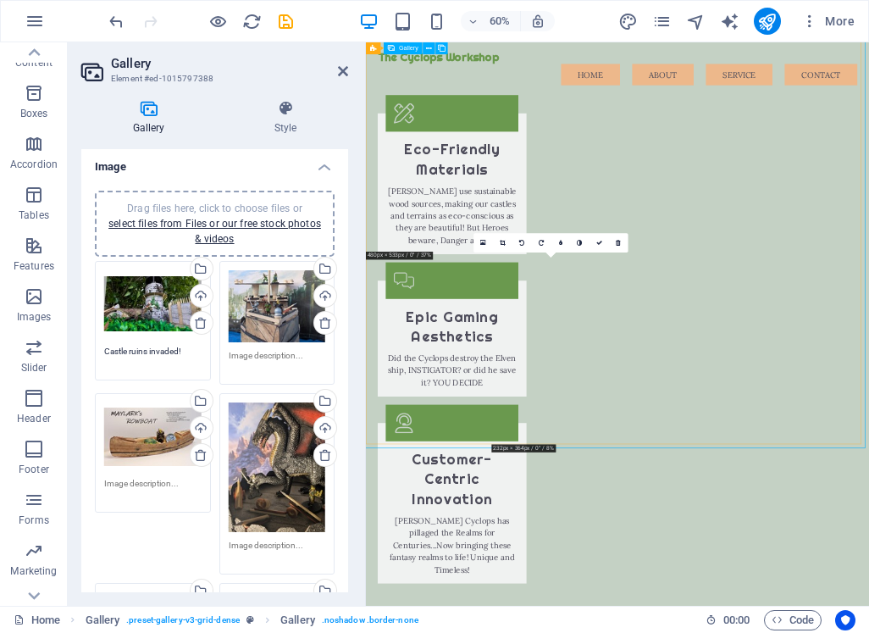
scroll to position [2932, 0]
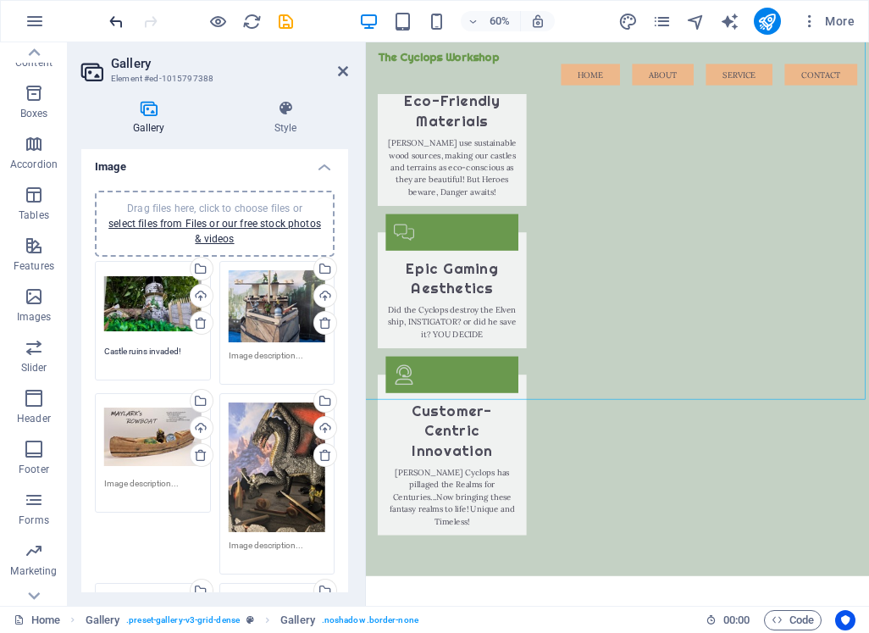
click at [113, 20] on icon "undo" at bounding box center [116, 21] width 19 height 19
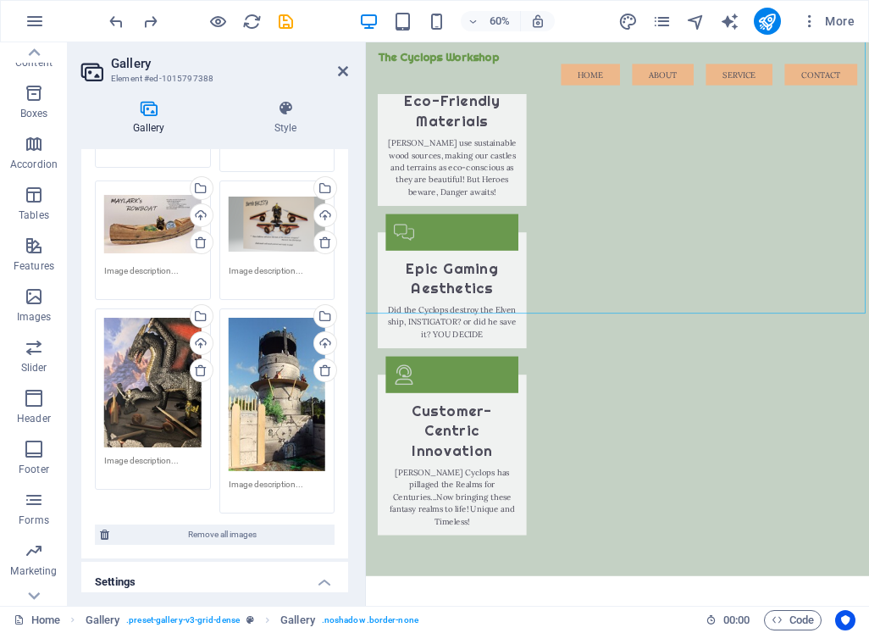
scroll to position [257, 0]
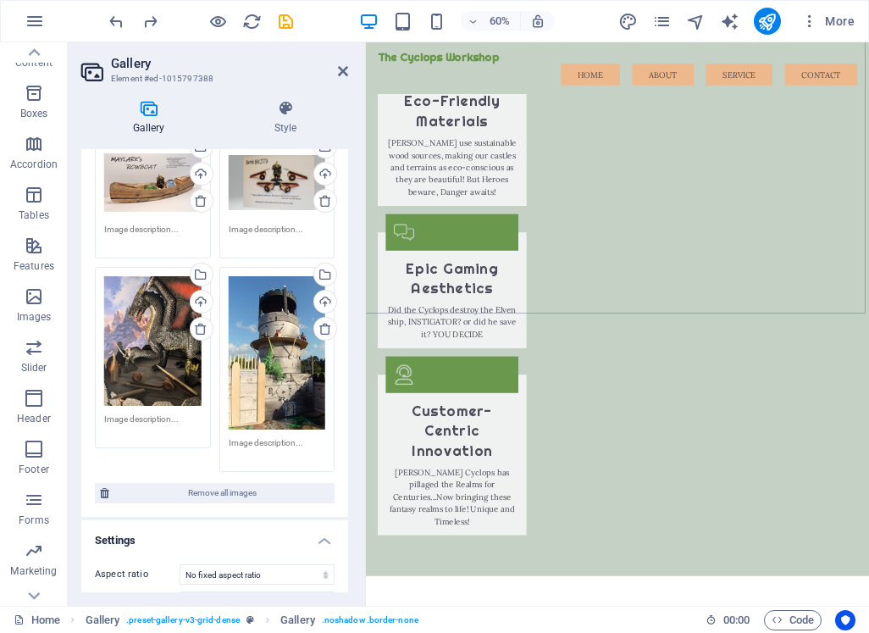
click at [268, 334] on div "Drag files here, click to choose files or select files from Files or our free s…" at bounding box center [277, 352] width 97 height 152
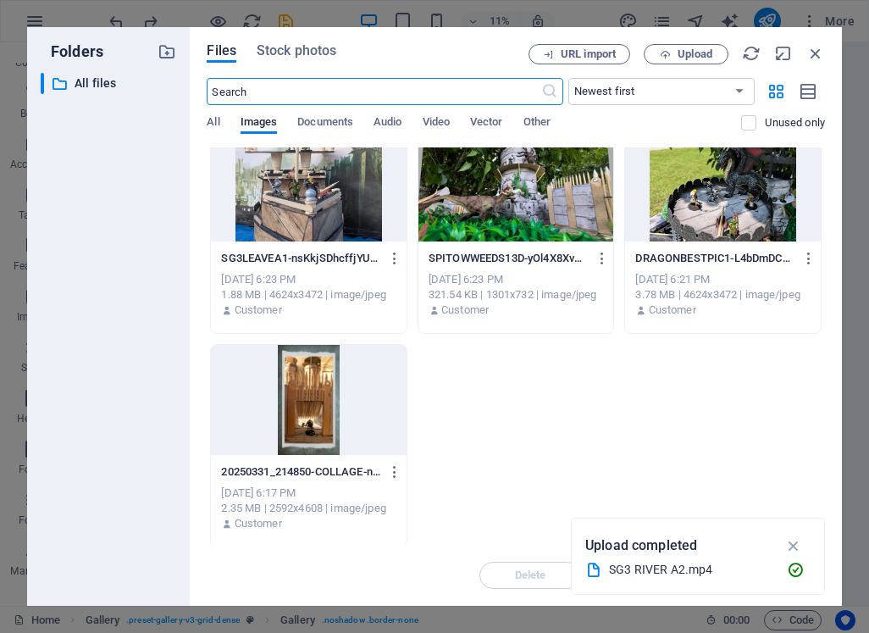
scroll to position [446, 0]
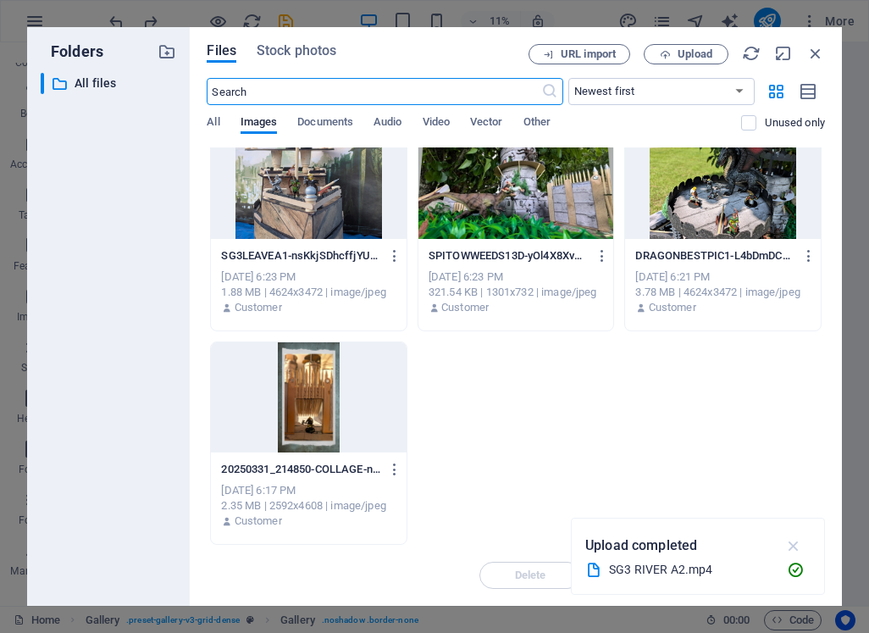
click at [793, 544] on icon "button" at bounding box center [793, 545] width 19 height 19
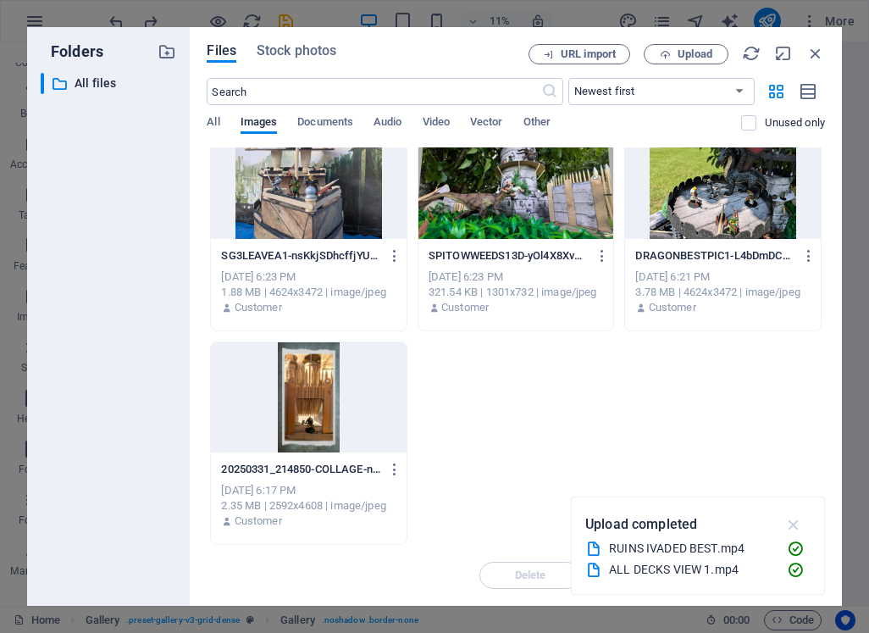
click at [793, 528] on icon "button" at bounding box center [793, 524] width 19 height 19
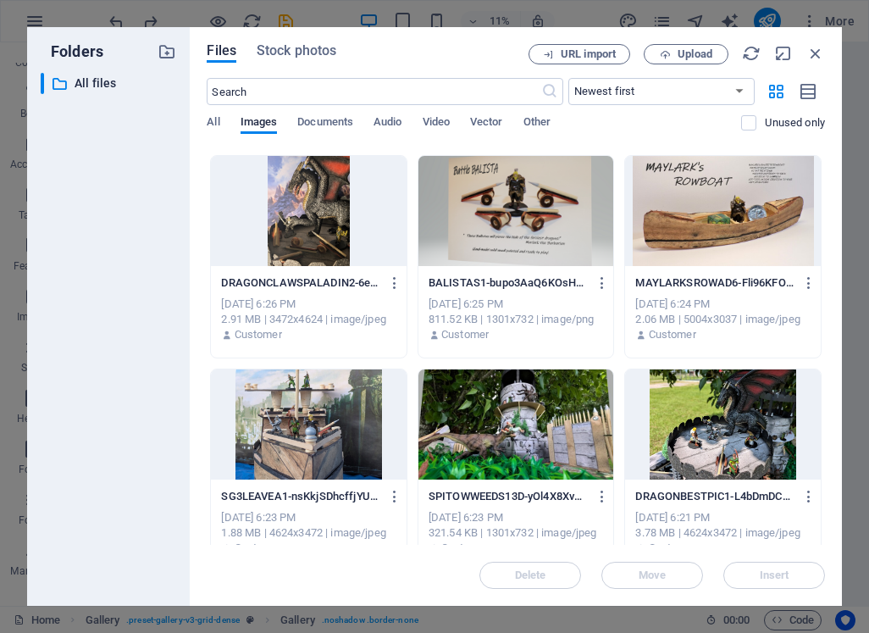
scroll to position [423, 0]
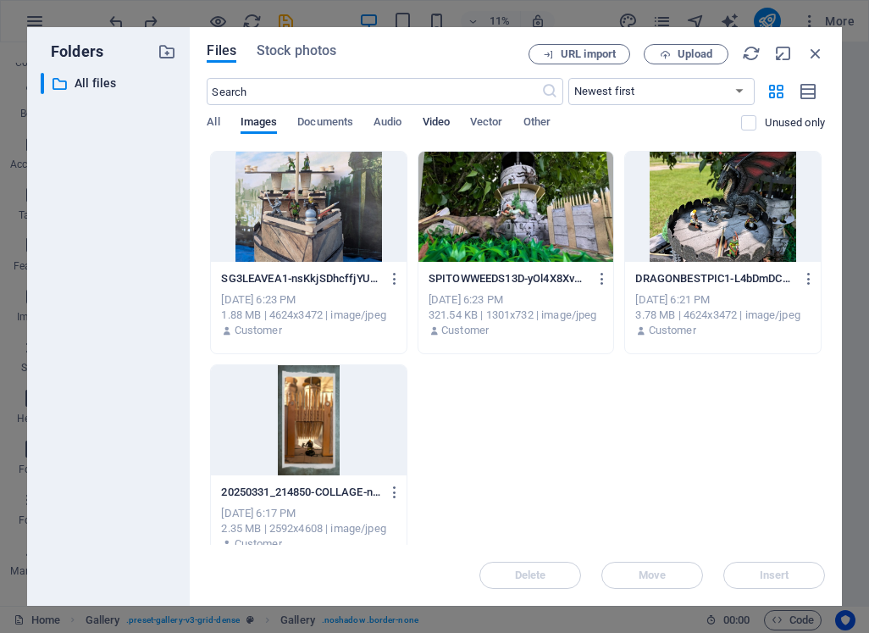
click at [438, 120] on span "Video" at bounding box center [436, 124] width 27 height 24
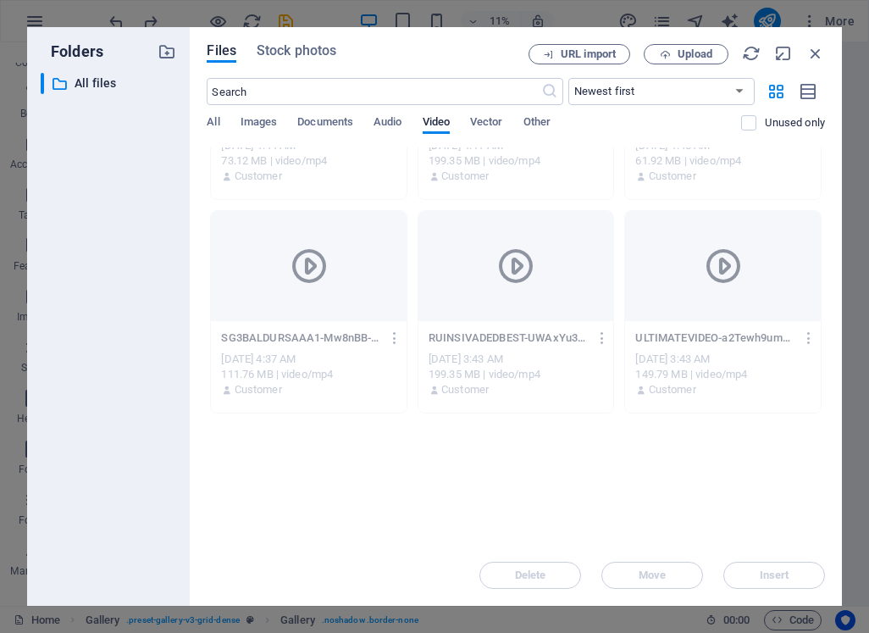
scroll to position [23, 0]
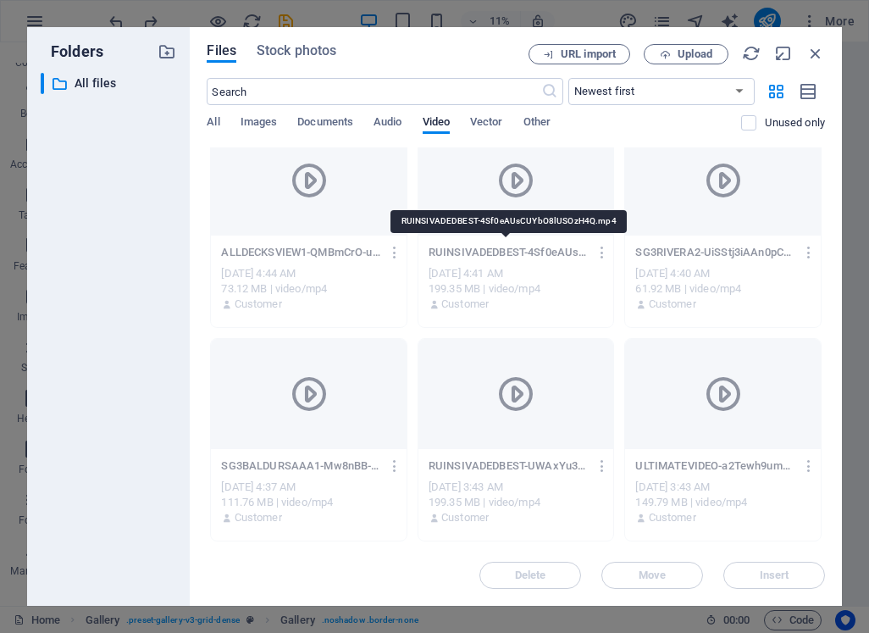
click at [538, 248] on p "RUINSIVADEDBEST-4Sf0eAUsCUYbO8lUSOzH4Q.mp4" at bounding box center [507, 252] width 159 height 15
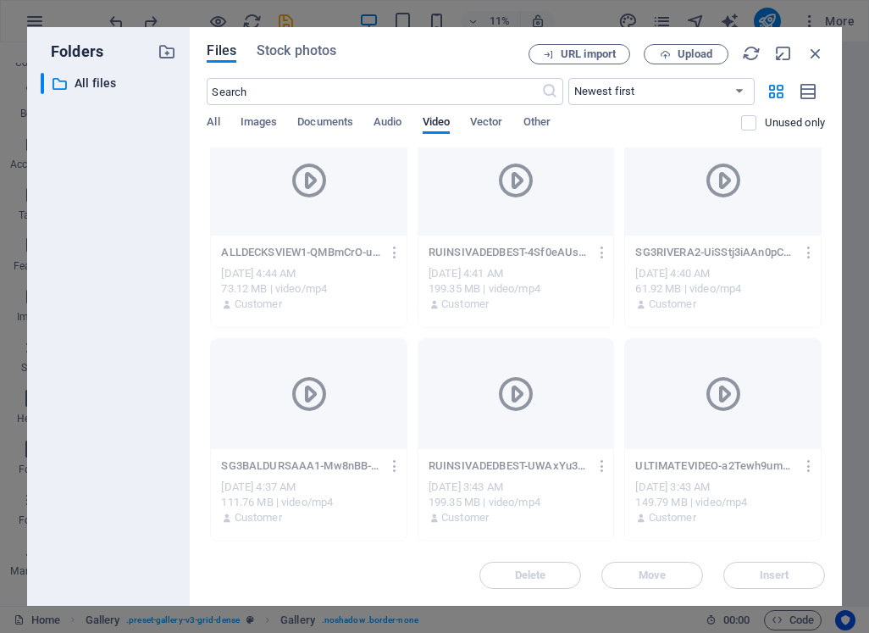
click at [478, 245] on p "RUINSIVADEDBEST-4Sf0eAUsCUYbO8lUSOzH4Q.mp4" at bounding box center [507, 252] width 159 height 15
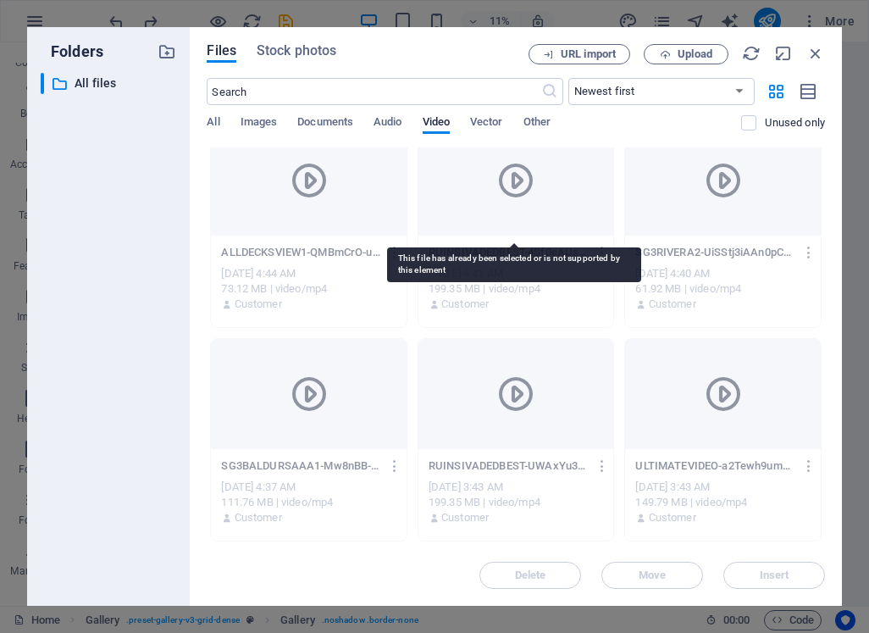
click at [509, 179] on icon at bounding box center [515, 180] width 41 height 41
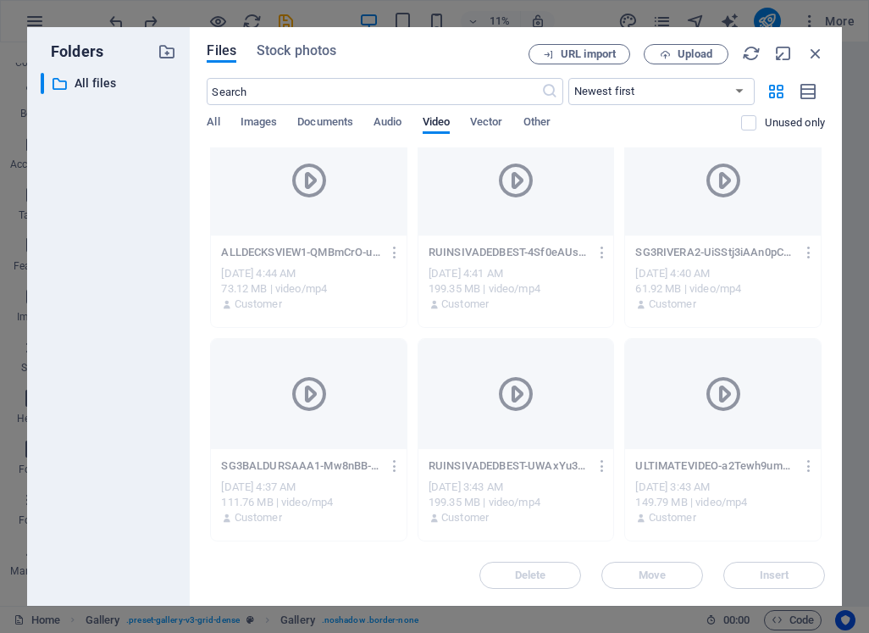
click at [760, 573] on div "Delete Move Insert" at bounding box center [516, 566] width 618 height 44
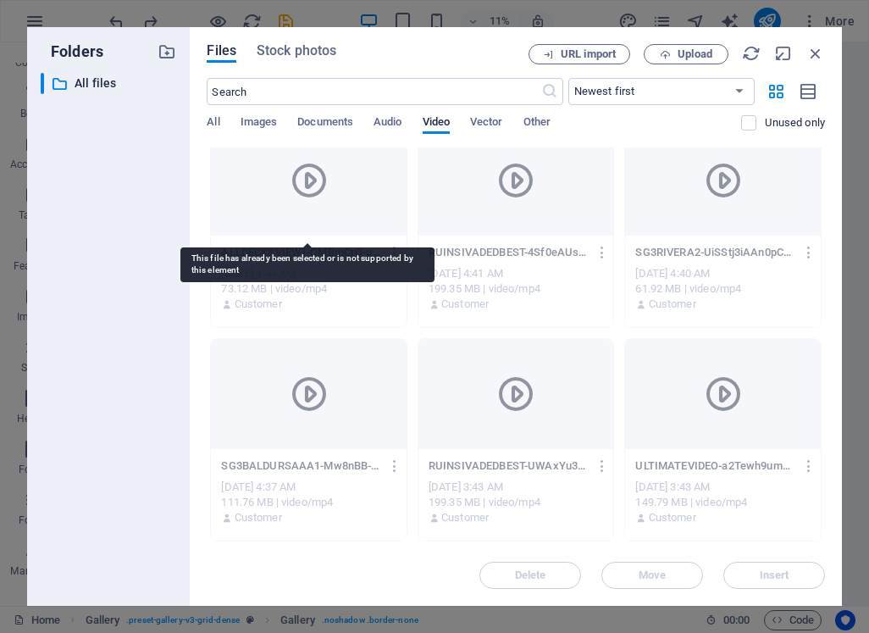
click at [354, 201] on div at bounding box center [309, 180] width 196 height 110
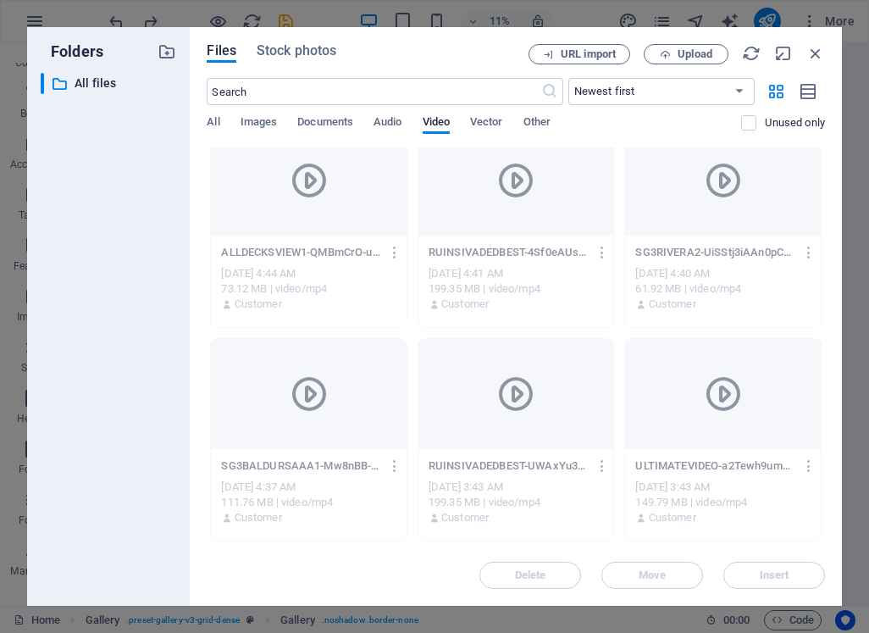
drag, startPoint x: 732, startPoint y: 567, endPoint x: 732, endPoint y: 518, distance: 49.1
click at [732, 566] on div "Delete Move Insert" at bounding box center [516, 566] width 618 height 44
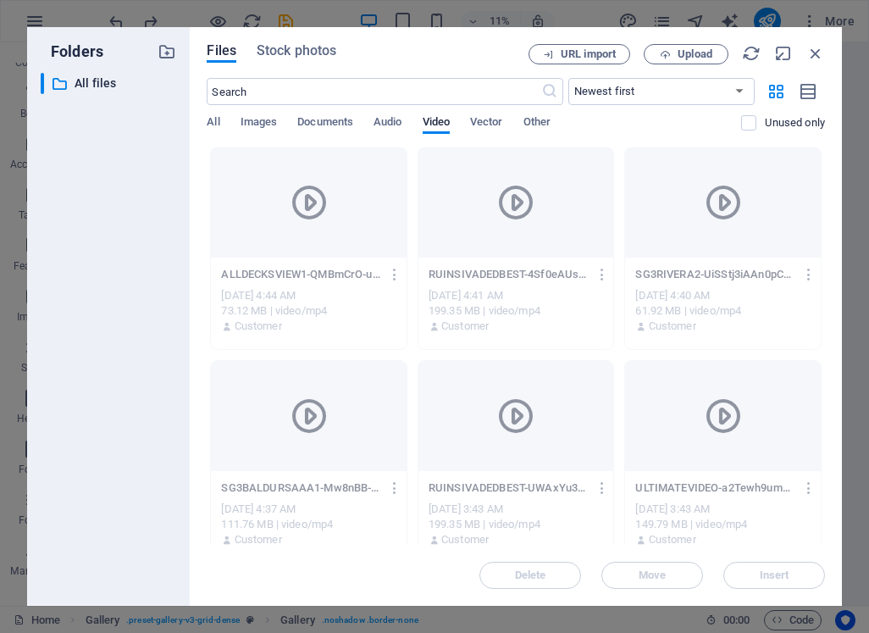
scroll to position [0, 0]
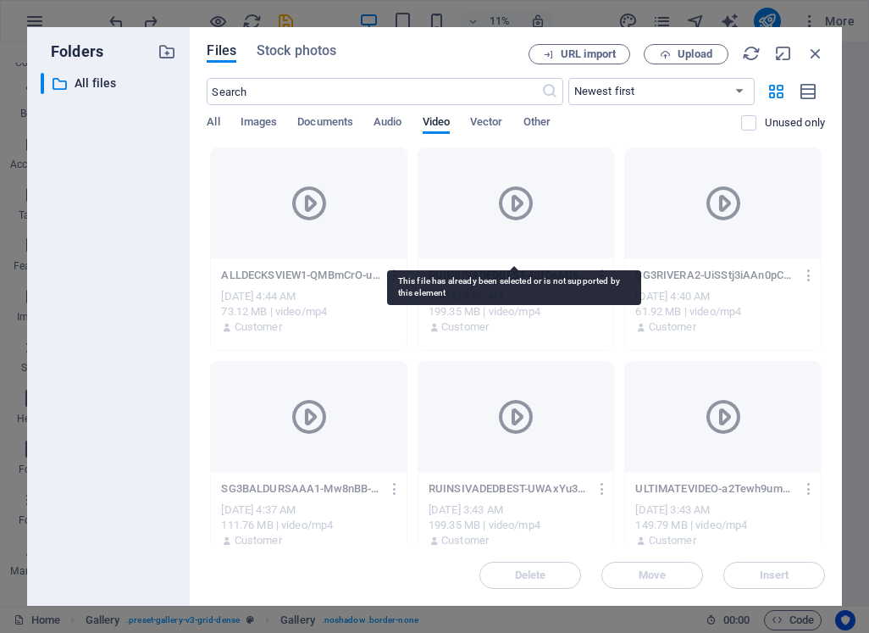
click at [539, 229] on div at bounding box center [516, 203] width 196 height 110
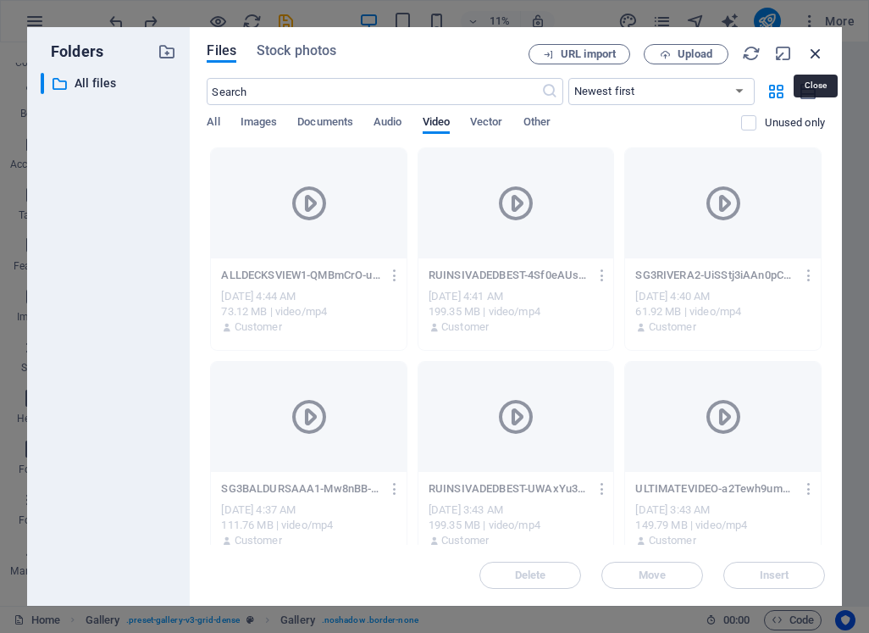
click at [814, 52] on icon "button" at bounding box center [815, 53] width 19 height 19
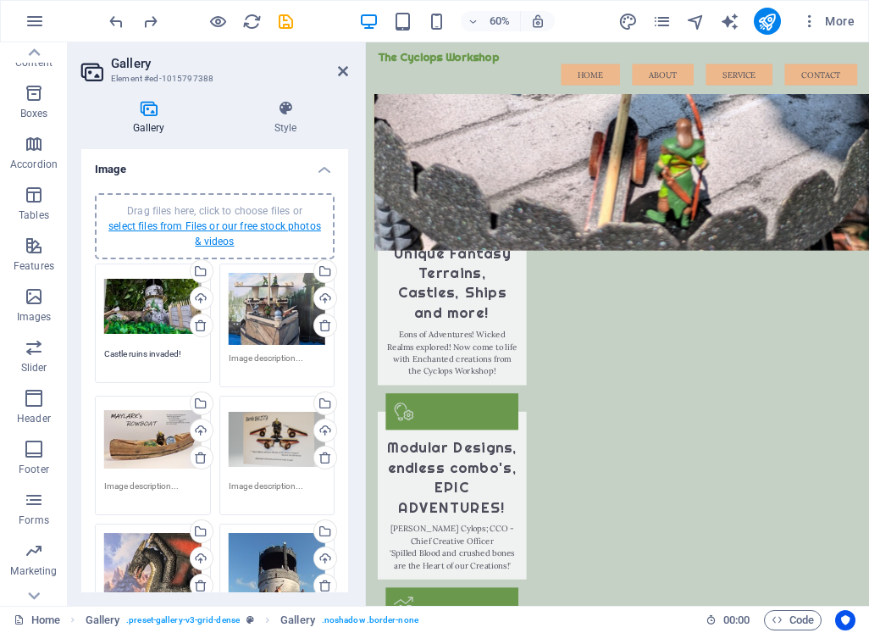
click at [211, 242] on link "select files from Files or our free stock photos & videos" at bounding box center [214, 233] width 213 height 27
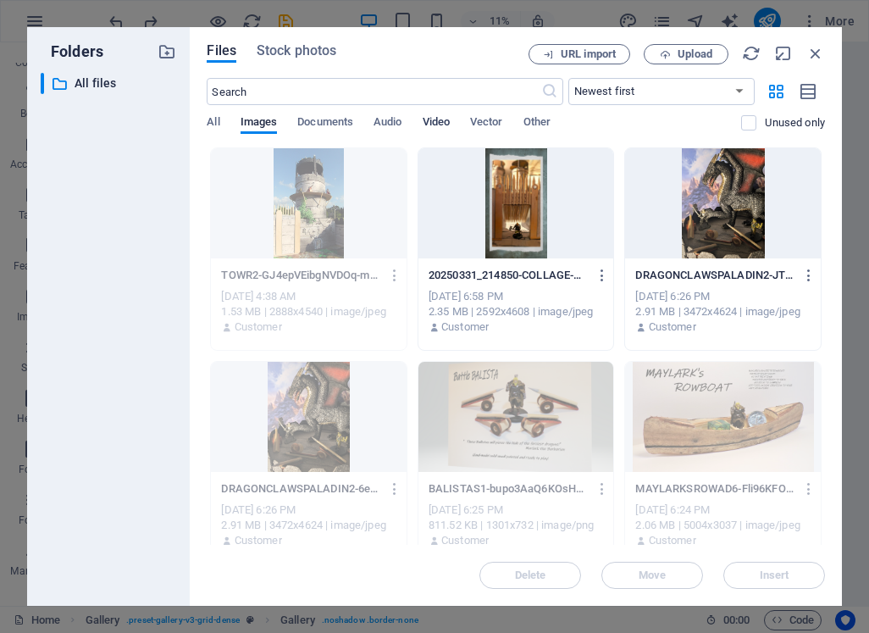
click at [429, 124] on span "Video" at bounding box center [436, 124] width 27 height 24
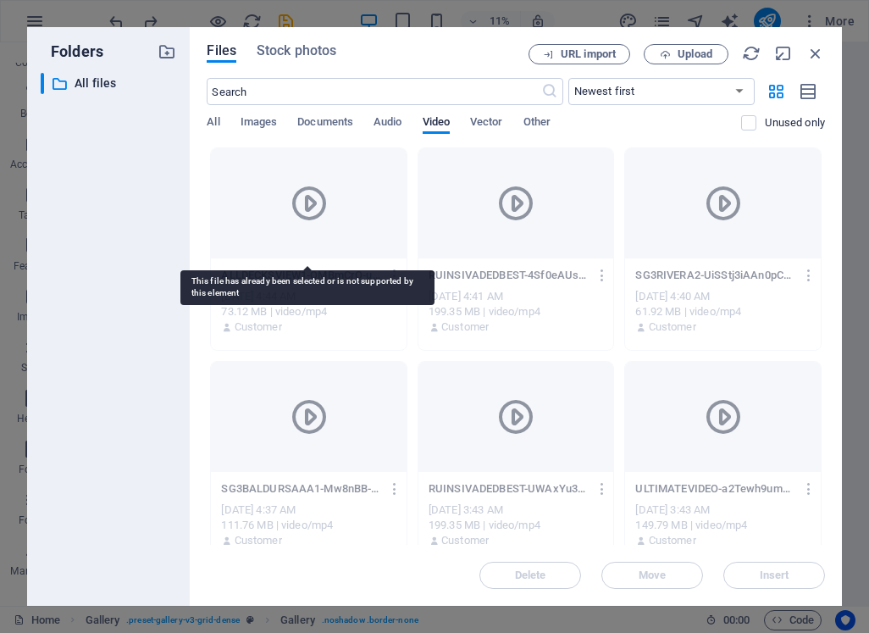
click at [329, 176] on div at bounding box center [309, 203] width 196 height 110
click at [332, 229] on div at bounding box center [309, 203] width 196 height 110
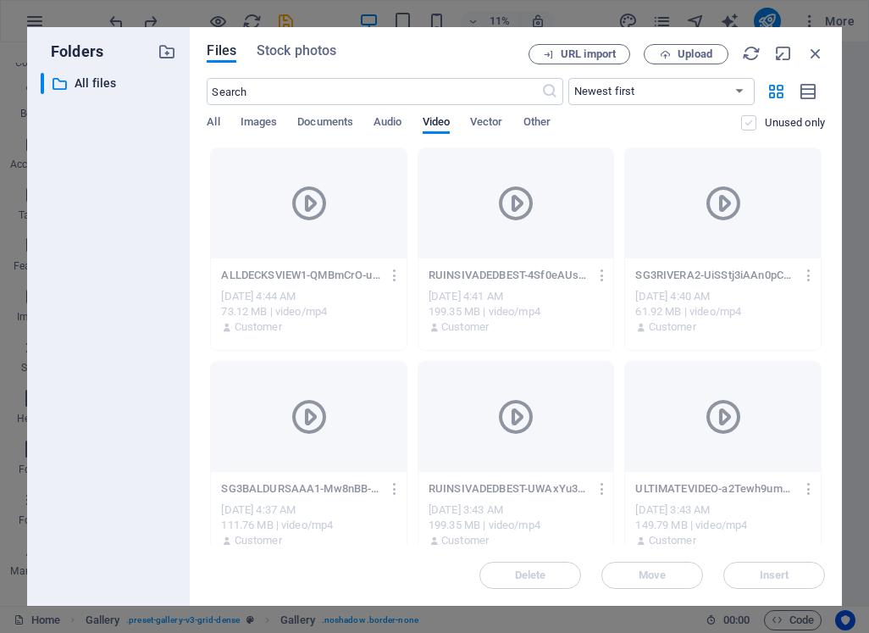
click at [748, 120] on label at bounding box center [748, 122] width 15 height 15
click at [0, 0] on input "checkbox" at bounding box center [0, 0] width 0 height 0
click at [751, 119] on label at bounding box center [748, 122] width 15 height 15
click at [0, 0] on input "checkbox" at bounding box center [0, 0] width 0 height 0
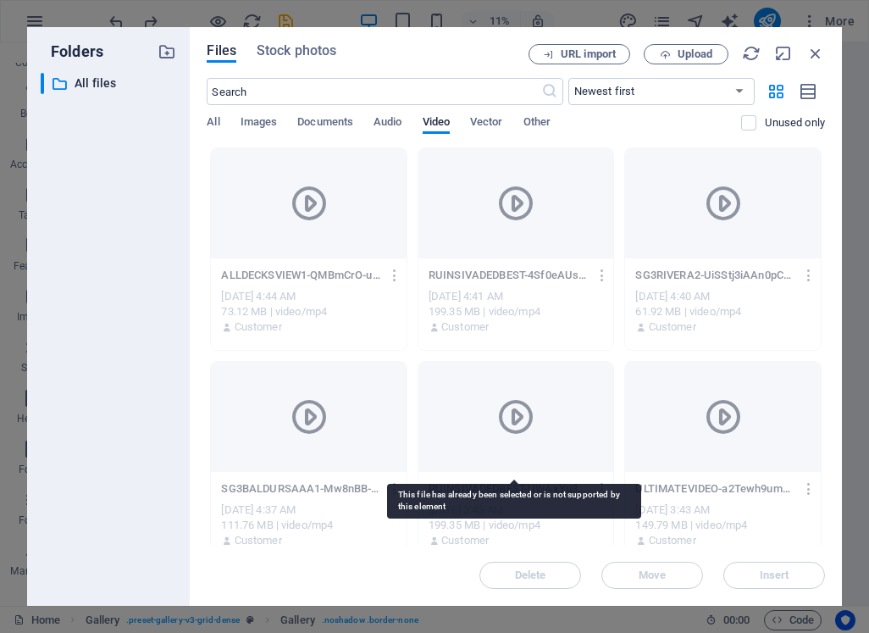
click at [512, 416] on icon at bounding box center [515, 416] width 41 height 41
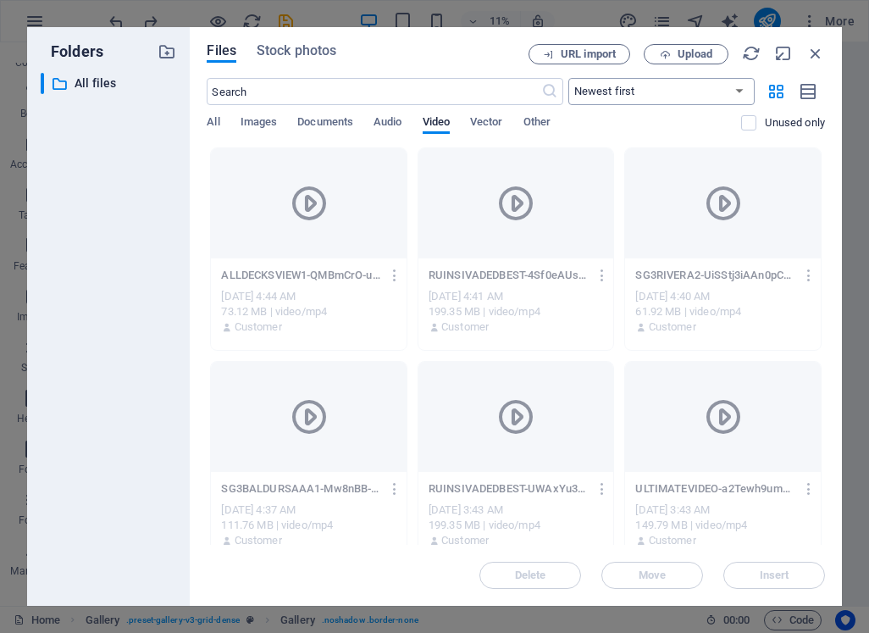
click at [740, 91] on select "Newest first Oldest first Name (A-Z) Name (Z-A) Size (0-9) Size (9-0) Resolutio…" at bounding box center [661, 91] width 186 height 27
click at [729, 91] on select "Newest first Oldest first Name (A-Z) Name (Z-A) Size (0-9) Size (9-0) Resolutio…" at bounding box center [661, 91] width 186 height 27
click at [694, 53] on span "Upload" at bounding box center [694, 54] width 35 height 10
click at [646, 544] on p "Upload completed" at bounding box center [641, 545] width 112 height 22
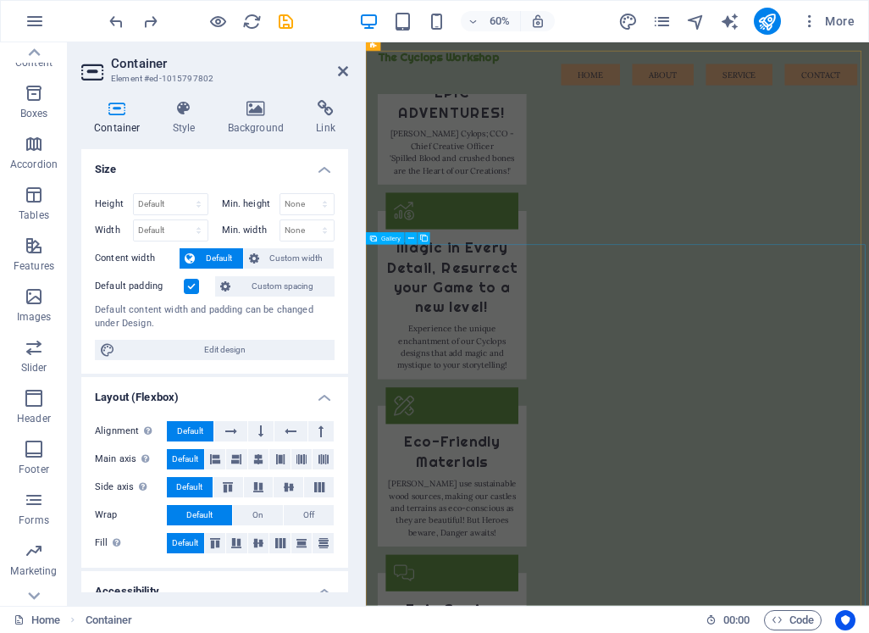
drag, startPoint x: 1023, startPoint y: 869, endPoint x: 1089, endPoint y: 565, distance: 311.1
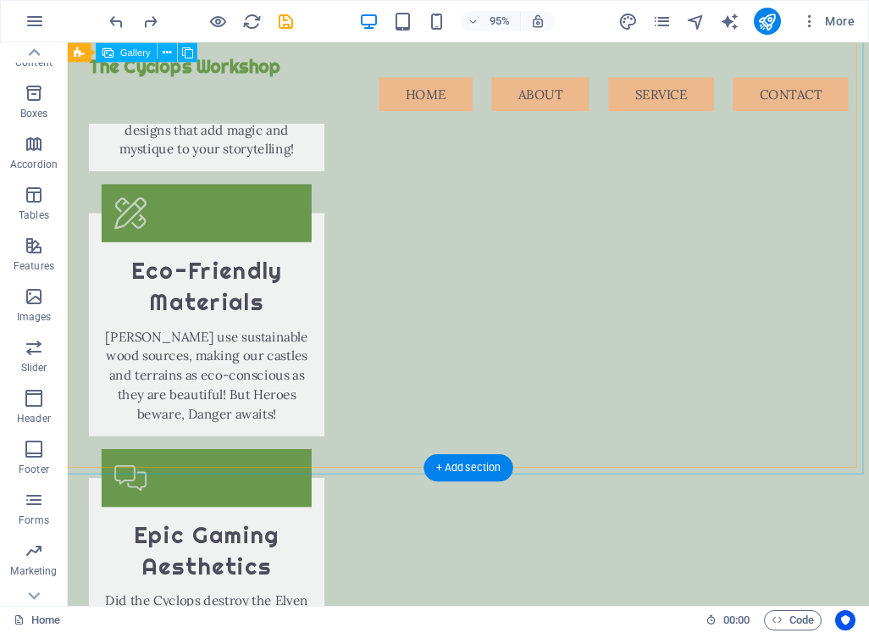
scroll to position [2674, 0]
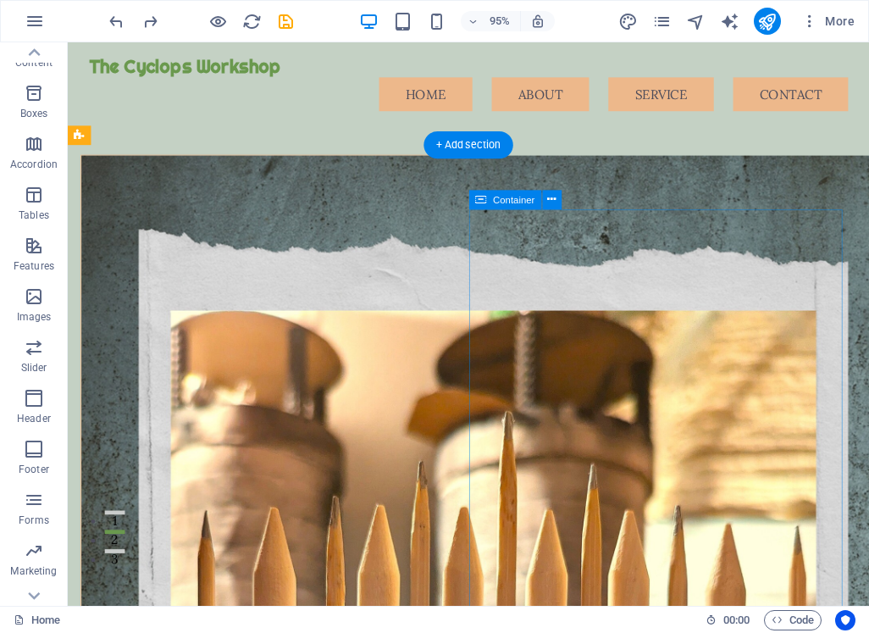
scroll to position [0, 0]
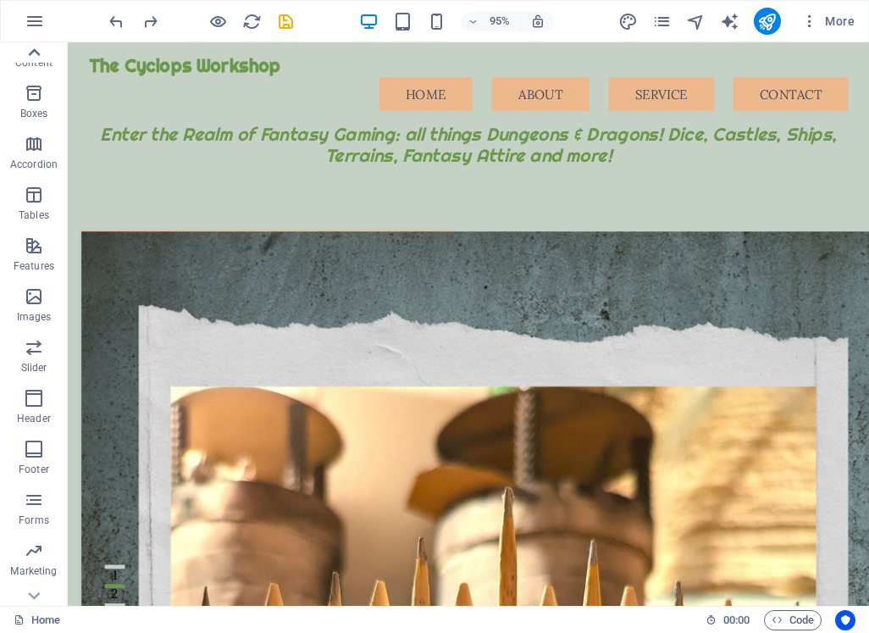
click at [29, 47] on icon at bounding box center [34, 53] width 24 height 24
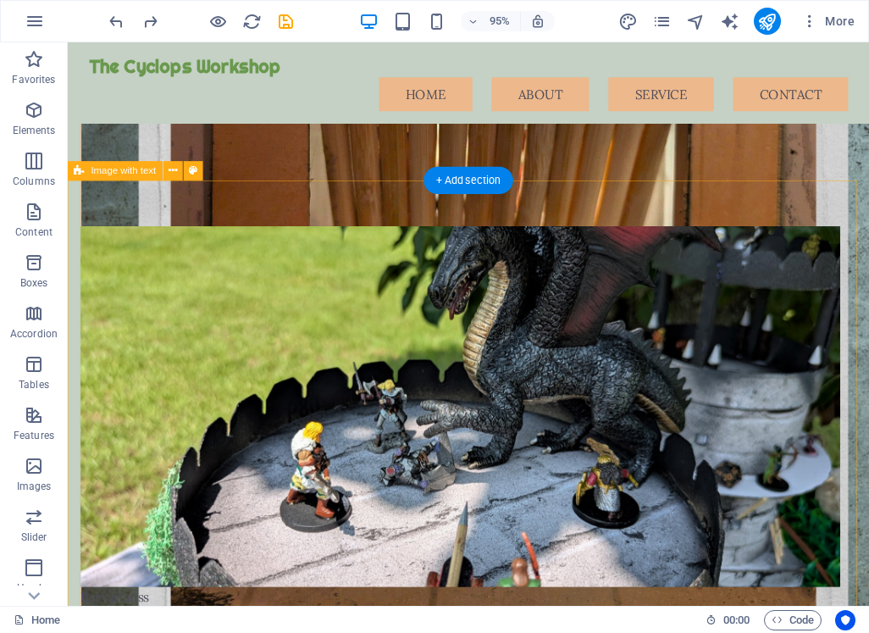
scroll to position [931, 0]
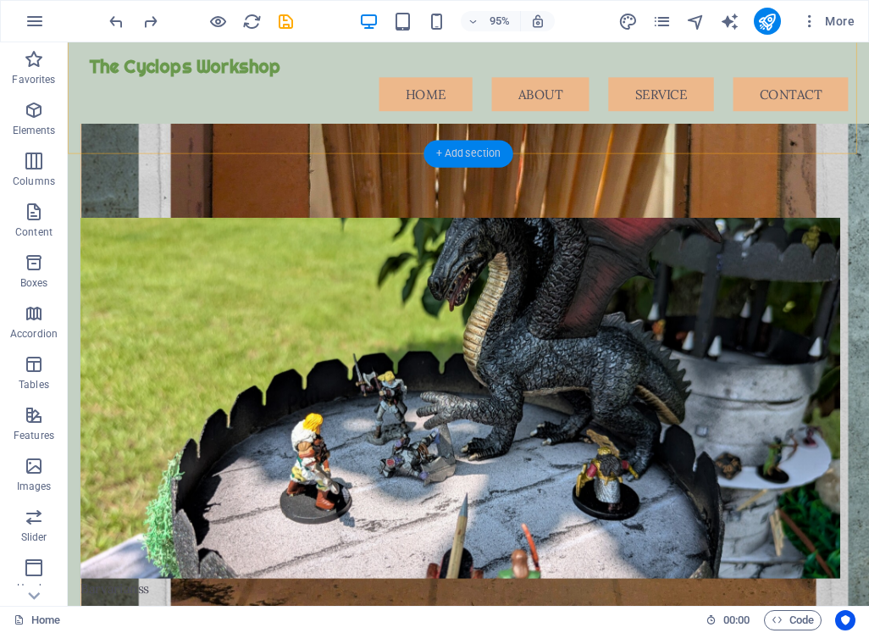
click at [460, 144] on div "+ Add section" at bounding box center [467, 153] width 89 height 27
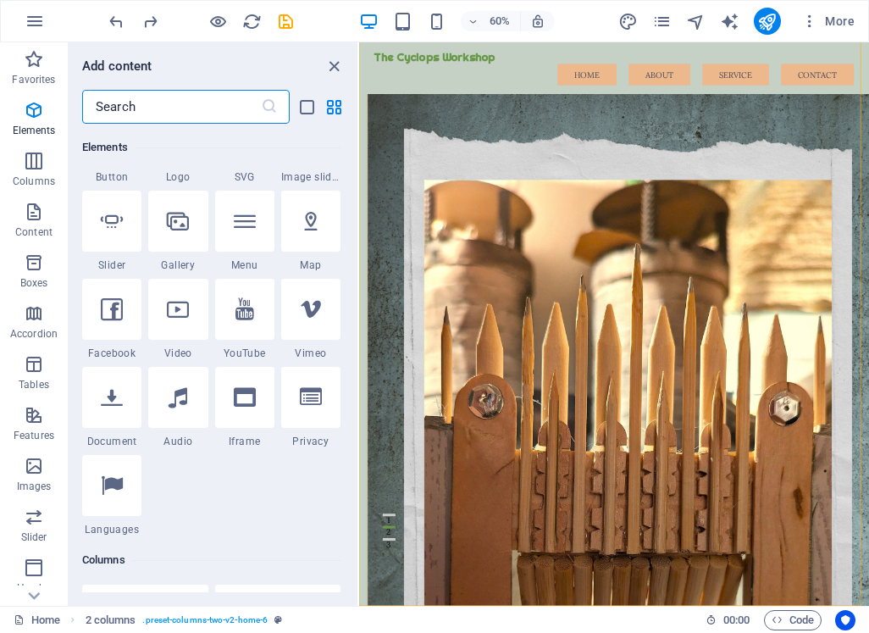
scroll to position [423, 0]
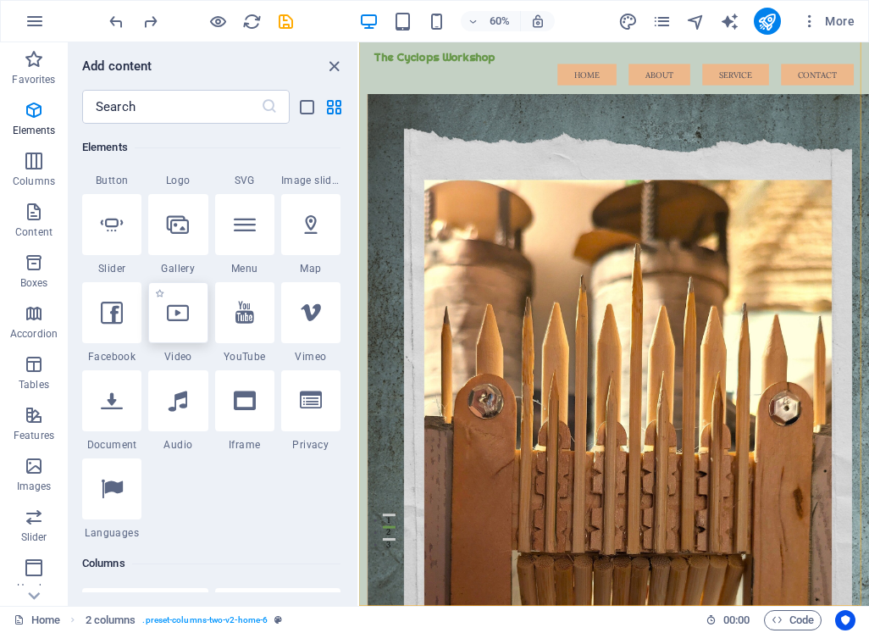
click at [188, 321] on icon at bounding box center [178, 312] width 22 height 22
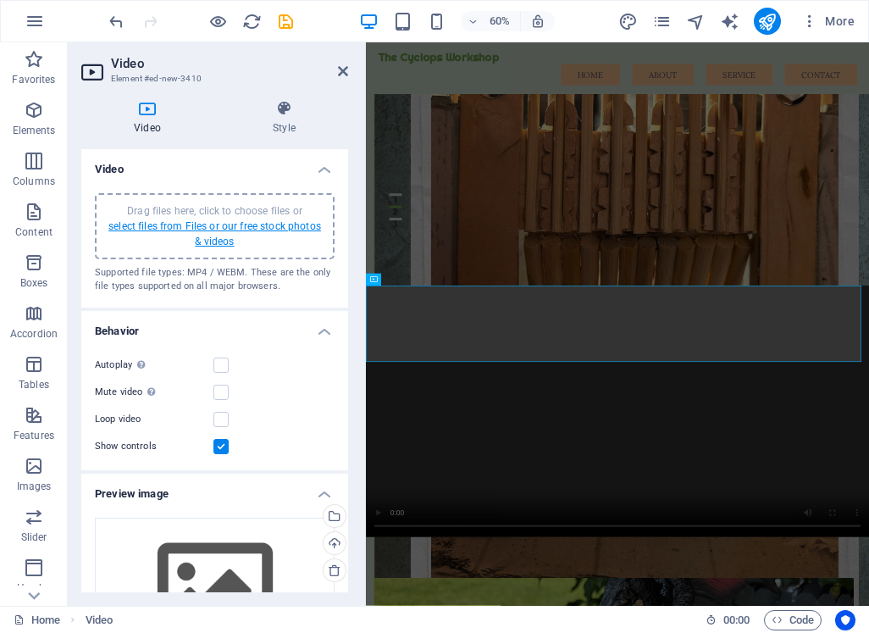
click at [218, 239] on link "select files from Files or our free stock photos & videos" at bounding box center [214, 233] width 213 height 27
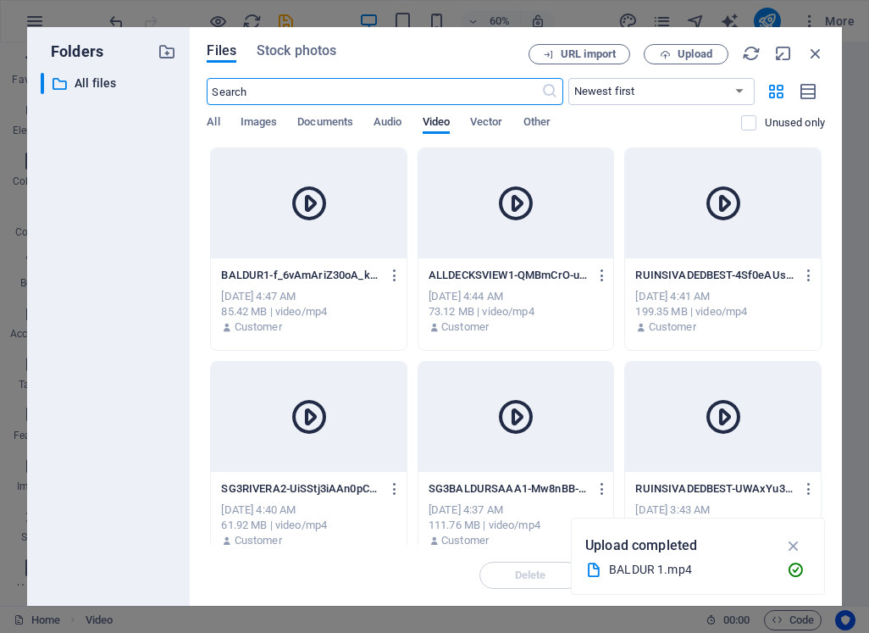
scroll to position [0, 0]
click at [308, 212] on icon at bounding box center [309, 203] width 41 height 41
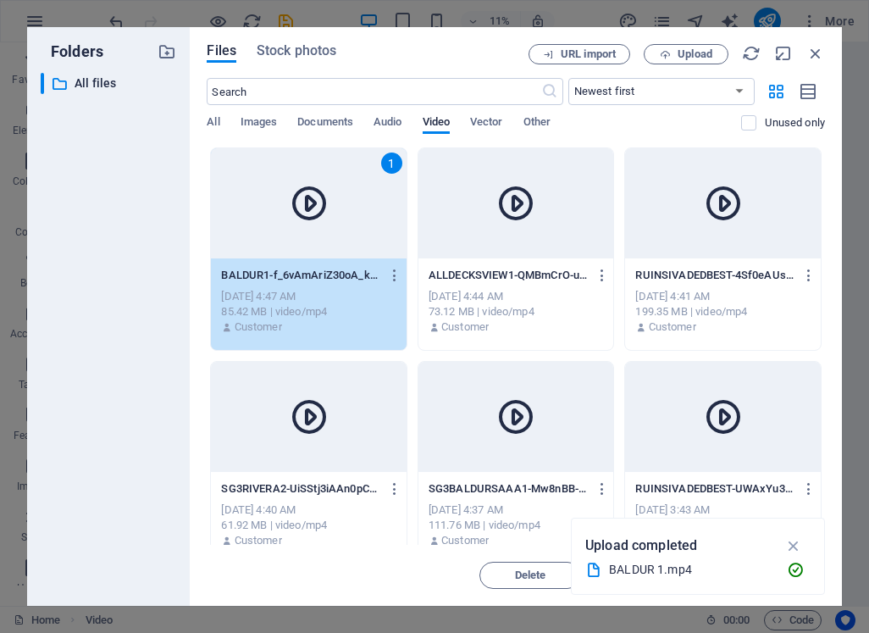
click at [298, 248] on div "1" at bounding box center [309, 203] width 196 height 110
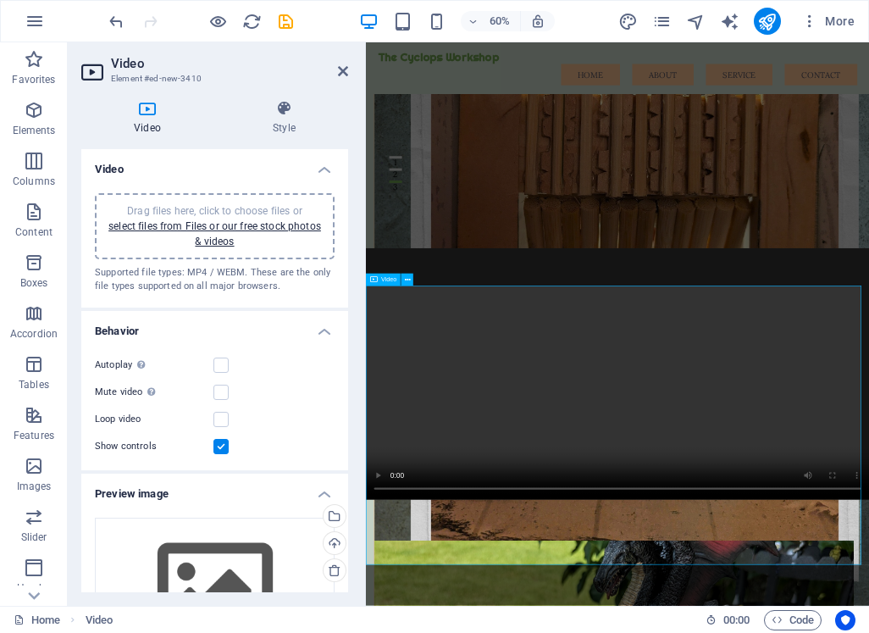
scroll to position [812, 0]
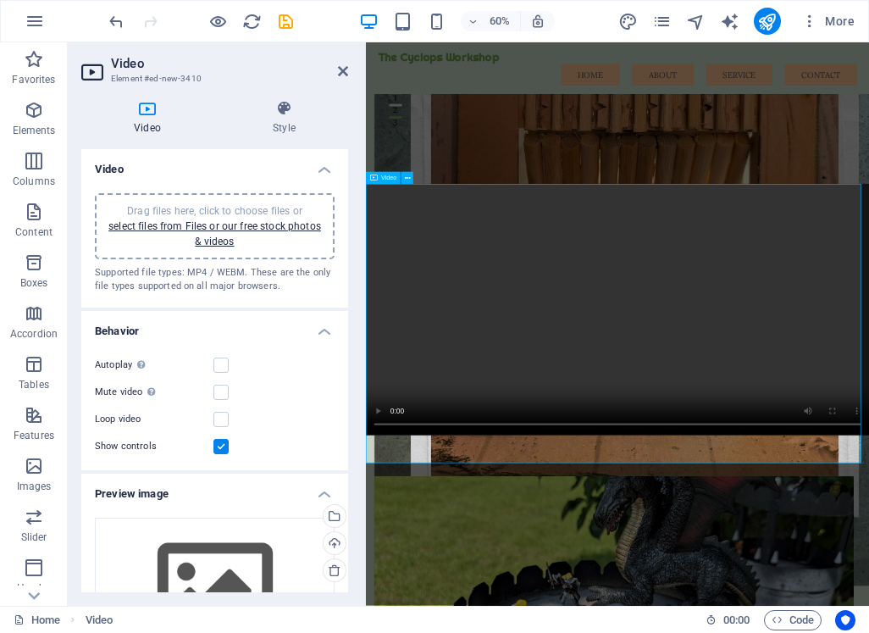
click at [385, 661] on figure at bounding box center [785, 488] width 838 height 419
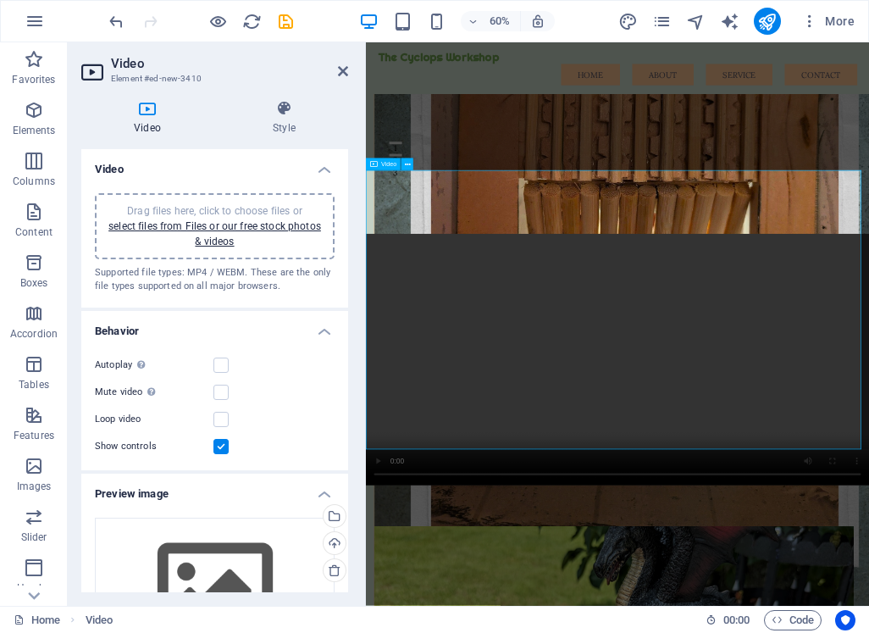
scroll to position [727, 0]
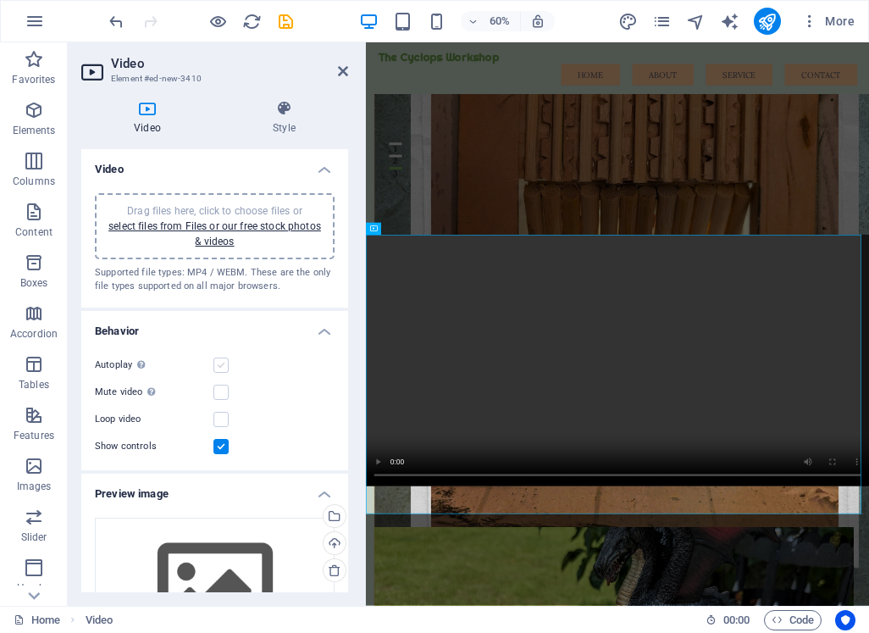
click at [220, 357] on label at bounding box center [220, 364] width 15 height 15
click at [0, 0] on input "Autoplay Autoplay is only available if muted is checked" at bounding box center [0, 0] width 0 height 0
click at [221, 362] on label at bounding box center [220, 364] width 15 height 15
click at [0, 0] on input "Autoplay Autoplay is only available if muted is checked" at bounding box center [0, 0] width 0 height 0
click at [224, 449] on label at bounding box center [220, 446] width 15 height 15
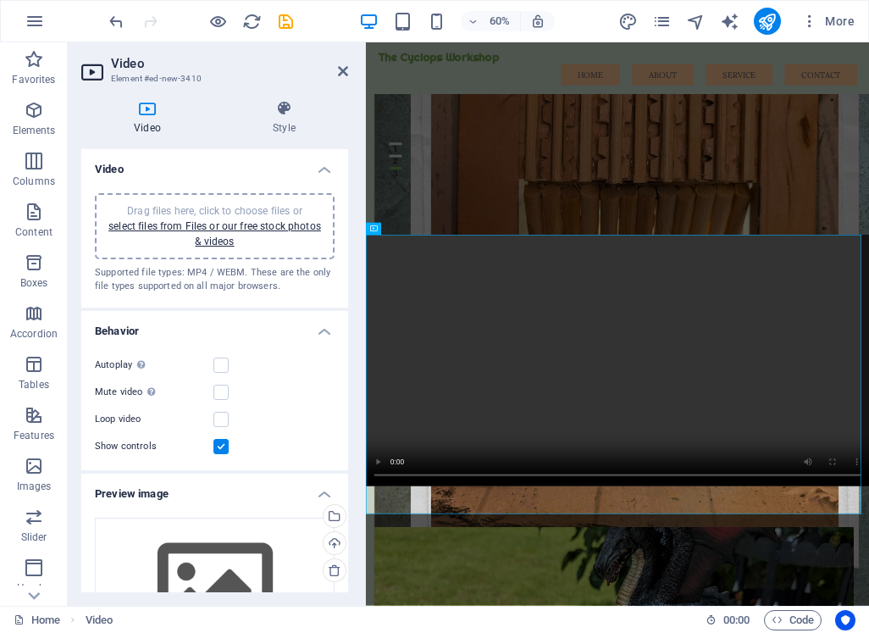
click at [0, 0] on input "Show controls" at bounding box center [0, 0] width 0 height 0
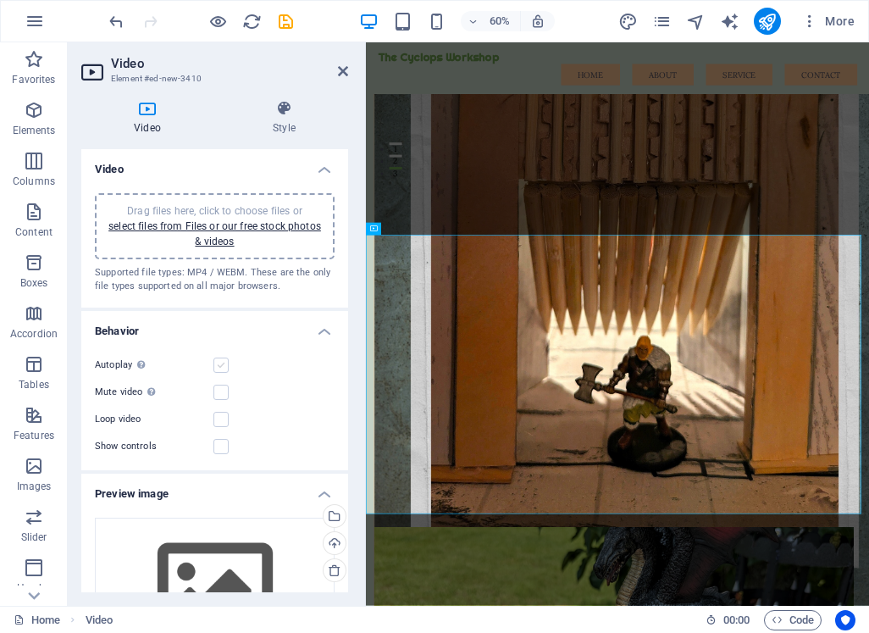
click at [218, 364] on label at bounding box center [220, 364] width 15 height 15
click at [0, 0] on input "Autoplay Autoplay is only available if muted is checked" at bounding box center [0, 0] width 0 height 0
click at [222, 363] on label at bounding box center [220, 364] width 15 height 15
click at [0, 0] on input "Autoplay Autoplay is only available if muted is checked" at bounding box center [0, 0] width 0 height 0
click at [223, 367] on label at bounding box center [220, 364] width 15 height 15
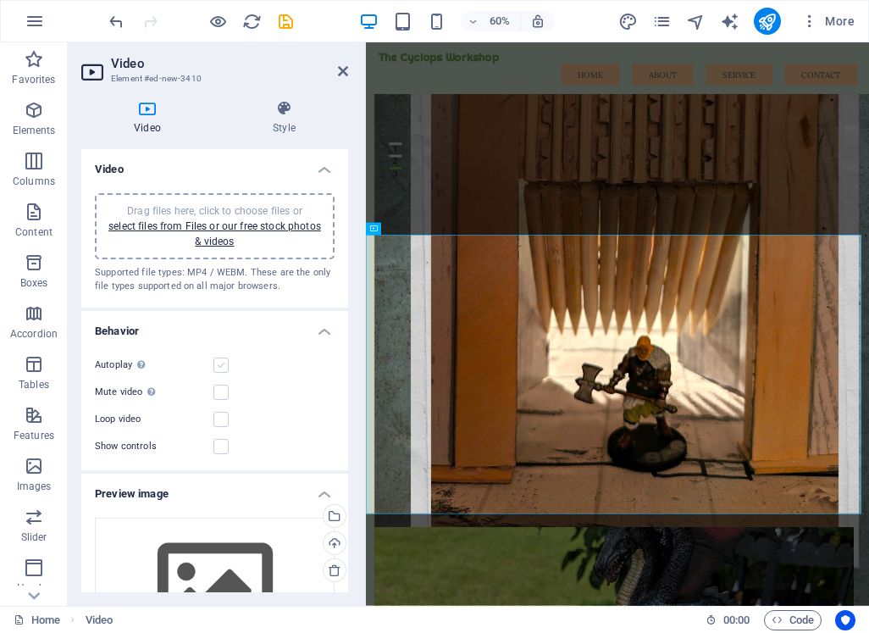
click at [0, 0] on input "Autoplay Autoplay is only available if muted is checked" at bounding box center [0, 0] width 0 height 0
click at [224, 420] on label at bounding box center [220, 419] width 15 height 15
click at [0, 0] on input "Loop video" at bounding box center [0, 0] width 0 height 0
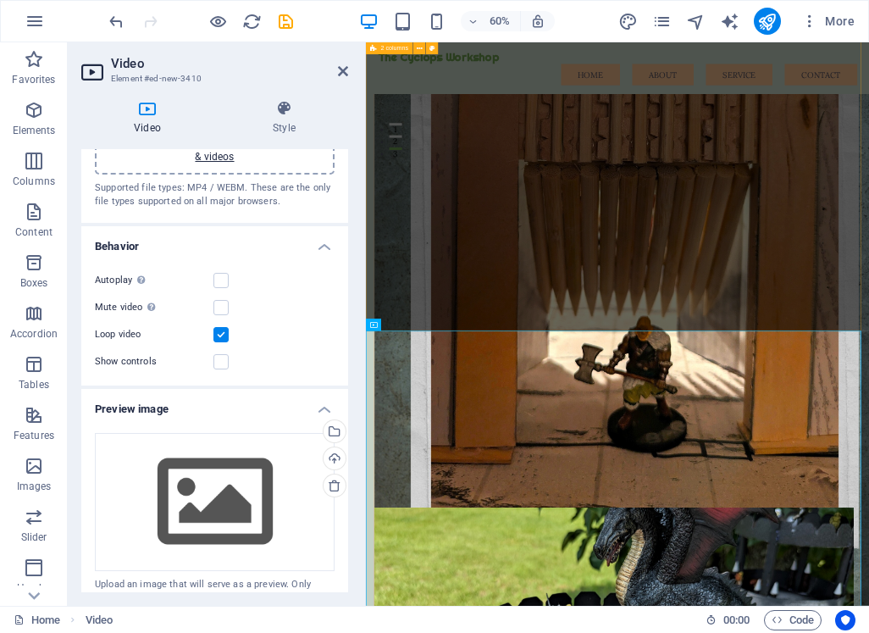
scroll to position [558, 0]
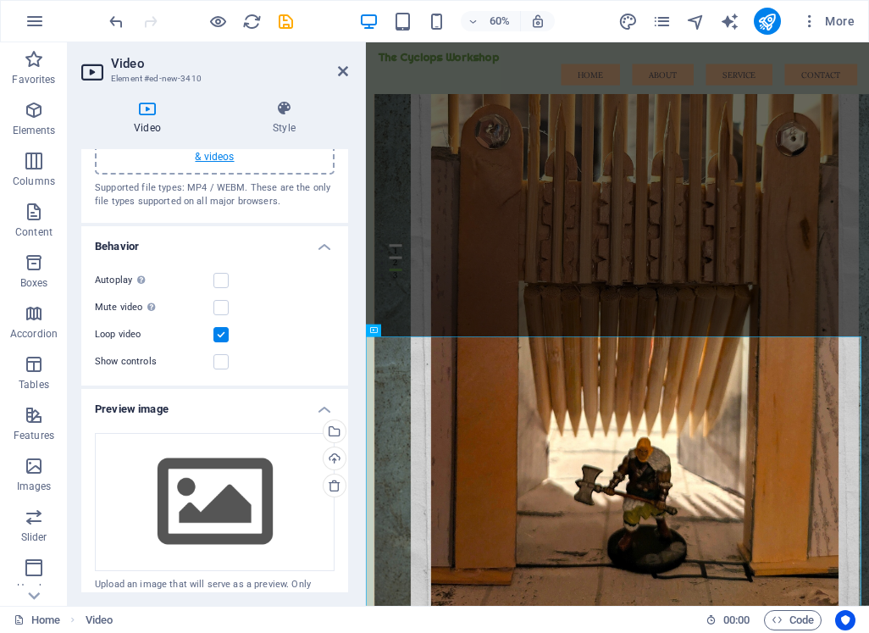
click at [209, 161] on link "select files from Files or our free stock photos & videos" at bounding box center [214, 148] width 213 height 27
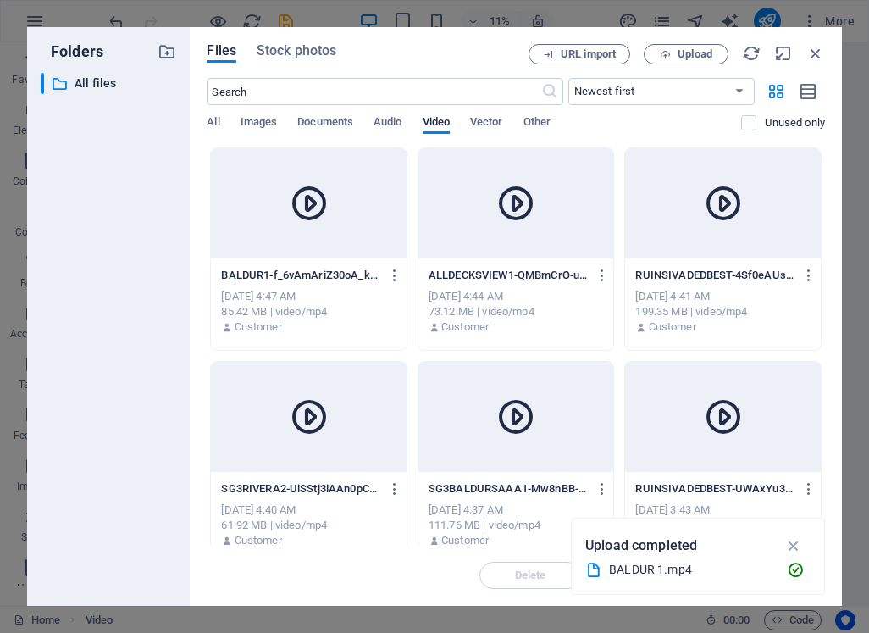
click at [511, 205] on icon at bounding box center [515, 203] width 41 height 41
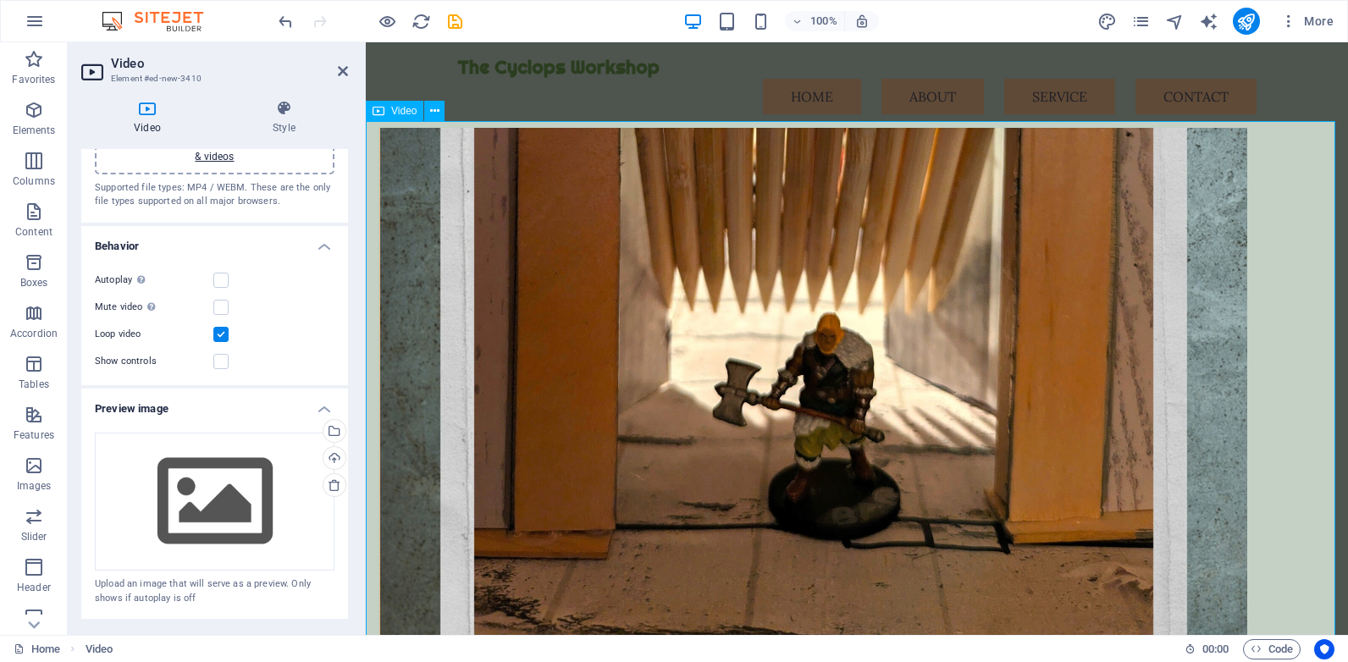
scroll to position [1016, 0]
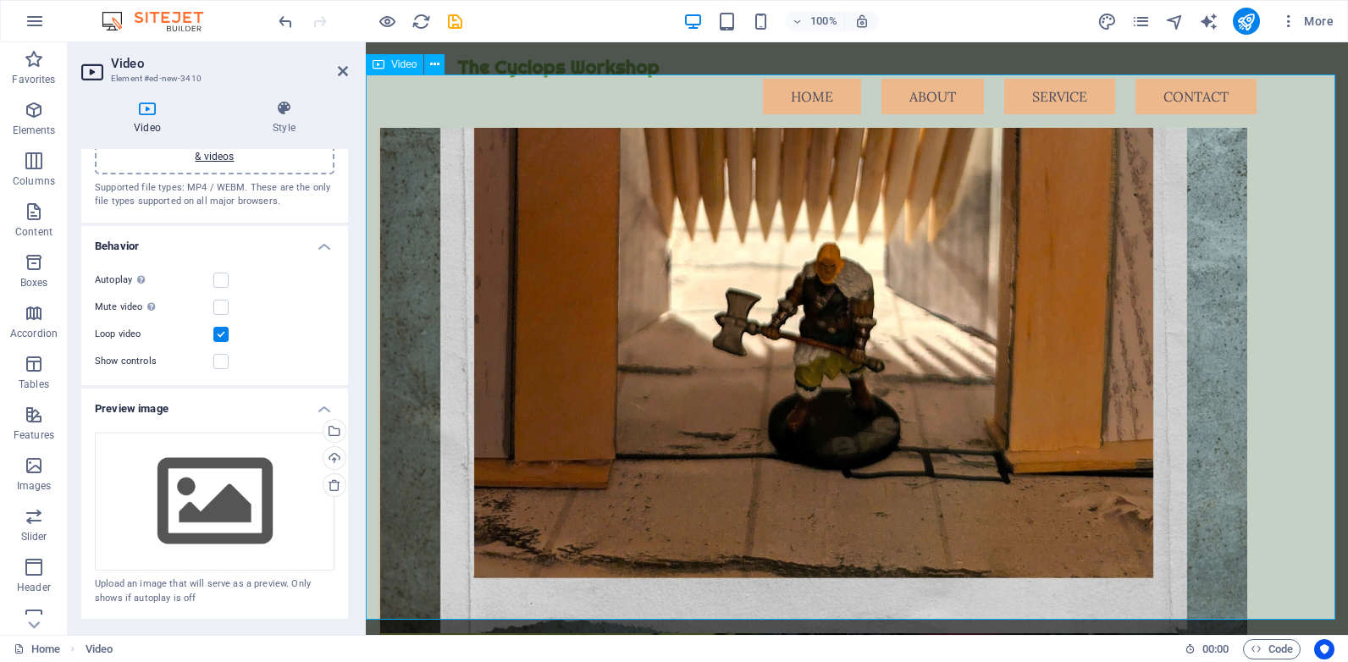
click at [921, 378] on figure at bounding box center [857, 320] width 982 height 491
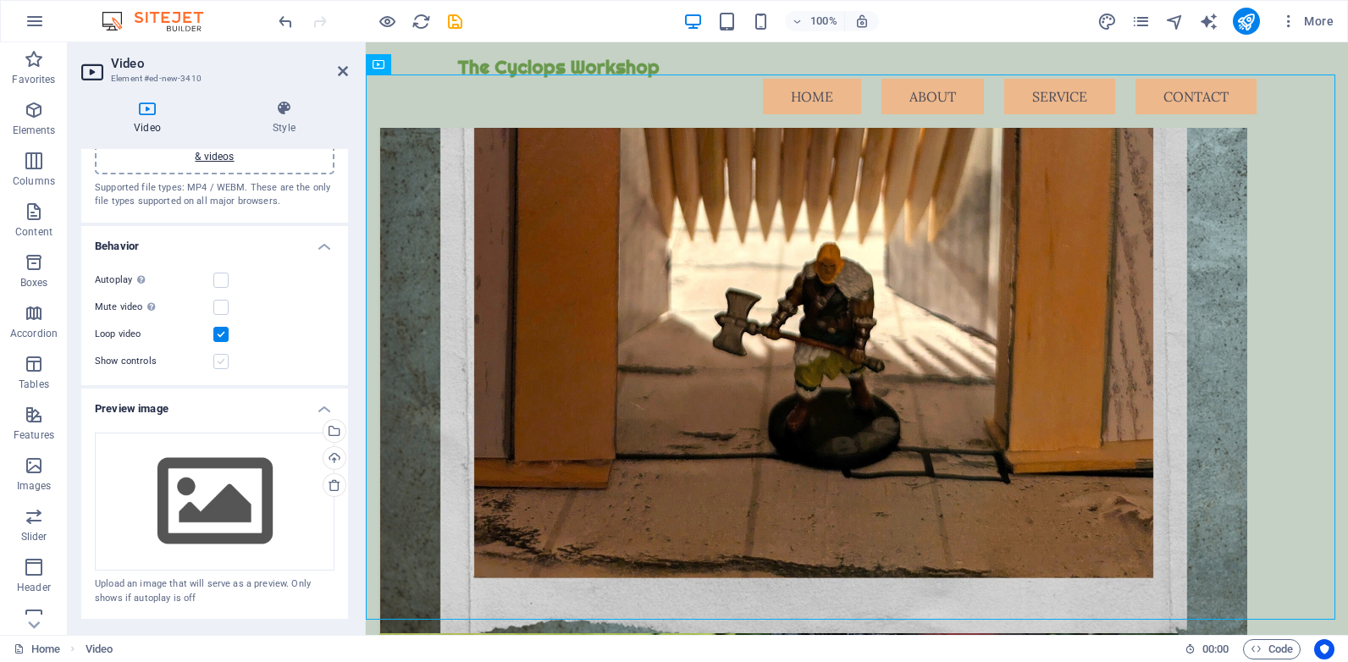
click at [220, 363] on label at bounding box center [220, 361] width 15 height 15
click at [0, 0] on input "Show controls" at bounding box center [0, 0] width 0 height 0
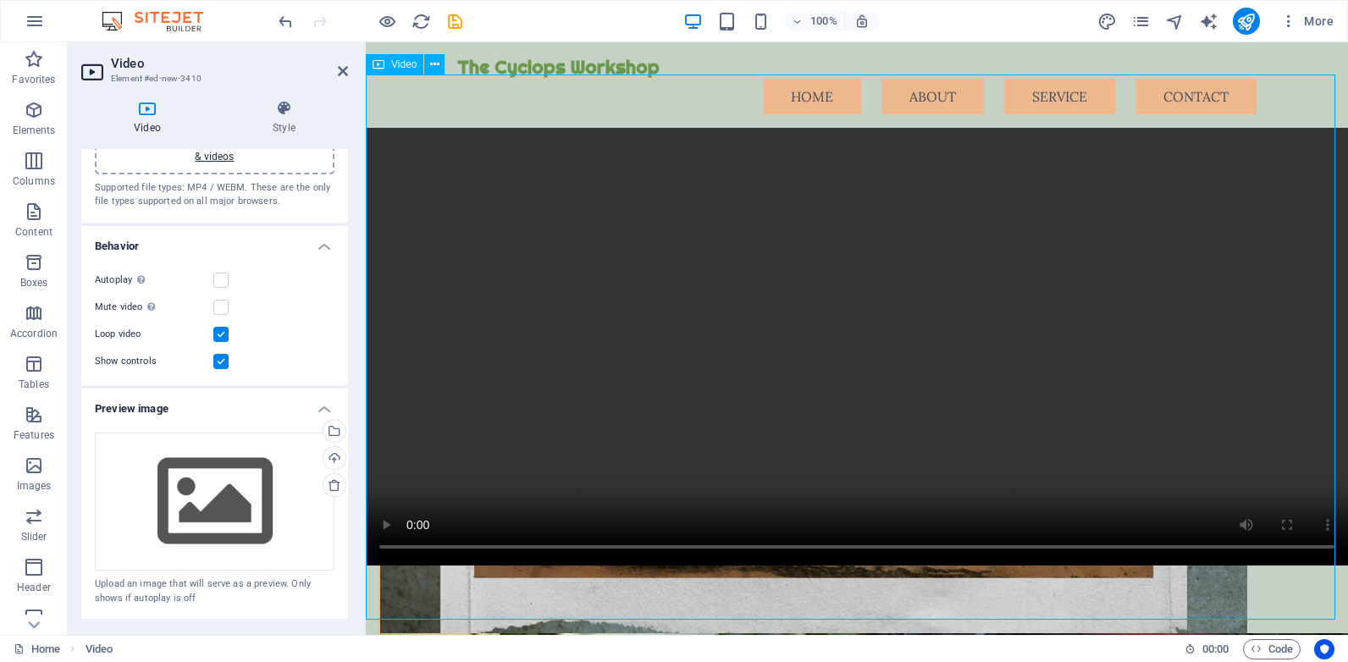
click at [384, 566] on figure at bounding box center [857, 320] width 982 height 491
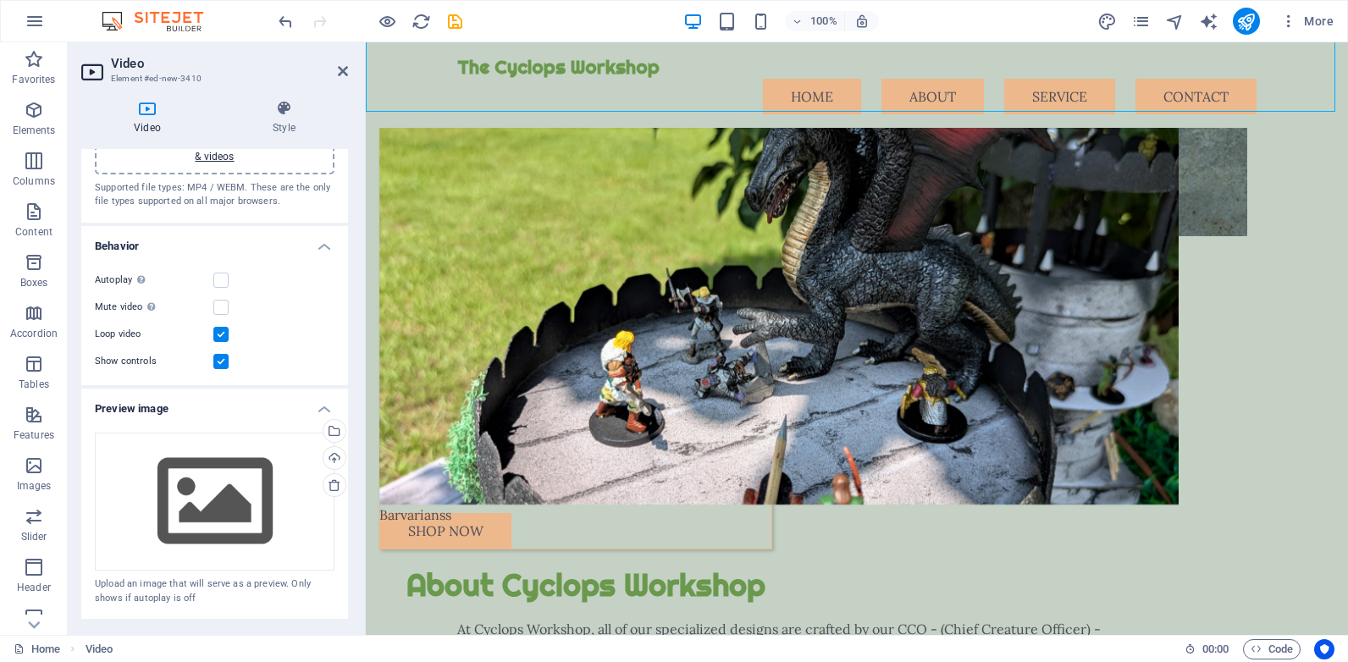
scroll to position [1778, 0]
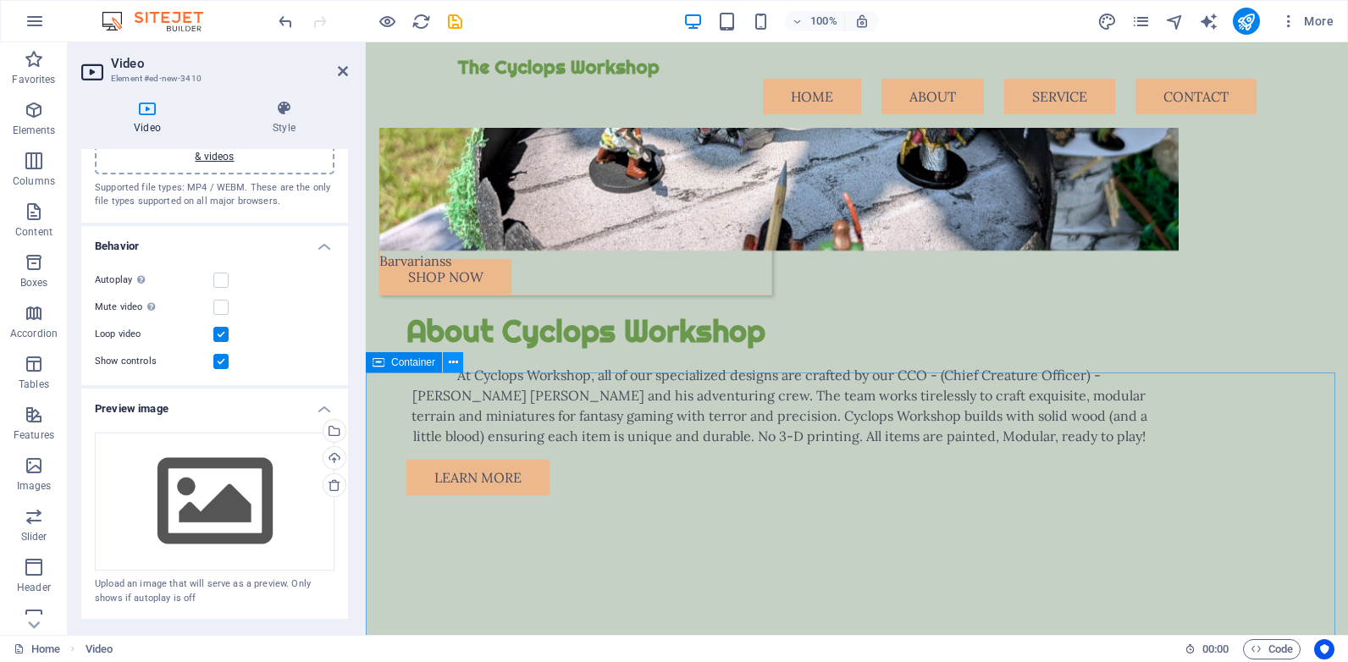
click at [453, 362] on icon at bounding box center [453, 363] width 9 height 18
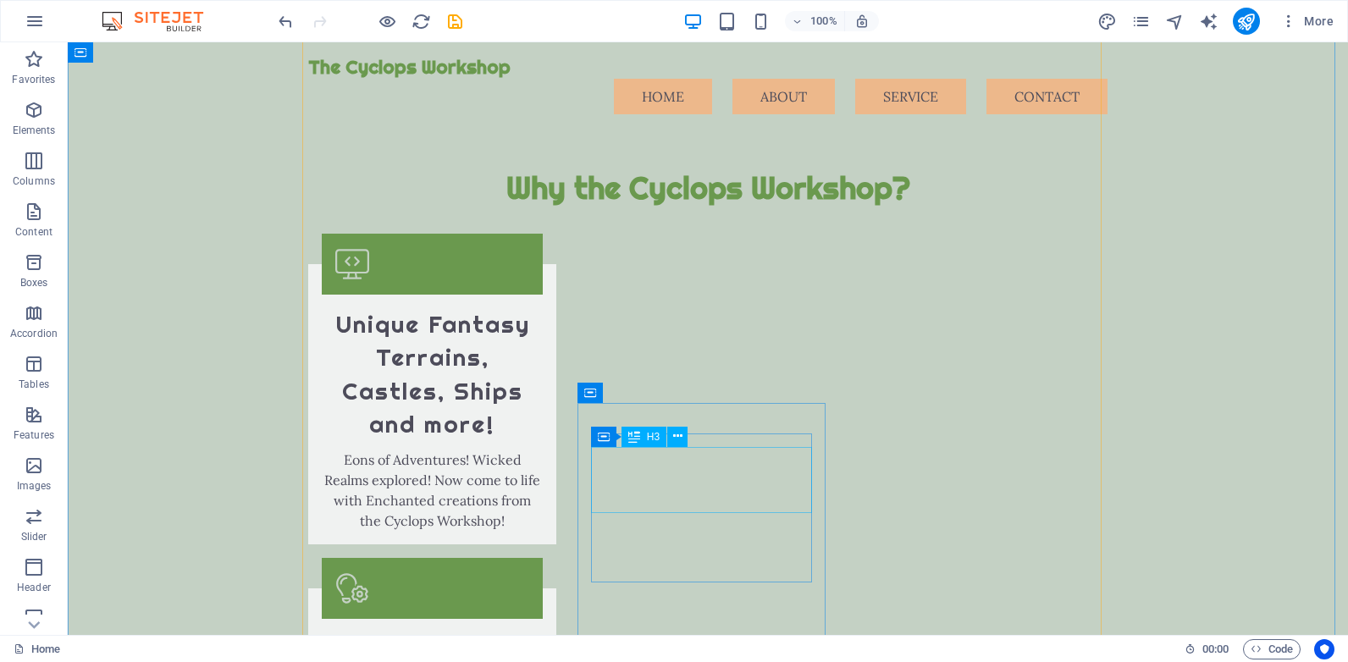
scroll to position [2625, 0]
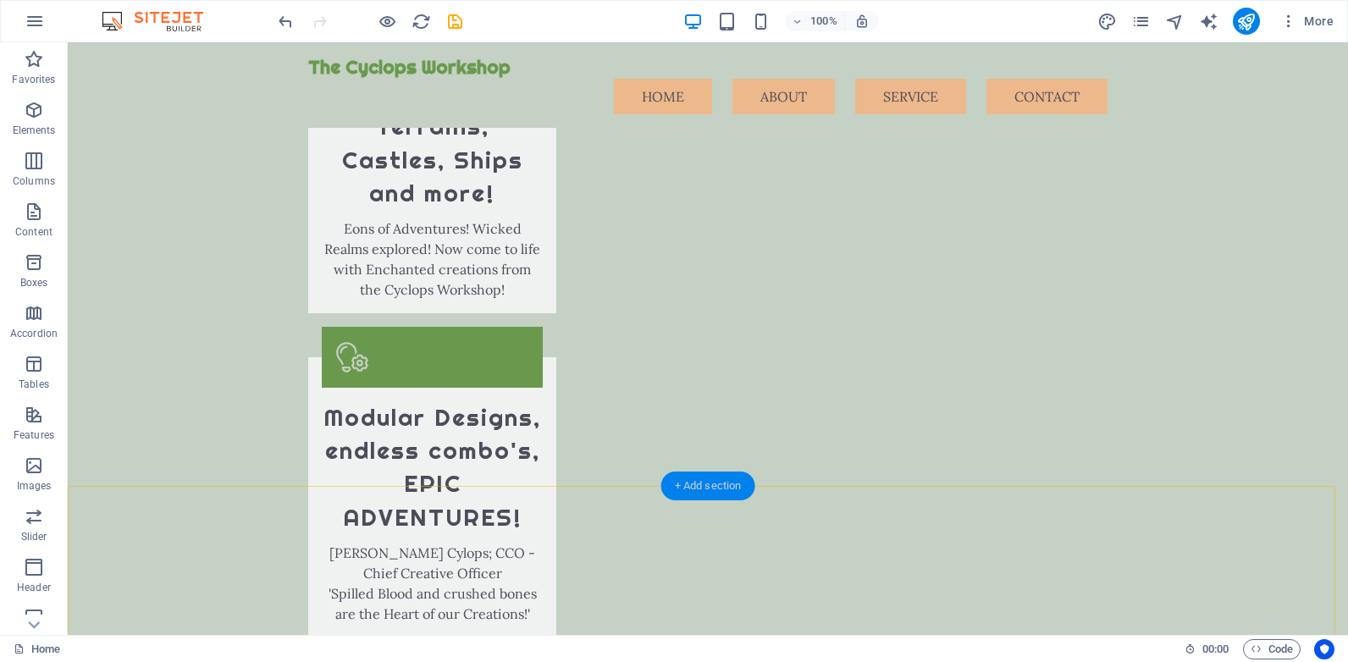
click at [713, 484] on div "+ Add section" at bounding box center [708, 486] width 94 height 29
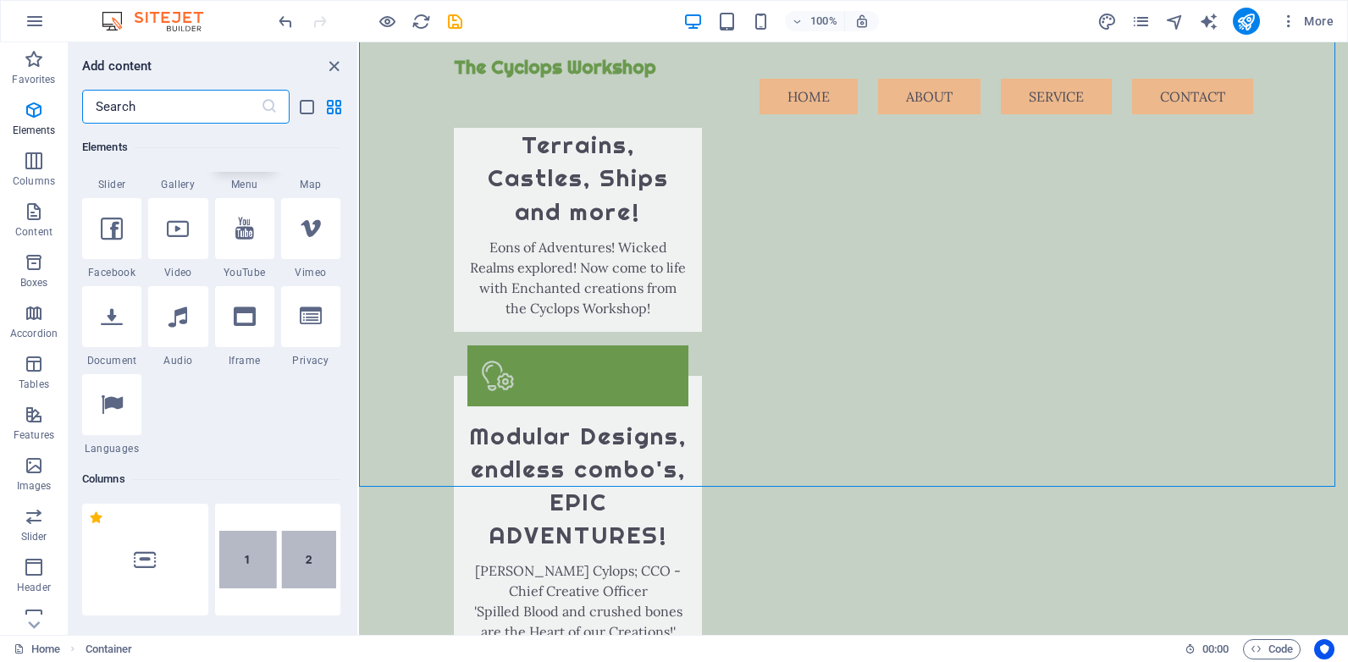
scroll to position [507, 0]
click at [183, 233] on icon at bounding box center [178, 228] width 22 height 22
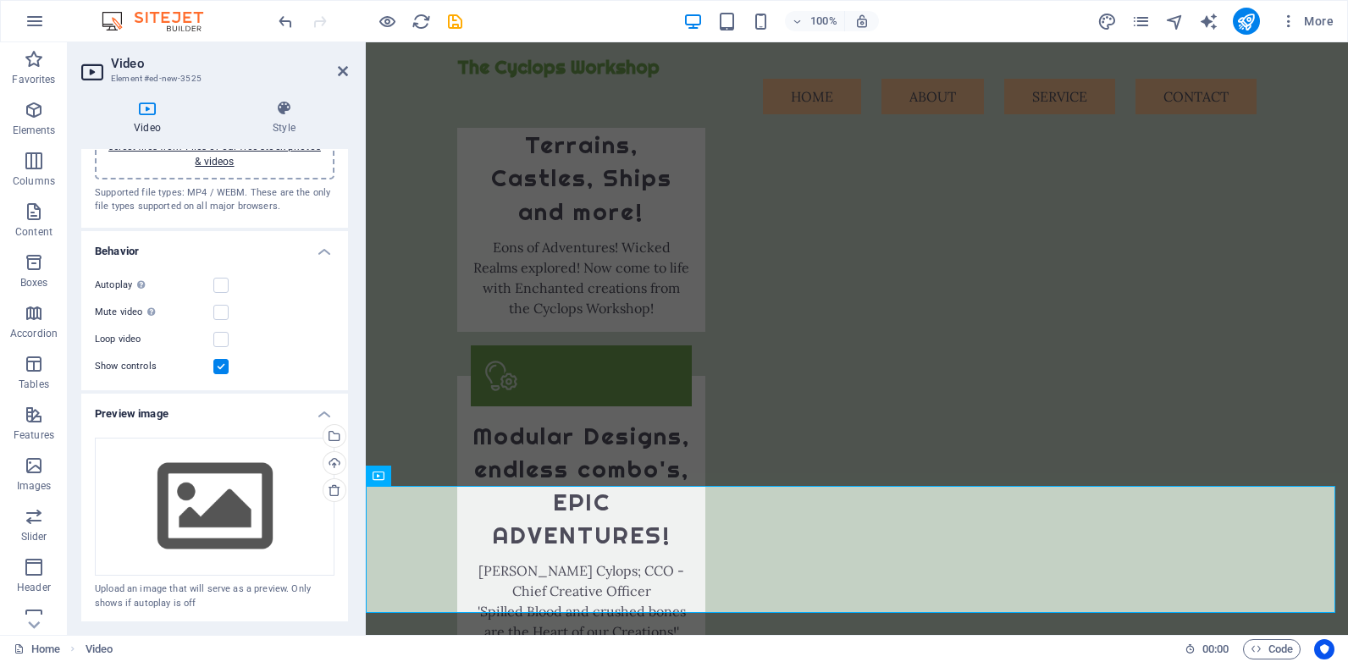
scroll to position [0, 0]
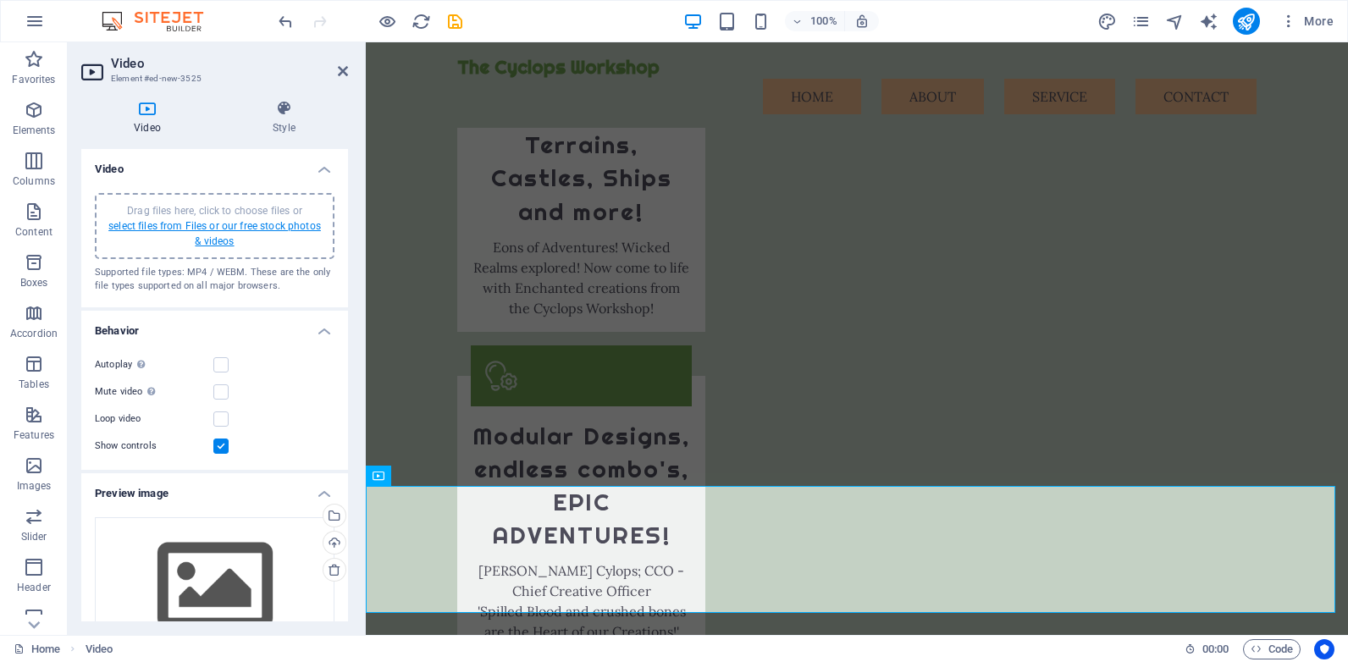
click at [217, 229] on link "select files from Files or our free stock photos & videos" at bounding box center [214, 233] width 213 height 27
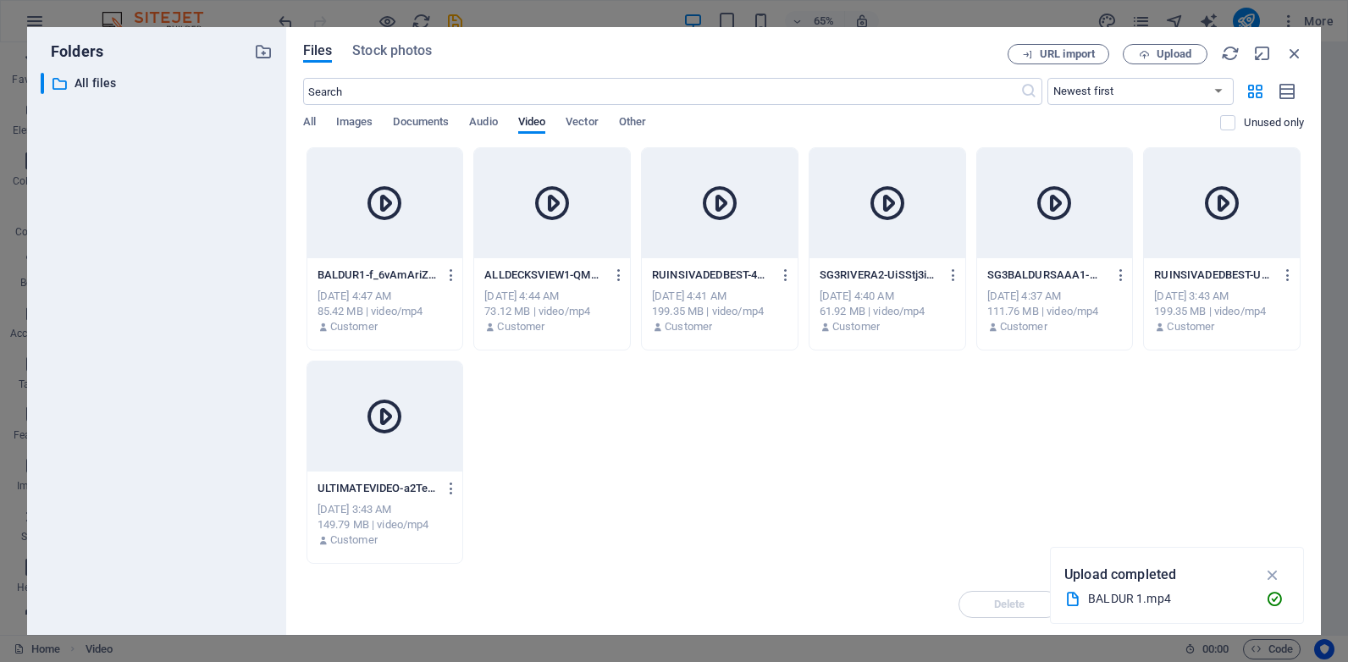
click at [392, 207] on icon at bounding box center [384, 203] width 41 height 41
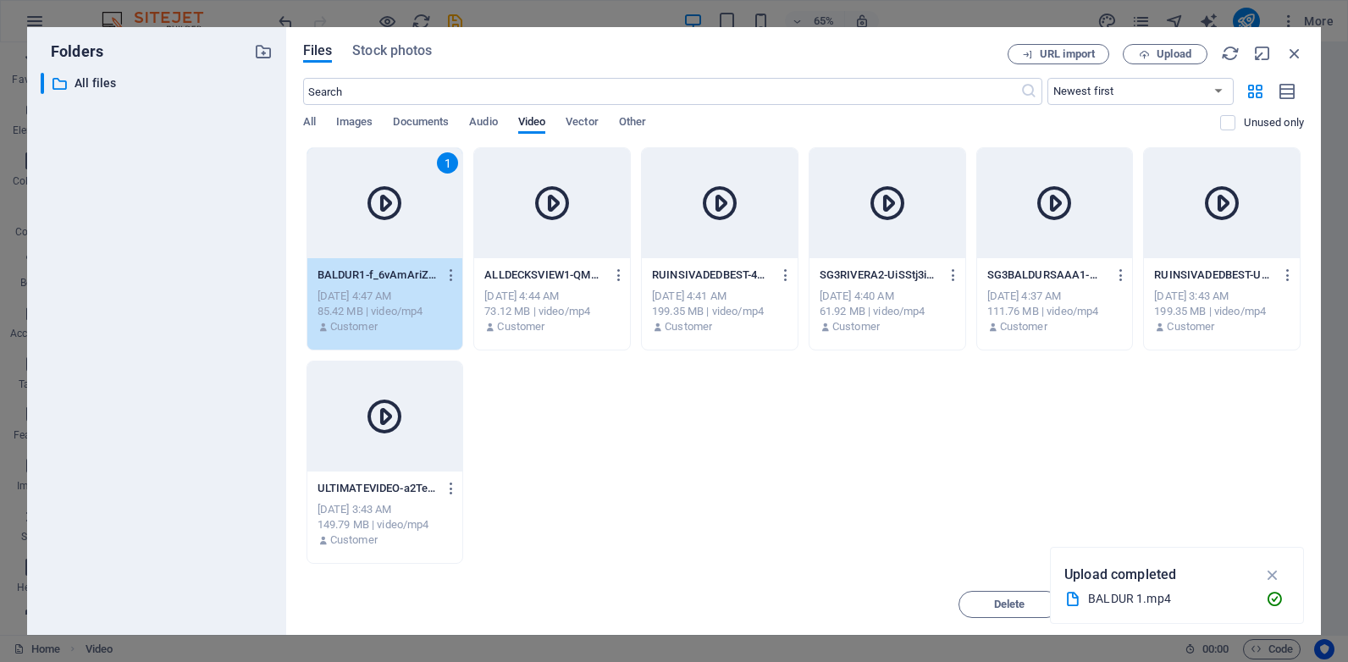
click at [384, 232] on div "1" at bounding box center [385, 203] width 156 height 110
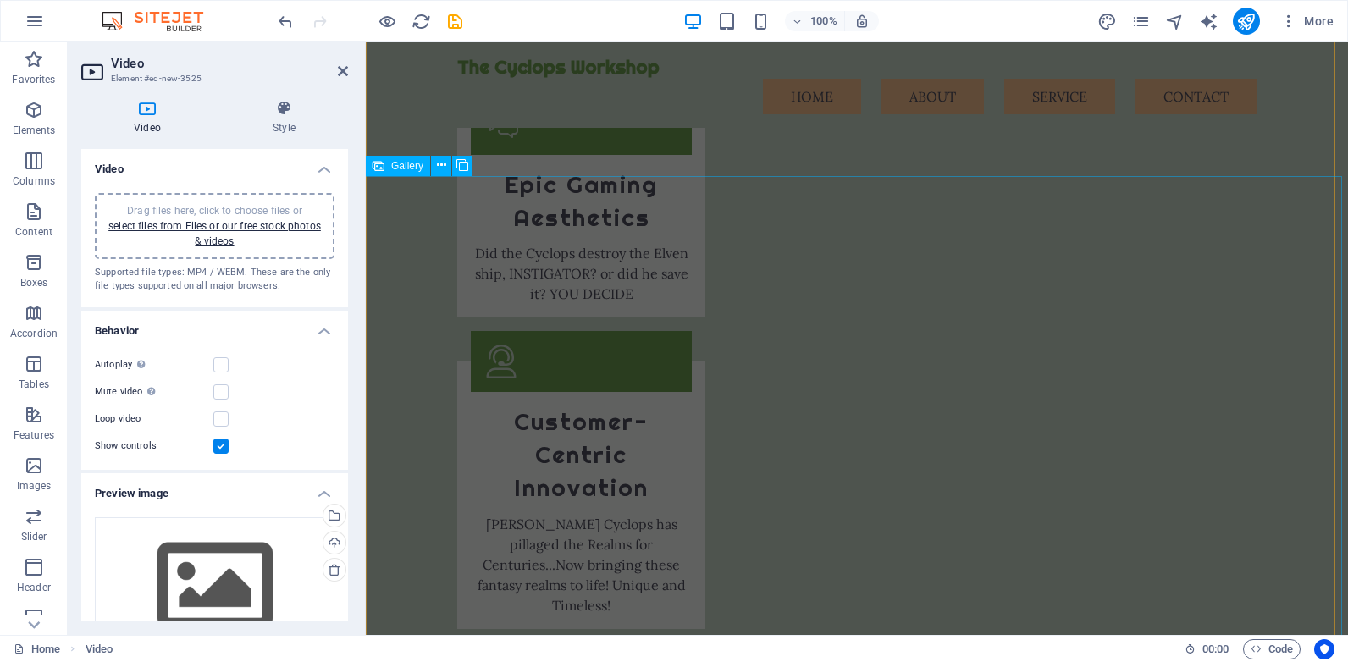
scroll to position [3666, 0]
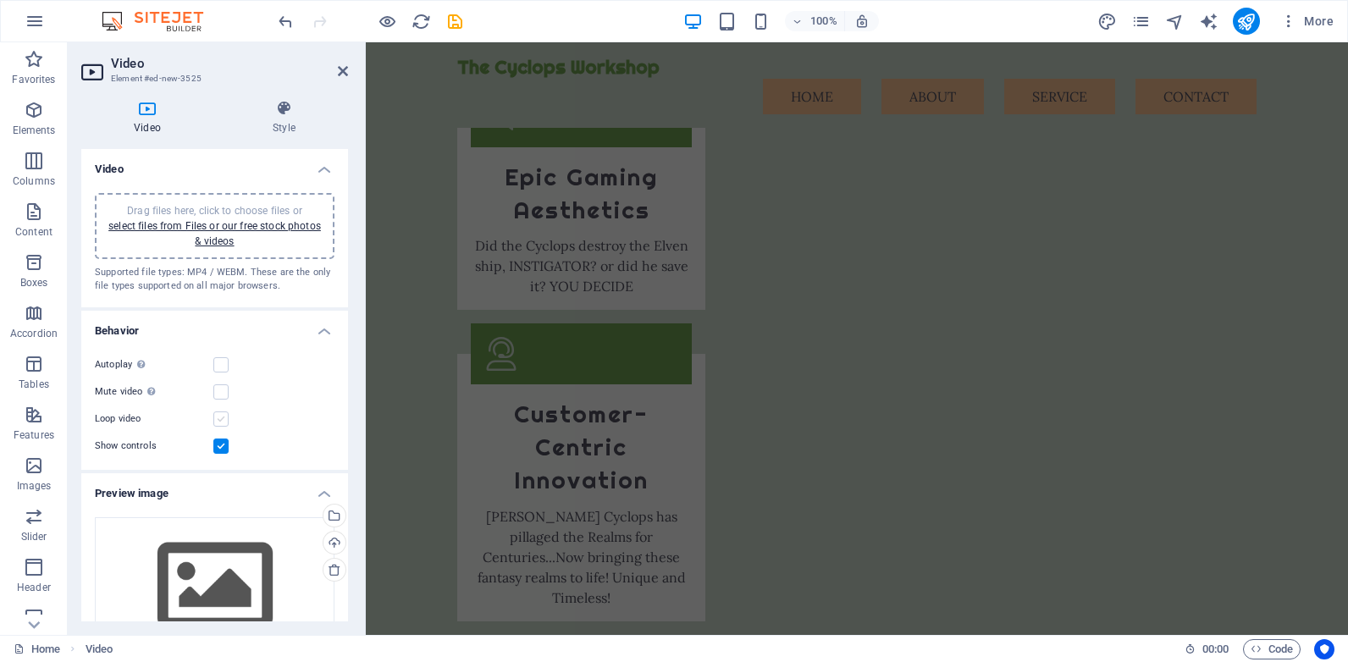
click at [218, 419] on label at bounding box center [220, 419] width 15 height 15
click at [0, 0] on input "Loop video" at bounding box center [0, 0] width 0 height 0
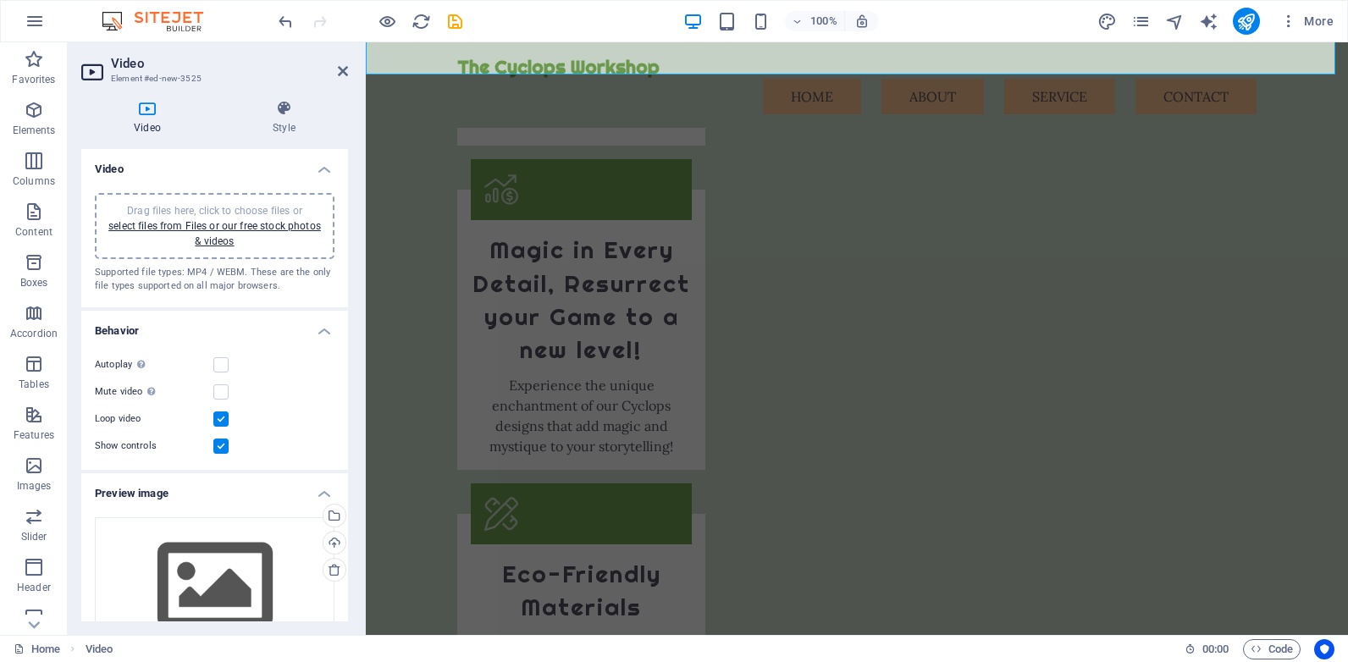
scroll to position [2900, 0]
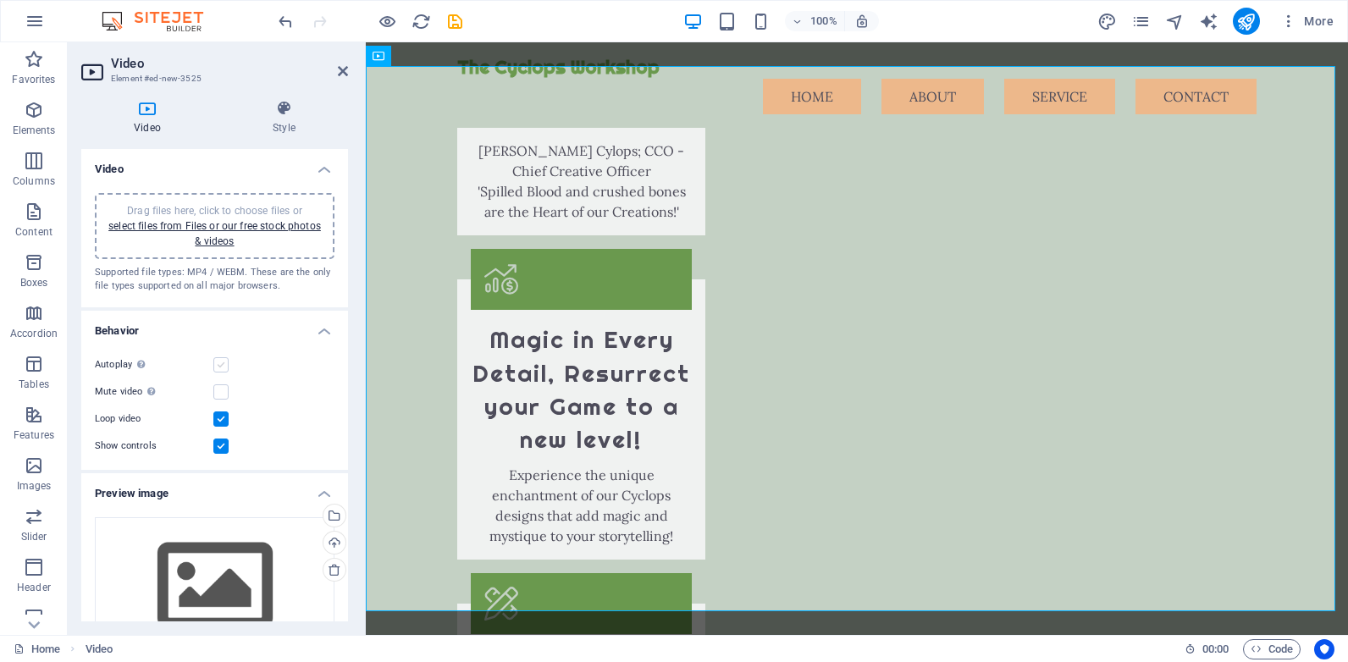
click at [224, 365] on label at bounding box center [220, 364] width 15 height 15
click at [0, 0] on input "Autoplay Autoplay is only available if muted is checked" at bounding box center [0, 0] width 0 height 0
click at [222, 365] on label at bounding box center [220, 364] width 15 height 15
click at [0, 0] on input "Autoplay Autoplay is only available if muted is checked" at bounding box center [0, 0] width 0 height 0
click at [217, 448] on label at bounding box center [220, 446] width 15 height 15
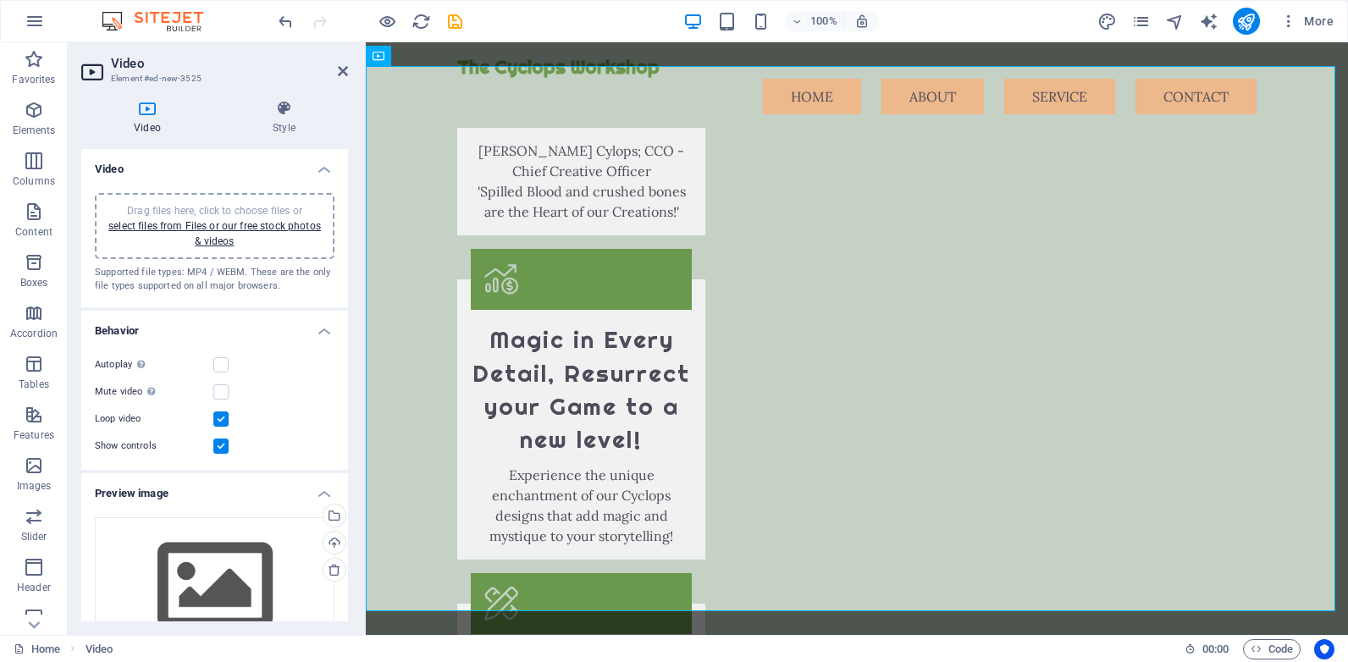
click at [0, 0] on input "Show controls" at bounding box center [0, 0] width 0 height 0
click at [221, 362] on label at bounding box center [220, 364] width 15 height 15
click at [0, 0] on input "Autoplay Autoplay is only available if muted is checked" at bounding box center [0, 0] width 0 height 0
click at [217, 417] on label at bounding box center [220, 419] width 15 height 15
click at [0, 0] on input "Loop video" at bounding box center [0, 0] width 0 height 0
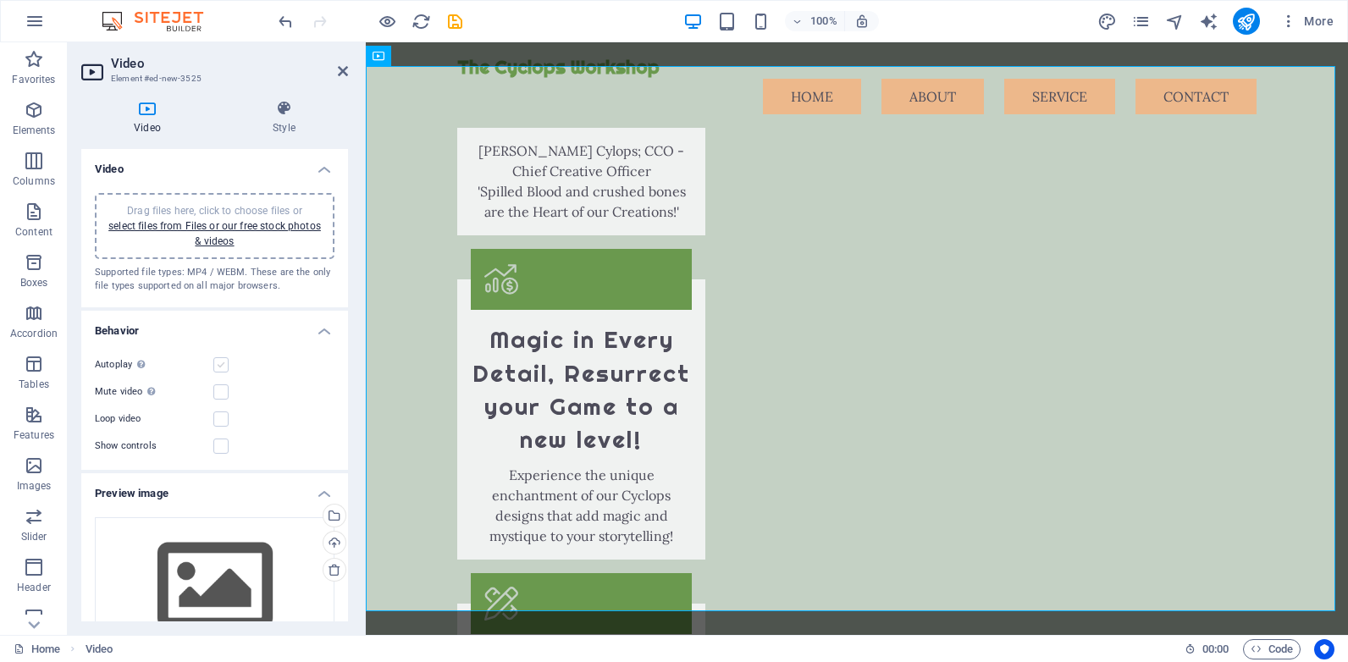
click at [218, 363] on label at bounding box center [220, 364] width 15 height 15
click at [0, 0] on input "Autoplay Autoplay is only available if muted is checked" at bounding box center [0, 0] width 0 height 0
click at [218, 363] on label at bounding box center [220, 364] width 15 height 15
click at [0, 0] on input "Autoplay Autoplay is only available if muted is checked" at bounding box center [0, 0] width 0 height 0
click at [220, 417] on label at bounding box center [220, 419] width 15 height 15
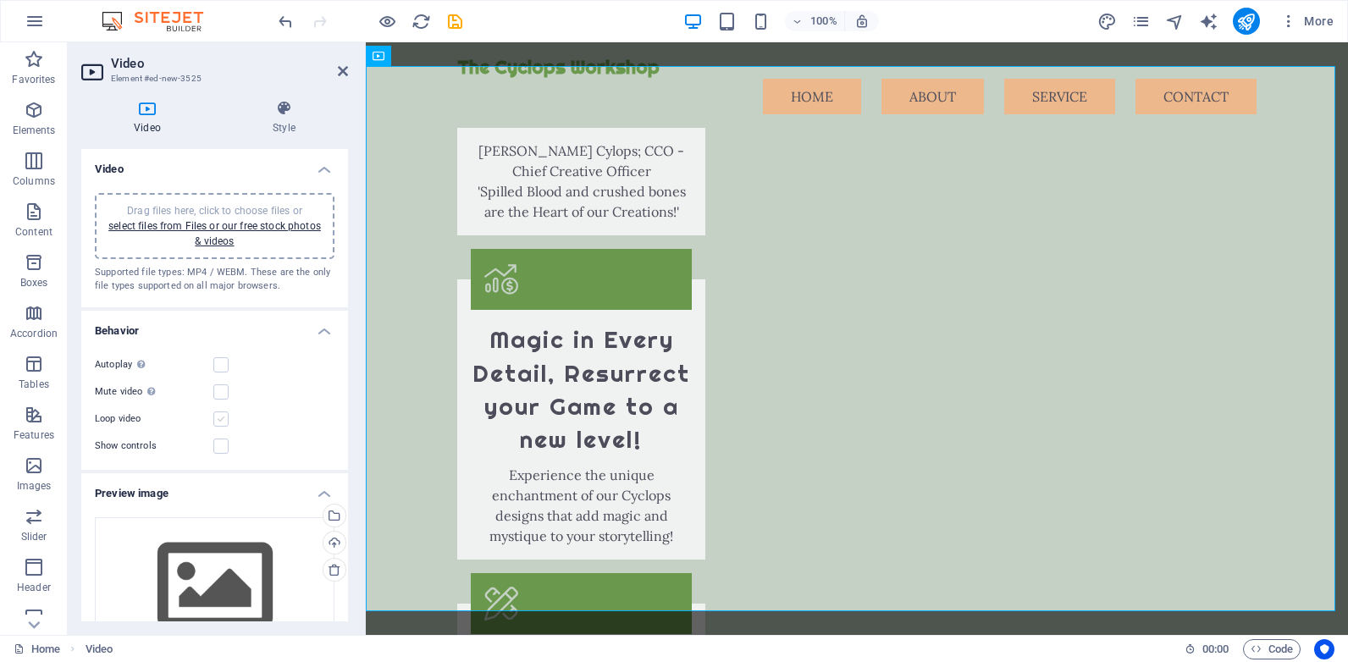
click at [0, 0] on input "Loop video" at bounding box center [0, 0] width 0 height 0
click at [220, 441] on label at bounding box center [220, 446] width 15 height 15
click at [0, 0] on input "Show controls" at bounding box center [0, 0] width 0 height 0
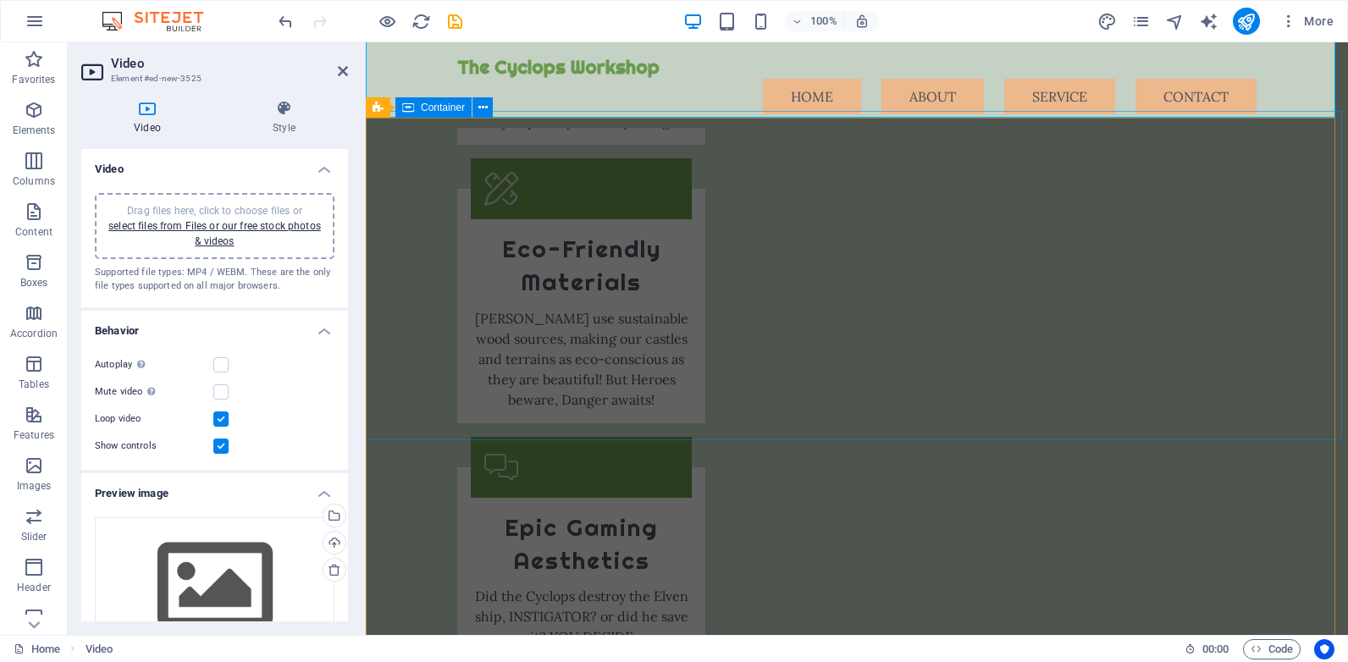
scroll to position [3109, 0]
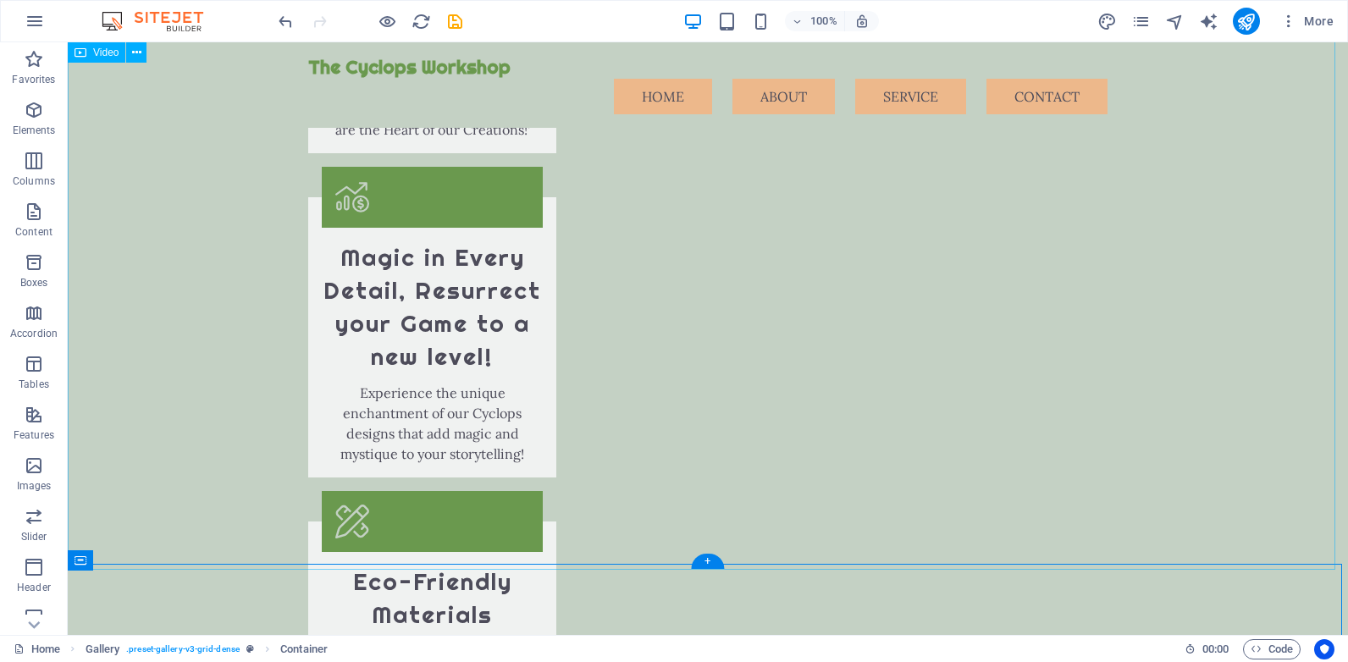
scroll to position [3254, 0]
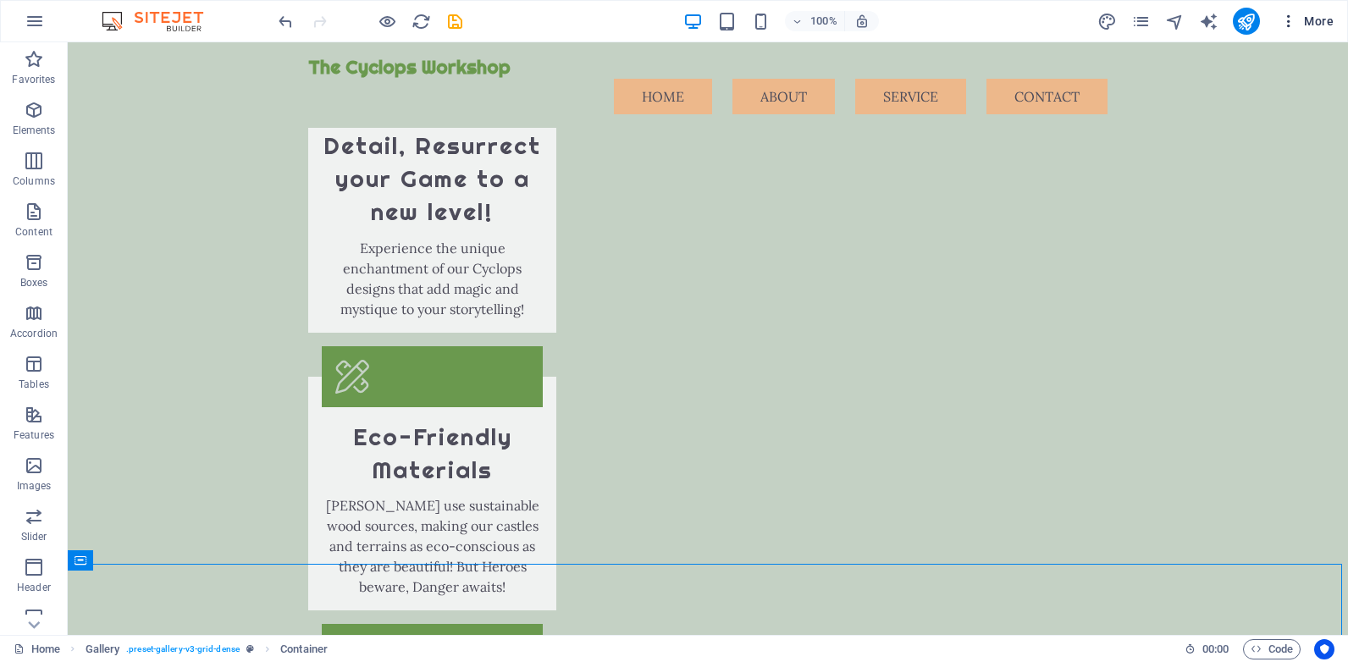
click at [1314, 20] on span "More" at bounding box center [1306, 21] width 53 height 17
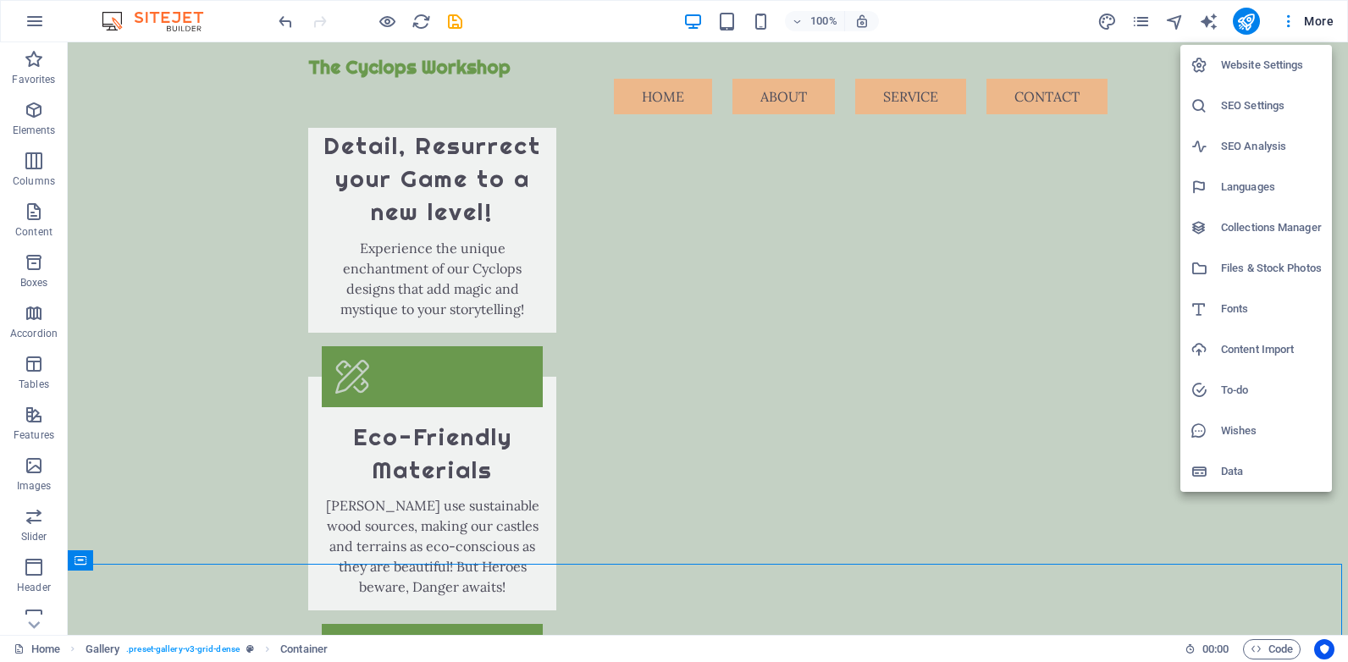
click at [1028, 10] on div at bounding box center [674, 331] width 1348 height 662
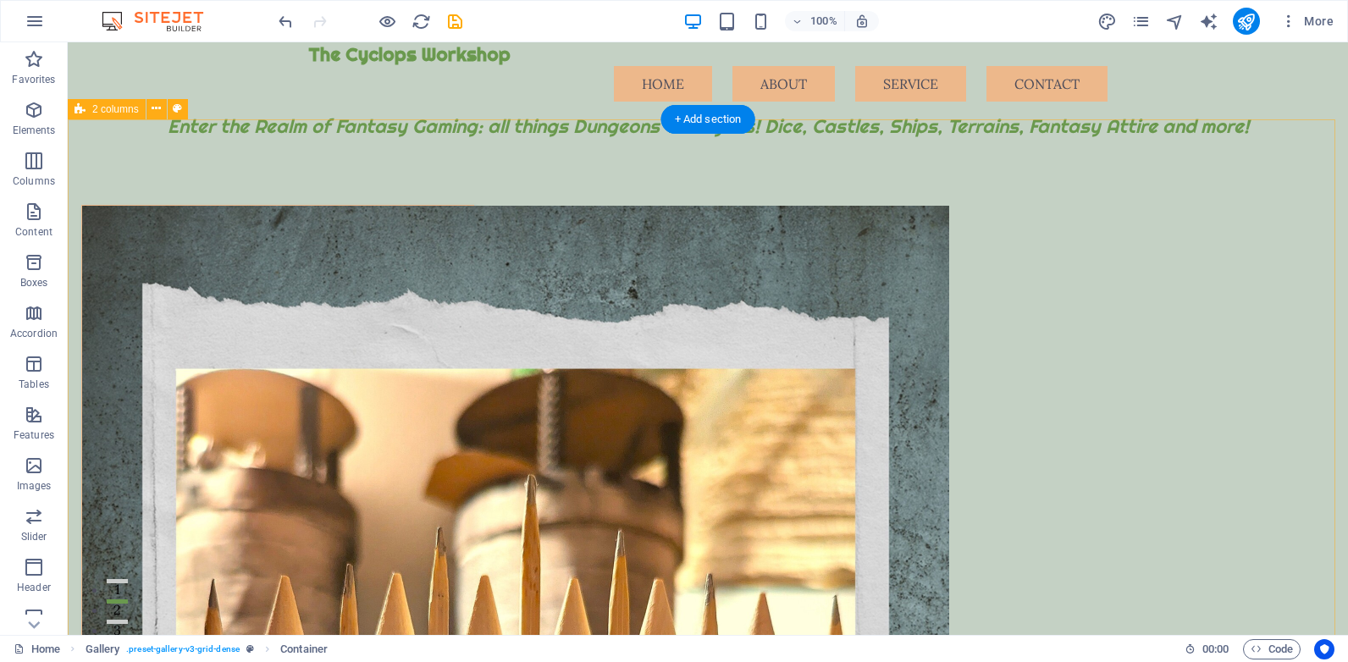
scroll to position [0, 0]
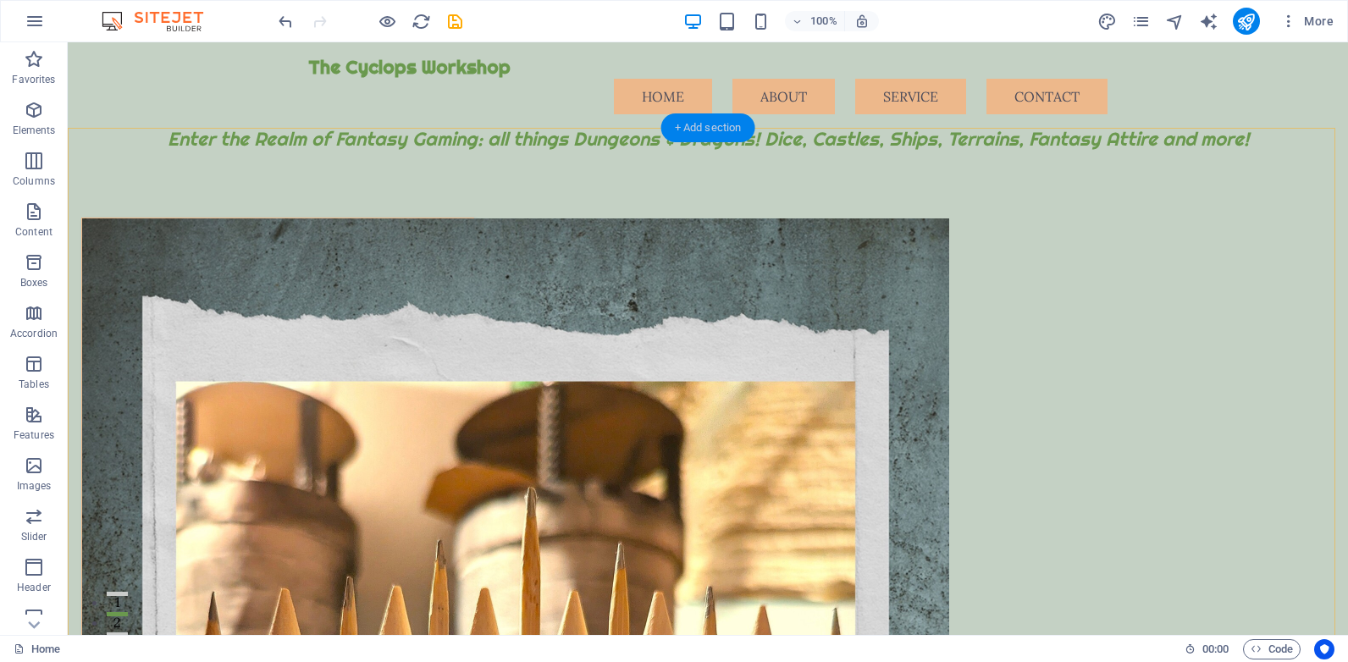
click at [710, 125] on div "+ Add section" at bounding box center [708, 127] width 94 height 29
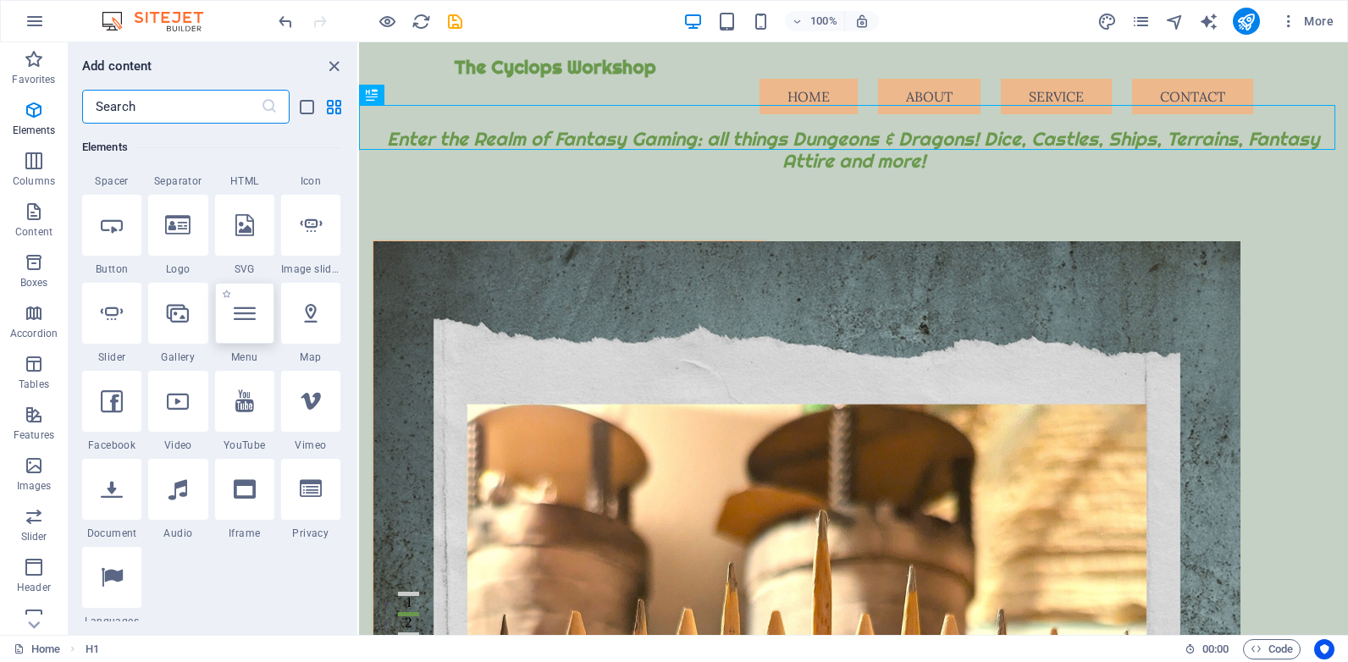
scroll to position [423, 0]
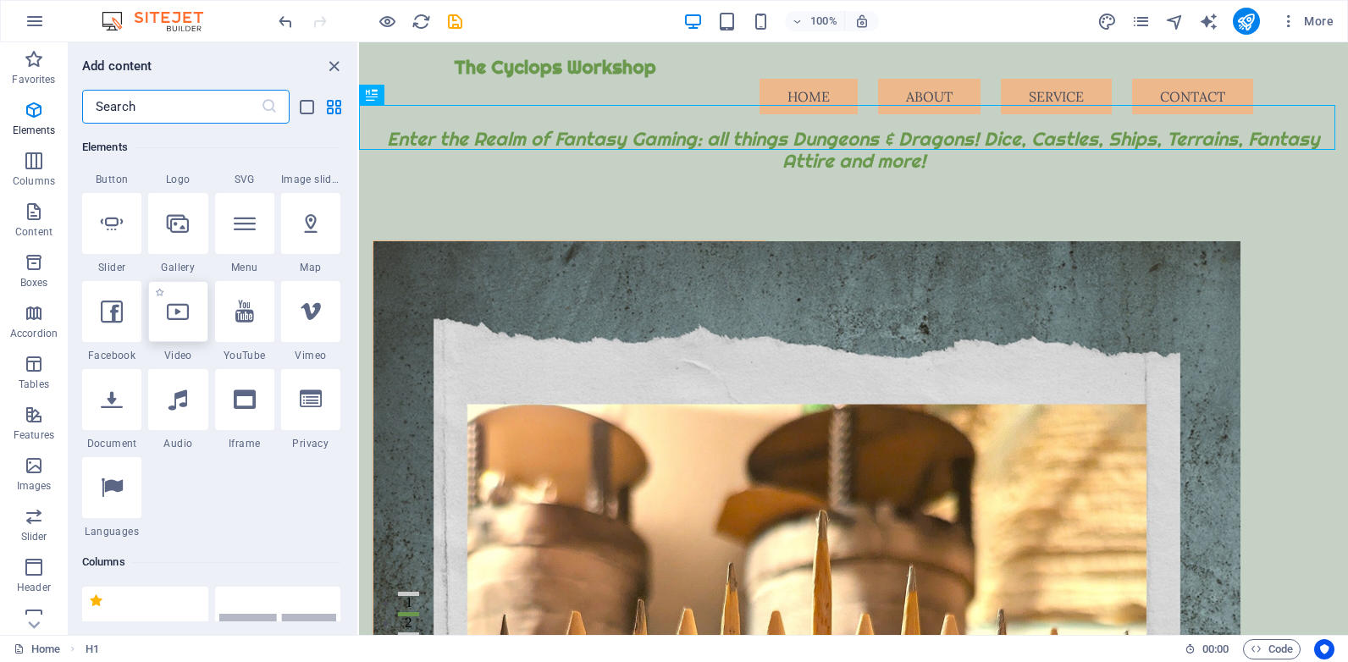
click at [172, 314] on icon at bounding box center [178, 312] width 22 height 22
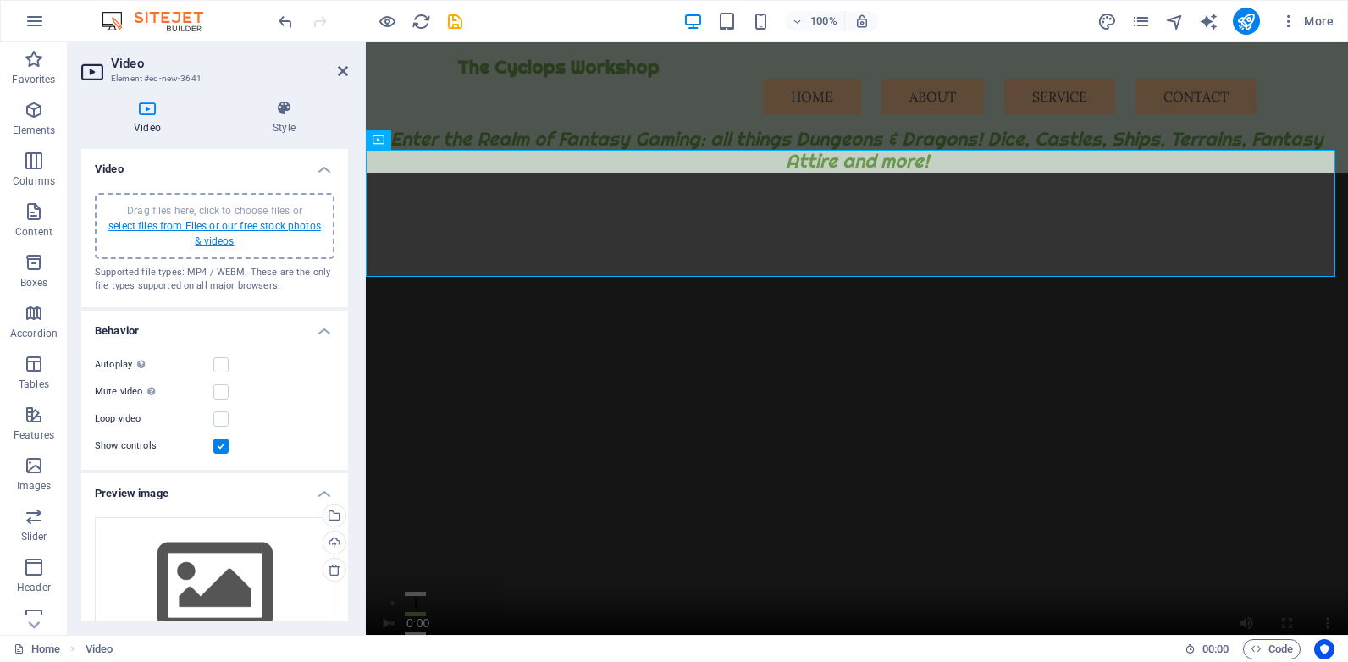
click at [218, 227] on link "select files from Files or our free stock photos & videos" at bounding box center [214, 233] width 213 height 27
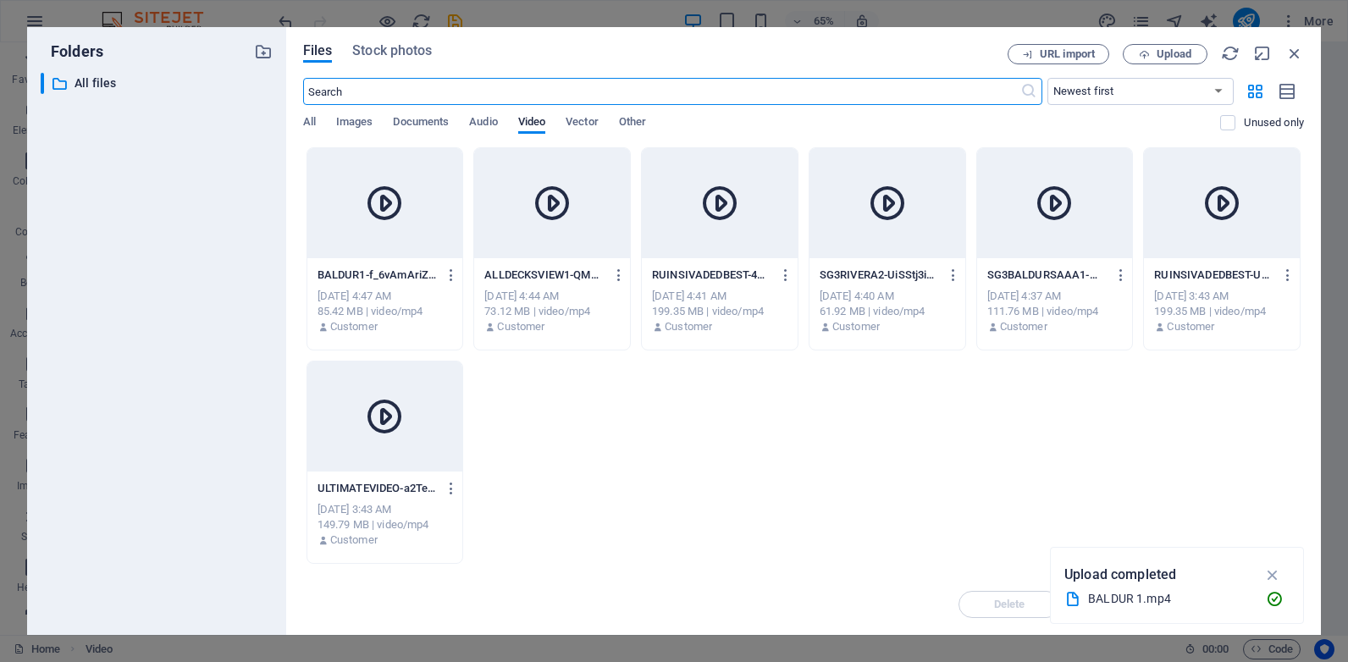
click at [542, 284] on div "ALLDECKSVIEW1-QMBmCrO-uOAAVrLPnAO74g.mp4 ALLDECKSVIEW1-QMBmCrO-uOAAVrLPnAO74g.m…" at bounding box center [551, 275] width 135 height 27
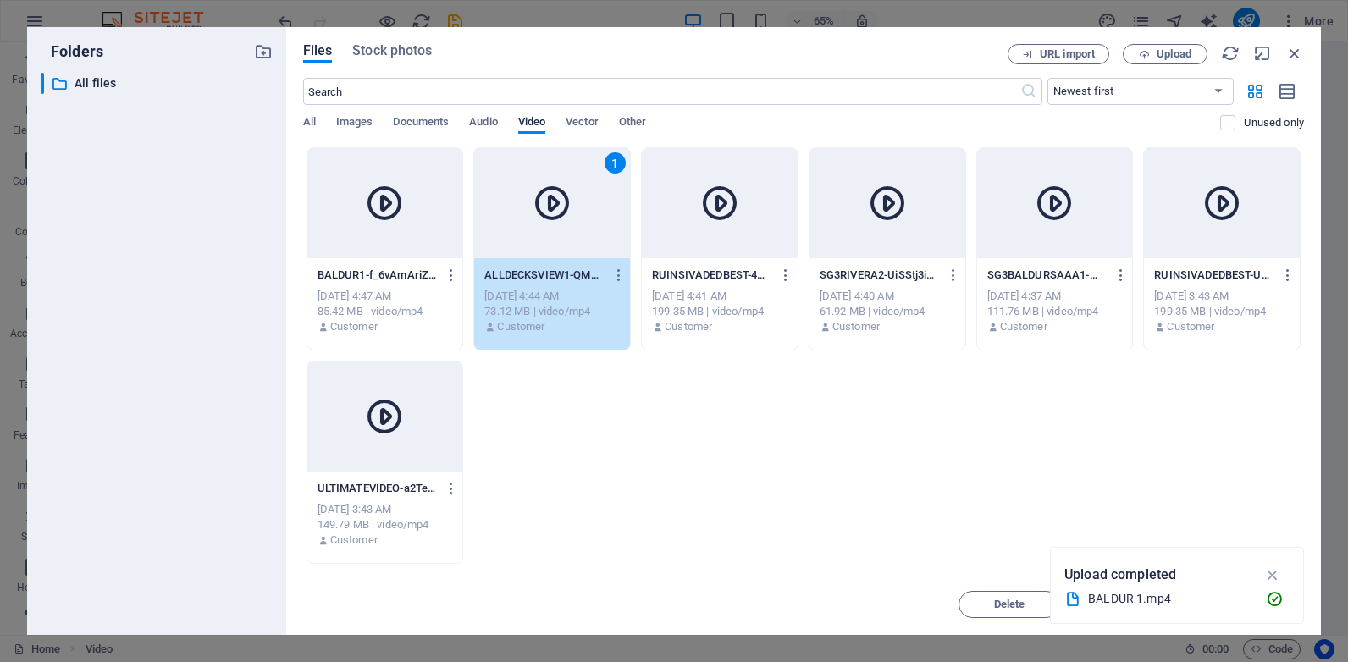
click at [542, 284] on div "ALLDECKSVIEW1-QMBmCrO-uOAAVrLPnAO74g.mp4 ALLDECKSVIEW1-QMBmCrO-uOAAVrLPnAO74g.m…" at bounding box center [551, 275] width 135 height 27
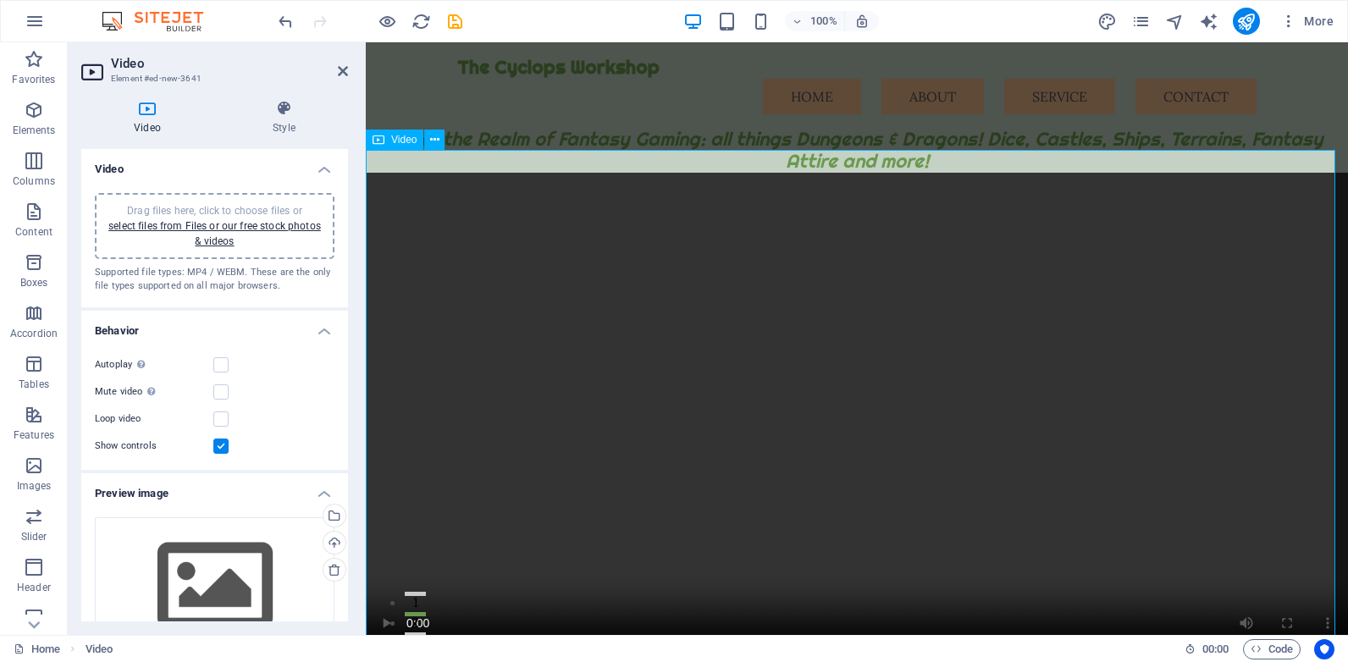
click at [402, 140] on span "Video" at bounding box center [403, 140] width 25 height 10
click at [284, 226] on link "select files from Files or our free stock photos & videos" at bounding box center [214, 233] width 213 height 27
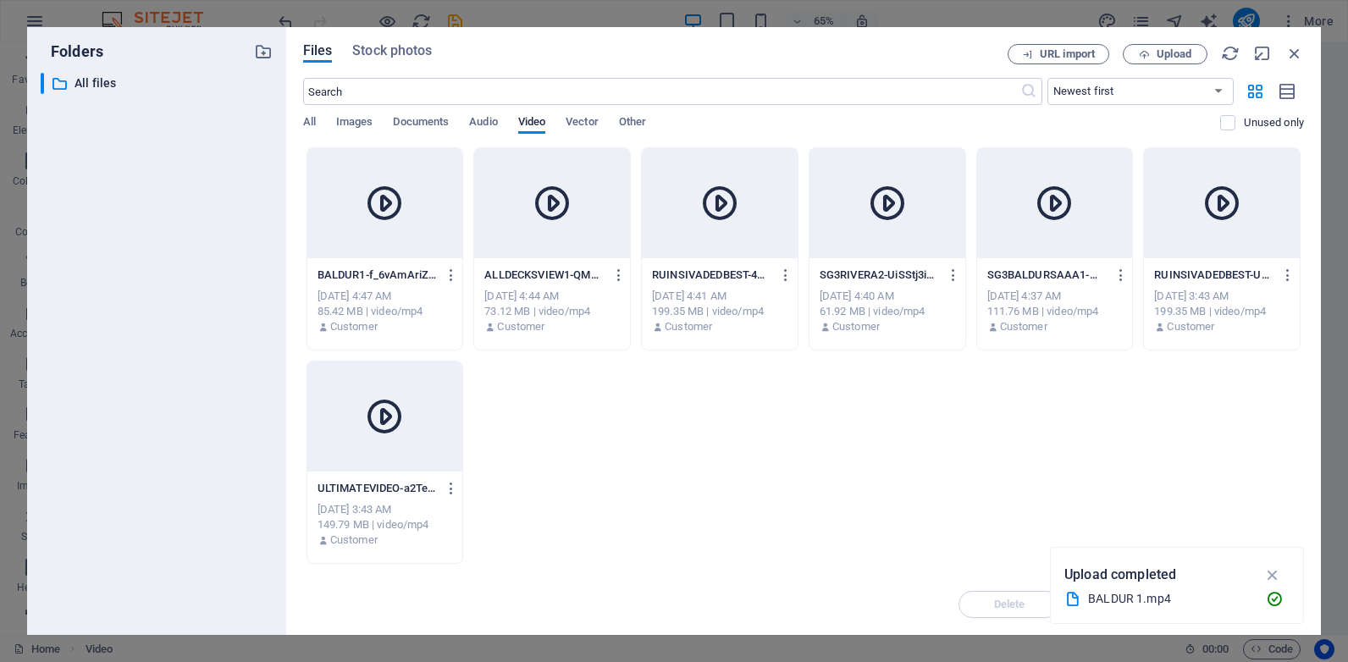
click at [395, 435] on icon at bounding box center [384, 416] width 41 height 41
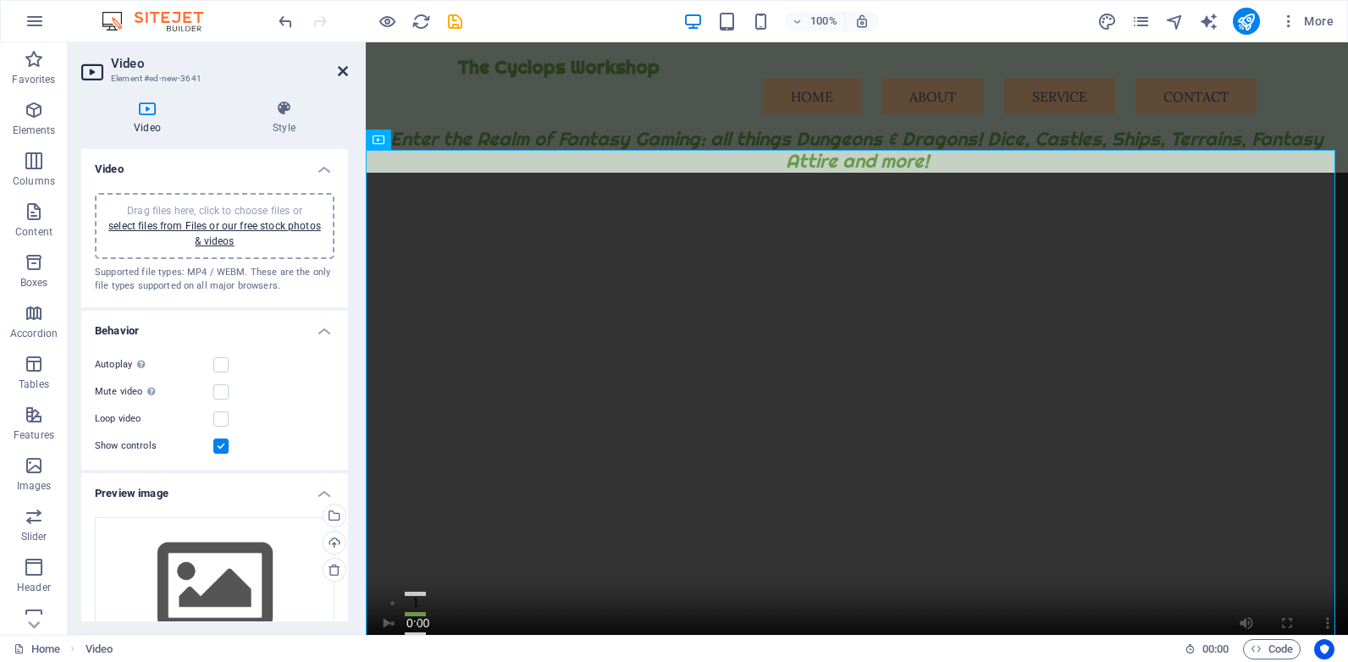
click at [343, 72] on icon at bounding box center [343, 71] width 10 height 14
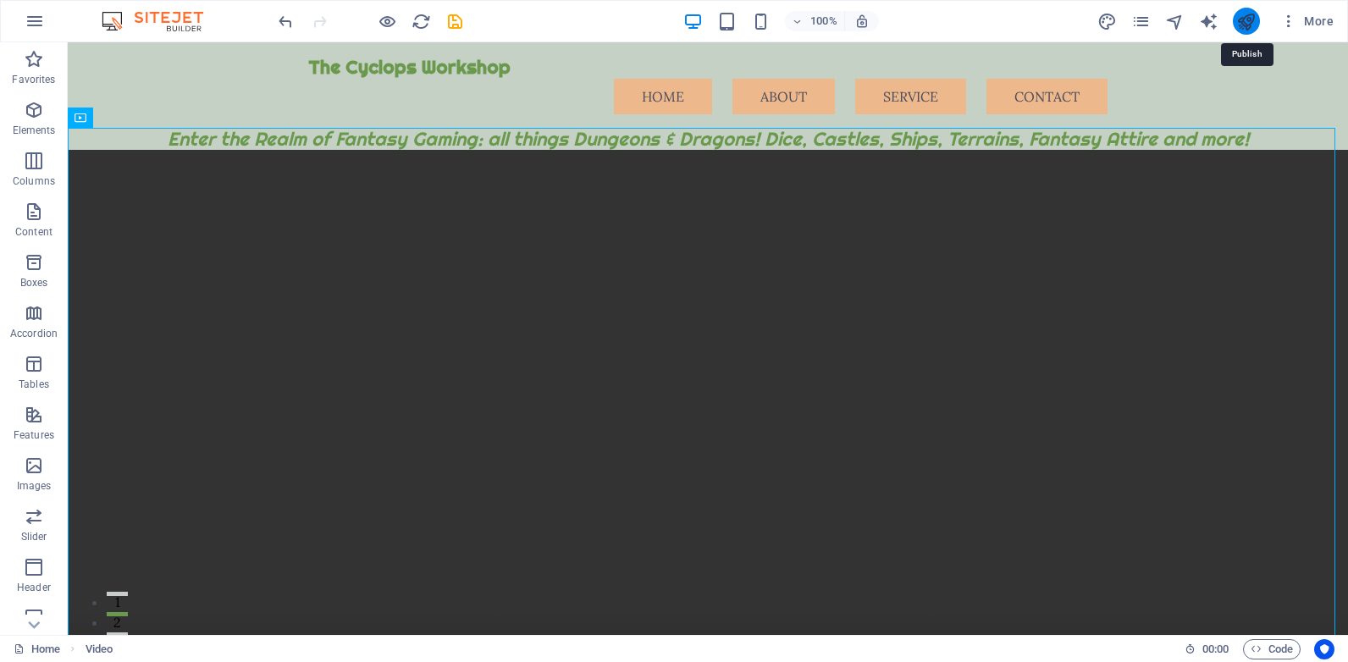
click at [1248, 23] on icon "publish" at bounding box center [1245, 21] width 19 height 19
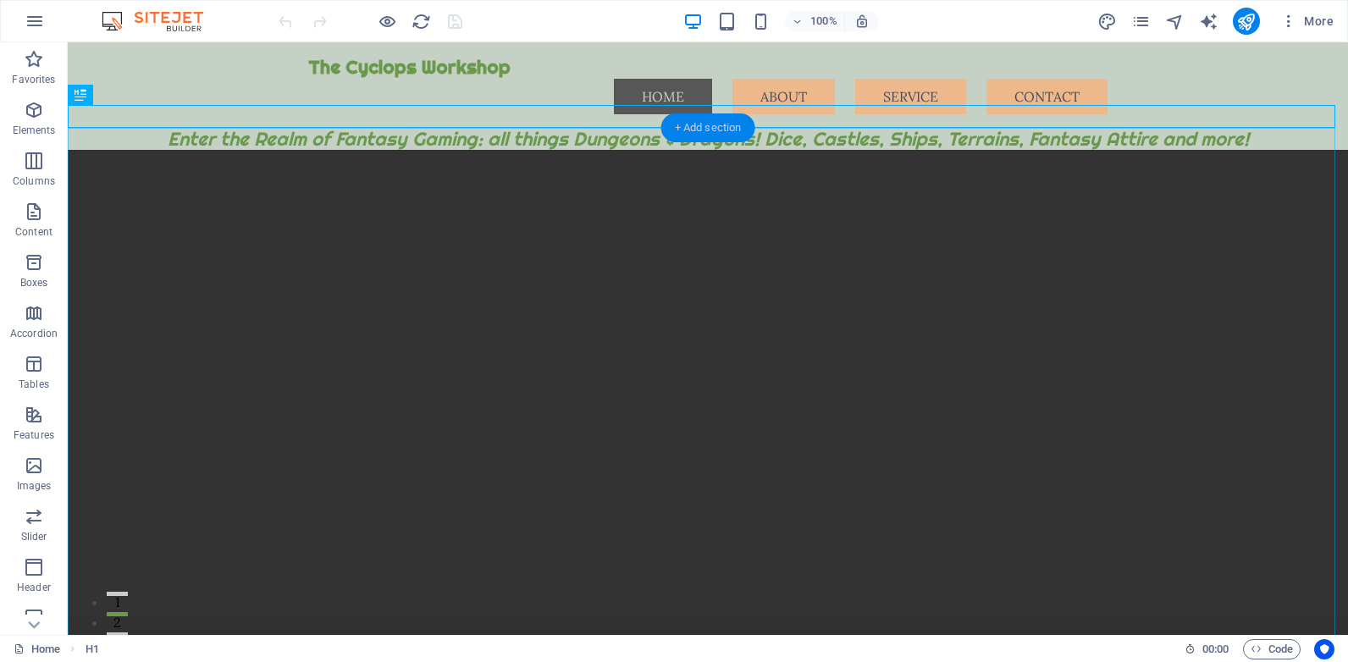
click at [710, 128] on div "+ Add section" at bounding box center [708, 127] width 94 height 29
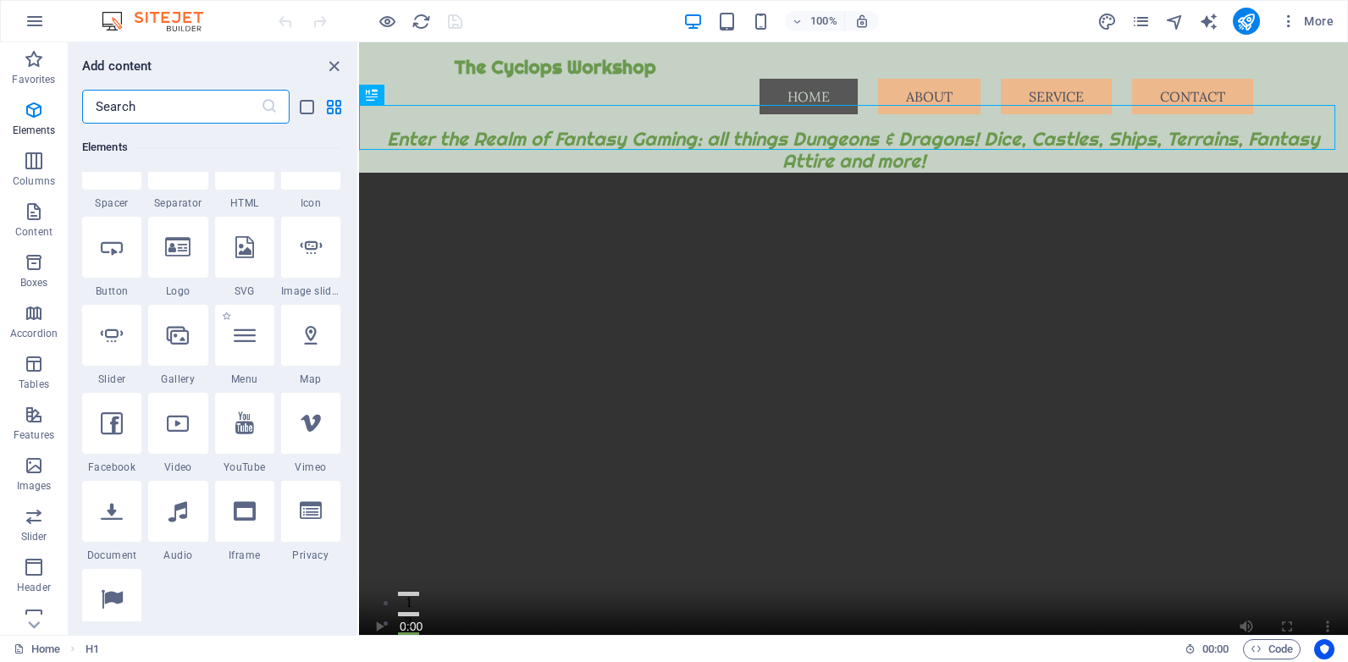
scroll to position [339, 0]
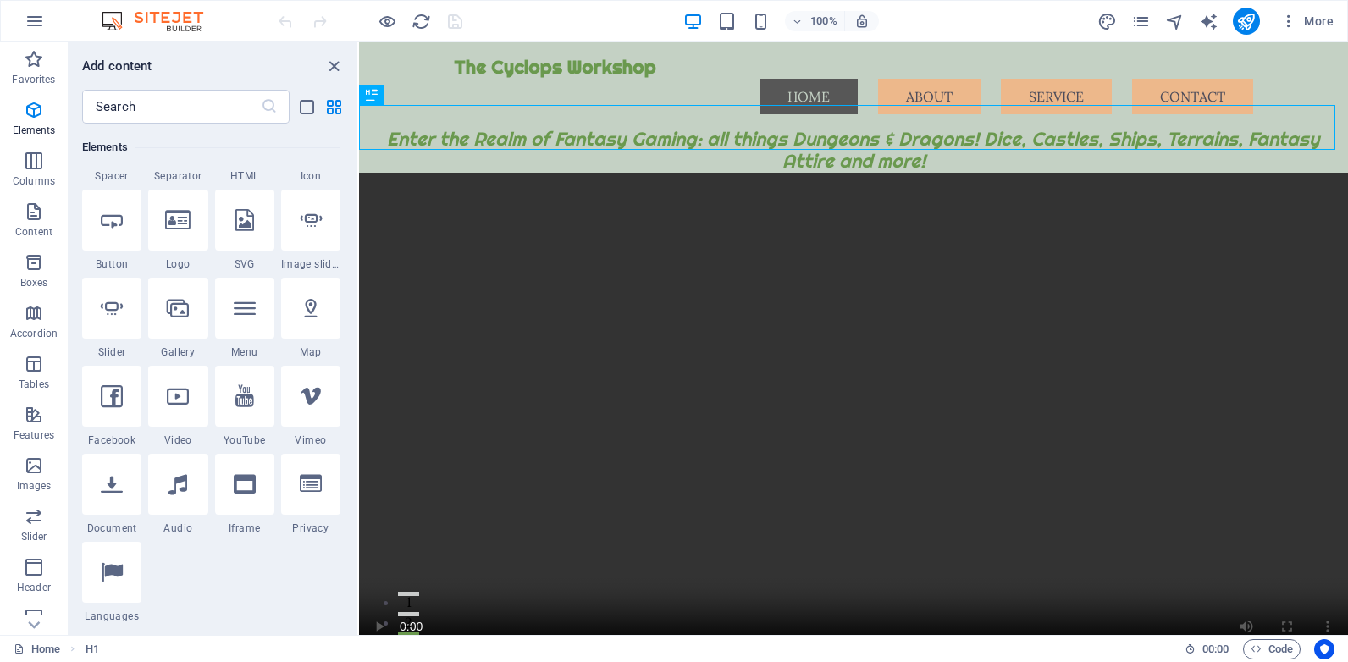
click at [175, 407] on div at bounding box center [177, 396] width 59 height 61
select select "%"
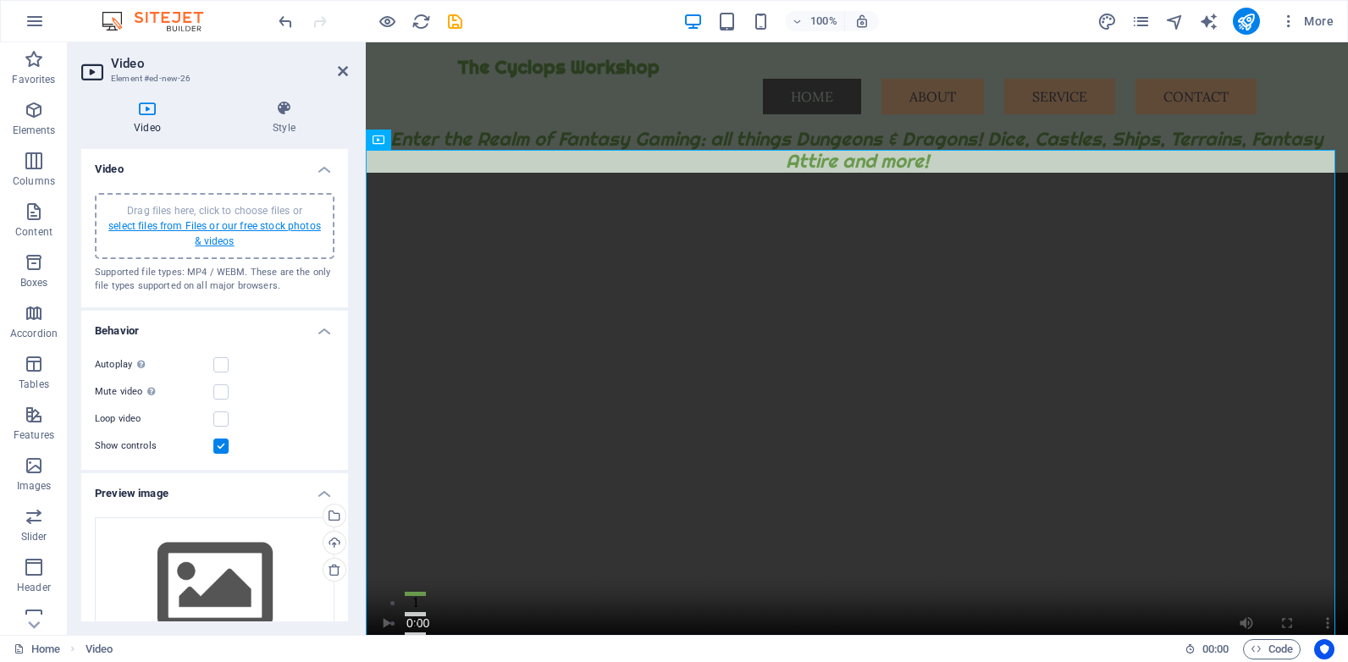
click at [221, 225] on link "select files from Files or our free stock photos & videos" at bounding box center [214, 233] width 213 height 27
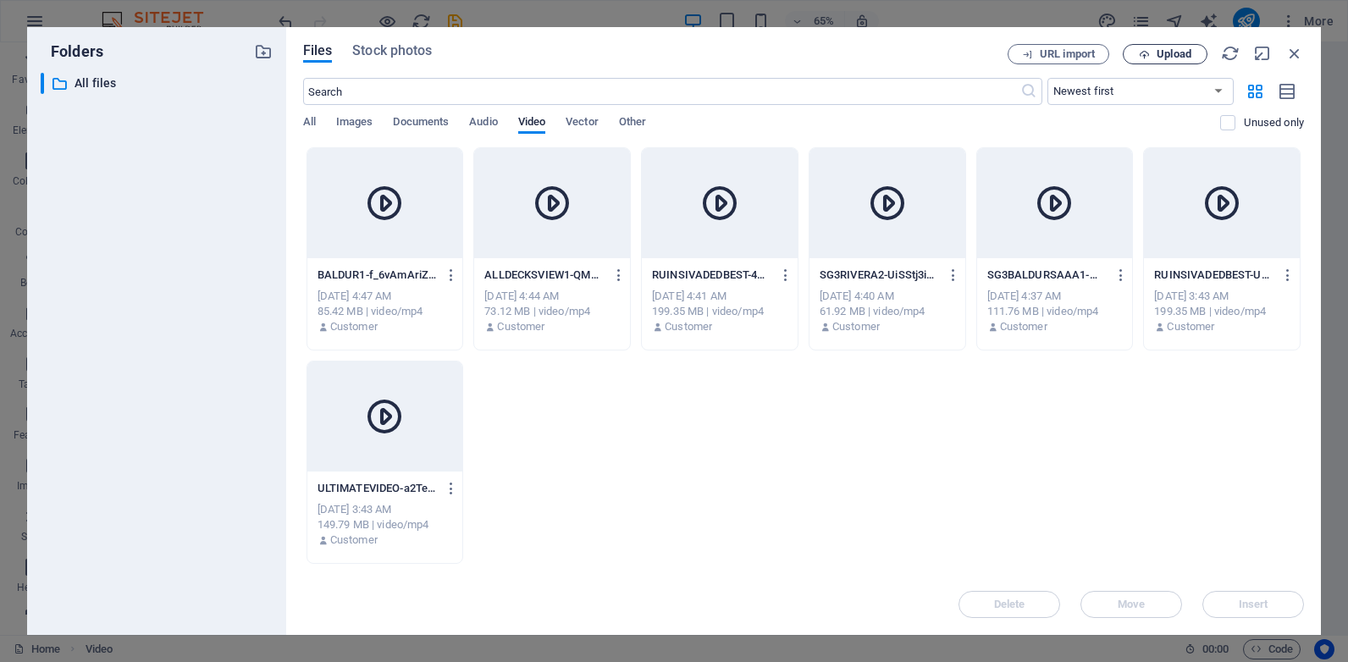
click at [1140, 49] on icon "button" at bounding box center [1144, 54] width 11 height 11
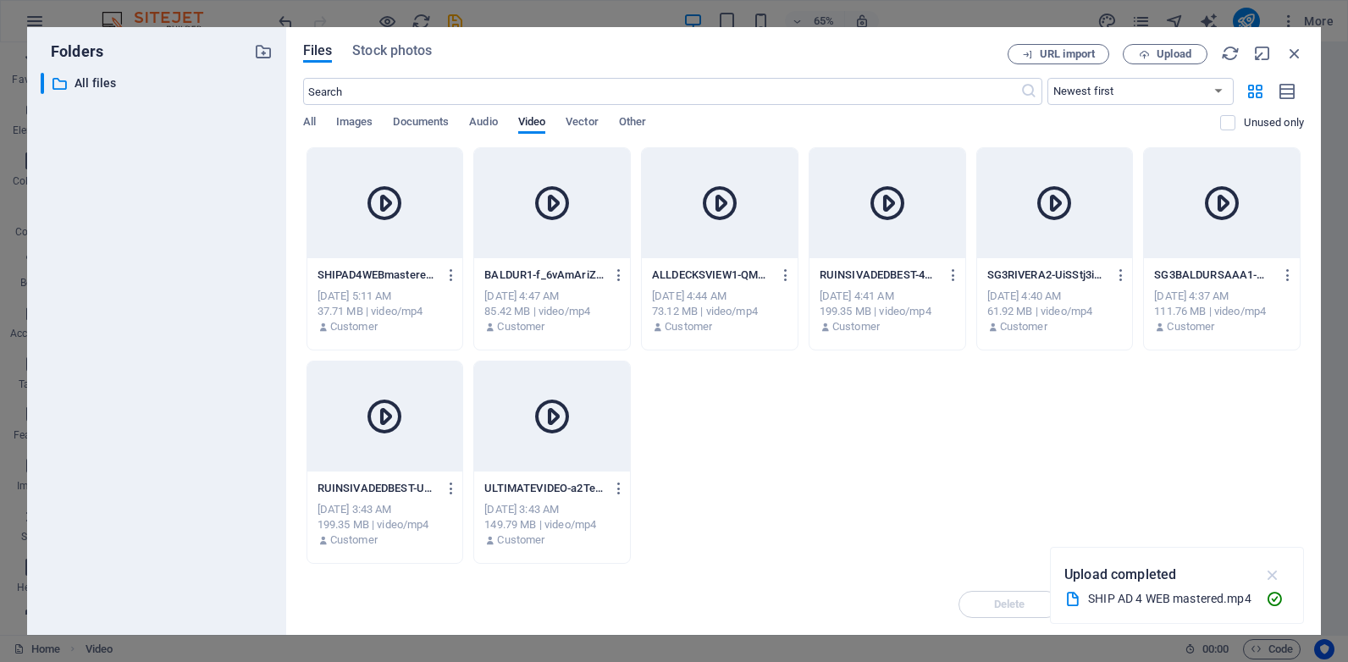
click at [1270, 572] on icon "button" at bounding box center [1272, 575] width 19 height 19
click at [1181, 54] on span "Upload" at bounding box center [1174, 54] width 35 height 10
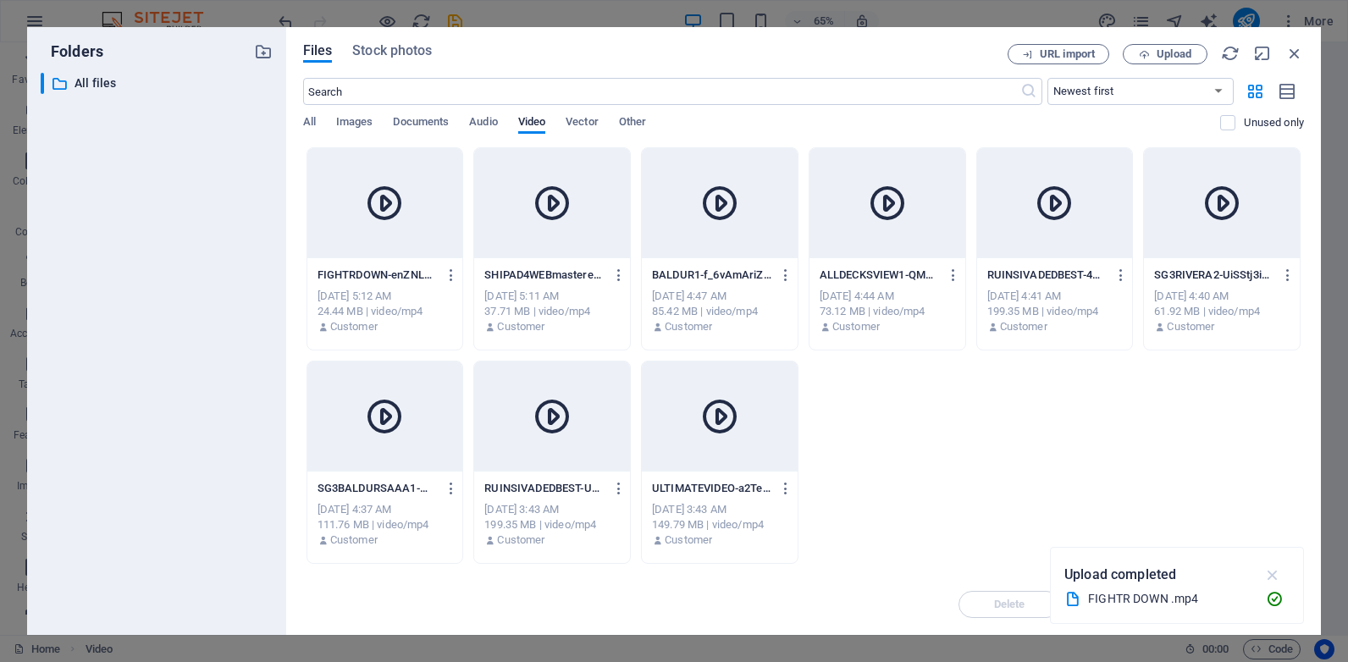
click at [1274, 573] on icon "button" at bounding box center [1272, 575] width 19 height 19
click at [1142, 54] on icon "button" at bounding box center [1144, 54] width 11 height 11
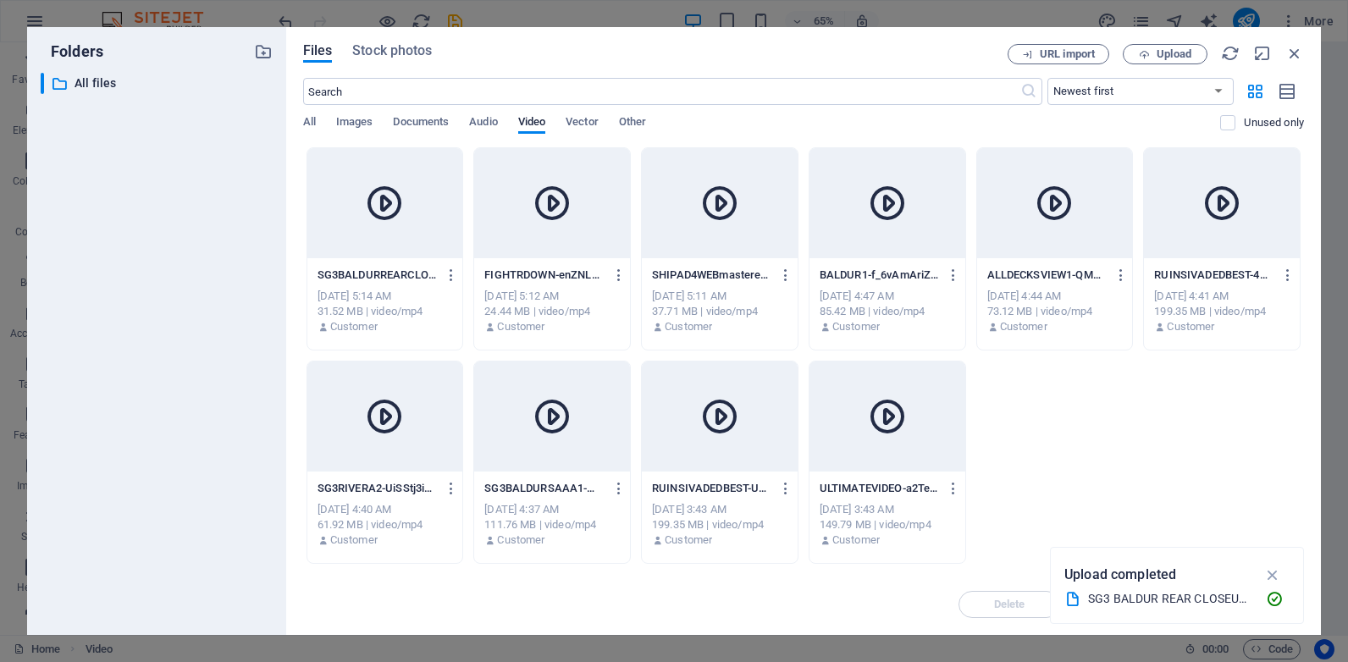
drag, startPoint x: 1276, startPoint y: 568, endPoint x: 1257, endPoint y: 555, distance: 22.5
click at [1275, 568] on icon "button" at bounding box center [1272, 575] width 19 height 19
drag, startPoint x: 1293, startPoint y: 47, endPoint x: 920, endPoint y: 23, distance: 374.2
click at [1293, 47] on icon "button" at bounding box center [1294, 53] width 19 height 19
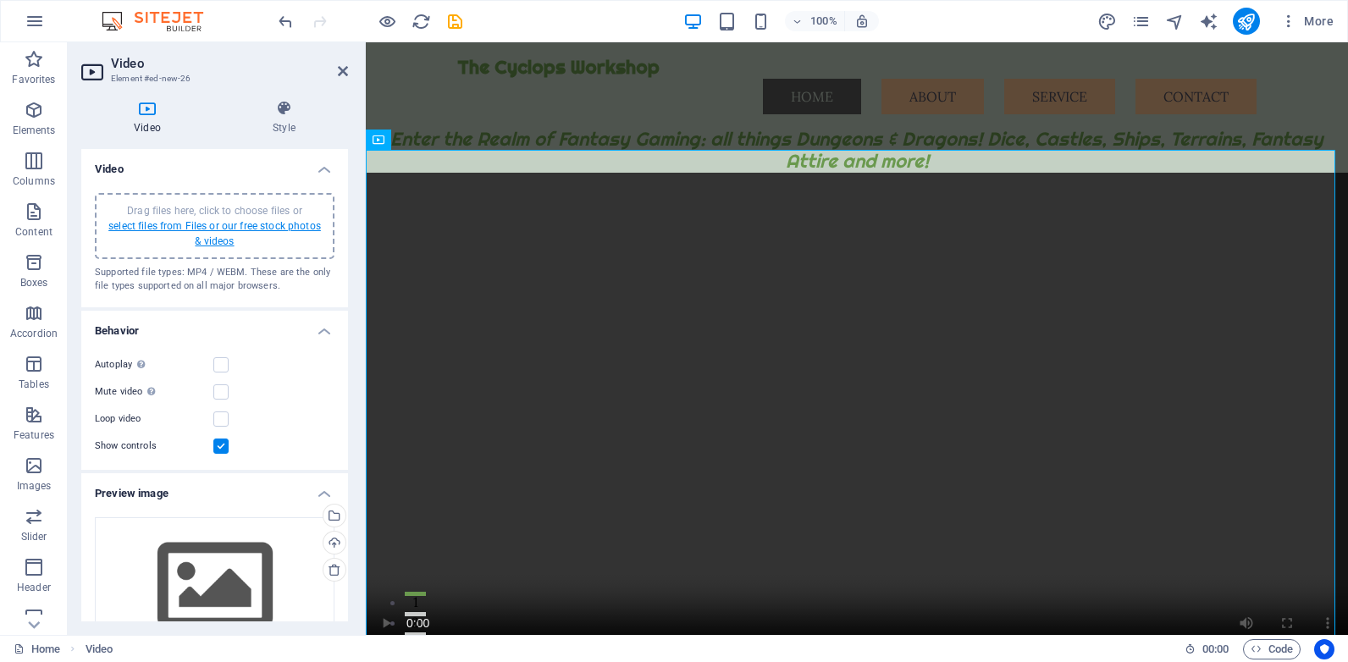
click at [250, 224] on link "select files from Files or our free stock photos & videos" at bounding box center [214, 233] width 213 height 27
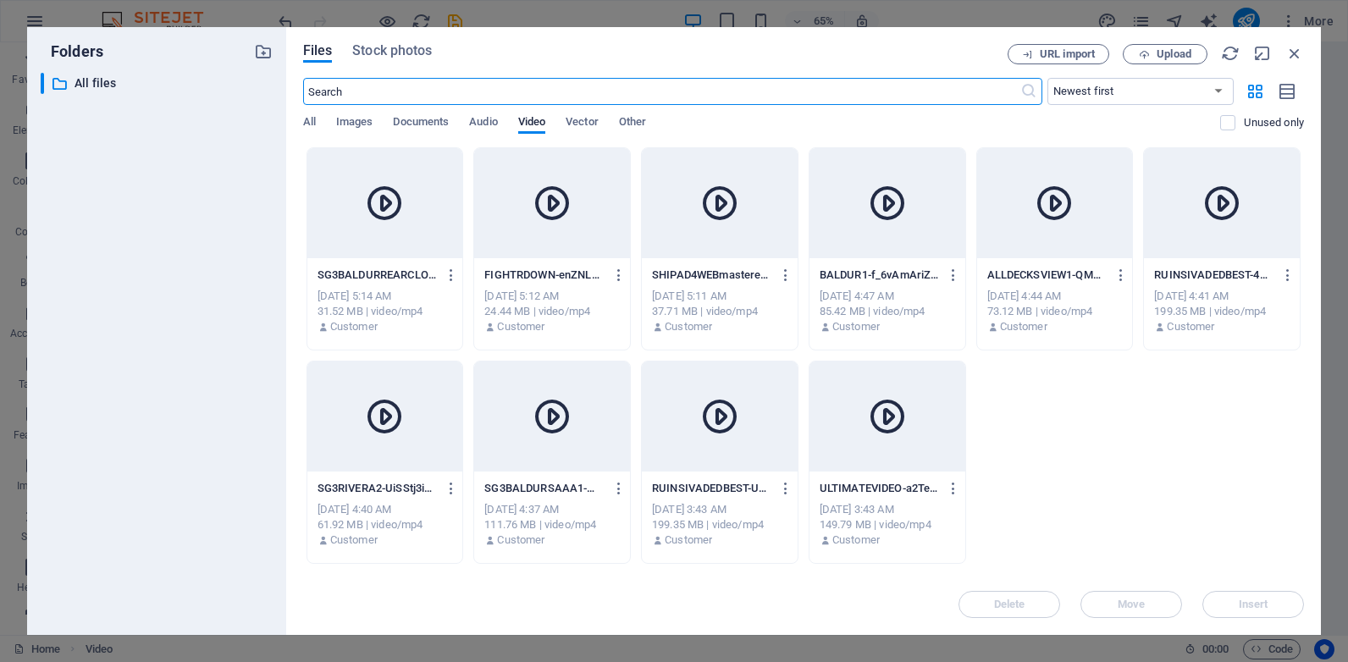
click at [716, 286] on div "SHIPAD4WEBmastered--irdPWGkCQqGwTJGSQFeAQ.mp4 SHIPAD4WEBmastered--irdPWGkCQqGwT…" at bounding box center [719, 275] width 135 height 27
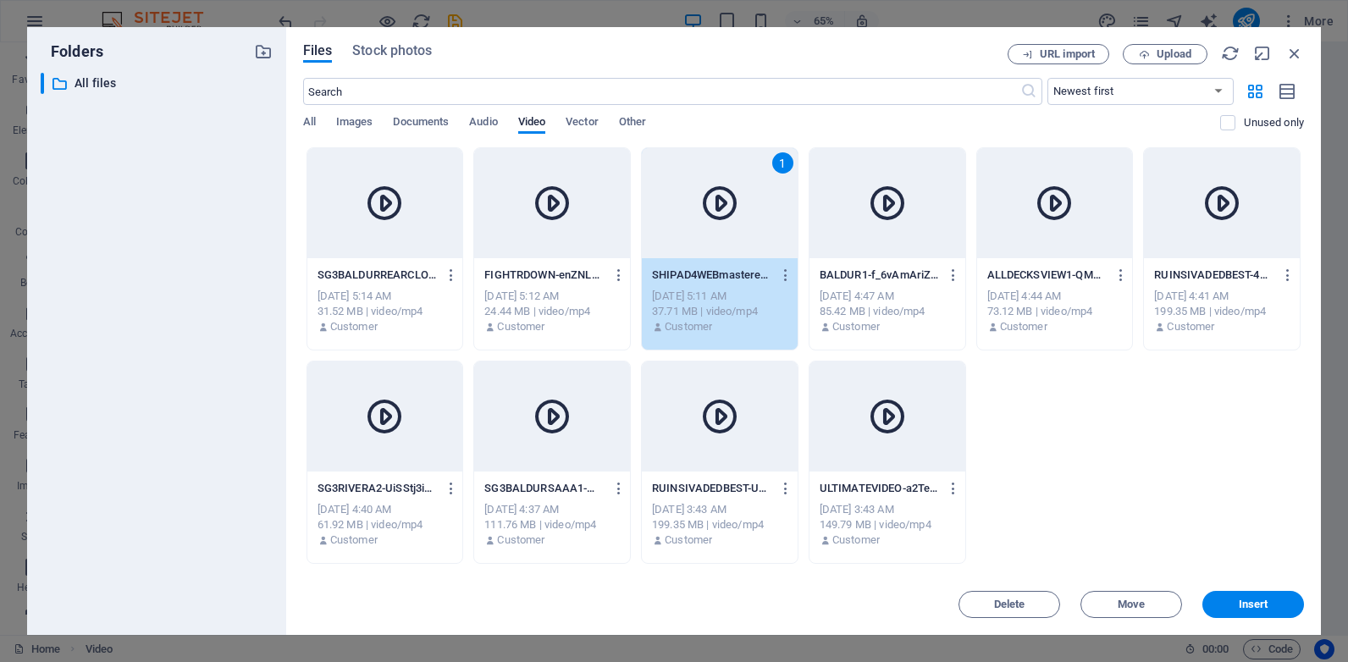
click at [716, 286] on div "SHIPAD4WEBmastered--irdPWGkCQqGwTJGSQFeAQ.mp4 SHIPAD4WEBmastered--irdPWGkCQqGwT…" at bounding box center [719, 275] width 135 height 27
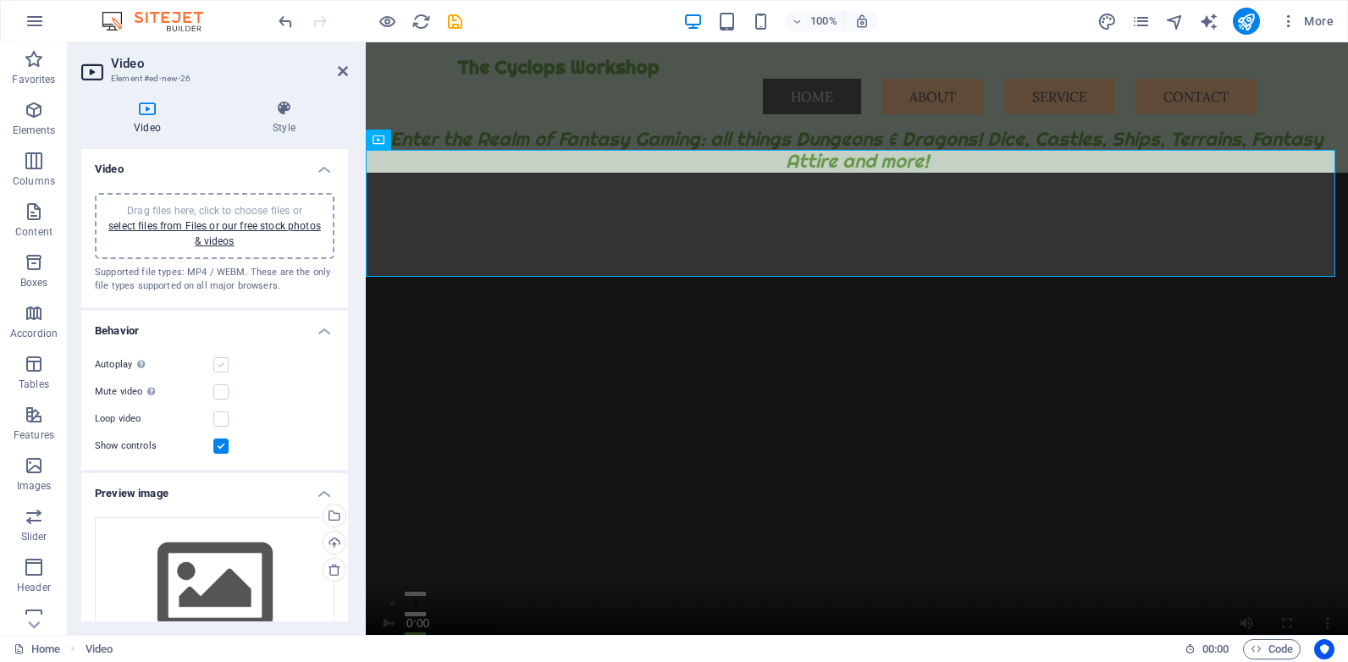
click at [224, 365] on label at bounding box center [220, 364] width 15 height 15
click at [0, 0] on input "Autoplay Autoplay is only available if muted is checked" at bounding box center [0, 0] width 0 height 0
click at [215, 417] on label at bounding box center [220, 419] width 15 height 15
click at [0, 0] on input "Loop video" at bounding box center [0, 0] width 0 height 0
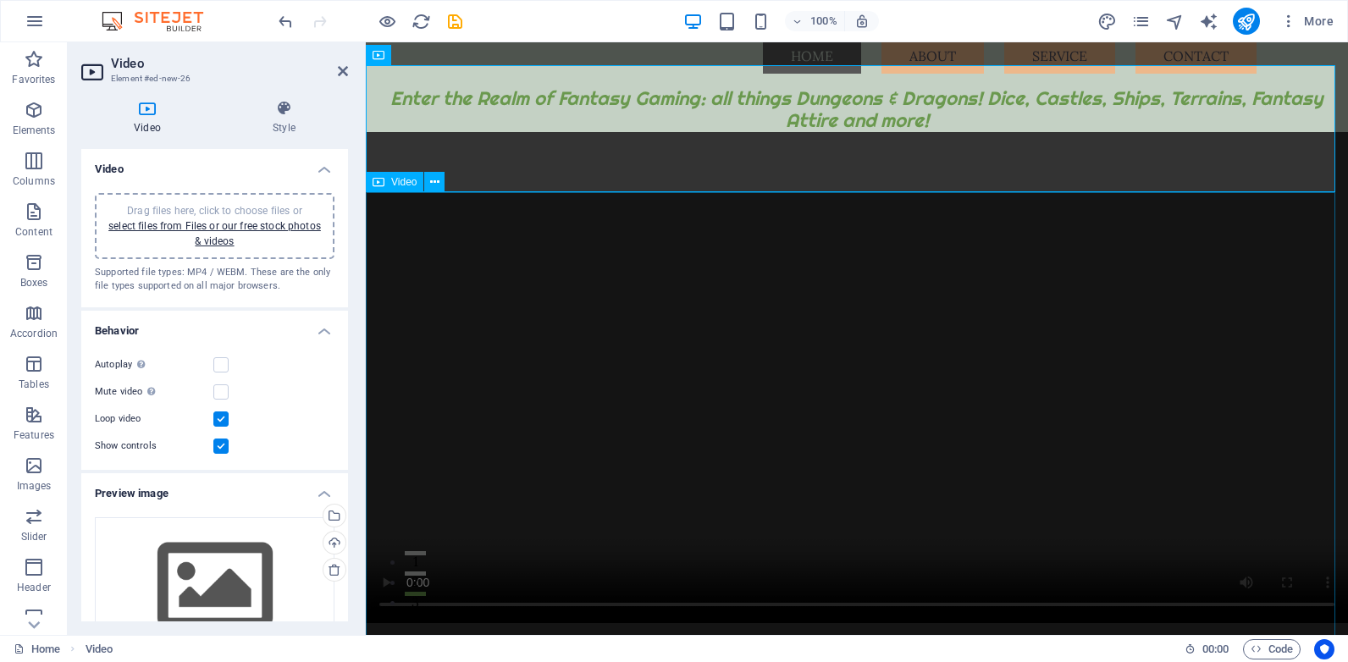
scroll to position [0, 0]
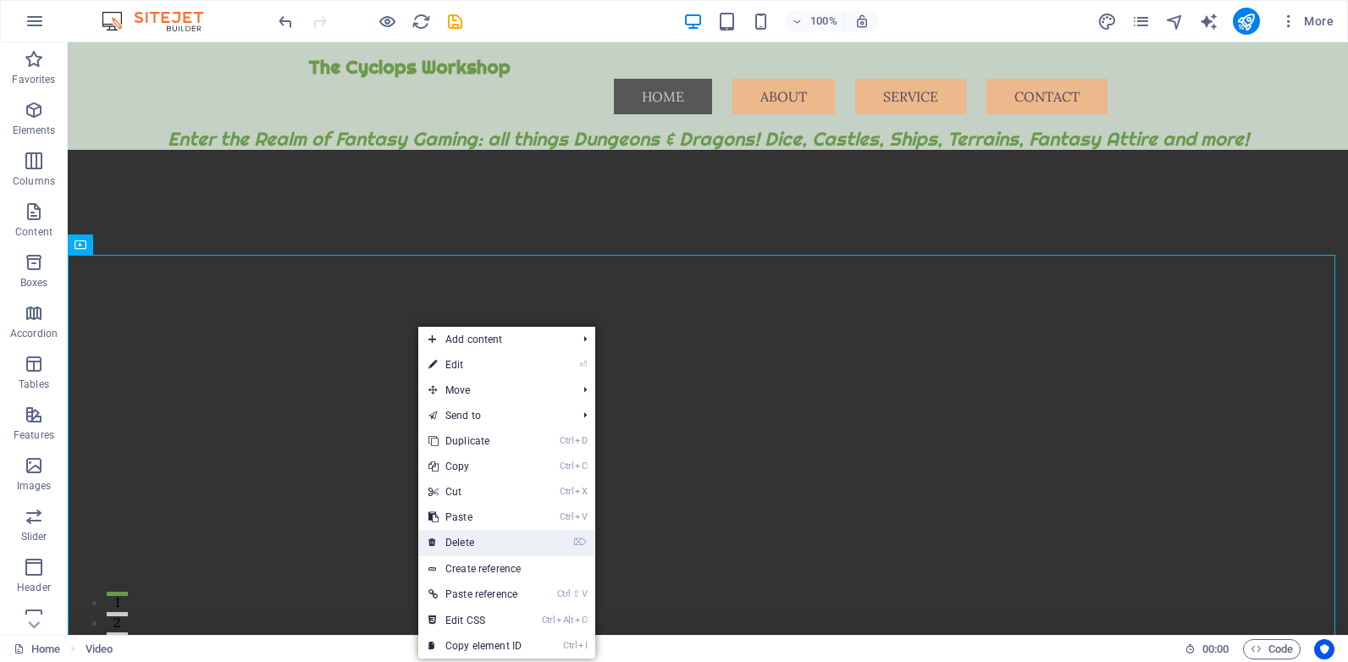
click at [472, 541] on link "⌦ Delete" at bounding box center [474, 542] width 113 height 25
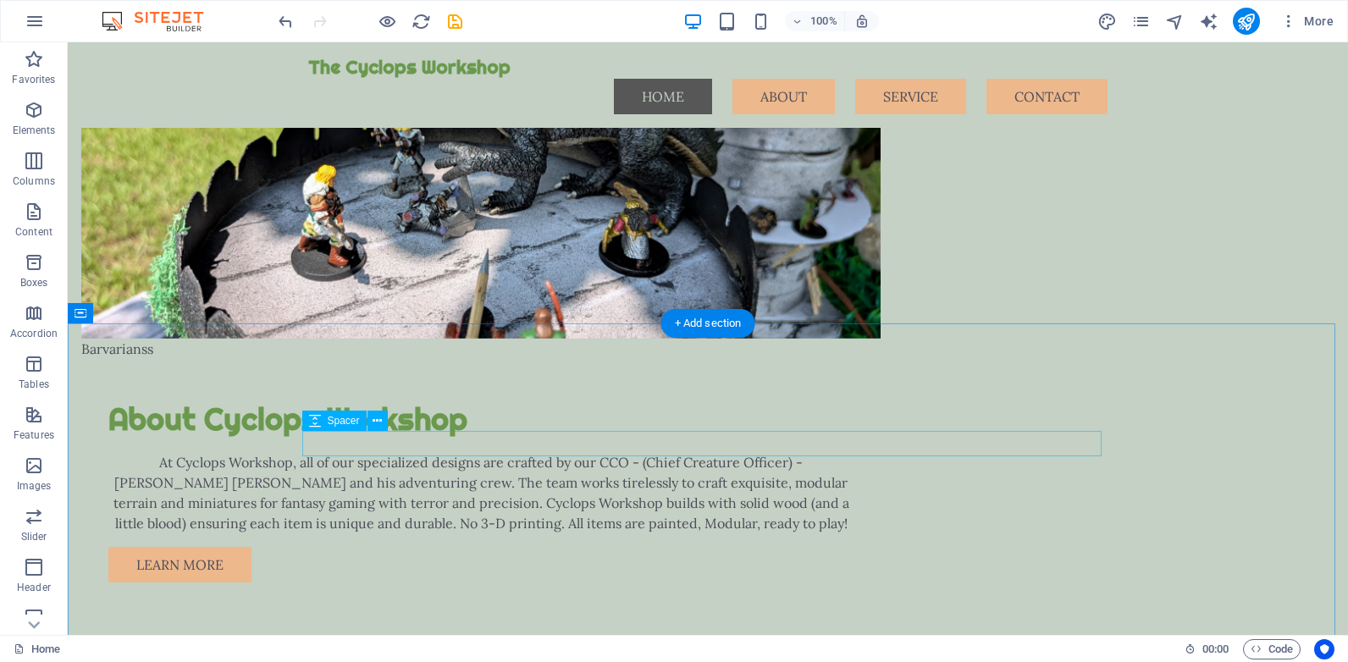
scroll to position [2456, 0]
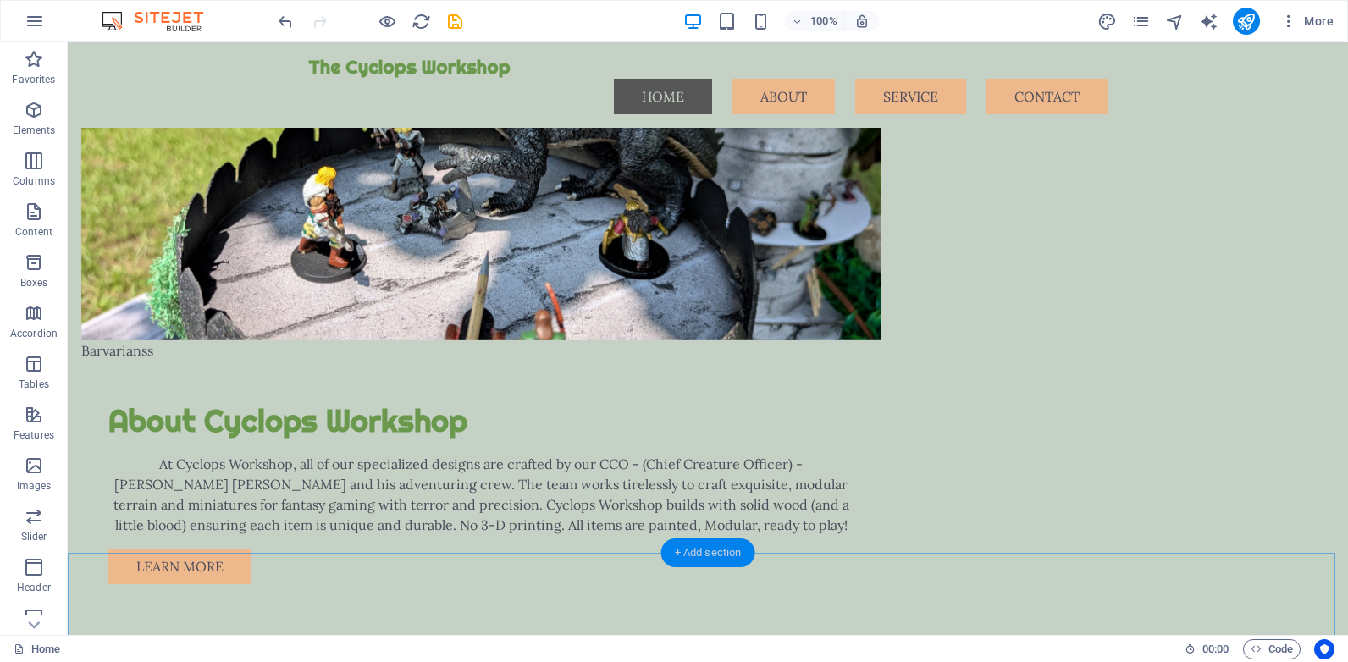
drag, startPoint x: 699, startPoint y: 550, endPoint x: 354, endPoint y: 469, distance: 354.1
click at [699, 550] on div "+ Add section" at bounding box center [708, 553] width 94 height 29
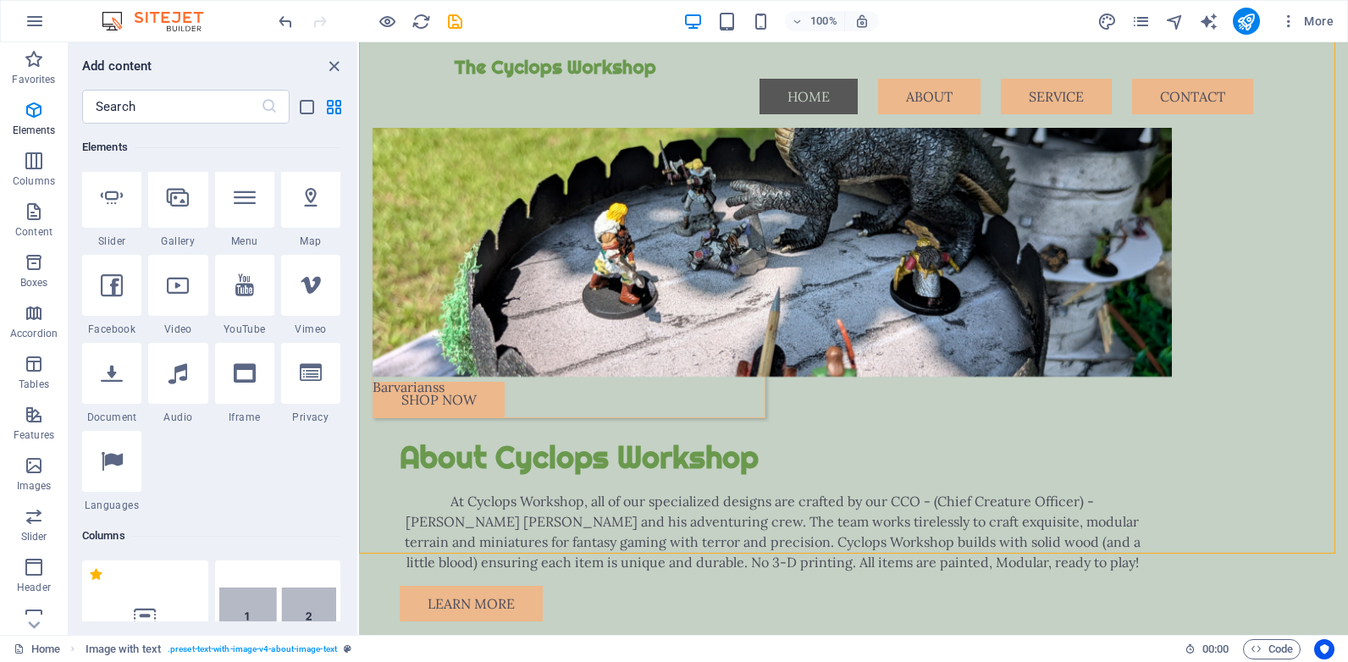
scroll to position [339, 0]
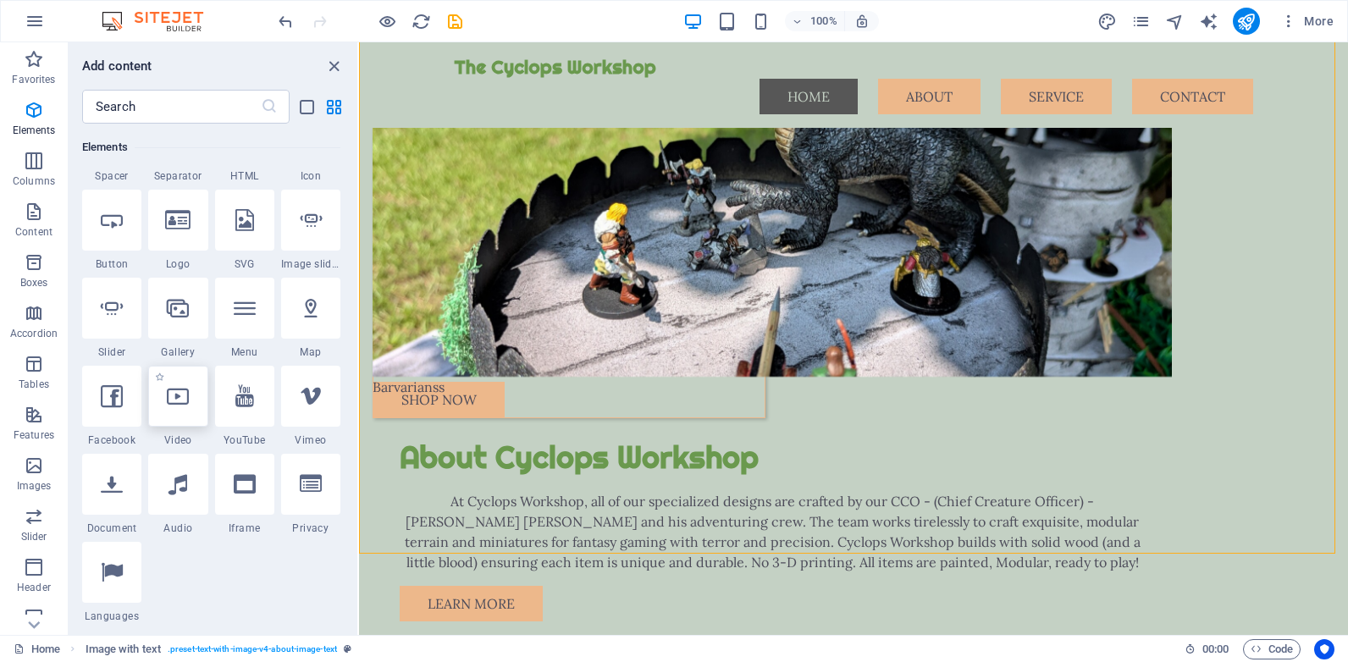
click at [185, 409] on div at bounding box center [177, 396] width 59 height 61
select select "%"
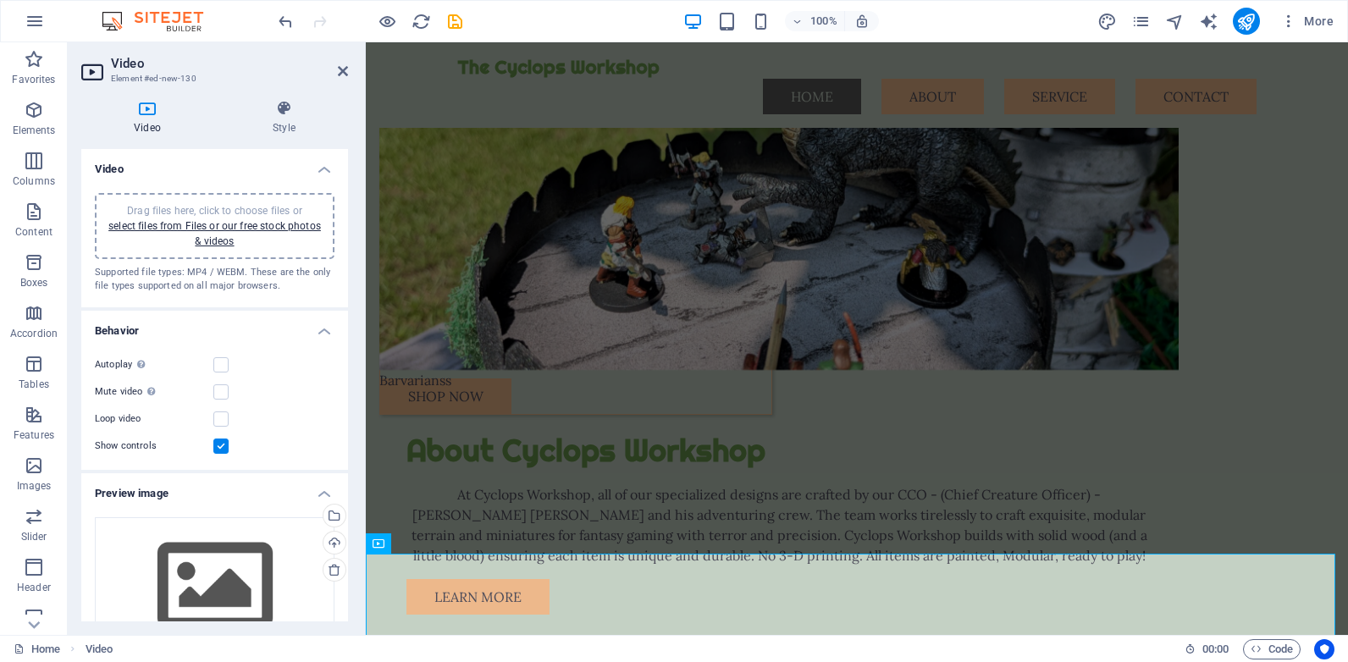
scroll to position [2142, 0]
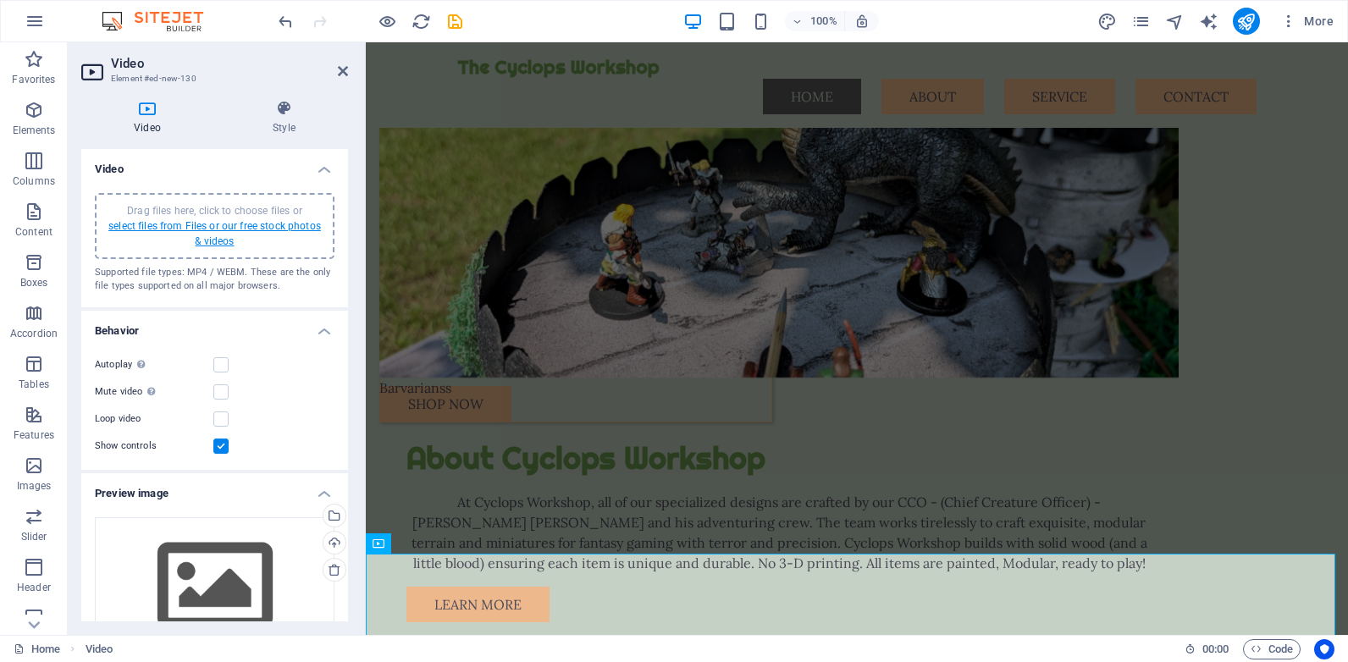
click at [260, 227] on link "select files from Files or our free stock photos & videos" at bounding box center [214, 233] width 213 height 27
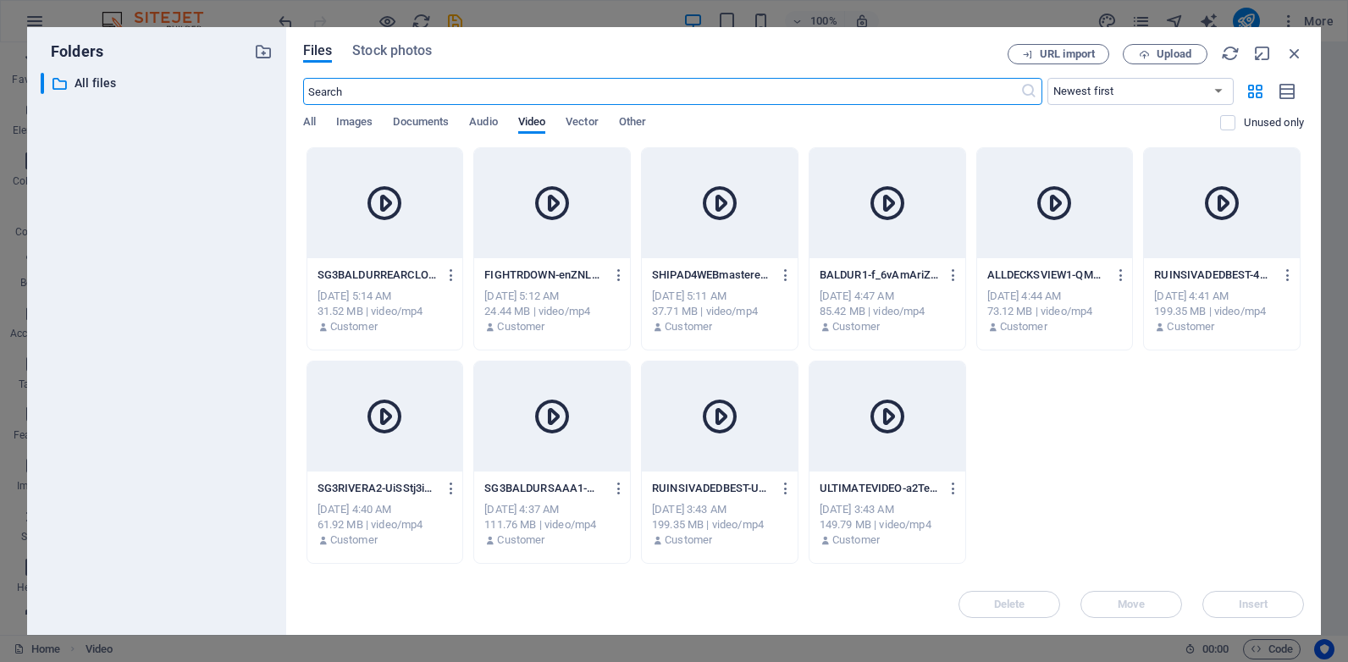
scroll to position [2020, 0]
click at [537, 288] on div "FIGHTRDOWN-enZNLzuI4TFhOwqmy1bvtg.mp4 FIGHTRDOWN-enZNLzuI4TFhOwqmy1bvtg.mp4" at bounding box center [551, 275] width 135 height 27
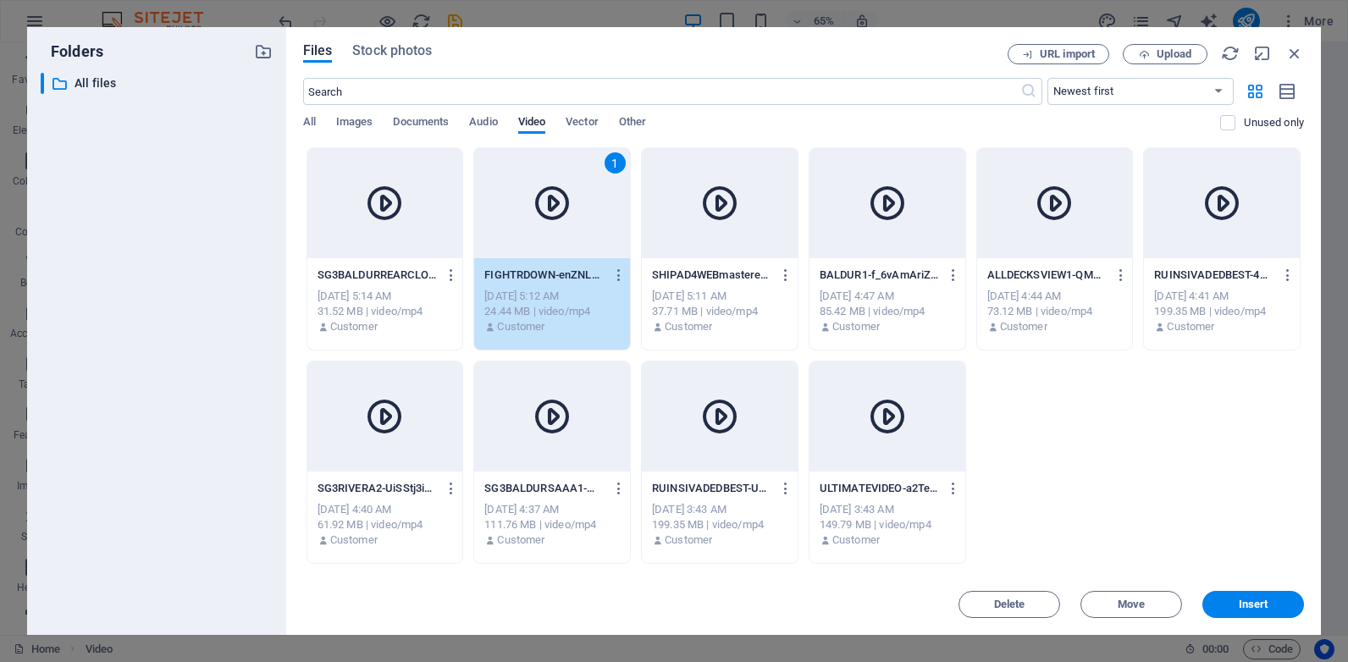
drag, startPoint x: 537, startPoint y: 288, endPoint x: 170, endPoint y: 246, distance: 369.0
click at [536, 289] on div "FIGHTRDOWN-enZNLzuI4TFhOwqmy1bvtg.mp4 FIGHTRDOWN-enZNLzuI4TFhOwqmy1bvtg.mp4 Oct…" at bounding box center [552, 301] width 156 height 86
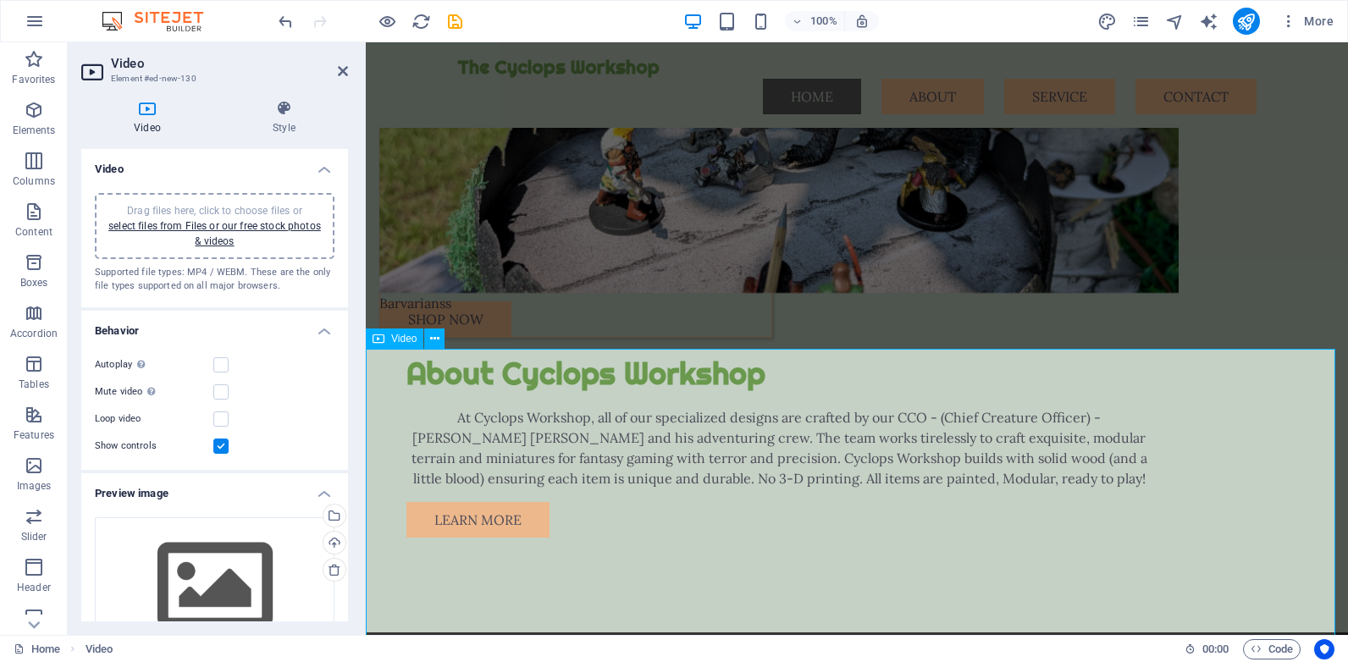
scroll to position [2650, 0]
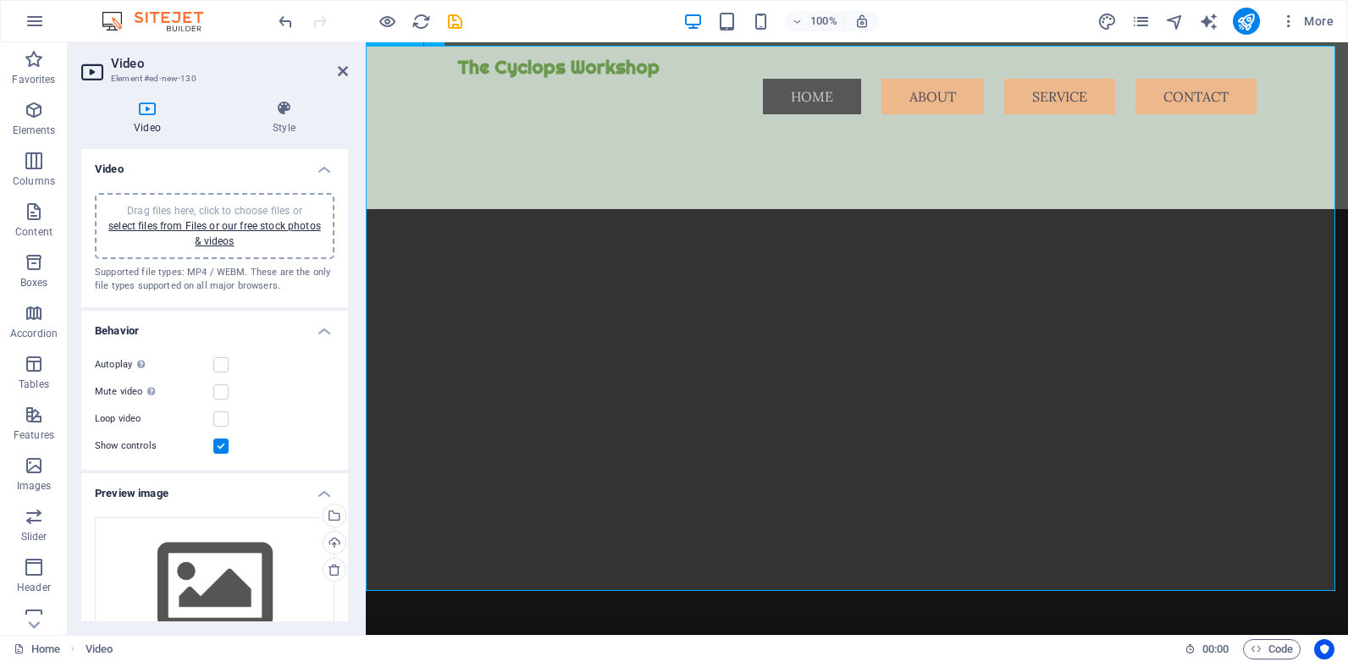
click at [384, 551] on figure at bounding box center [857, 454] width 982 height 491
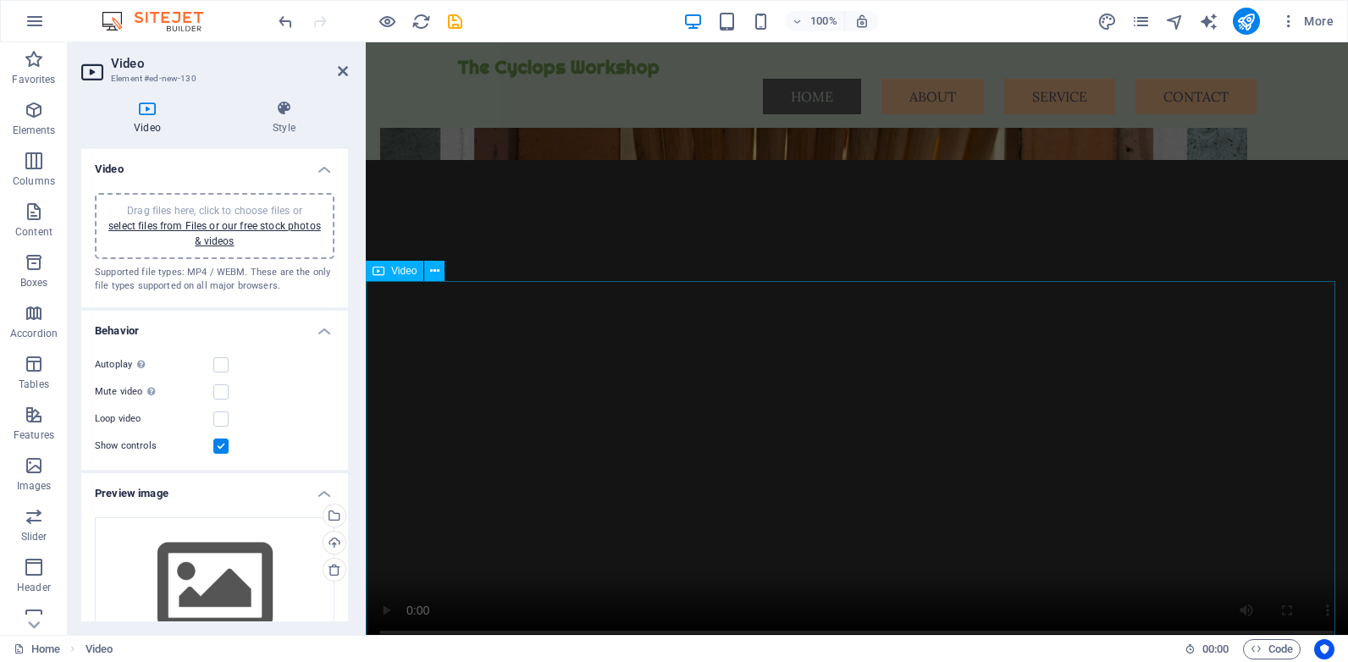
scroll to position [1609, 0]
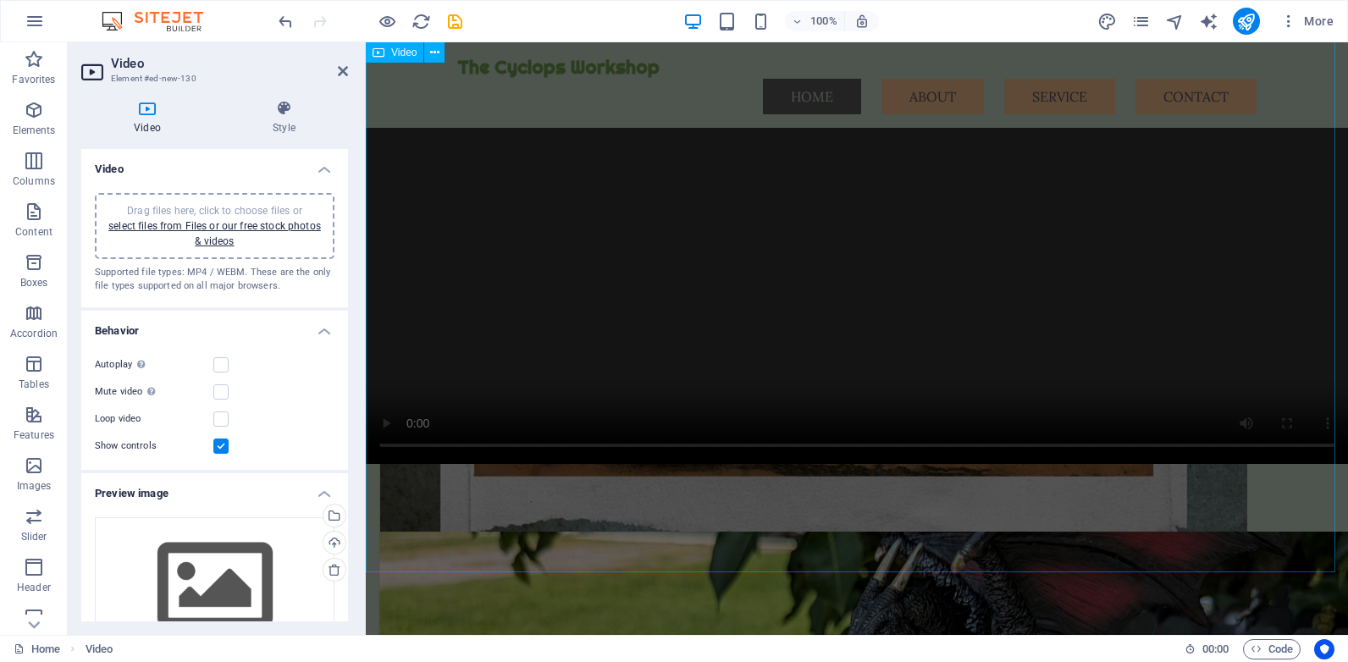
click at [677, 377] on figure at bounding box center [857, 218] width 982 height 491
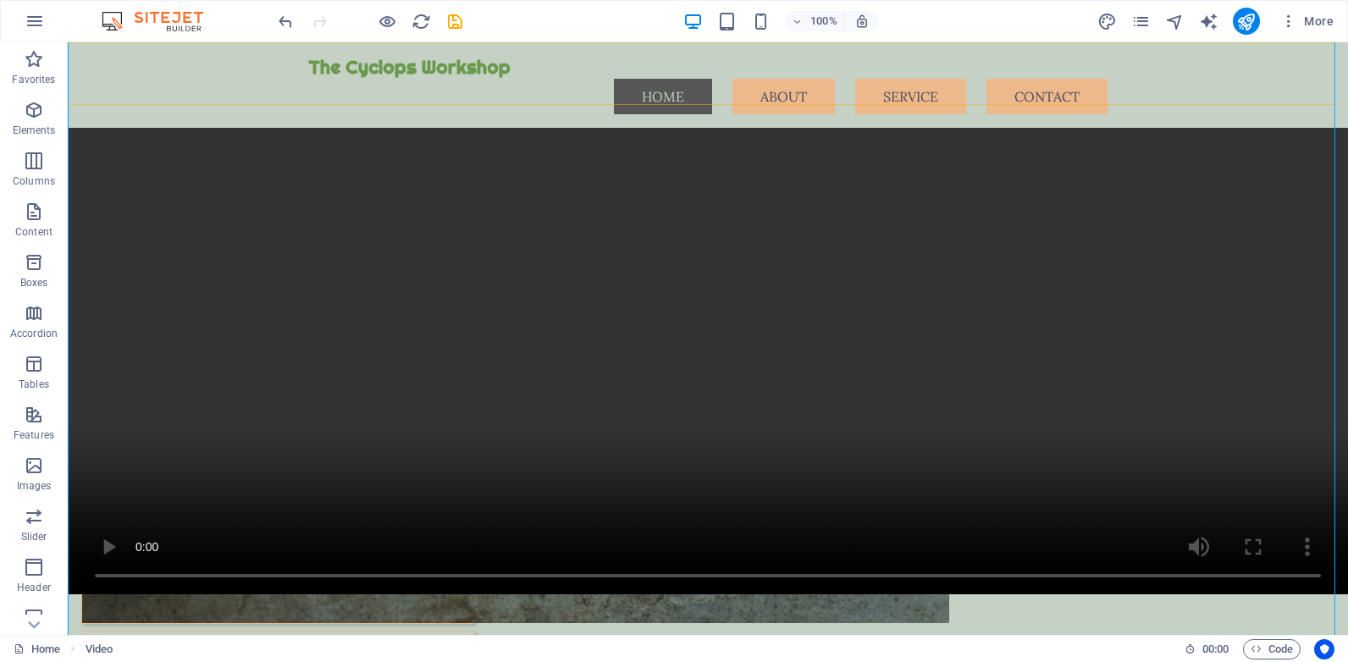
click at [102, 43] on div "The Cyclops Workshop Menu Home About Service Contact" at bounding box center [708, 85] width 1280 height 86
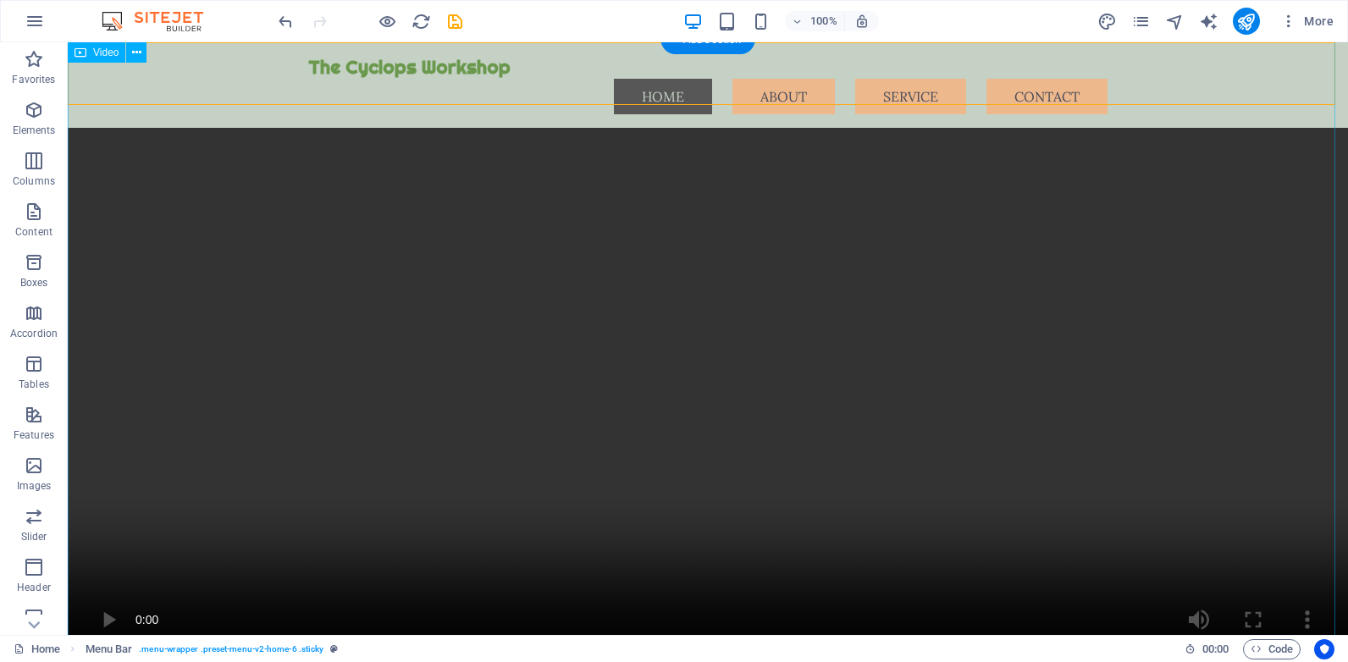
scroll to position [1572, 0]
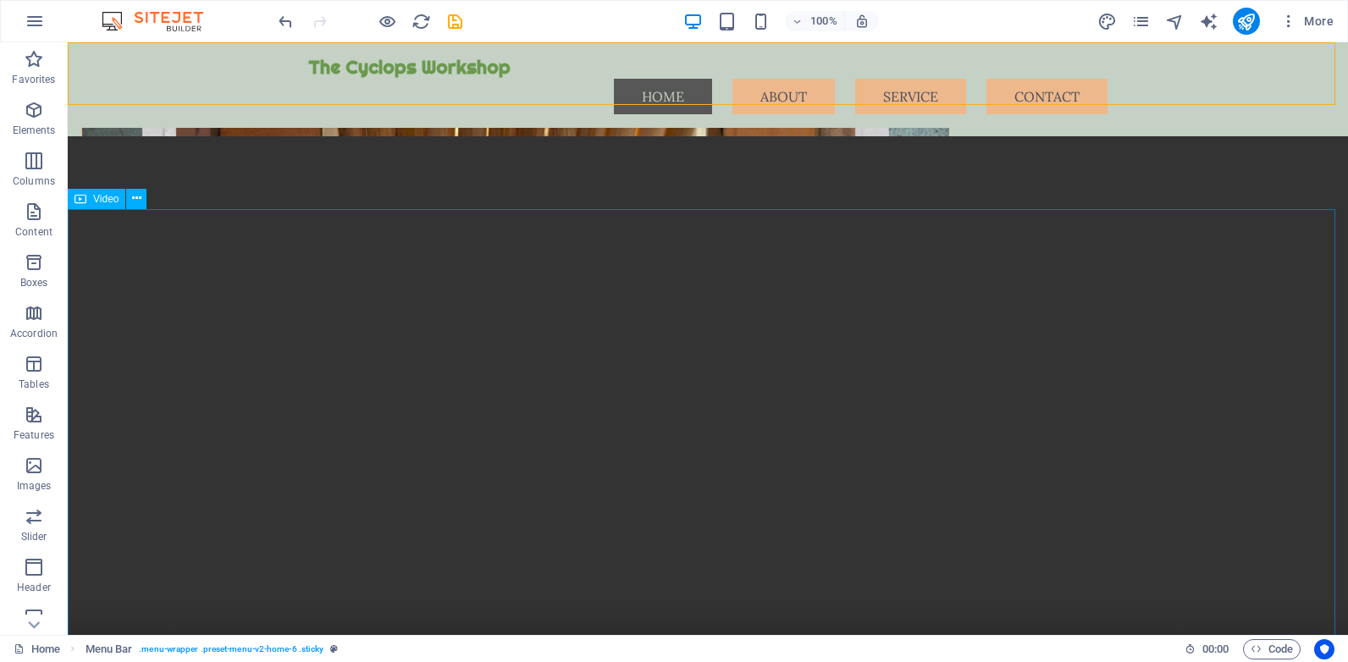
click at [93, 199] on span "Video" at bounding box center [105, 199] width 25 height 10
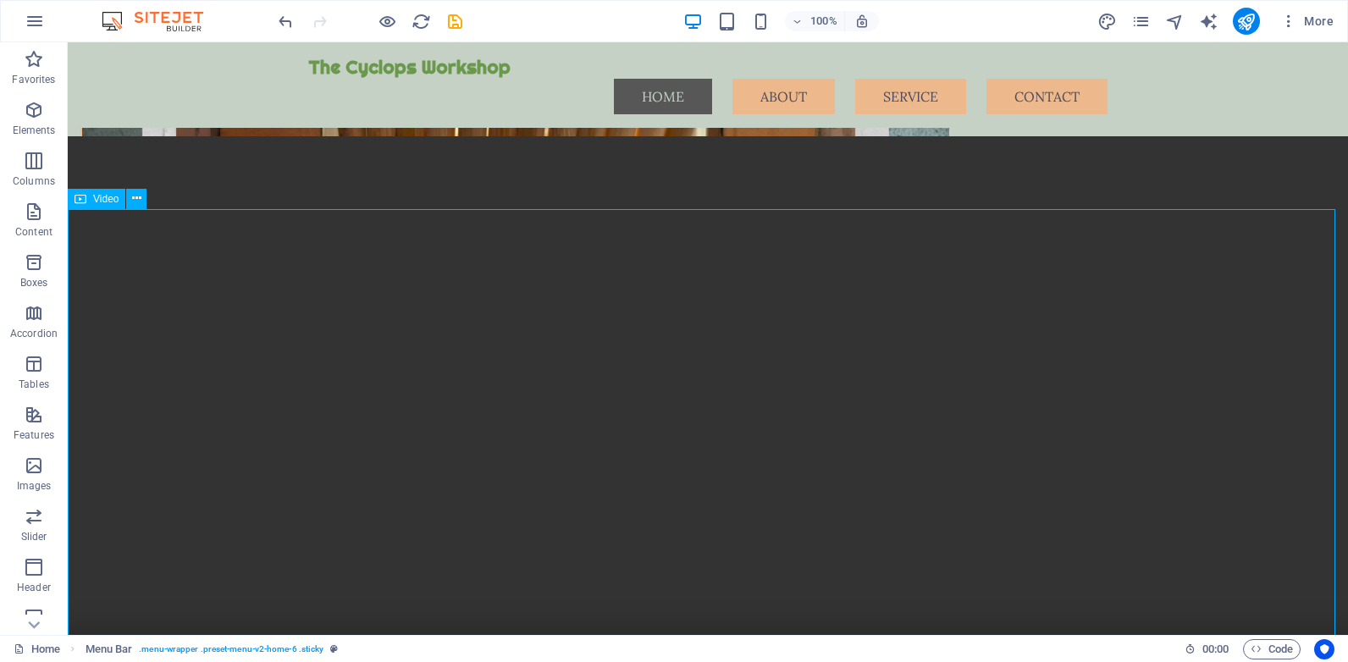
click at [93, 199] on span "Video" at bounding box center [105, 199] width 25 height 10
select select "%"
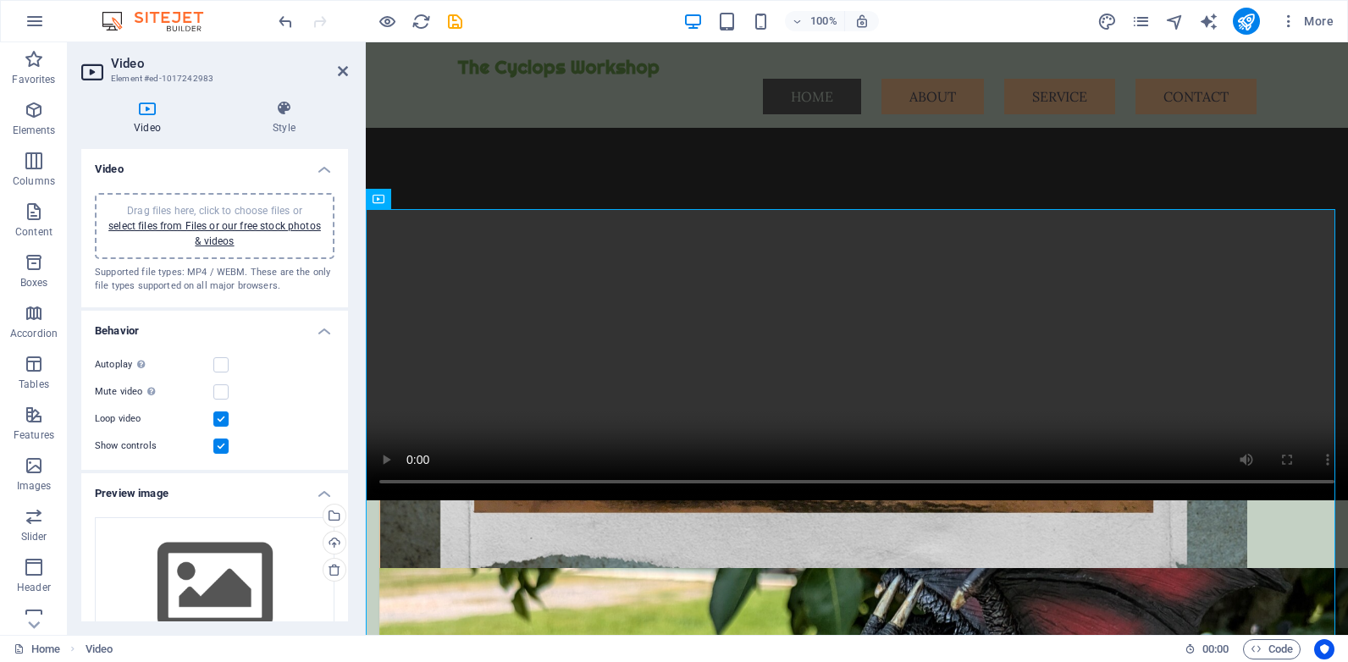
scroll to position [1427, 0]
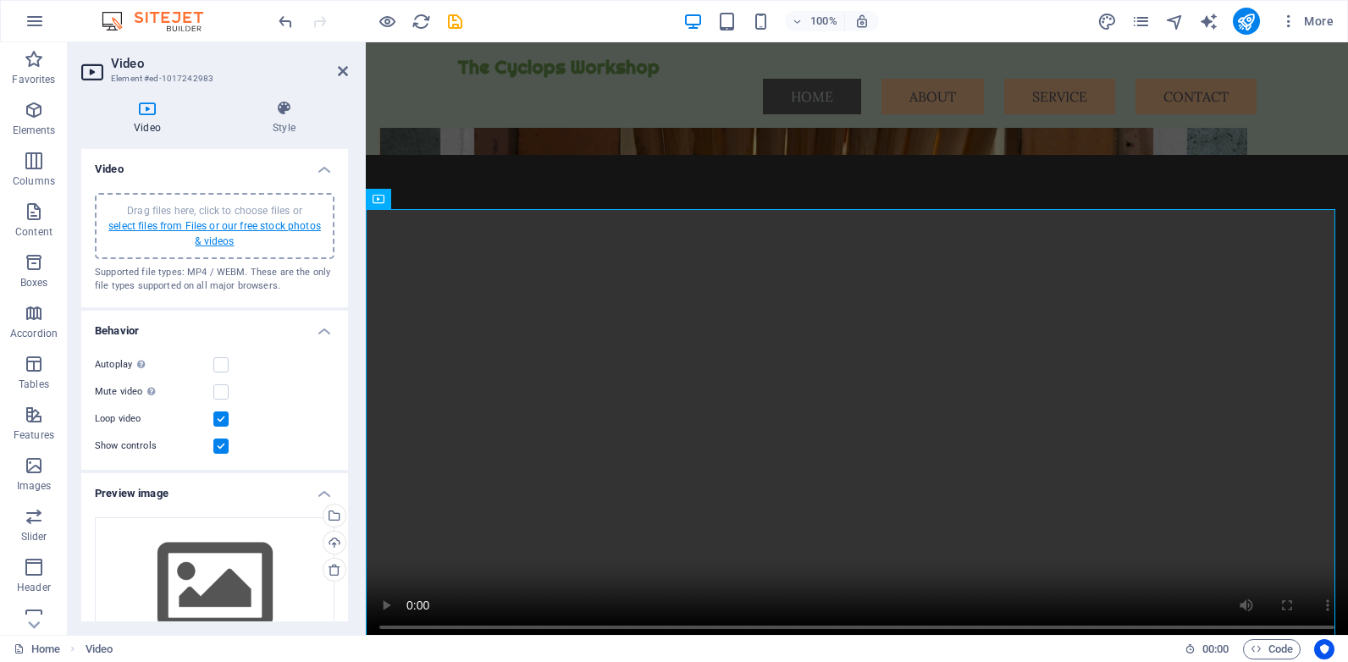
click at [240, 230] on link "select files from Files or our free stock photos & videos" at bounding box center [214, 233] width 213 height 27
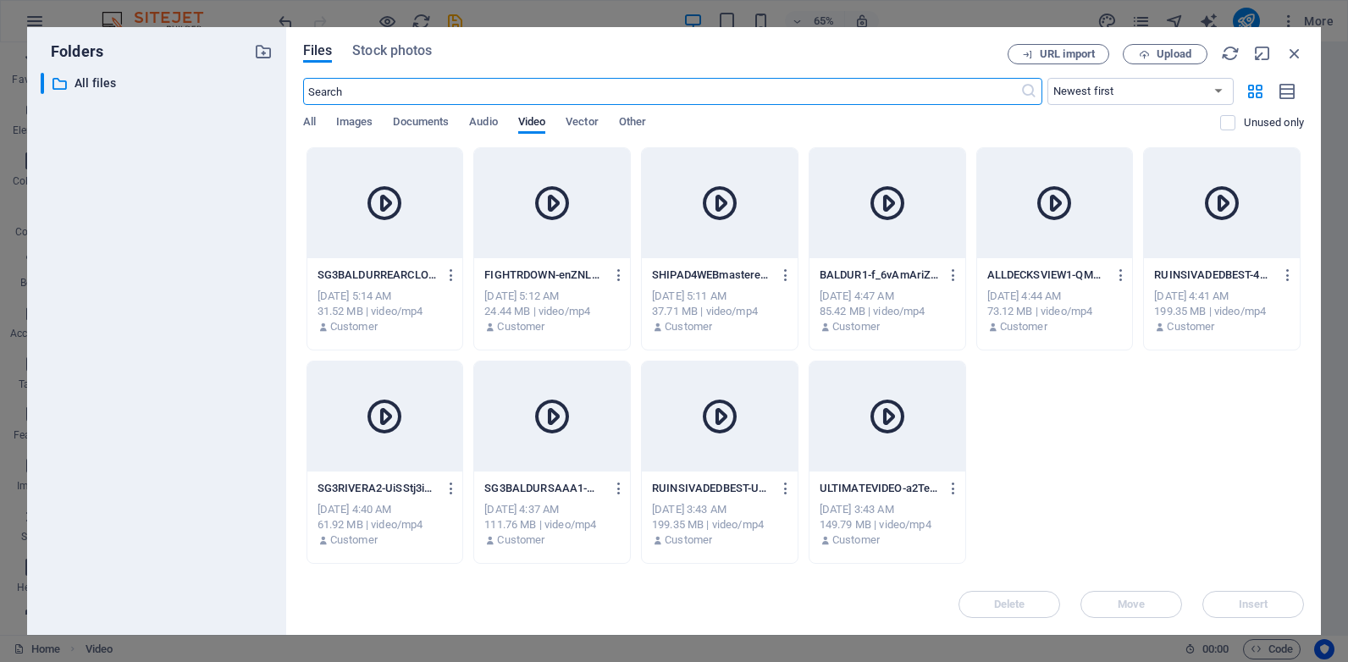
scroll to position [1366, 0]
click at [379, 290] on div "Oct 6, 2025 5:14 AM" at bounding box center [385, 296] width 135 height 15
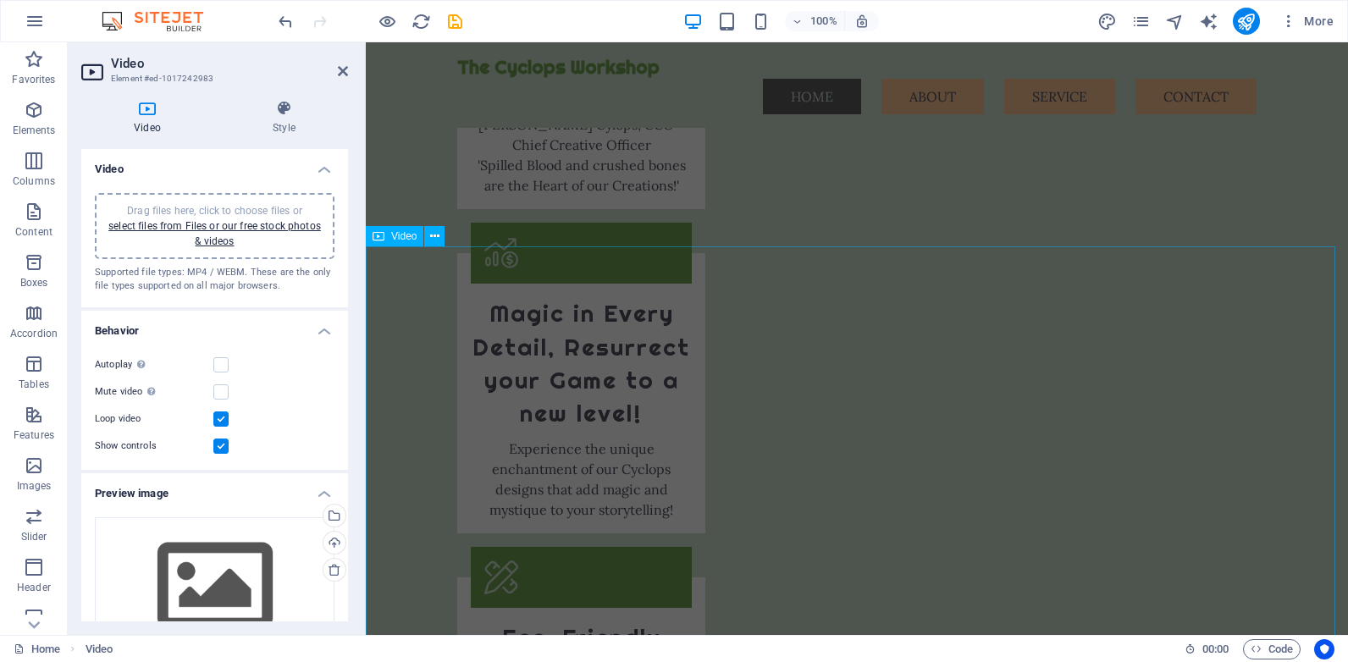
scroll to position [3980, 0]
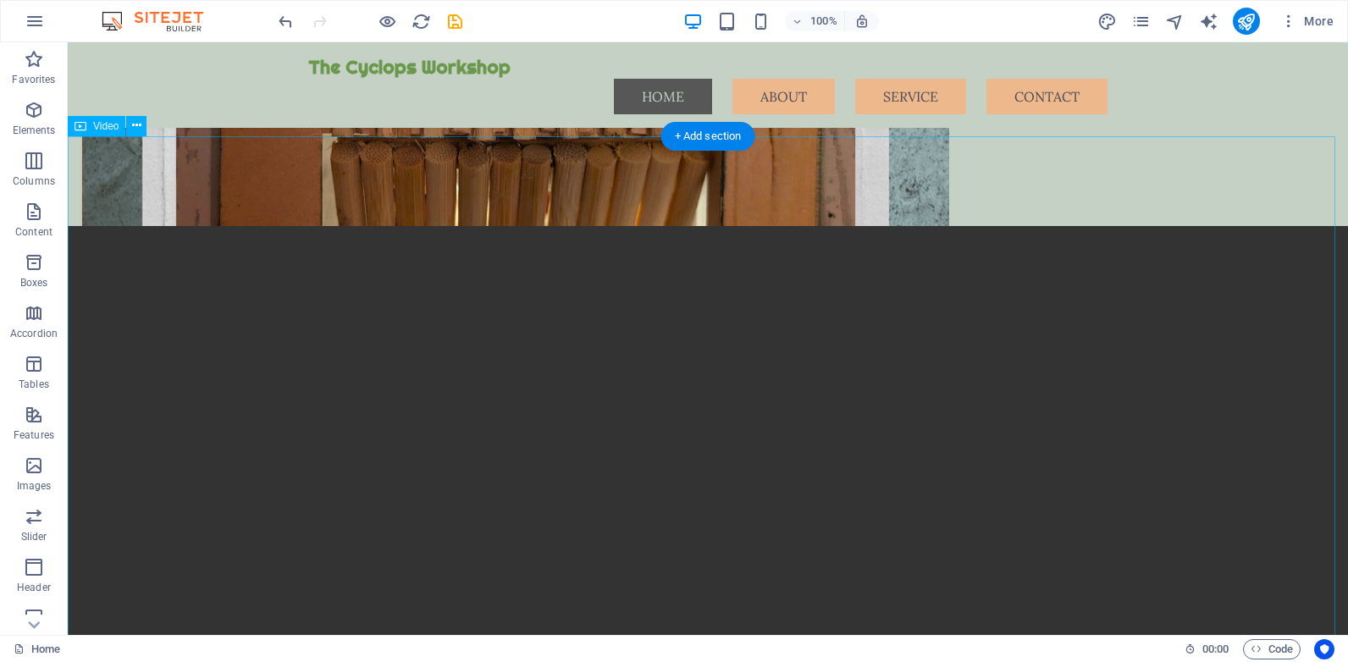
scroll to position [1440, 0]
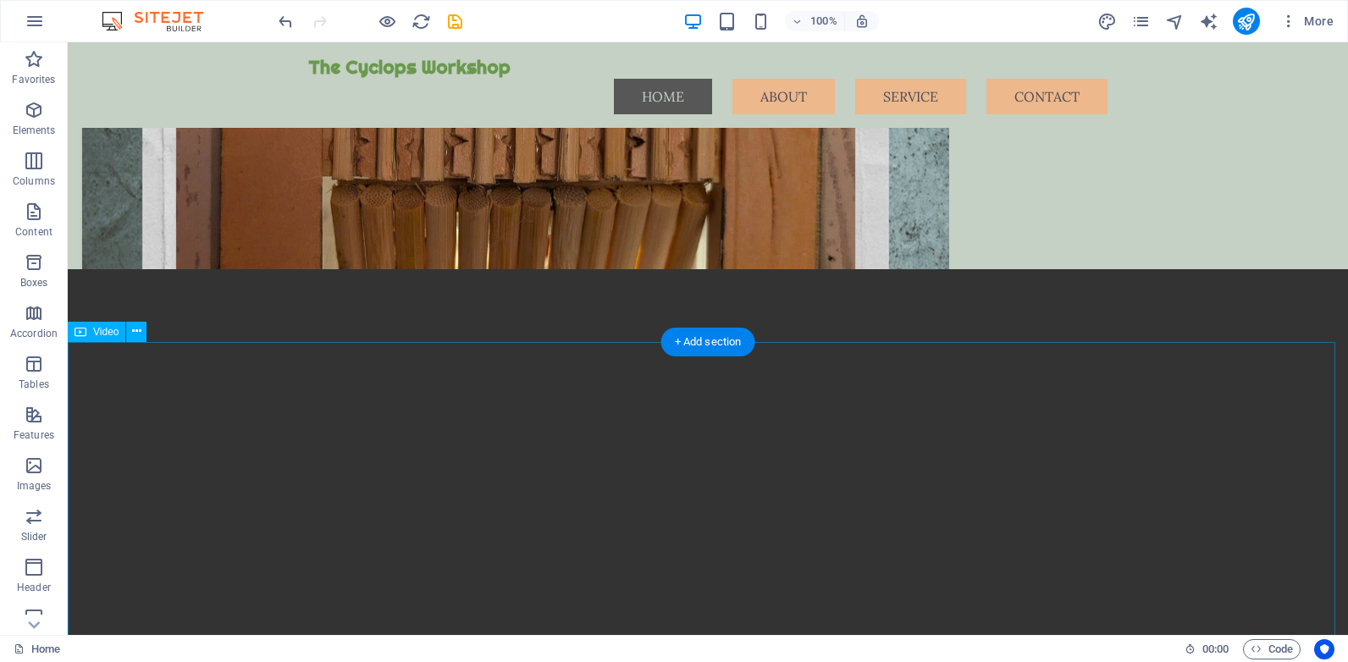
drag, startPoint x: 592, startPoint y: 385, endPoint x: 562, endPoint y: 383, distance: 29.7
click at [589, 385] on figure at bounding box center [708, 589] width 1280 height 640
click at [132, 327] on icon at bounding box center [136, 332] width 9 height 18
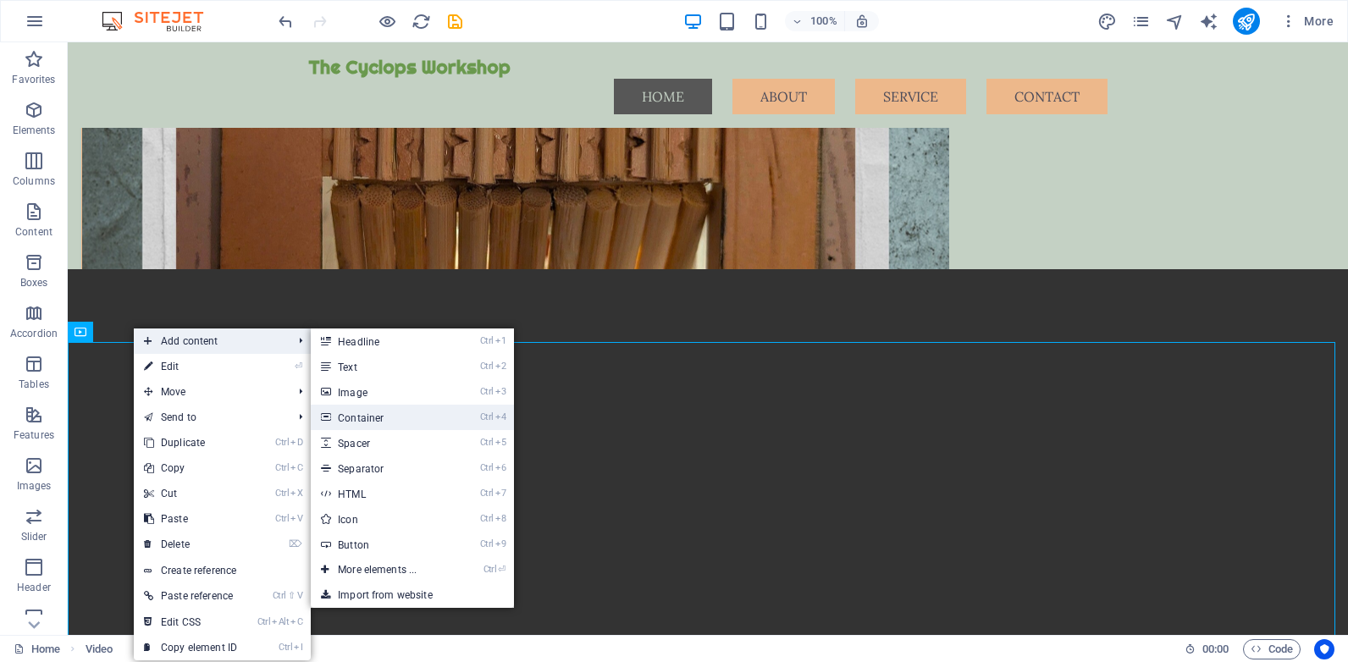
click at [373, 417] on link "Ctrl 4 Container" at bounding box center [381, 417] width 140 height 25
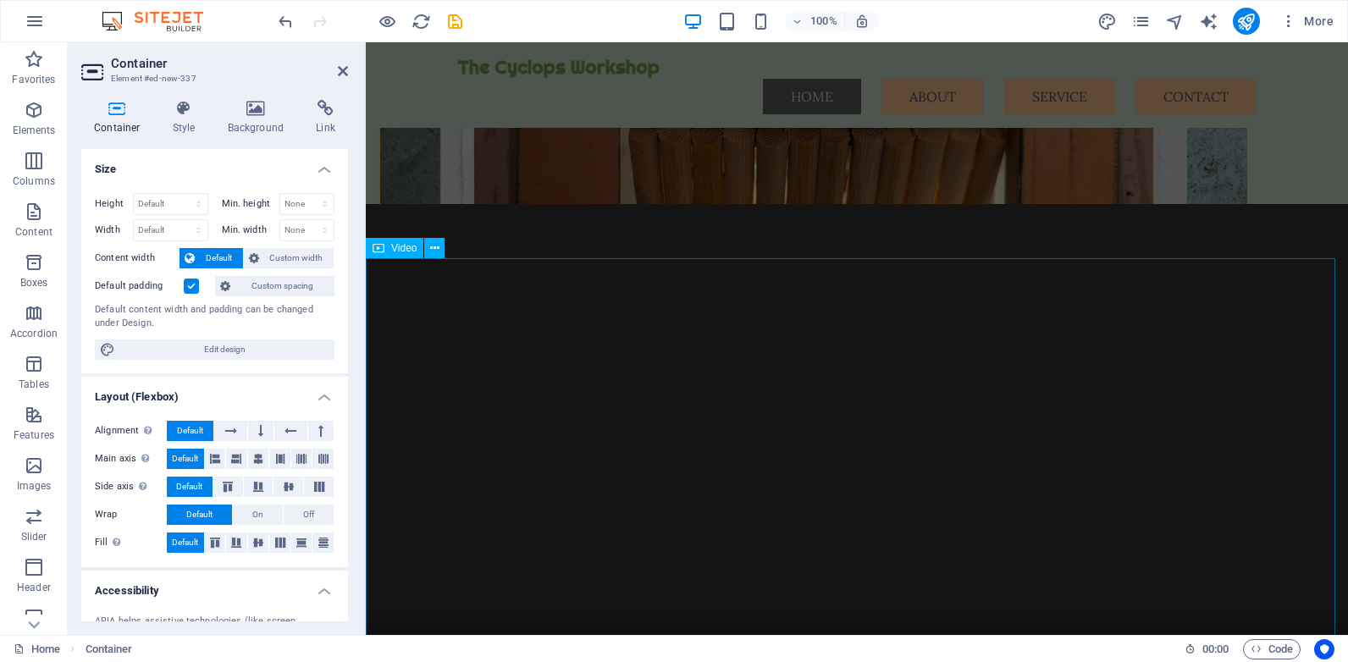
scroll to position [1039, 0]
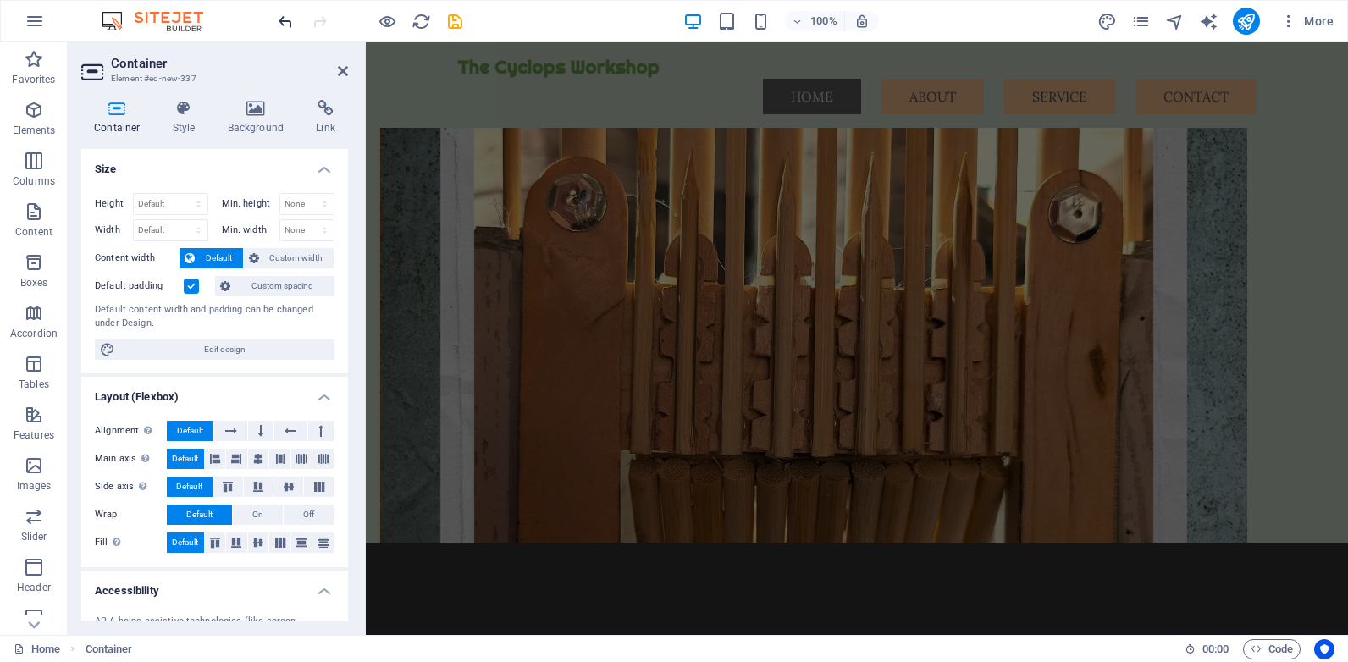
click at [279, 19] on icon "undo" at bounding box center [285, 21] width 19 height 19
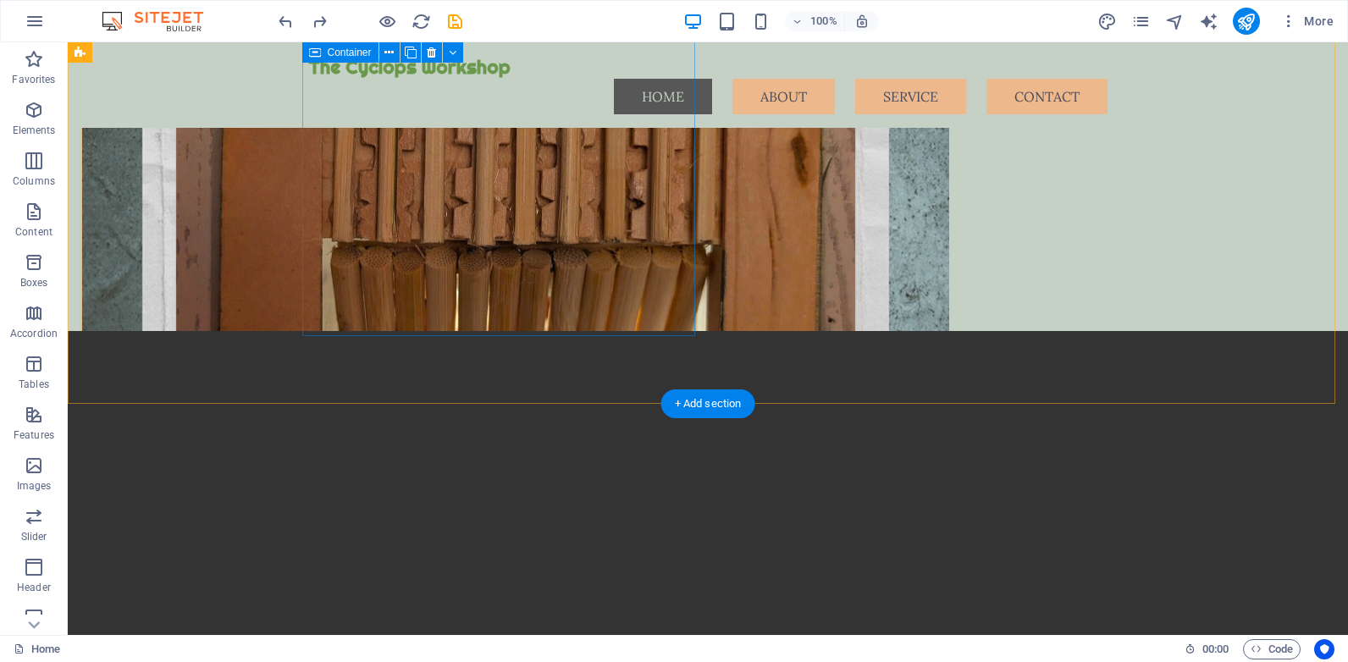
scroll to position [1632, 0]
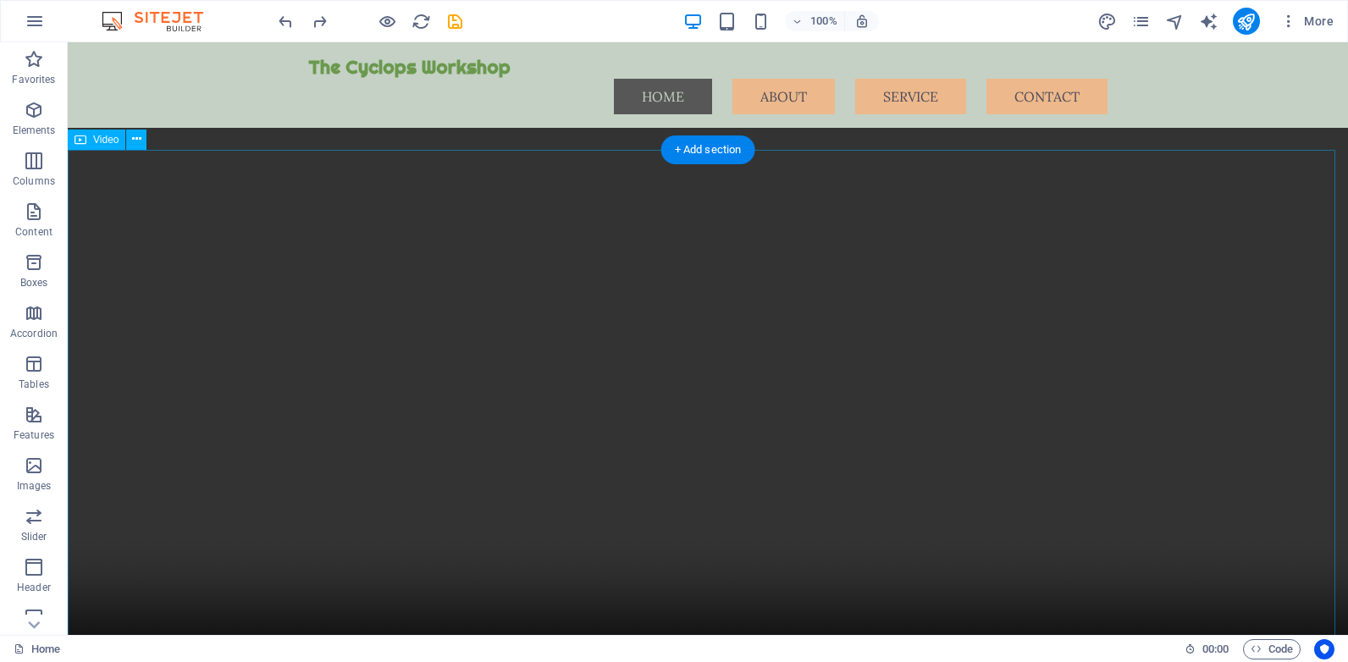
click at [195, 240] on figure at bounding box center [708, 397] width 1280 height 640
drag, startPoint x: 138, startPoint y: 188, endPoint x: 101, endPoint y: 158, distance: 47.6
click at [139, 142] on icon at bounding box center [136, 139] width 9 height 18
click at [561, 384] on figure at bounding box center [708, 397] width 1280 height 640
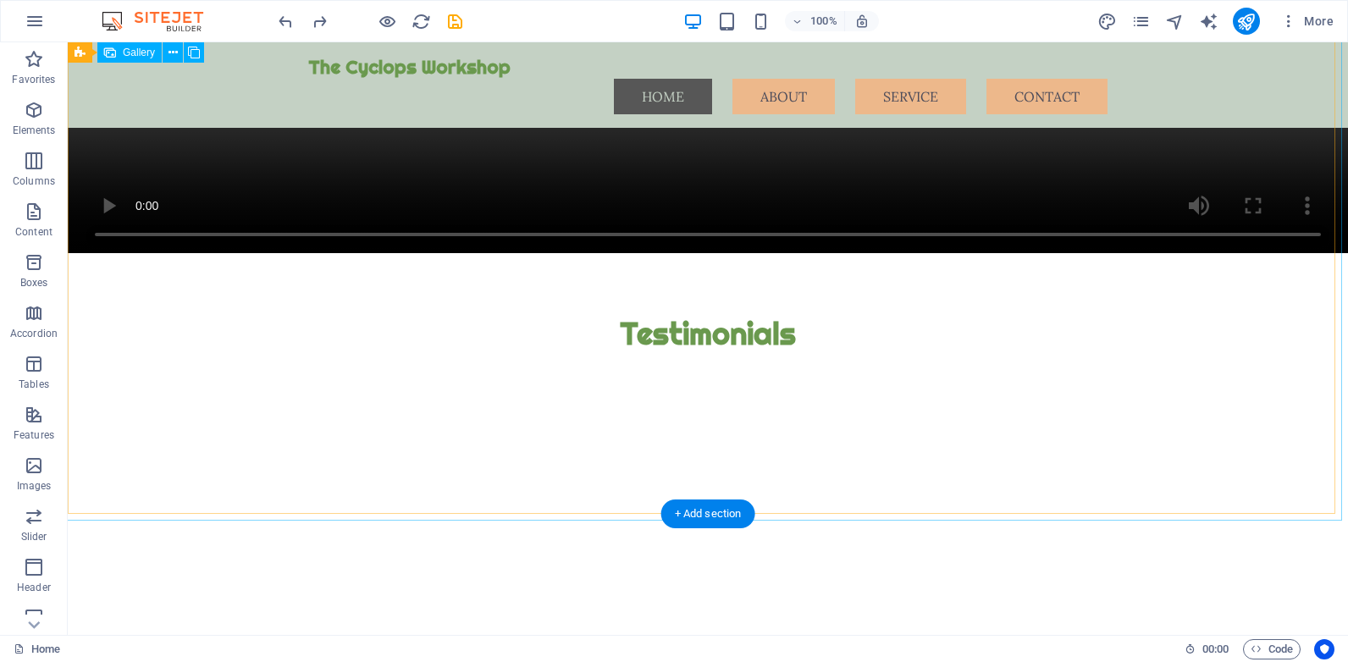
scroll to position [6181, 0]
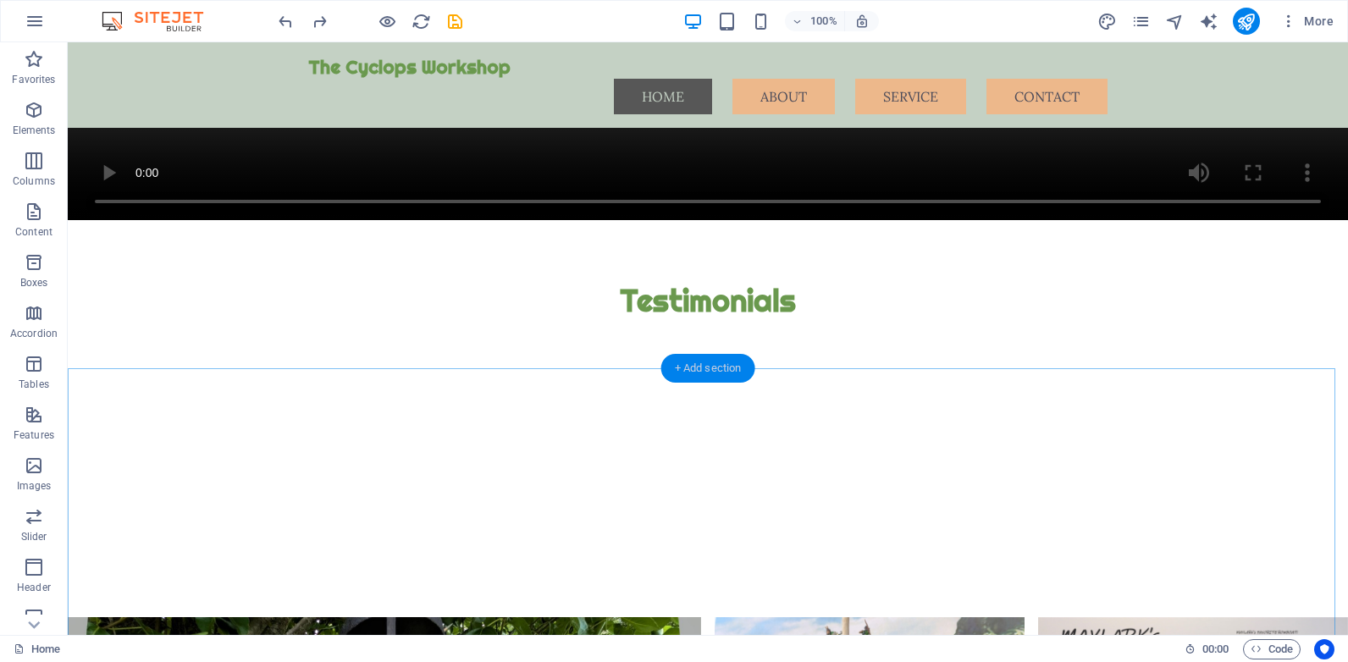
drag, startPoint x: 711, startPoint y: 373, endPoint x: 312, endPoint y: 355, distance: 400.1
click at [711, 373] on div "+ Add section" at bounding box center [708, 368] width 94 height 29
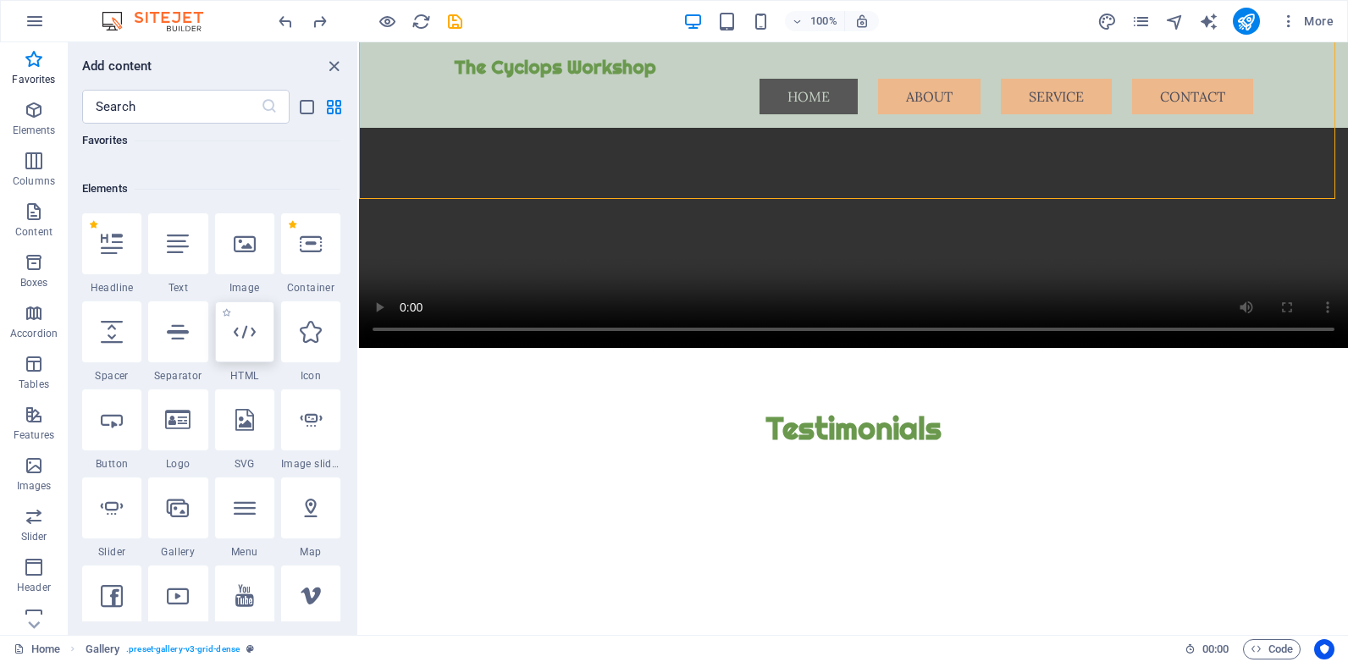
scroll to position [339, 0]
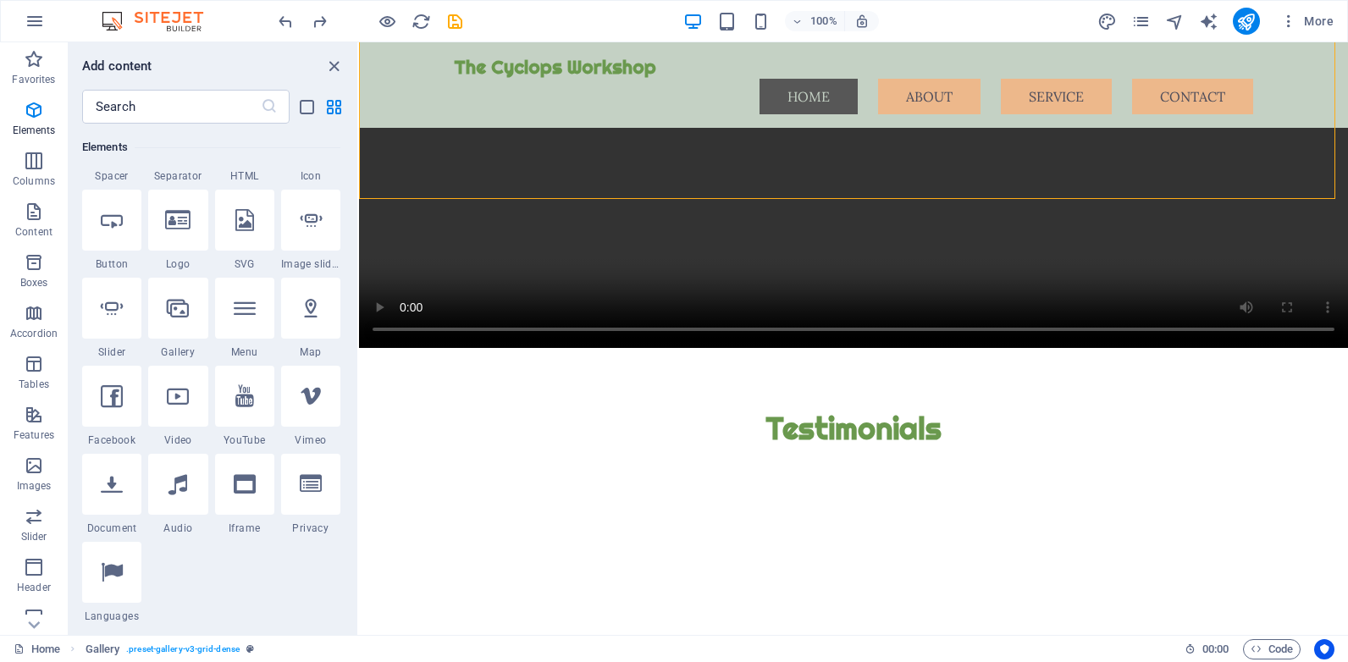
click at [182, 402] on icon at bounding box center [178, 396] width 22 height 22
select select "%"
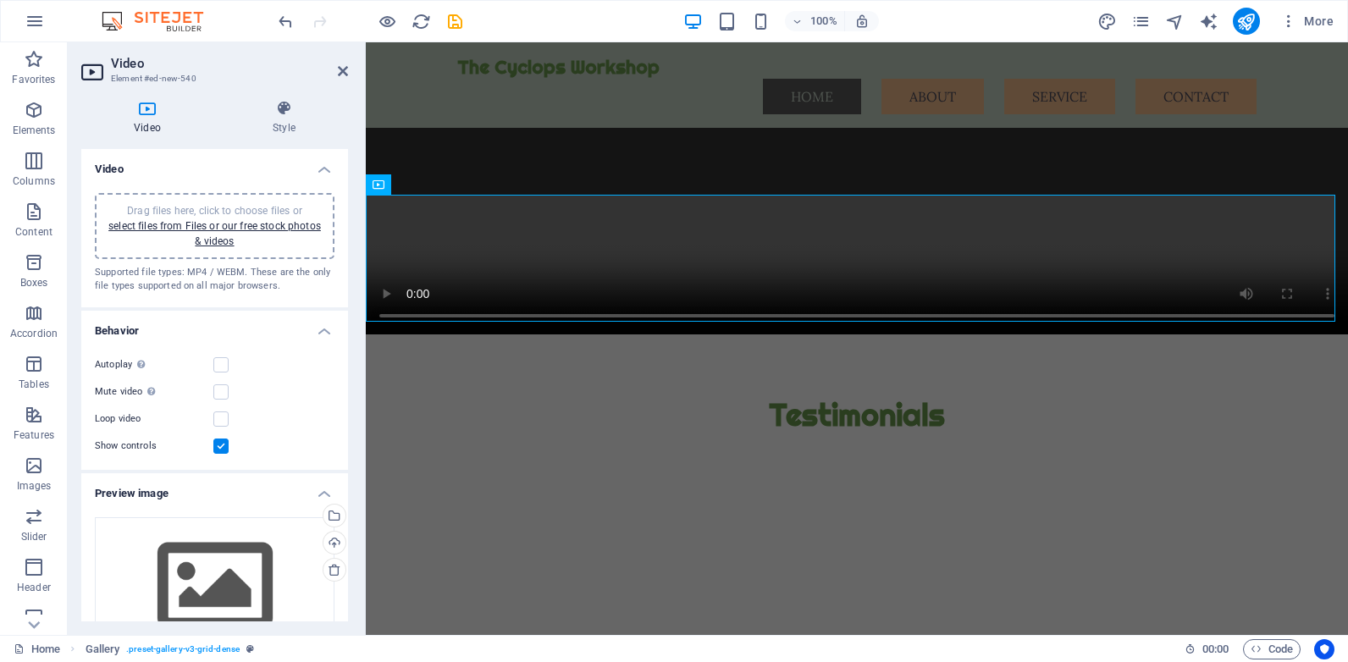
scroll to position [5478, 0]
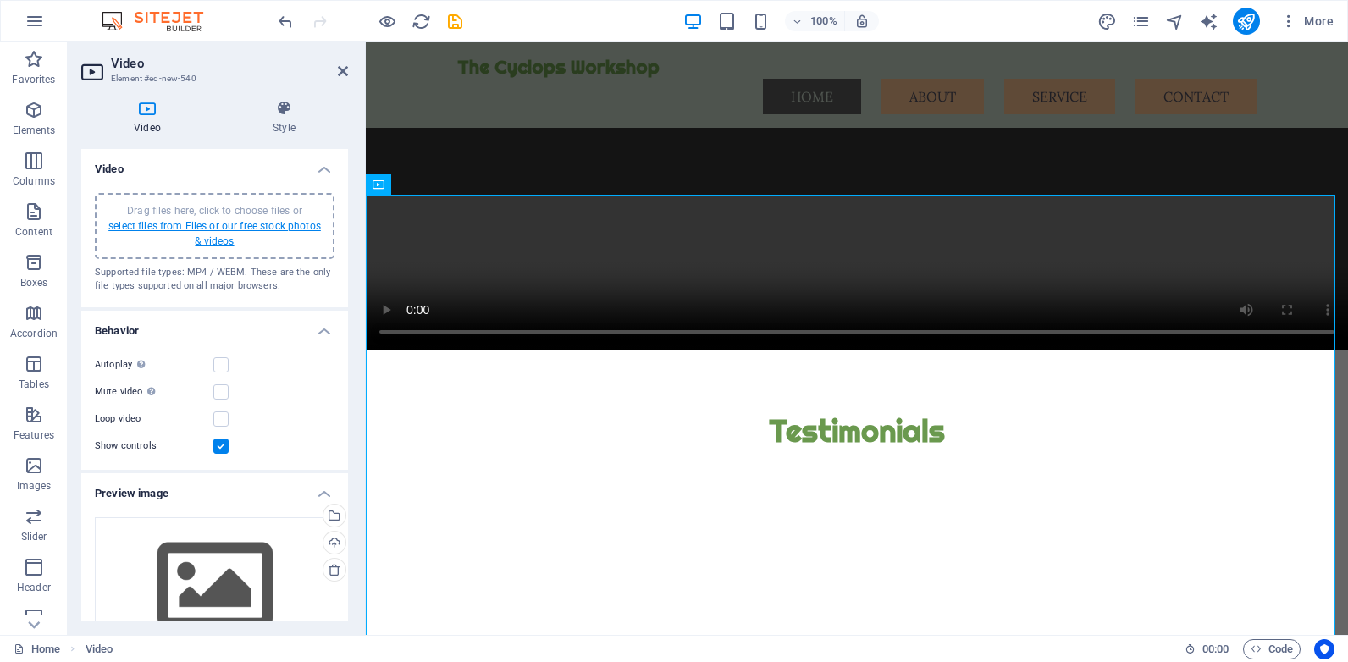
click at [208, 223] on link "select files from Files or our free stock photos & videos" at bounding box center [214, 233] width 213 height 27
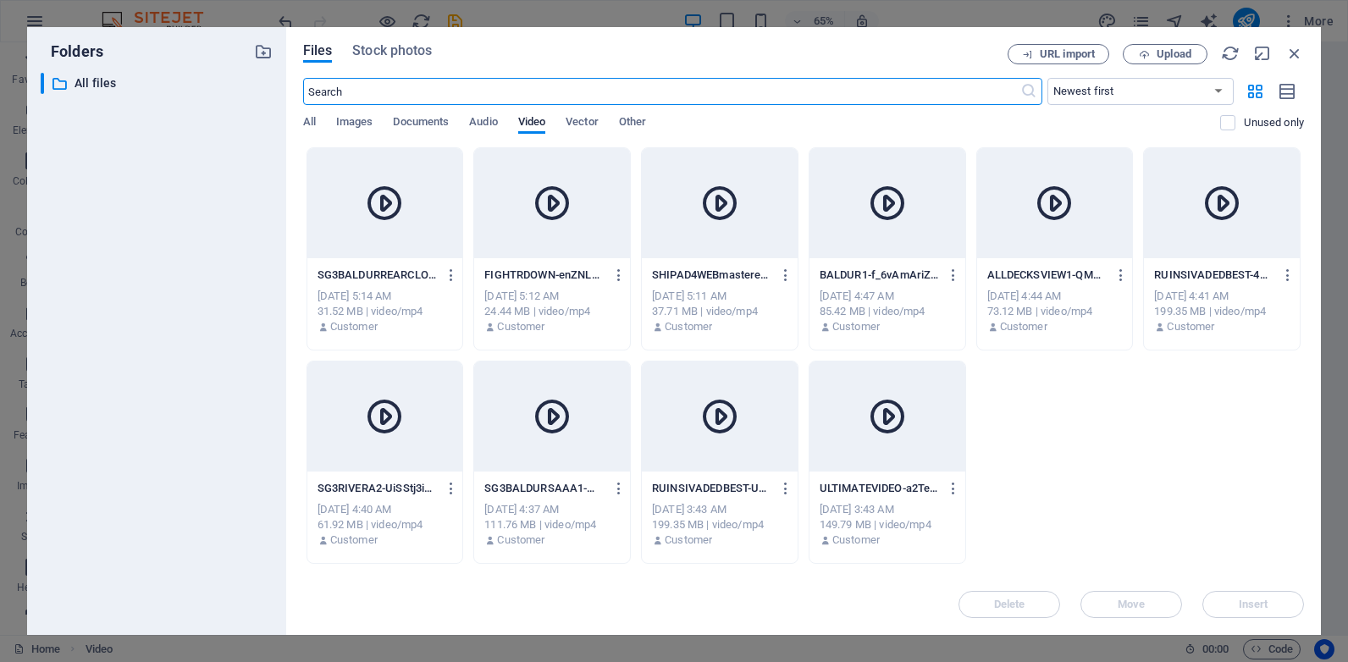
scroll to position [5211, 0]
click at [870, 488] on p "ULTIMATEVIDEO-a2Tewh9umcg9HqfB2BgTdQ.mp4" at bounding box center [879, 488] width 119 height 15
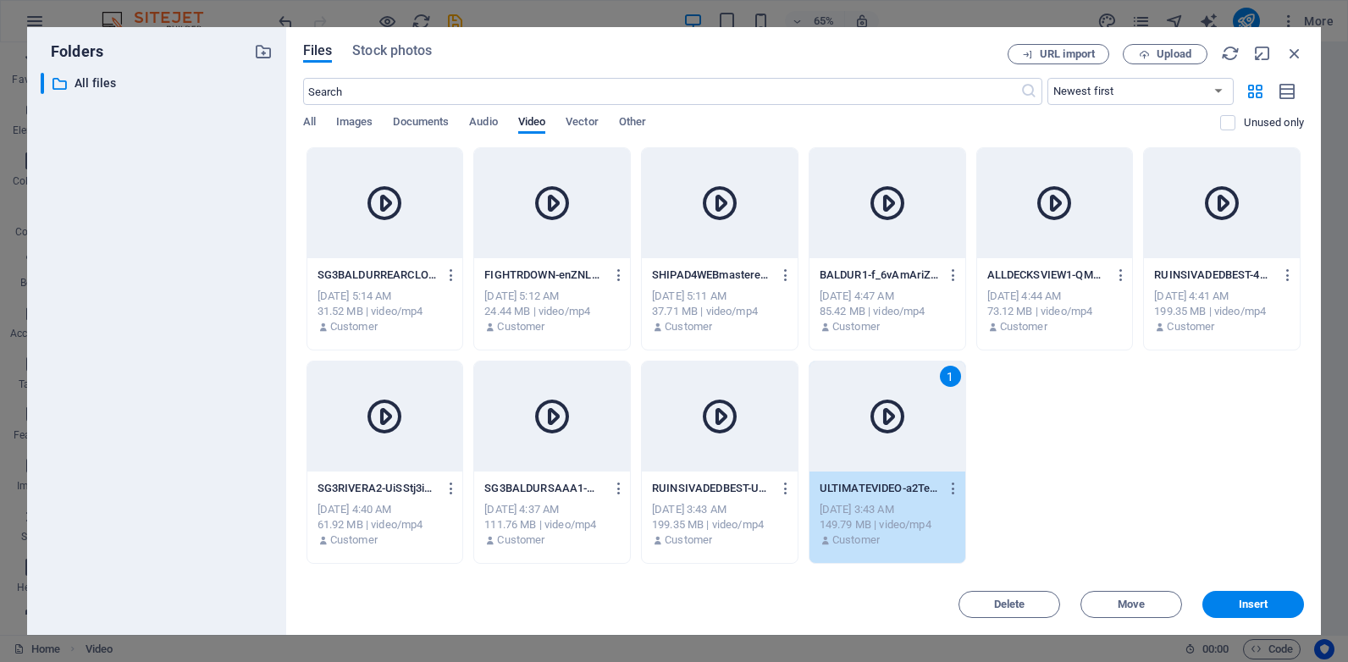
drag, startPoint x: 870, startPoint y: 488, endPoint x: 493, endPoint y: 450, distance: 379.5
click at [870, 488] on p "ULTIMATEVIDEO-a2Tewh9umcg9HqfB2BgTdQ.mp4" at bounding box center [879, 488] width 119 height 15
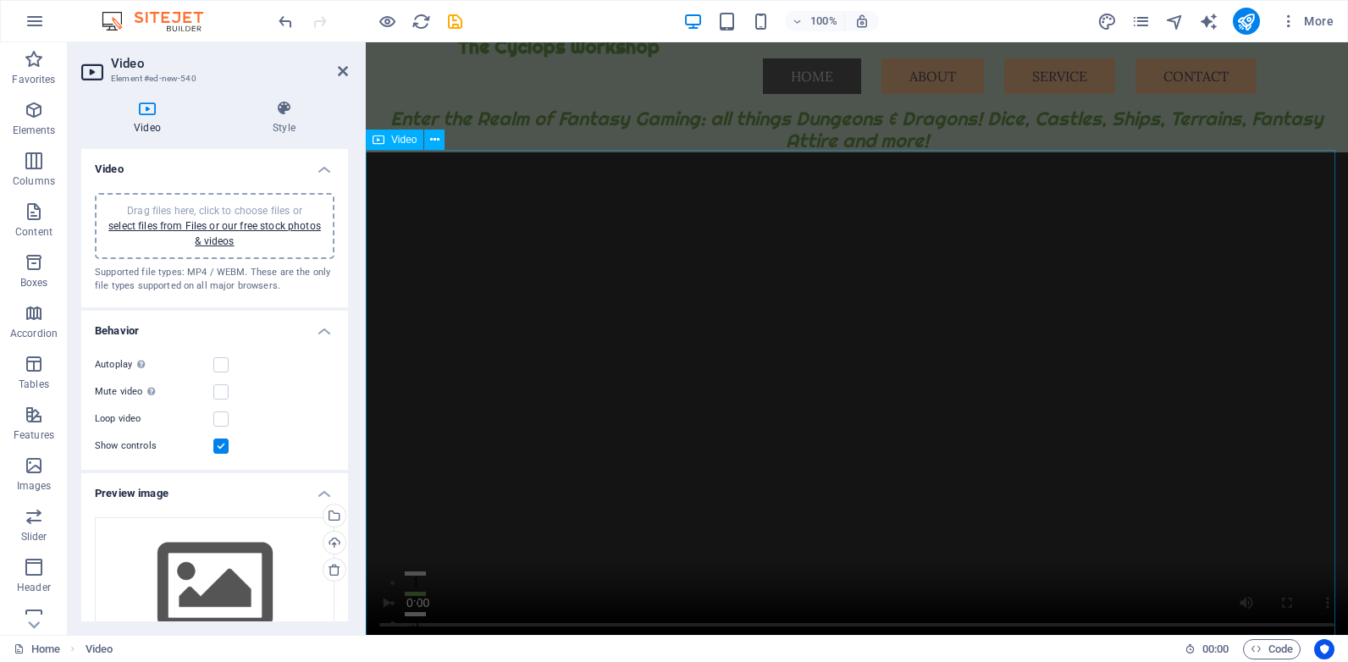
scroll to position [0, 0]
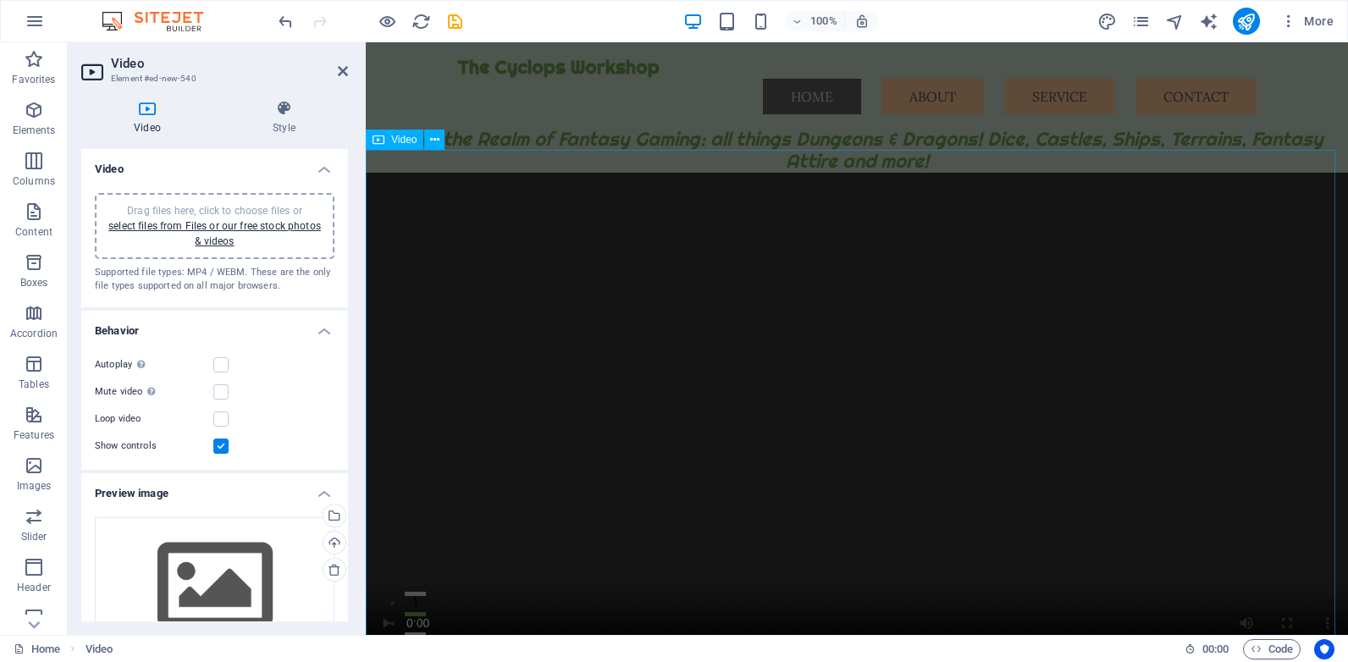
click at [1347, 213] on figure at bounding box center [857, 418] width 982 height 491
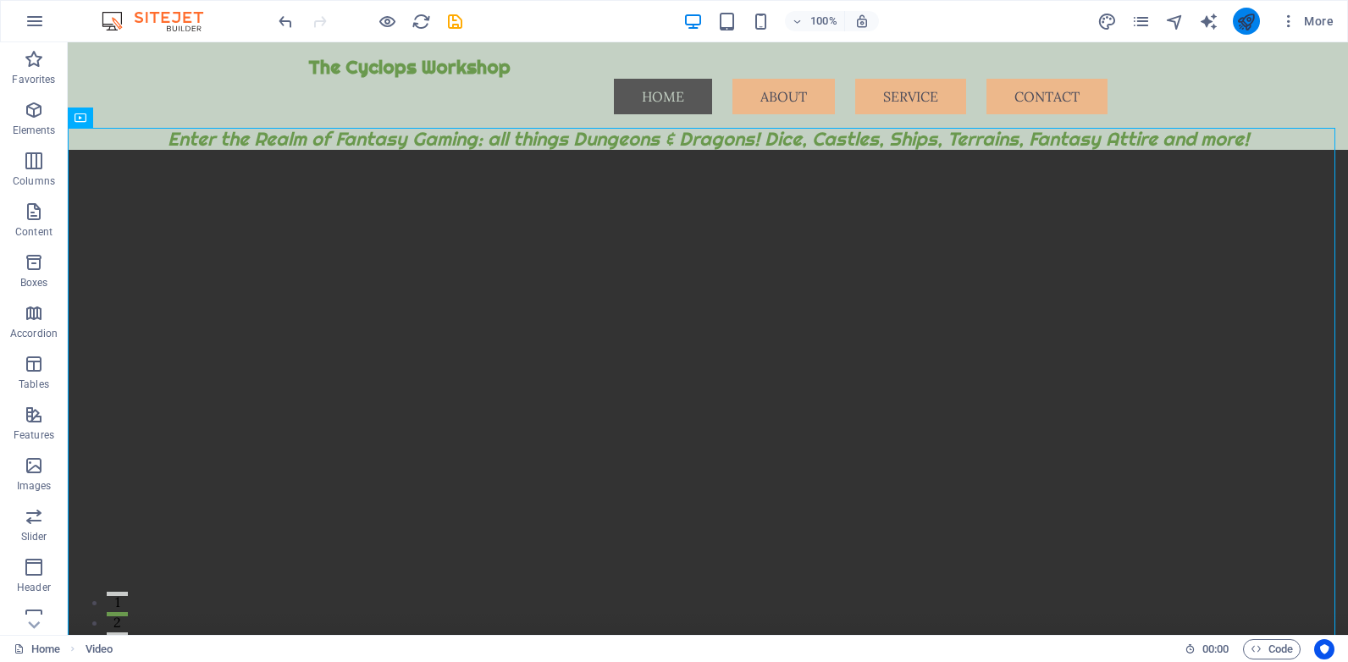
click at [1246, 8] on button "publish" at bounding box center [1246, 21] width 27 height 27
checkbox input "false"
